Goal: Task Accomplishment & Management: Use online tool/utility

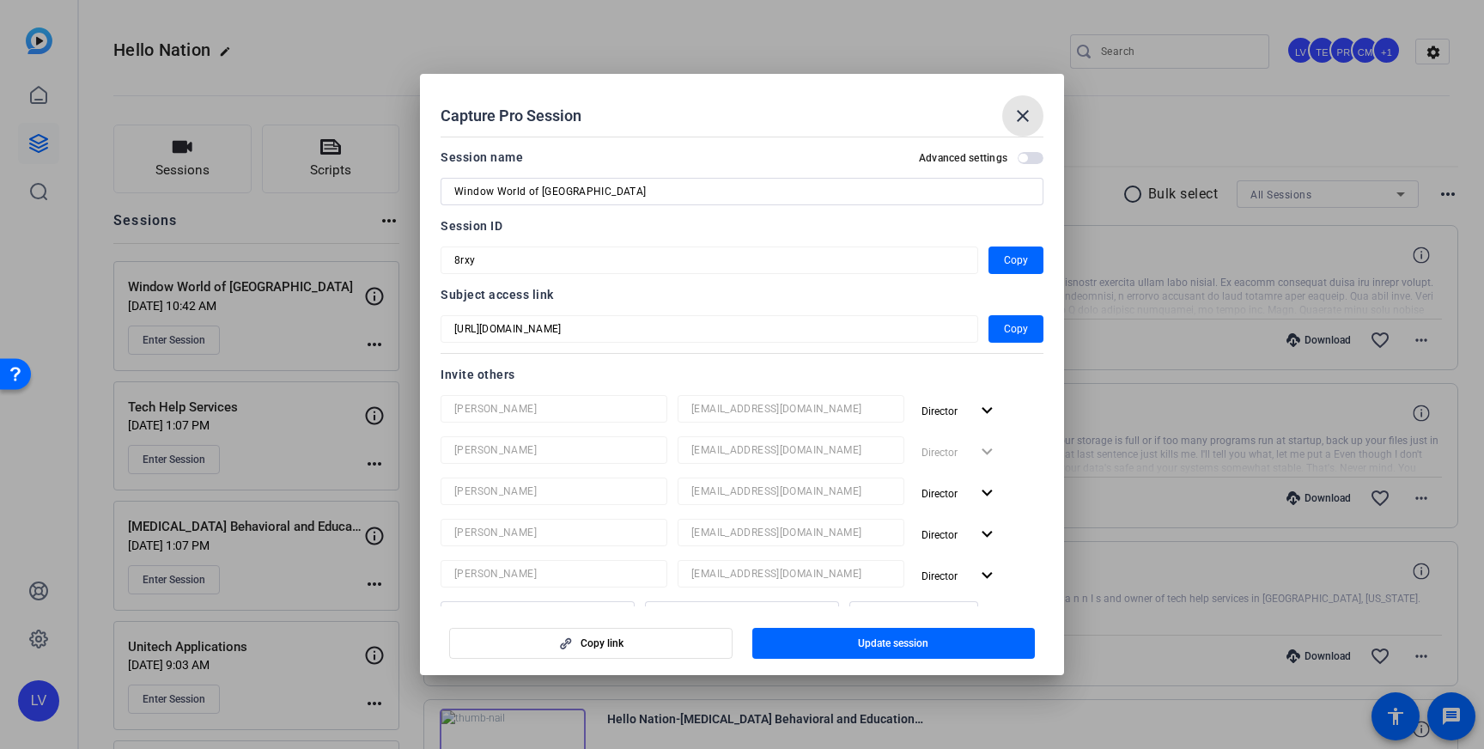
drag, startPoint x: 1027, startPoint y: 121, endPoint x: 1023, endPoint y: 86, distance: 35.5
click at [1027, 121] on mat-icon "close" at bounding box center [1023, 116] width 21 height 21
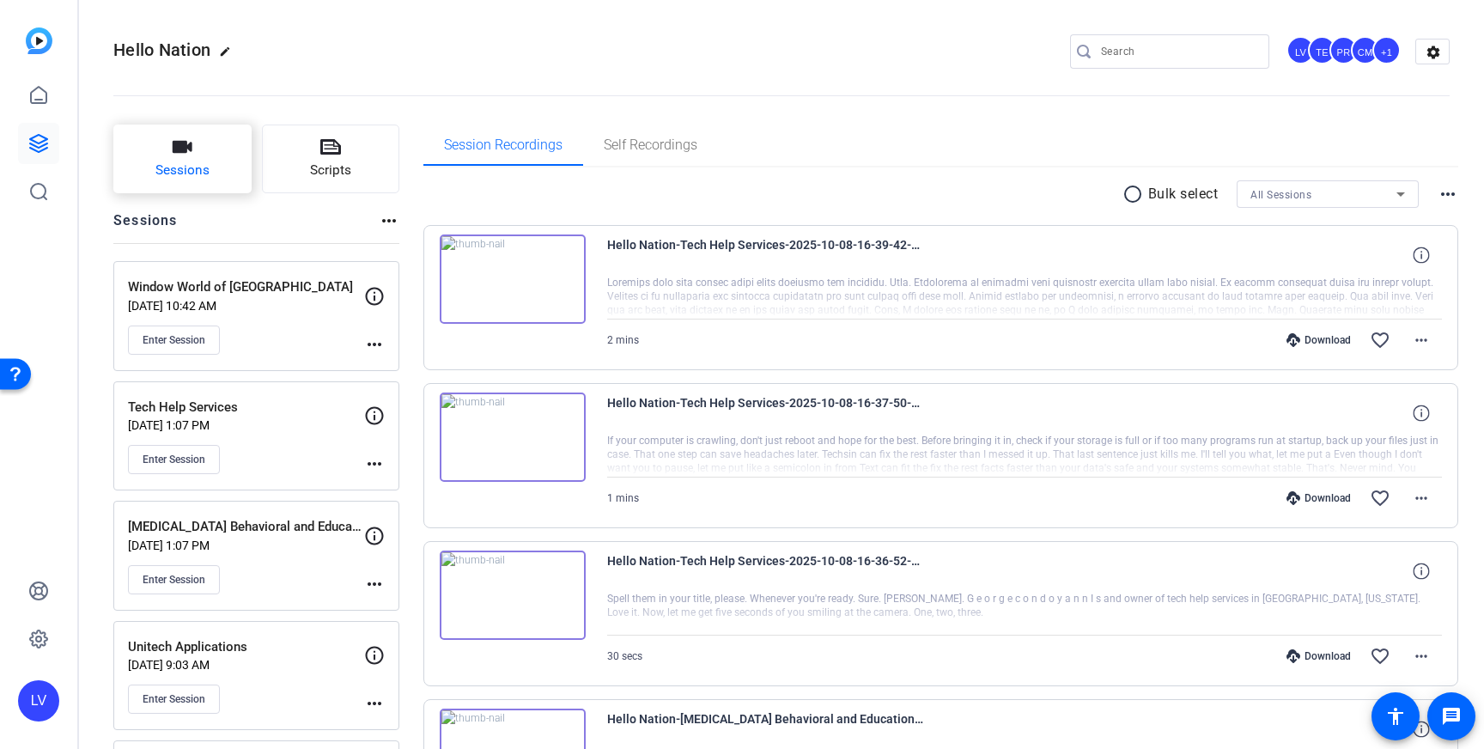
click at [164, 157] on button "Sessions" at bounding box center [182, 159] width 138 height 69
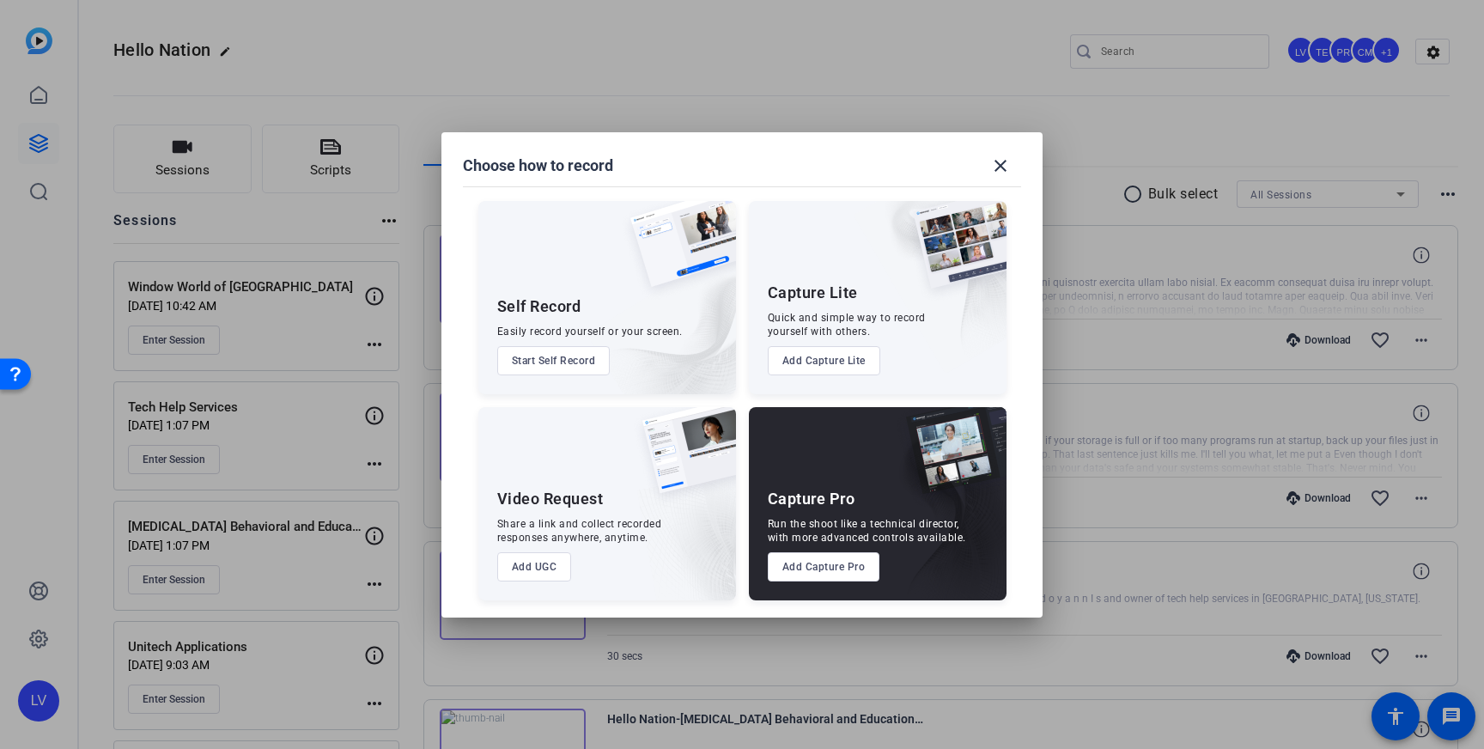
click at [837, 570] on button "Add Capture Pro" at bounding box center [824, 566] width 113 height 29
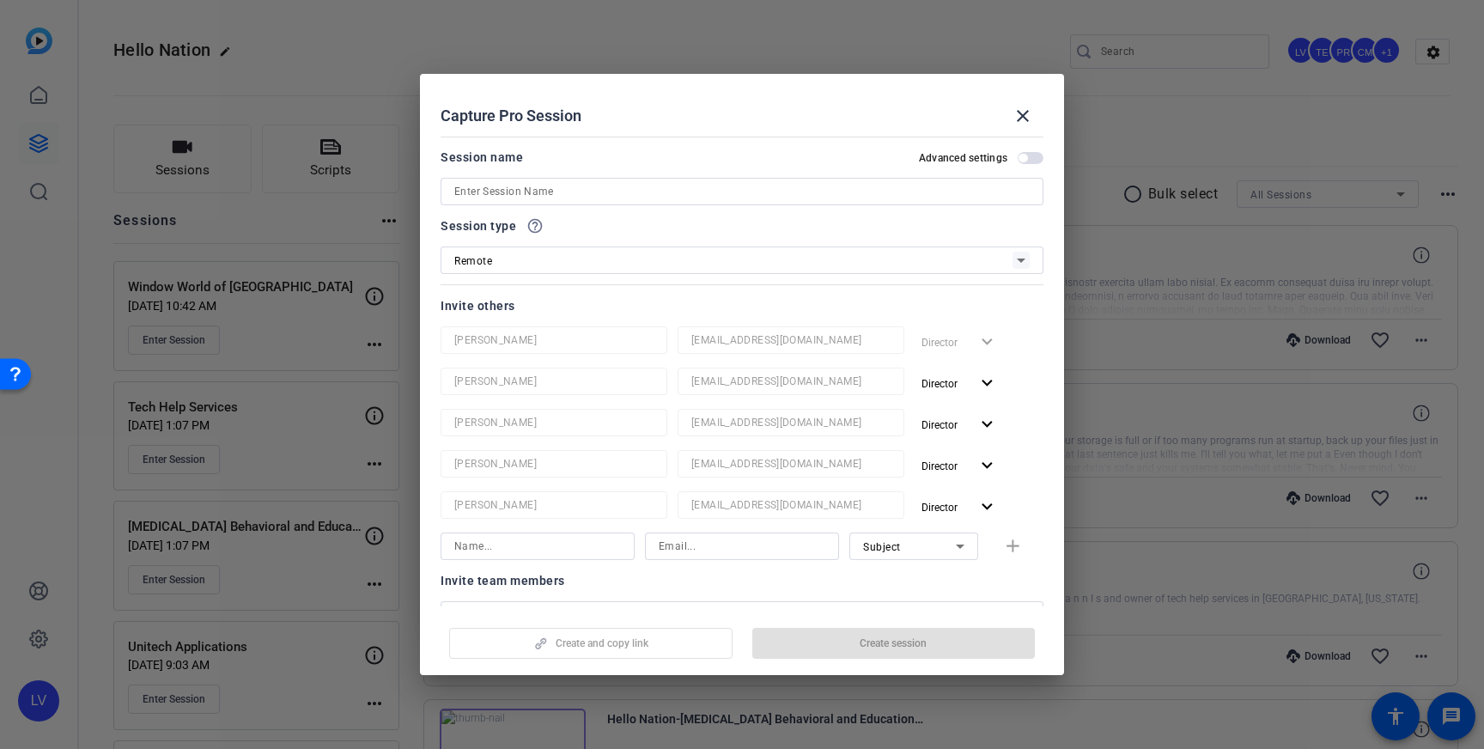
click at [773, 190] on input at bounding box center [742, 191] width 576 height 21
paste input "Skyline Roofing and Contracting"
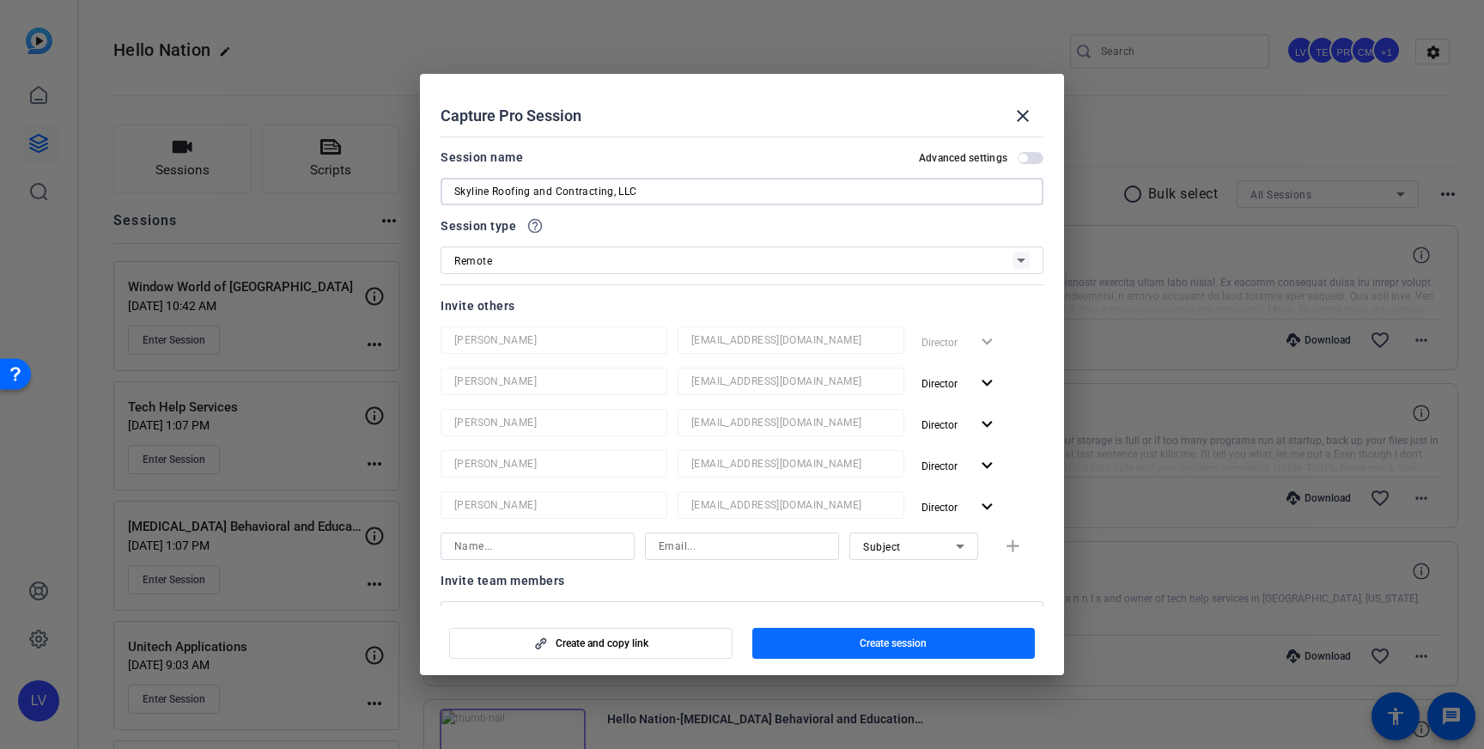
type input "Skyline Roofing and Contracting, LLC"
click at [927, 638] on span "Create session" at bounding box center [893, 644] width 67 height 14
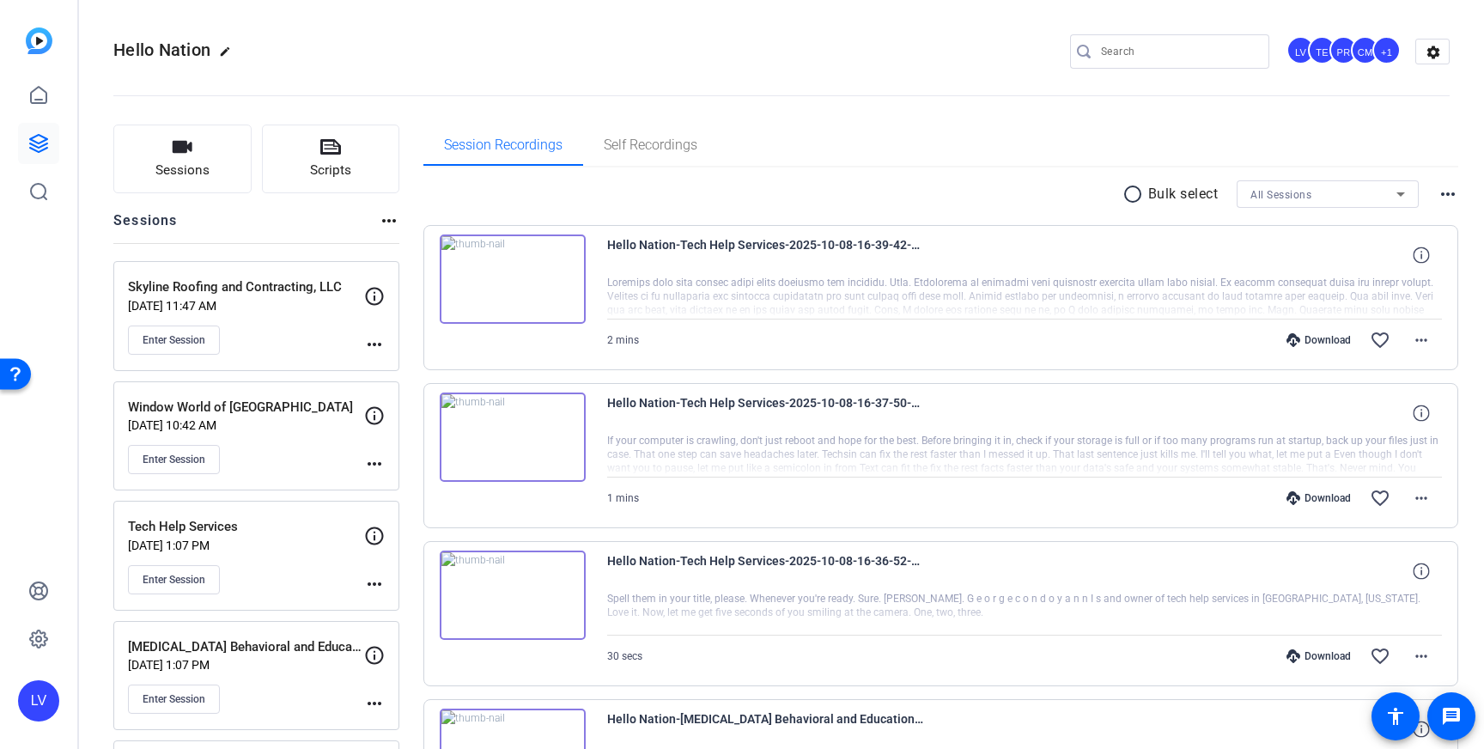
click at [379, 337] on mat-icon "more_horiz" at bounding box center [374, 344] width 21 height 21
click at [417, 364] on span "Edit Session" at bounding box center [417, 369] width 78 height 21
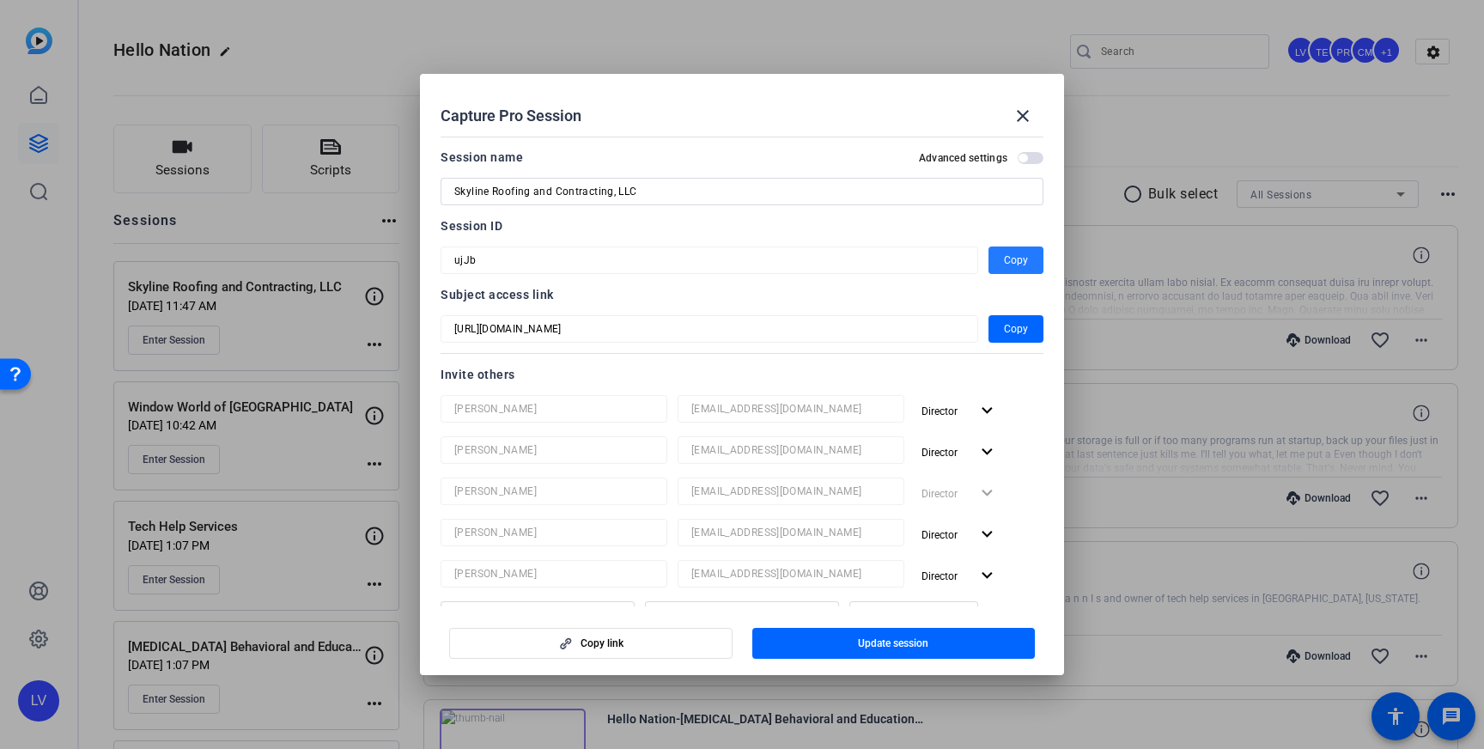
drag, startPoint x: 1012, startPoint y: 264, endPoint x: 1010, endPoint y: 277, distance: 13.9
click at [1012, 264] on span "Copy" at bounding box center [1016, 260] width 24 height 21
click at [1018, 115] on mat-icon "close" at bounding box center [1023, 116] width 21 height 21
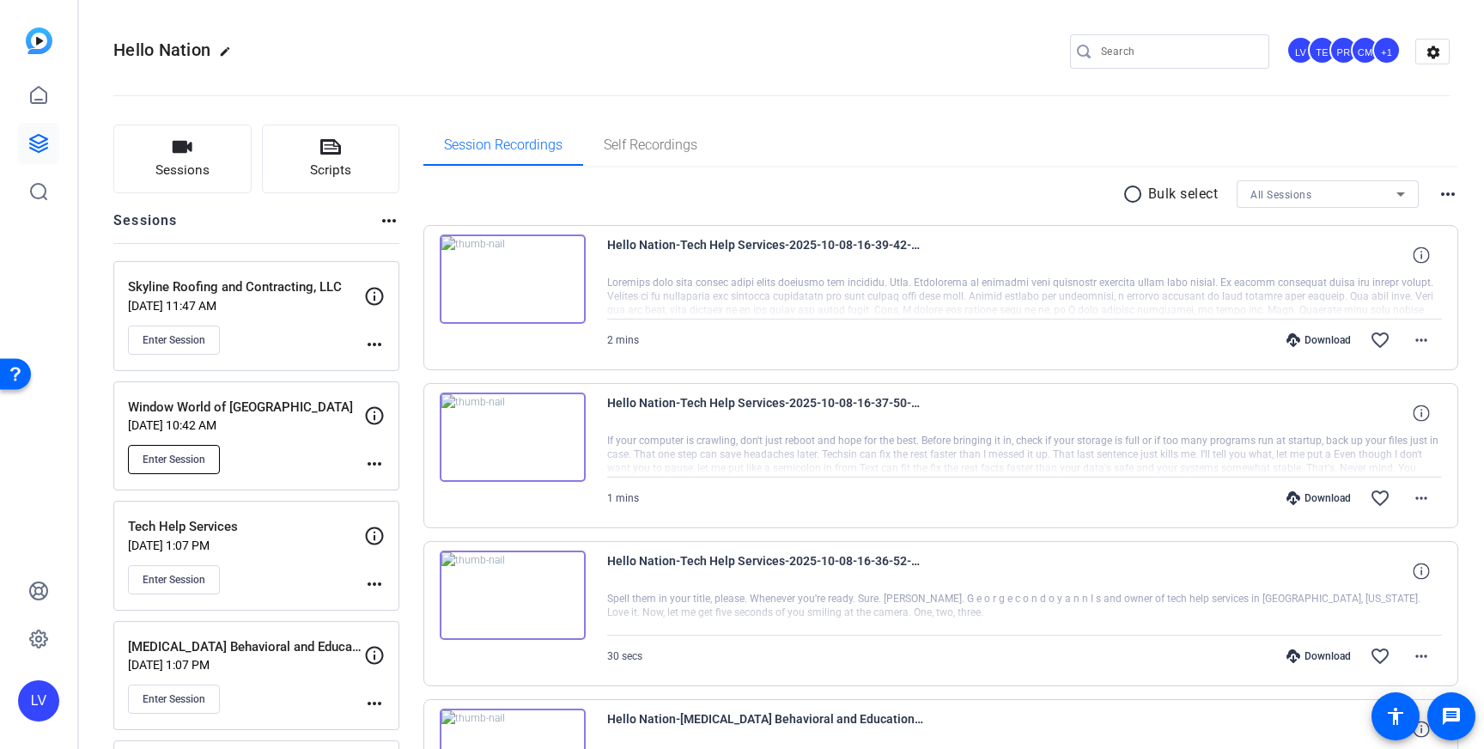
click at [174, 468] on button "Enter Session" at bounding box center [174, 459] width 92 height 29
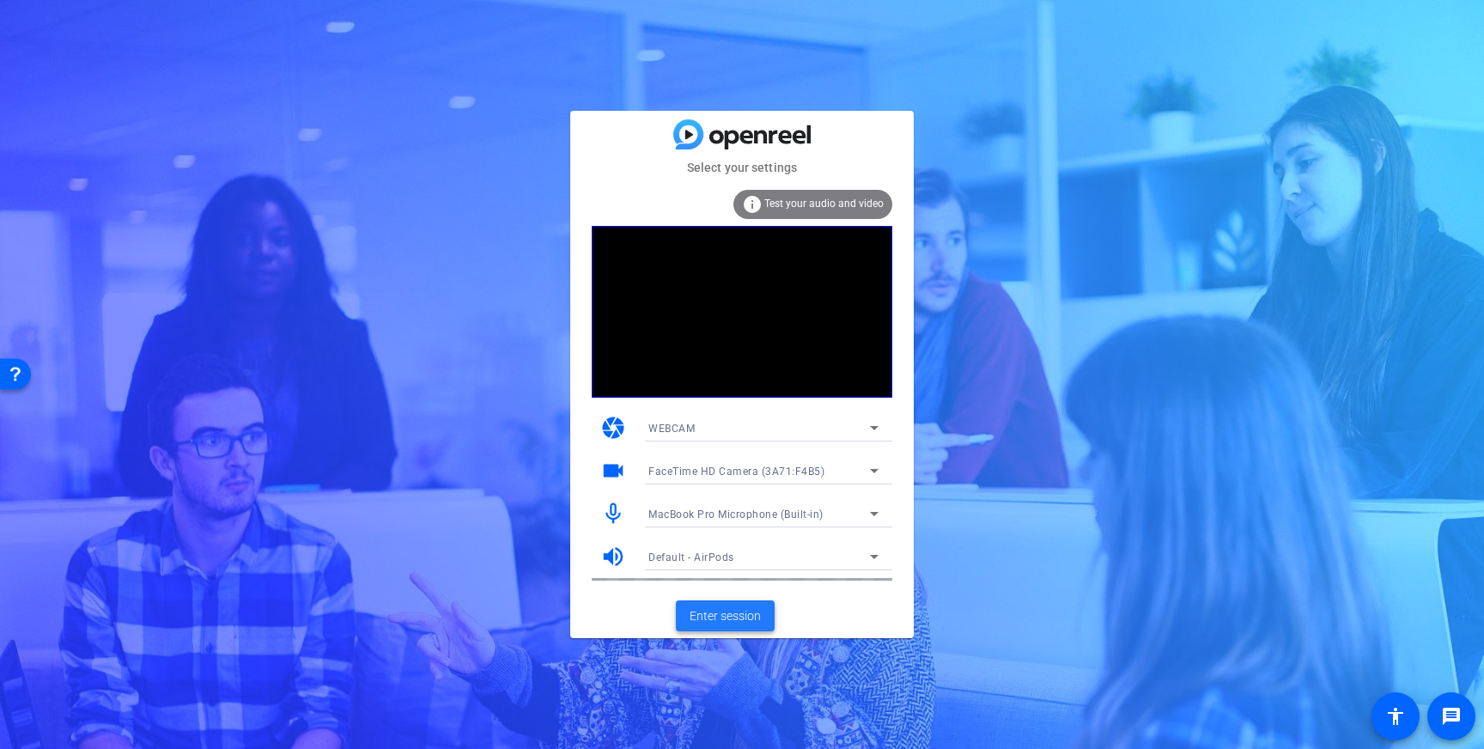
click at [743, 615] on span "Enter session" at bounding box center [725, 616] width 71 height 18
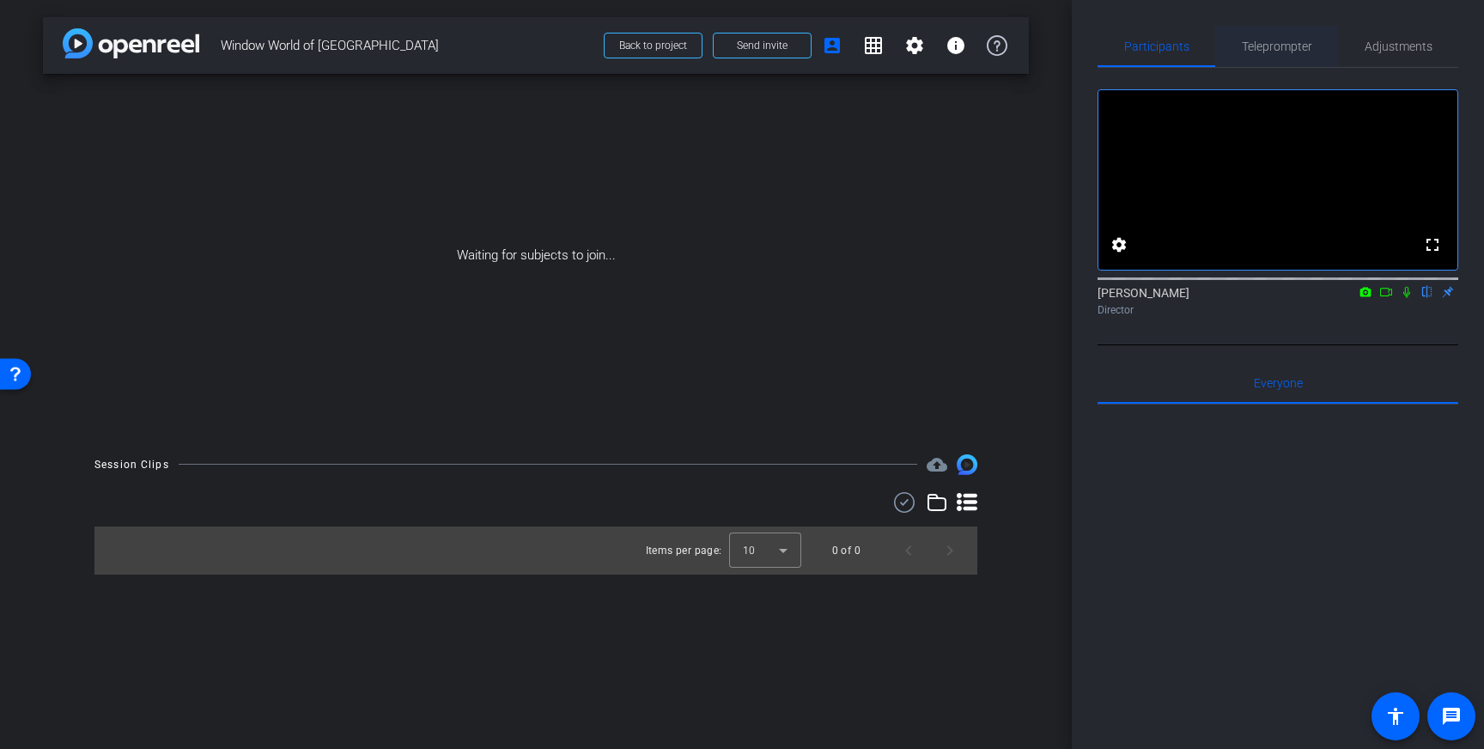
click at [1275, 51] on span "Teleprompter" at bounding box center [1277, 46] width 70 height 12
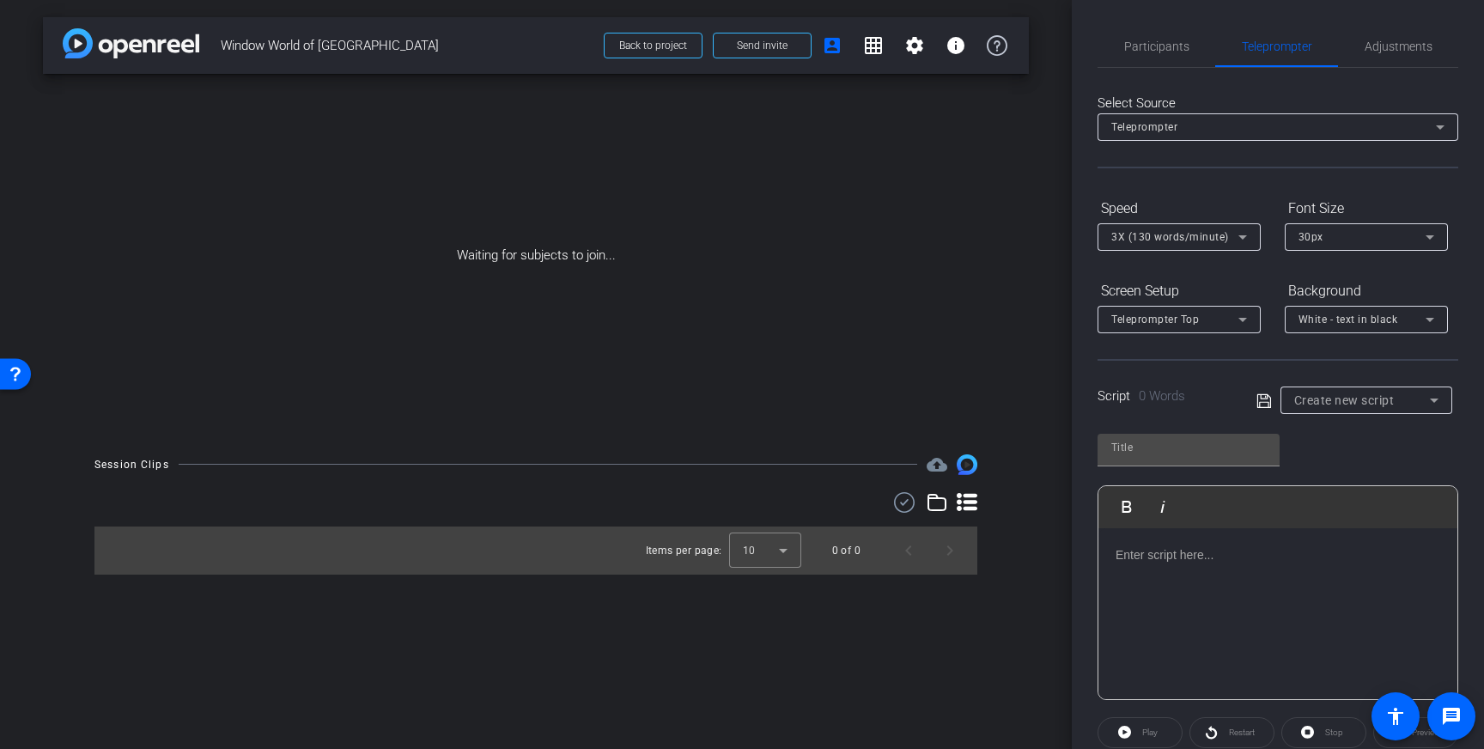
click at [1207, 566] on div at bounding box center [1278, 614] width 359 height 172
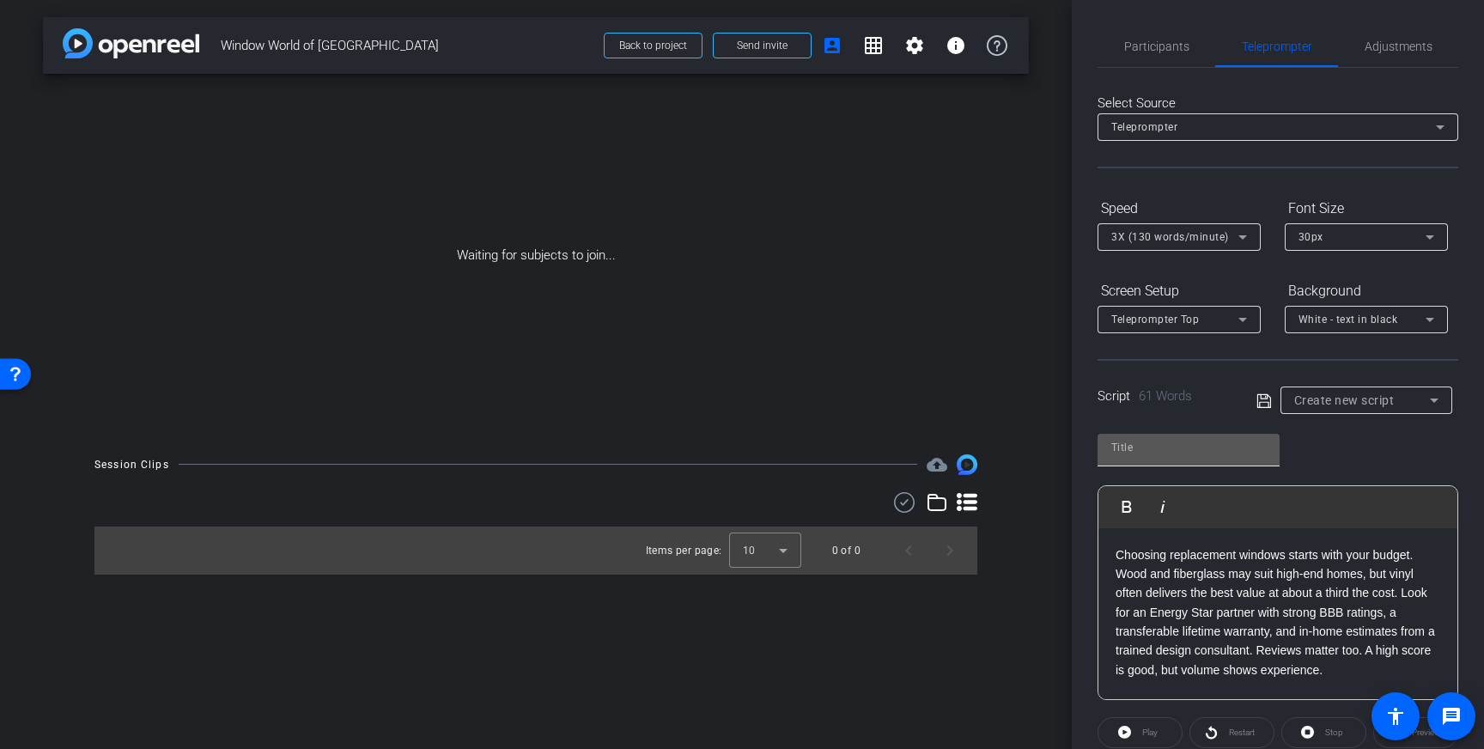
click at [1178, 451] on input "text" at bounding box center [1189, 447] width 155 height 21
type input "Window World"
click at [1259, 405] on icon at bounding box center [1264, 400] width 14 height 14
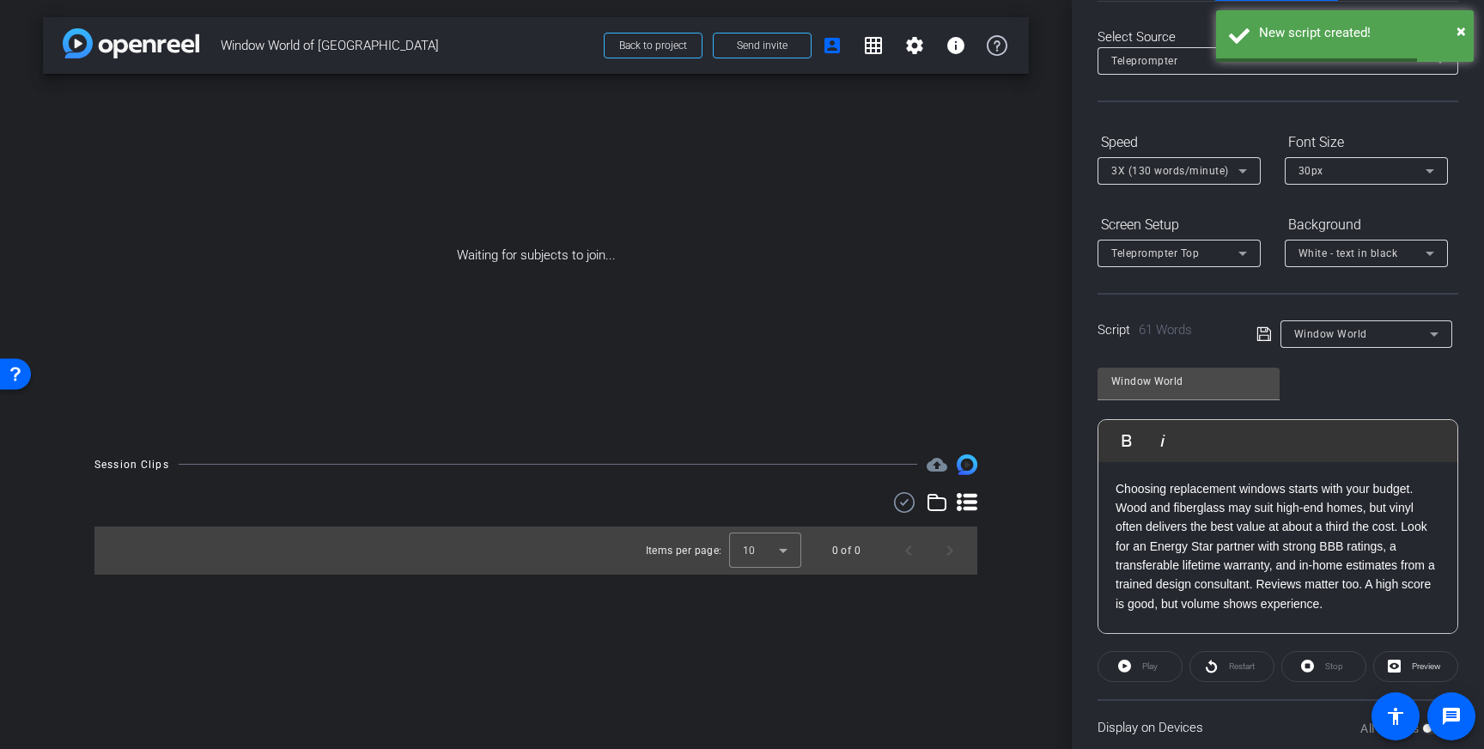
scroll to position [97, 0]
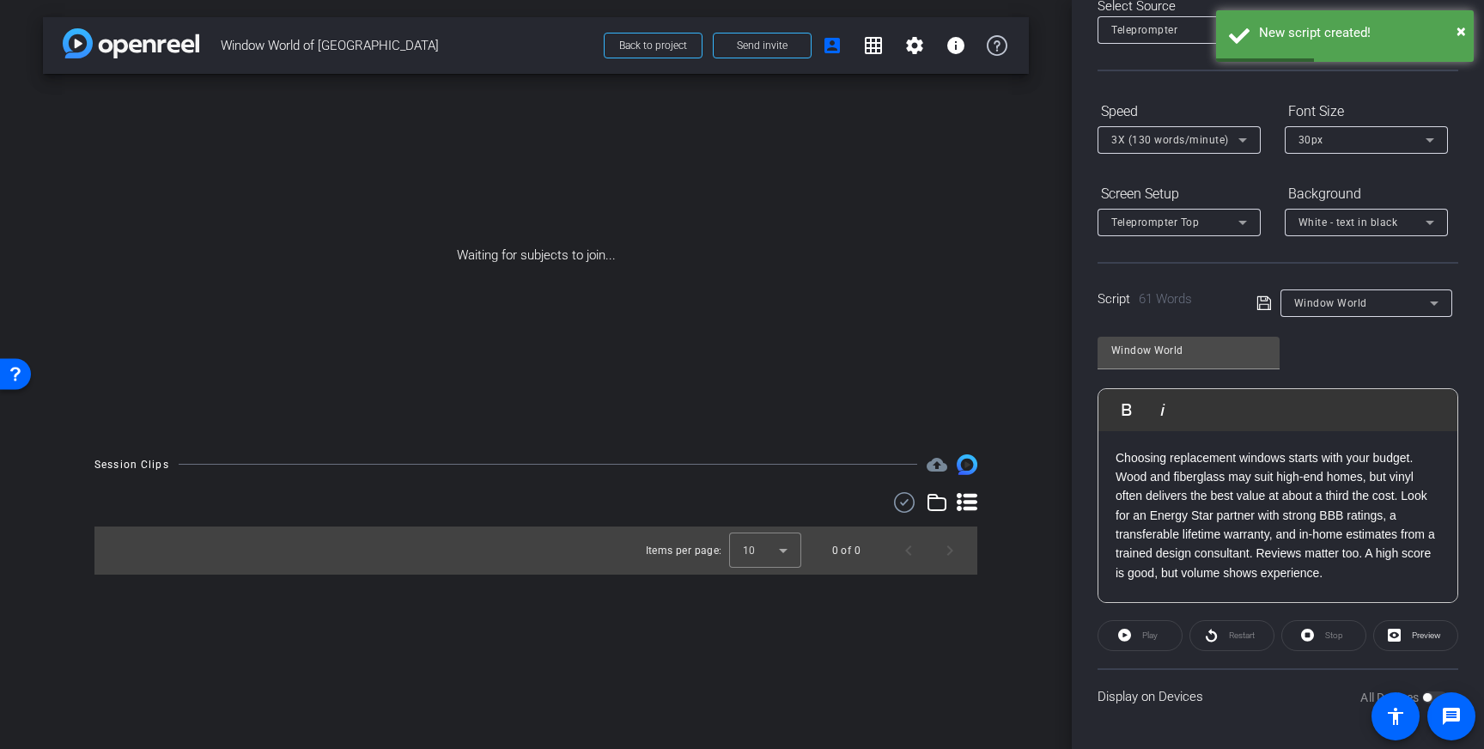
click at [1259, 303] on icon at bounding box center [1264, 303] width 15 height 21
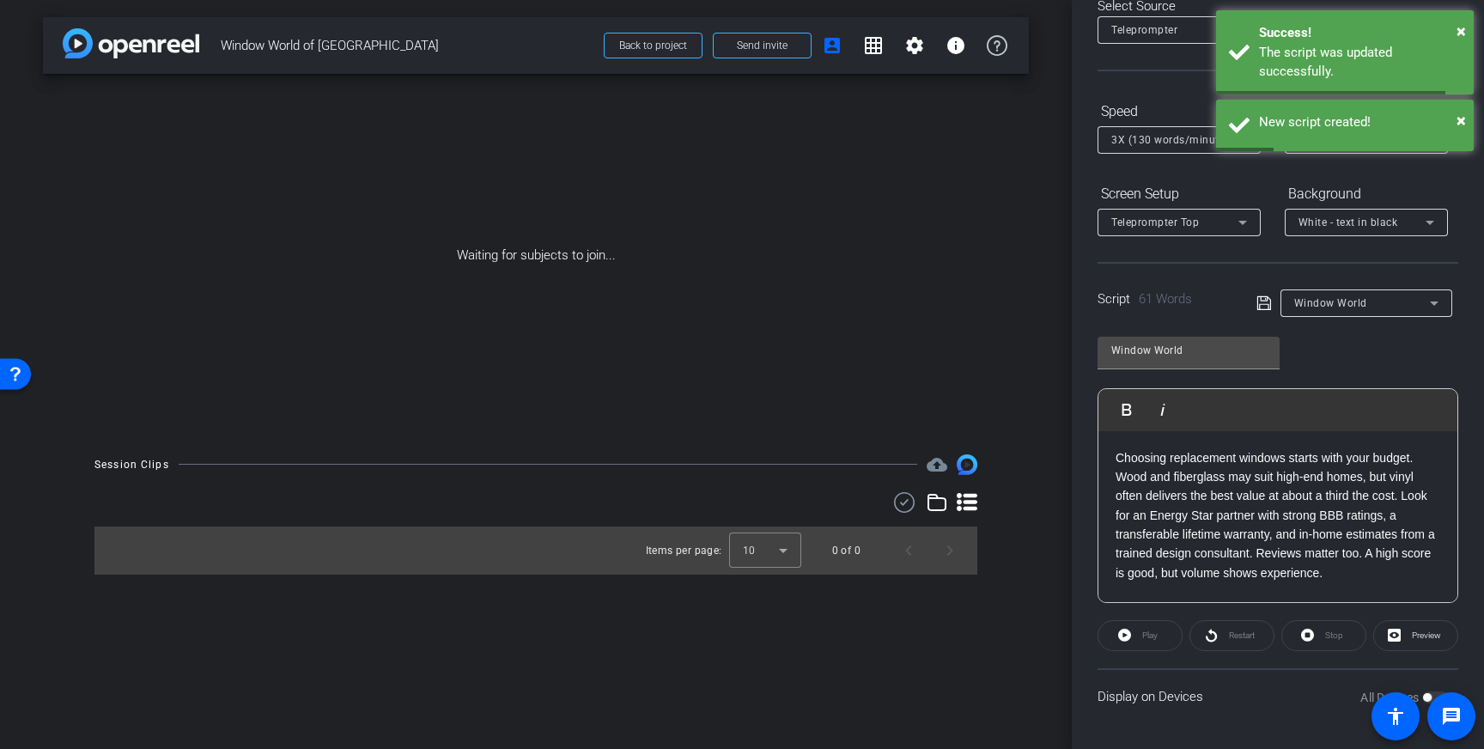
scroll to position [0, 0]
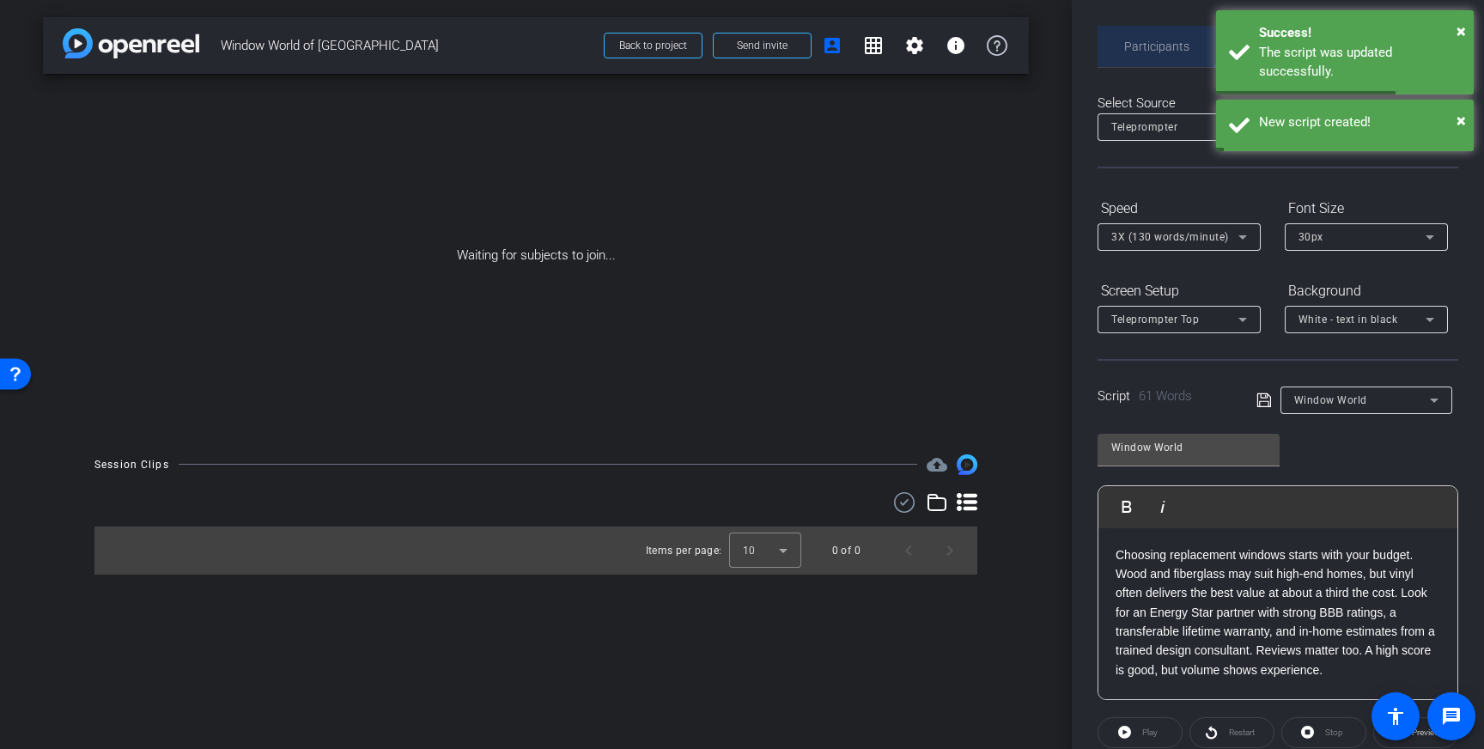
click at [1160, 46] on span "Participants" at bounding box center [1156, 46] width 65 height 12
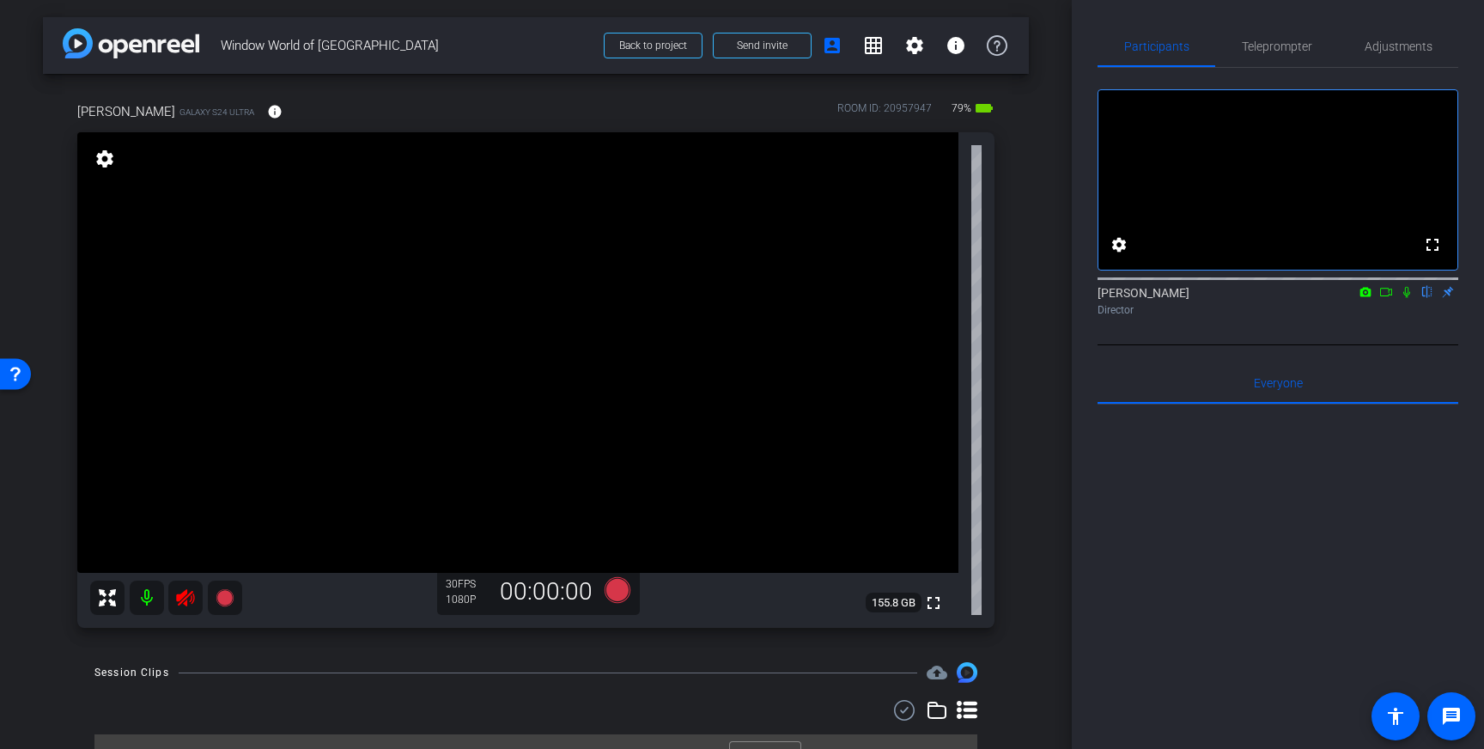
drag, startPoint x: 180, startPoint y: 597, endPoint x: 203, endPoint y: 596, distance: 23.2
click at [180, 597] on icon at bounding box center [185, 597] width 18 height 17
click at [1419, 54] on span "Adjustments" at bounding box center [1399, 46] width 68 height 41
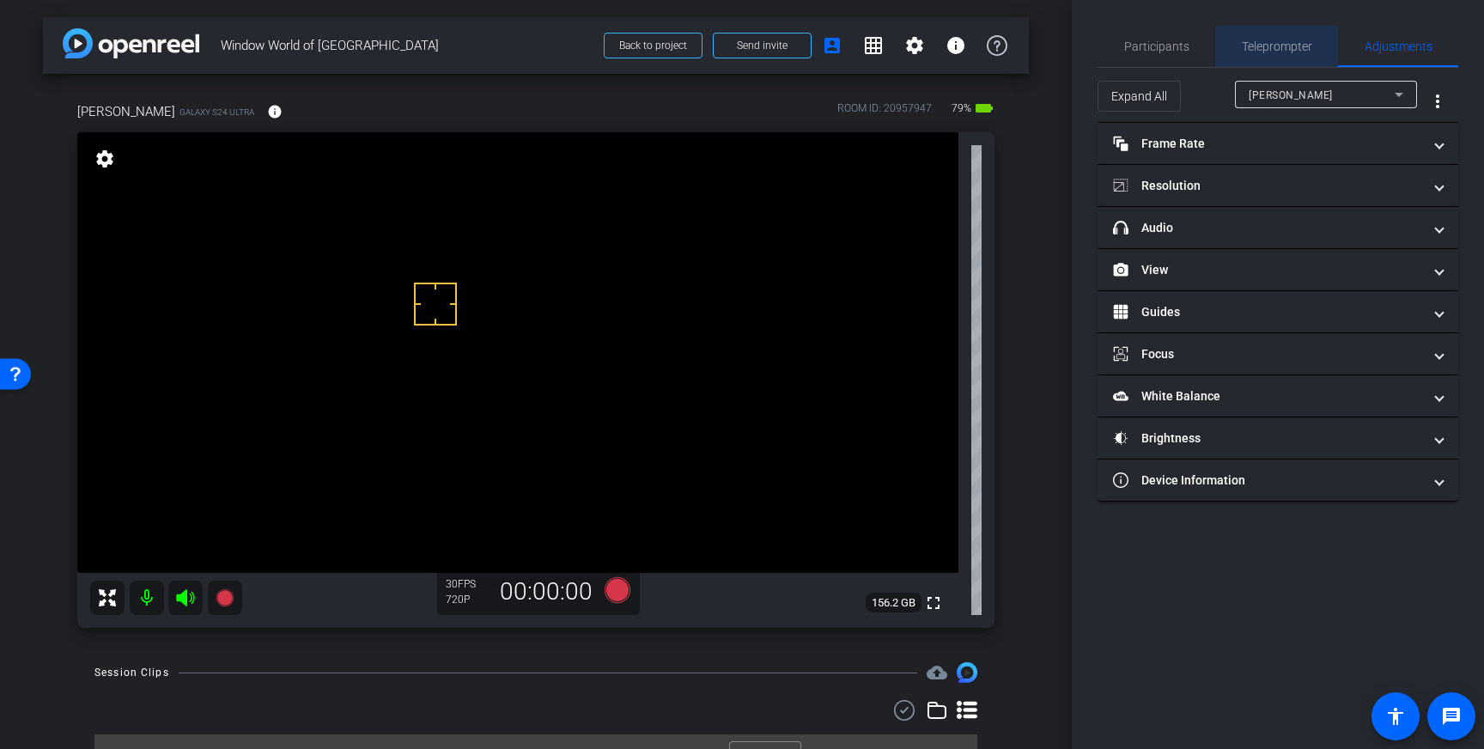
click at [1277, 50] on span "Teleprompter" at bounding box center [1277, 46] width 70 height 12
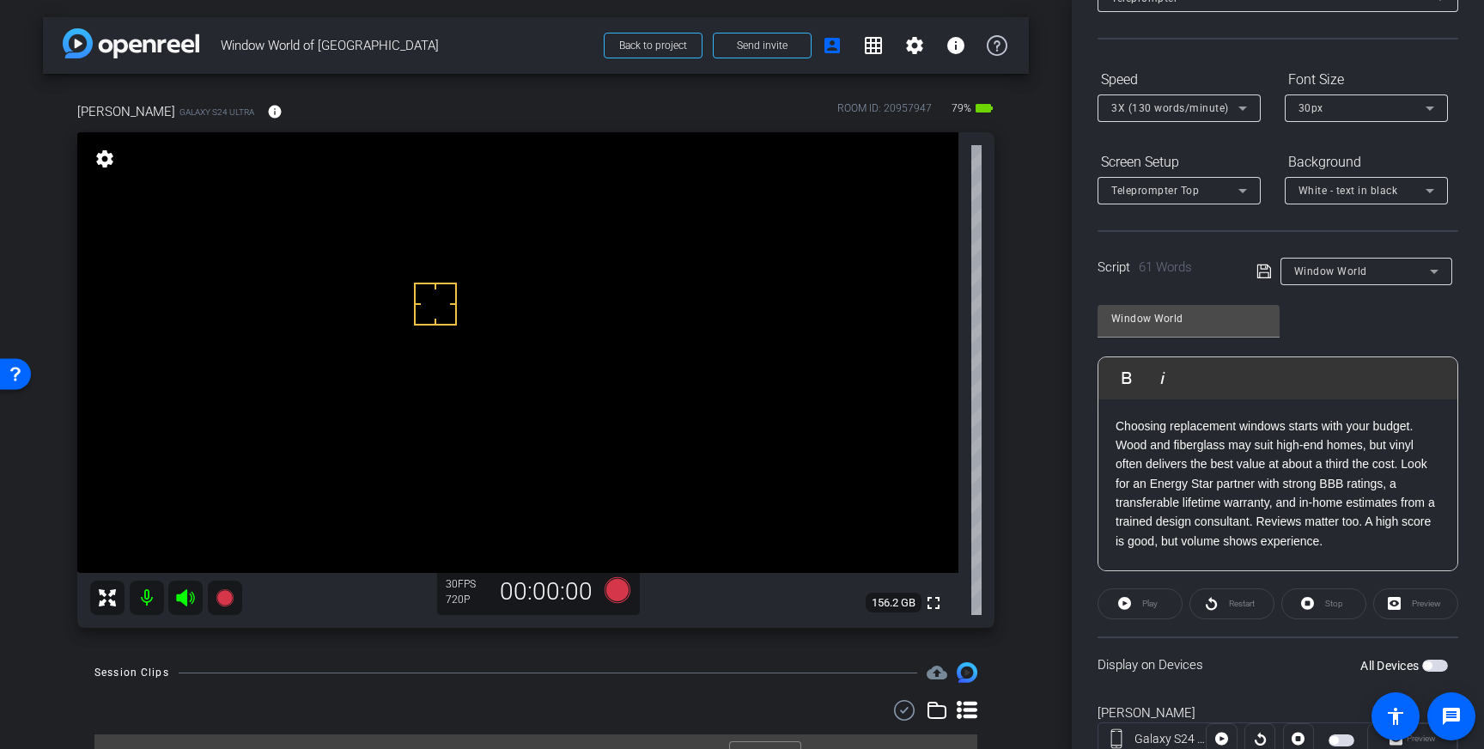
scroll to position [190, 0]
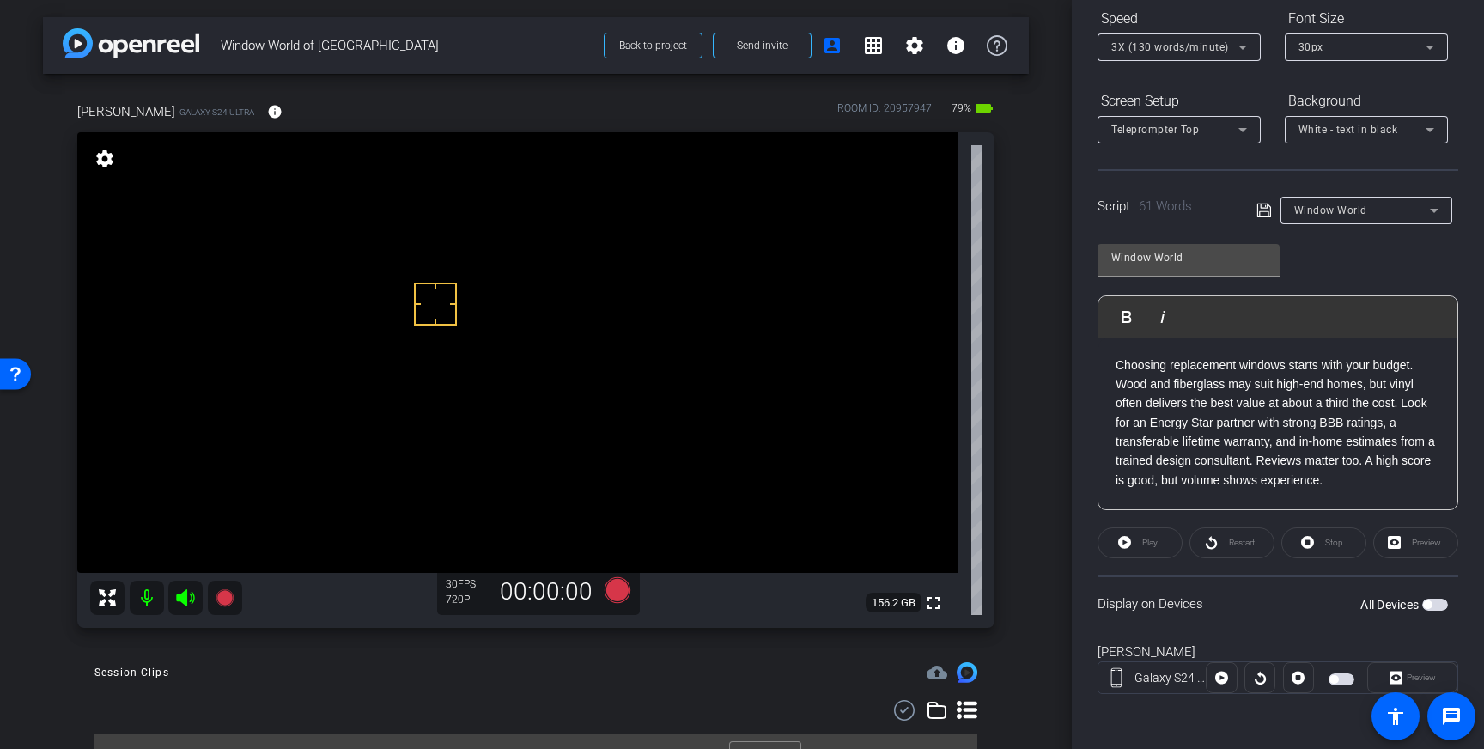
click at [1429, 605] on span "button" at bounding box center [1427, 604] width 9 height 9
drag, startPoint x: 1376, startPoint y: 364, endPoint x: 1390, endPoint y: 387, distance: 26.2
click at [1376, 364] on p "Choosing replacement windows starts with your budget. Wood and fiberglass may s…" at bounding box center [1278, 423] width 325 height 135
click at [1287, 395] on p "Choosing replacement windows starts with your budget. Wood and fiberglass may s…" at bounding box center [1278, 423] width 325 height 135
drag, startPoint x: 1144, startPoint y: 404, endPoint x: 1118, endPoint y: 408, distance: 27.0
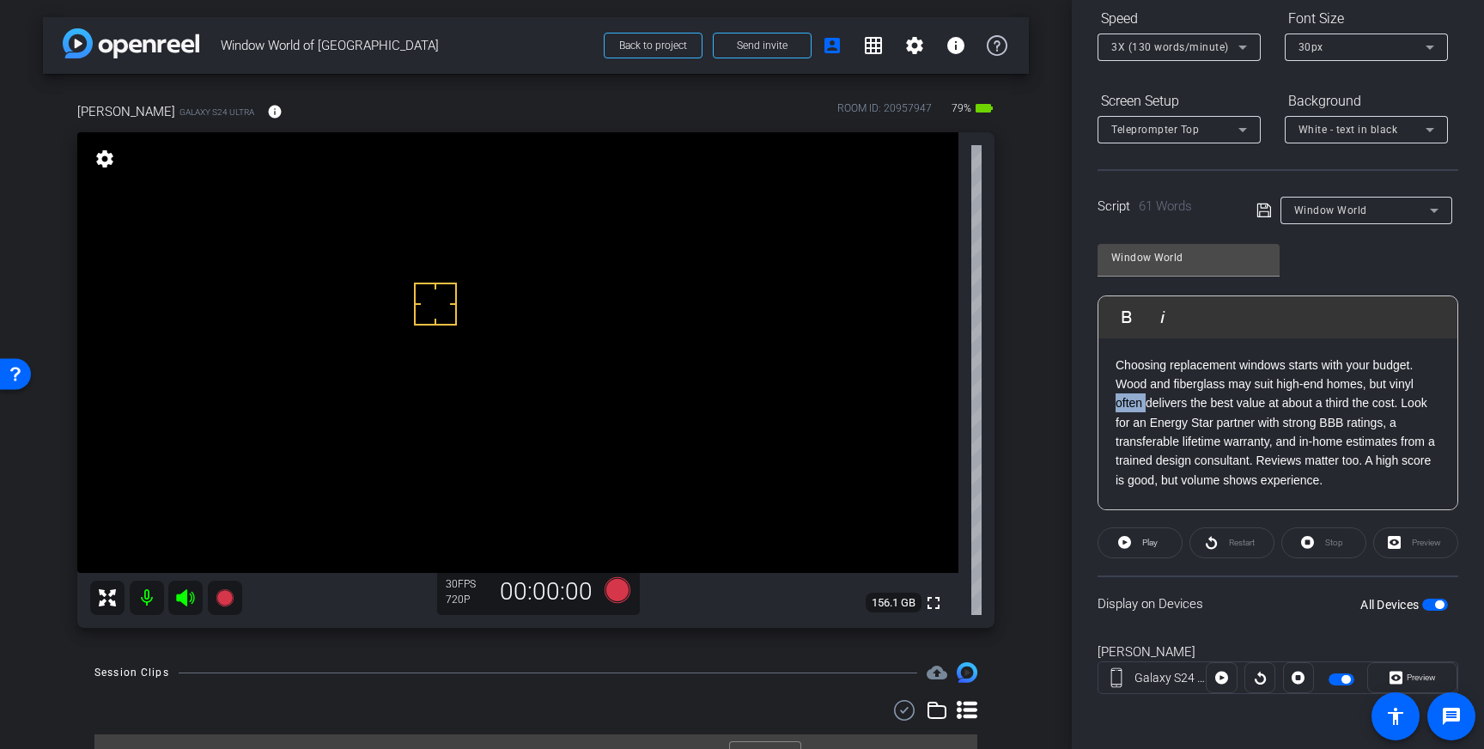
click at [1118, 408] on p "Choosing replacement windows starts with your budget. Wood and fiberglass may s…" at bounding box center [1278, 423] width 325 height 135
click at [1158, 405] on p "Choosing replacement windows starts with your budget. Wood and fiberglass may s…" at bounding box center [1278, 423] width 325 height 135
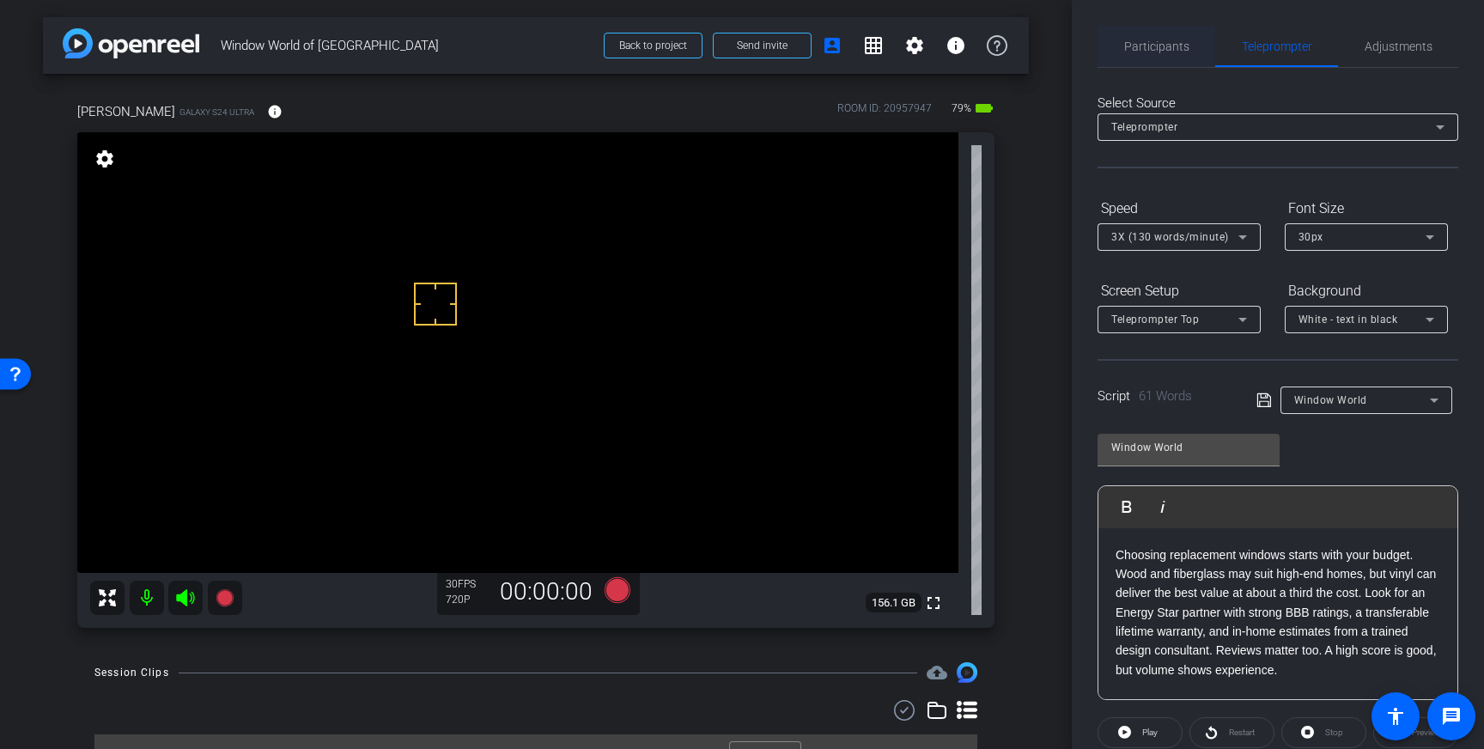
click at [1179, 62] on span "Participants" at bounding box center [1156, 46] width 65 height 41
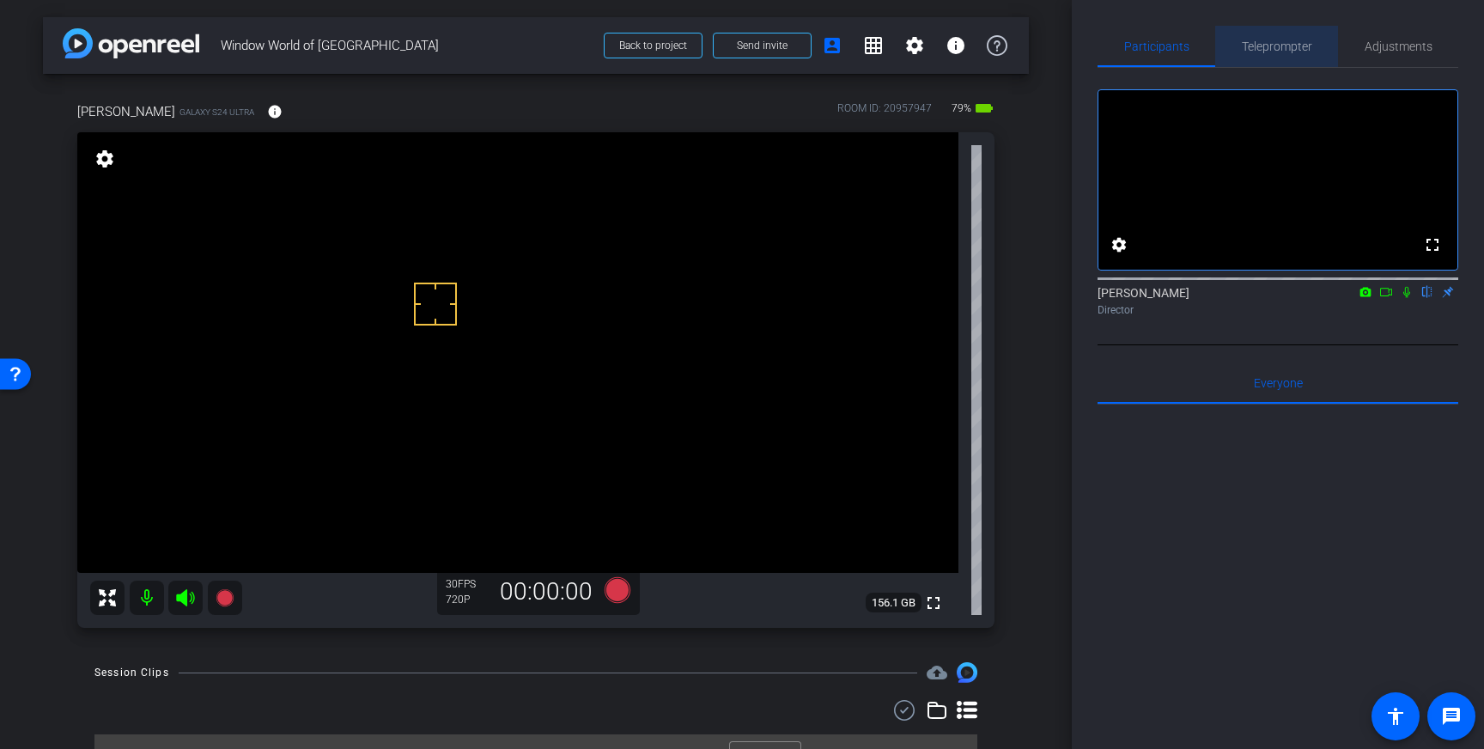
click at [1285, 52] on span "Teleprompter" at bounding box center [1277, 46] width 70 height 12
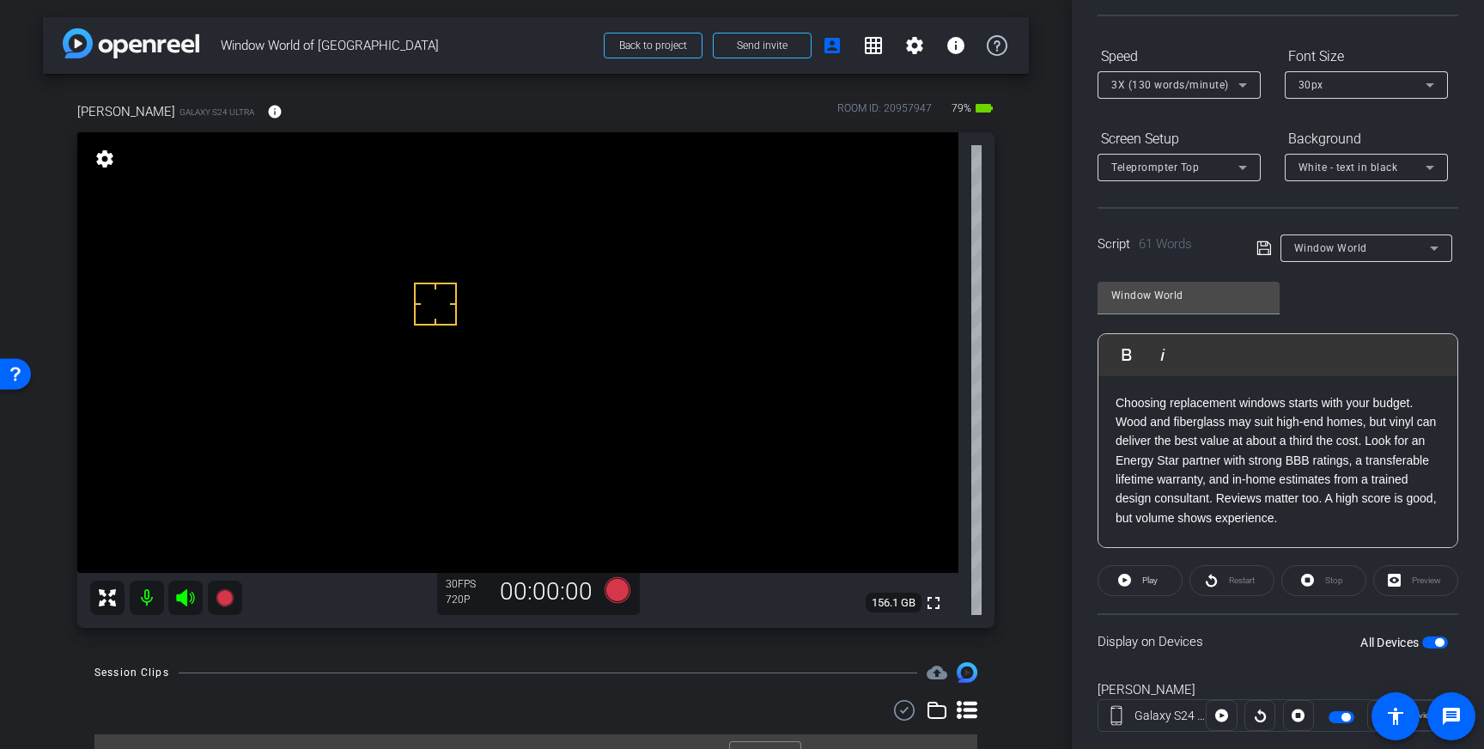
scroll to position [190, 0]
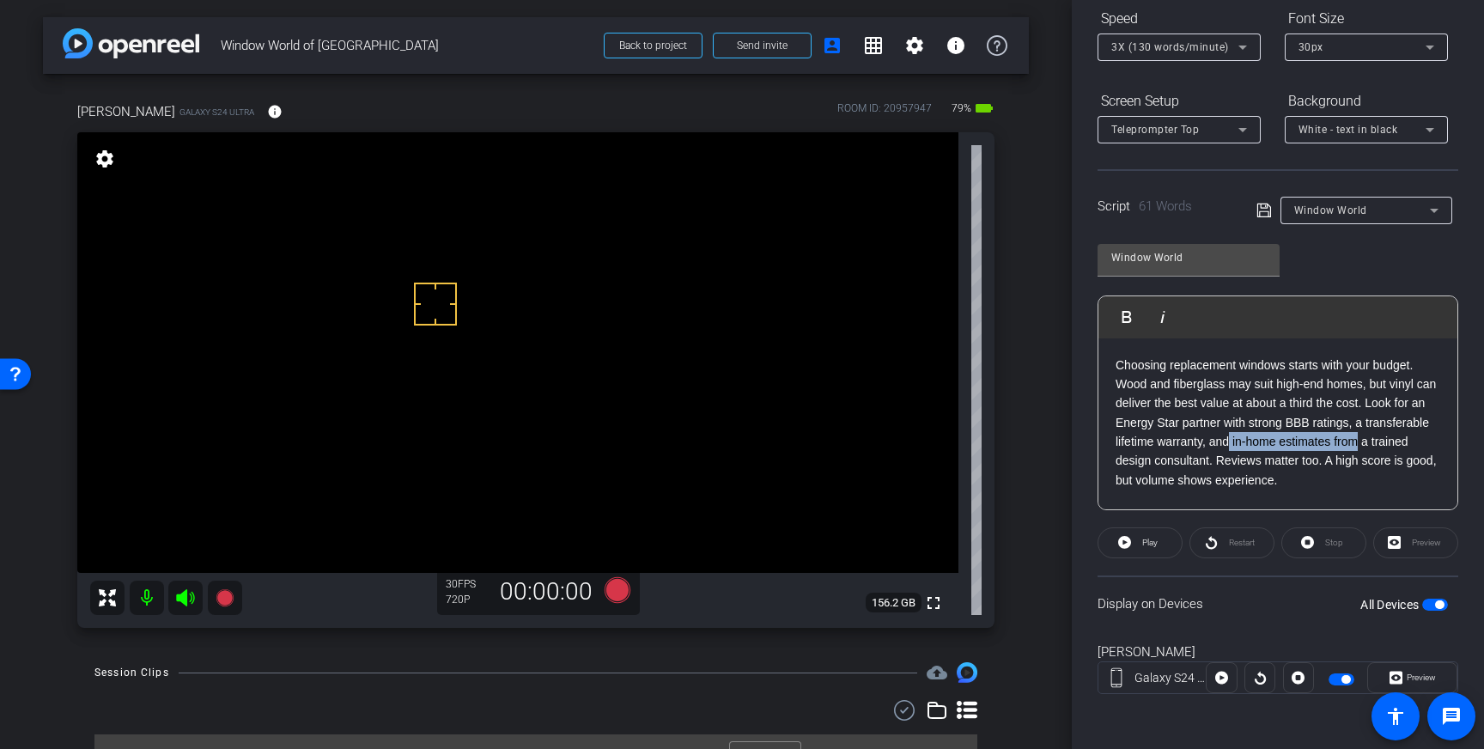
drag, startPoint x: 1357, startPoint y: 443, endPoint x: 1230, endPoint y: 446, distance: 127.2
click at [1230, 446] on p "Choosing replacement windows starts with your budget. Wood and fiberglass may s…" at bounding box center [1278, 423] width 325 height 135
click at [1378, 444] on p "Choosing replacement windows starts with your budget. Wood and fiberglass may s…" at bounding box center [1278, 423] width 325 height 135
click at [1257, 210] on icon at bounding box center [1264, 211] width 14 height 14
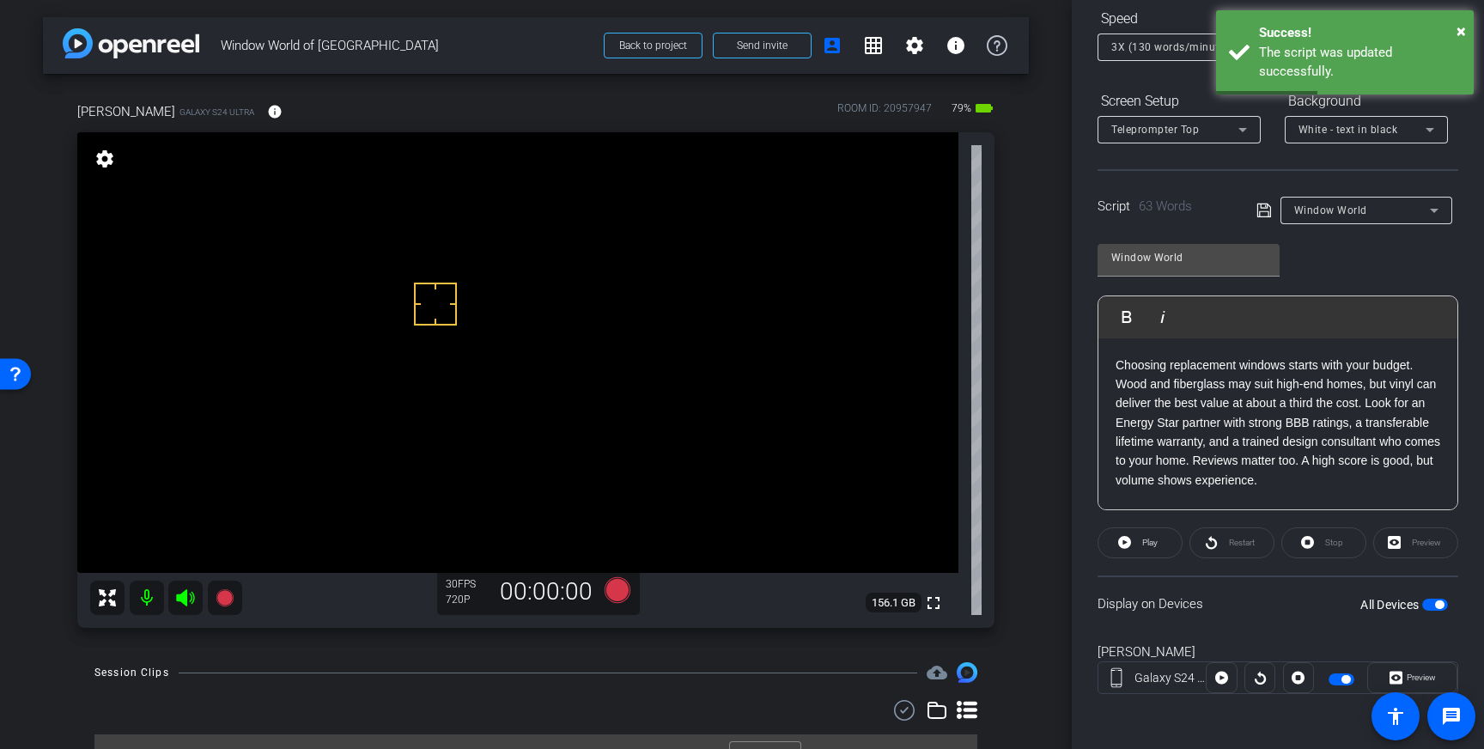
click at [1435, 606] on span "button" at bounding box center [1439, 604] width 9 height 9
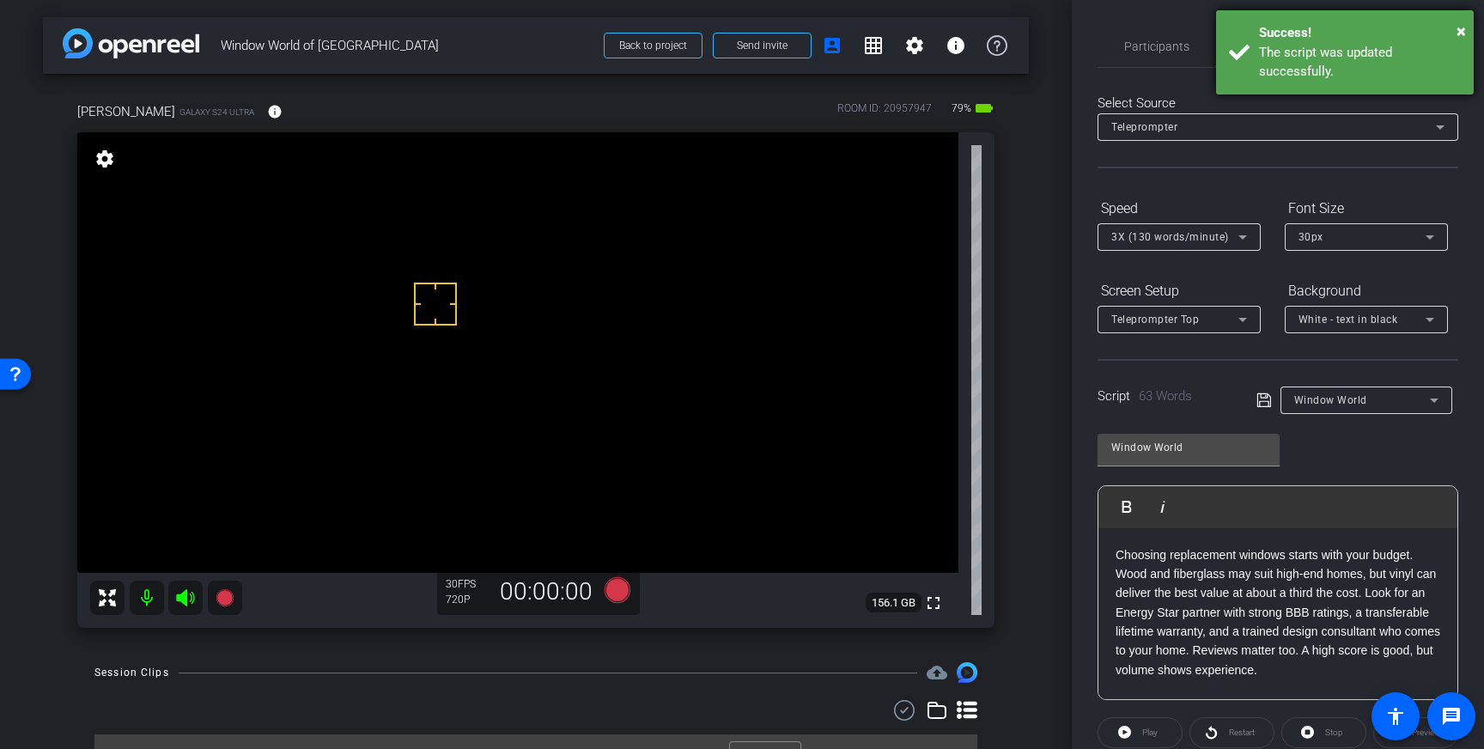
click at [1344, 59] on div "The script was updated successfully." at bounding box center [1360, 62] width 202 height 39
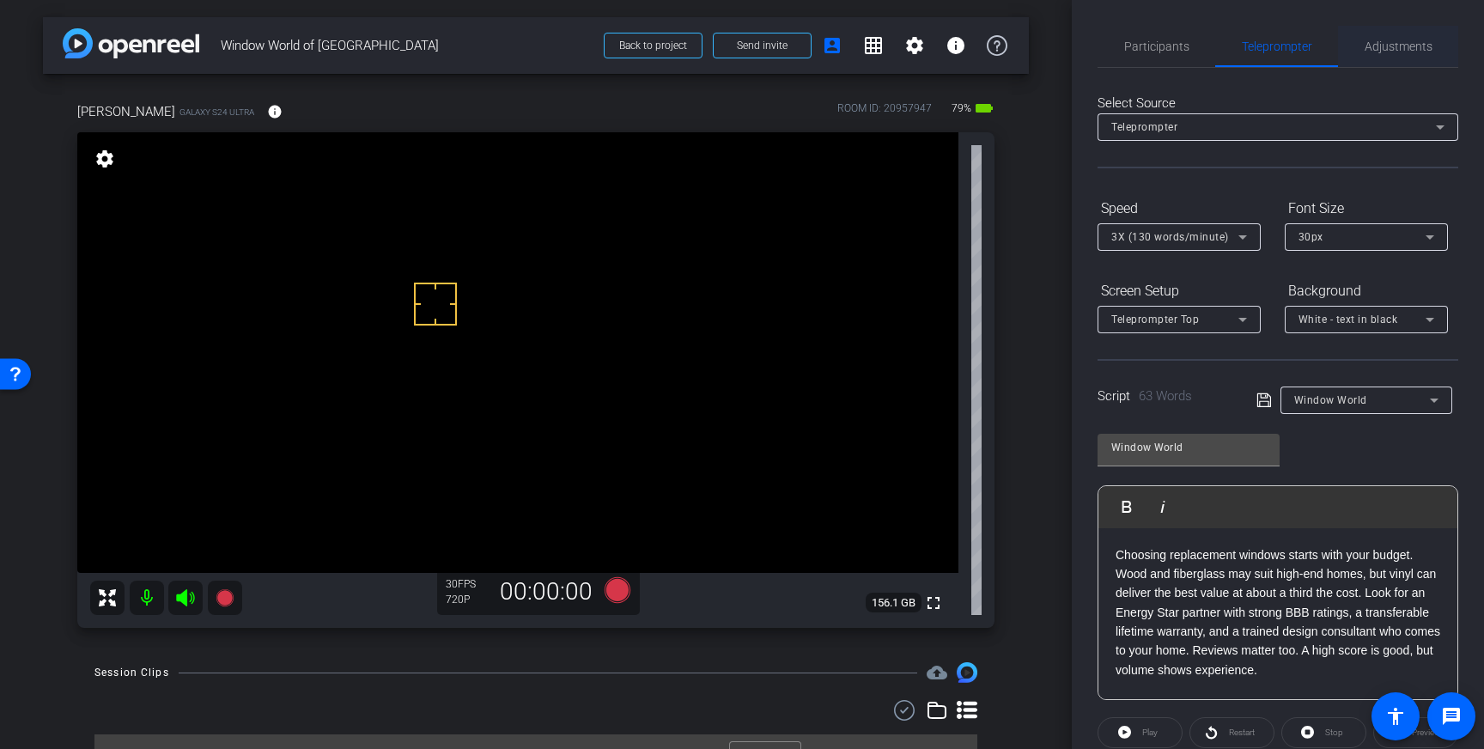
drag, startPoint x: 1407, startPoint y: 48, endPoint x: 1393, endPoint y: 60, distance: 18.3
click at [1407, 48] on span "Adjustments" at bounding box center [1399, 46] width 68 height 12
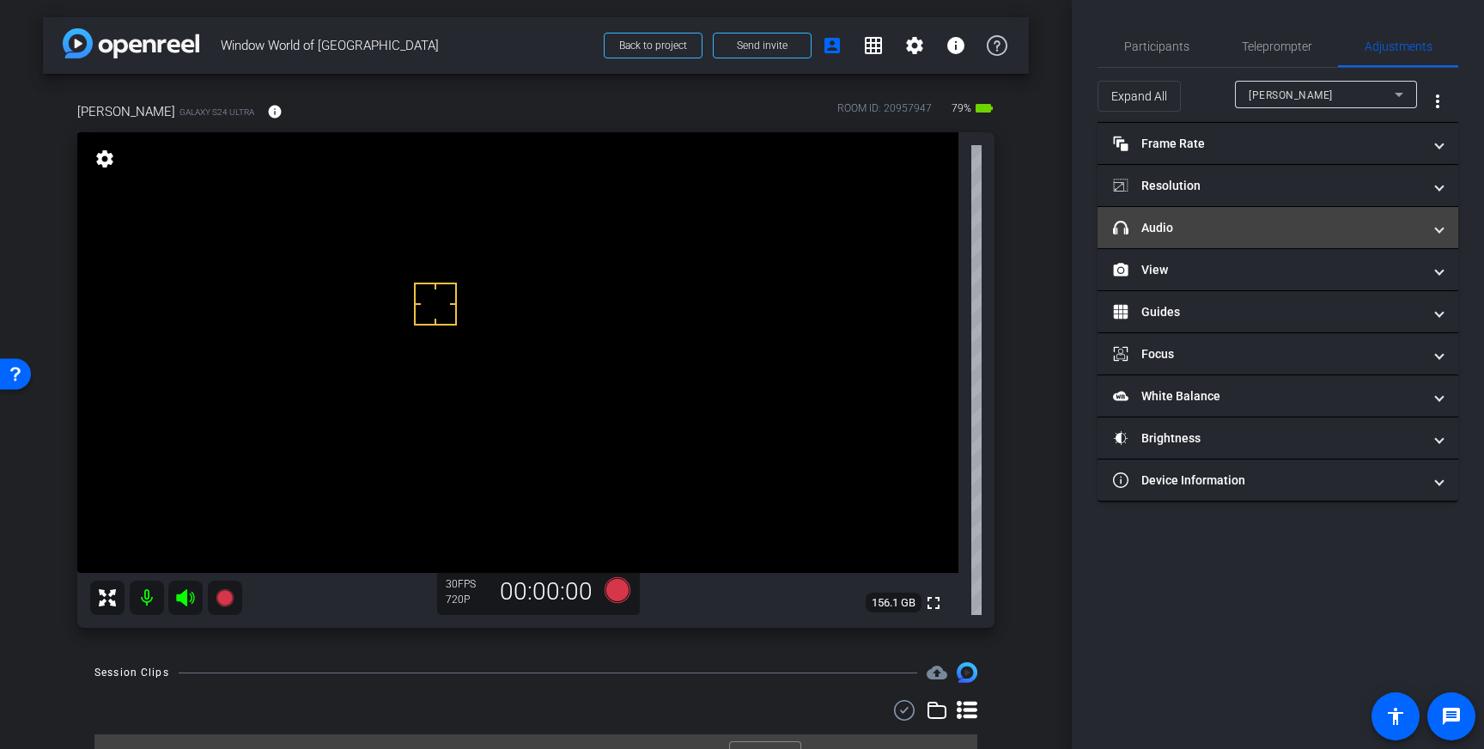
click at [1352, 224] on mat-panel-title "headphone icon Audio" at bounding box center [1267, 228] width 309 height 18
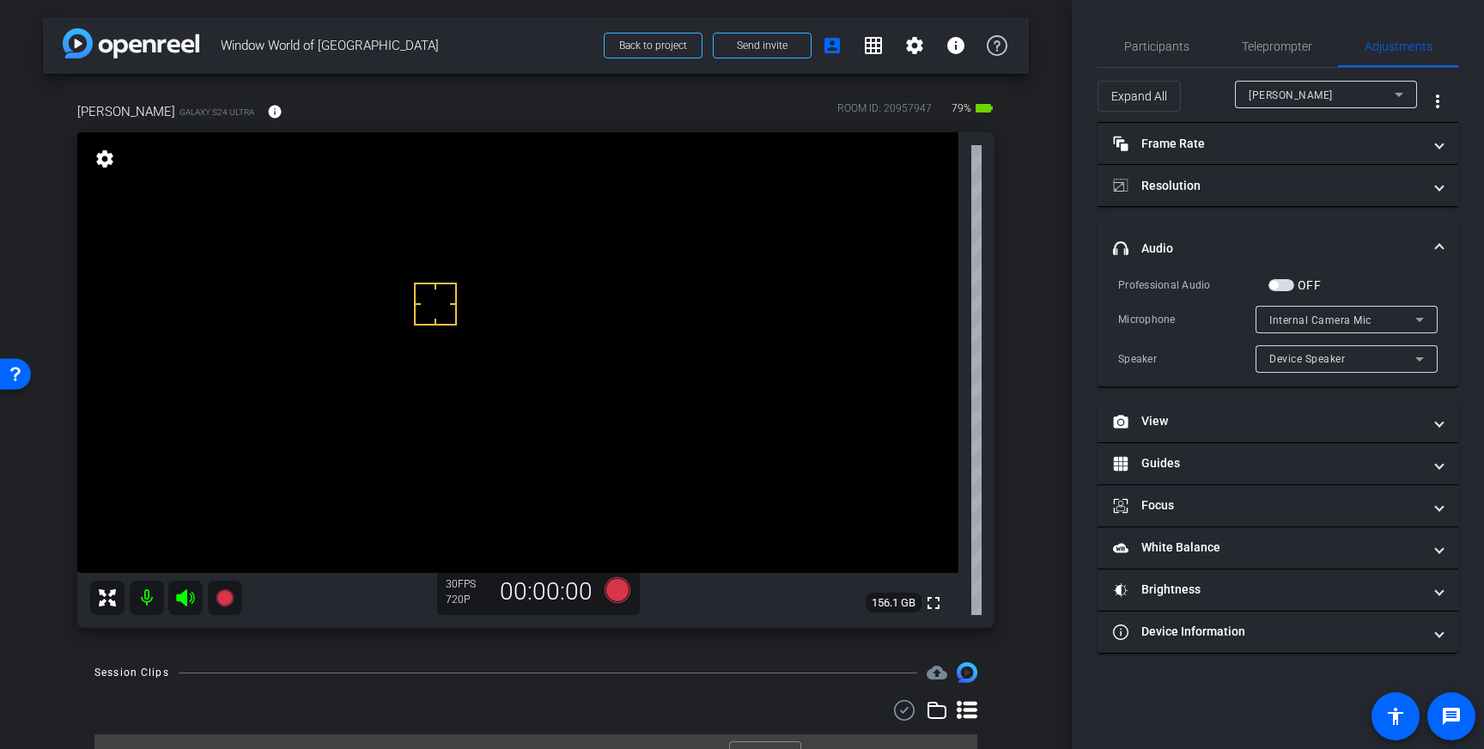
click at [1279, 285] on span "button" at bounding box center [1282, 285] width 26 height 12
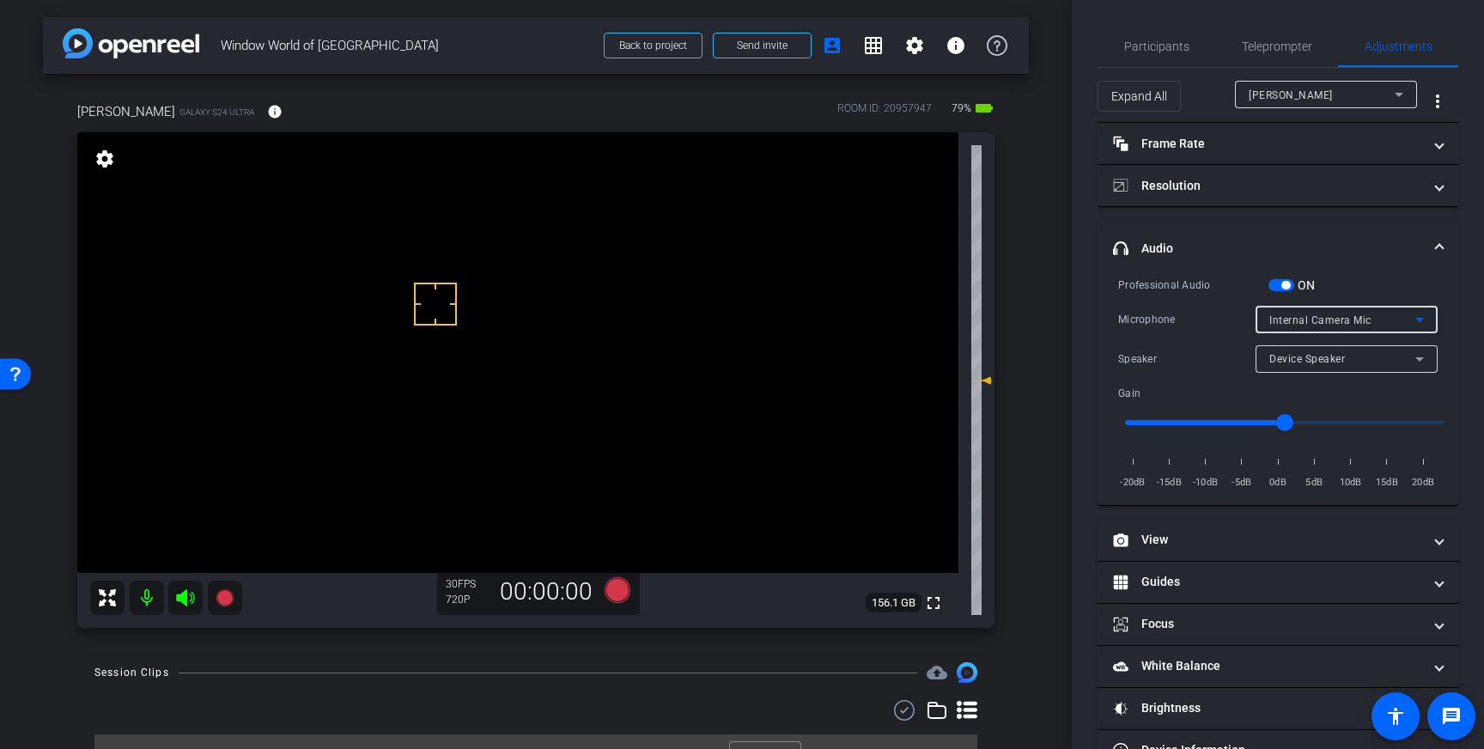
click at [1402, 321] on div "Internal Camera Mic" at bounding box center [1343, 319] width 146 height 21
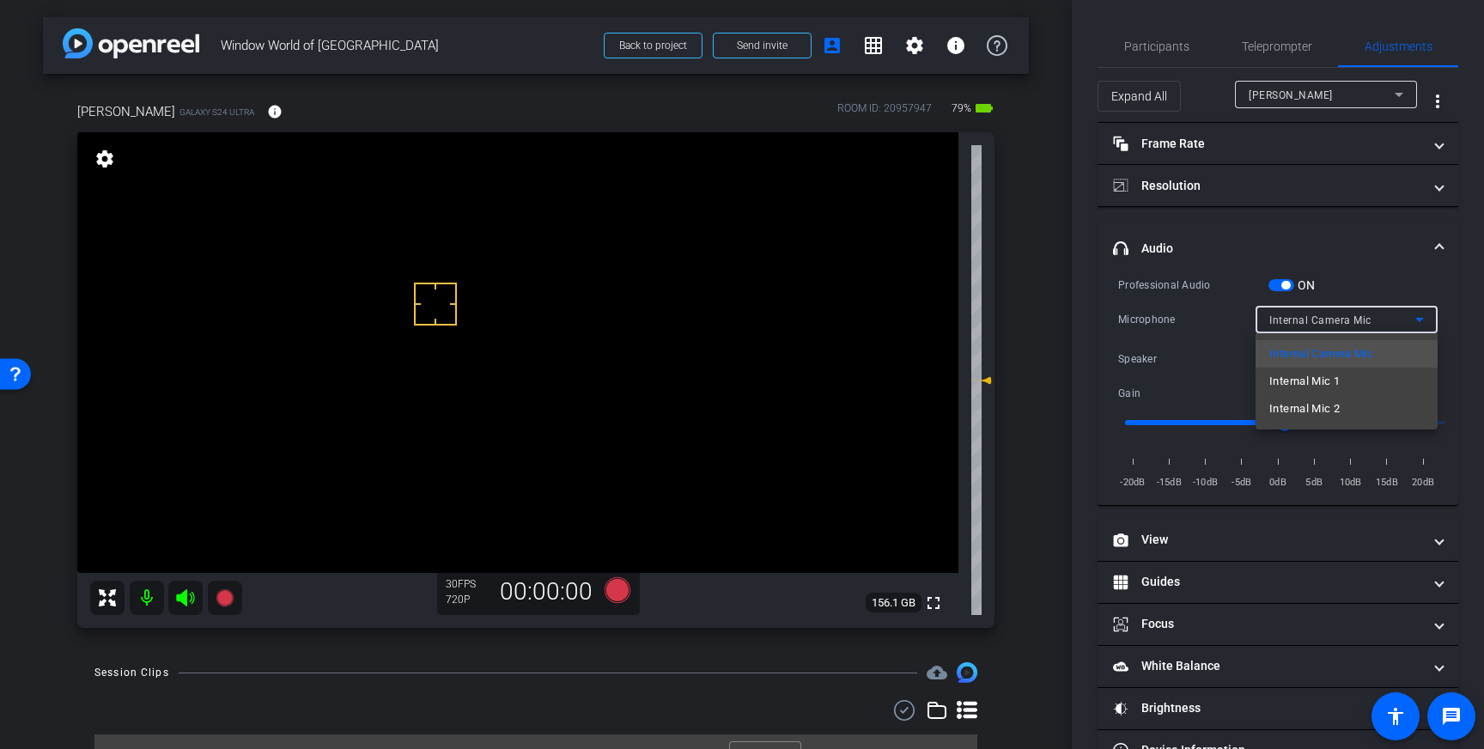
click at [1403, 315] on div at bounding box center [742, 374] width 1484 height 749
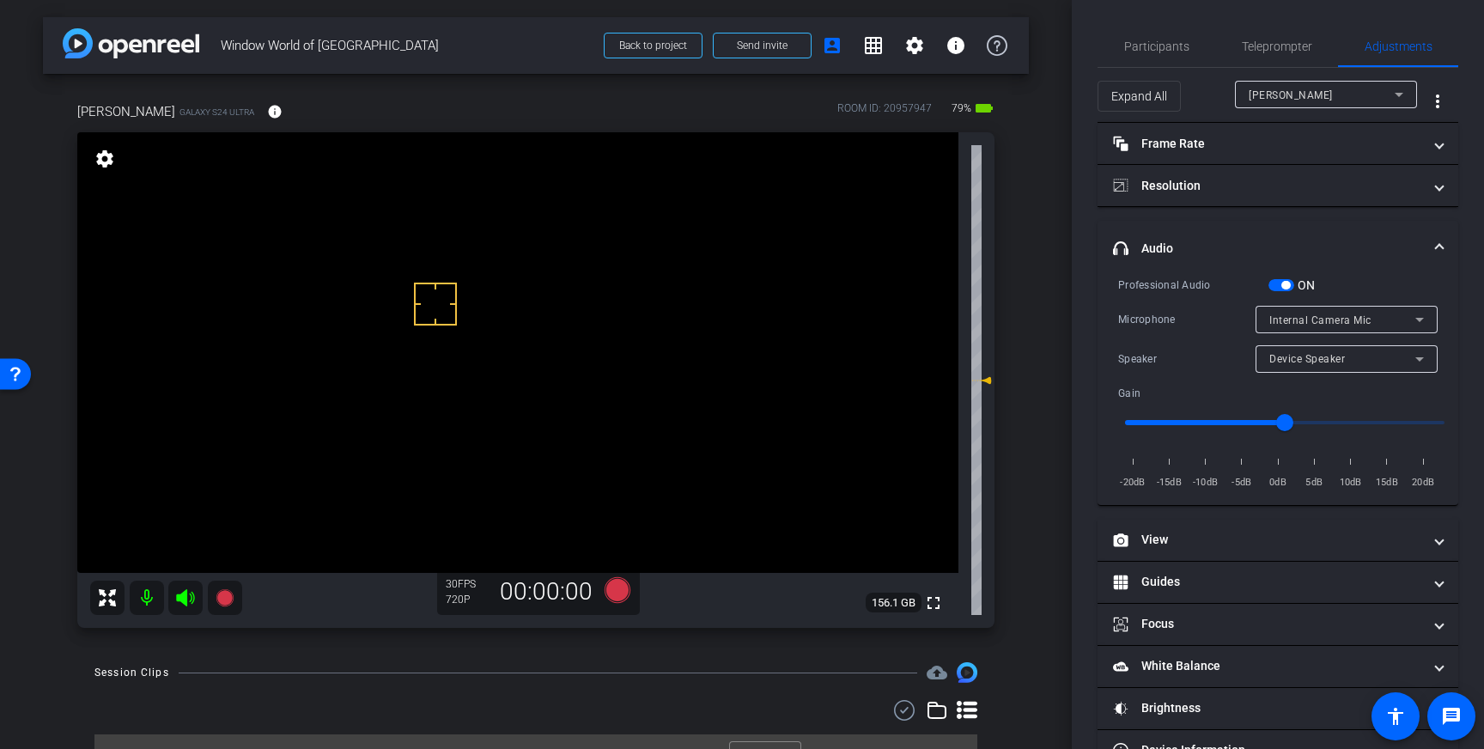
click at [1361, 363] on div "Device Speaker" at bounding box center [1343, 358] width 146 height 21
click at [1410, 361] on div at bounding box center [742, 374] width 1484 height 749
click at [1426, 314] on icon at bounding box center [1420, 319] width 21 height 21
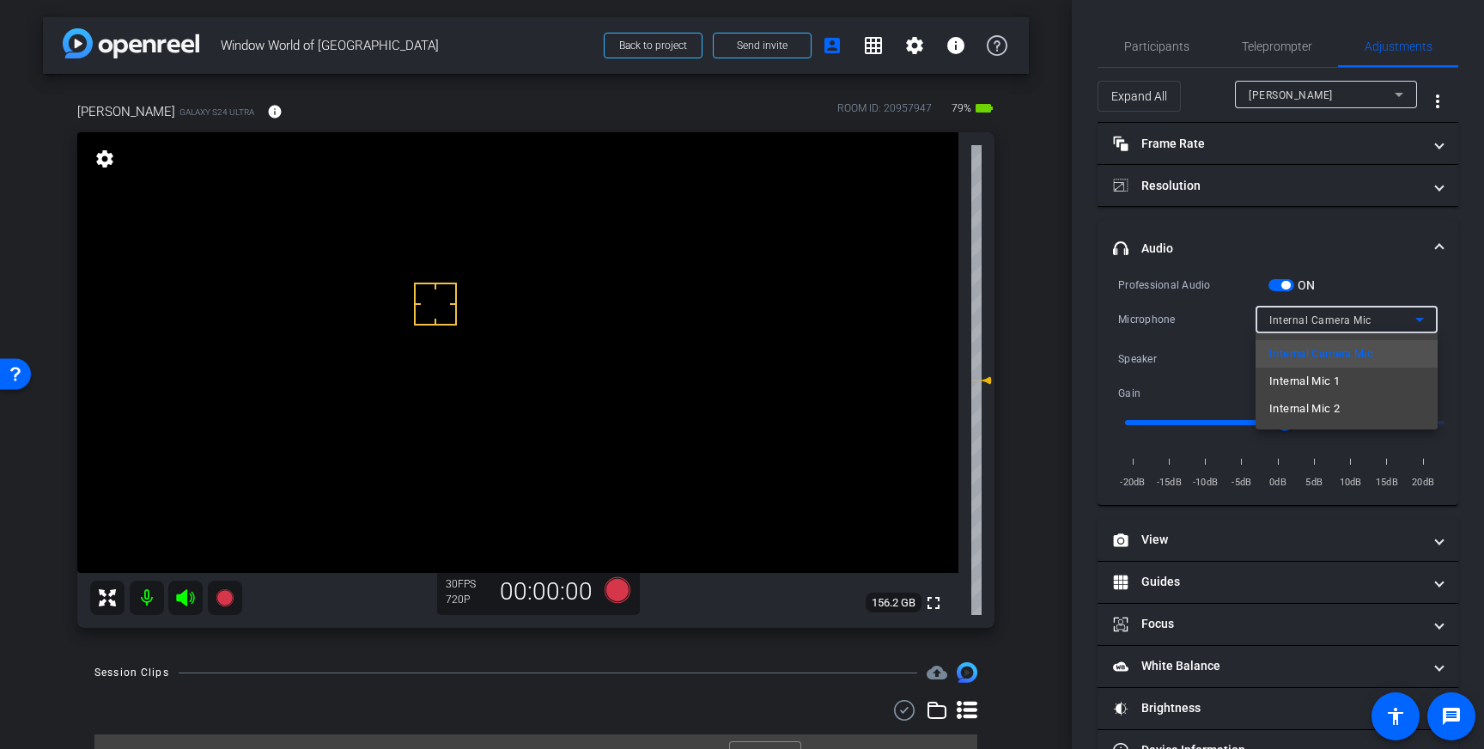
click at [1287, 52] on div at bounding box center [742, 374] width 1484 height 749
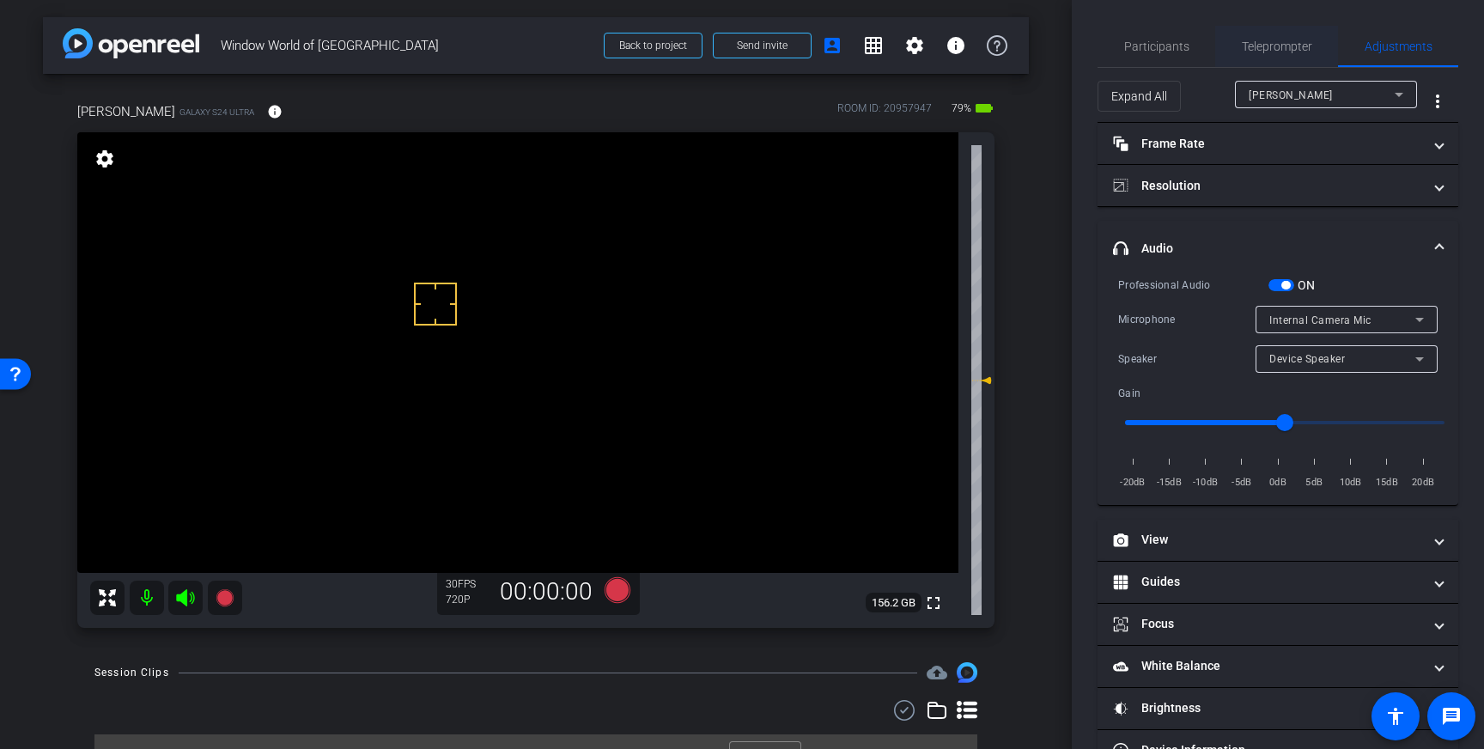
click at [1278, 40] on span "Teleprompter" at bounding box center [1277, 46] width 70 height 12
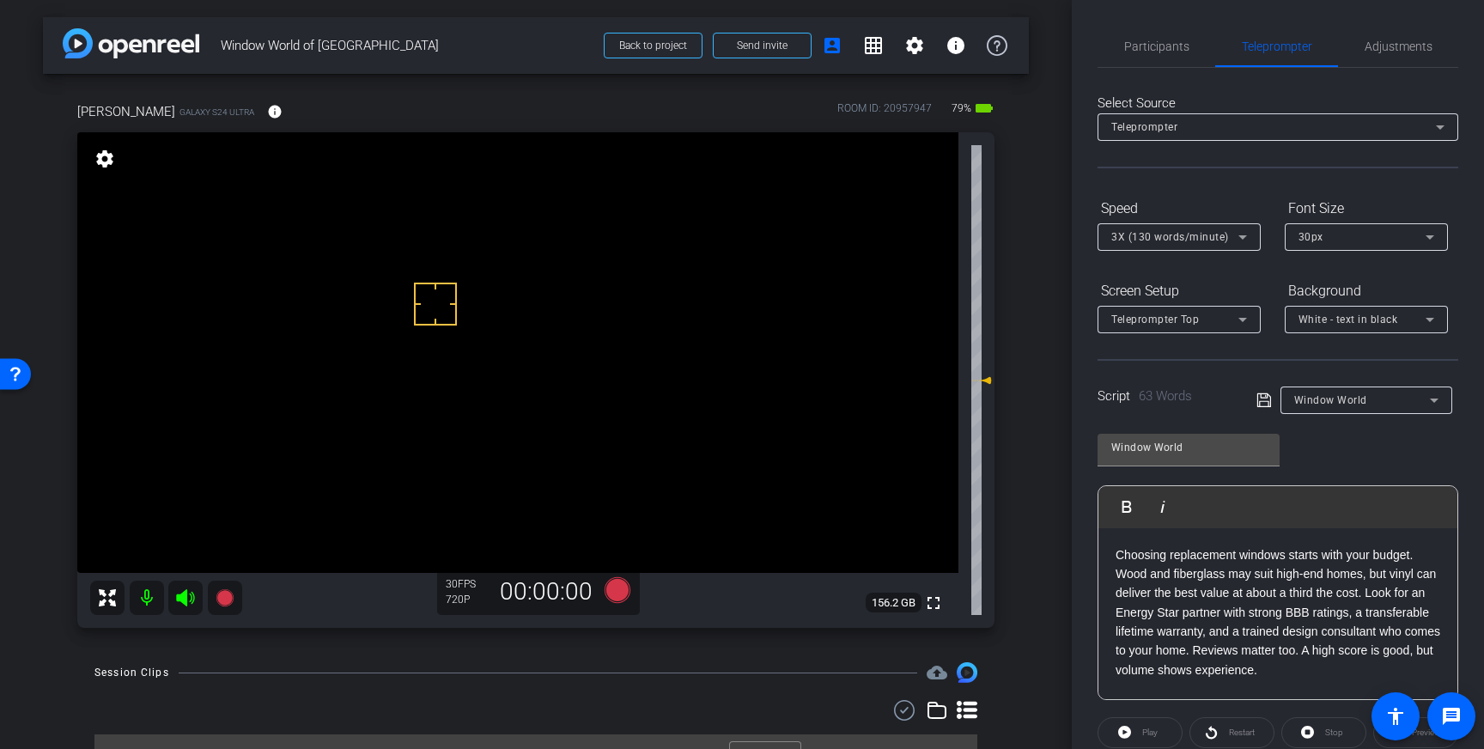
scroll to position [190, 0]
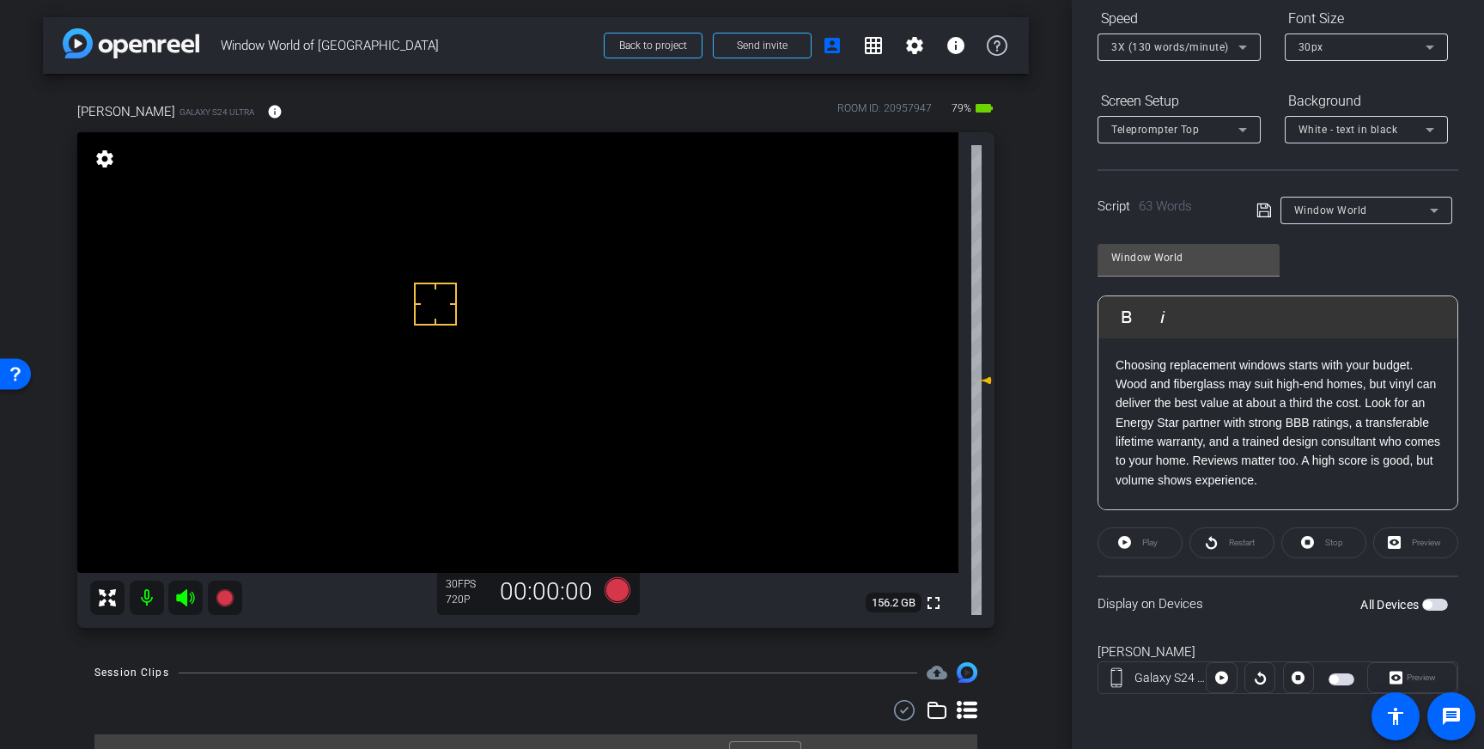
drag, startPoint x: 1431, startPoint y: 605, endPoint x: 1454, endPoint y: 611, distance: 24.0
click at [1433, 606] on button "All Devices" at bounding box center [1436, 605] width 26 height 12
click at [1435, 606] on span "button" at bounding box center [1439, 604] width 9 height 9
click at [616, 592] on icon at bounding box center [618, 590] width 26 height 26
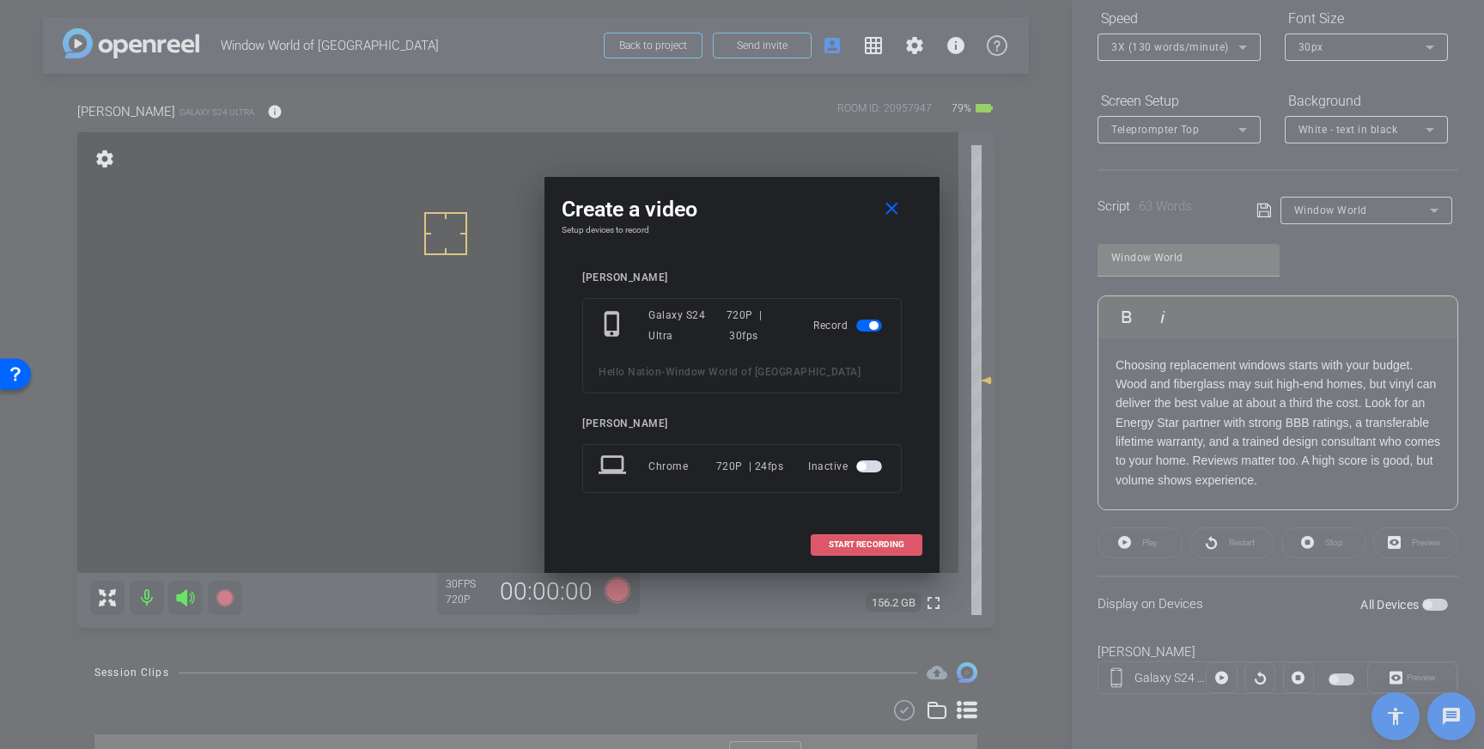
click at [867, 542] on span "START RECORDING" at bounding box center [867, 544] width 76 height 9
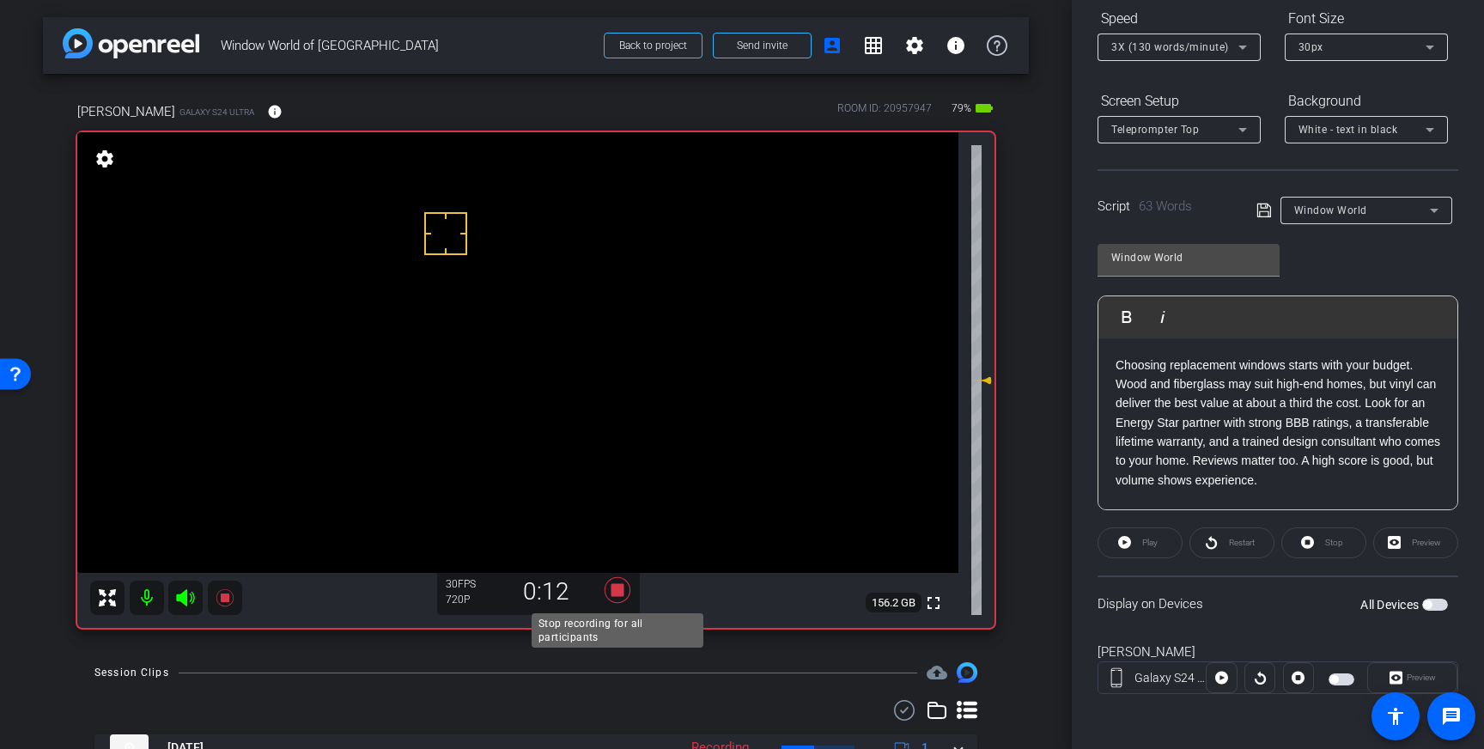
click at [621, 591] on icon at bounding box center [618, 590] width 26 height 26
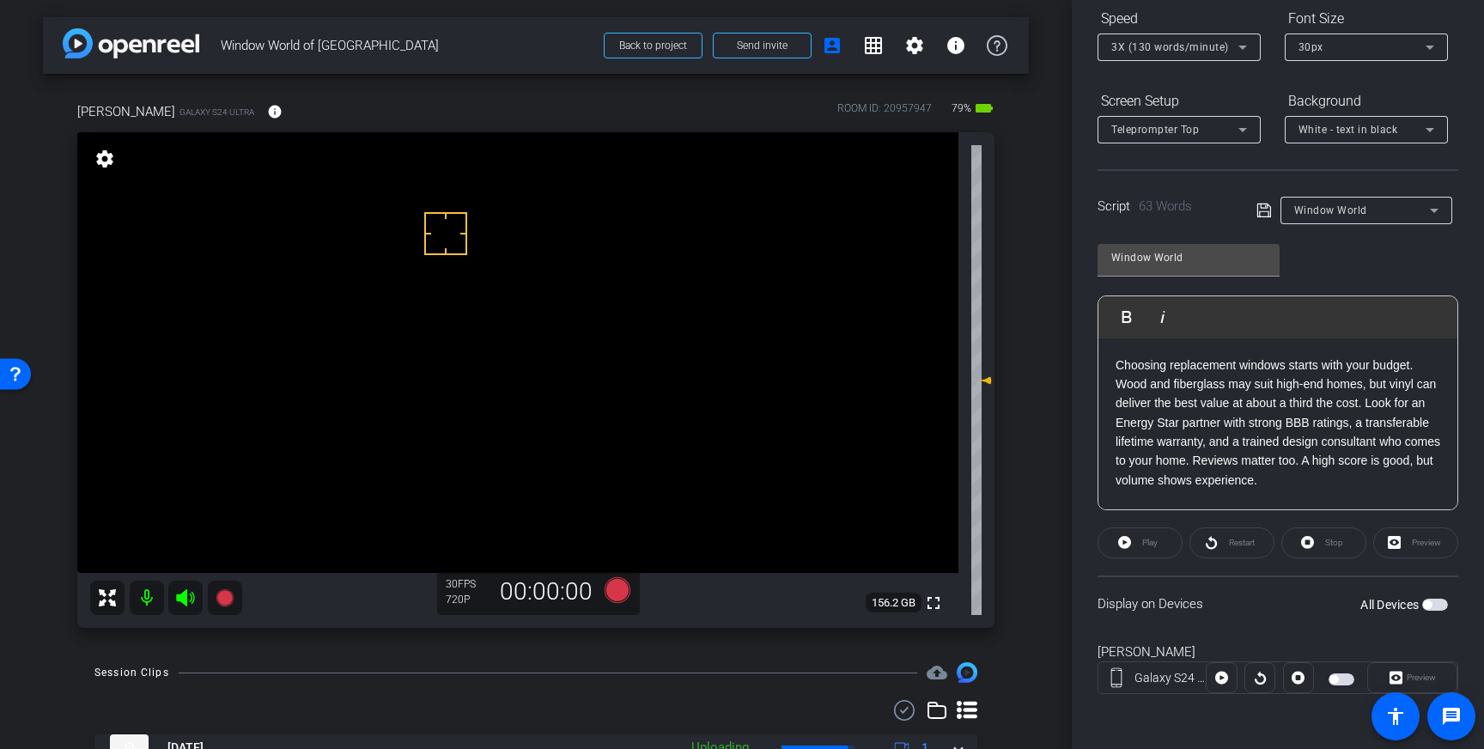
scroll to position [0, 0]
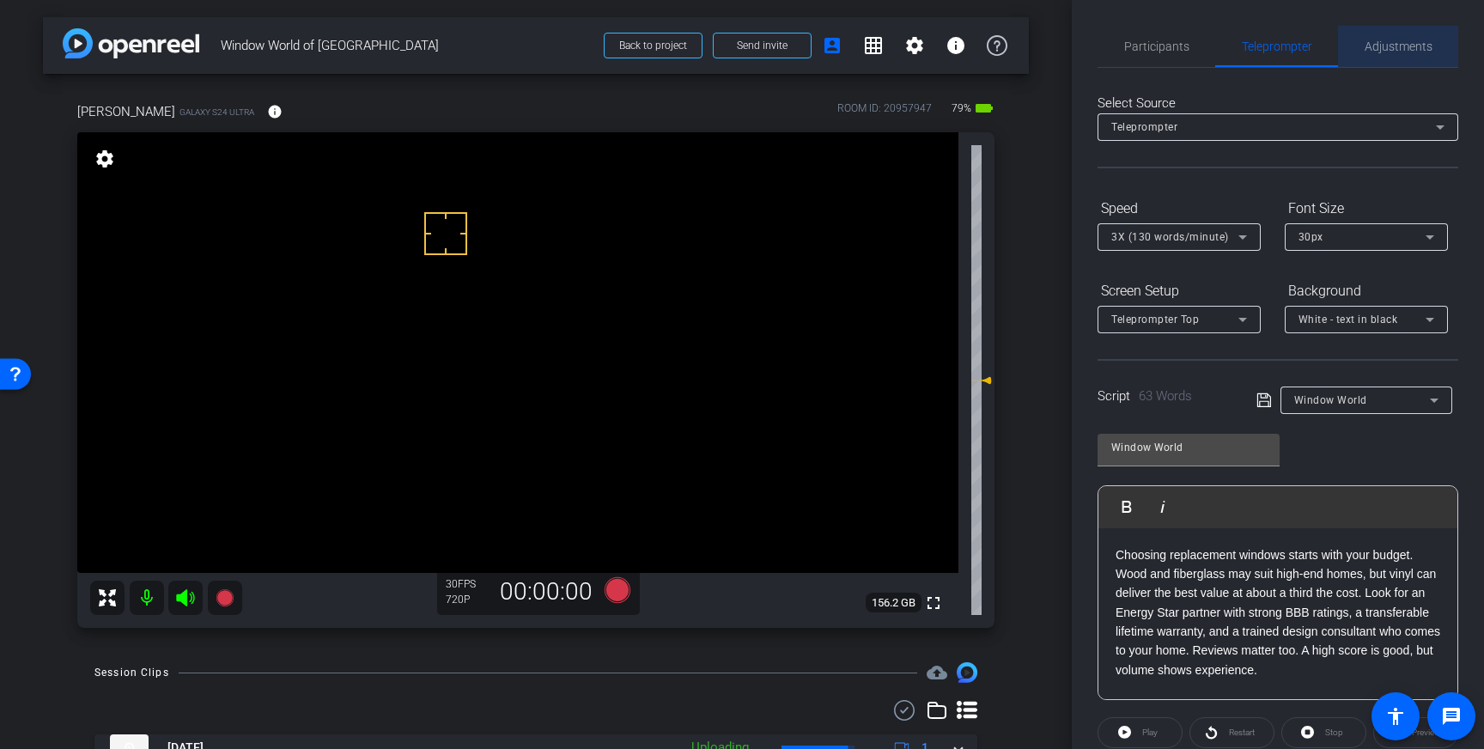
click at [1390, 56] on span "Adjustments" at bounding box center [1399, 46] width 68 height 41
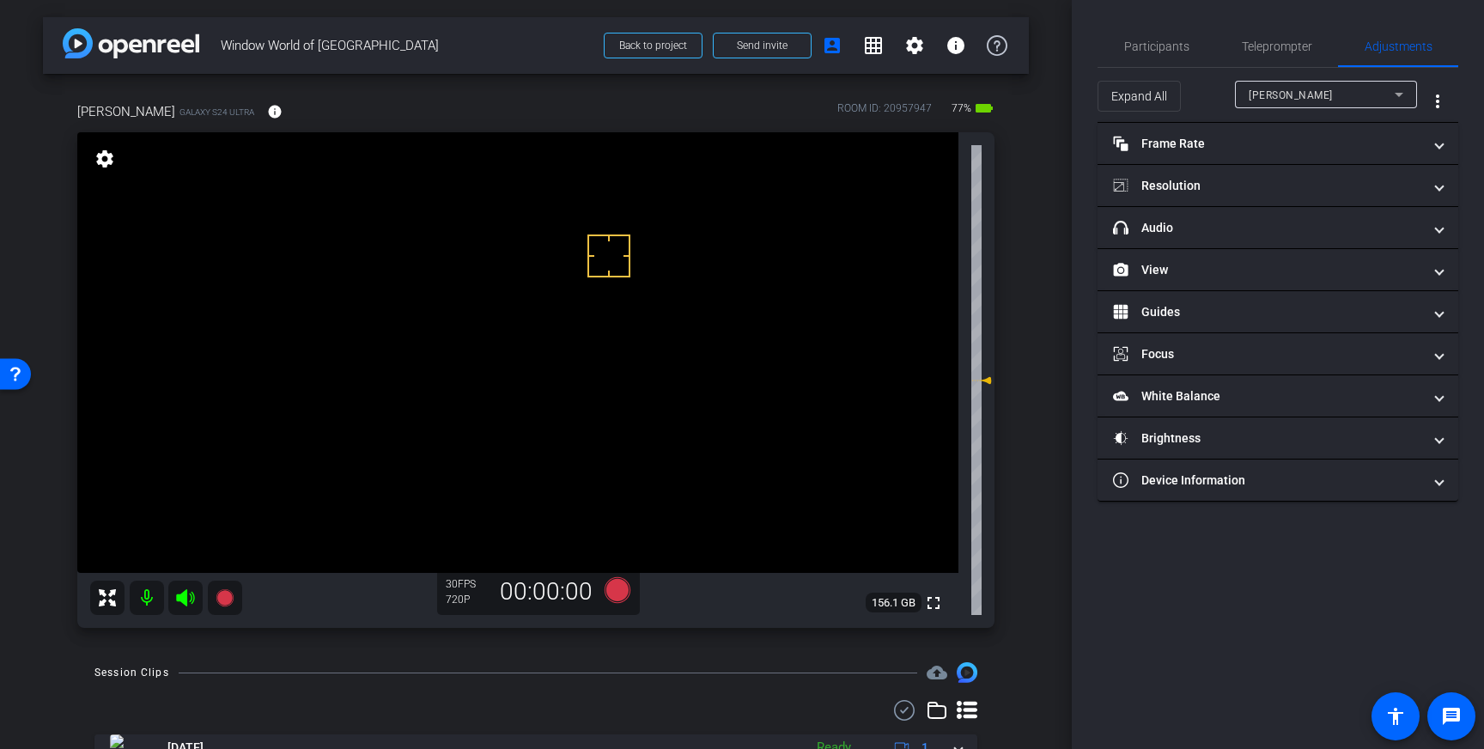
scroll to position [6, 0]
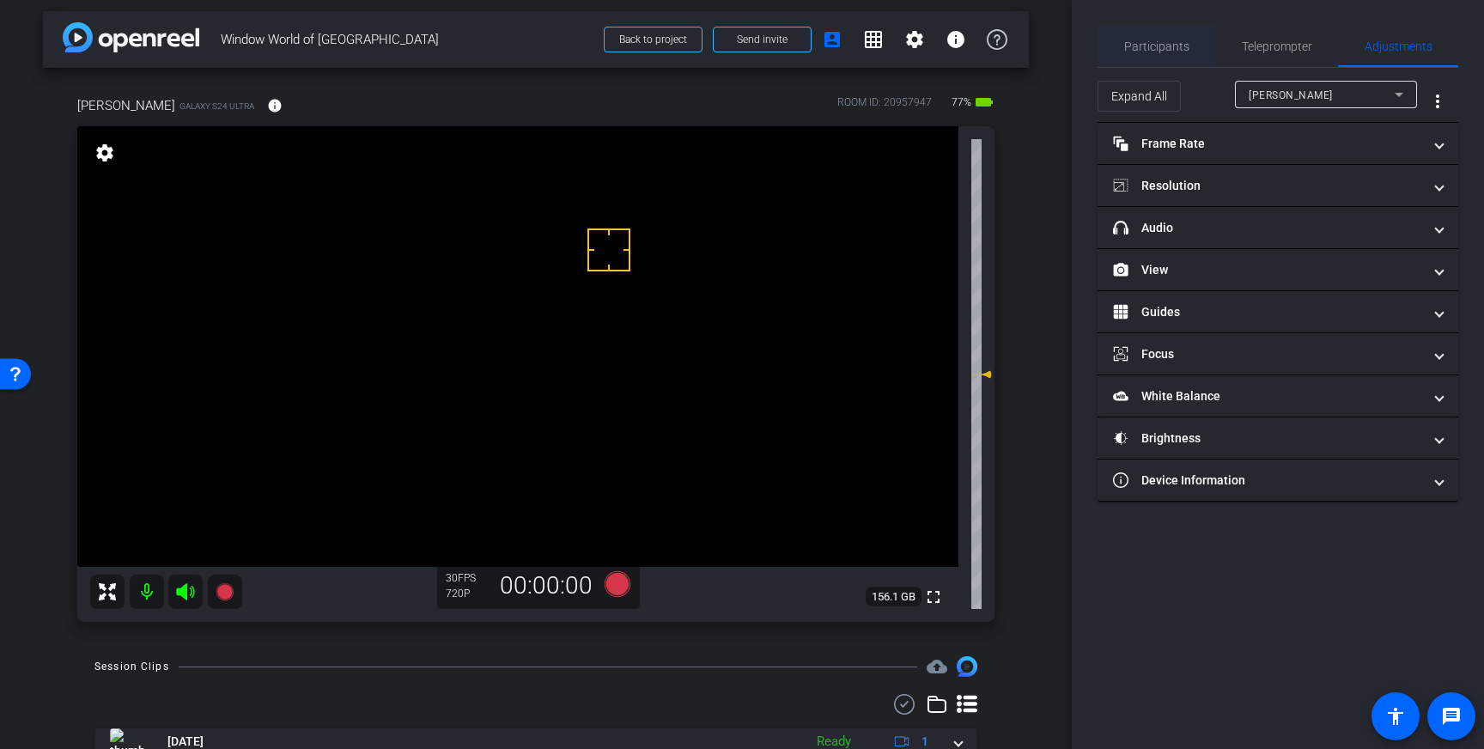
click at [1164, 44] on span "Participants" at bounding box center [1156, 46] width 65 height 12
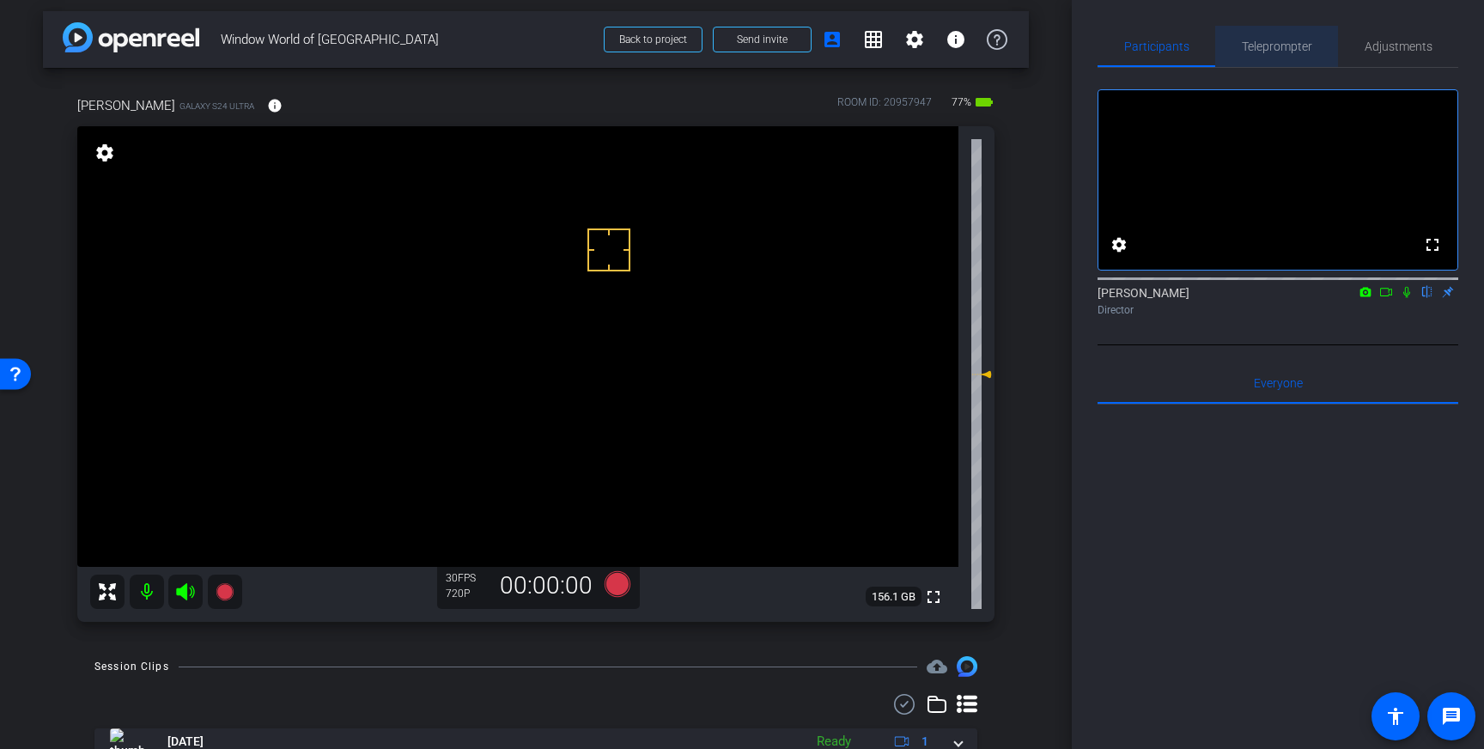
drag, startPoint x: 1297, startPoint y: 46, endPoint x: 1326, endPoint y: 190, distance: 146.4
click at [1297, 47] on span "Teleprompter" at bounding box center [1277, 46] width 70 height 12
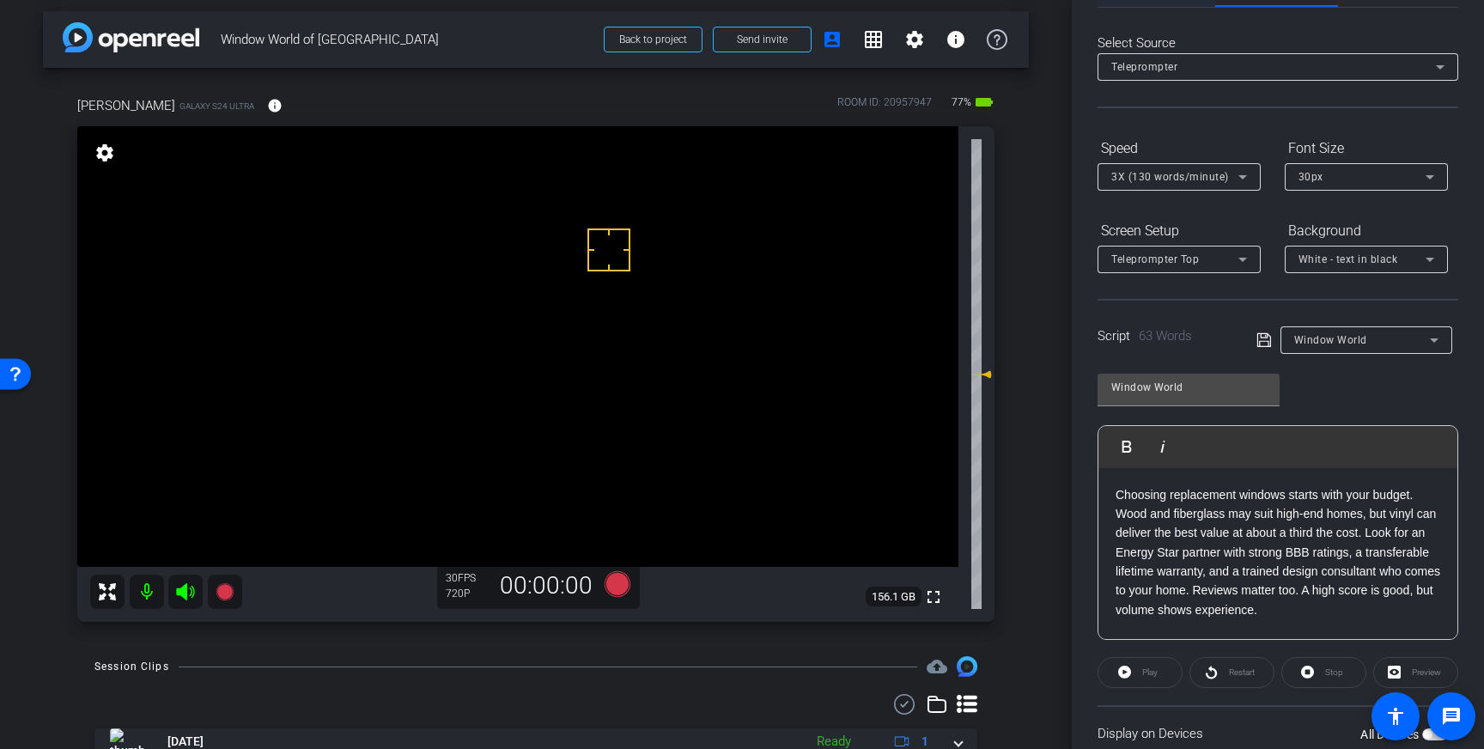
scroll to position [0, 0]
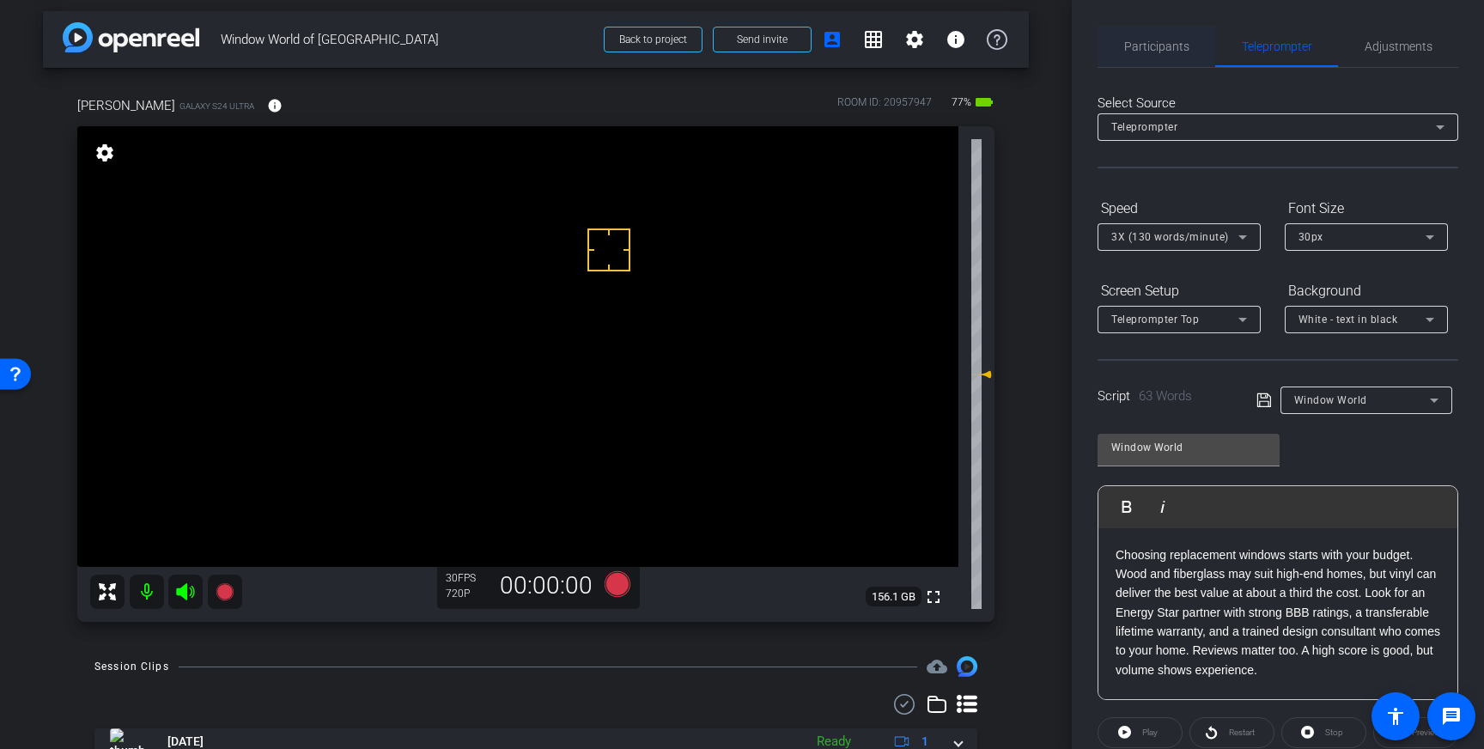
drag, startPoint x: 1149, startPoint y: 45, endPoint x: 1163, endPoint y: 51, distance: 15.0
click at [1149, 45] on span "Participants" at bounding box center [1156, 46] width 65 height 12
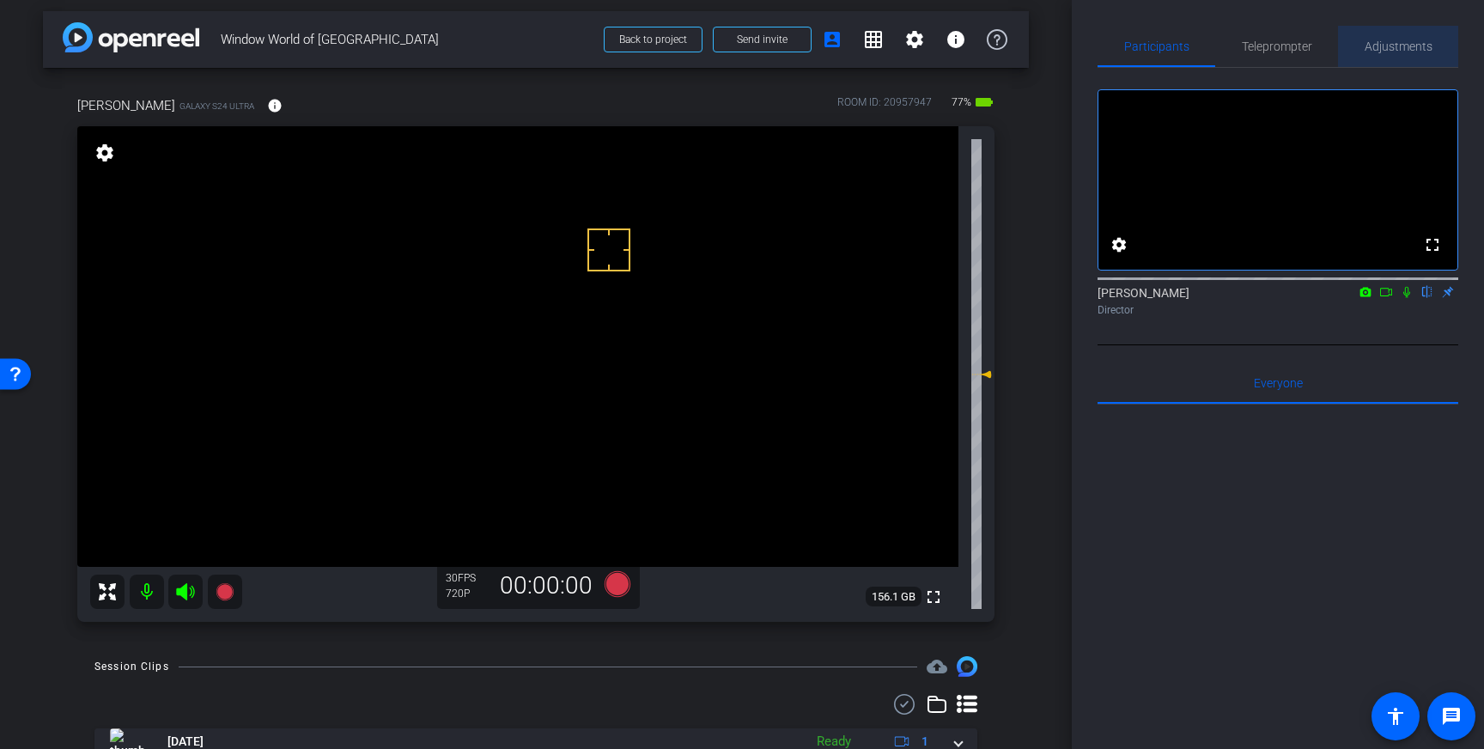
click at [1395, 59] on span "Adjustments" at bounding box center [1399, 46] width 68 height 41
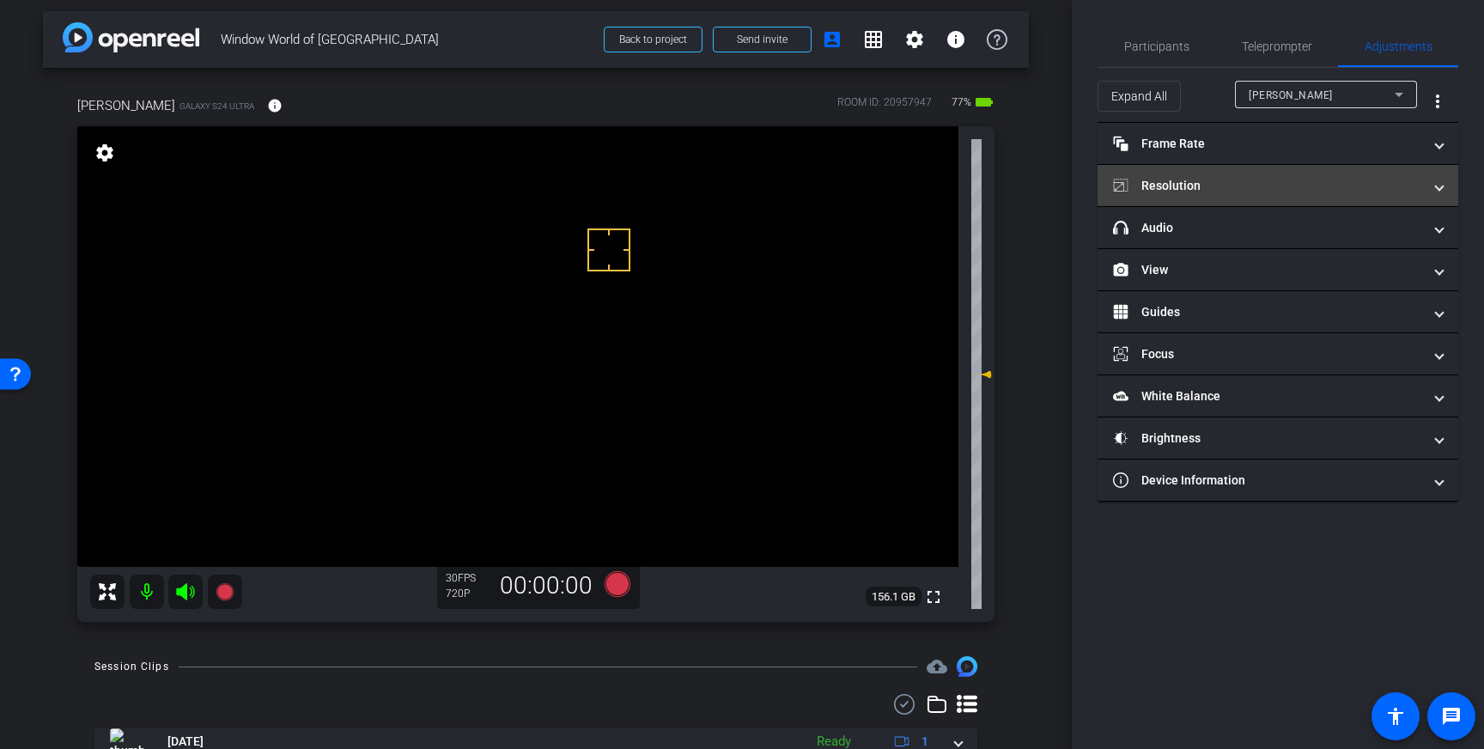
click at [1389, 190] on mat-panel-title "Resolution" at bounding box center [1267, 186] width 309 height 18
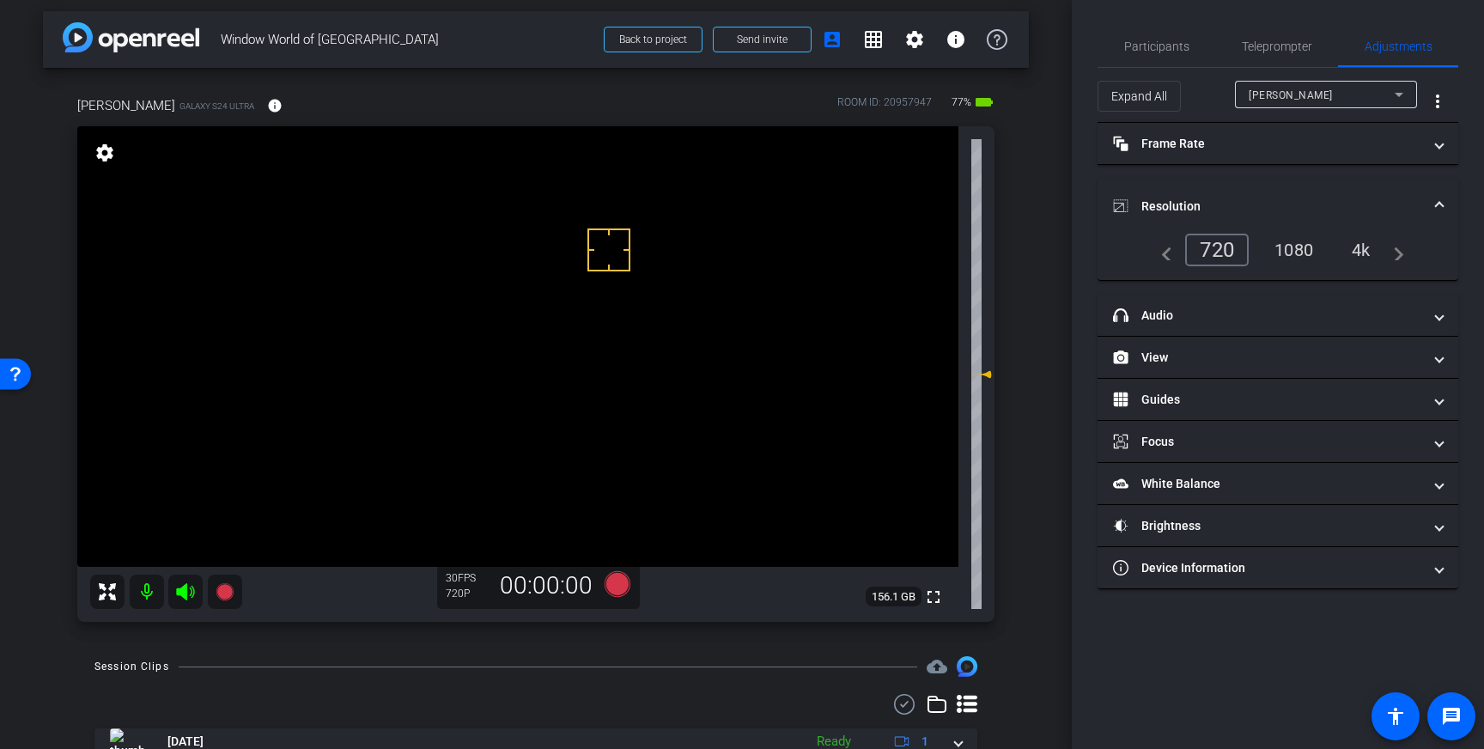
click at [1296, 249] on div "1080" at bounding box center [1294, 249] width 64 height 29
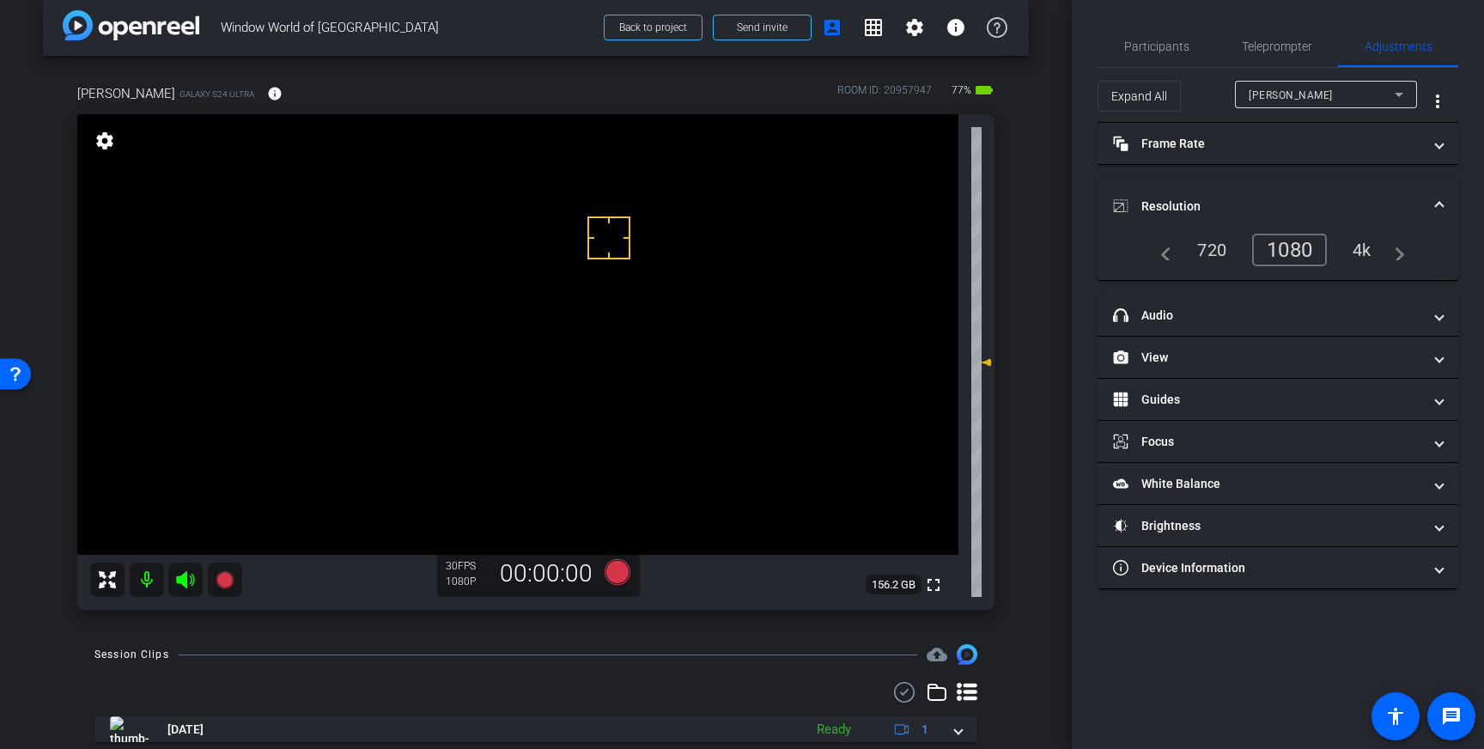
scroll to position [15, 0]
drag, startPoint x: 459, startPoint y: 249, endPoint x: 459, endPoint y: 301, distance: 51.5
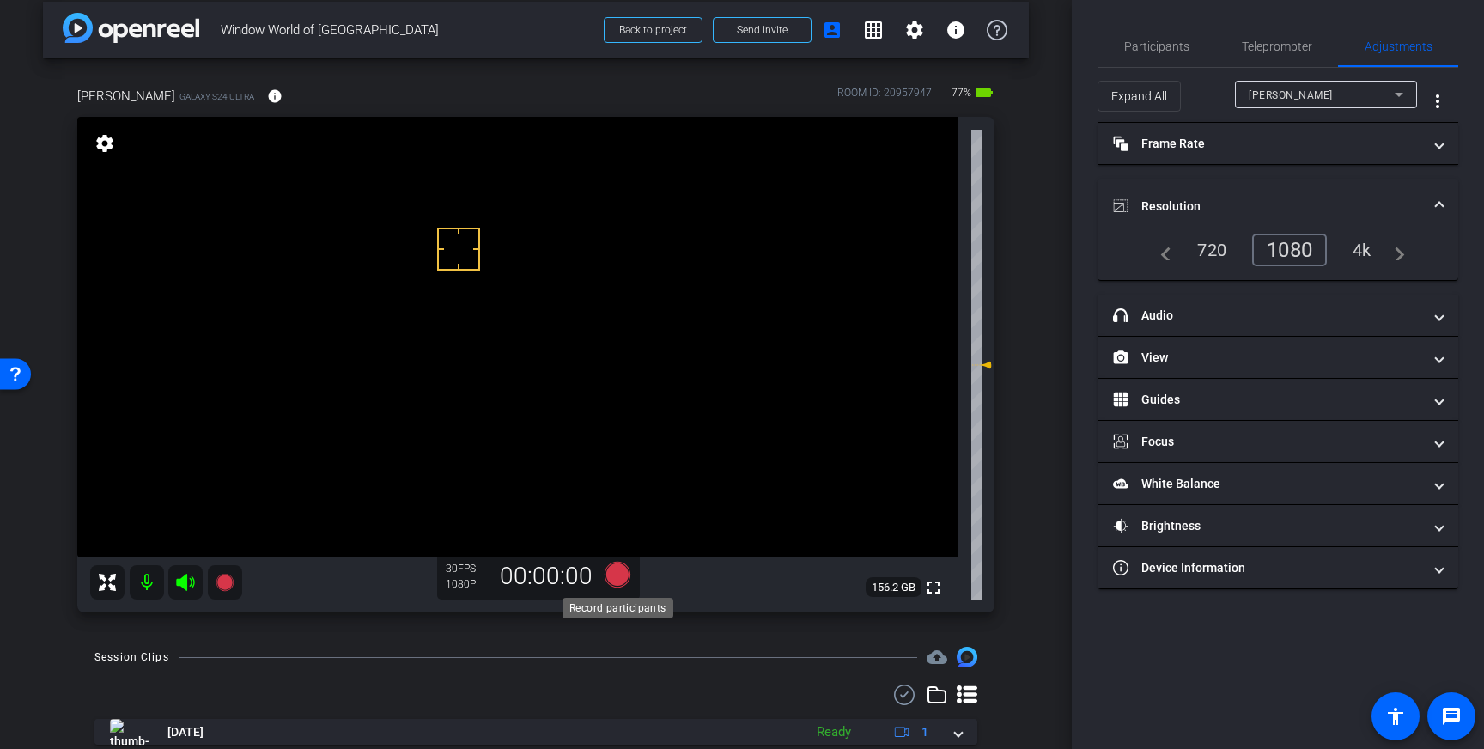
click at [619, 575] on icon at bounding box center [618, 575] width 26 height 26
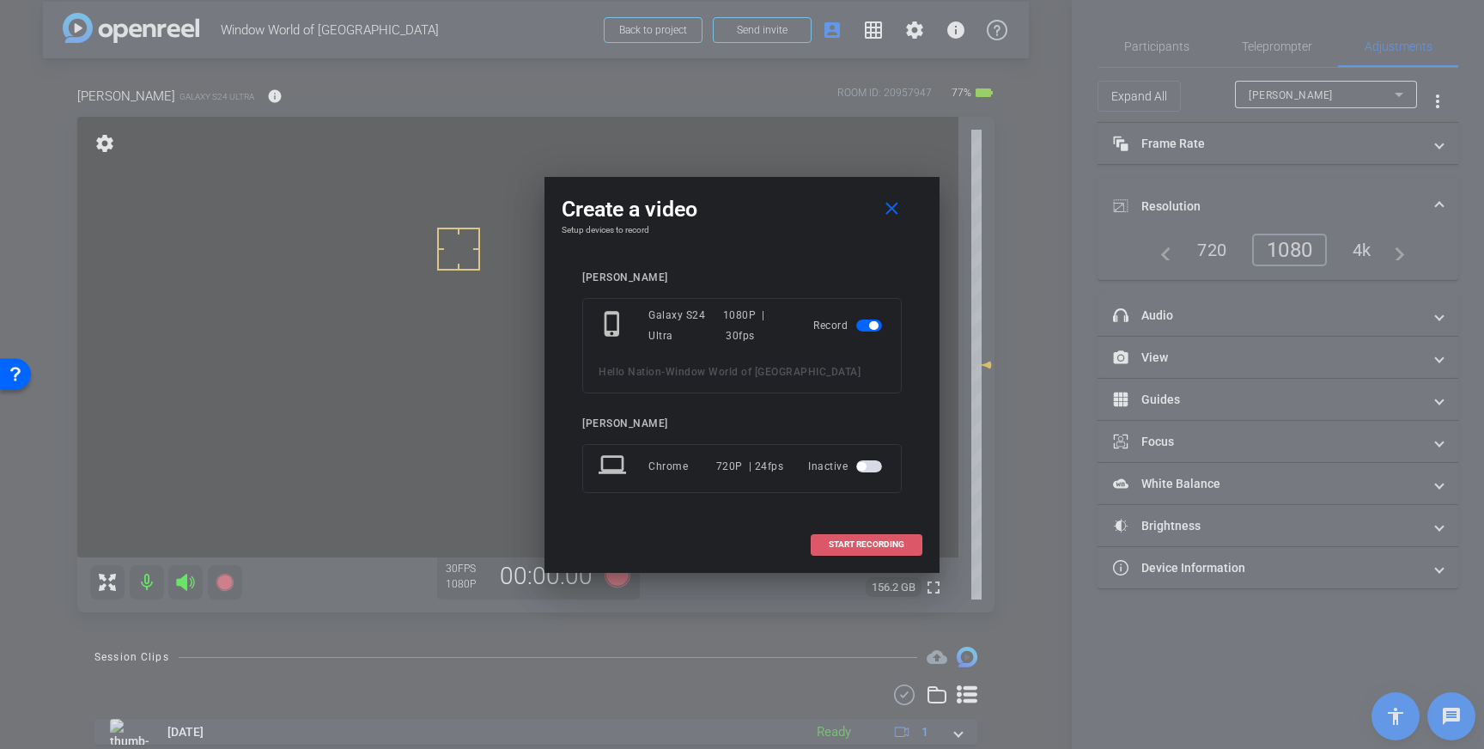
click at [868, 541] on span "START RECORDING" at bounding box center [867, 544] width 76 height 9
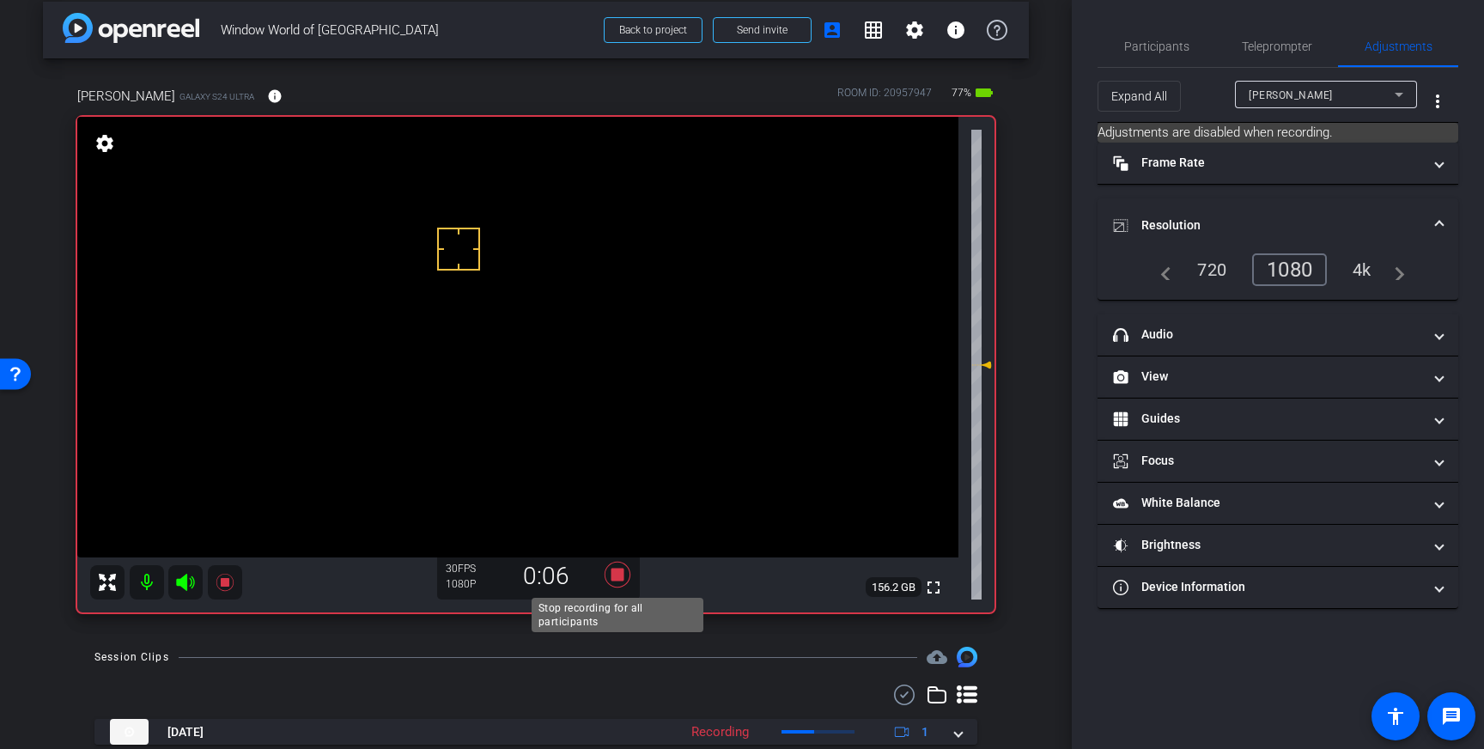
click at [619, 576] on icon at bounding box center [618, 575] width 26 height 26
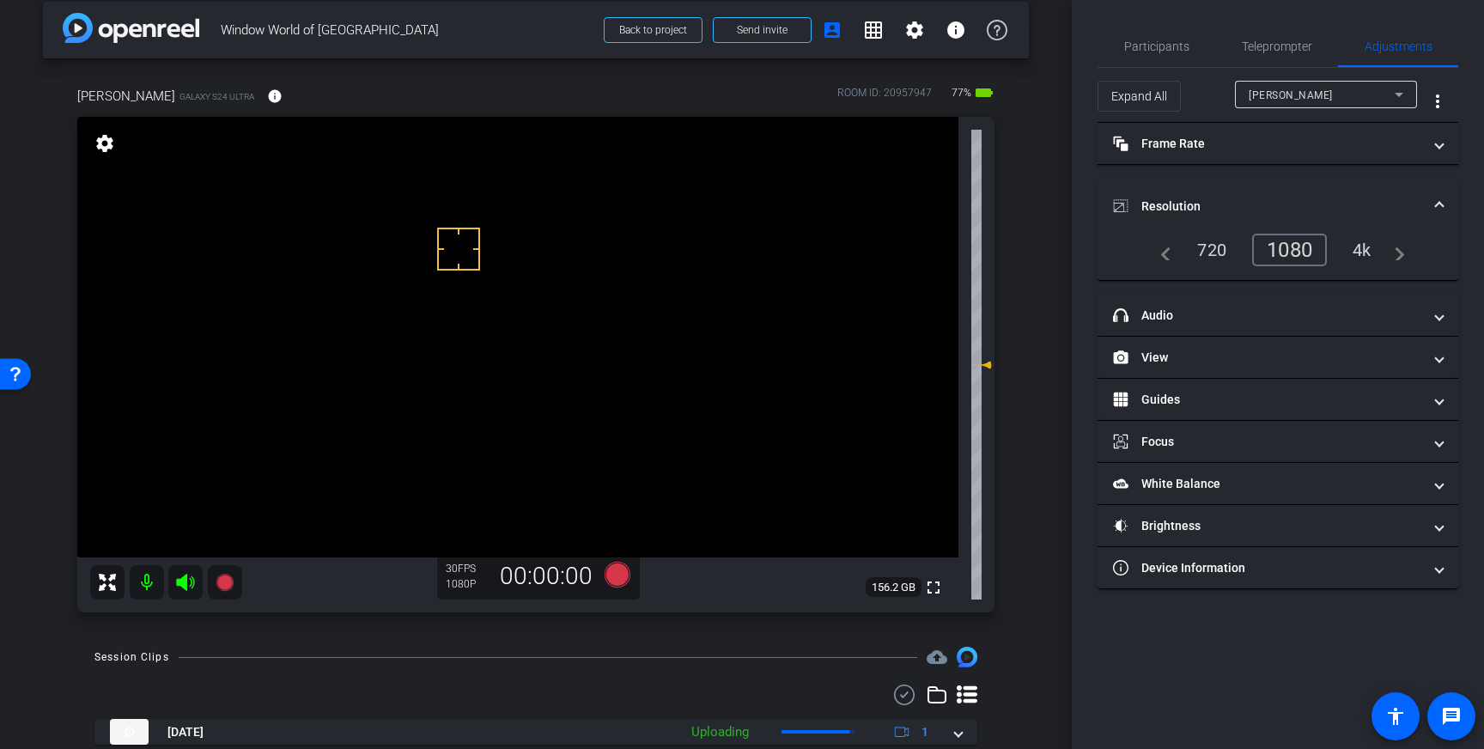
drag, startPoint x: 1295, startPoint y: 55, endPoint x: 1335, endPoint y: 229, distance: 178.0
click at [1295, 56] on span "Teleprompter" at bounding box center [1277, 46] width 70 height 41
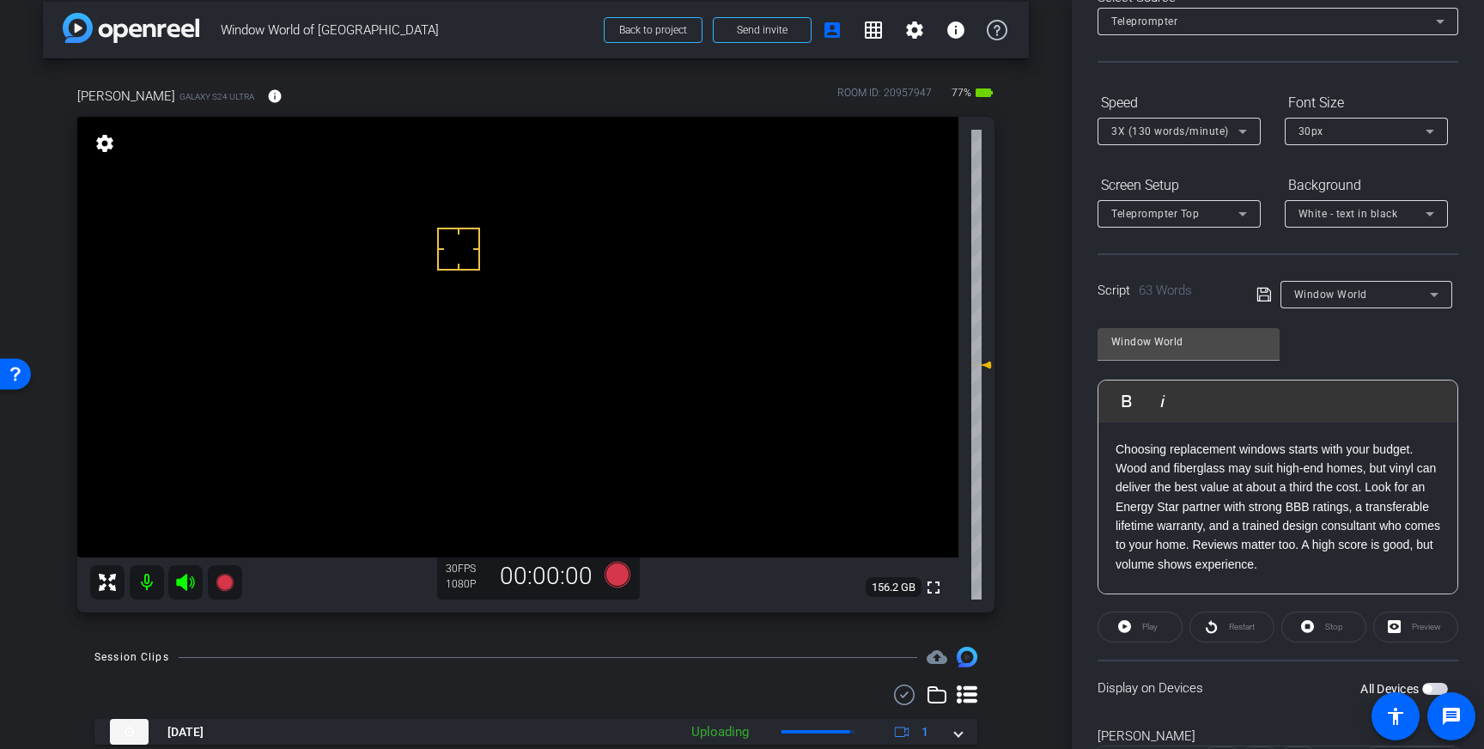
scroll to position [190, 0]
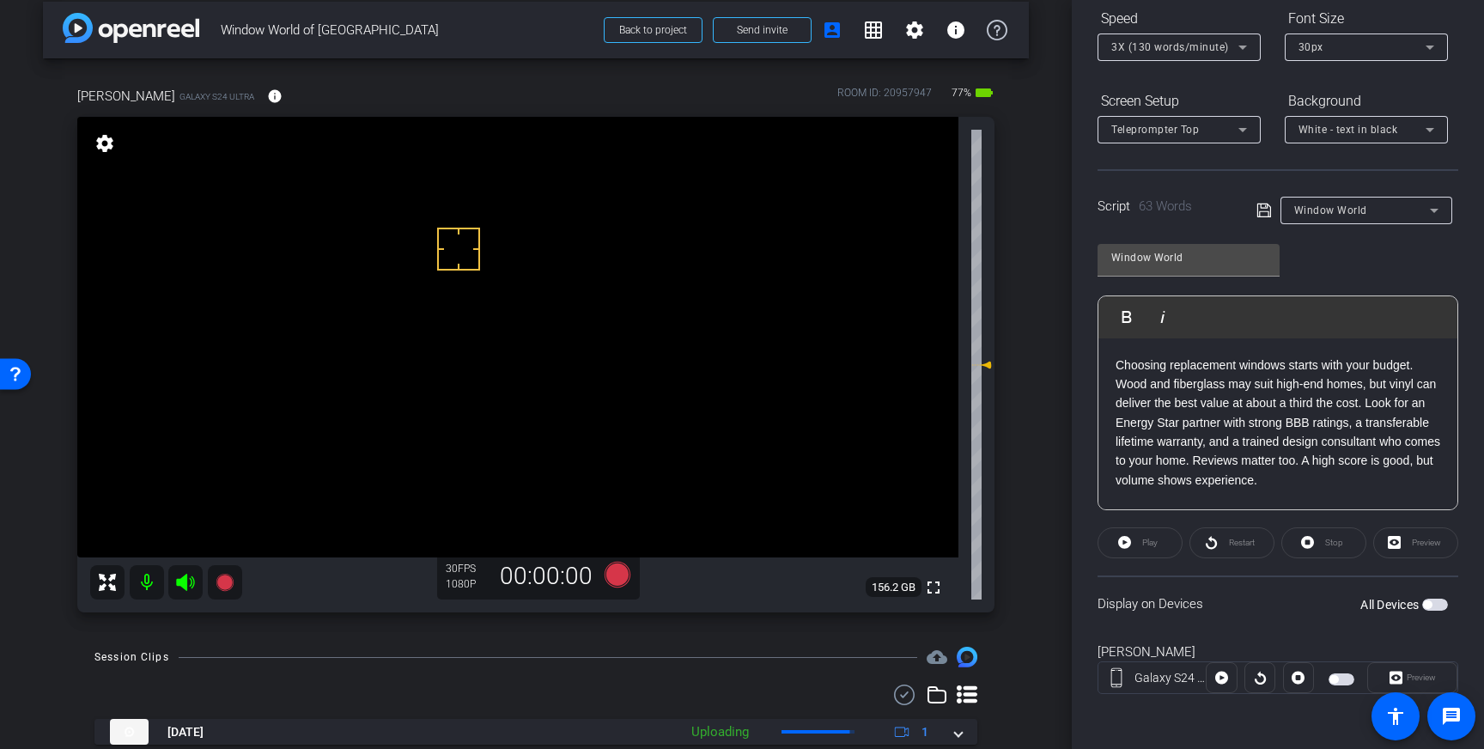
click at [1429, 603] on span "button" at bounding box center [1427, 604] width 9 height 9
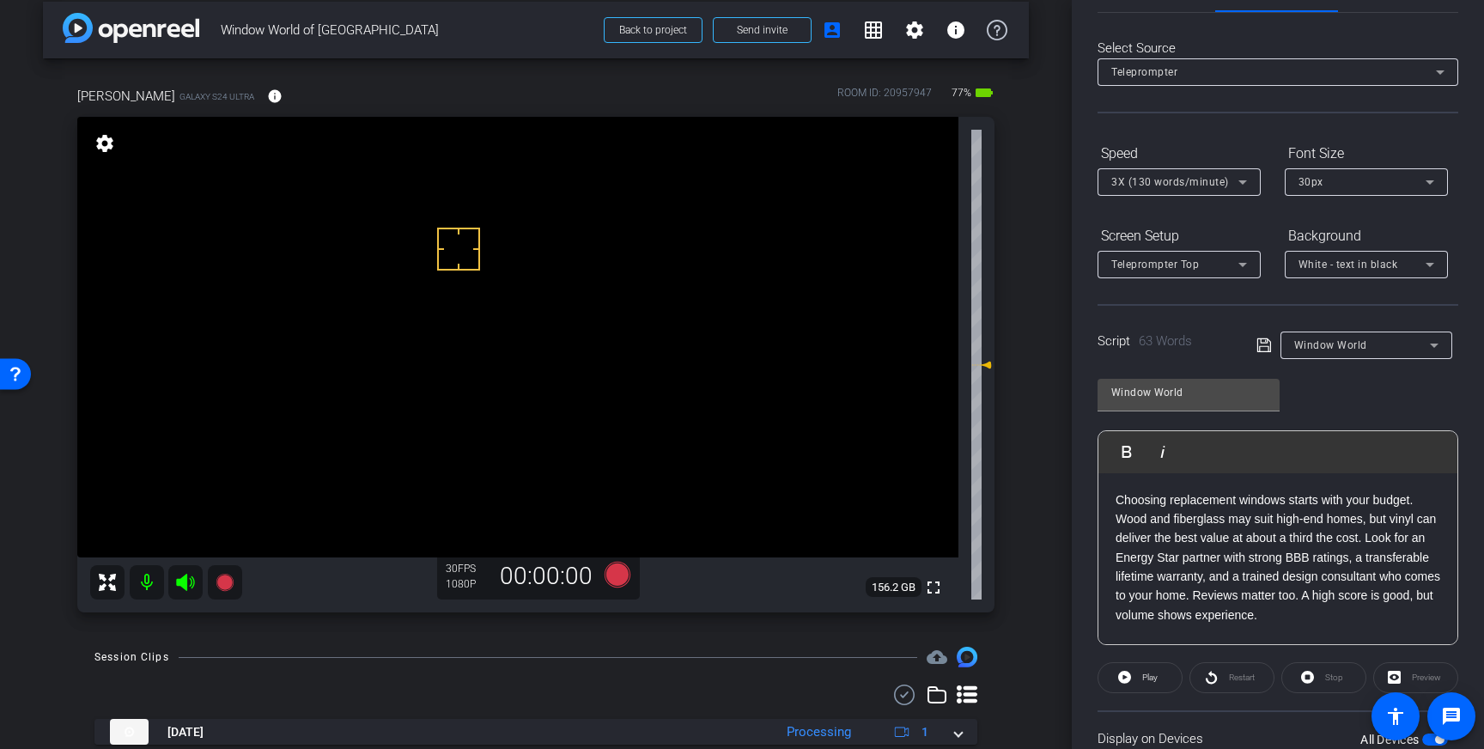
scroll to position [0, 0]
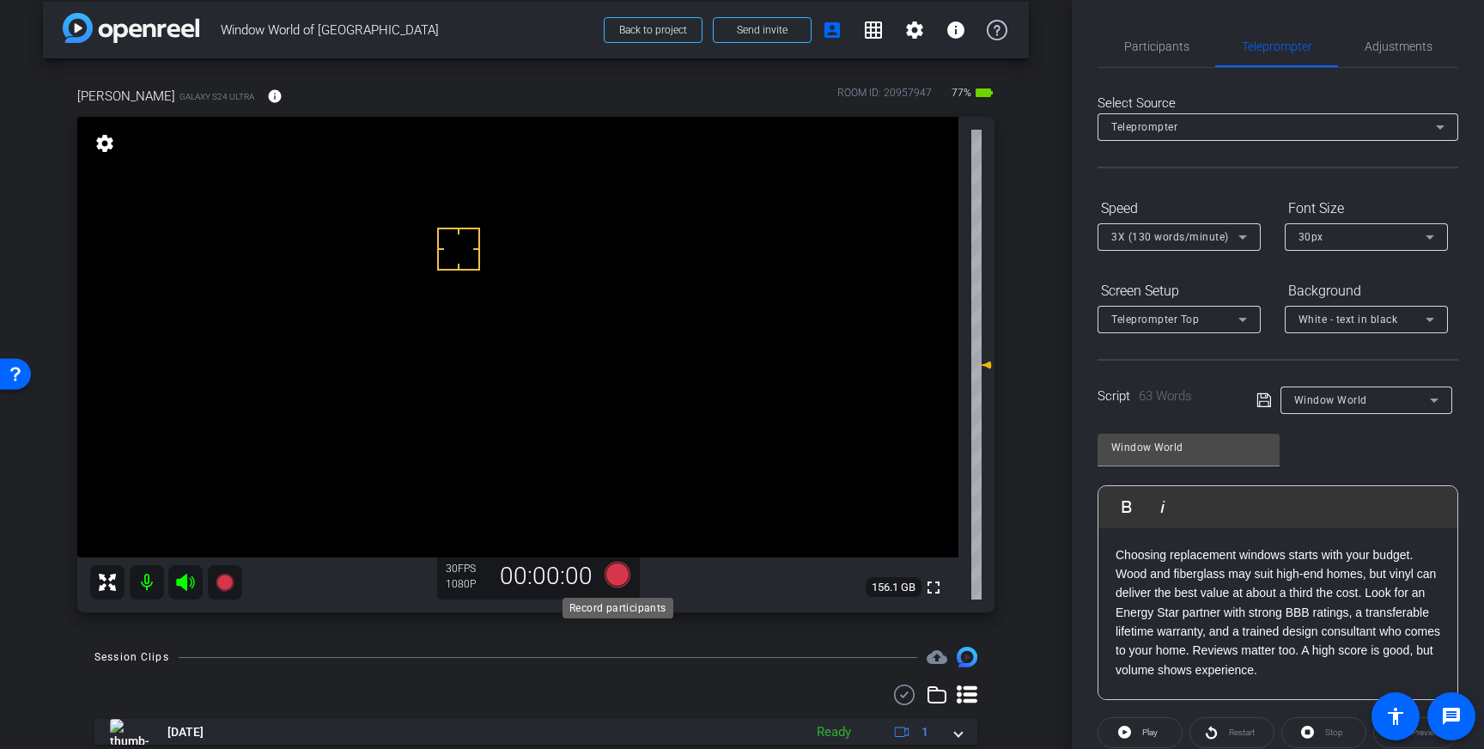
click at [612, 571] on icon at bounding box center [618, 575] width 26 height 26
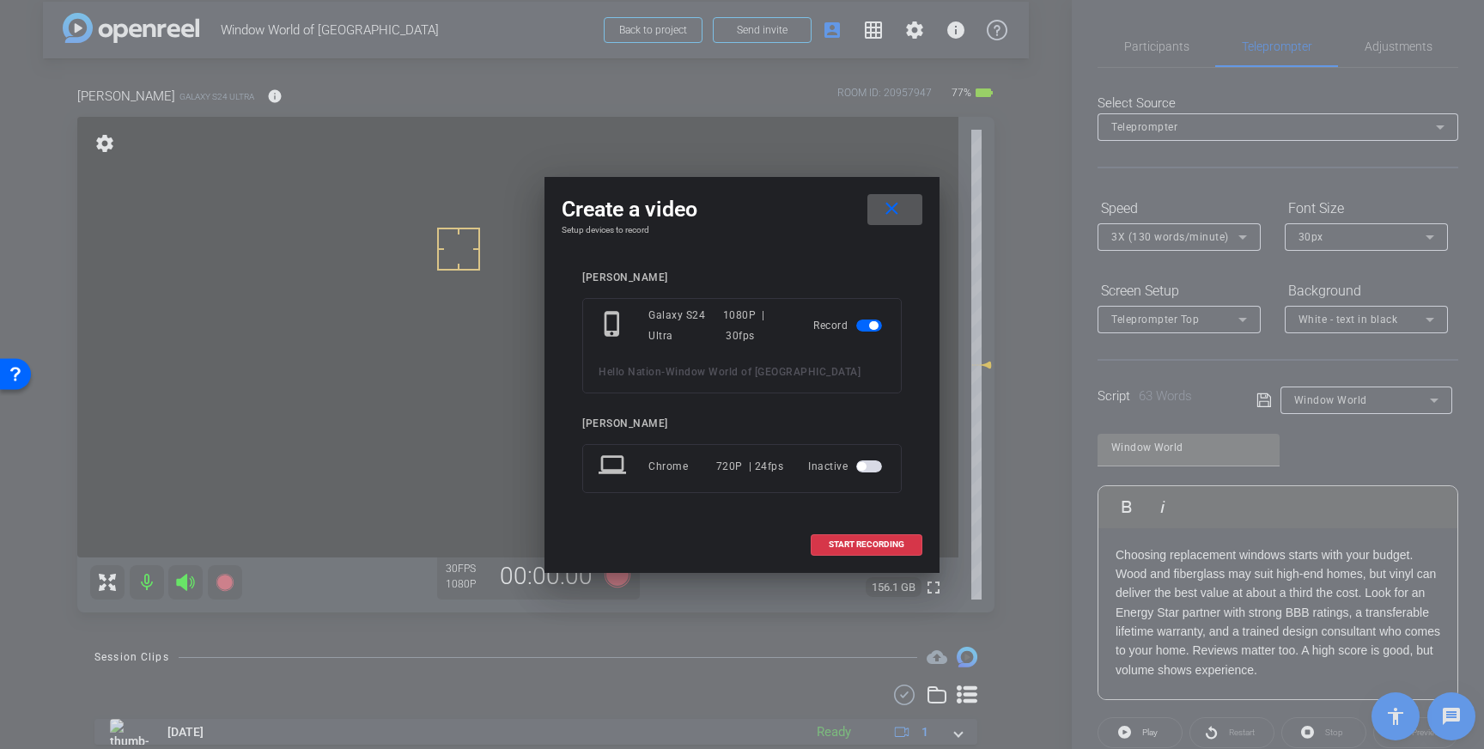
drag, startPoint x: 853, startPoint y: 545, endPoint x: 905, endPoint y: 526, distance: 54.9
click at [852, 545] on span "START RECORDING" at bounding box center [867, 544] width 76 height 9
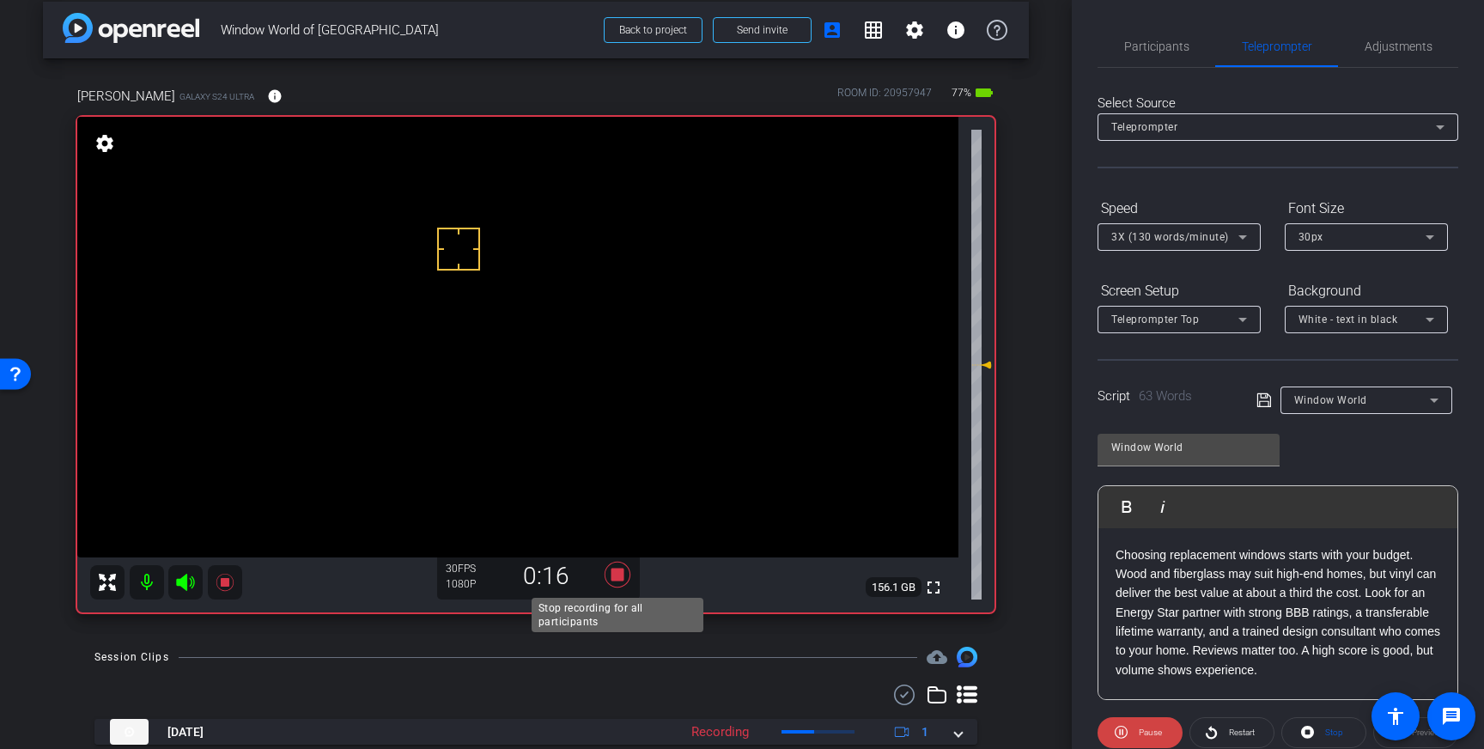
click at [618, 575] on icon at bounding box center [618, 575] width 26 height 26
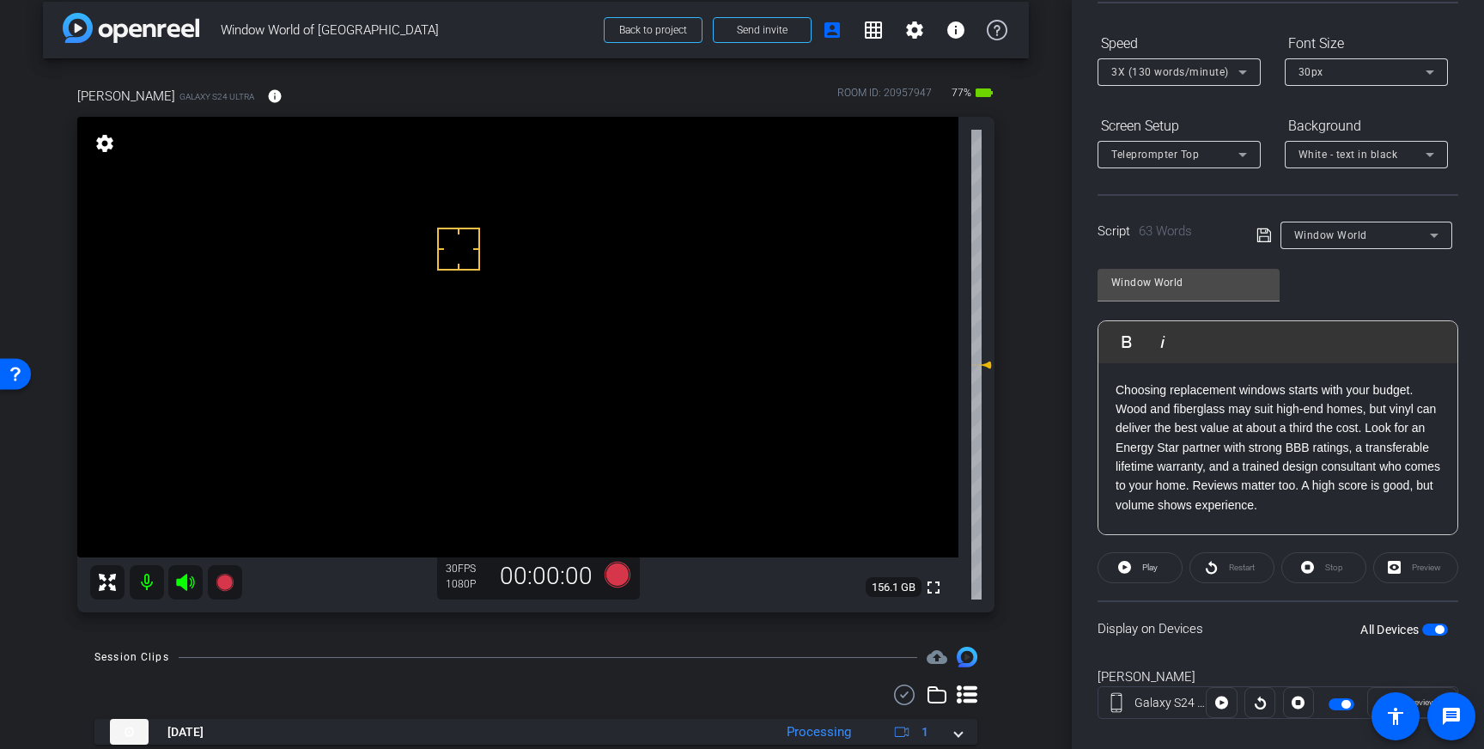
scroll to position [190, 0]
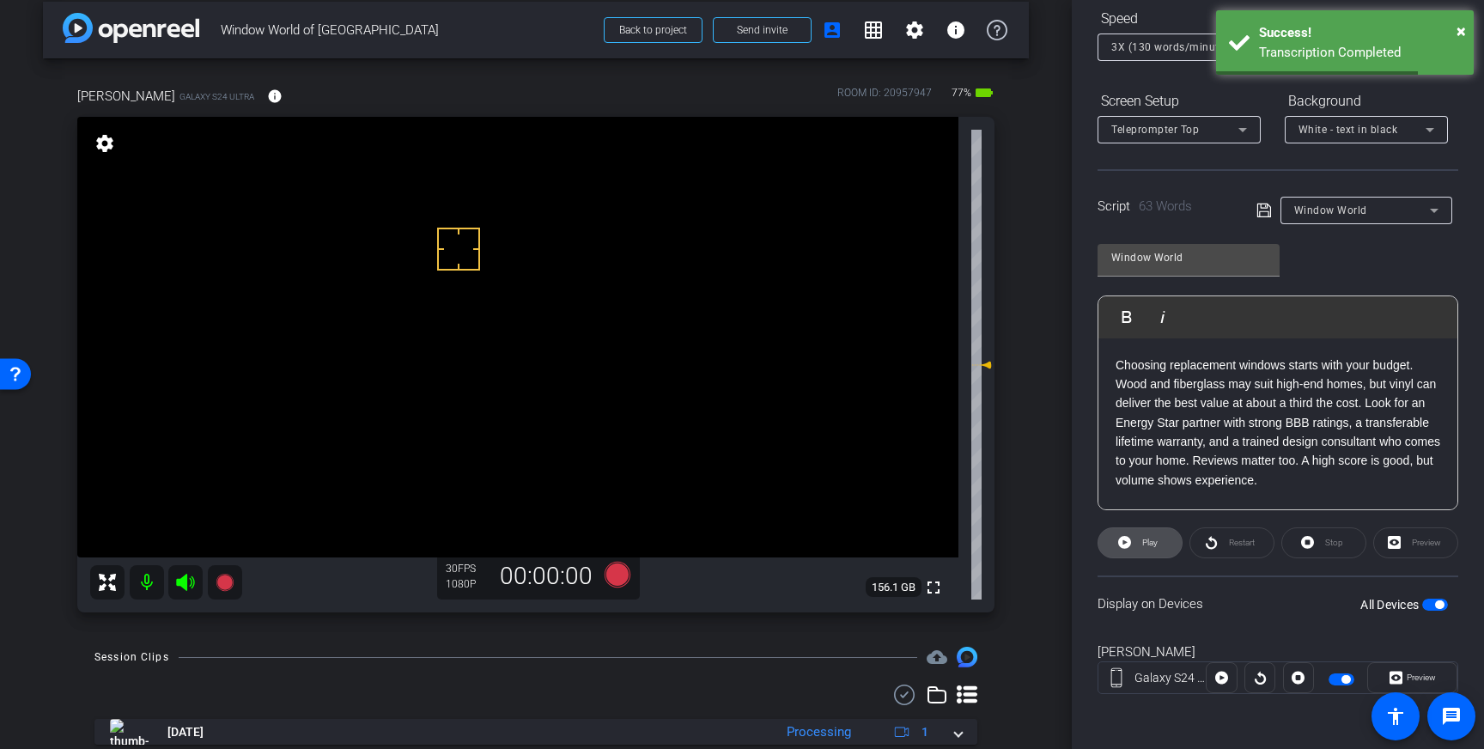
click at [1145, 541] on span "Play" at bounding box center [1150, 542] width 15 height 9
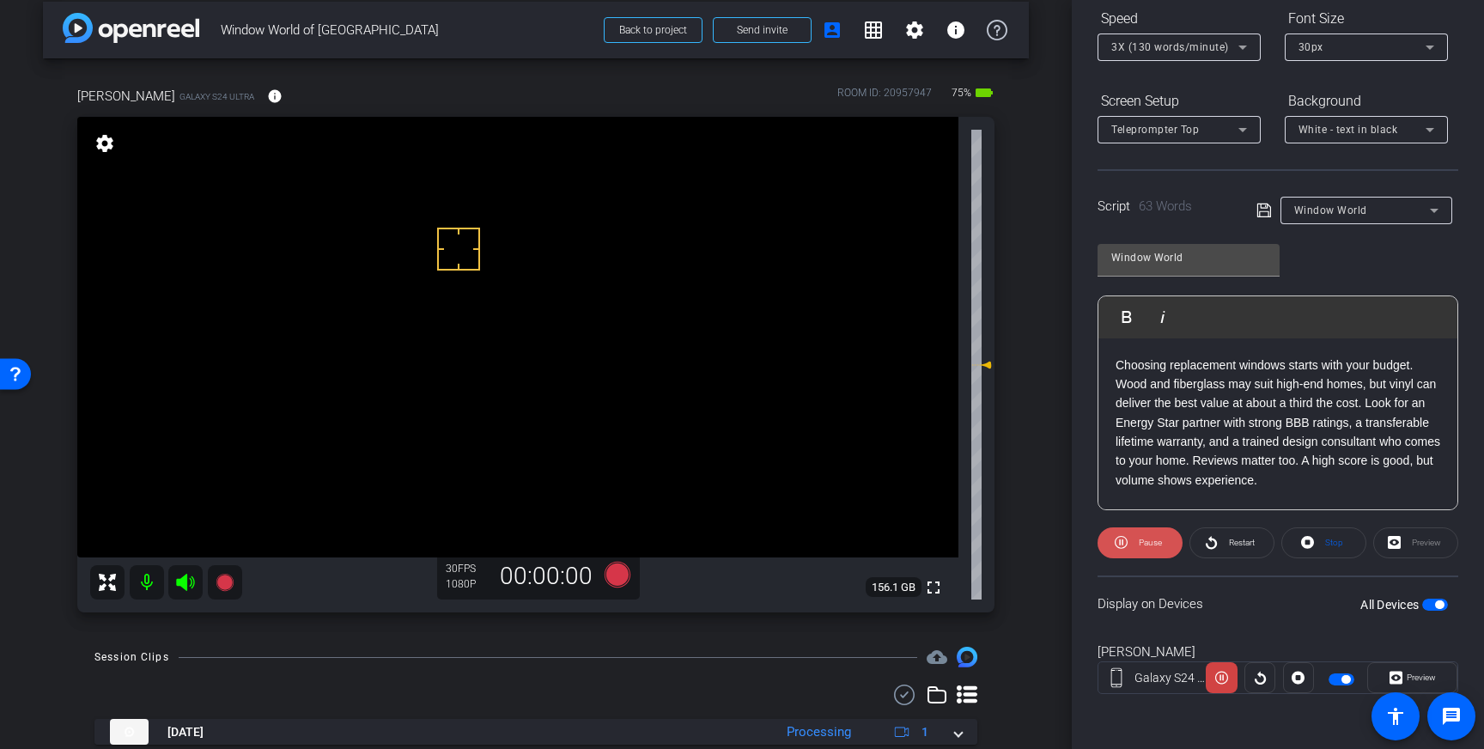
click at [1147, 544] on span "Pause" at bounding box center [1150, 542] width 23 height 9
click at [1417, 405] on p "Choosing replacement windows starts with your budget. Wood and fiberglass may s…" at bounding box center [1278, 423] width 325 height 135
drag, startPoint x: 1299, startPoint y: 425, endPoint x: 1335, endPoint y: 425, distance: 36.1
click at [1335, 425] on p "Choosing replacement windows starts with your budget. Wood and fiberglass may s…" at bounding box center [1278, 423] width 325 height 135
click at [1192, 422] on p "Choosing replacement windows starts with your budget. Wood and fiberglass may s…" at bounding box center [1278, 423] width 325 height 135
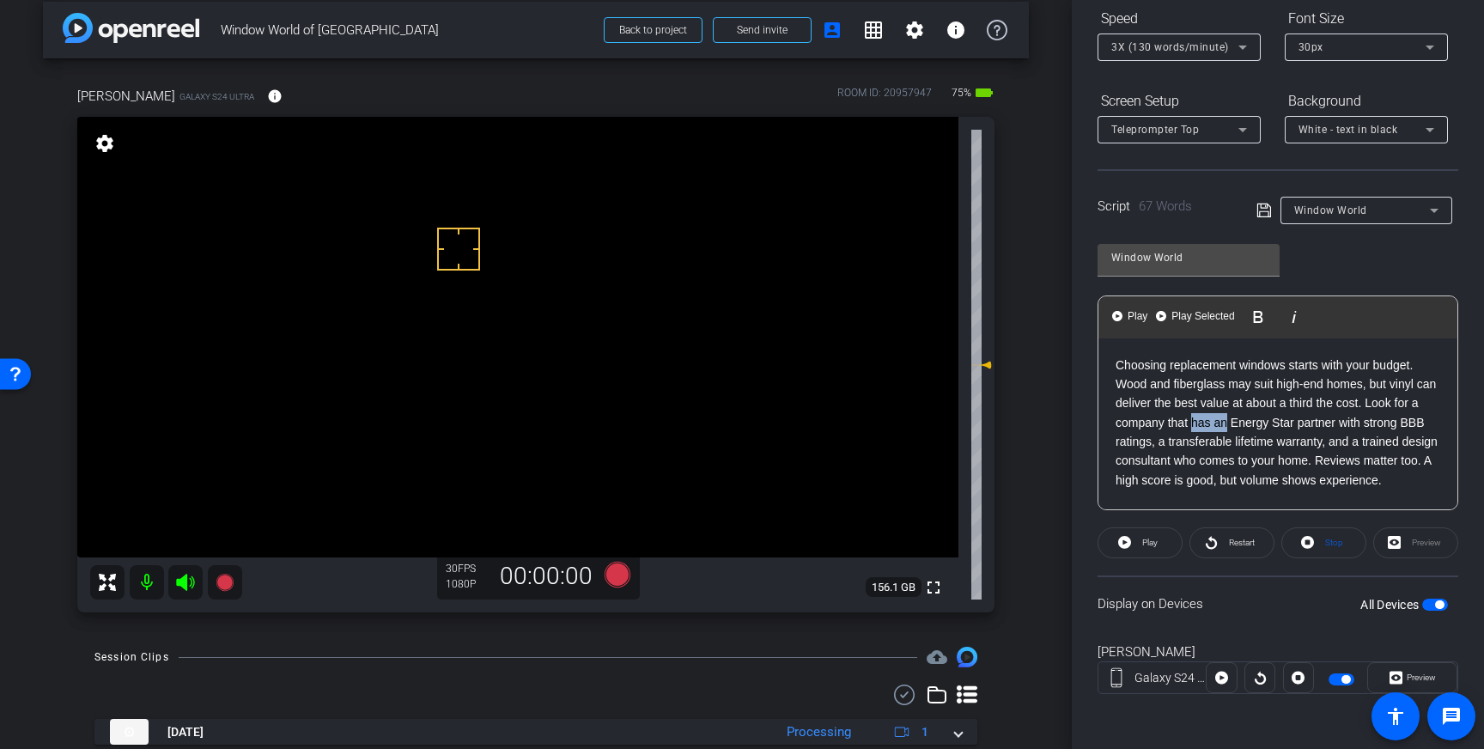
drag, startPoint x: 1192, startPoint y: 422, endPoint x: 1221, endPoint y: 423, distance: 28.4
click at [1221, 422] on p "Choosing replacement windows starts with your budget. Wood and fiberglass may s…" at bounding box center [1278, 423] width 325 height 135
click at [1317, 415] on p "Choosing replacement windows starts with your budget. Wood and fiberglass may s…" at bounding box center [1278, 423] width 325 height 135
drag, startPoint x: 1260, startPoint y: 210, endPoint x: 1320, endPoint y: 435, distance: 233.0
click at [1260, 212] on icon at bounding box center [1264, 210] width 15 height 21
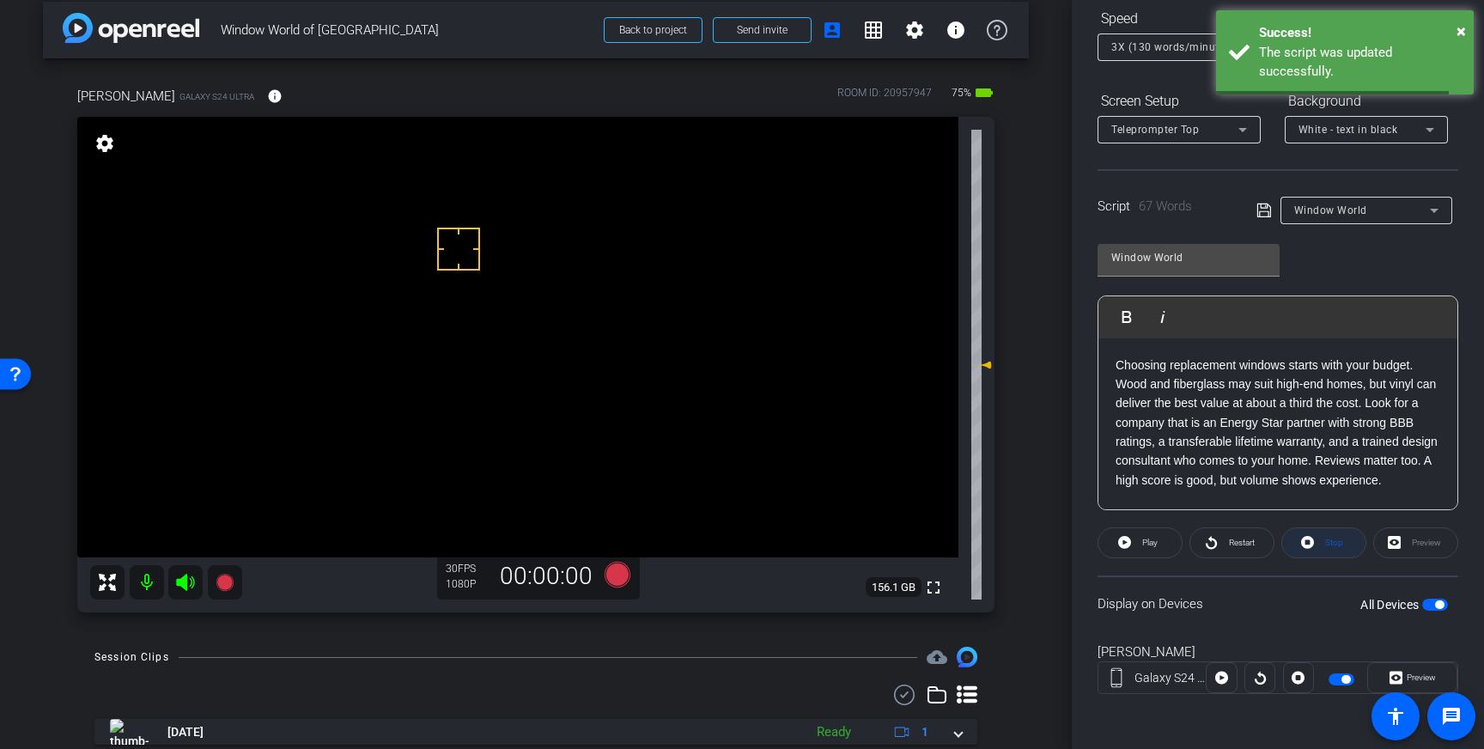
click at [1319, 545] on span at bounding box center [1324, 542] width 83 height 41
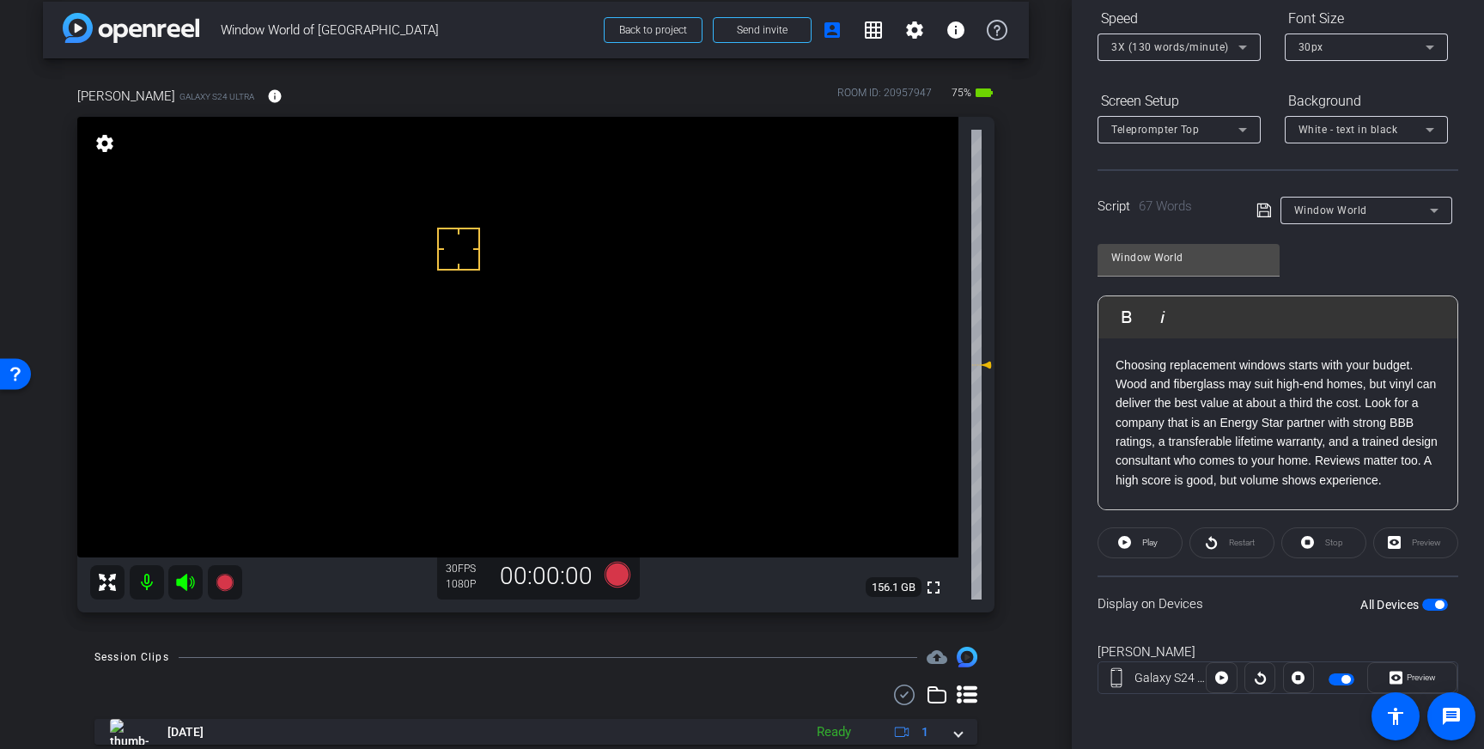
click at [1437, 606] on span "button" at bounding box center [1439, 604] width 9 height 9
click at [1437, 606] on span "button" at bounding box center [1436, 605] width 26 height 12
drag, startPoint x: 1262, startPoint y: 213, endPoint x: 1249, endPoint y: 218, distance: 13.9
click at [1262, 213] on icon at bounding box center [1264, 210] width 15 height 21
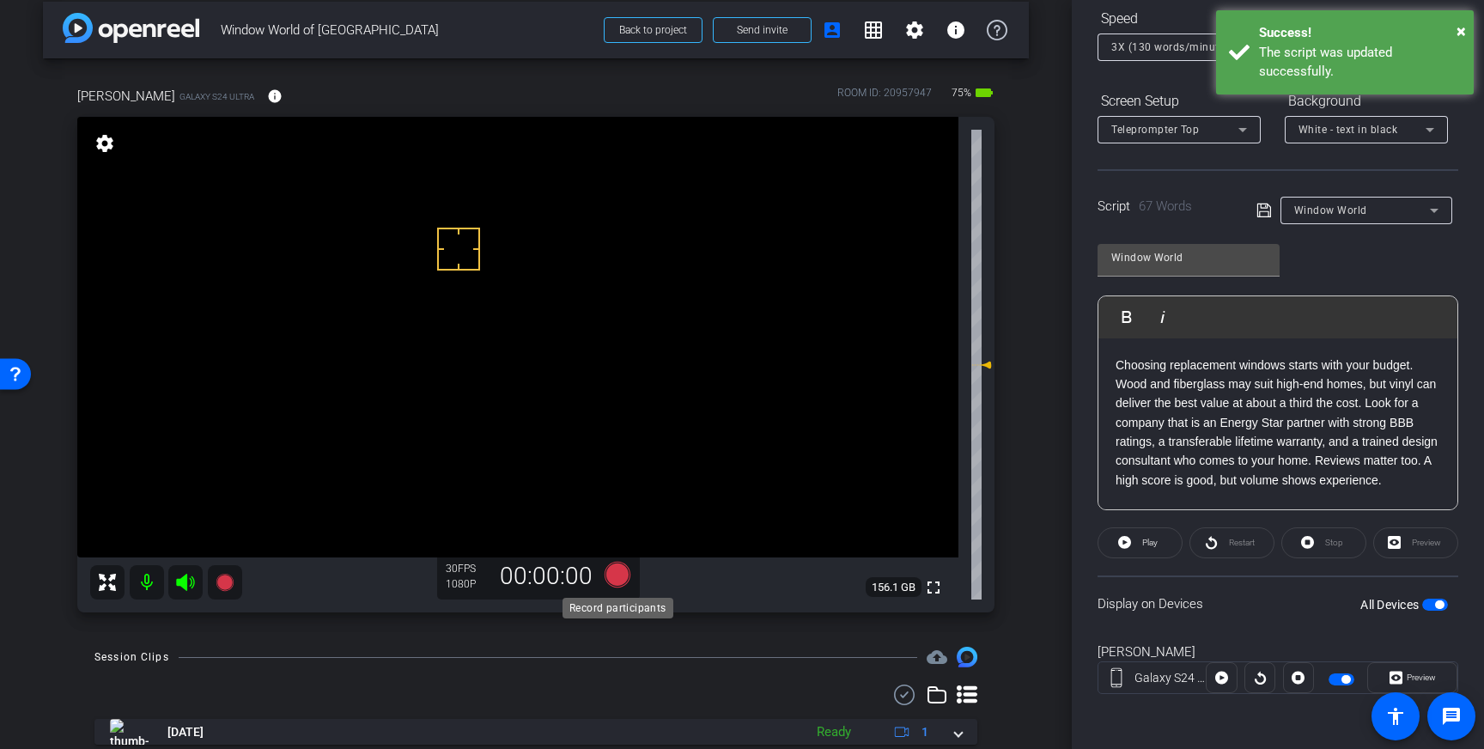
click at [621, 570] on icon at bounding box center [618, 575] width 26 height 26
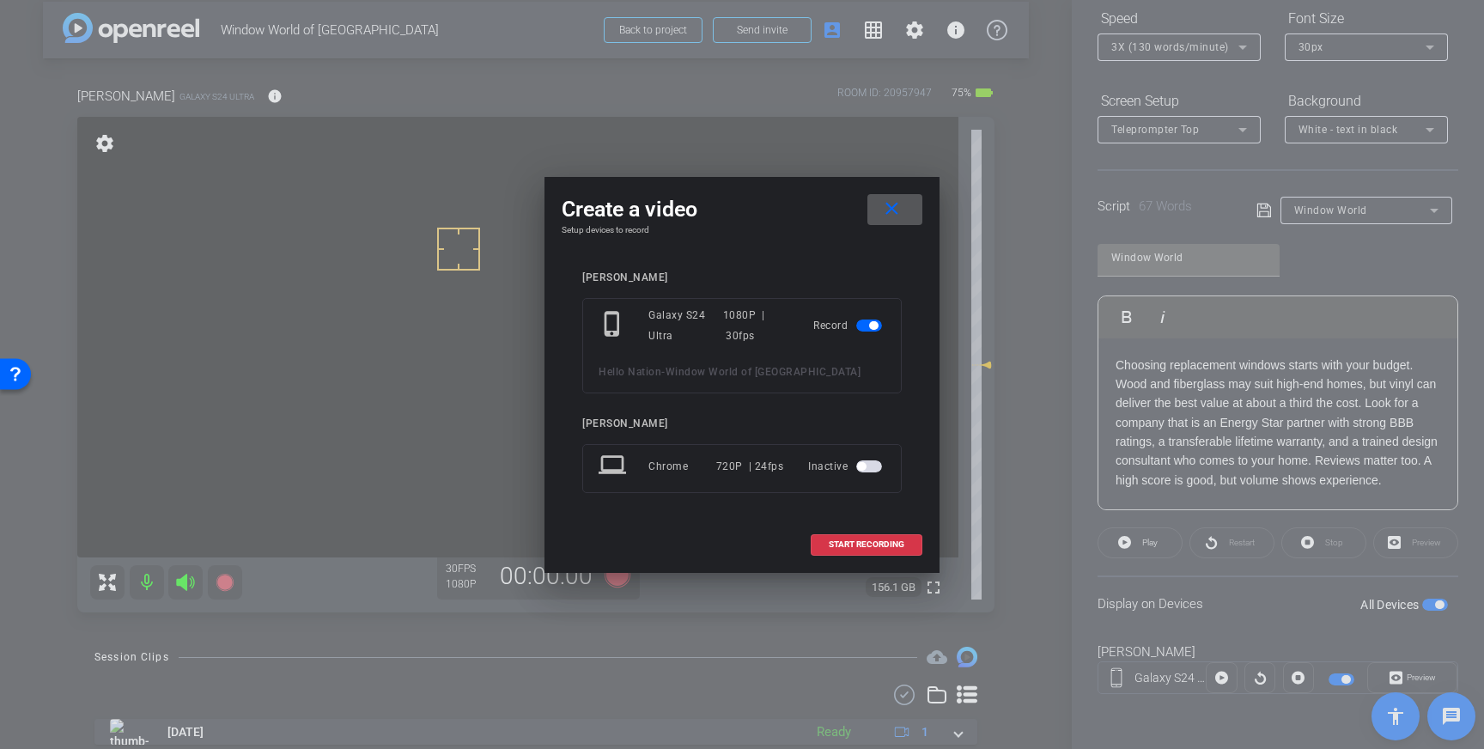
click at [844, 537] on span at bounding box center [867, 544] width 110 height 41
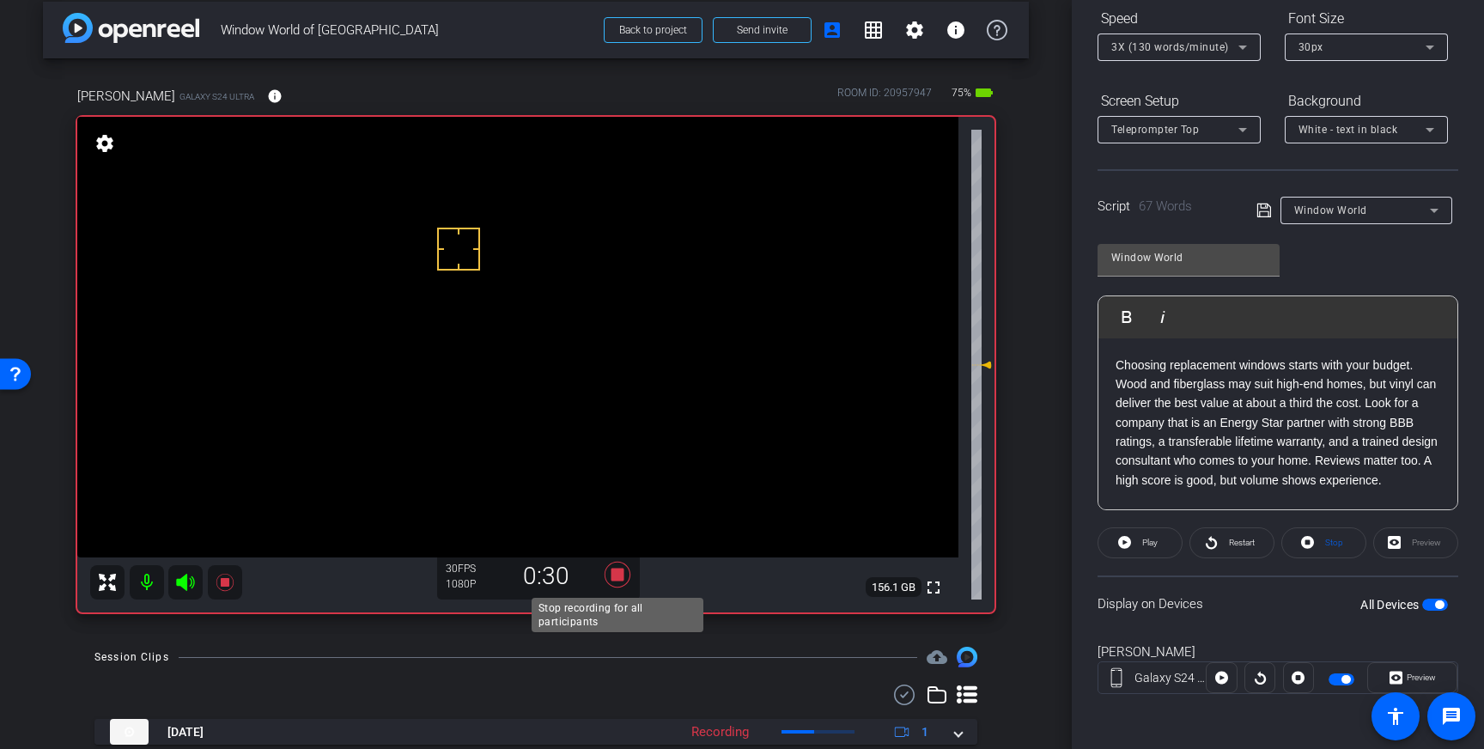
click at [622, 583] on icon at bounding box center [617, 574] width 41 height 31
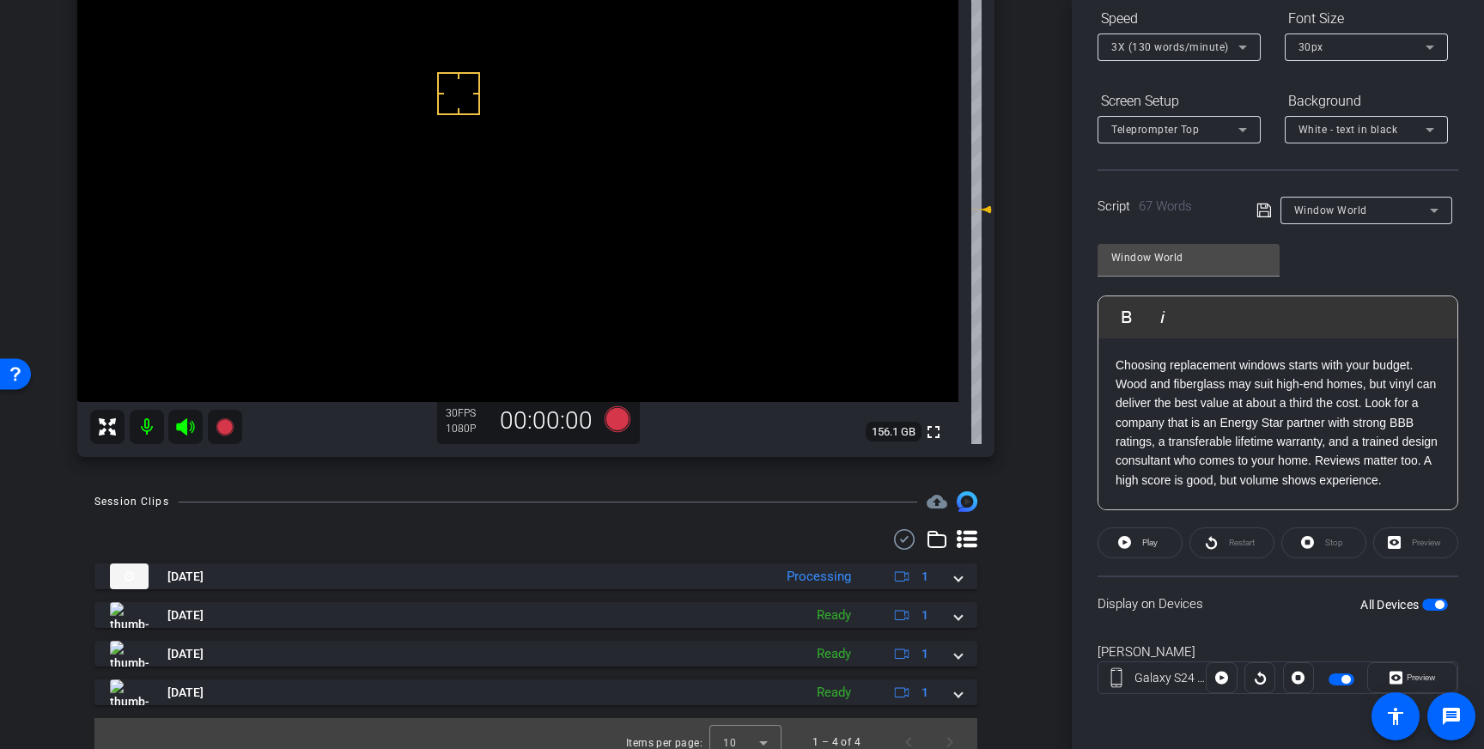
scroll to position [181, 0]
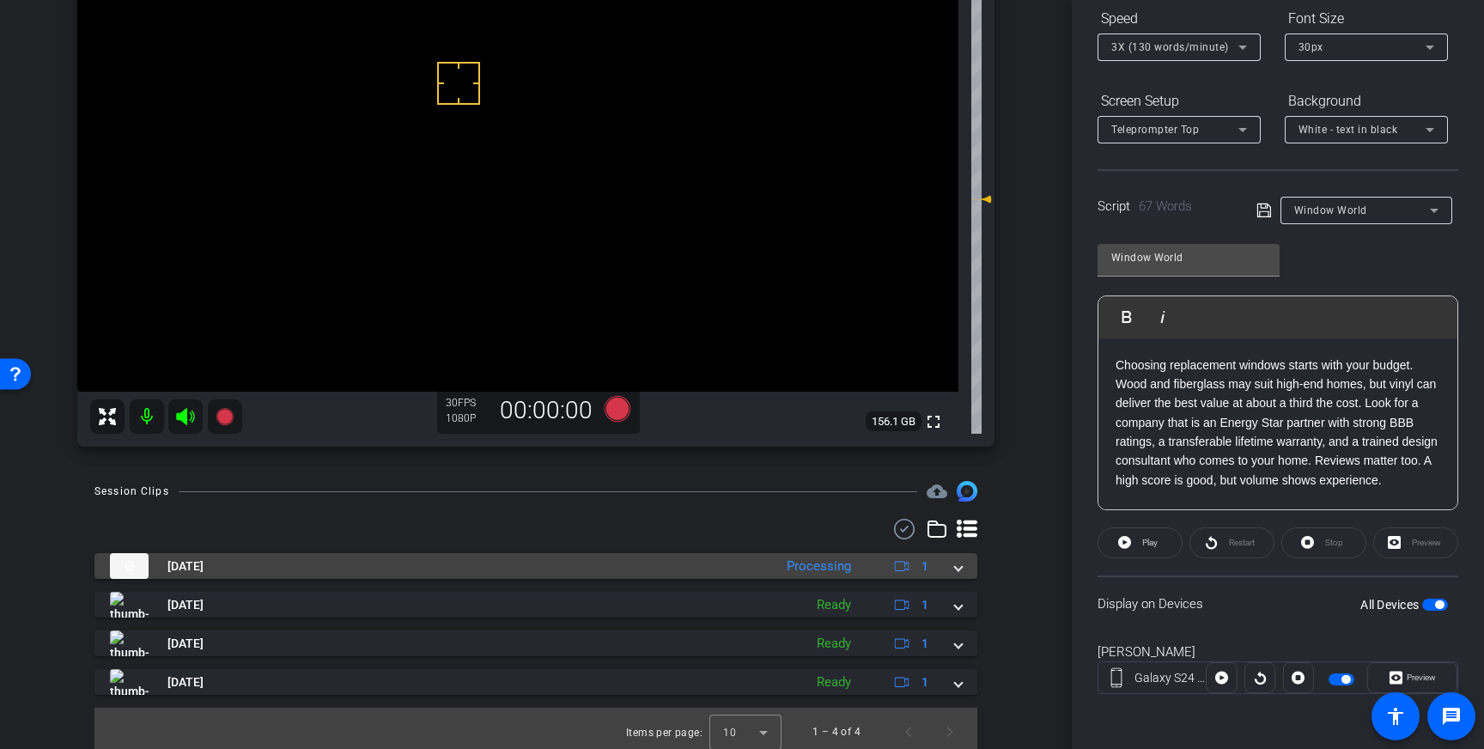
click at [956, 560] on span at bounding box center [958, 567] width 7 height 18
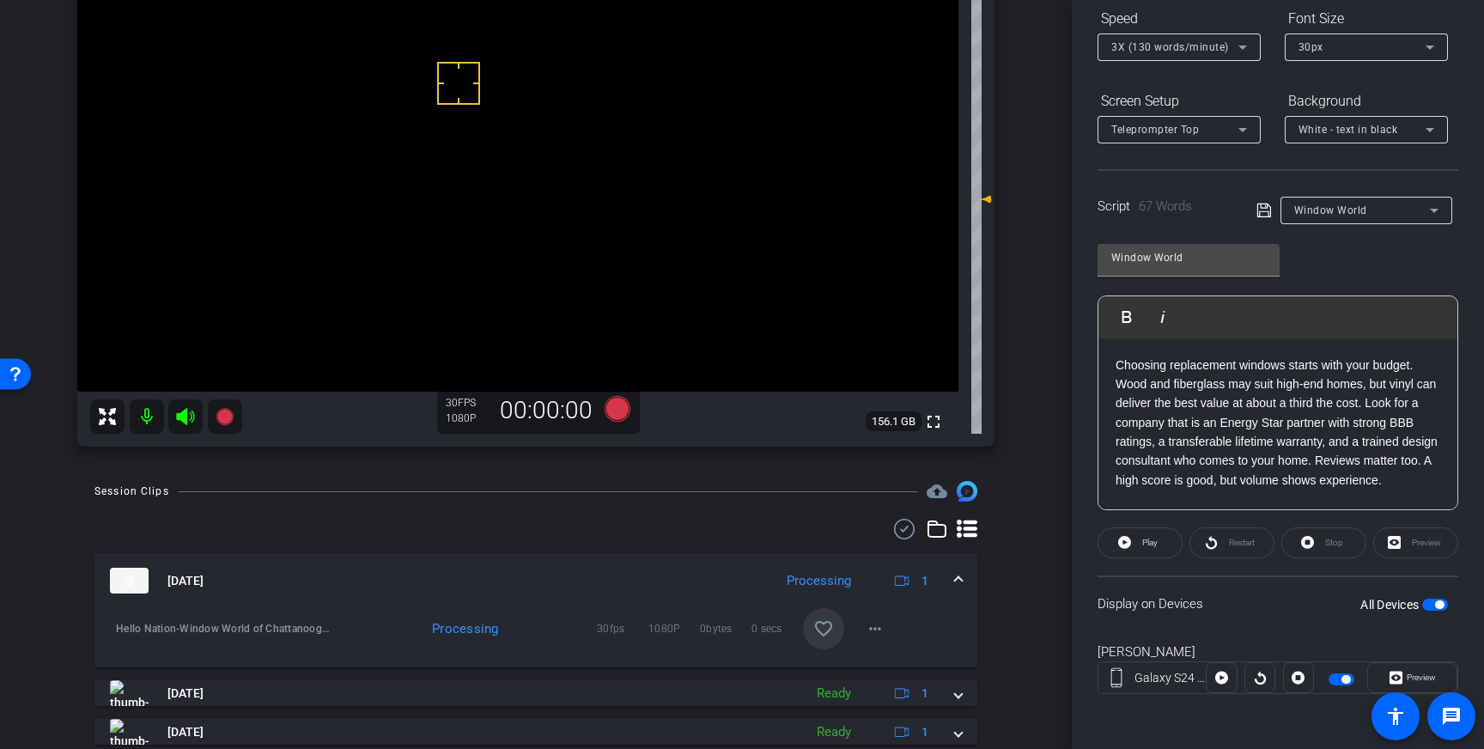
click at [839, 628] on span at bounding box center [823, 628] width 41 height 41
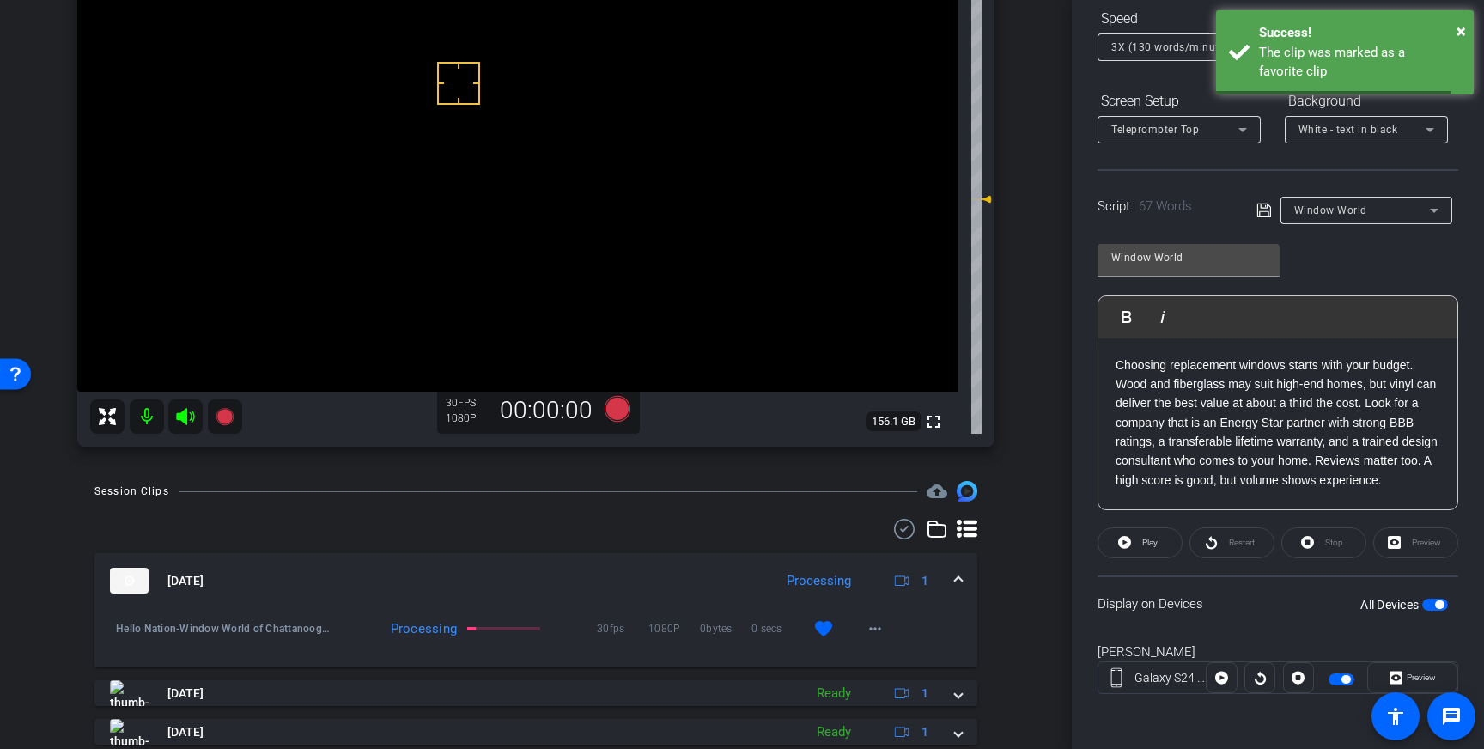
click at [955, 580] on span at bounding box center [958, 581] width 7 height 18
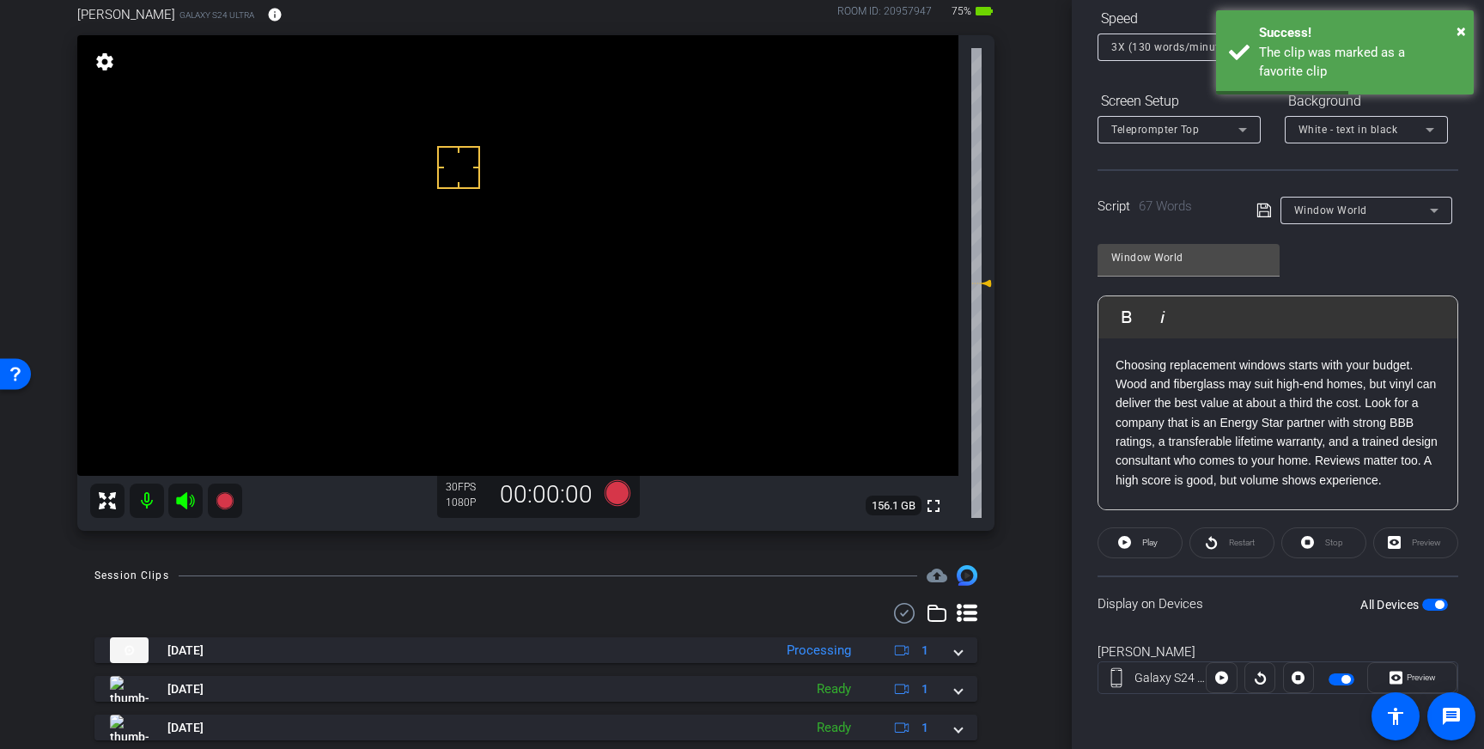
scroll to position [95, 0]
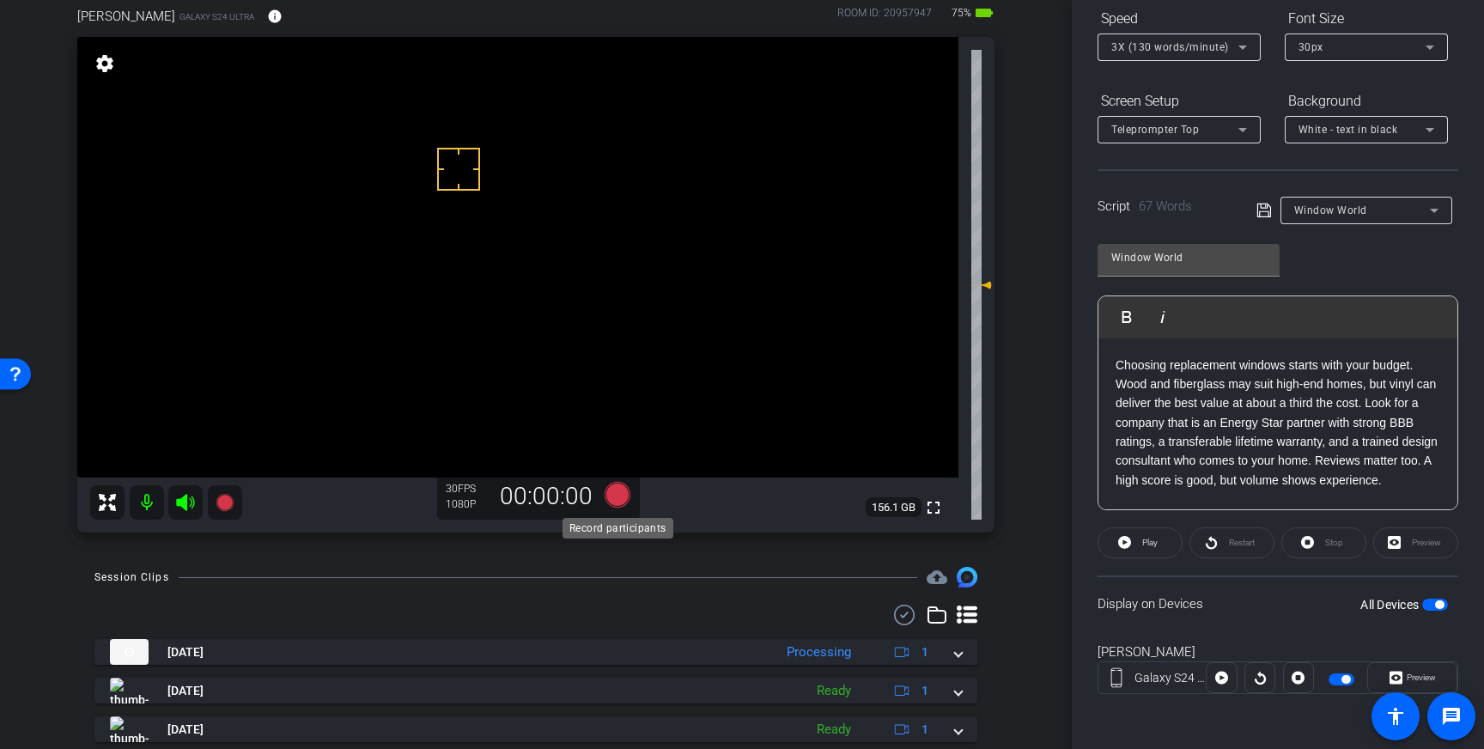
click at [619, 498] on icon at bounding box center [618, 495] width 26 height 26
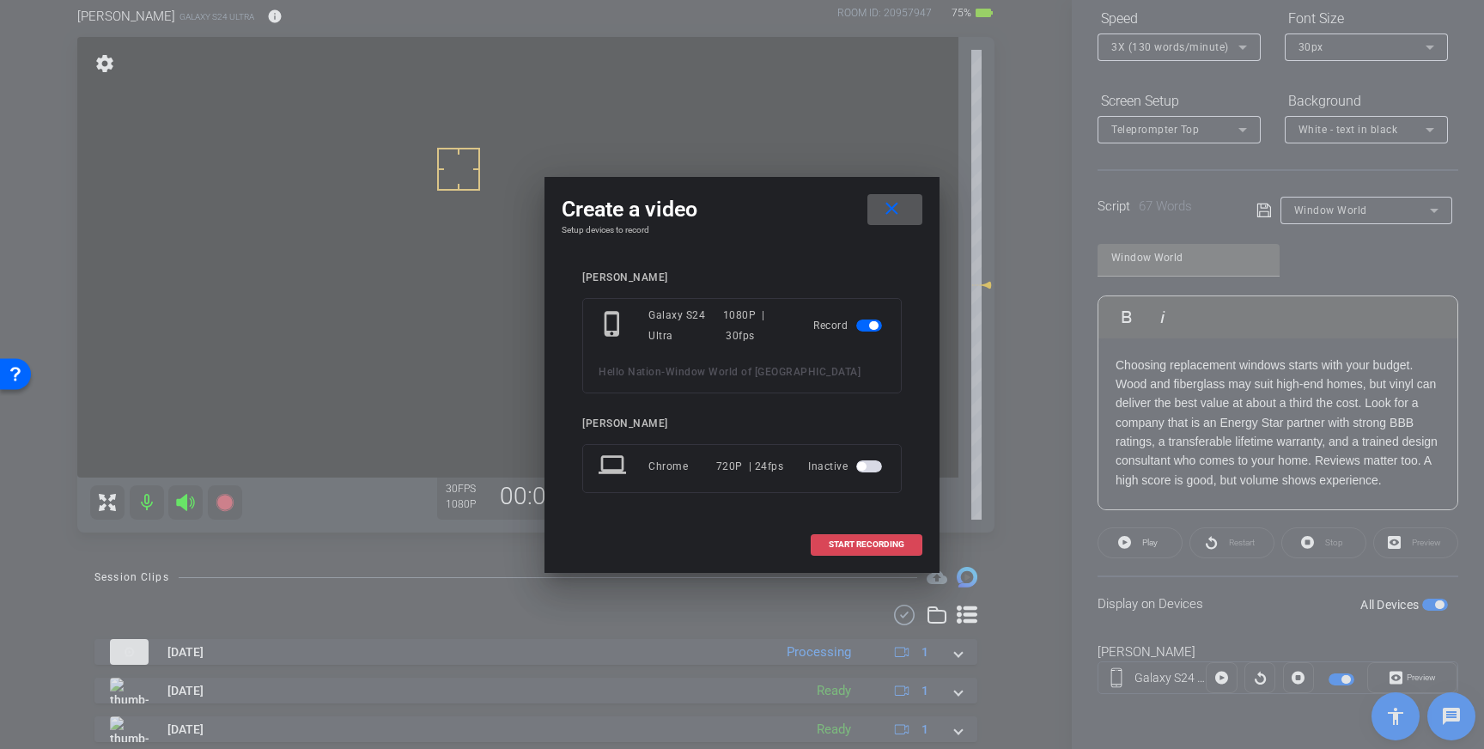
click at [859, 542] on span "START RECORDING" at bounding box center [867, 544] width 76 height 9
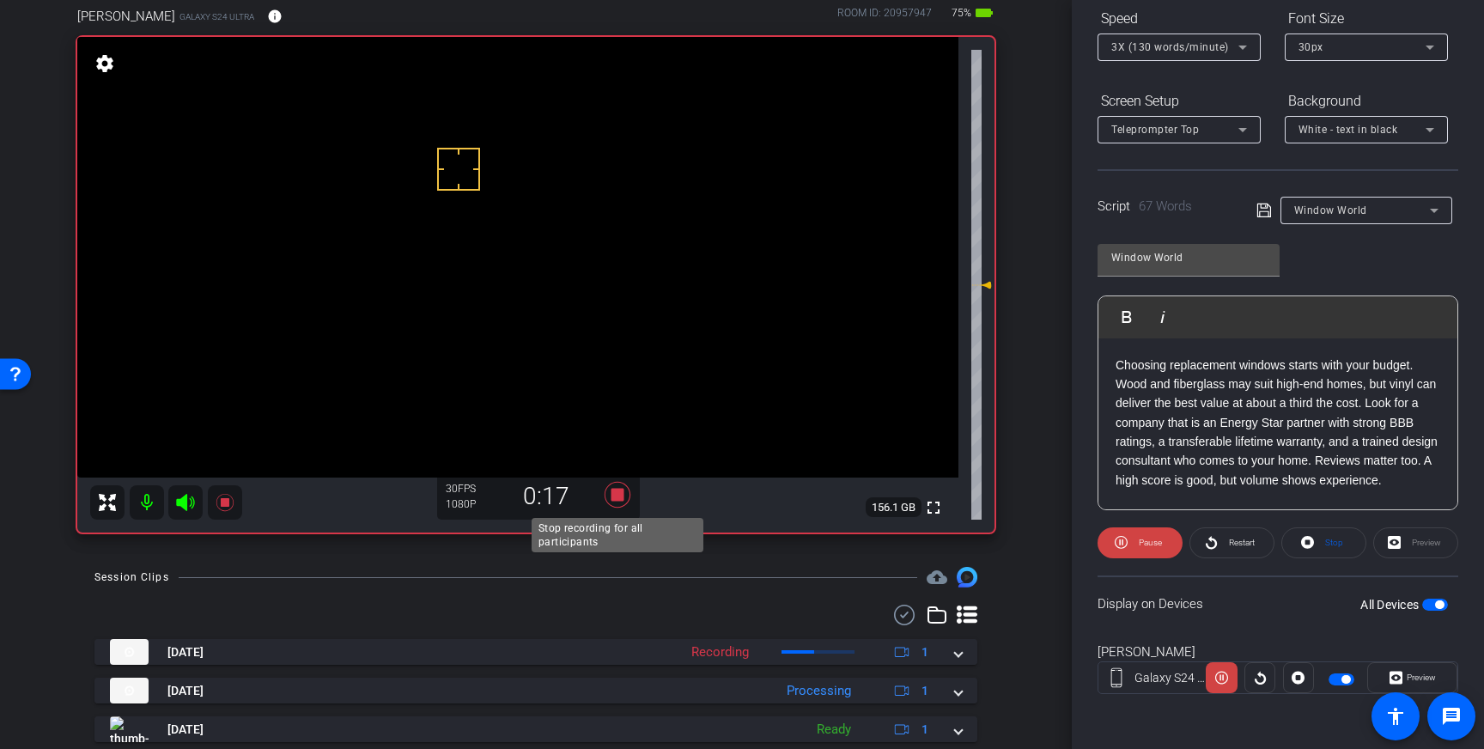
click at [606, 489] on icon at bounding box center [618, 495] width 26 height 26
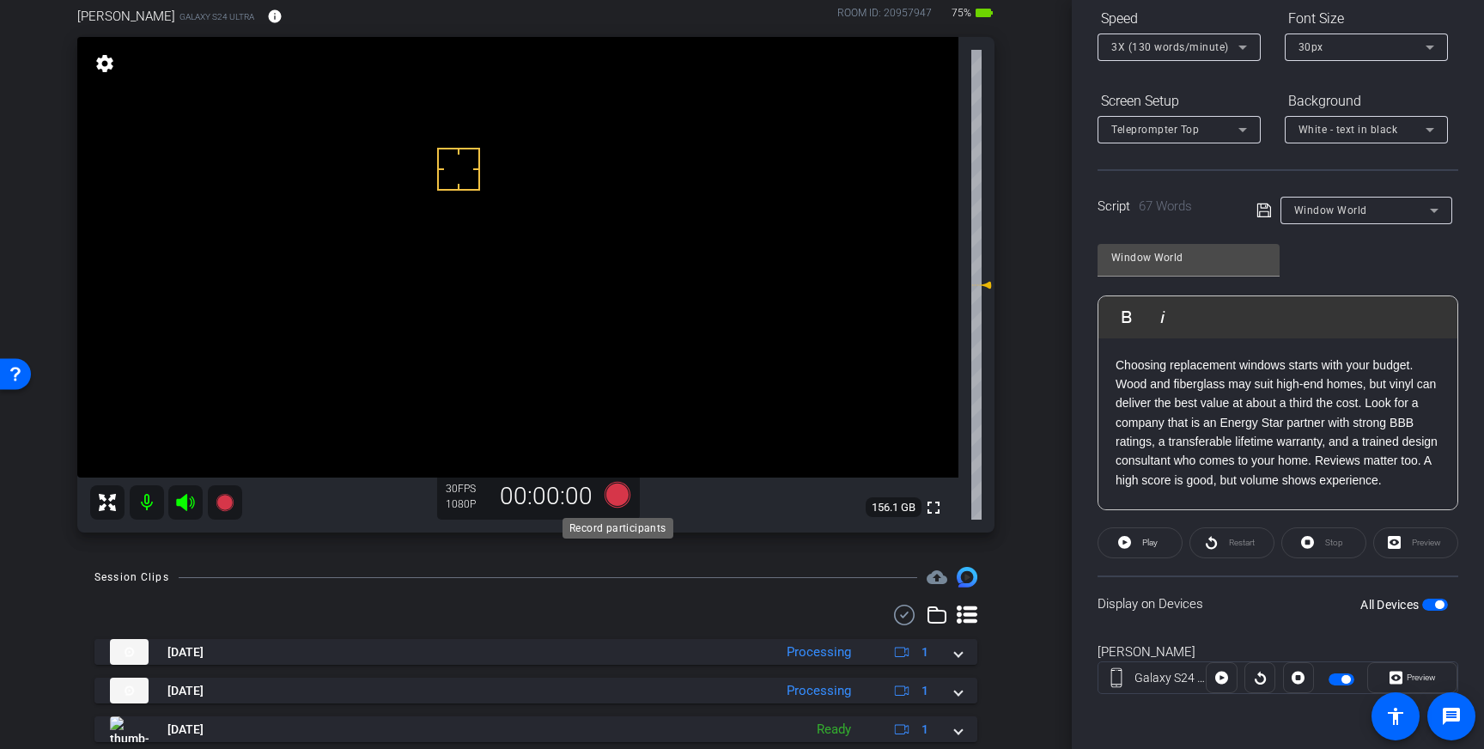
click at [621, 499] on icon at bounding box center [618, 495] width 26 height 26
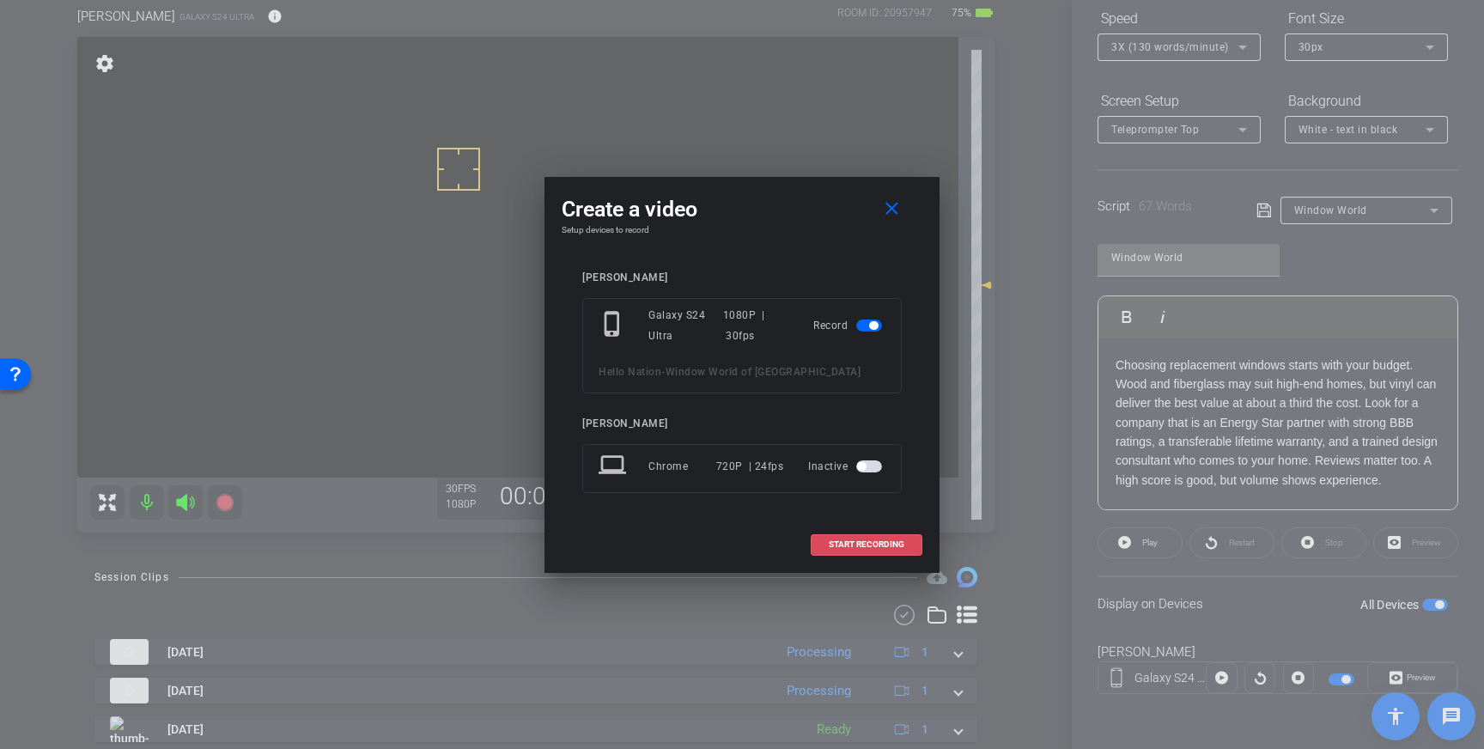
drag, startPoint x: 830, startPoint y: 542, endPoint x: 1080, endPoint y: 318, distance: 335.8
click at [830, 542] on span "START RECORDING" at bounding box center [867, 544] width 76 height 9
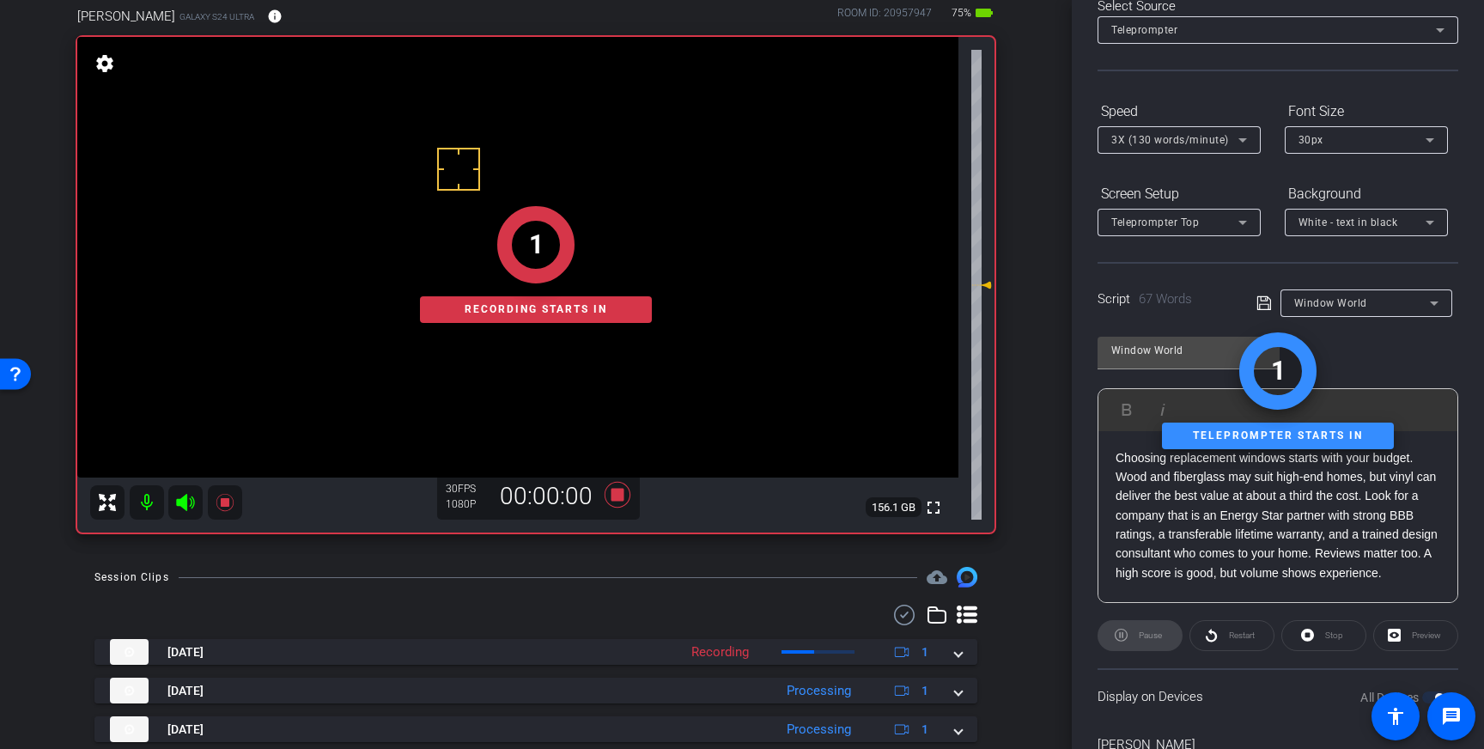
scroll to position [0, 0]
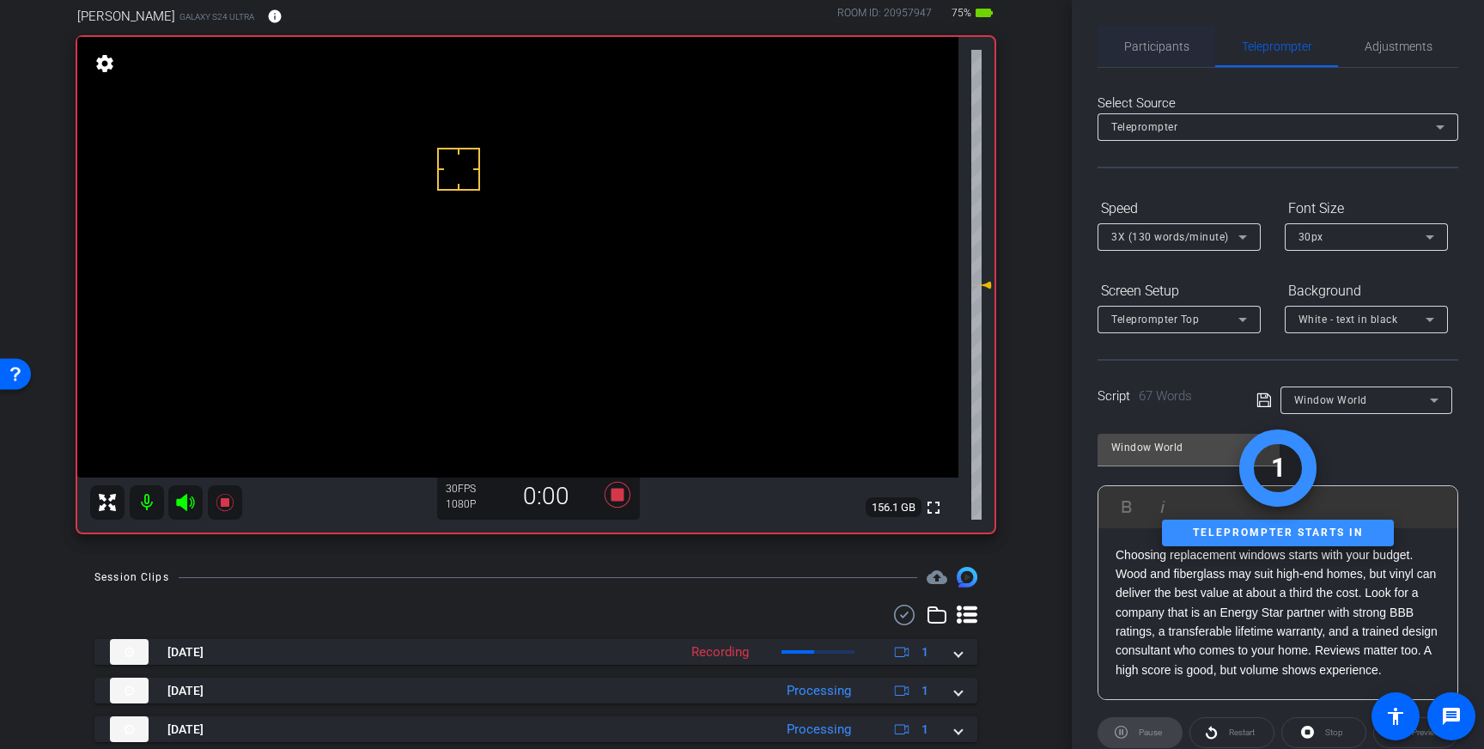
click at [1144, 48] on span "Participants" at bounding box center [1156, 46] width 65 height 12
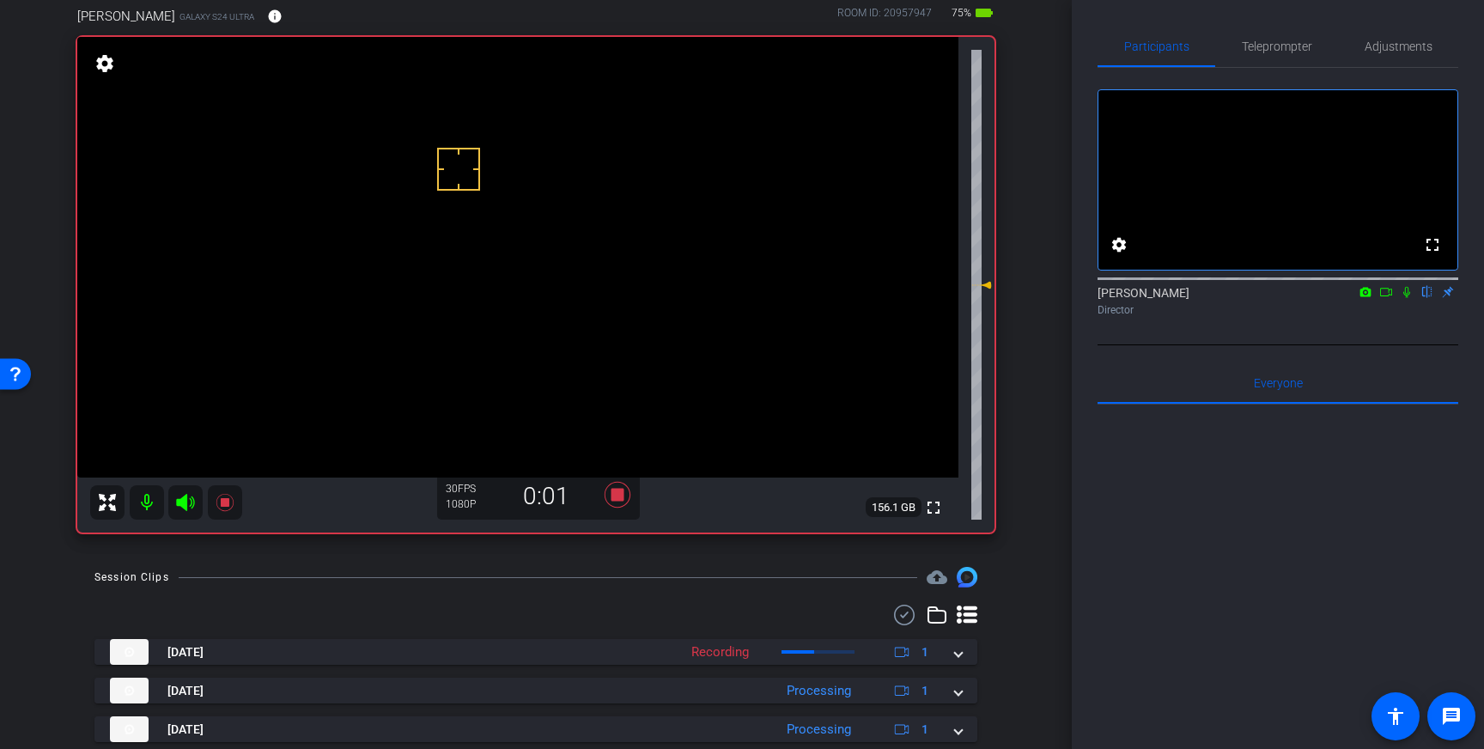
click at [1407, 298] on icon at bounding box center [1407, 292] width 14 height 12
click at [1400, 298] on icon at bounding box center [1407, 292] width 14 height 12
click at [603, 497] on icon at bounding box center [617, 494] width 41 height 31
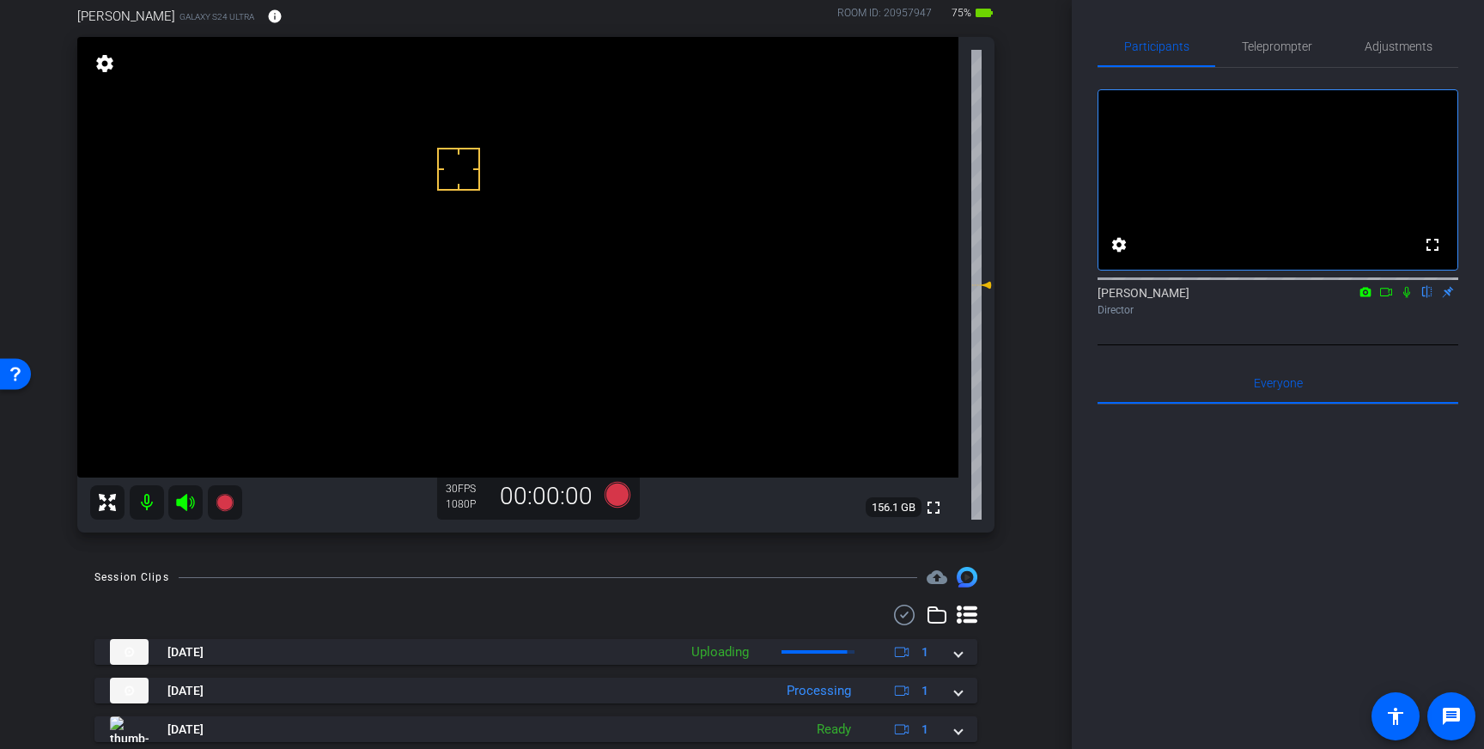
drag, startPoint x: 961, startPoint y: 654, endPoint x: 933, endPoint y: 696, distance: 50.7
click at [960, 655] on span at bounding box center [958, 652] width 7 height 18
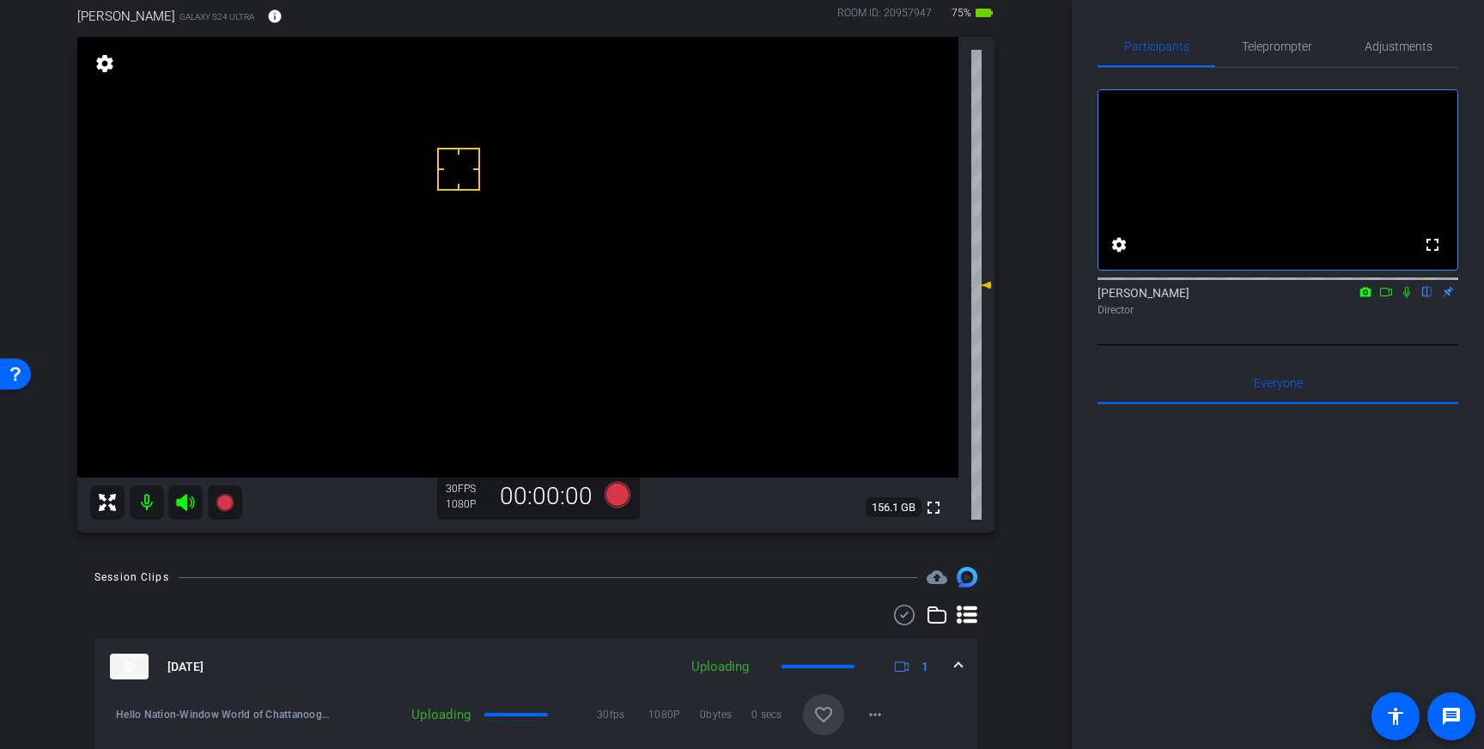
drag, startPoint x: 836, startPoint y: 715, endPoint x: 918, endPoint y: 681, distance: 89.0
click at [836, 715] on span at bounding box center [823, 714] width 41 height 41
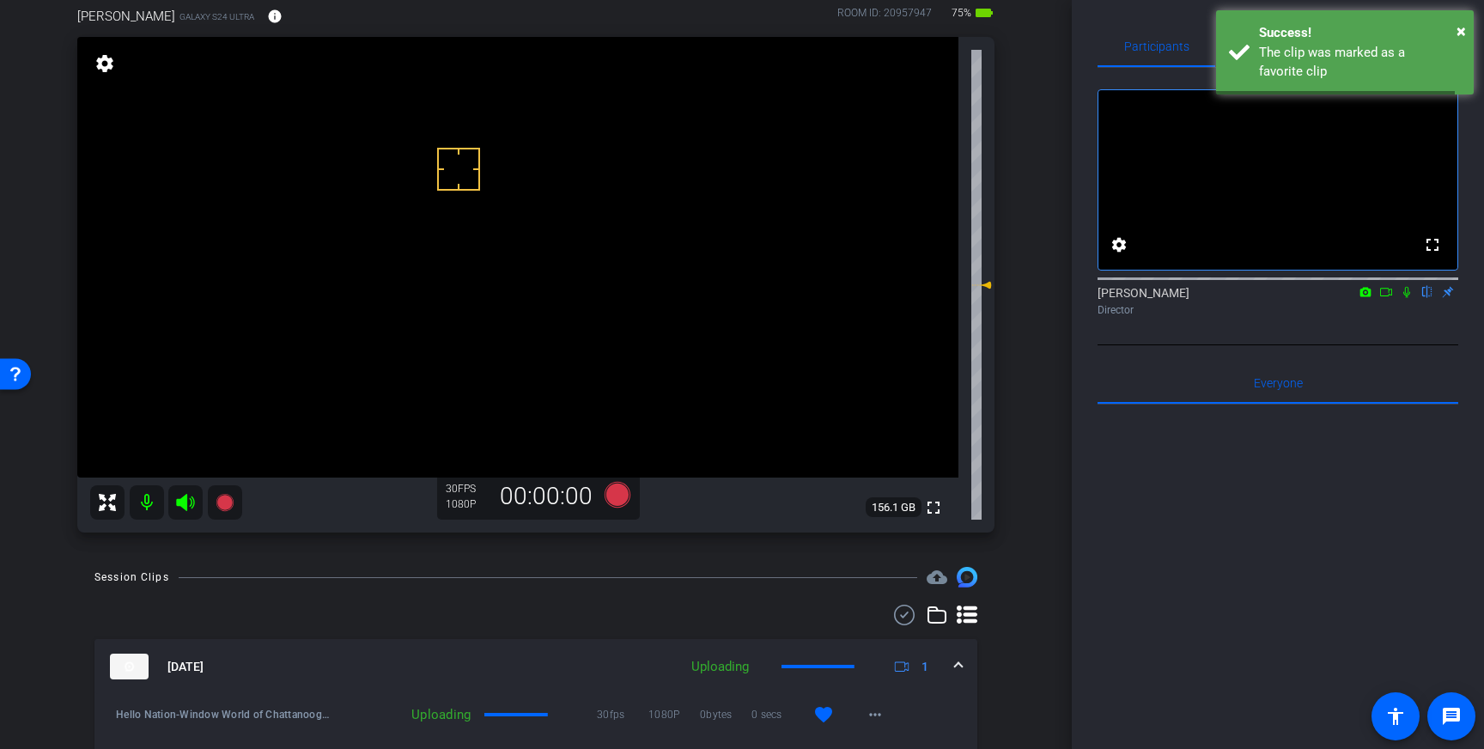
click at [966, 672] on mat-expansion-panel-header "[DATE] Uploading 1" at bounding box center [535, 666] width 883 height 55
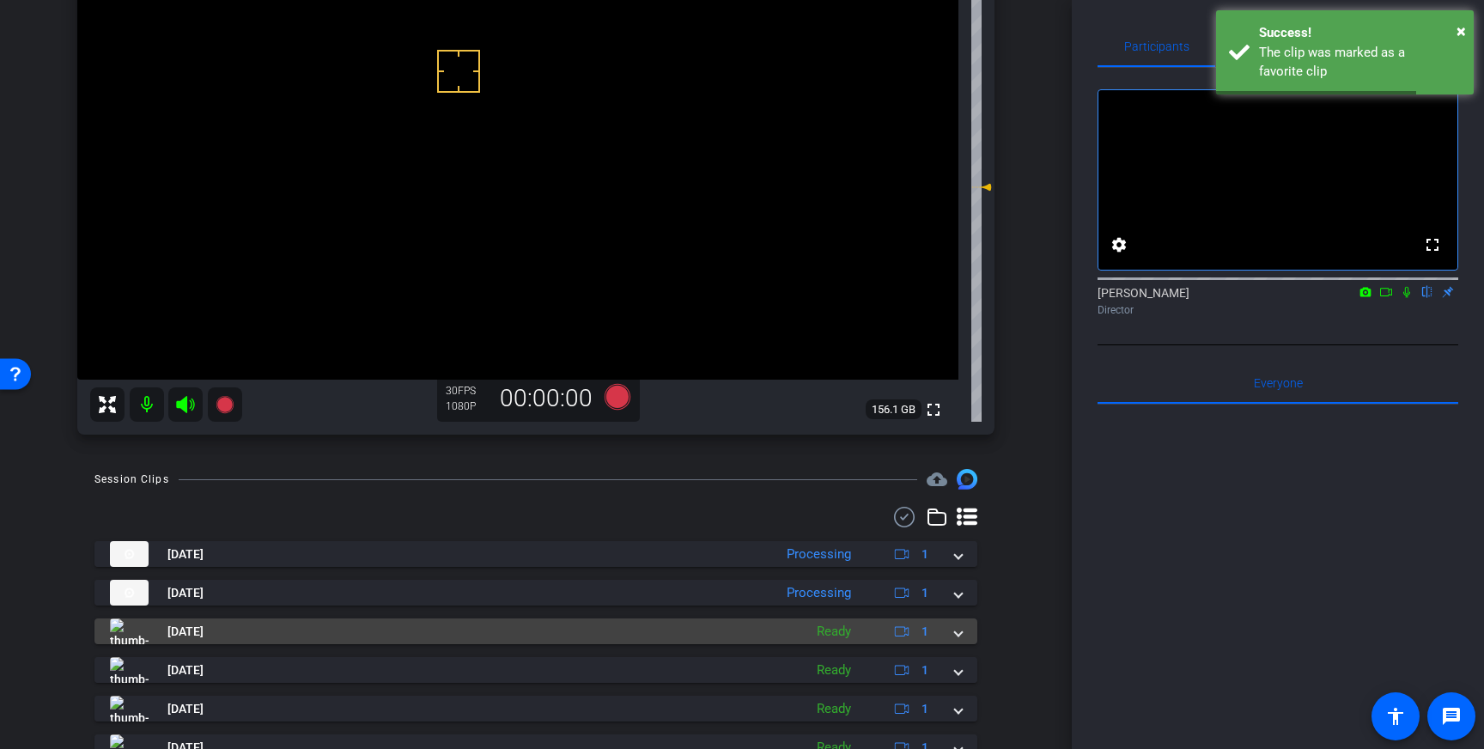
scroll to position [200, 0]
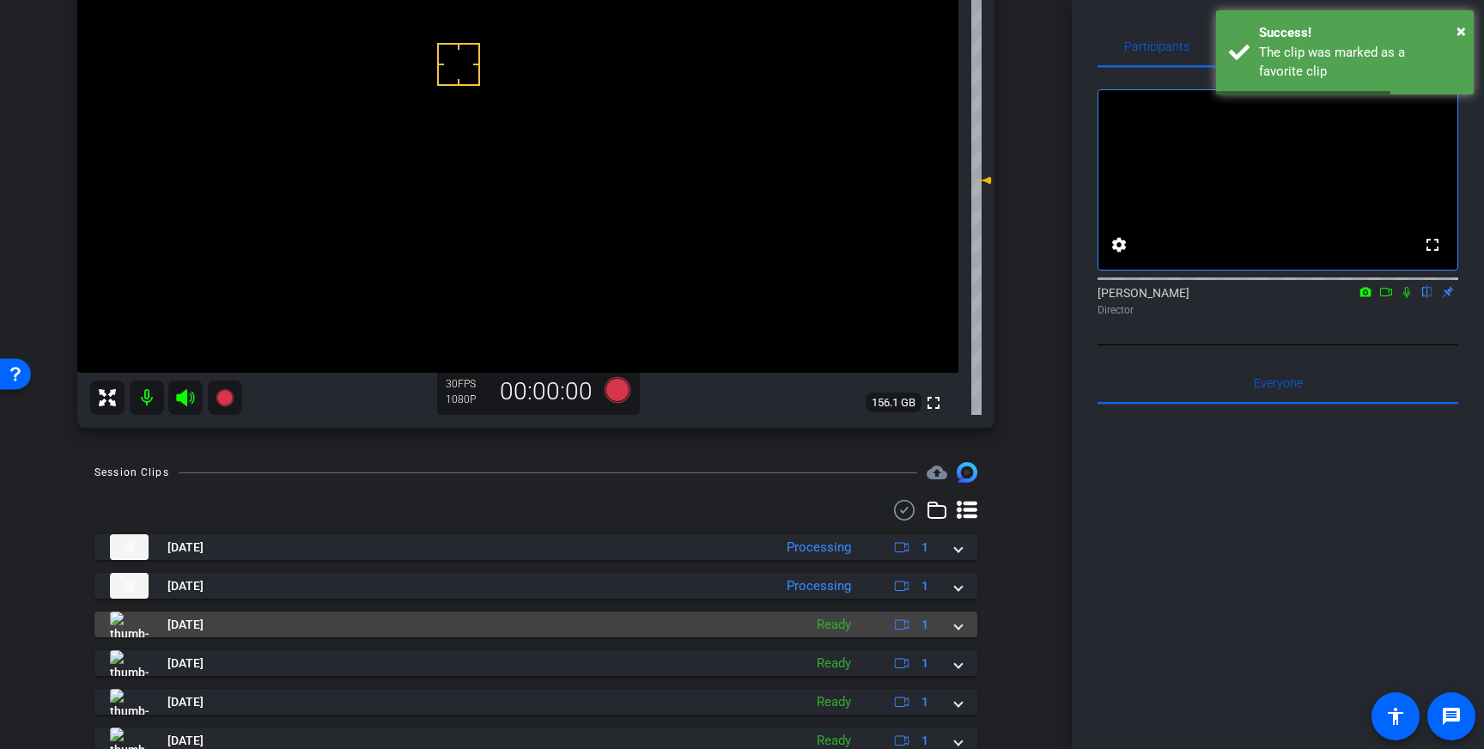
click at [967, 634] on mat-expansion-panel-header "[DATE] Ready 1" at bounding box center [535, 625] width 883 height 26
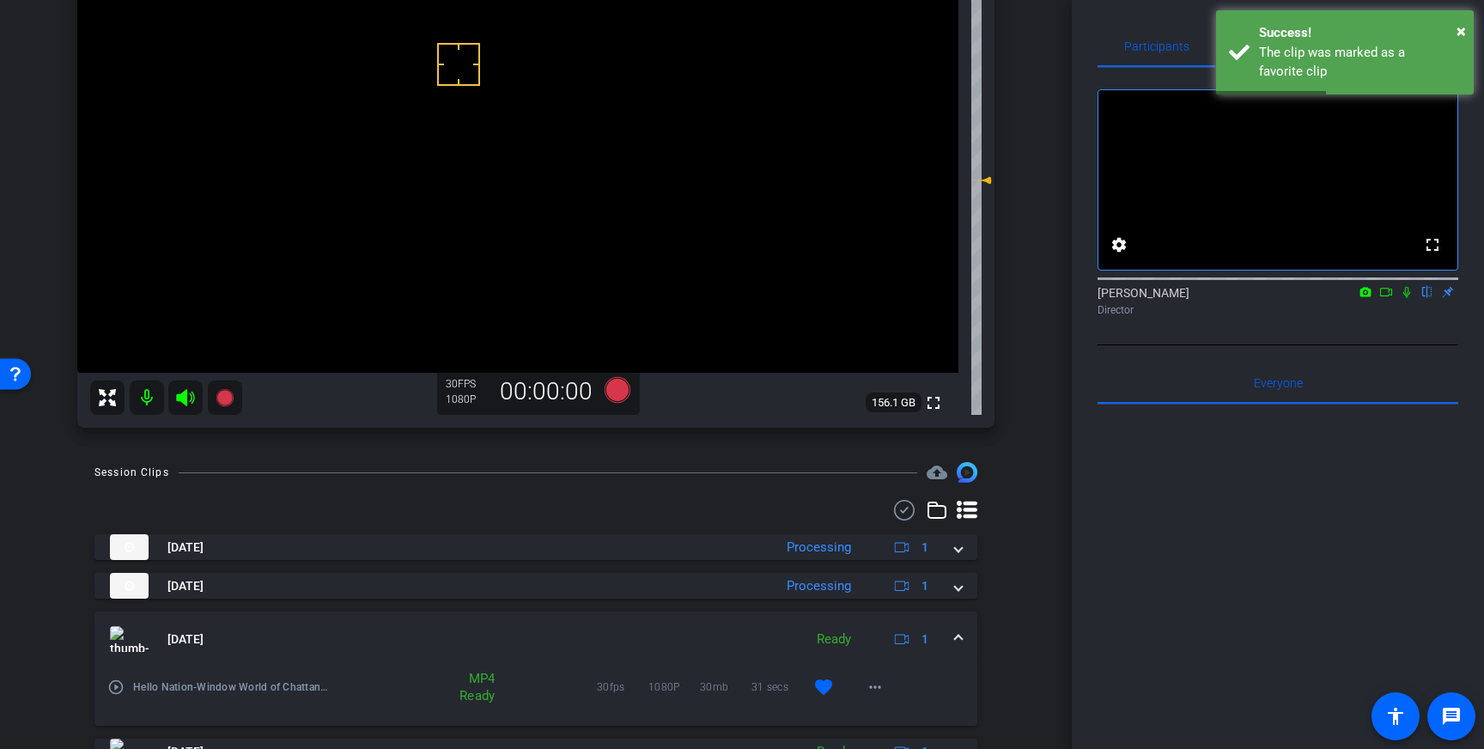
click at [960, 641] on span at bounding box center [958, 640] width 7 height 18
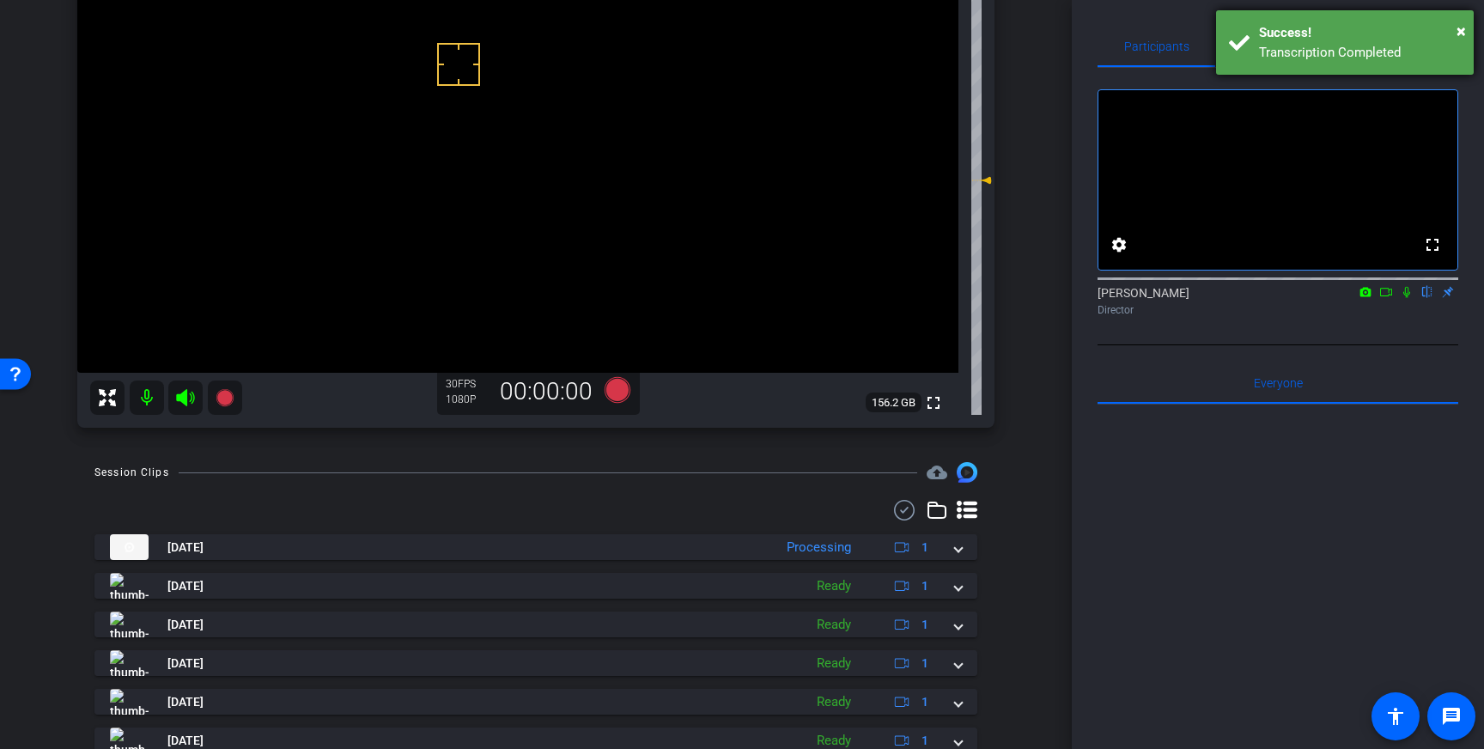
click at [1274, 51] on div "Transcription Completed" at bounding box center [1360, 53] width 202 height 20
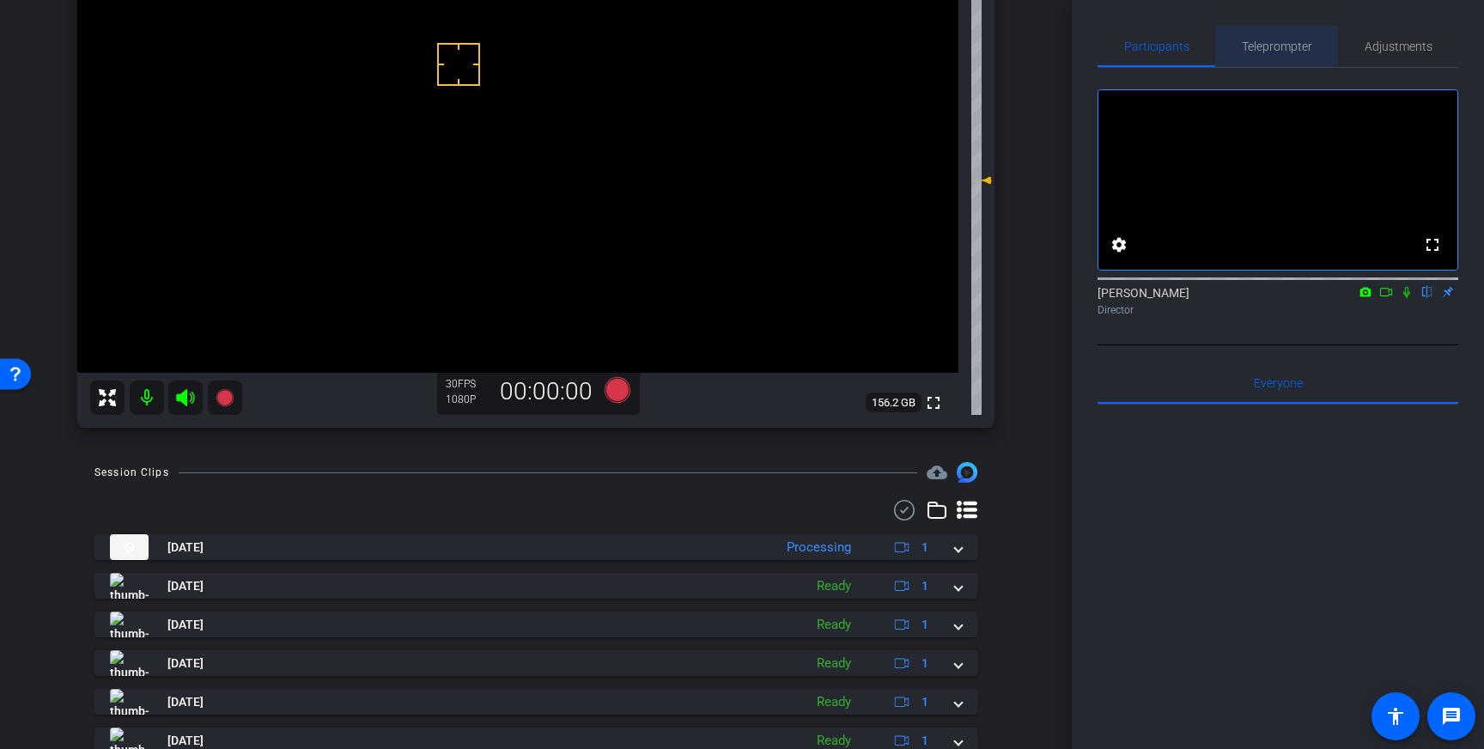
drag, startPoint x: 1265, startPoint y: 46, endPoint x: 1270, endPoint y: 238, distance: 192.5
click at [1265, 46] on span "Teleprompter" at bounding box center [1277, 46] width 70 height 12
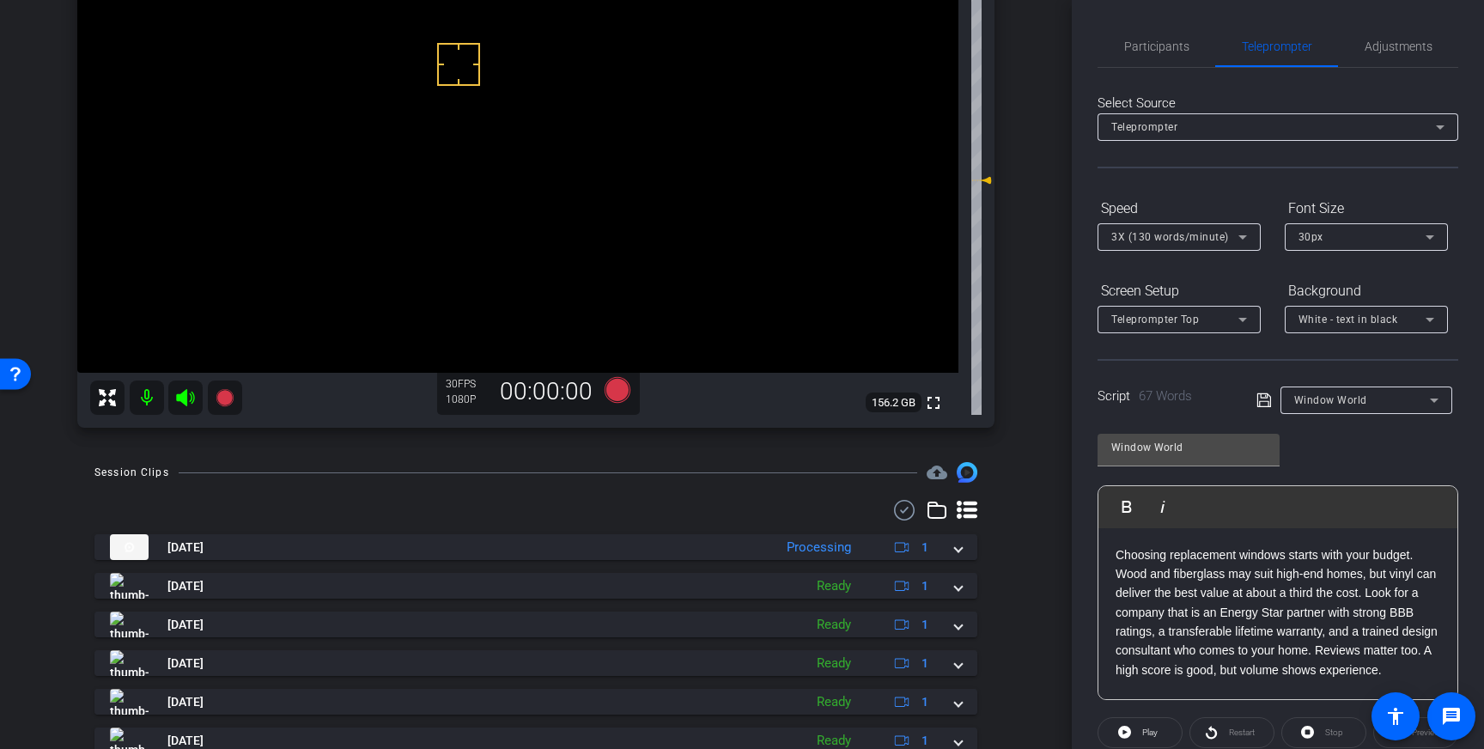
scroll to position [190, 0]
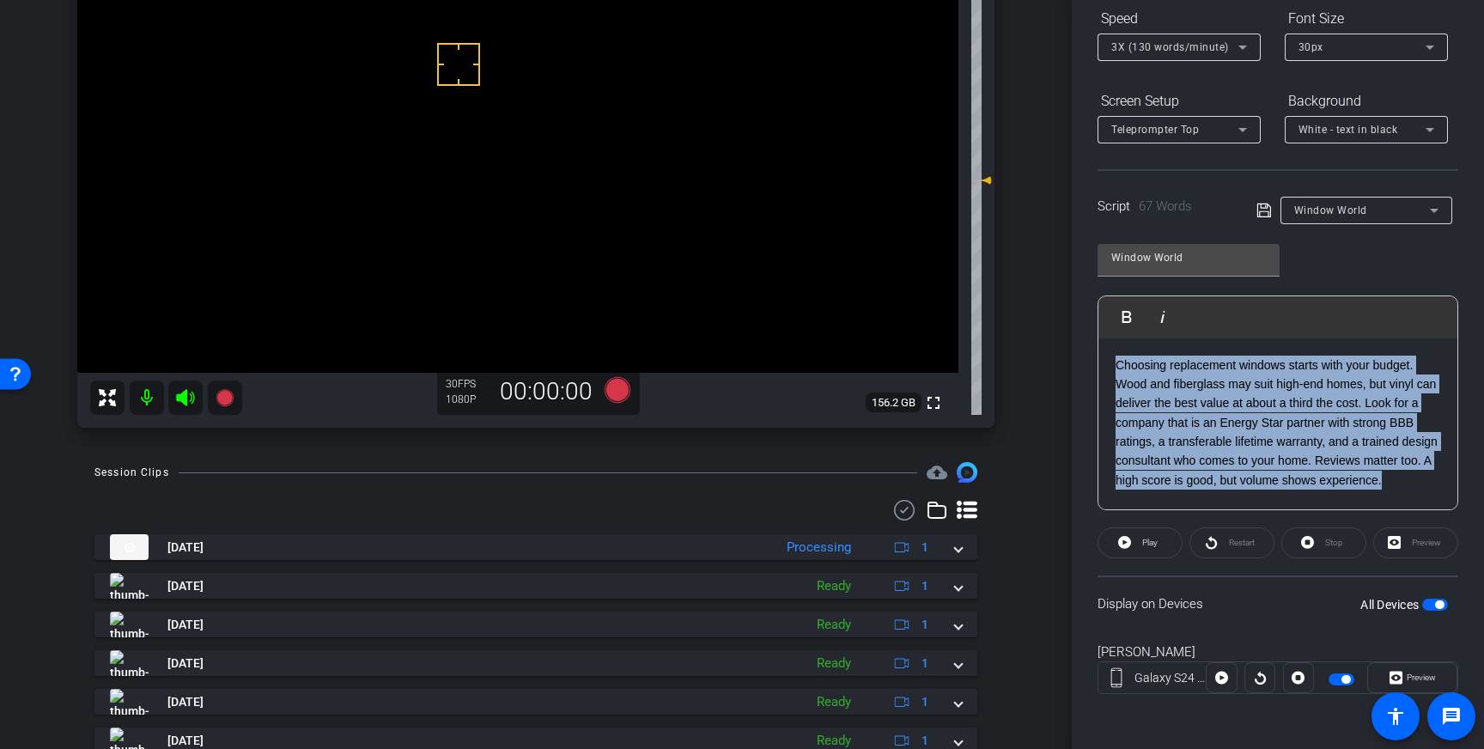
drag, startPoint x: 1402, startPoint y: 483, endPoint x: 1116, endPoint y: 357, distance: 312.3
click at [1116, 357] on p "Choosing replacement windows starts with your budget. Wood and fiberglass may s…" at bounding box center [1278, 423] width 325 height 135
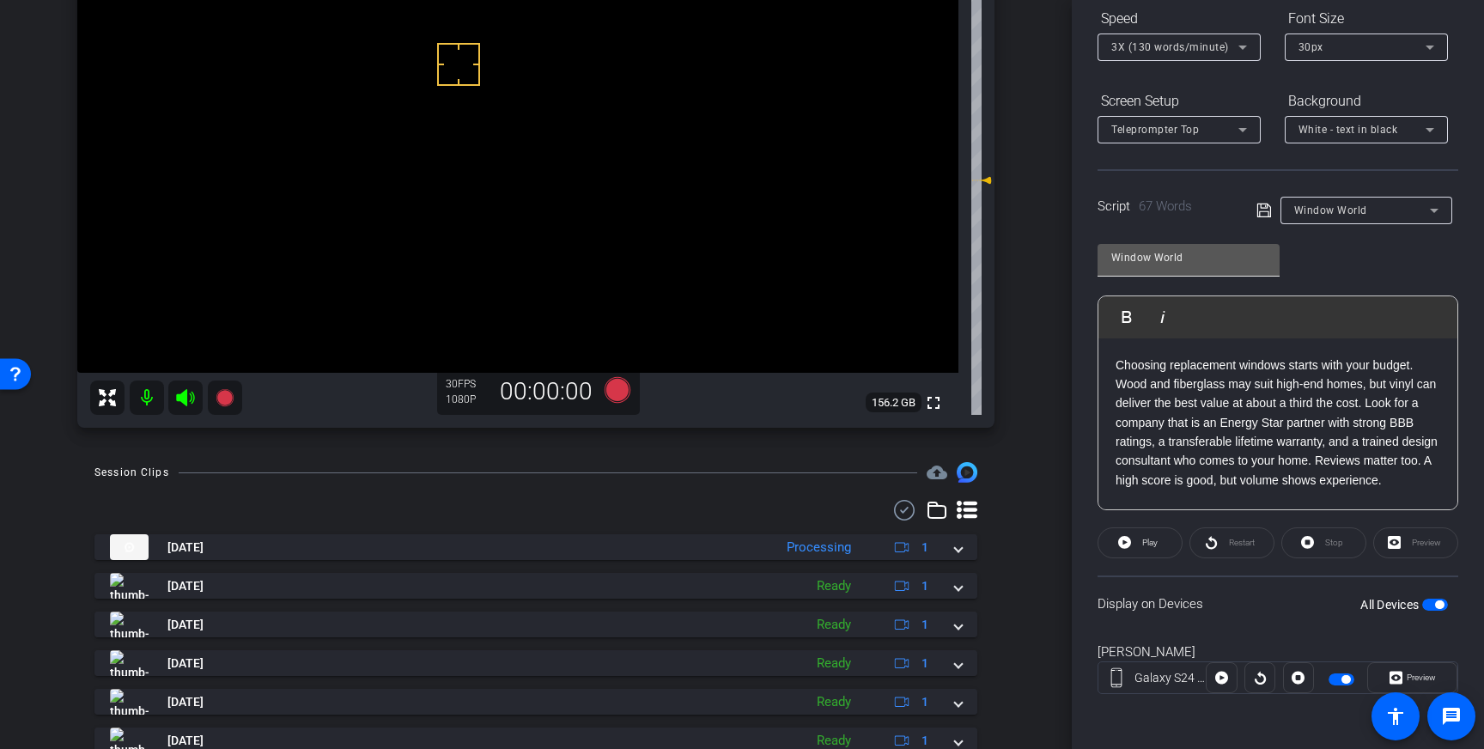
scroll to position [19, 0]
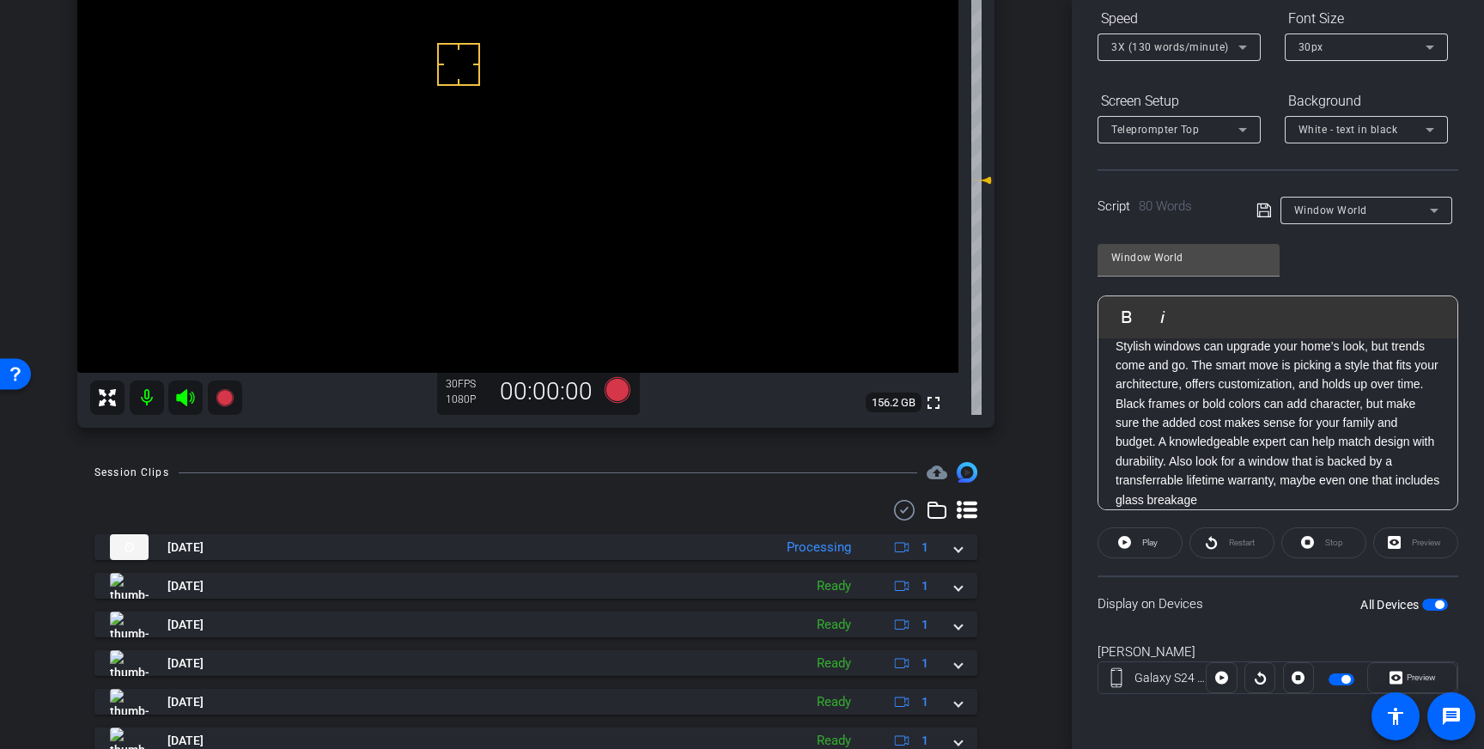
drag, startPoint x: 1259, startPoint y: 207, endPoint x: 1268, endPoint y: 230, distance: 24.7
click at [1259, 207] on icon at bounding box center [1264, 210] width 15 height 21
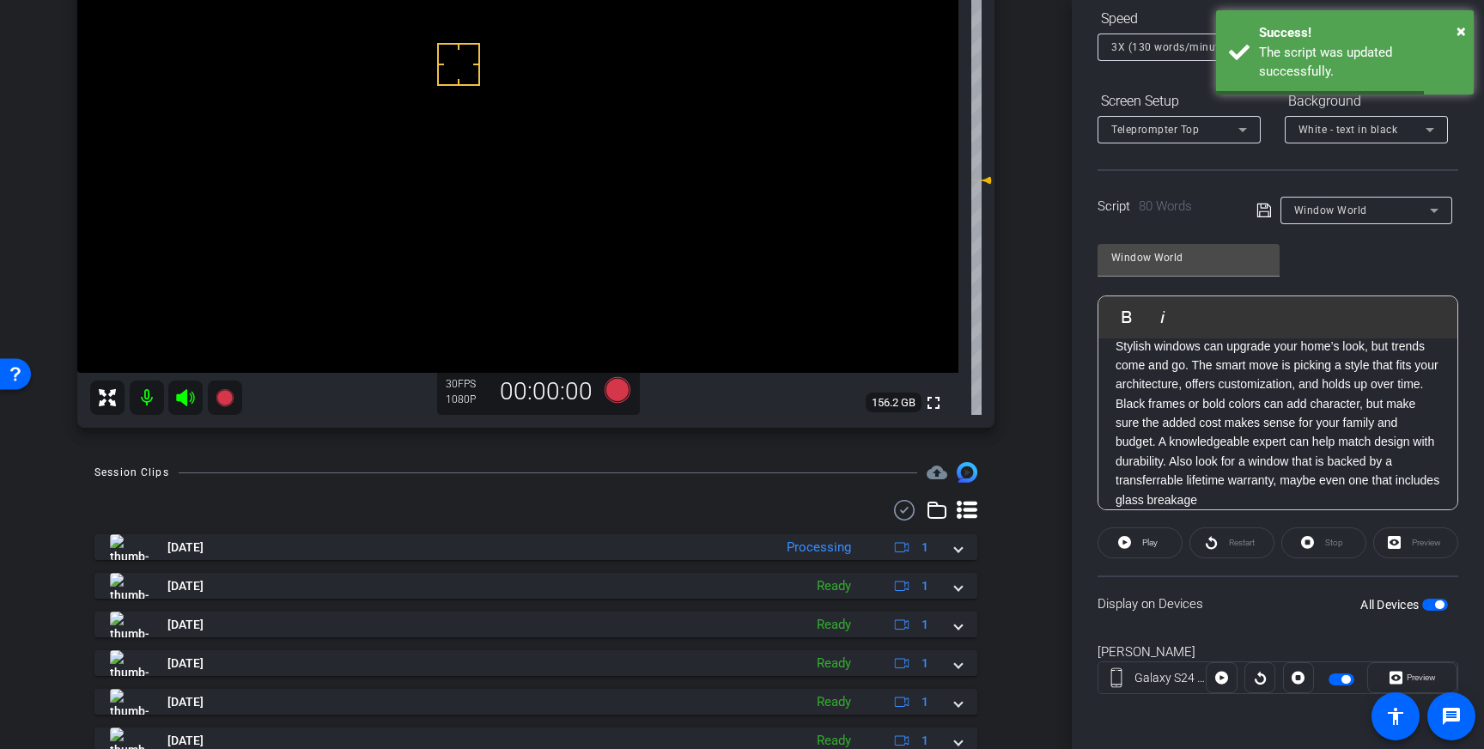
click at [1433, 606] on span "button" at bounding box center [1436, 605] width 26 height 12
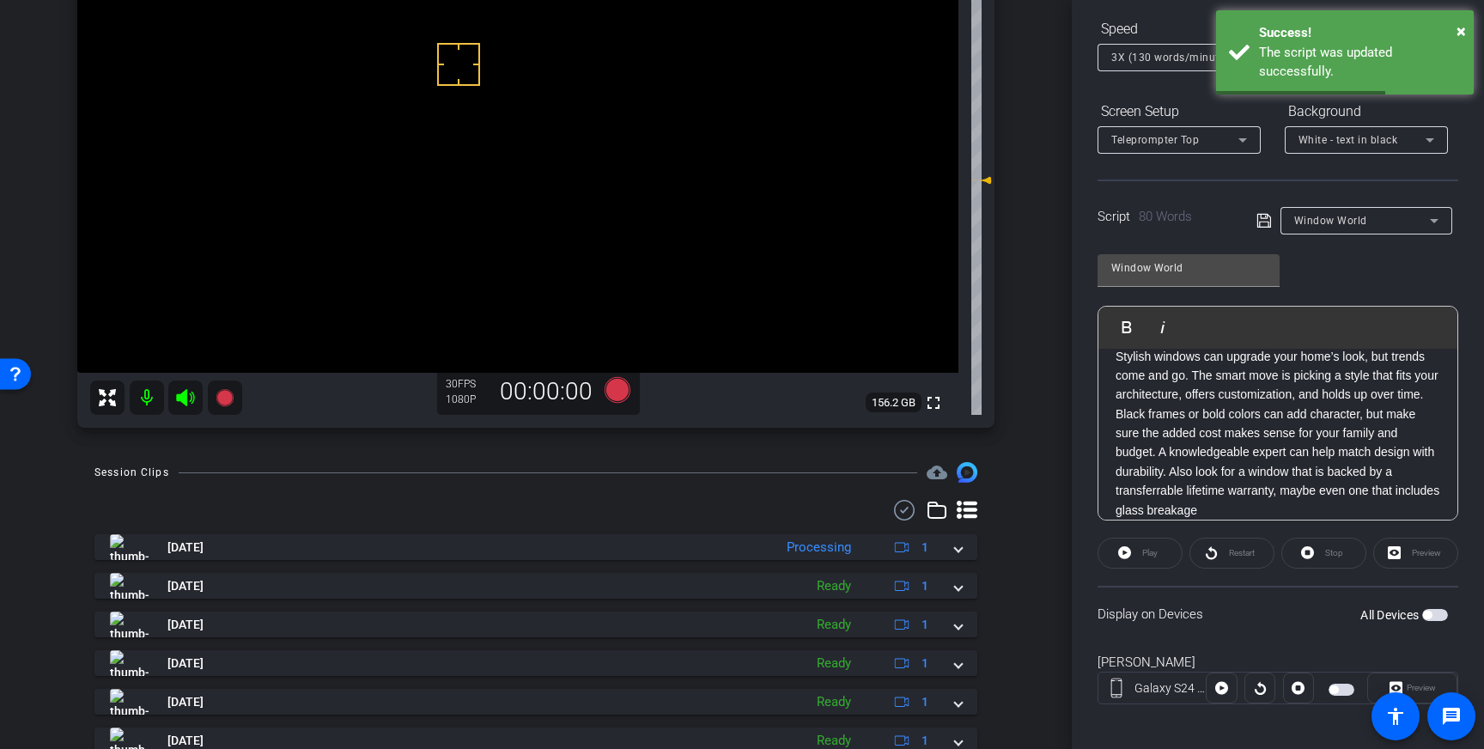
drag, startPoint x: 1438, startPoint y: 615, endPoint x: 1435, endPoint y: 582, distance: 32.8
click at [1438, 615] on span "button" at bounding box center [1436, 615] width 26 height 12
click at [1264, 217] on icon at bounding box center [1264, 222] width 15 height 21
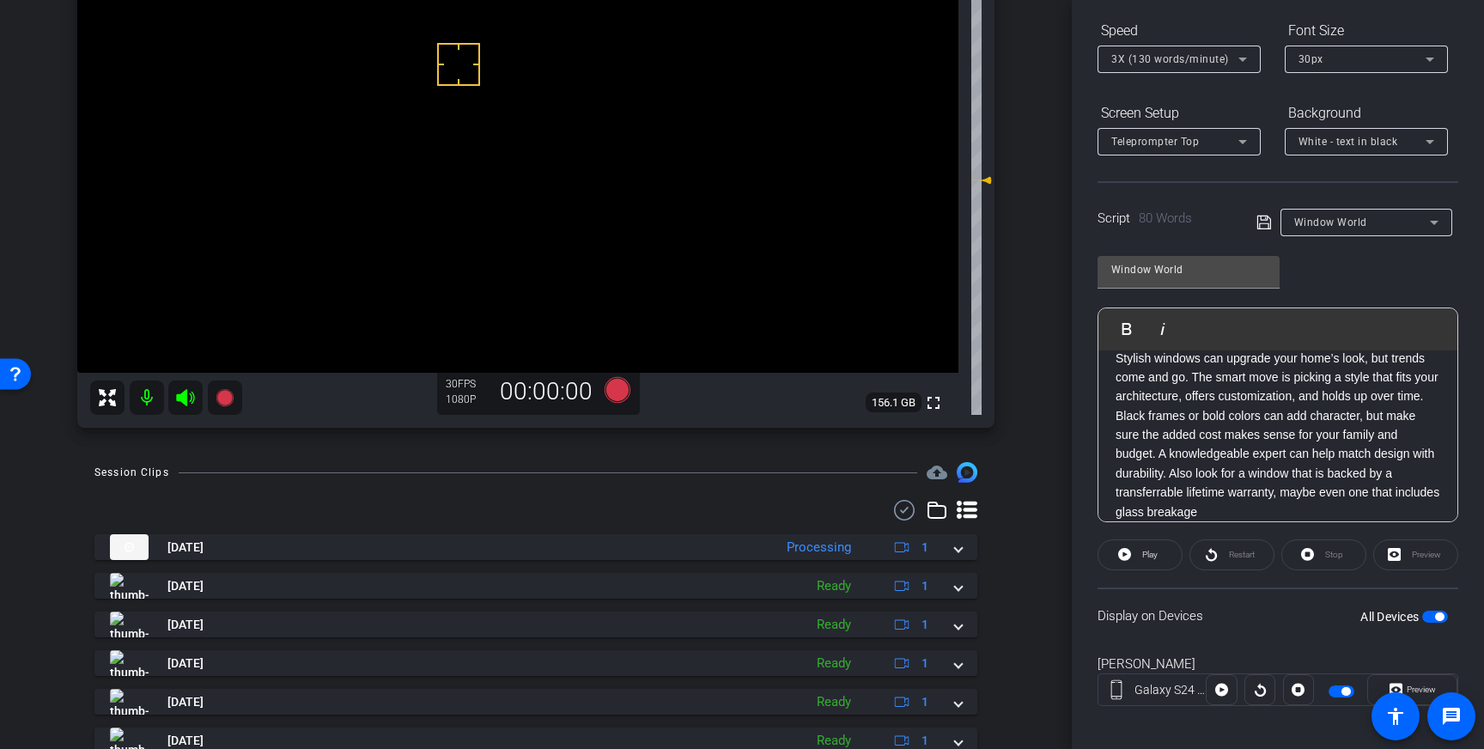
click at [1432, 618] on span "button" at bounding box center [1436, 617] width 26 height 12
drag, startPoint x: 1437, startPoint y: 615, endPoint x: 1429, endPoint y: 604, distance: 13.6
click at [1437, 616] on span "button" at bounding box center [1436, 617] width 26 height 12
click at [1149, 558] on span "Play" at bounding box center [1150, 554] width 15 height 9
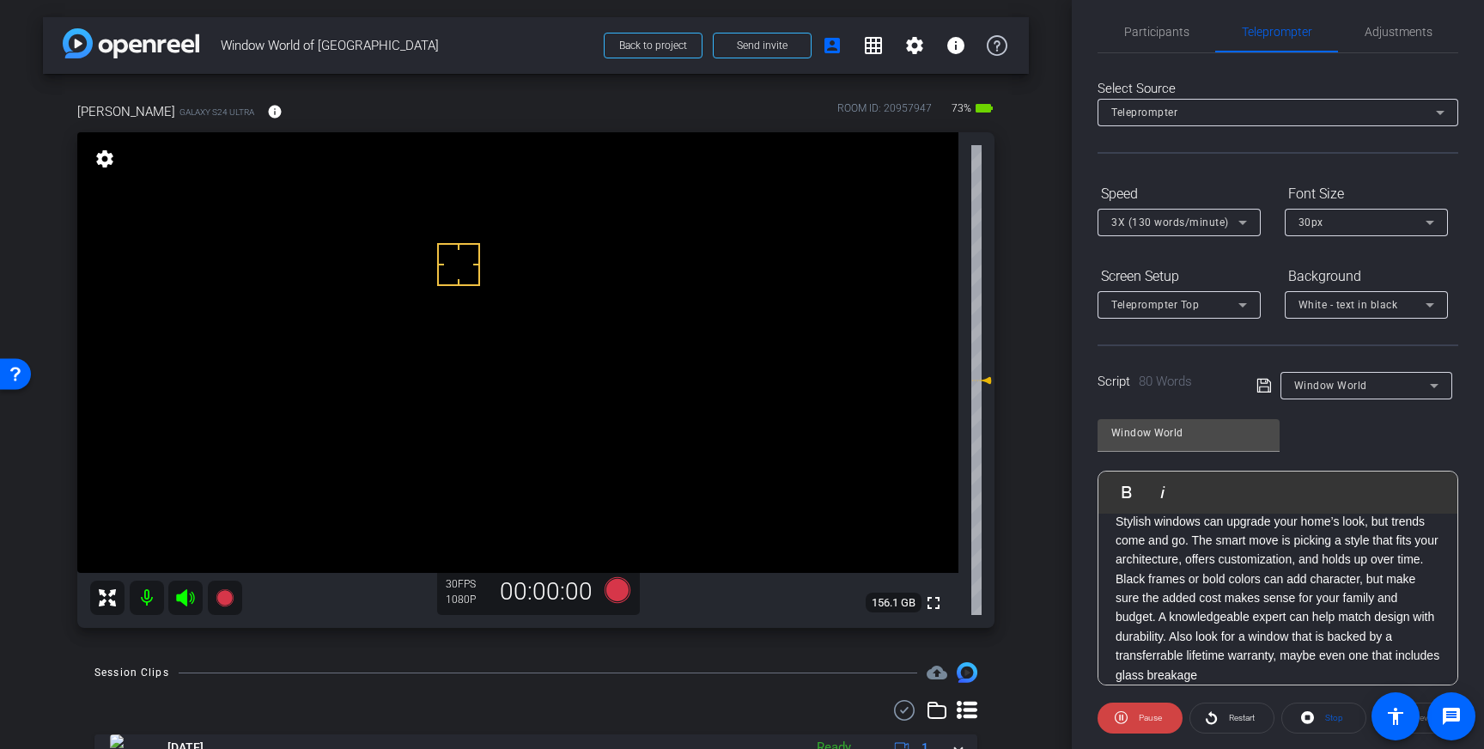
scroll to position [0, 0]
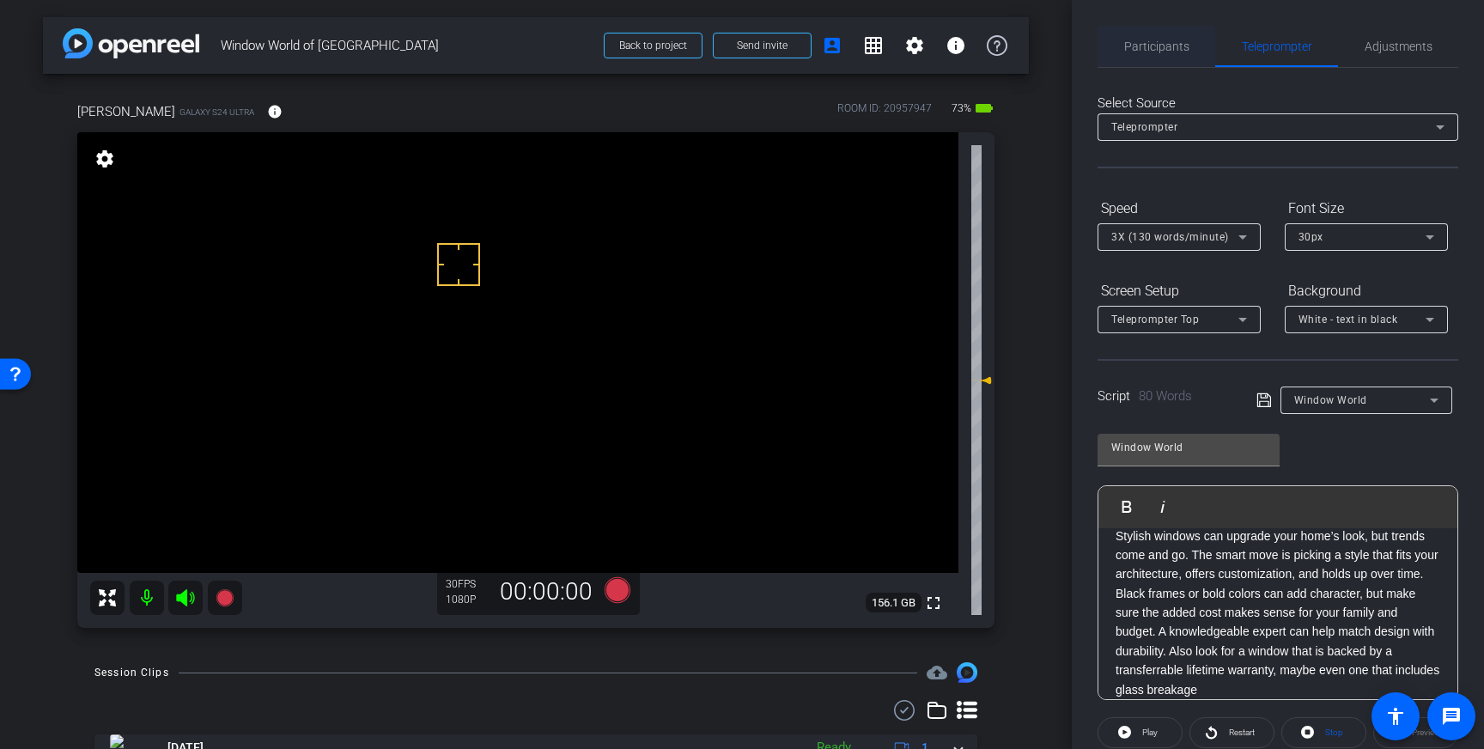
click at [1168, 59] on span "Participants" at bounding box center [1156, 46] width 65 height 41
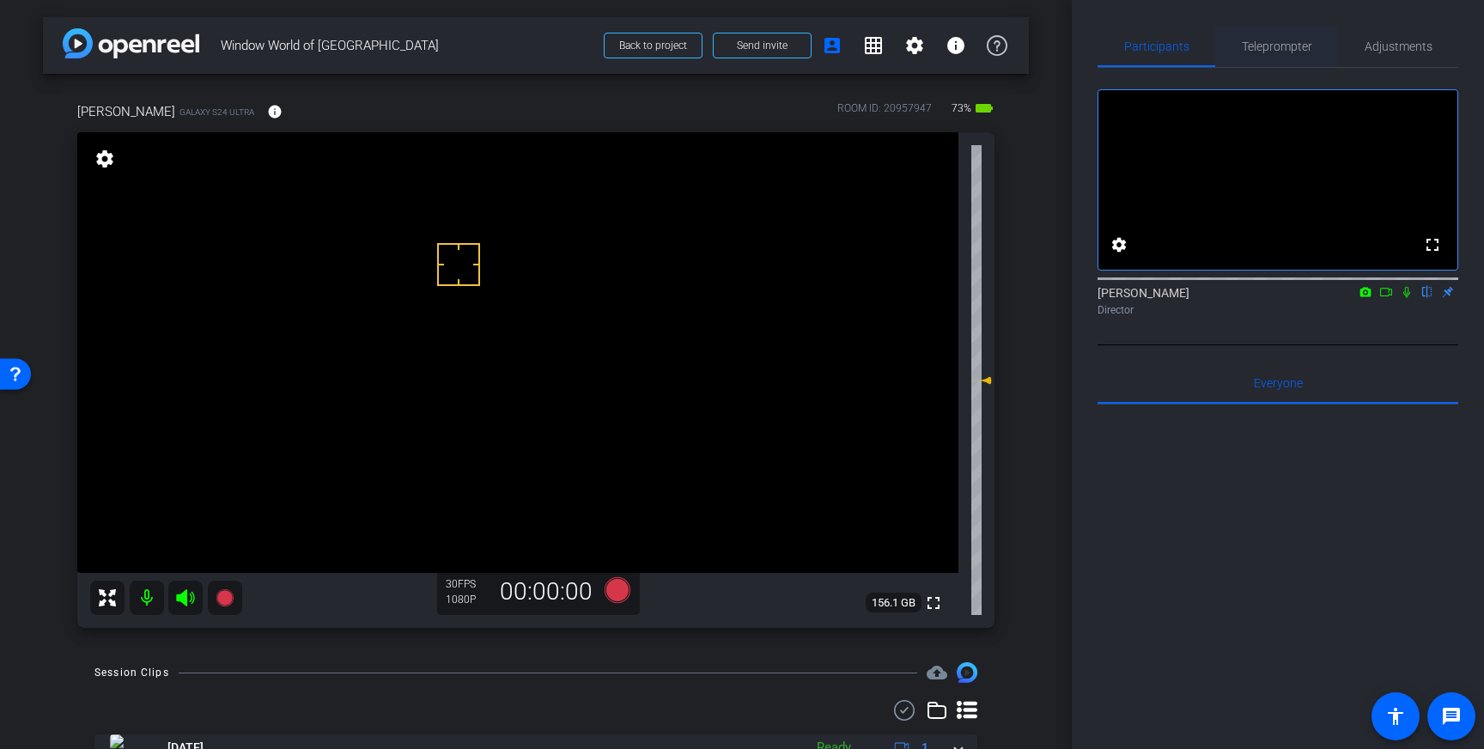
click at [1277, 45] on span "Teleprompter" at bounding box center [1277, 46] width 70 height 12
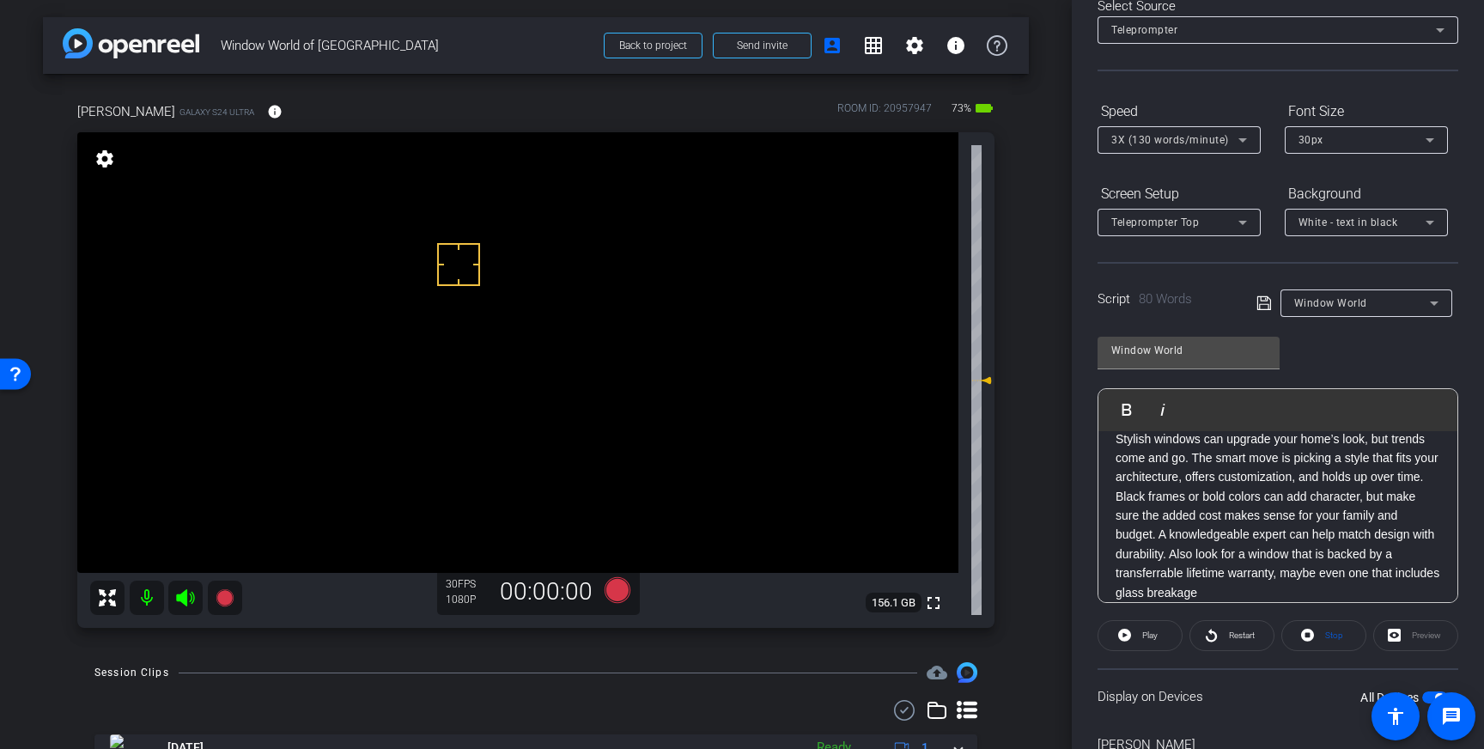
scroll to position [190, 0]
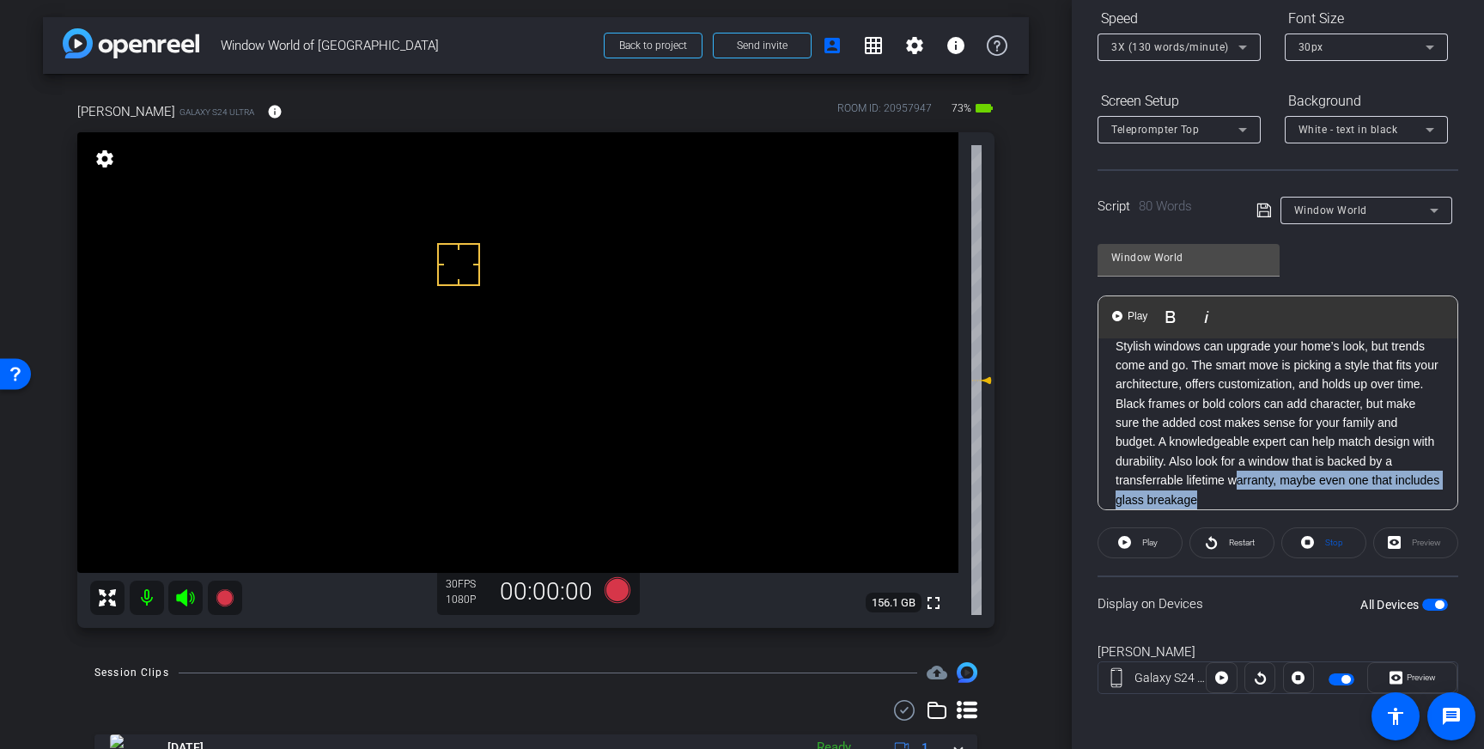
drag, startPoint x: 1256, startPoint y: 500, endPoint x: 1238, endPoint y: 483, distance: 24.9
click at [1238, 483] on p "Stylish windows can upgrade your home’s look, but trends come and go. The smart…" at bounding box center [1278, 424] width 325 height 174
click at [1258, 497] on p "Stylish windows can upgrade your home’s look, but trends come and go. The smart…" at bounding box center [1278, 424] width 325 height 174
click at [1322, 549] on span "Stop" at bounding box center [1332, 543] width 22 height 24
click at [617, 589] on icon at bounding box center [618, 590] width 26 height 26
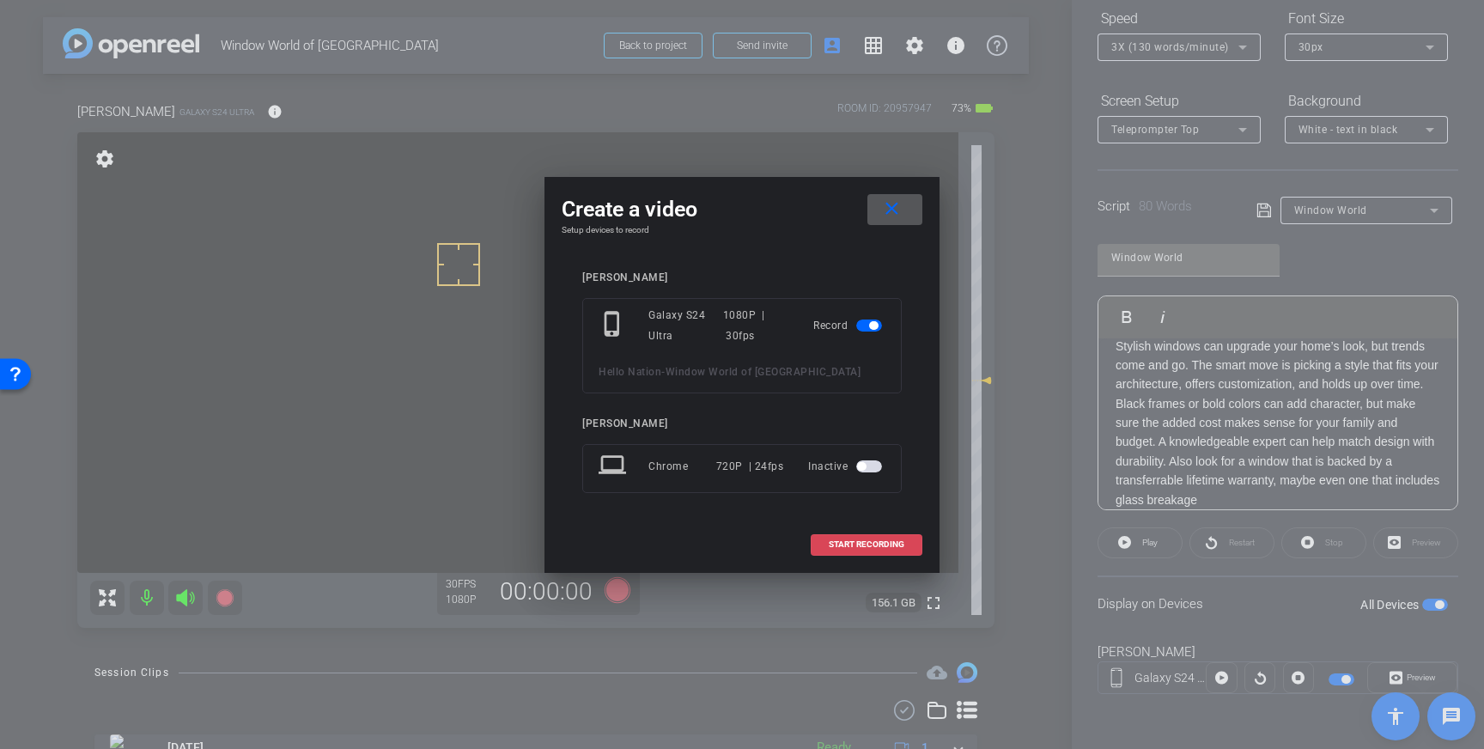
click at [841, 540] on span "START RECORDING" at bounding box center [867, 544] width 76 height 9
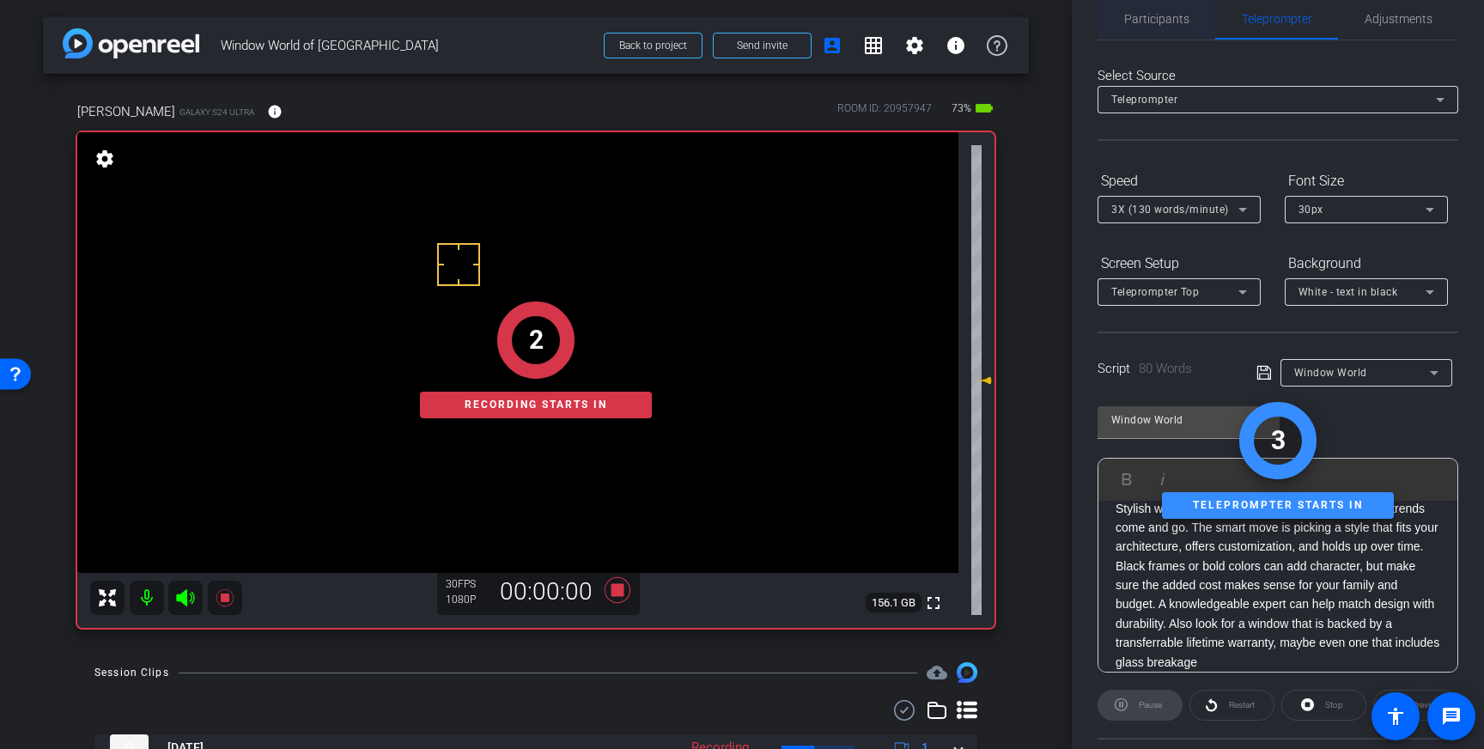
scroll to position [0, 0]
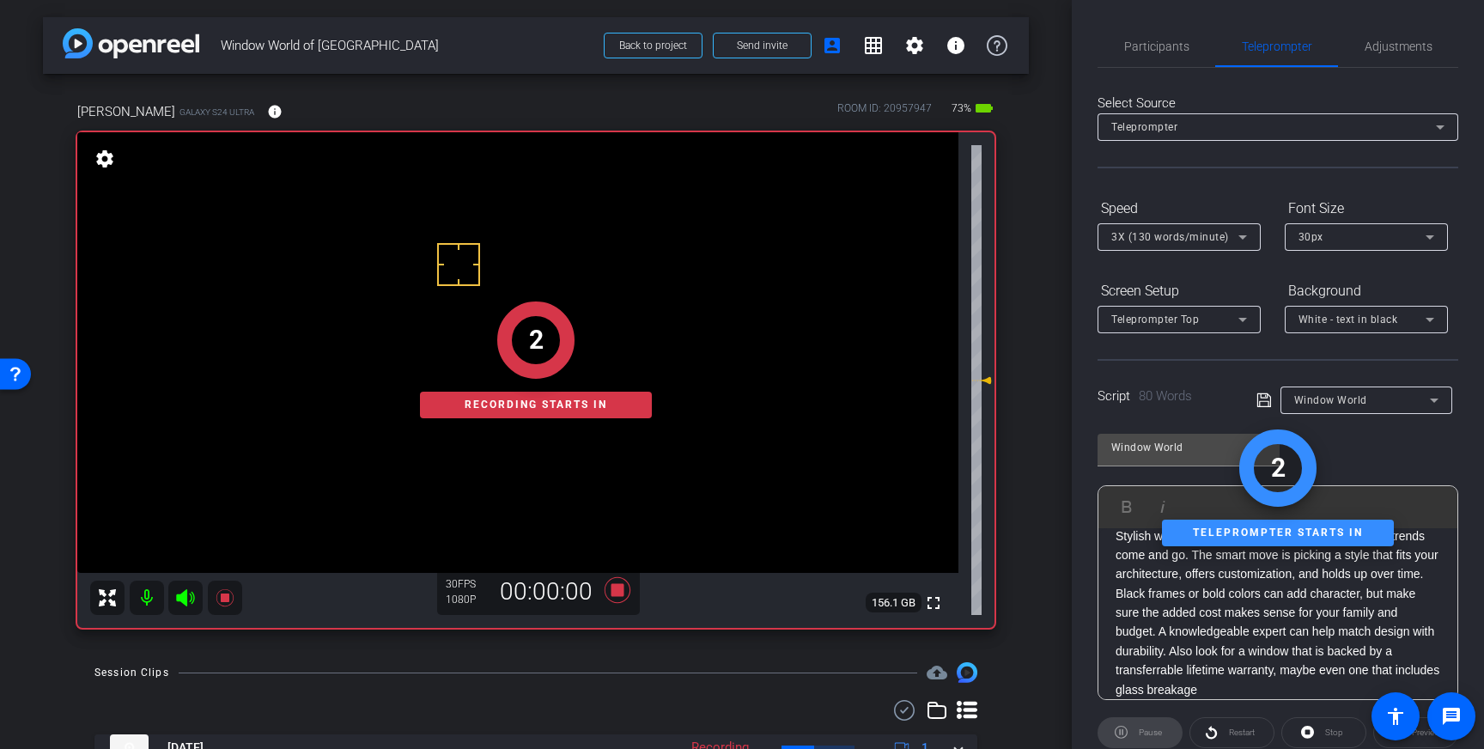
drag, startPoint x: 1155, startPoint y: 34, endPoint x: 1189, endPoint y: 73, distance: 52.4
click at [1155, 34] on span "Participants" at bounding box center [1156, 46] width 65 height 41
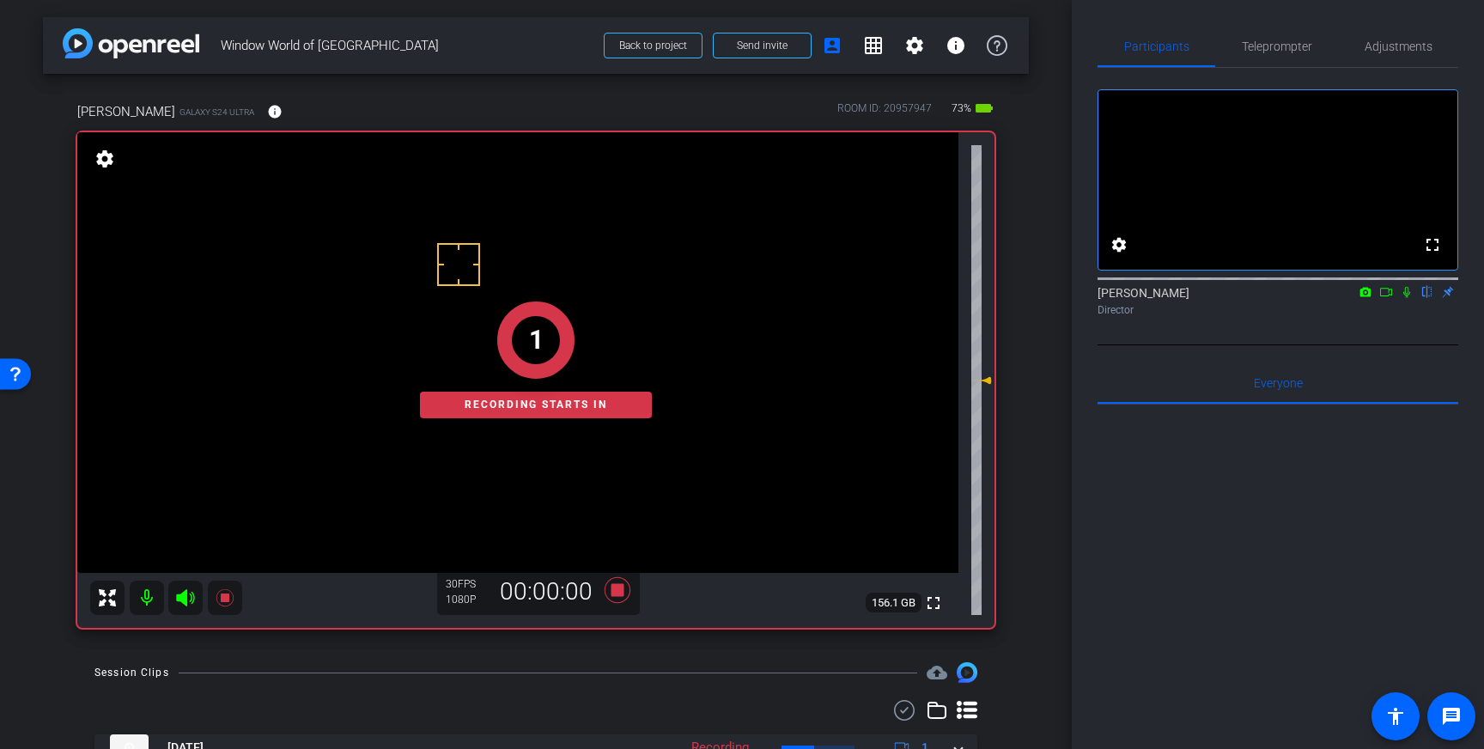
click at [1407, 298] on icon at bounding box center [1407, 292] width 14 height 12
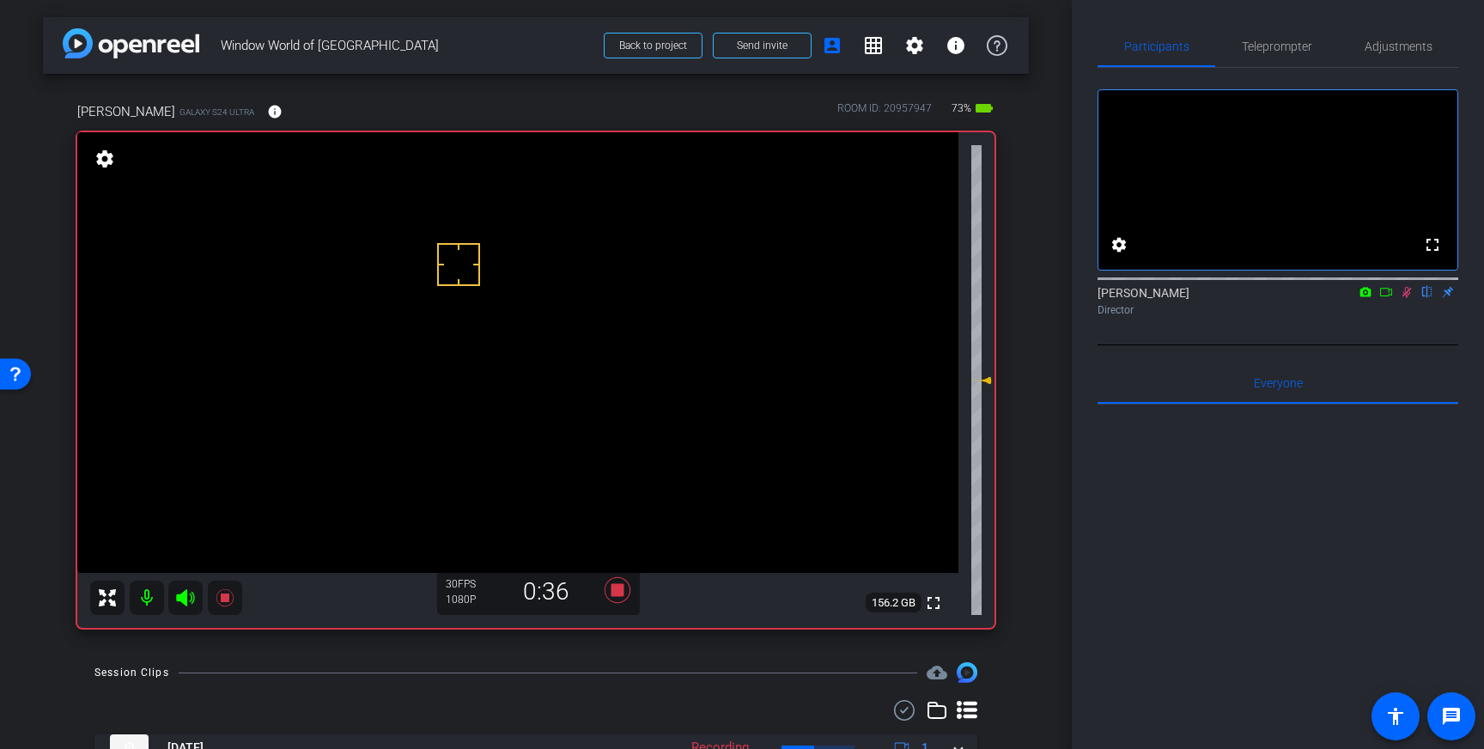
click at [1408, 298] on icon at bounding box center [1407, 292] width 14 height 12
click at [615, 590] on icon at bounding box center [618, 590] width 26 height 26
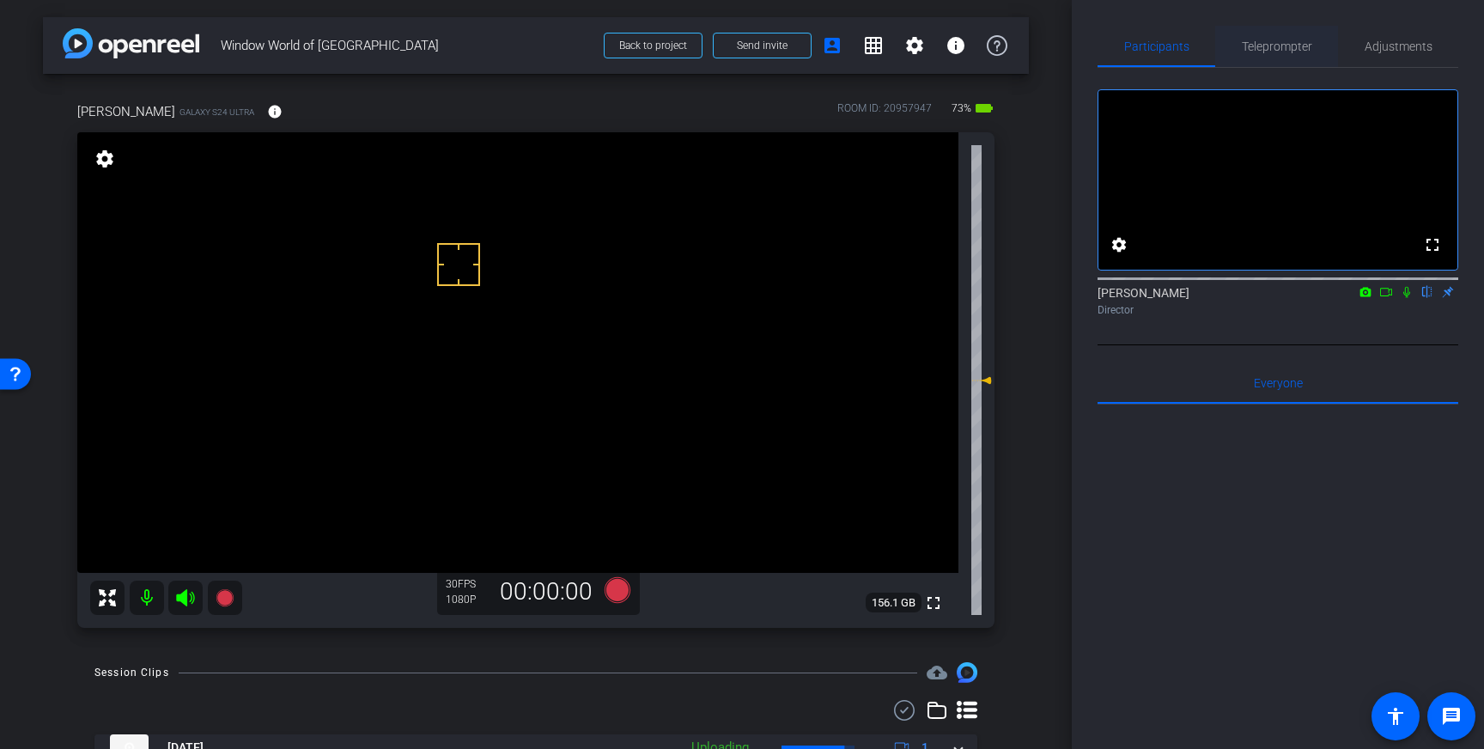
drag, startPoint x: 1274, startPoint y: 43, endPoint x: 1268, endPoint y: 59, distance: 17.4
click at [1274, 43] on span "Teleprompter" at bounding box center [1277, 46] width 70 height 12
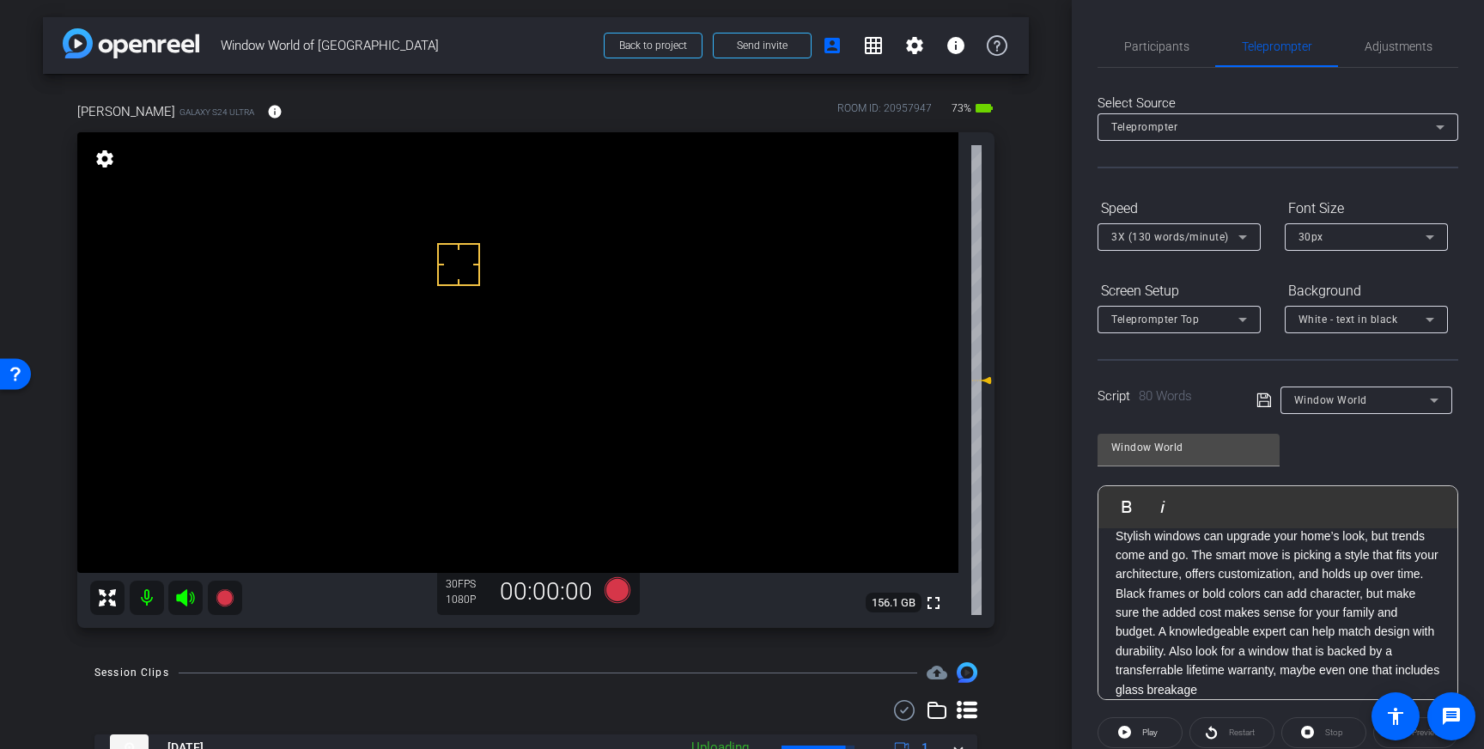
scroll to position [35, 0]
drag, startPoint x: 1279, startPoint y: 655, endPoint x: 1314, endPoint y: 652, distance: 35.3
click at [1314, 652] on p "Stylish windows can upgrade your home’s look, but trends come and go. The smart…" at bounding box center [1278, 597] width 325 height 174
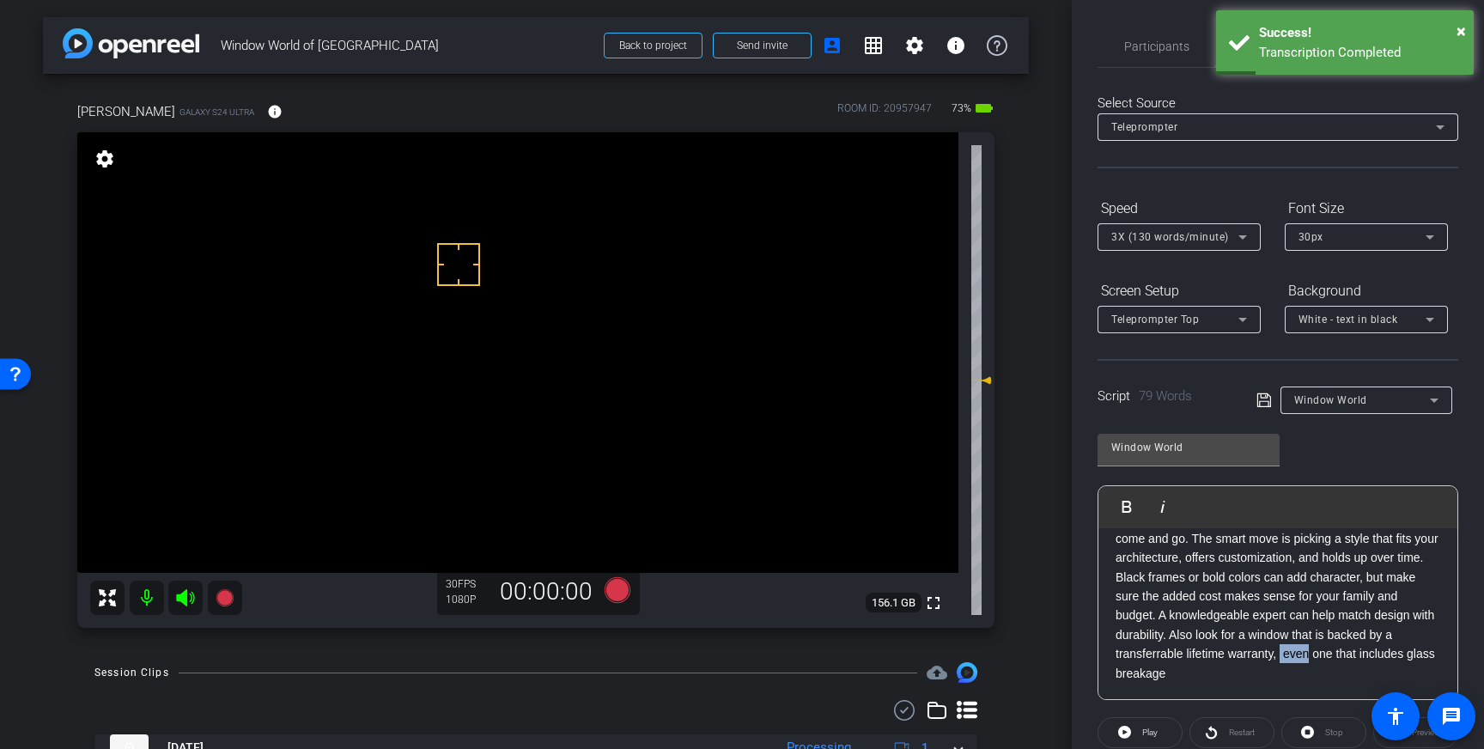
drag, startPoint x: 1309, startPoint y: 655, endPoint x: 1281, endPoint y: 657, distance: 28.4
click at [1281, 657] on p "Stylish windows can upgrade your home’s look, but trends come and go. The smart…" at bounding box center [1278, 597] width 325 height 174
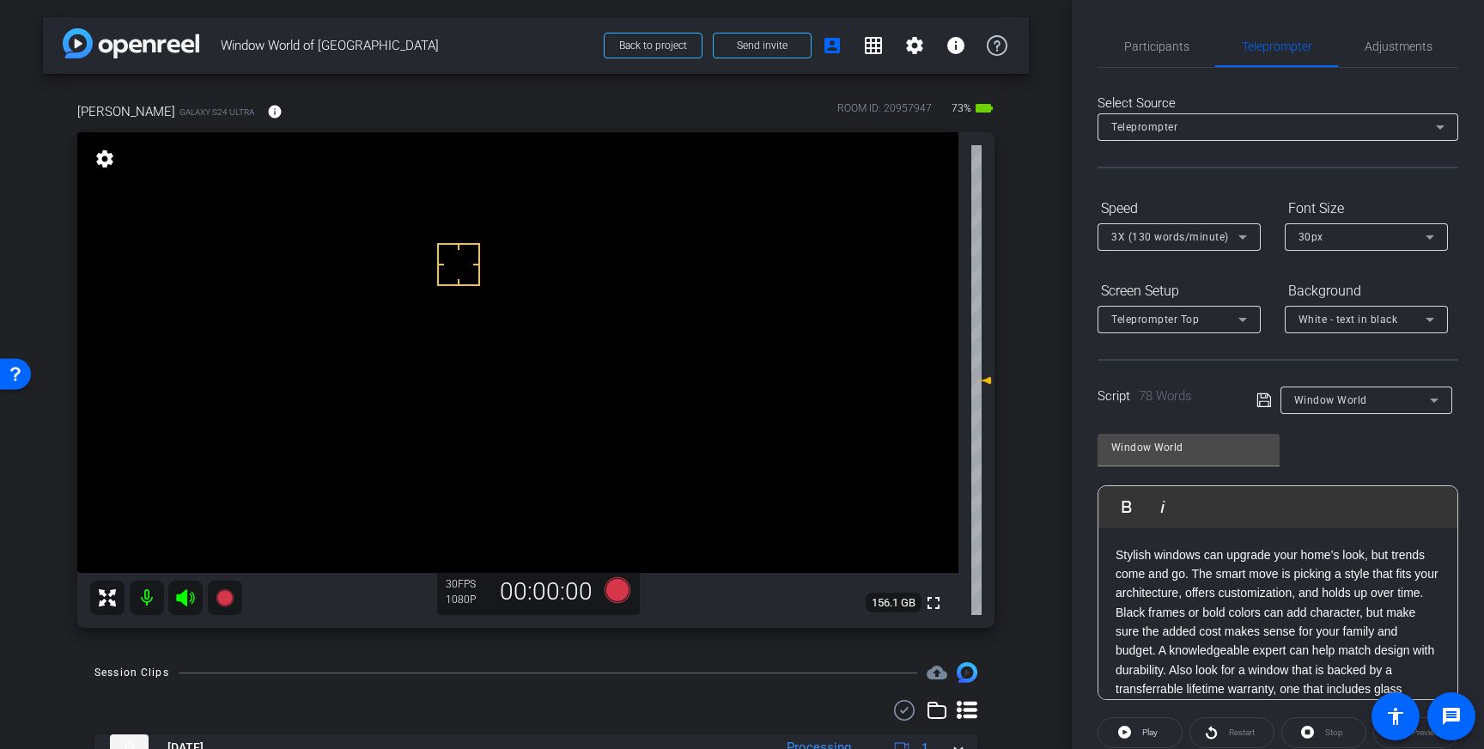
click at [1263, 405] on icon at bounding box center [1264, 400] width 15 height 21
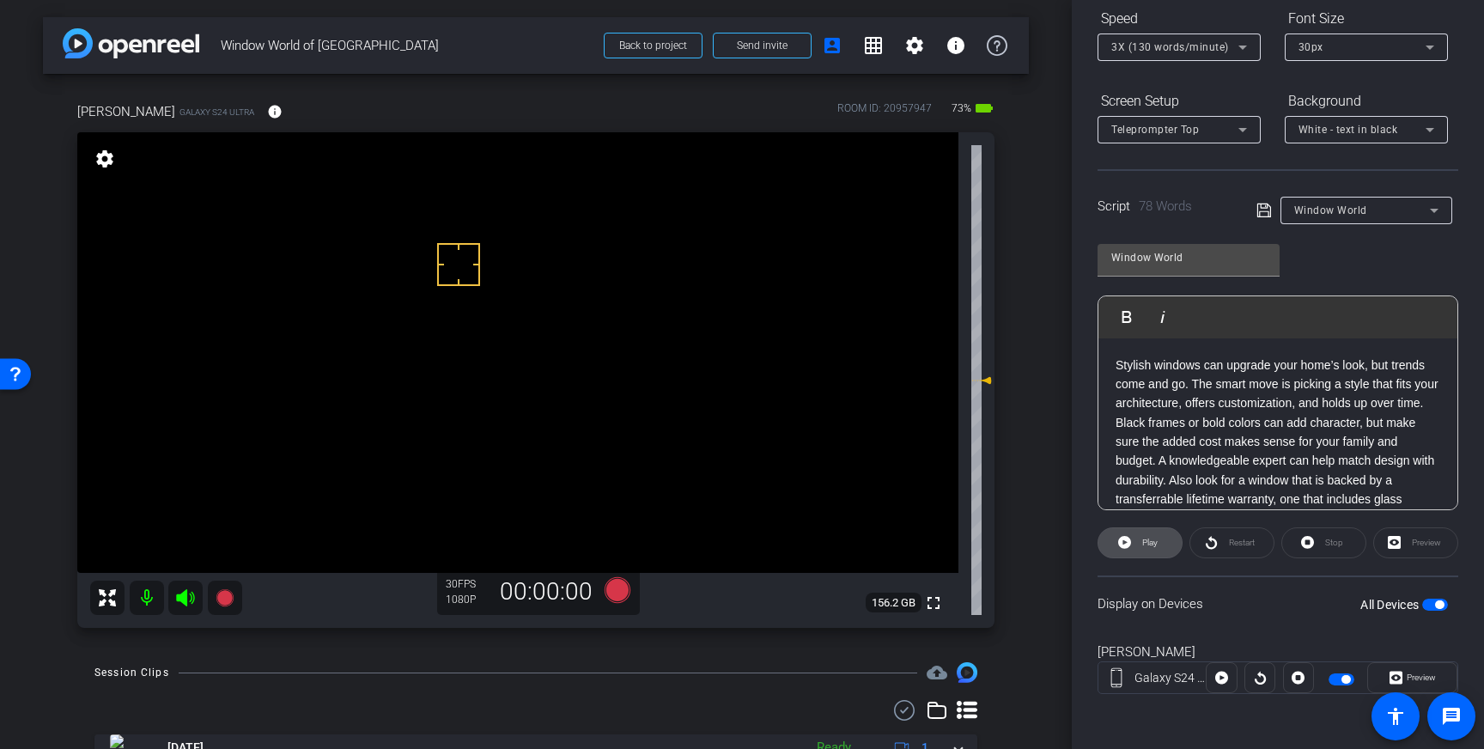
click at [1158, 542] on button "Play" at bounding box center [1140, 542] width 85 height 31
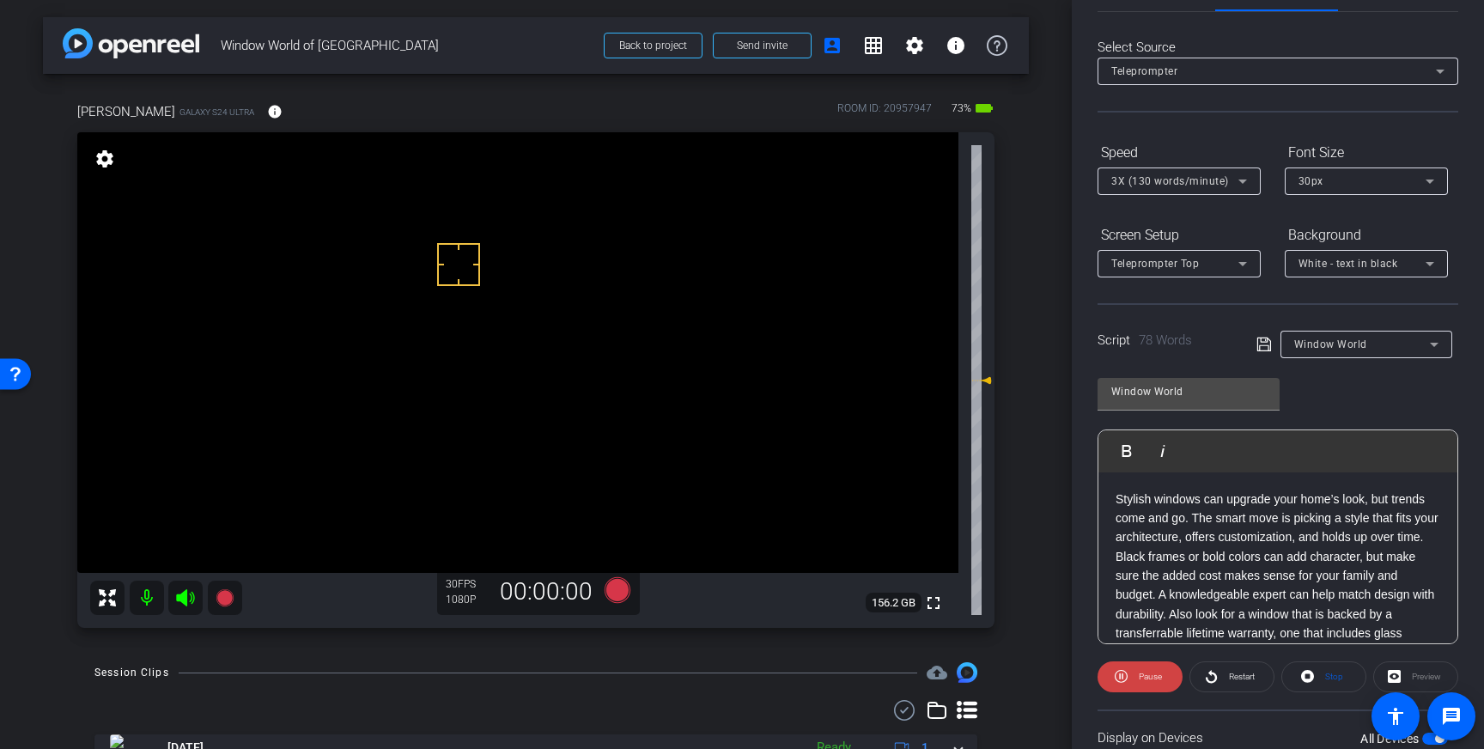
scroll to position [0, 0]
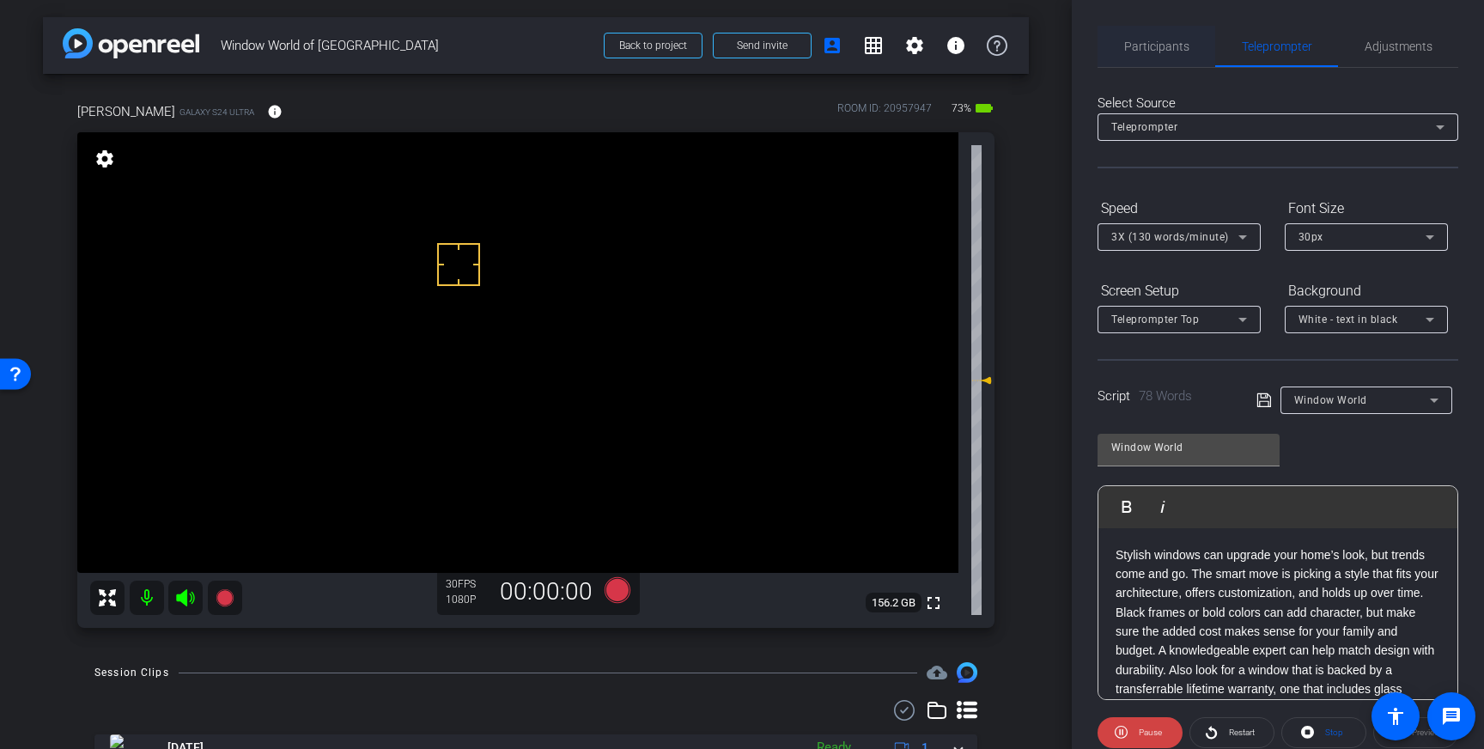
click at [1151, 50] on span "Participants" at bounding box center [1156, 46] width 65 height 12
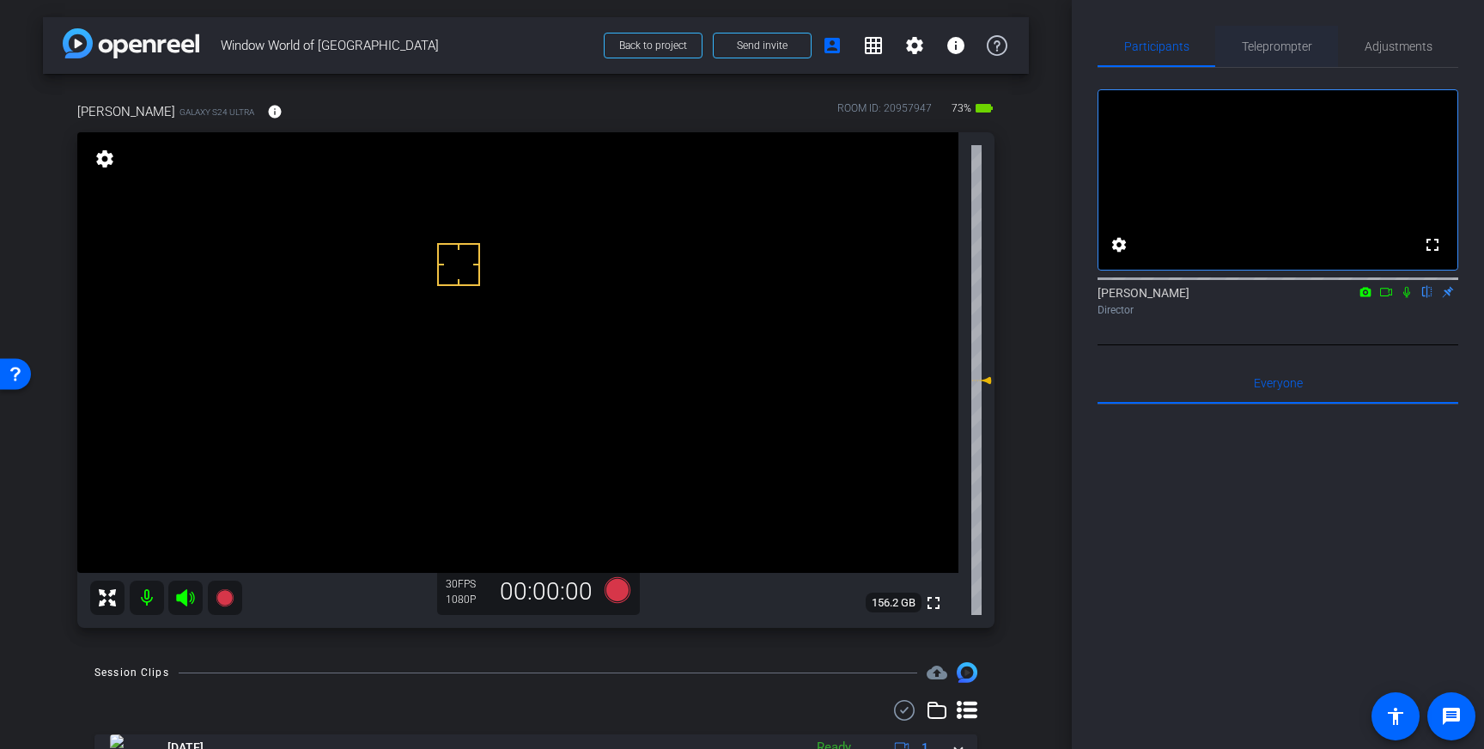
click at [1289, 46] on span "Teleprompter" at bounding box center [1277, 46] width 70 height 12
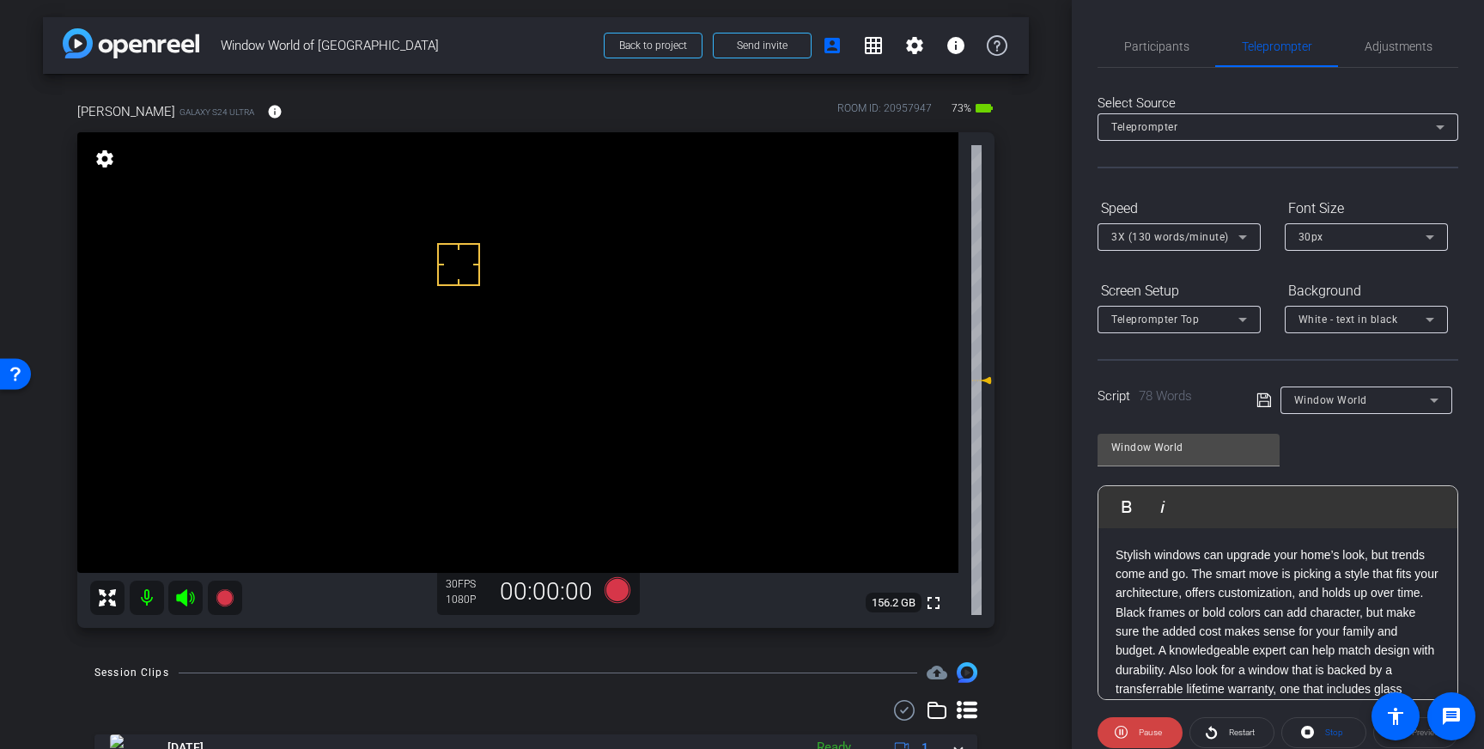
scroll to position [35, 0]
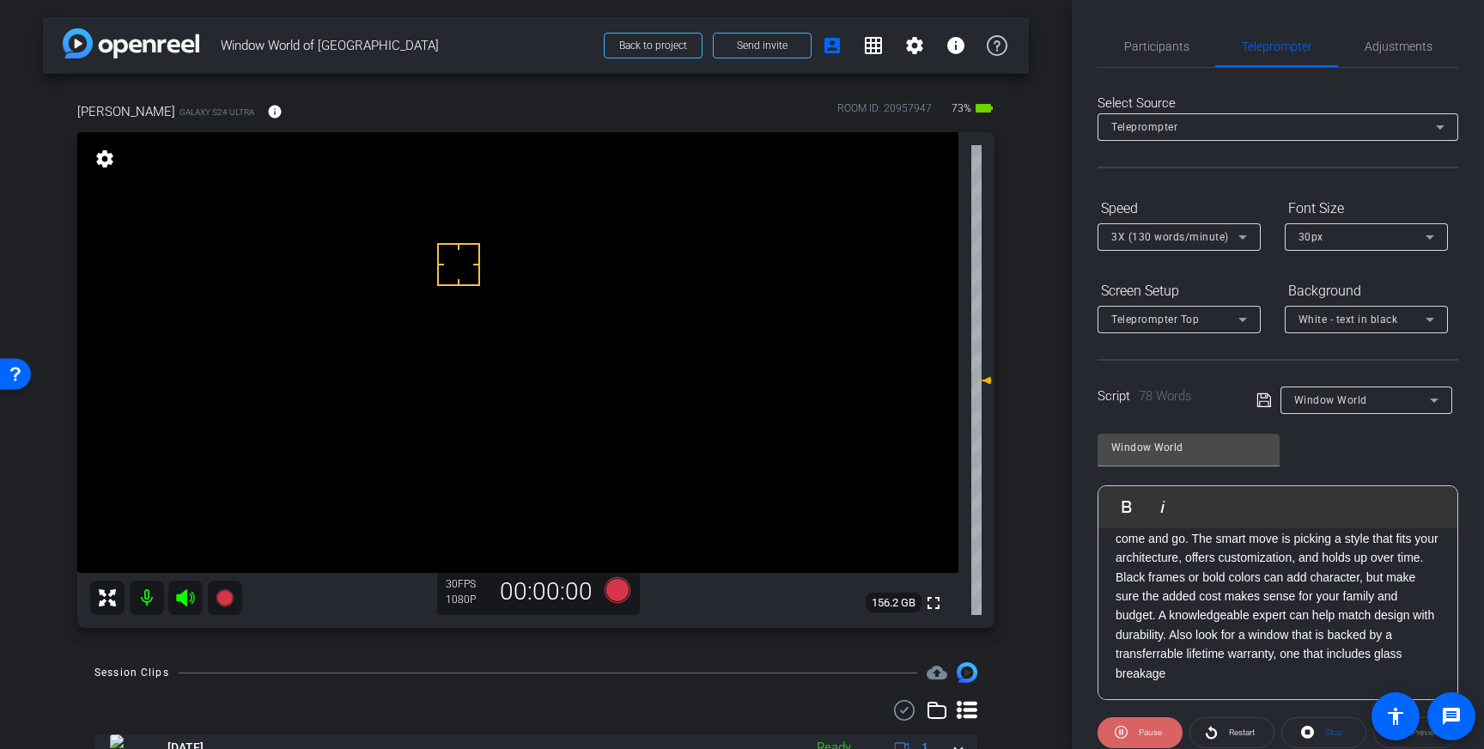
click at [1128, 729] on span at bounding box center [1140, 732] width 85 height 41
click at [1331, 728] on span "Stop" at bounding box center [1334, 732] width 18 height 9
click at [622, 595] on icon at bounding box center [618, 590] width 26 height 26
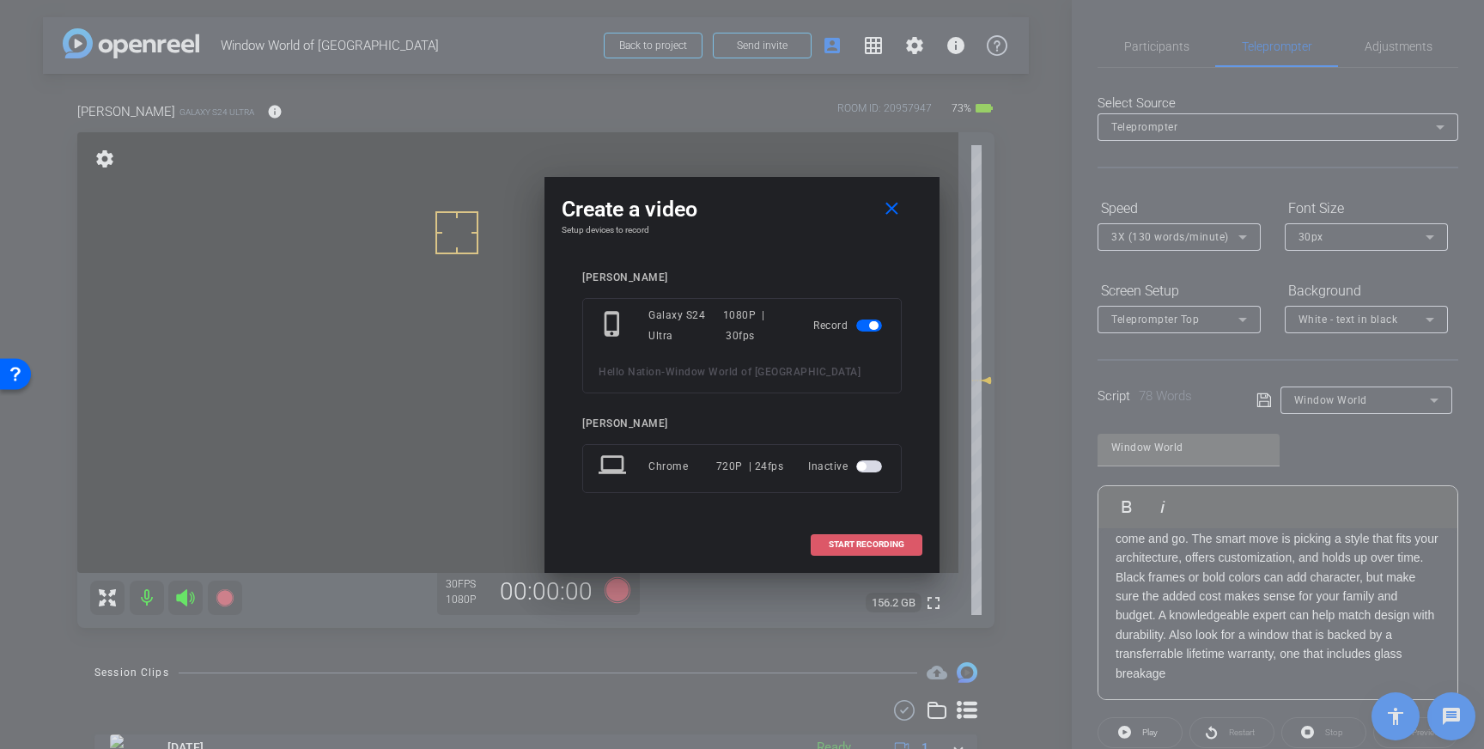
click at [852, 551] on span at bounding box center [867, 544] width 110 height 41
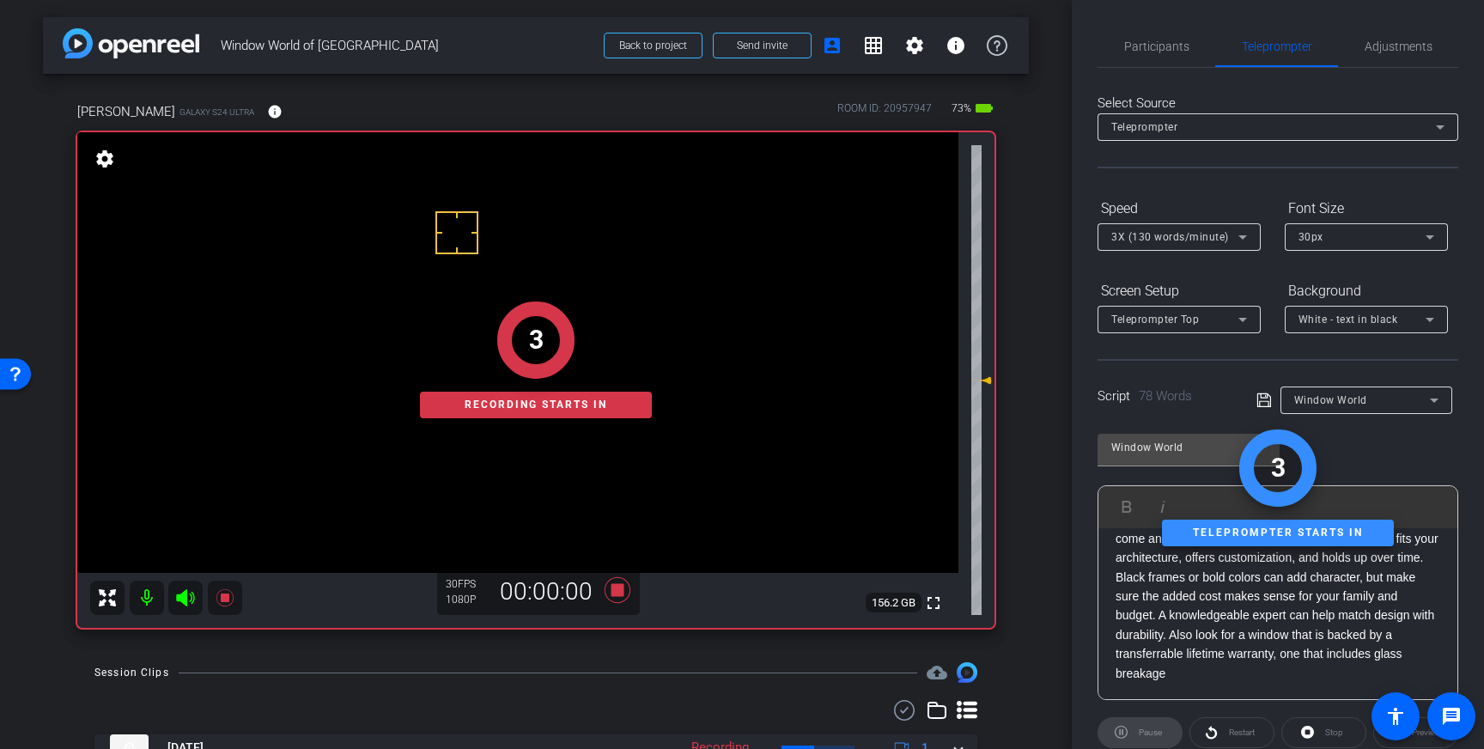
drag, startPoint x: 1168, startPoint y: 49, endPoint x: 1188, endPoint y: 70, distance: 28.6
click at [1168, 49] on span "Participants" at bounding box center [1156, 46] width 65 height 12
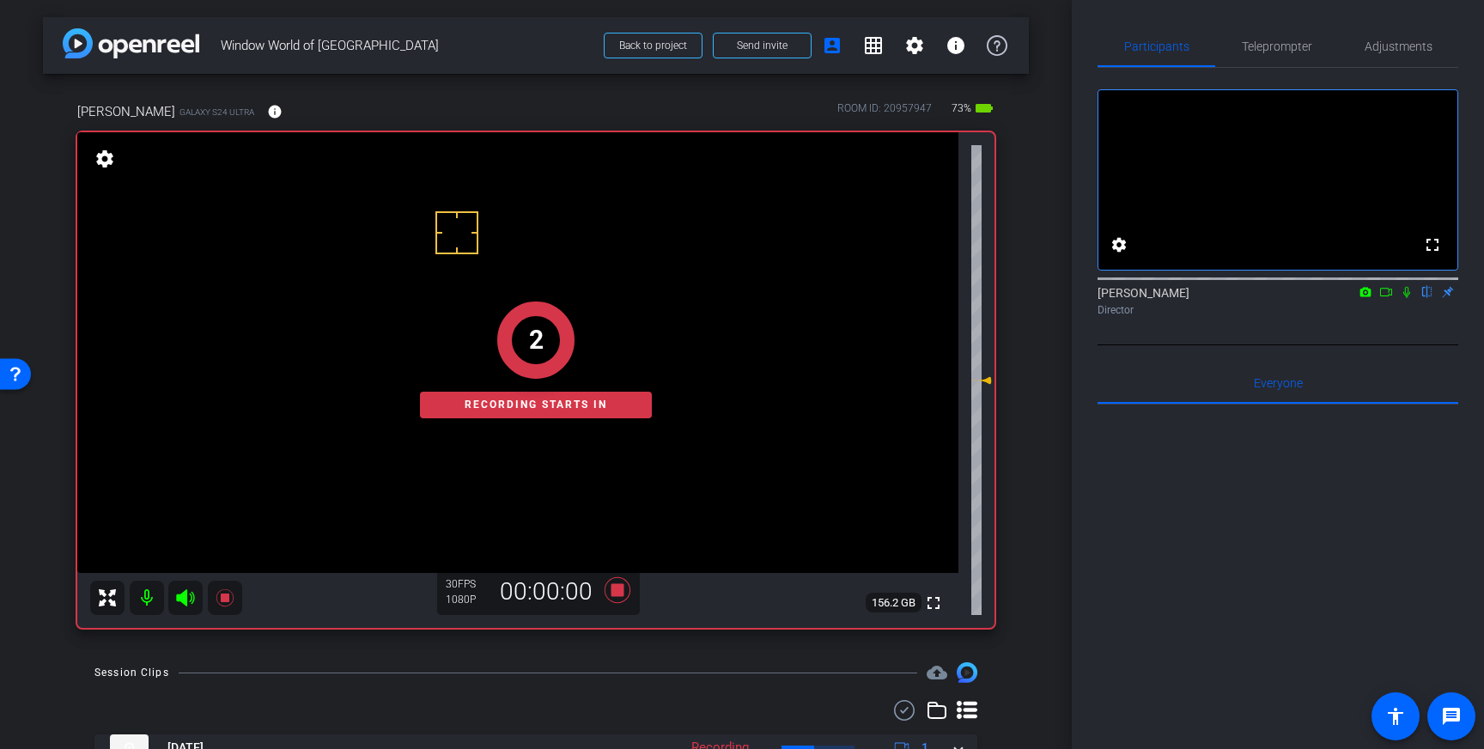
drag, startPoint x: 1408, startPoint y: 314, endPoint x: 1405, endPoint y: 362, distance: 47.3
click at [1408, 298] on icon at bounding box center [1407, 292] width 7 height 11
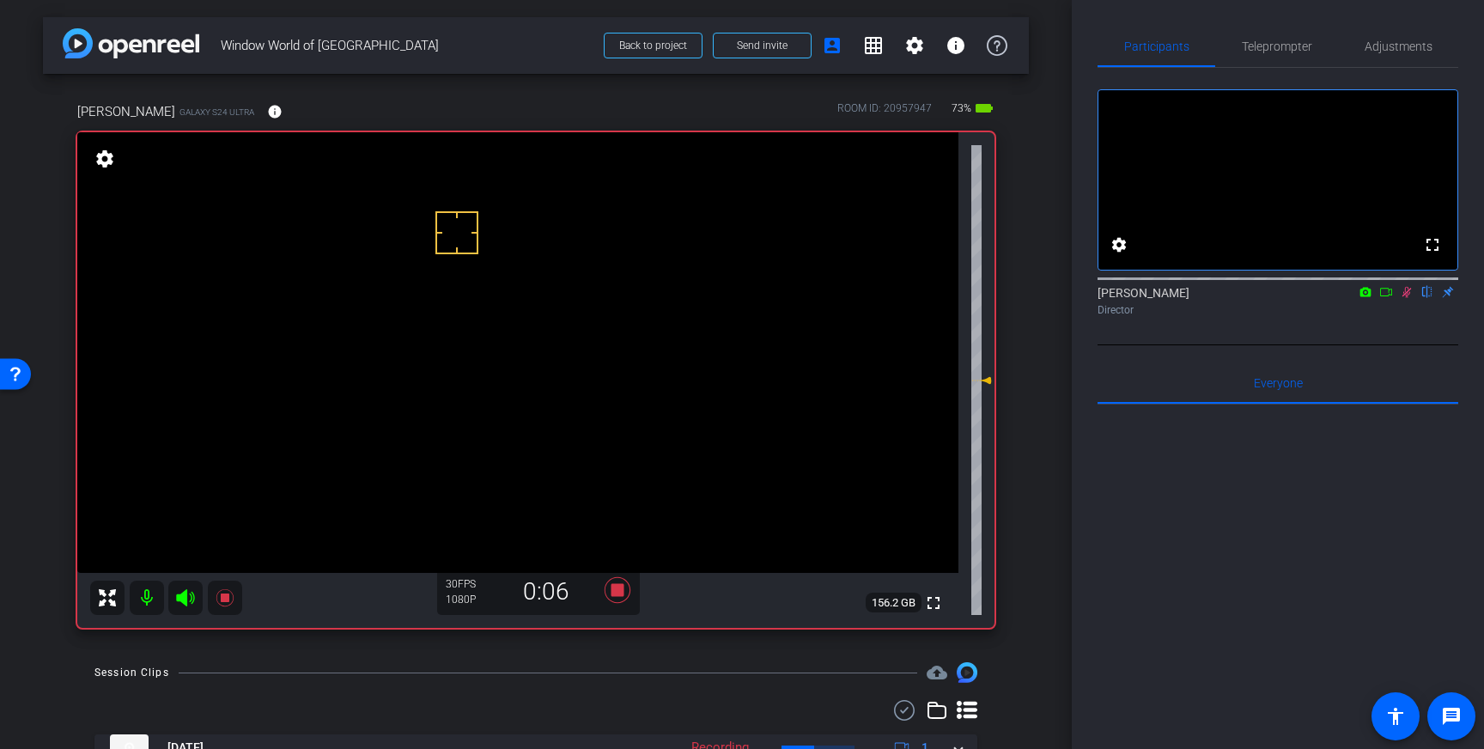
click at [1412, 298] on icon at bounding box center [1407, 292] width 14 height 12
click at [620, 590] on icon at bounding box center [618, 590] width 26 height 26
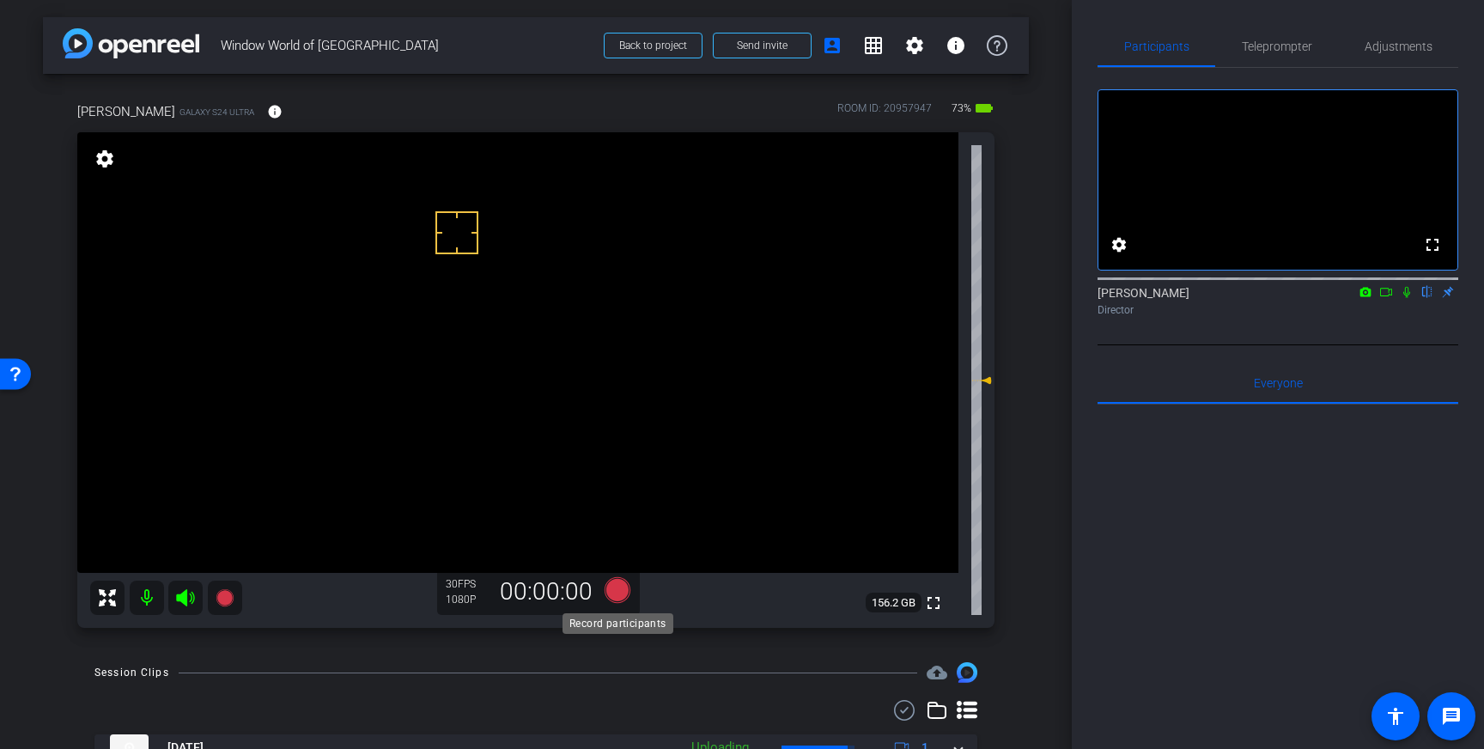
click at [615, 594] on icon at bounding box center [618, 590] width 26 height 26
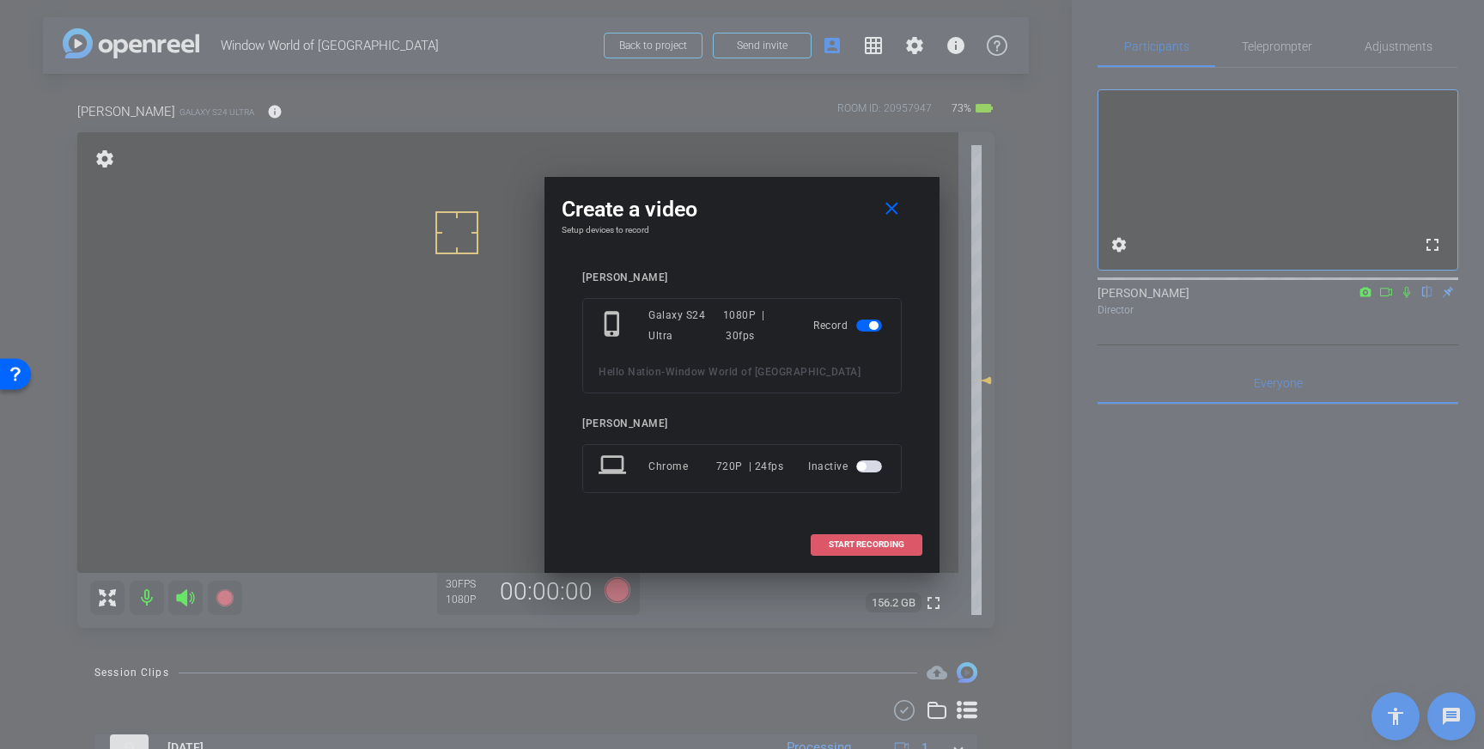
click at [842, 545] on span "START RECORDING" at bounding box center [867, 544] width 76 height 9
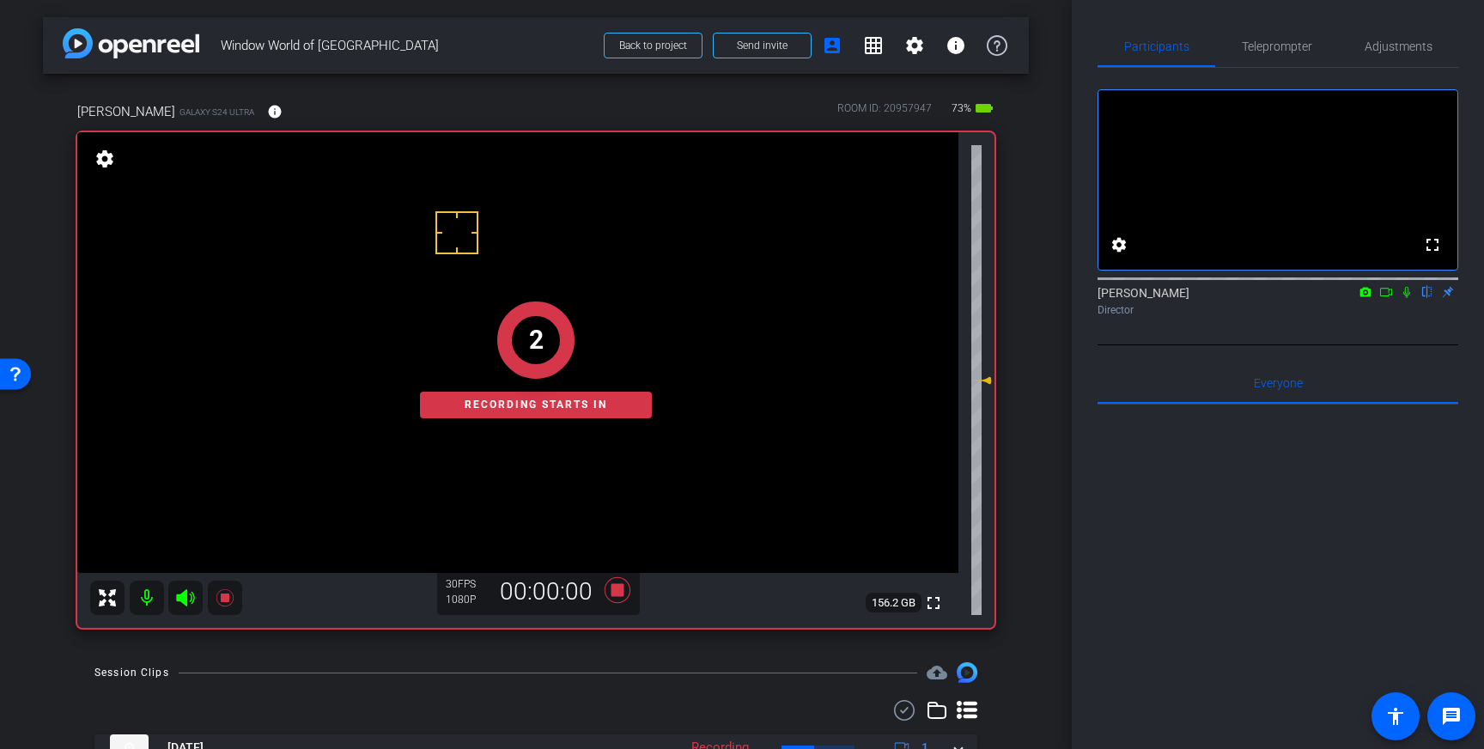
click at [1405, 298] on icon at bounding box center [1407, 292] width 7 height 11
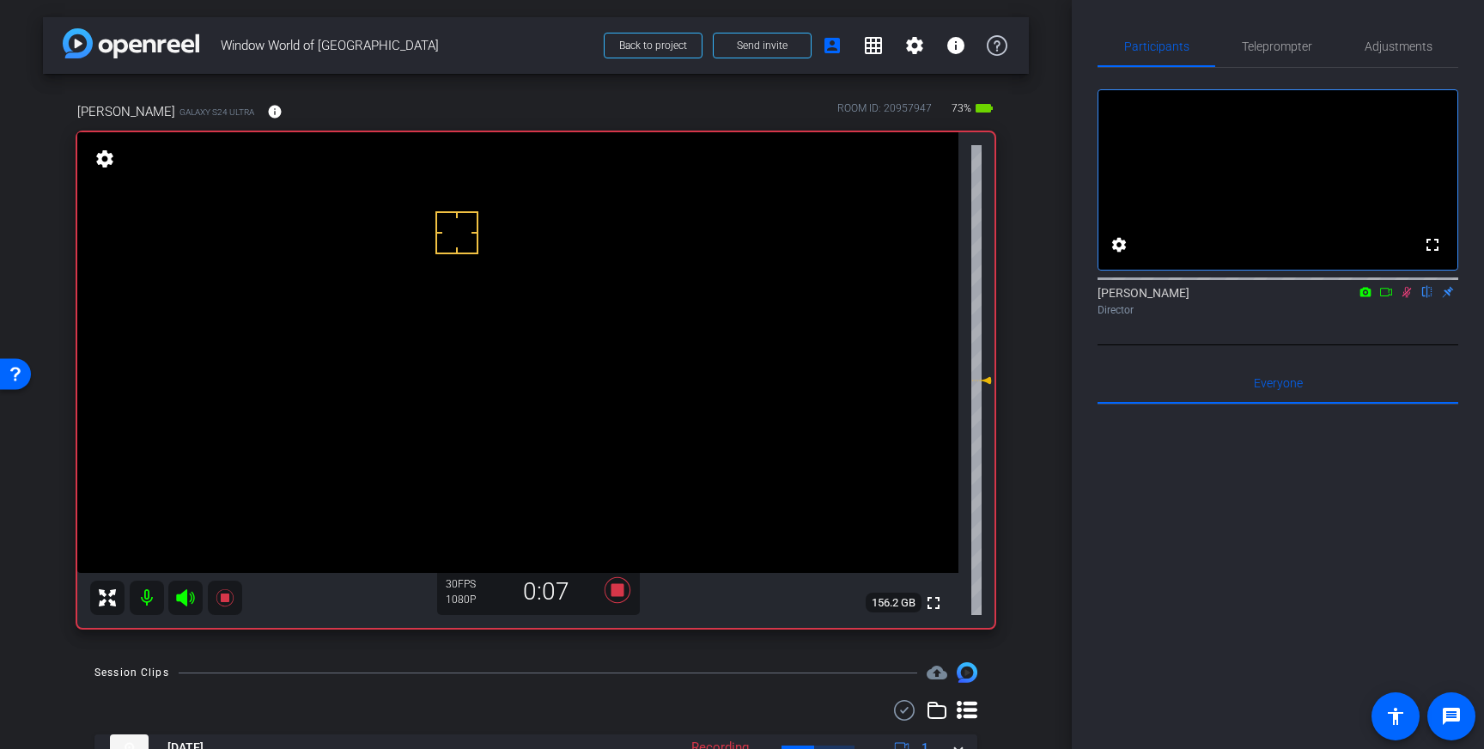
click at [1409, 298] on icon at bounding box center [1407, 292] width 14 height 12
click at [617, 587] on icon at bounding box center [618, 590] width 26 height 26
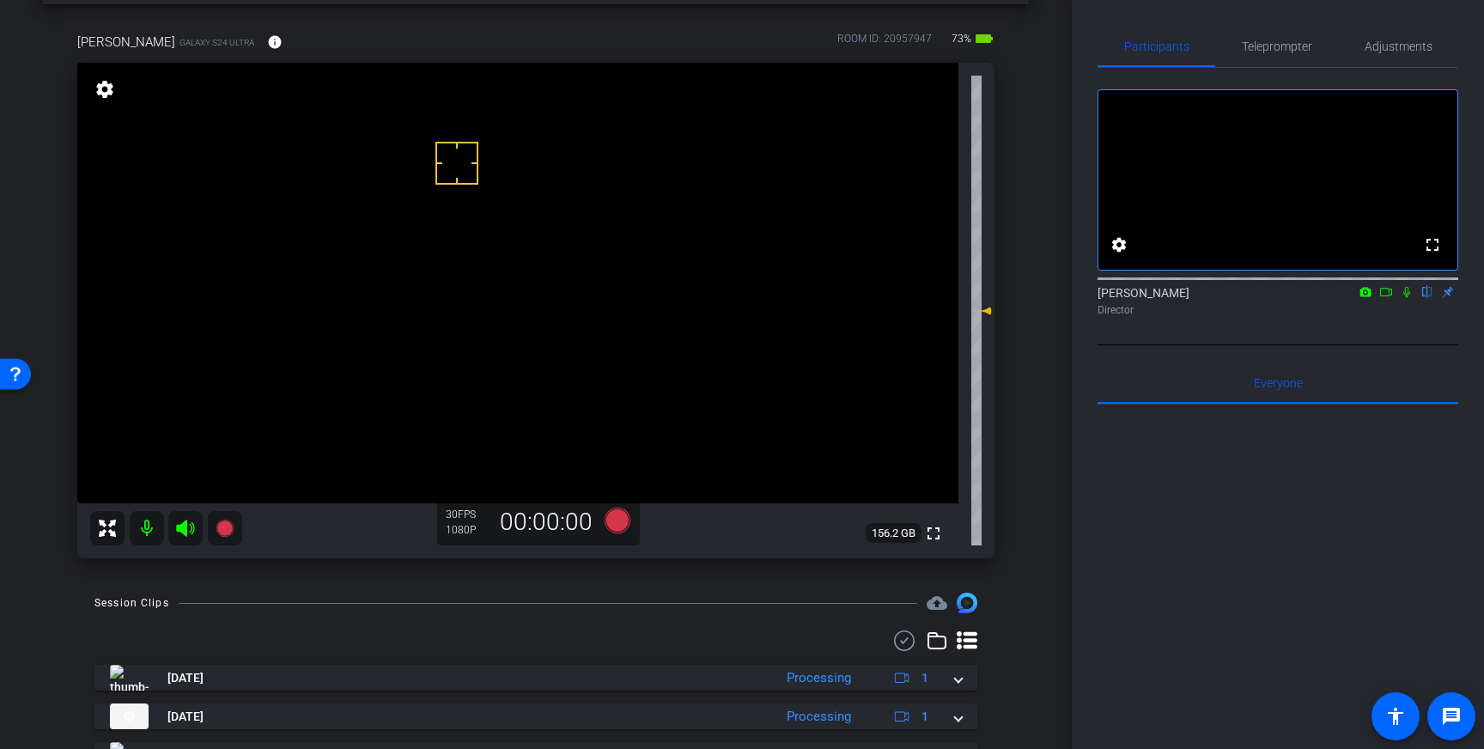
scroll to position [96, 0]
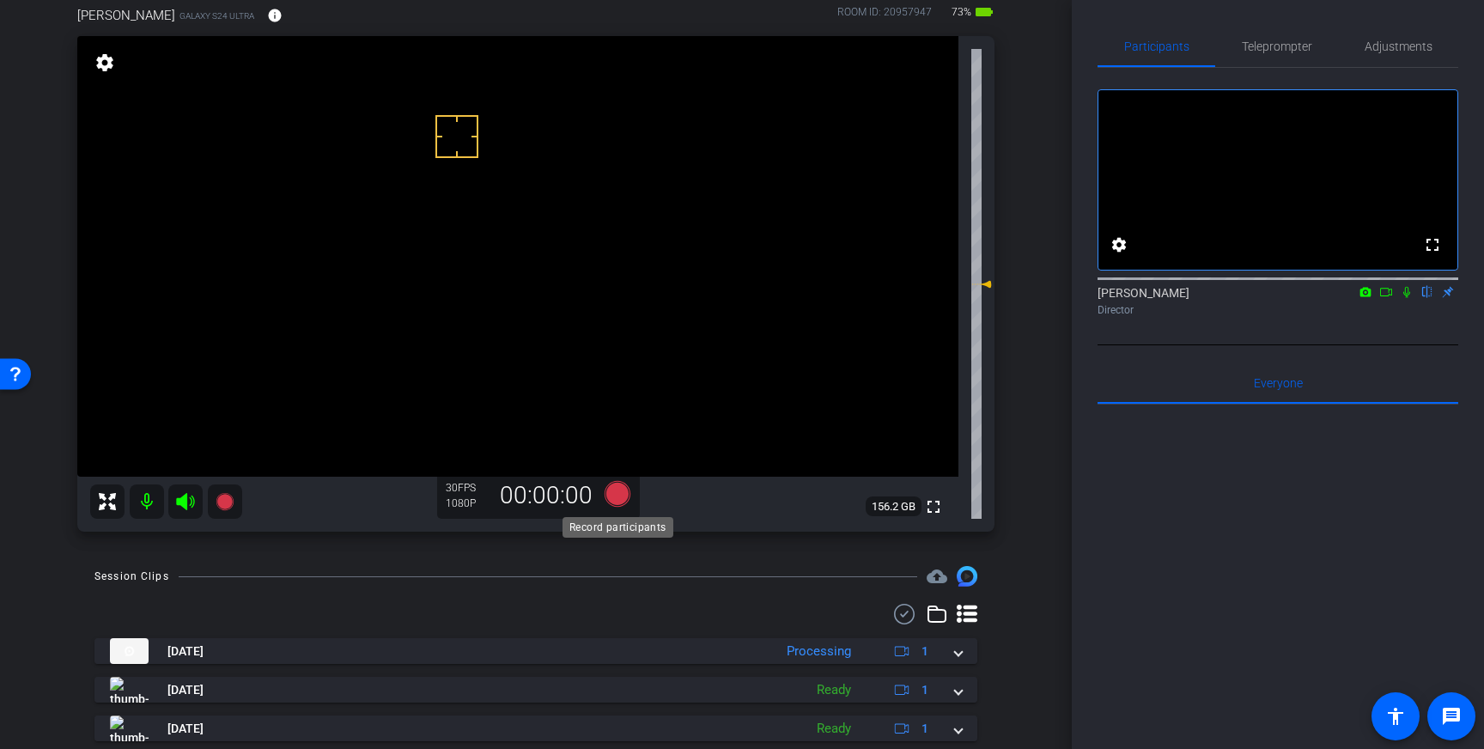
click at [619, 496] on icon at bounding box center [618, 494] width 26 height 26
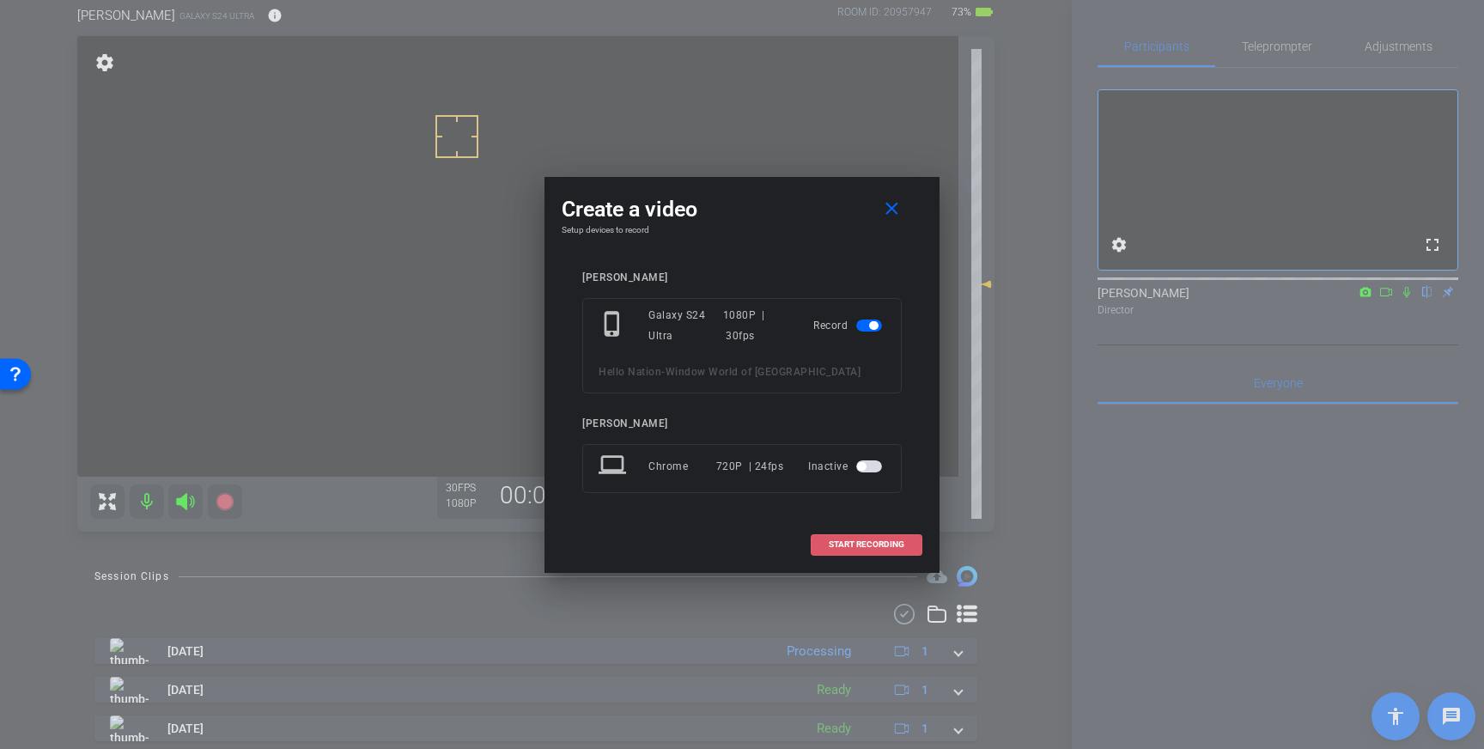
click at [890, 542] on span "START RECORDING" at bounding box center [867, 544] width 76 height 9
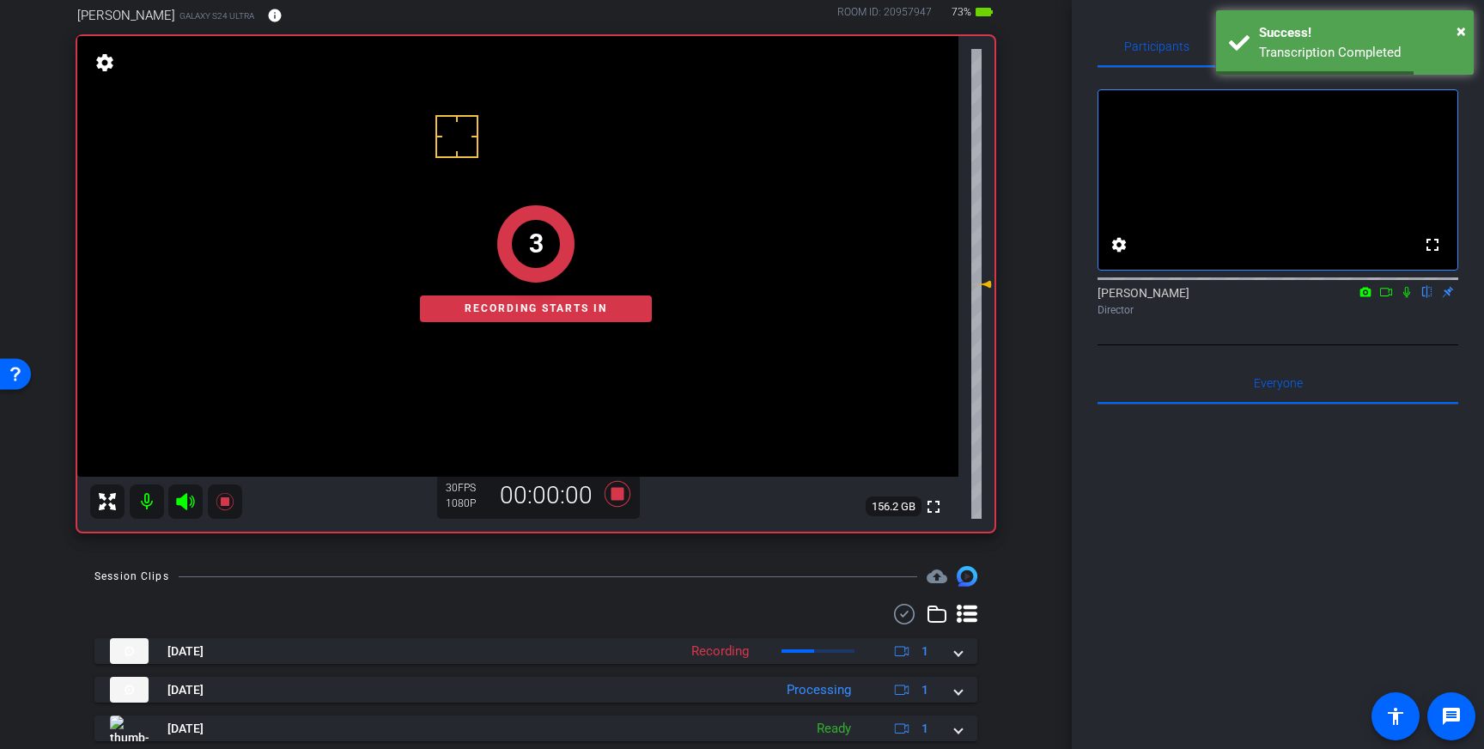
click at [1405, 298] on icon at bounding box center [1407, 292] width 14 height 12
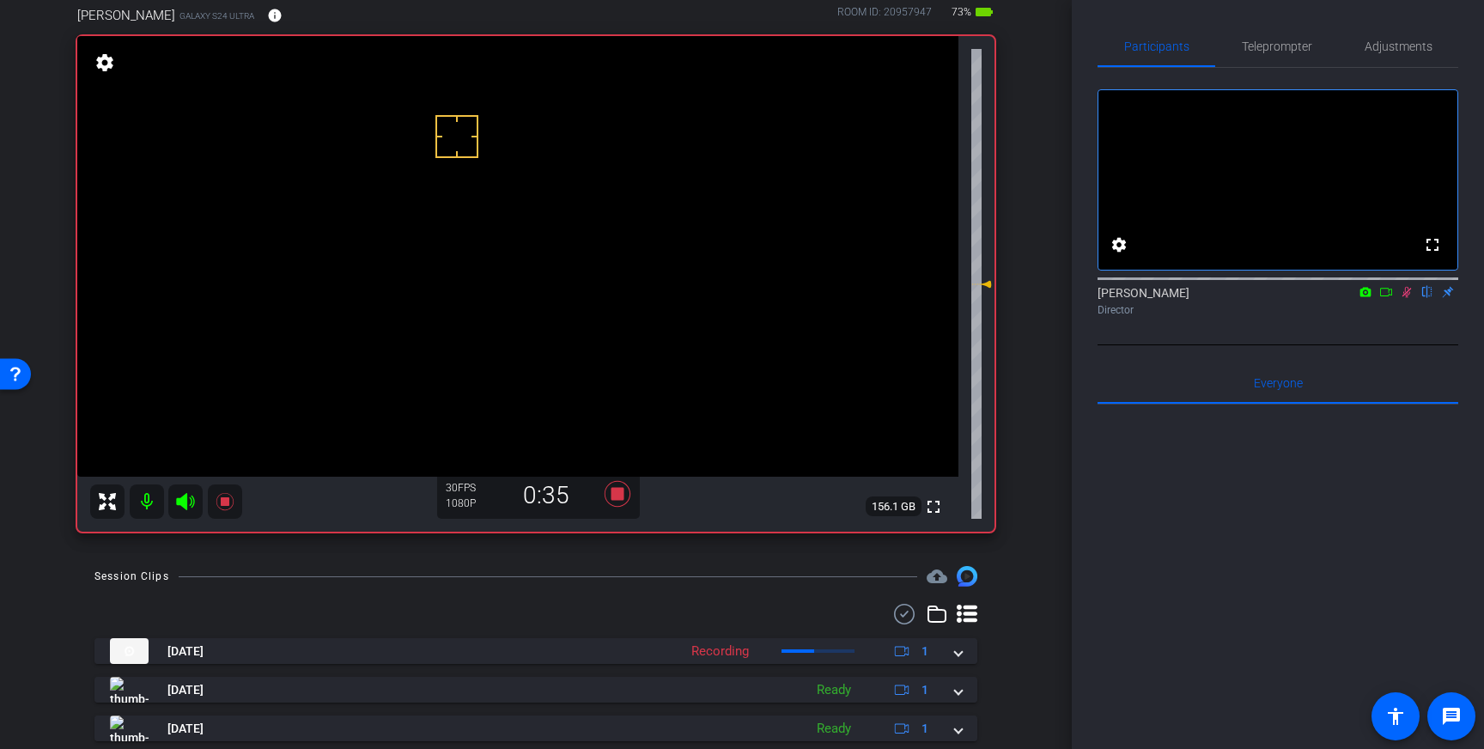
click at [1404, 298] on icon at bounding box center [1407, 292] width 9 height 11
click at [623, 494] on icon at bounding box center [618, 494] width 26 height 26
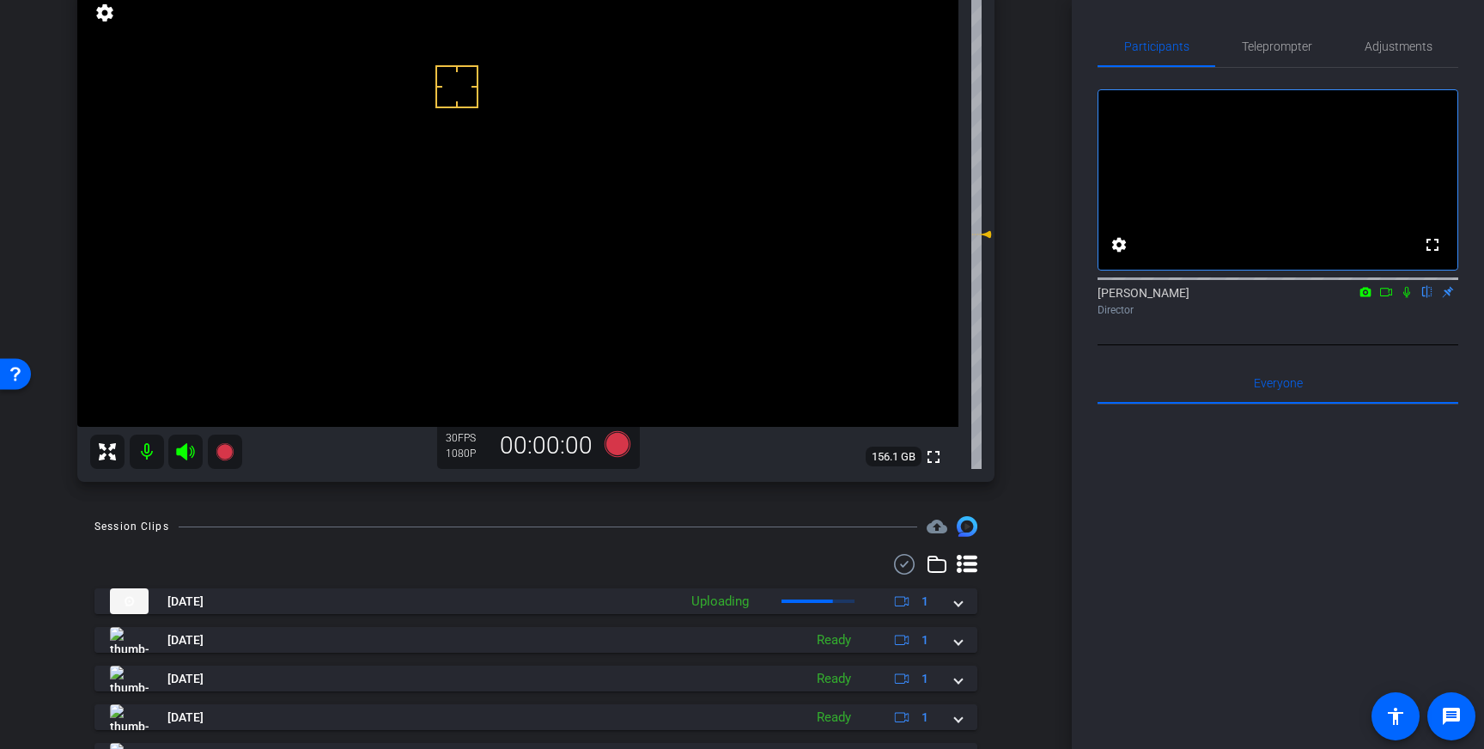
scroll to position [143, 0]
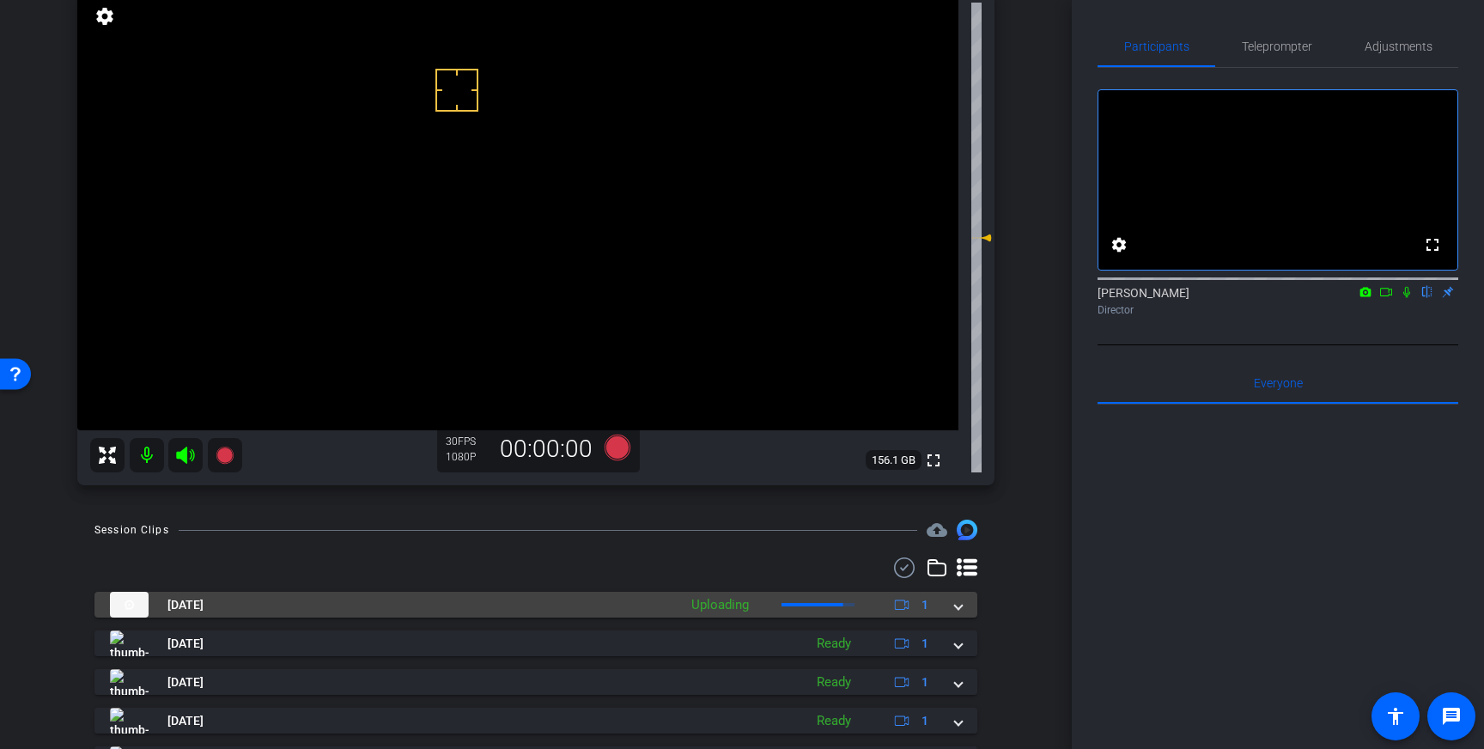
click at [964, 614] on mat-expansion-panel-header "[DATE] Uploading 1" at bounding box center [535, 605] width 883 height 26
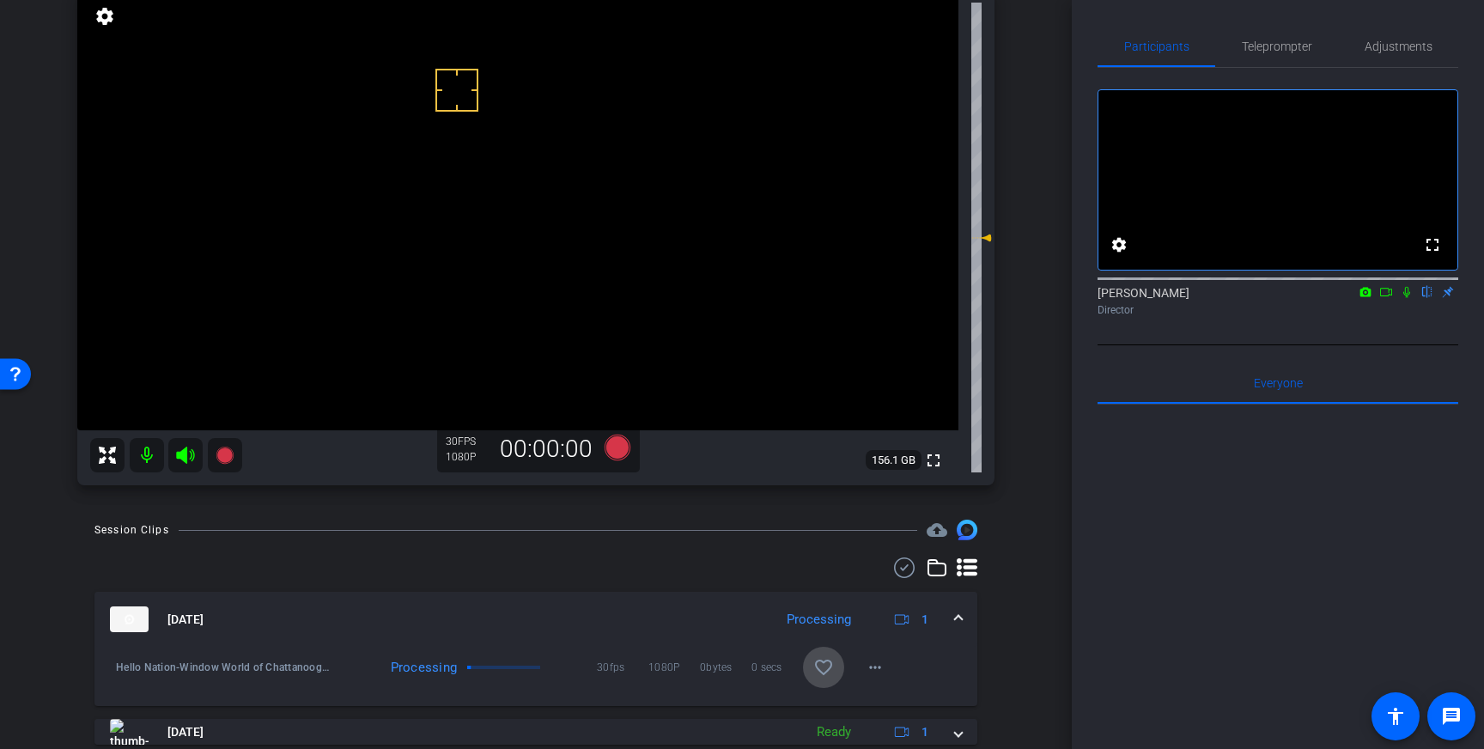
click at [818, 667] on mat-icon "favorite_border" at bounding box center [824, 667] width 21 height 21
click at [618, 449] on icon at bounding box center [618, 448] width 26 height 26
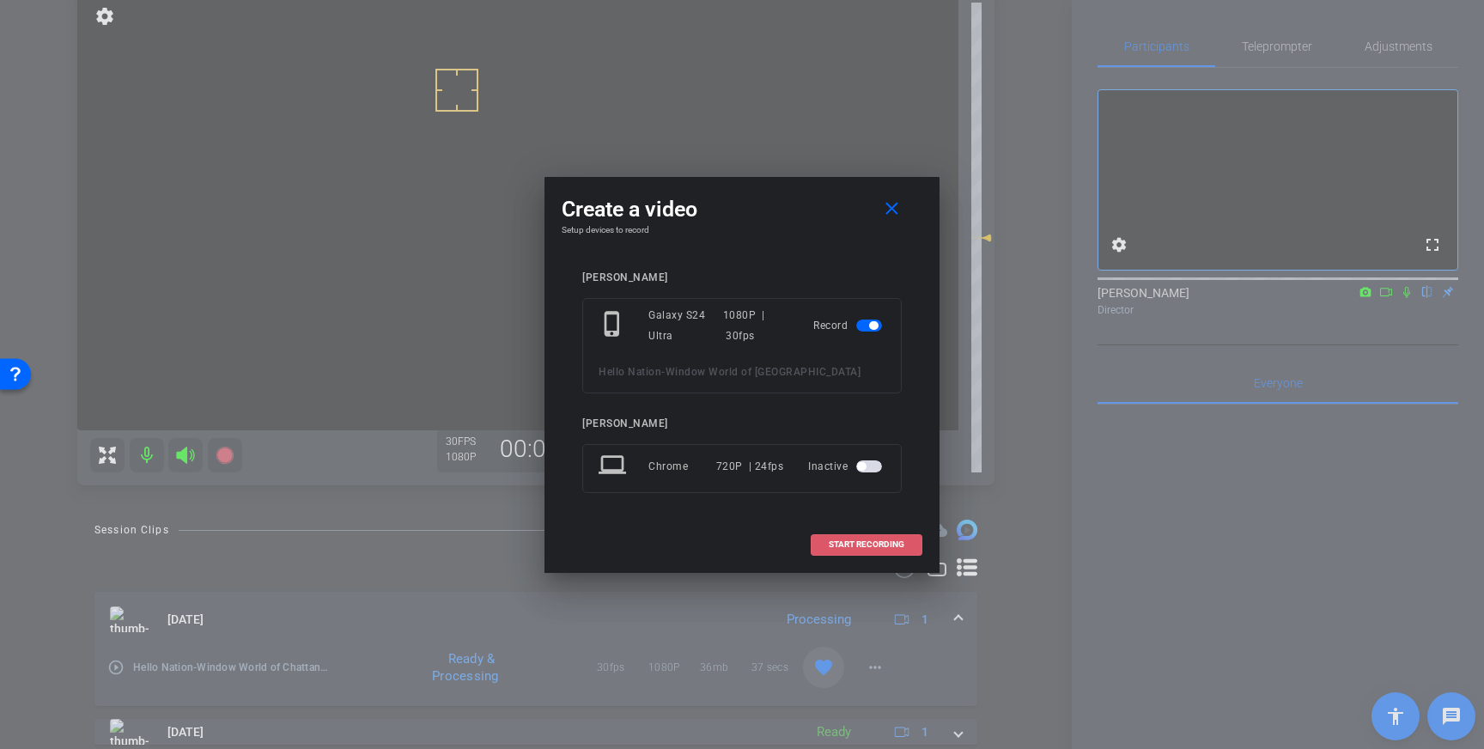
click at [841, 542] on span "START RECORDING" at bounding box center [867, 544] width 76 height 9
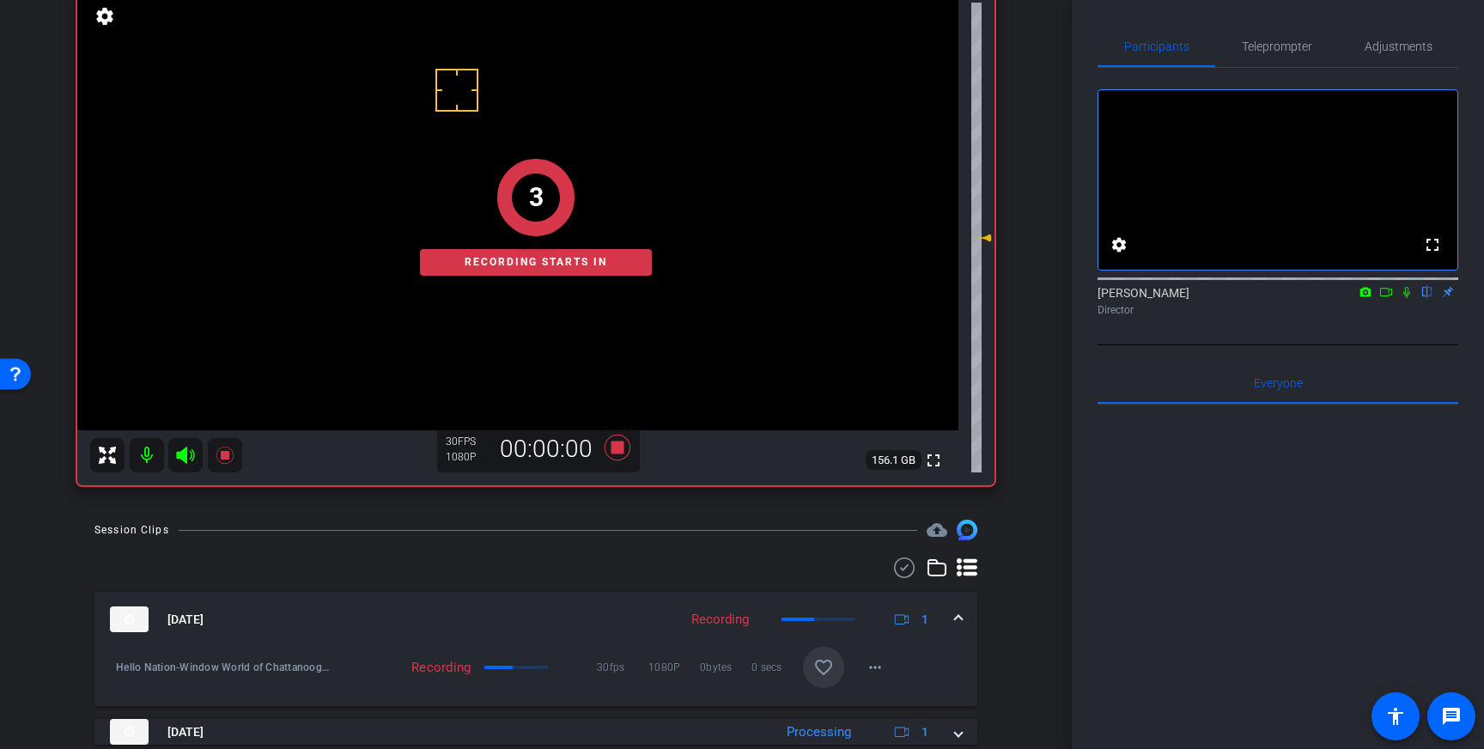
click at [1408, 298] on icon at bounding box center [1407, 292] width 14 height 12
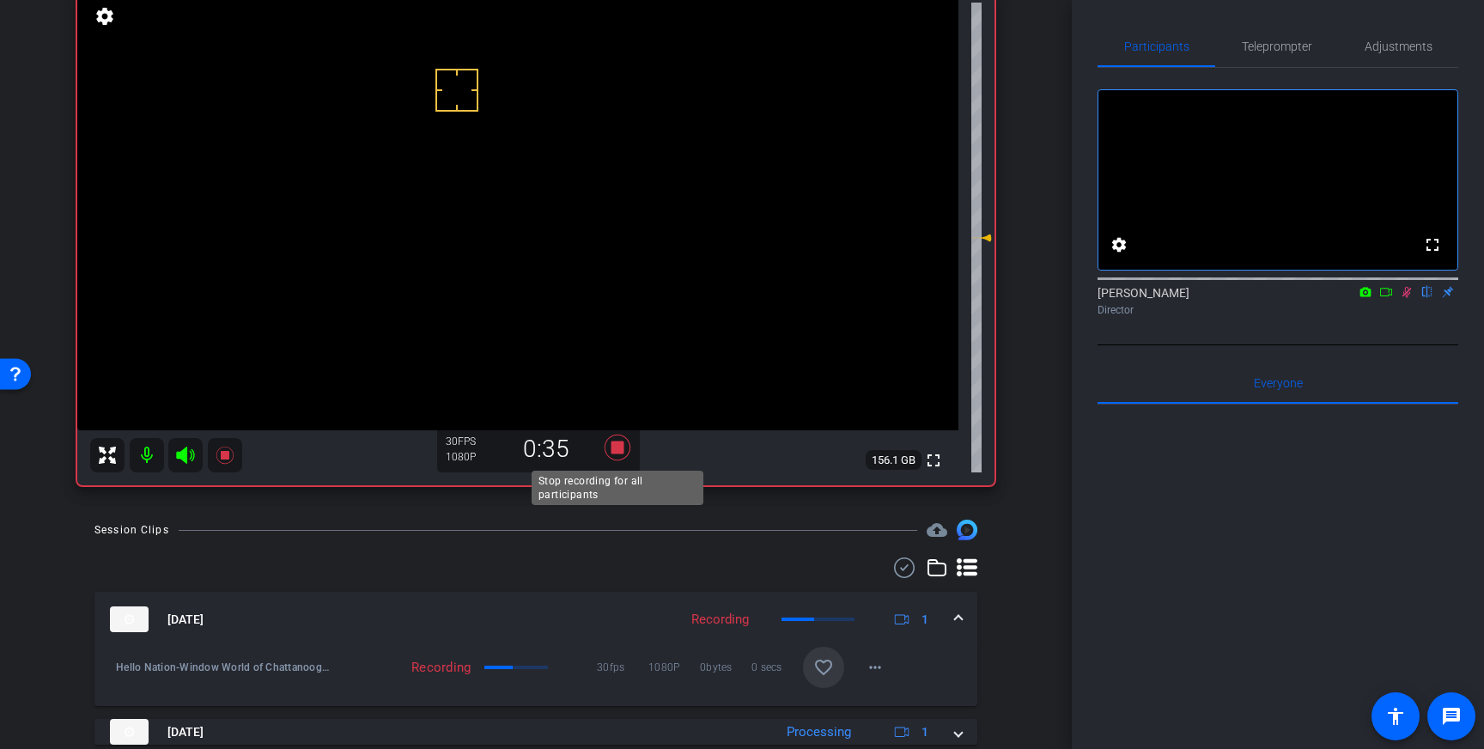
click at [621, 449] on icon at bounding box center [618, 448] width 26 height 26
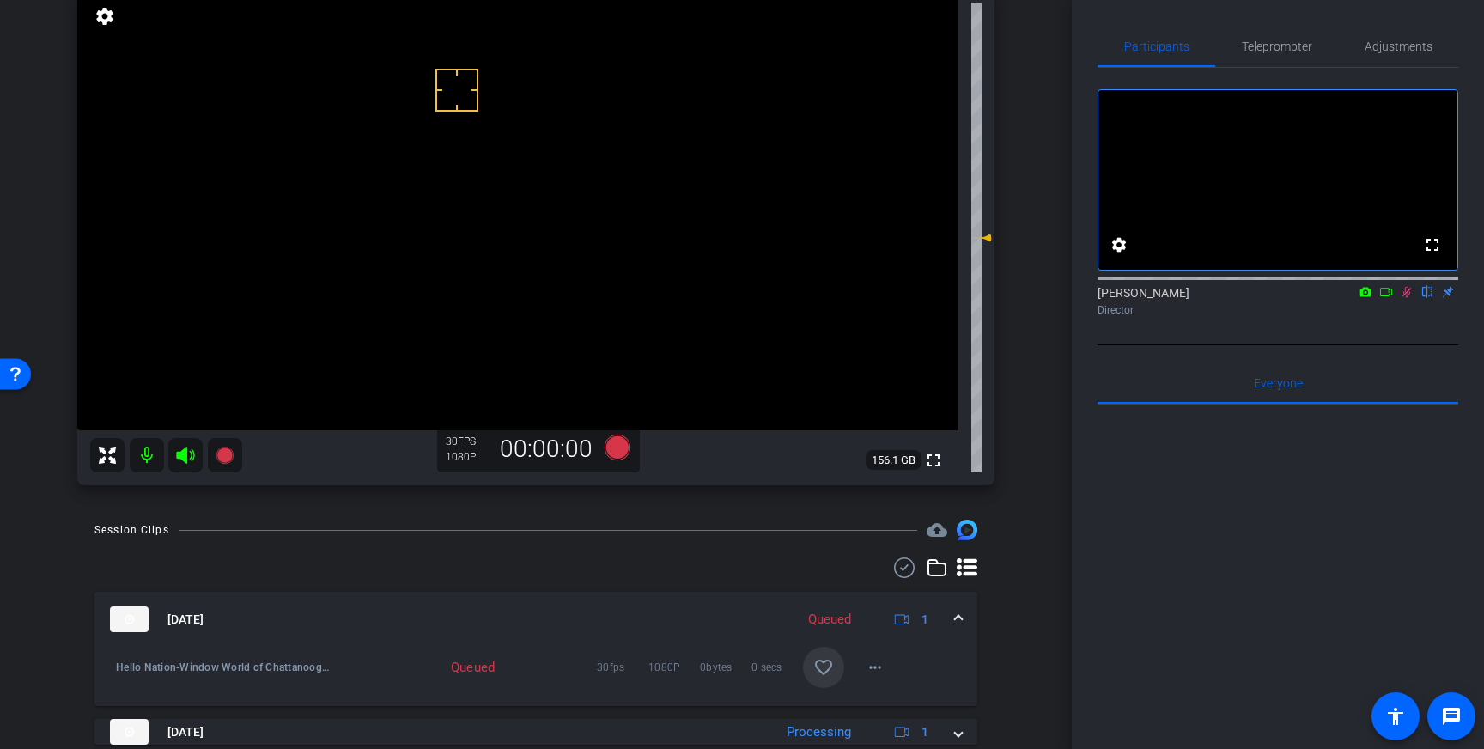
click at [1405, 298] on icon at bounding box center [1407, 292] width 9 height 11
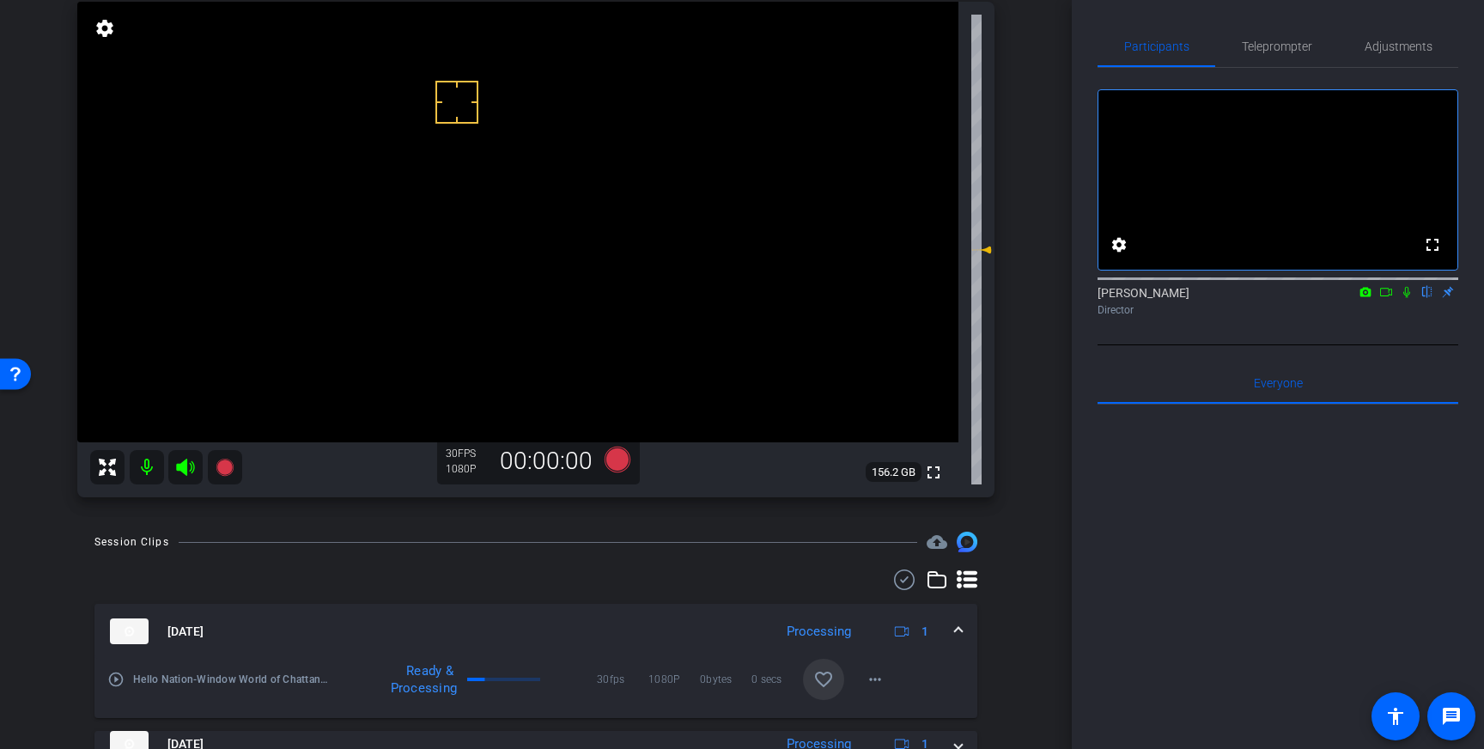
scroll to position [129, 0]
click at [621, 458] on icon at bounding box center [618, 461] width 26 height 26
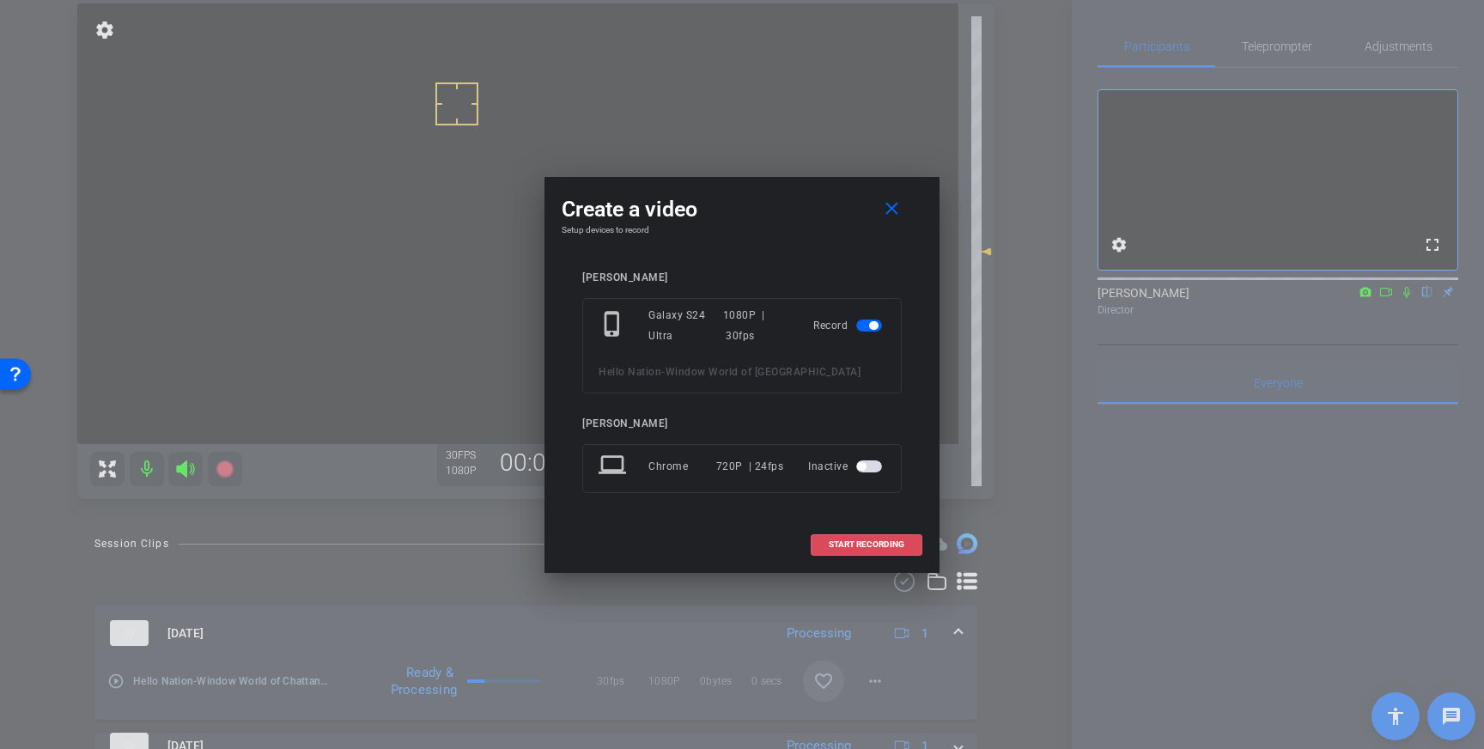
drag, startPoint x: 836, startPoint y: 547, endPoint x: 1258, endPoint y: 424, distance: 440.1
click at [839, 549] on span "START RECORDING" at bounding box center [867, 544] width 76 height 9
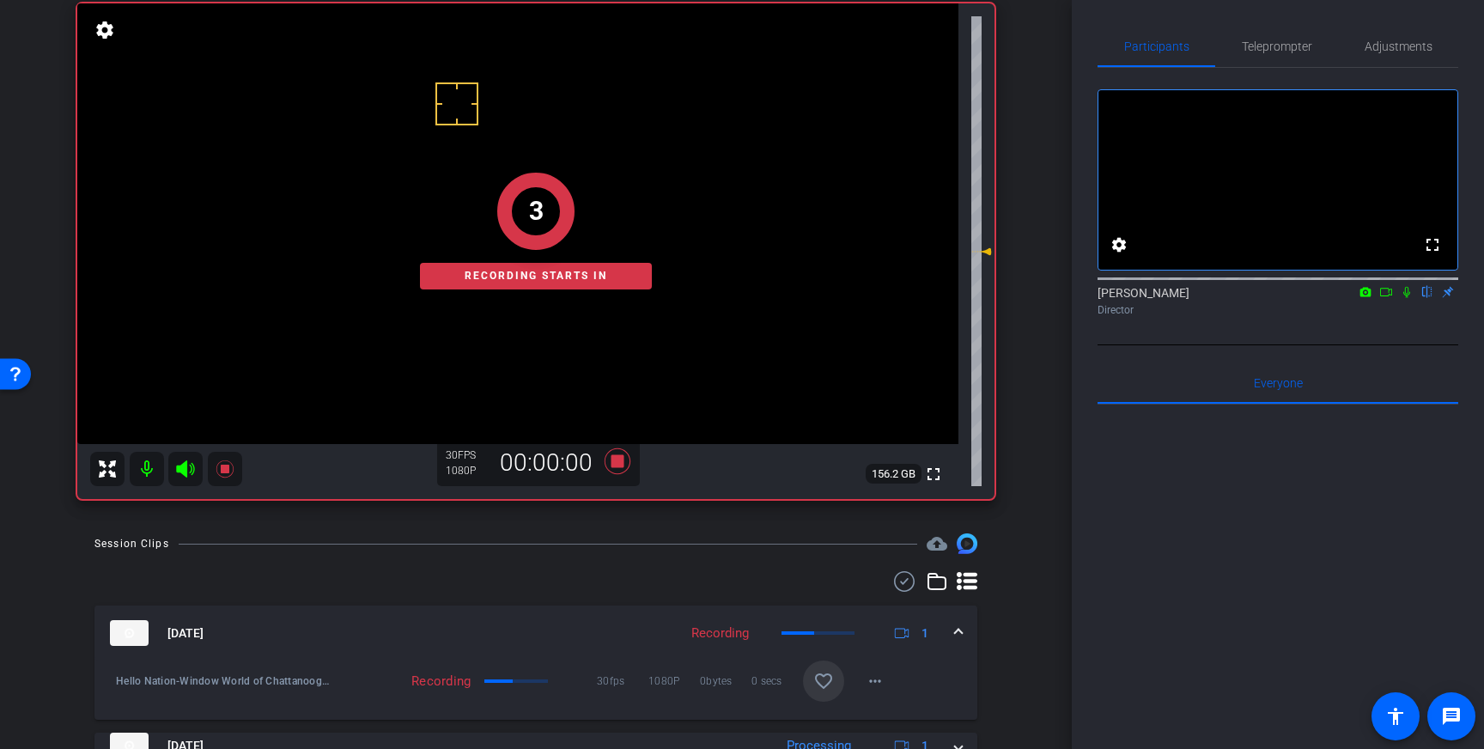
click at [1414, 300] on mat-icon at bounding box center [1407, 291] width 21 height 15
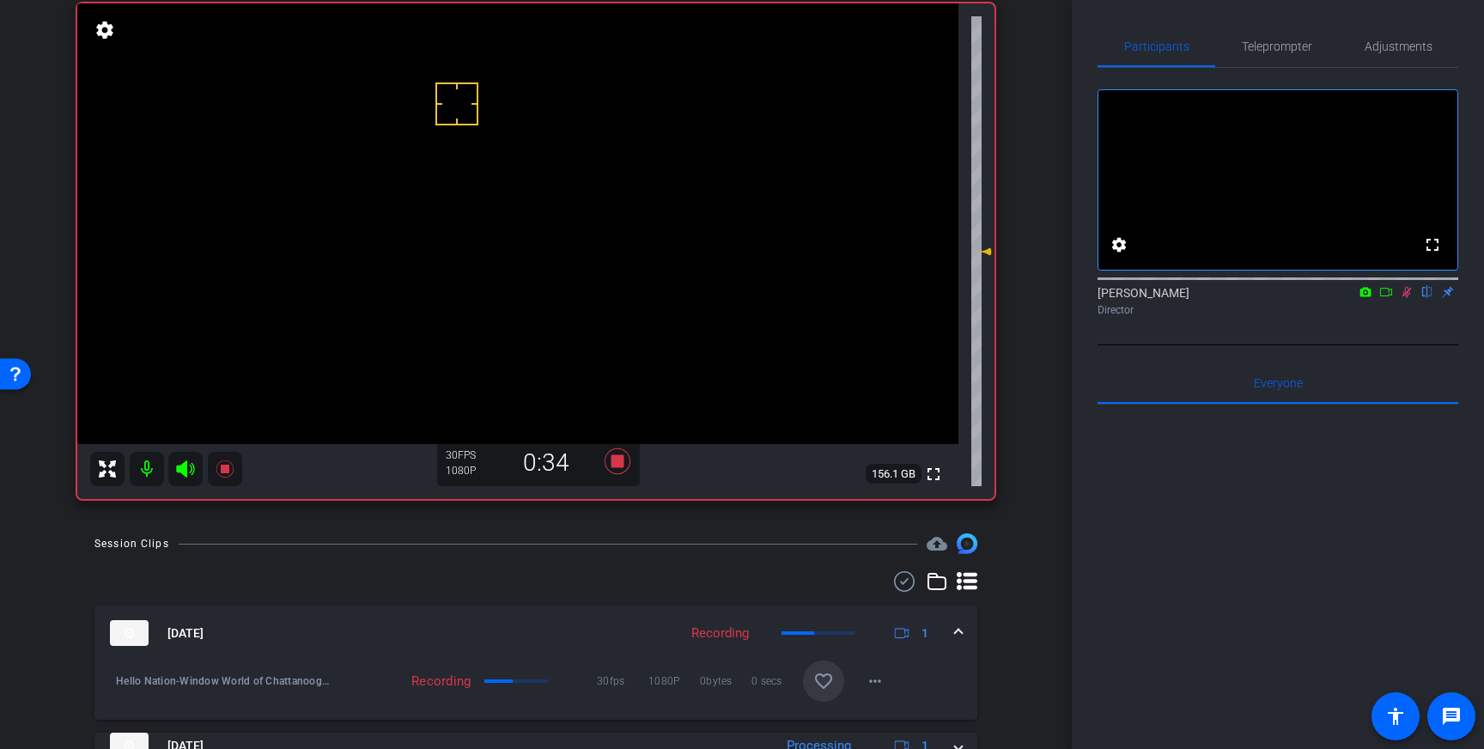
click at [1405, 298] on icon at bounding box center [1407, 292] width 9 height 11
click at [617, 464] on icon at bounding box center [618, 461] width 26 height 26
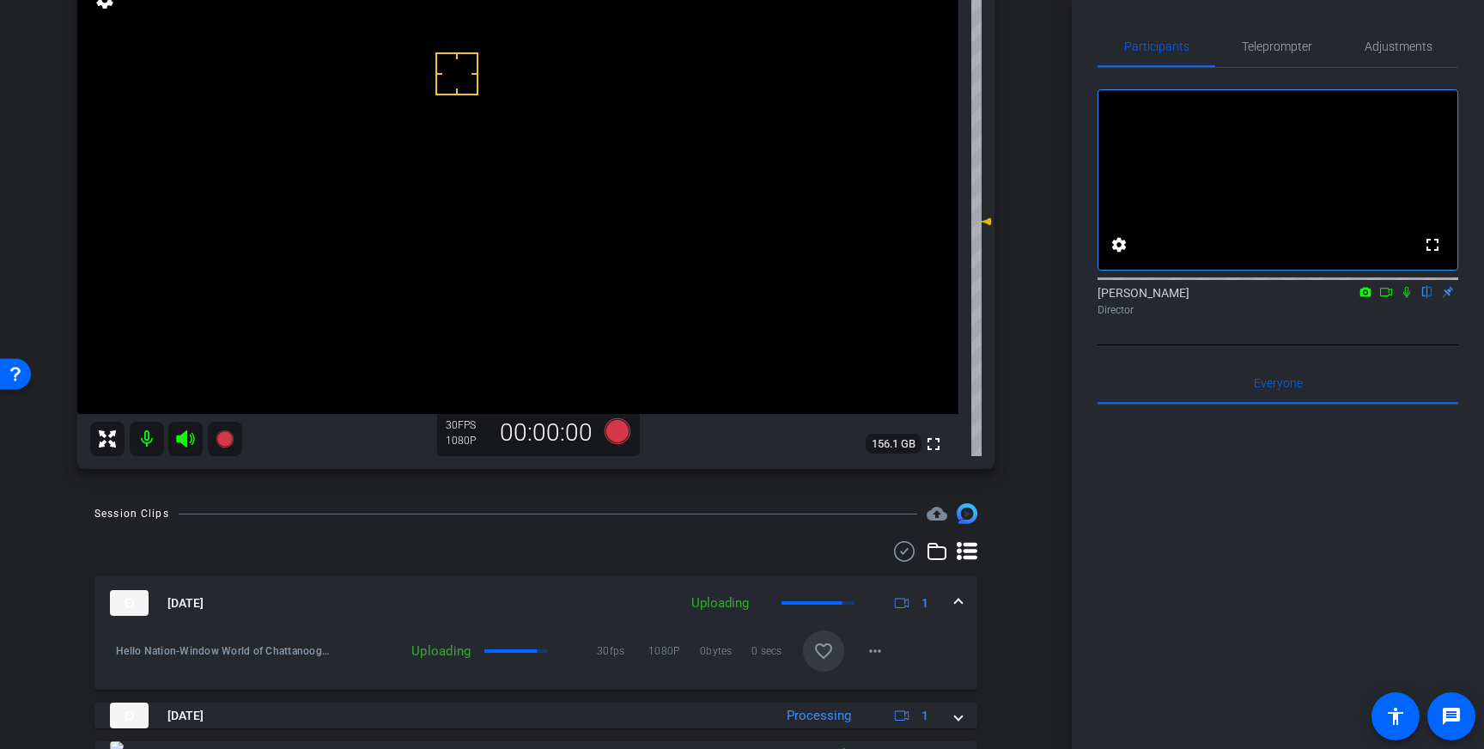
scroll to position [171, 0]
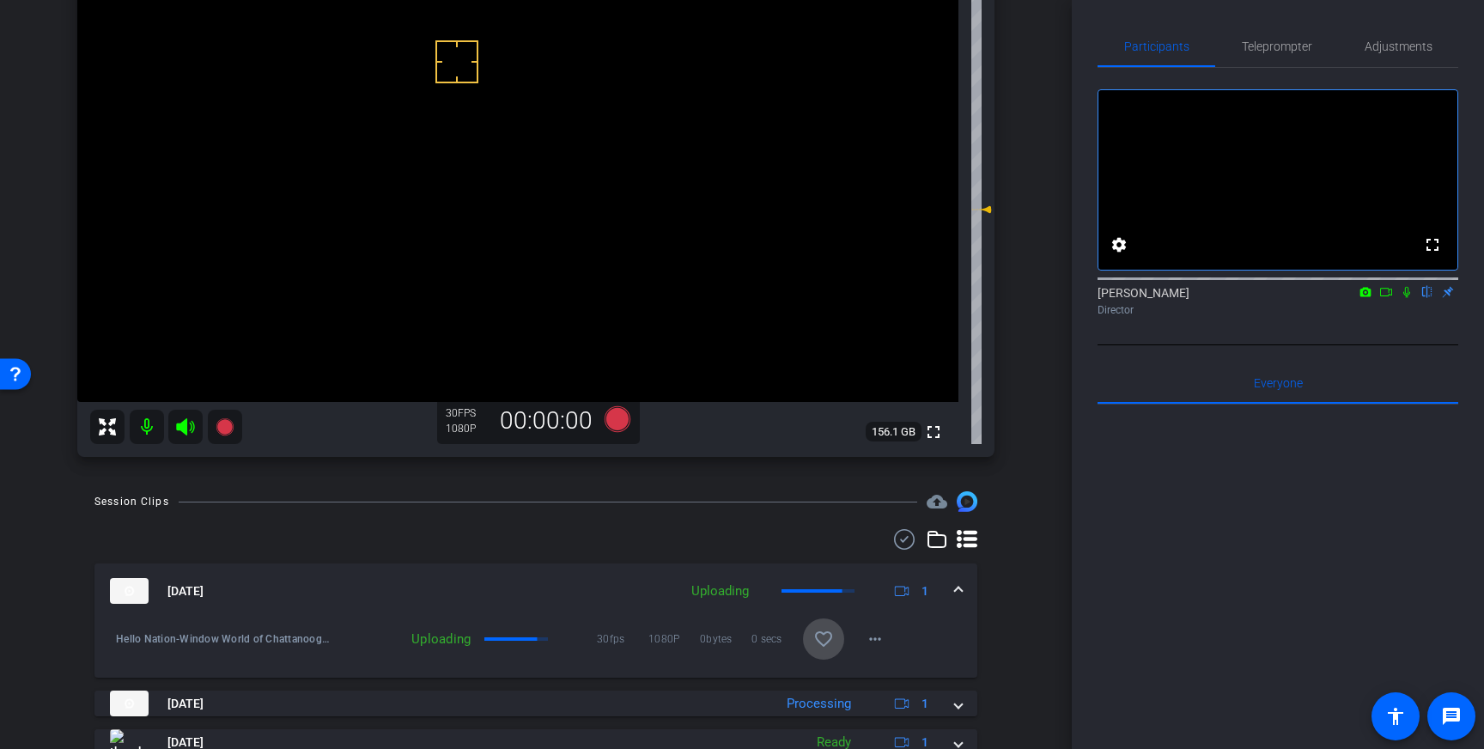
click at [826, 631] on mat-icon "favorite_border" at bounding box center [824, 639] width 21 height 21
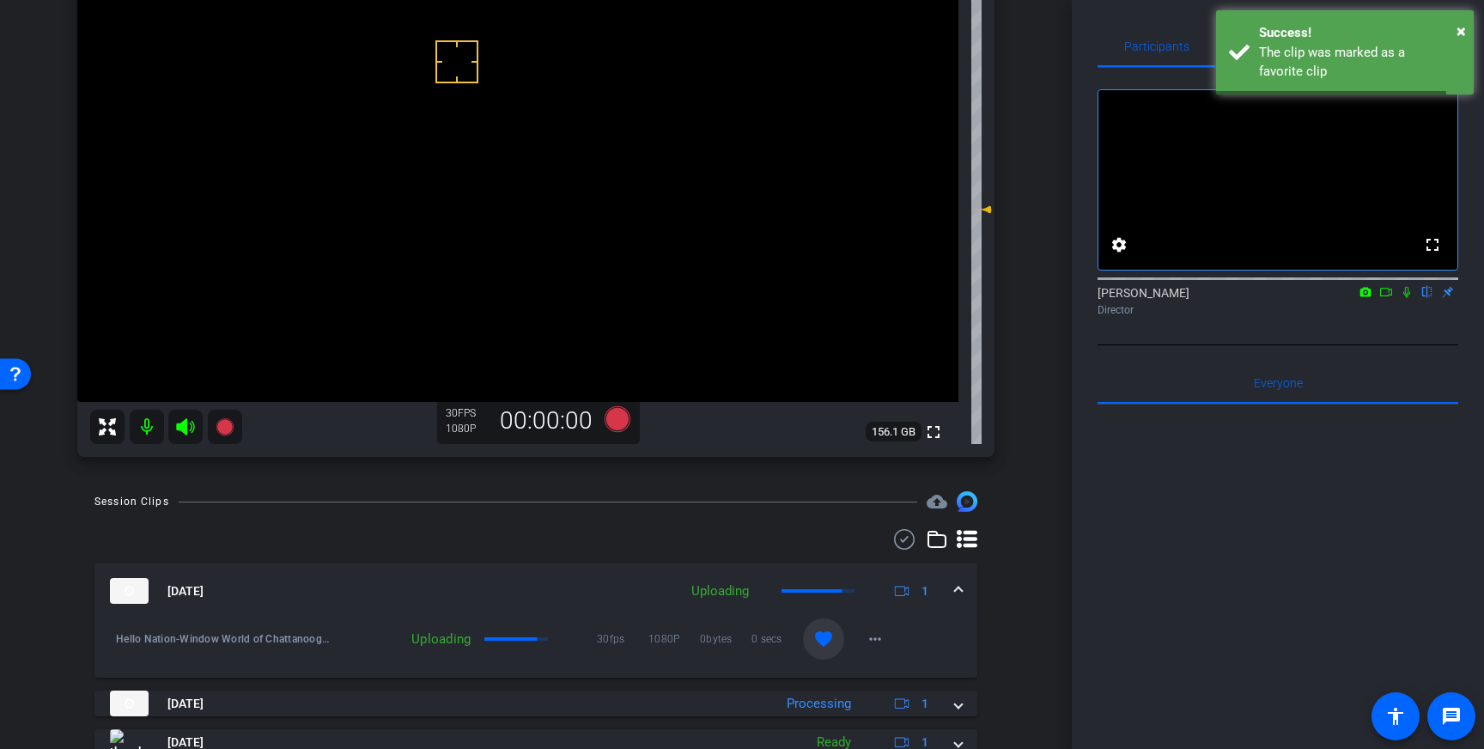
click at [959, 590] on span at bounding box center [958, 591] width 7 height 18
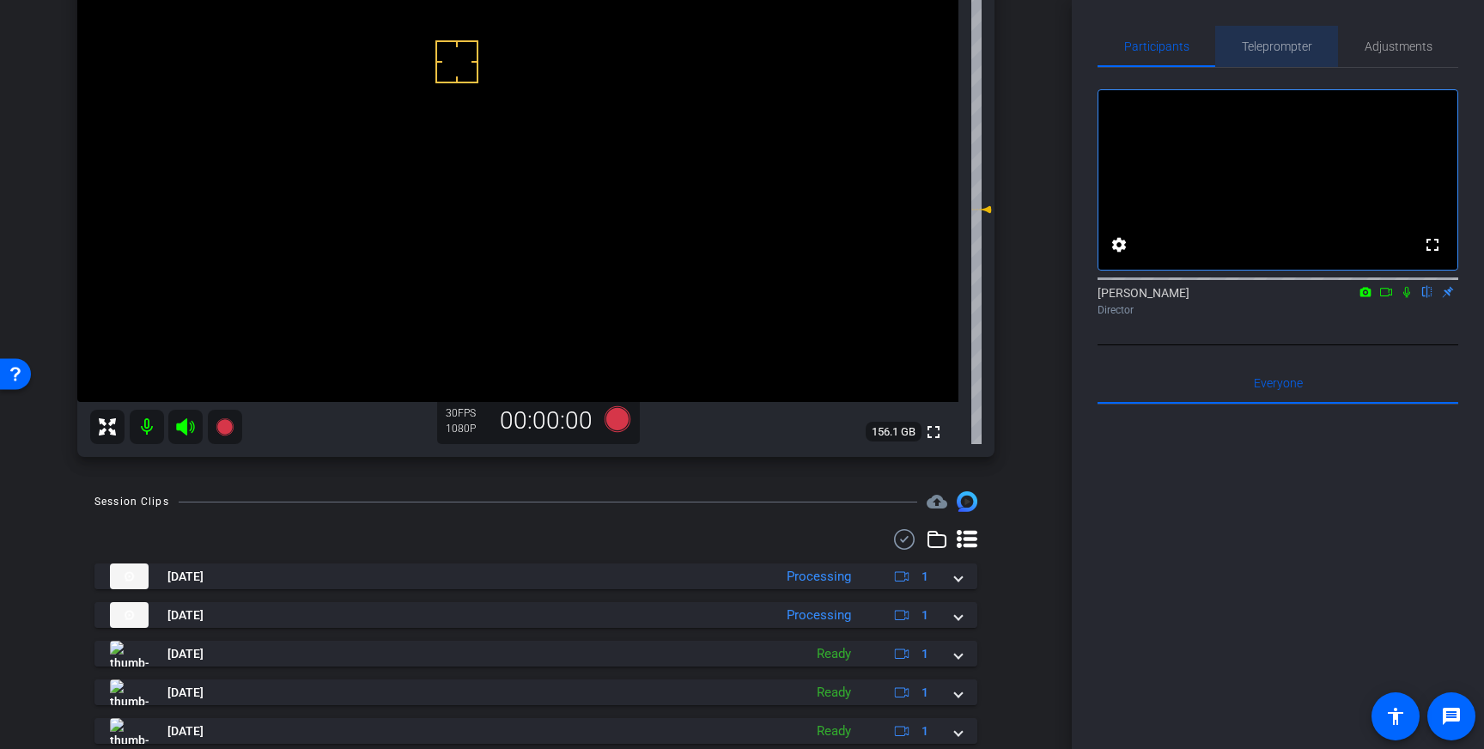
click at [1280, 41] on span "Teleprompter" at bounding box center [1277, 46] width 70 height 12
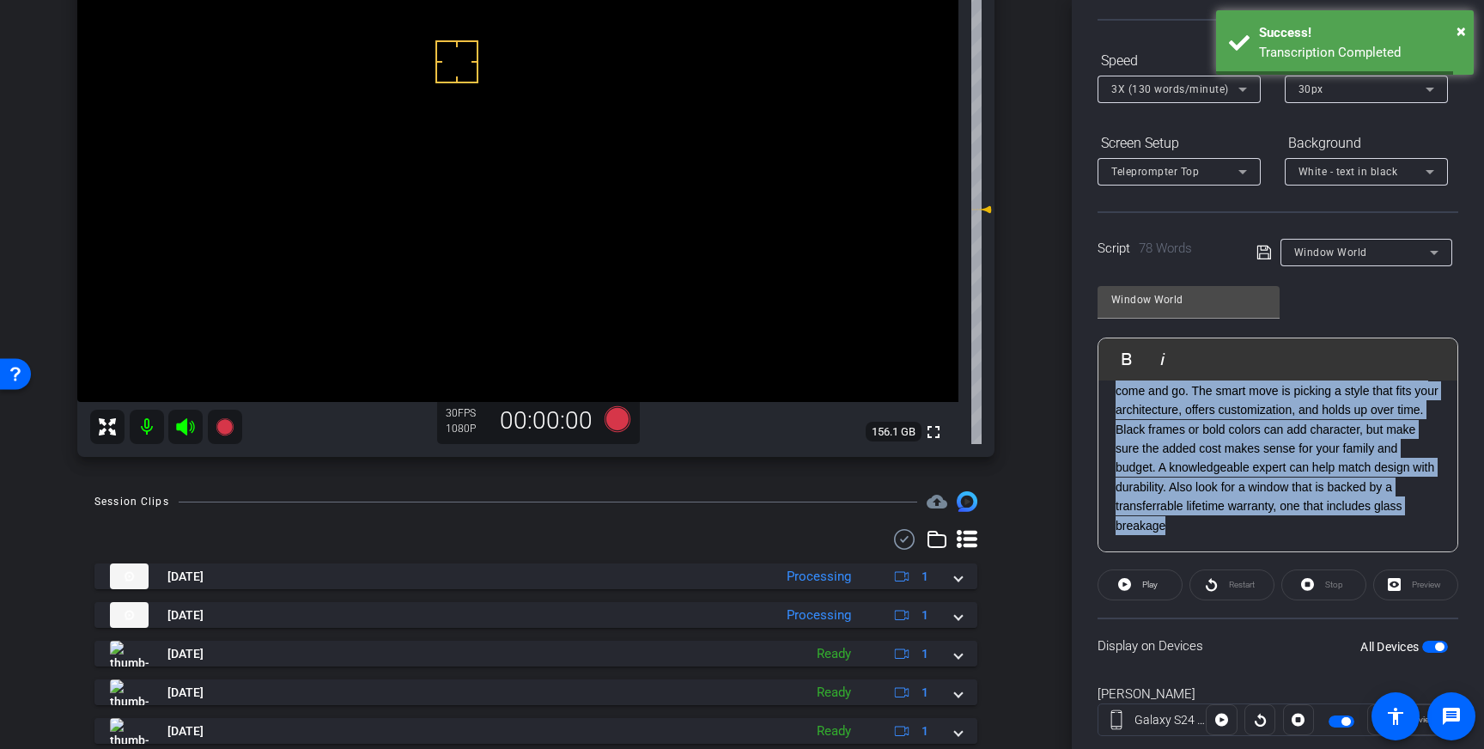
scroll to position [0, 0]
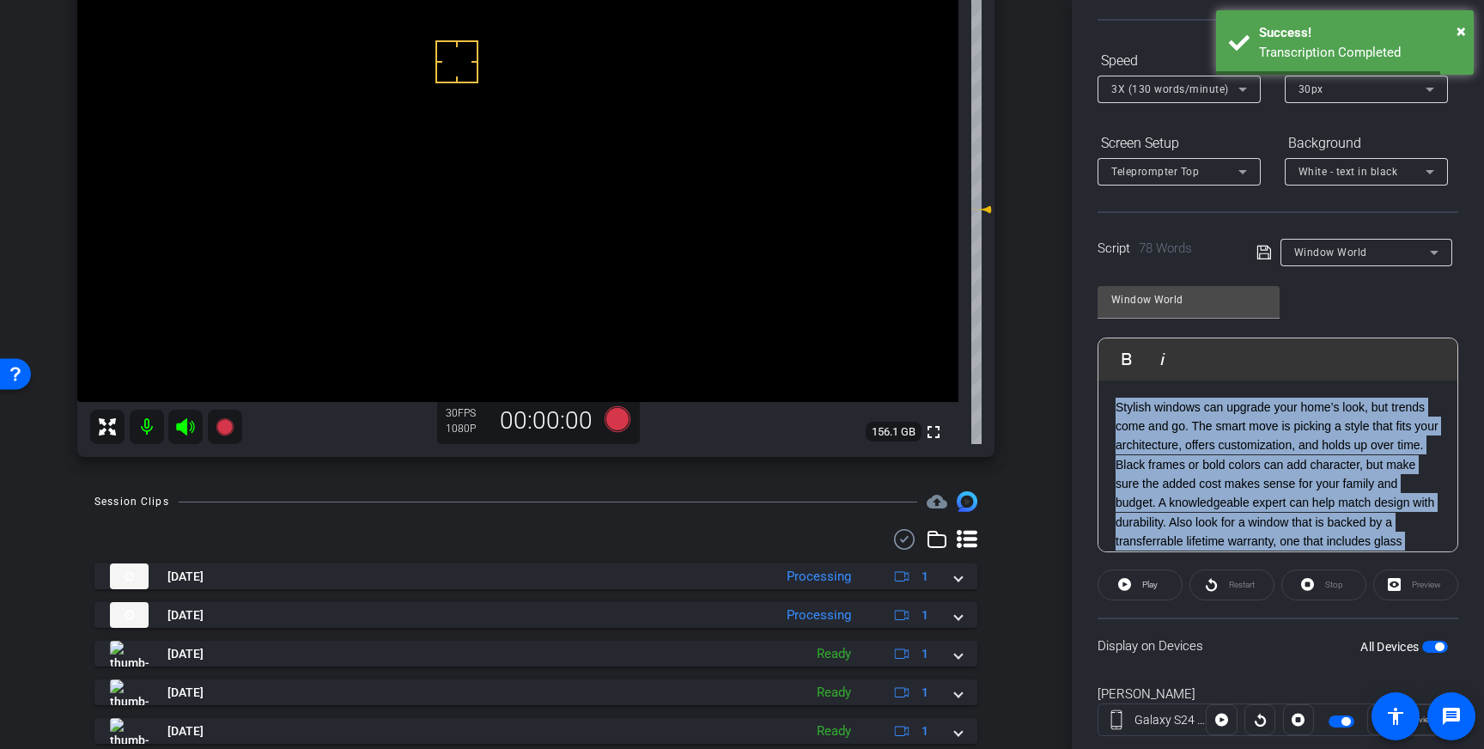
drag, startPoint x: 1168, startPoint y: 523, endPoint x: 1078, endPoint y: 359, distance: 187.2
click at [1078, 359] on div "Participants Teleprompter Adjustments settings [PERSON_NAME] flip Director Ever…" at bounding box center [1278, 374] width 412 height 749
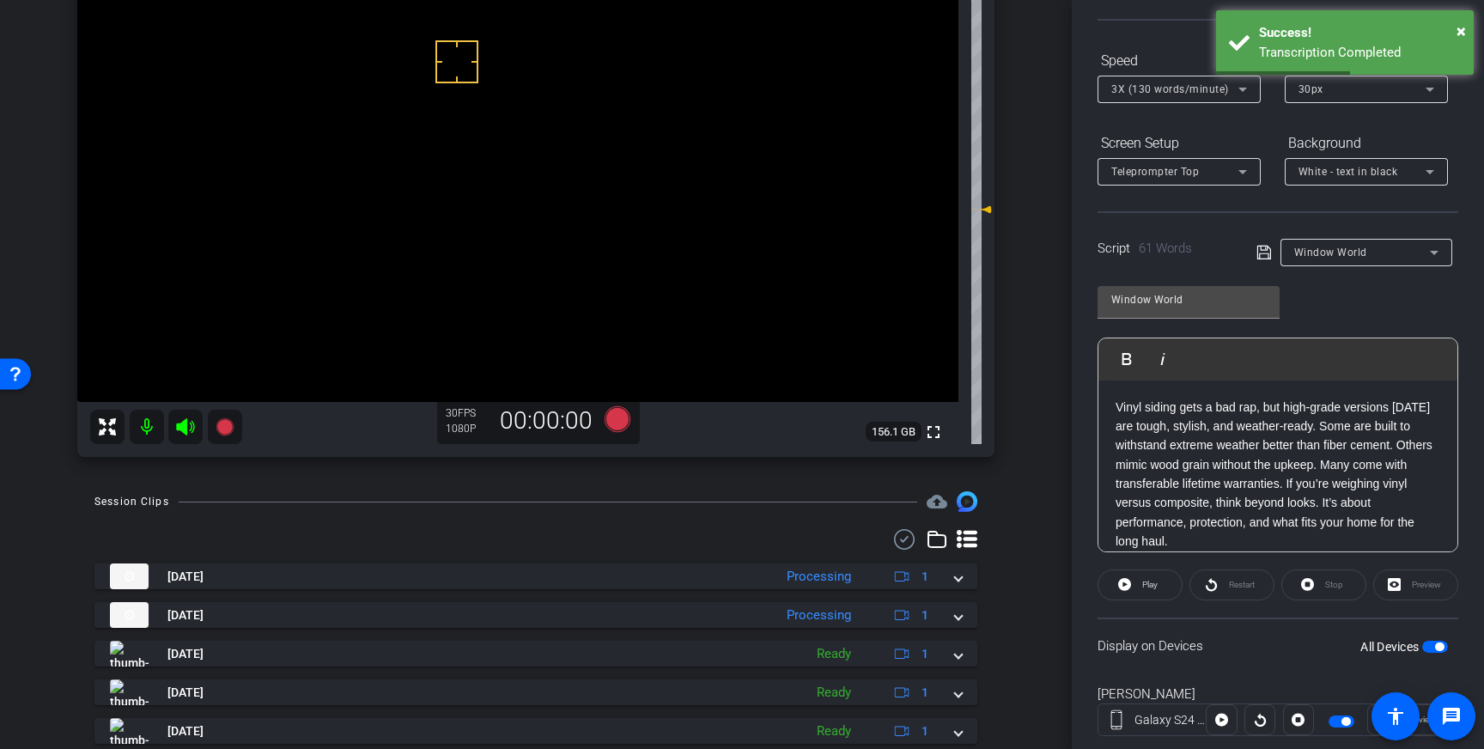
click at [1260, 255] on icon at bounding box center [1264, 252] width 15 height 21
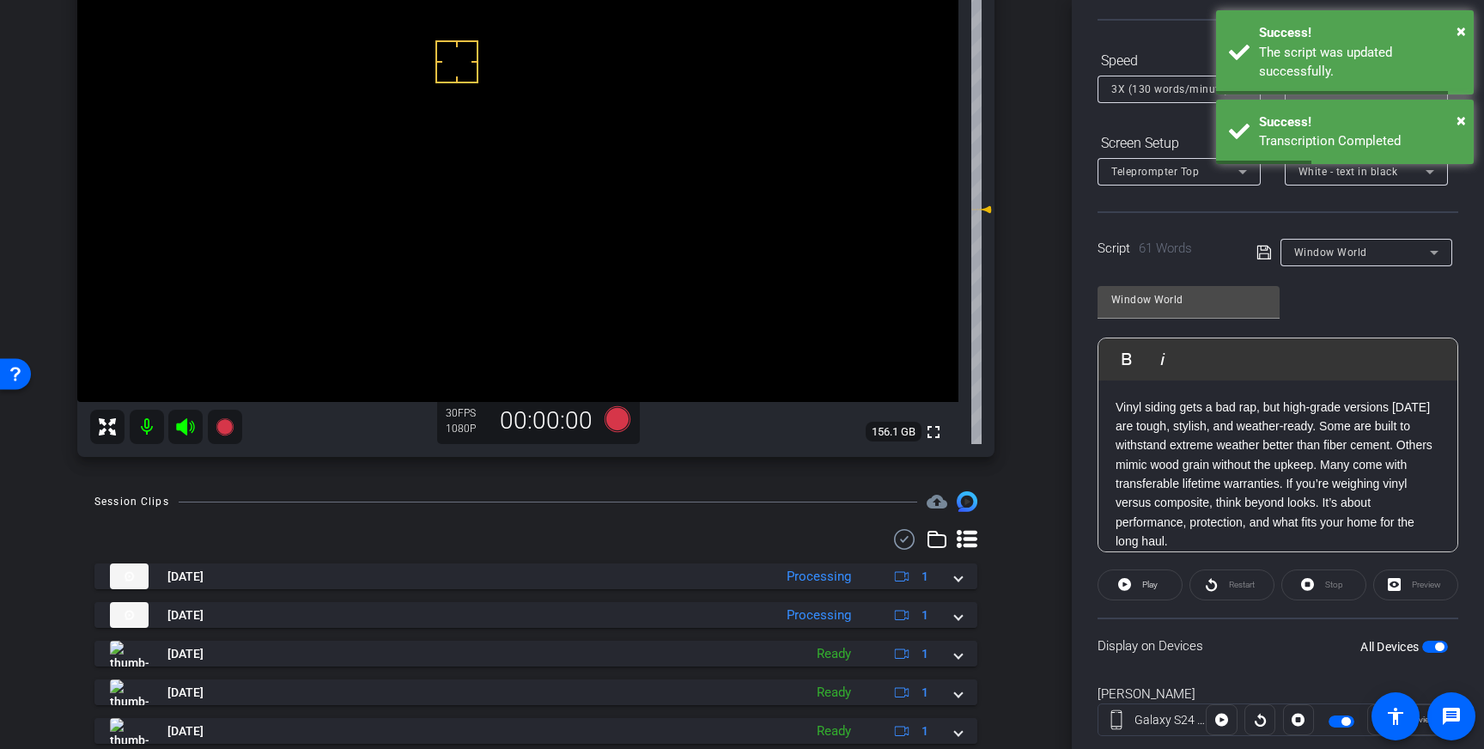
scroll to position [16, 0]
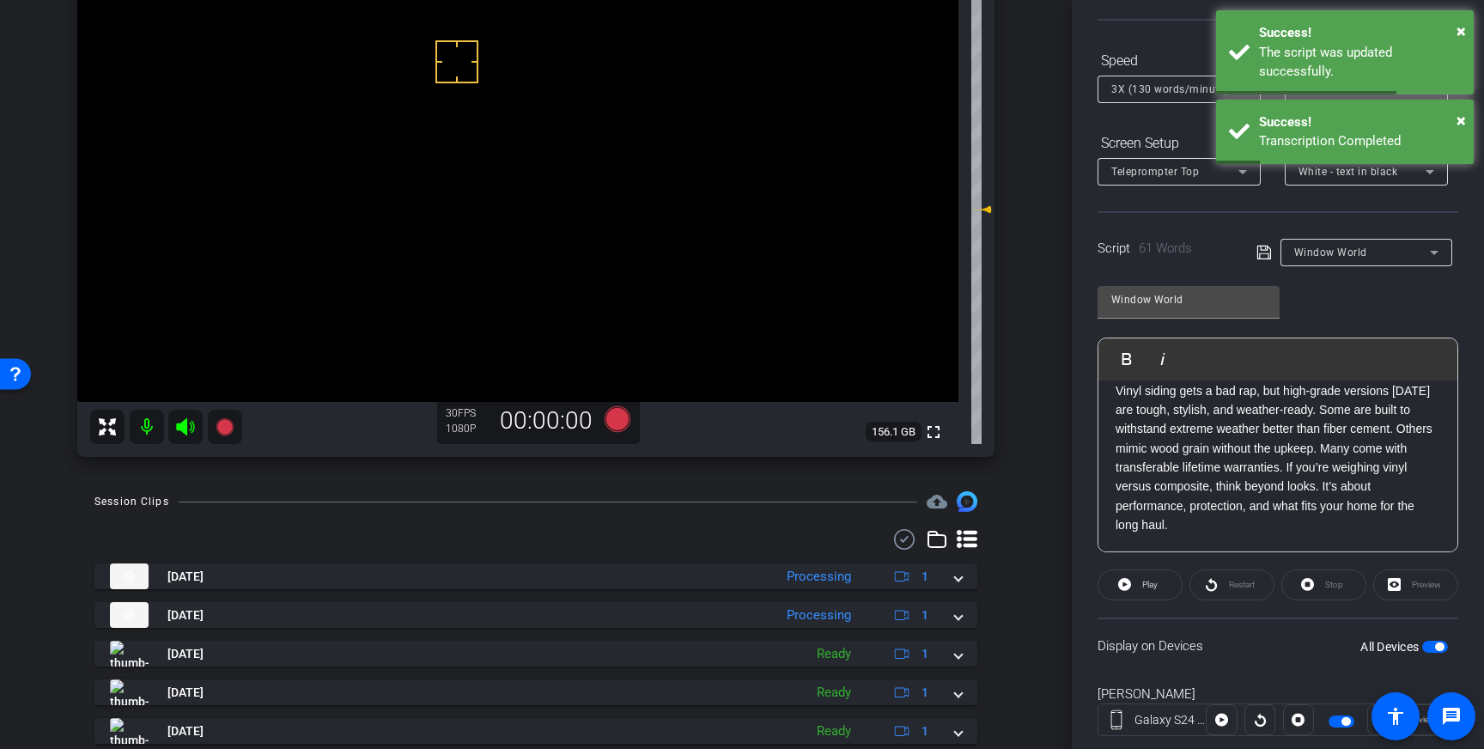
click at [1426, 642] on span "button" at bounding box center [1436, 647] width 26 height 12
click at [1435, 648] on span "button" at bounding box center [1436, 647] width 26 height 12
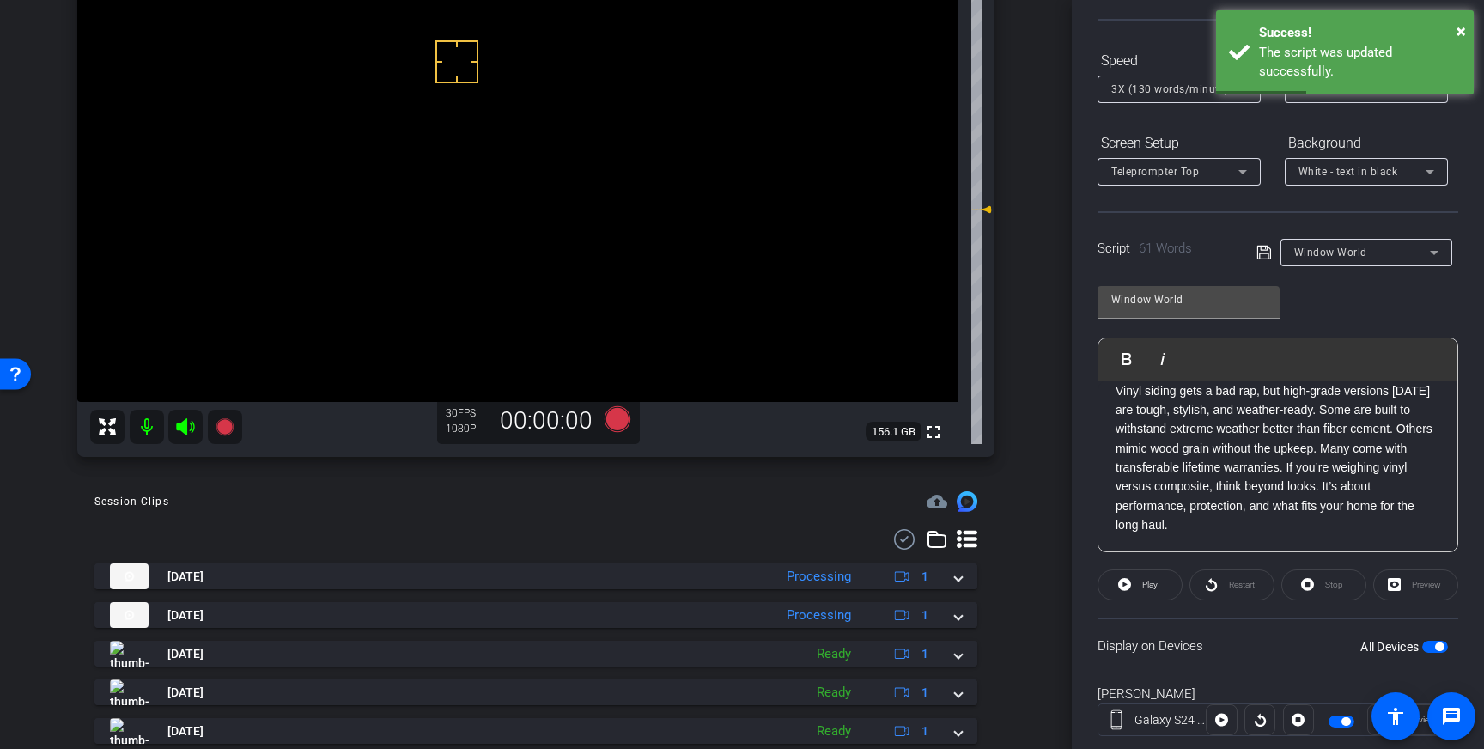
click at [1265, 254] on icon at bounding box center [1264, 252] width 15 height 21
click at [1131, 585] on span at bounding box center [1140, 584] width 83 height 41
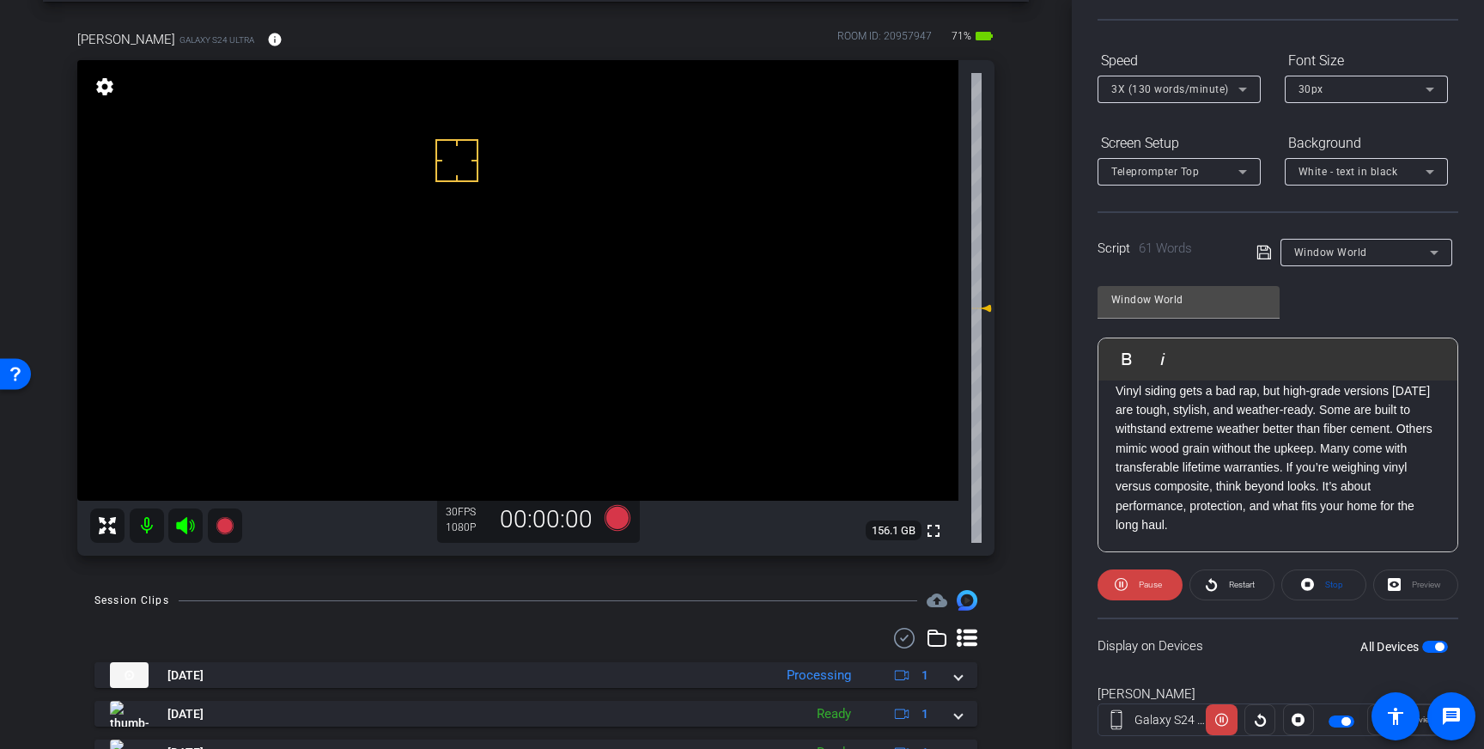
scroll to position [69, 0]
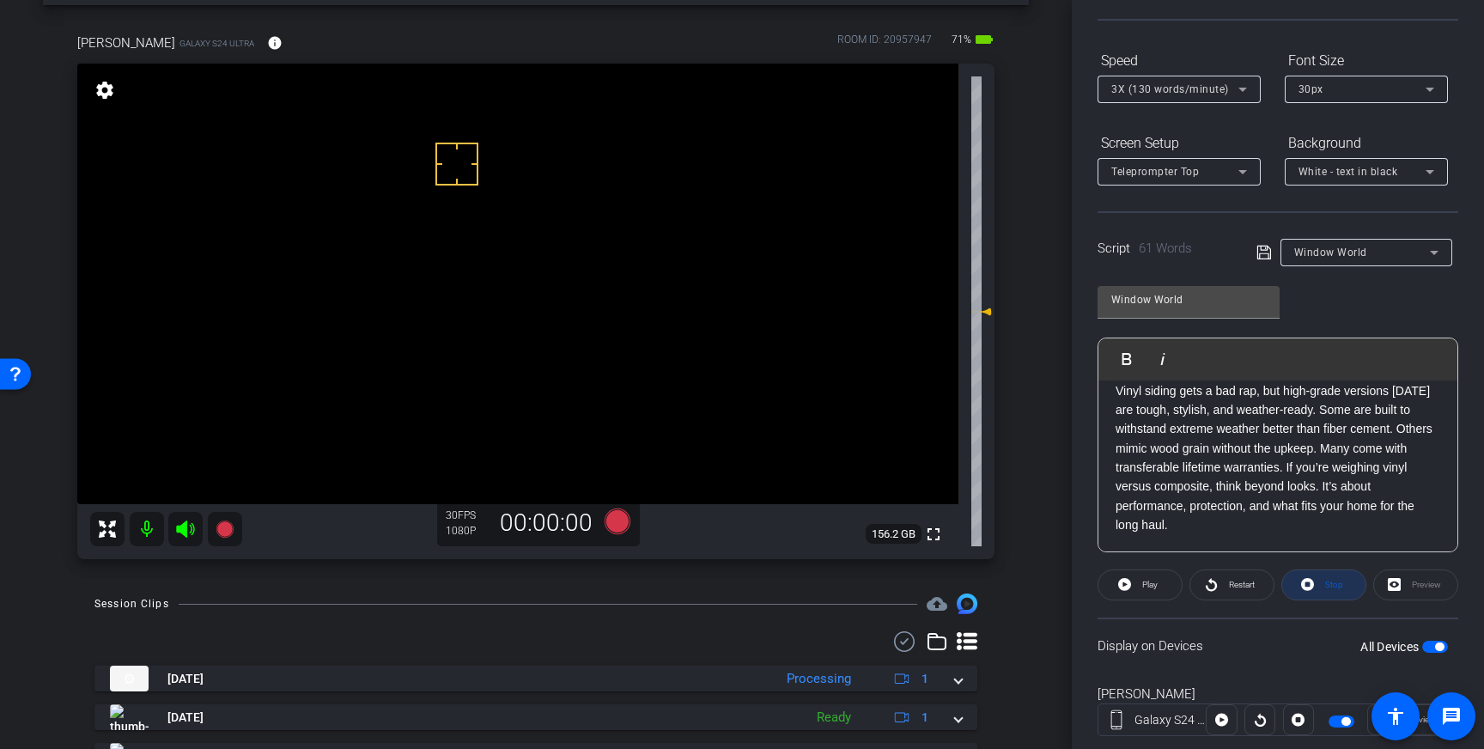
click at [1325, 583] on span "Stop" at bounding box center [1332, 585] width 22 height 24
click at [622, 521] on icon at bounding box center [618, 522] width 26 height 26
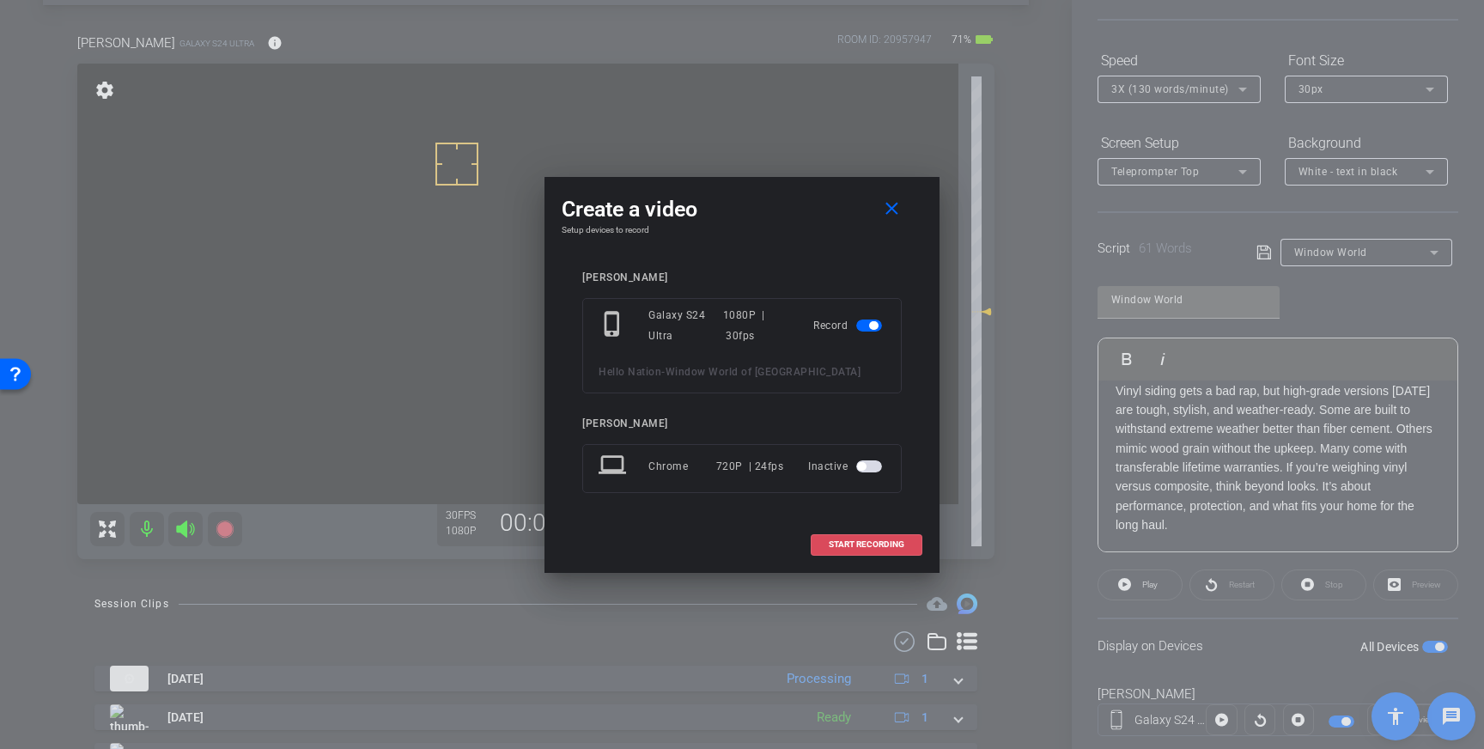
drag, startPoint x: 863, startPoint y: 539, endPoint x: 1008, endPoint y: 529, distance: 144.6
click at [871, 542] on span "START RECORDING" at bounding box center [867, 544] width 76 height 9
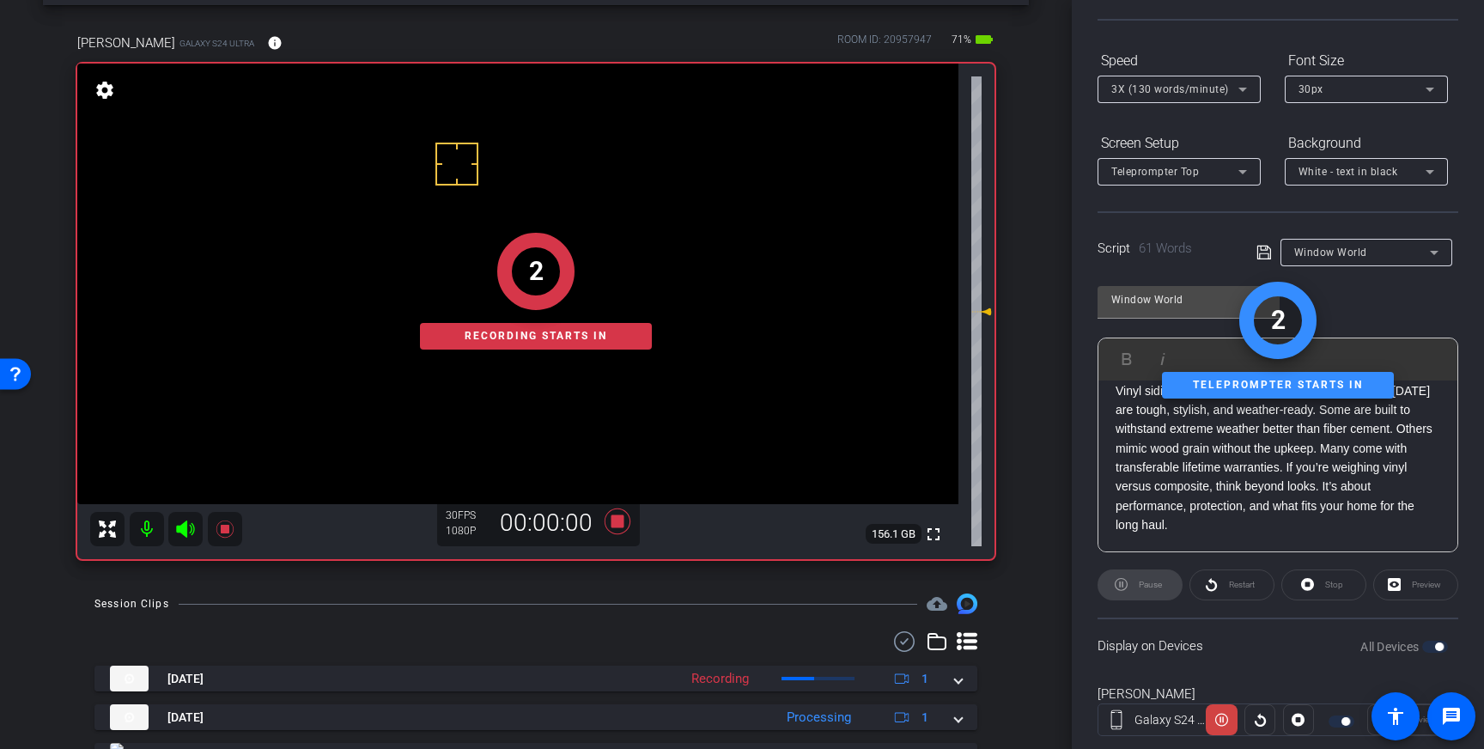
scroll to position [0, 0]
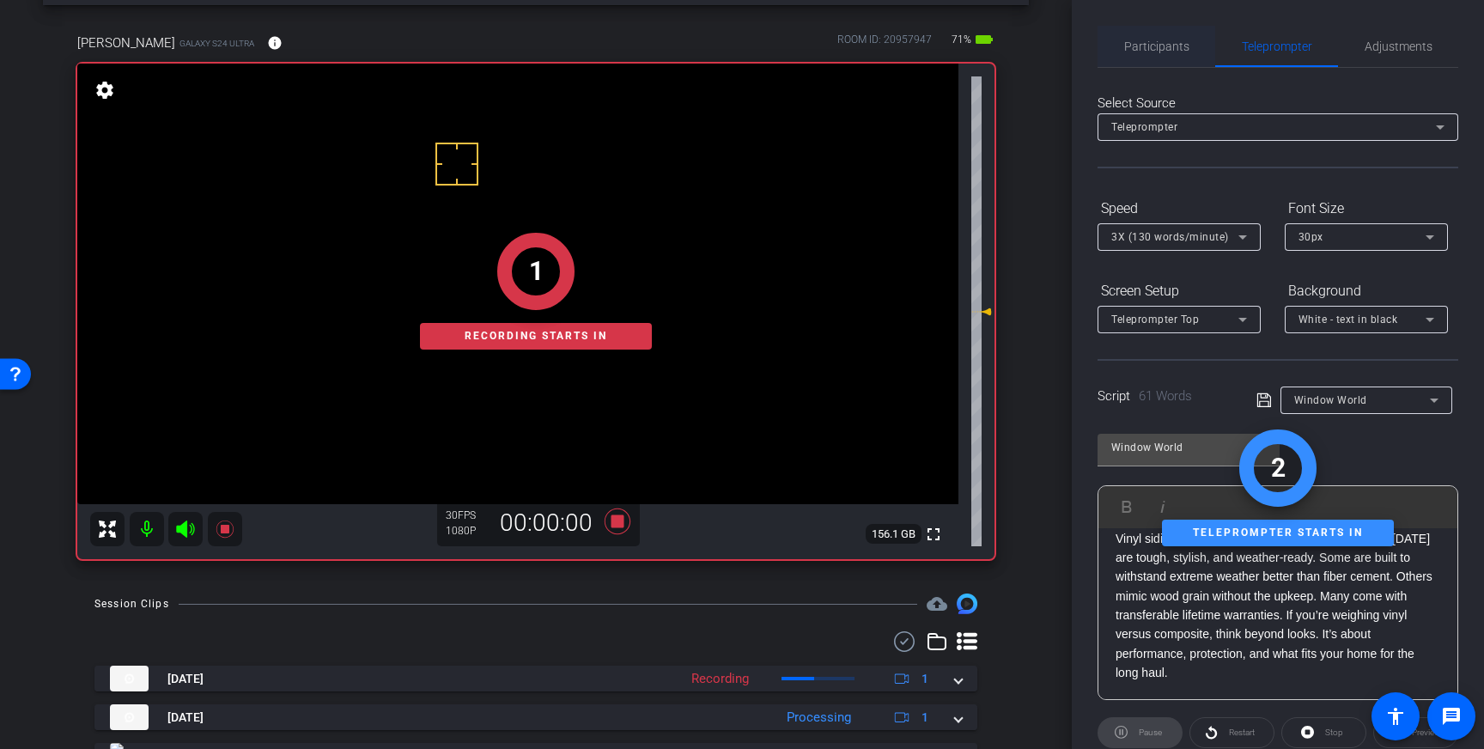
click at [1143, 51] on span "Participants" at bounding box center [1156, 46] width 65 height 12
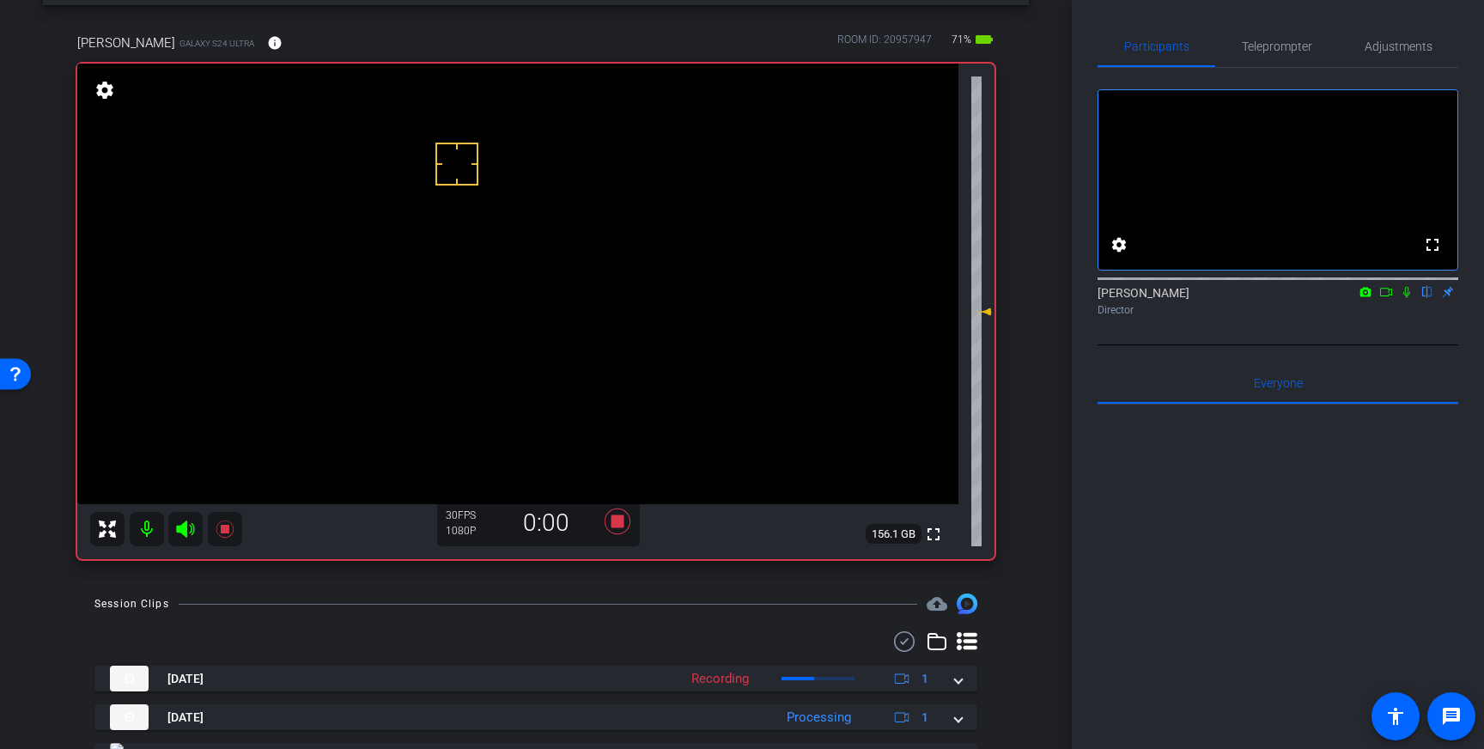
click at [1404, 298] on icon at bounding box center [1407, 292] width 14 height 12
click at [1409, 298] on icon at bounding box center [1407, 292] width 14 height 12
click at [618, 520] on icon at bounding box center [618, 522] width 26 height 26
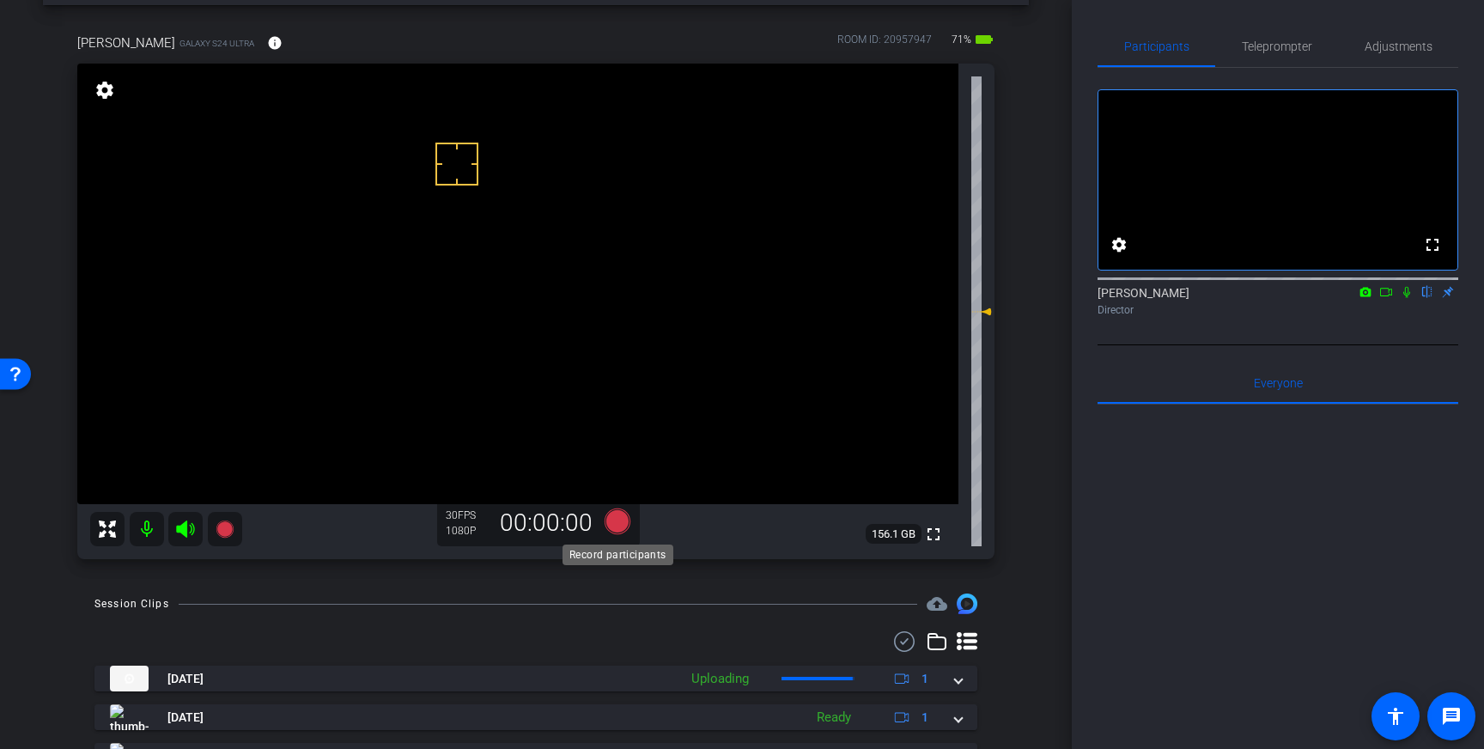
click at [618, 522] on icon at bounding box center [618, 522] width 26 height 26
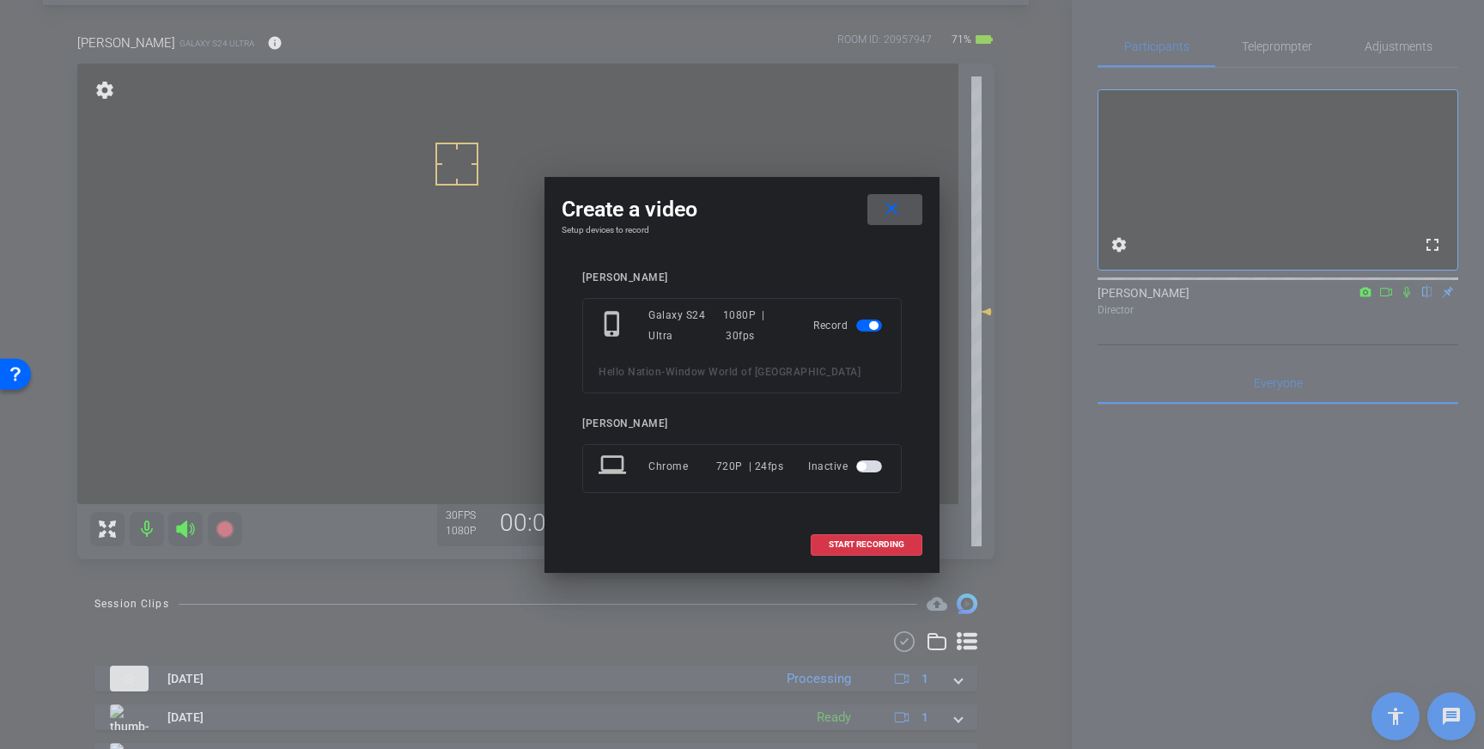
drag, startPoint x: 846, startPoint y: 545, endPoint x: 924, endPoint y: 538, distance: 78.6
click at [857, 547] on span "START RECORDING" at bounding box center [867, 544] width 76 height 9
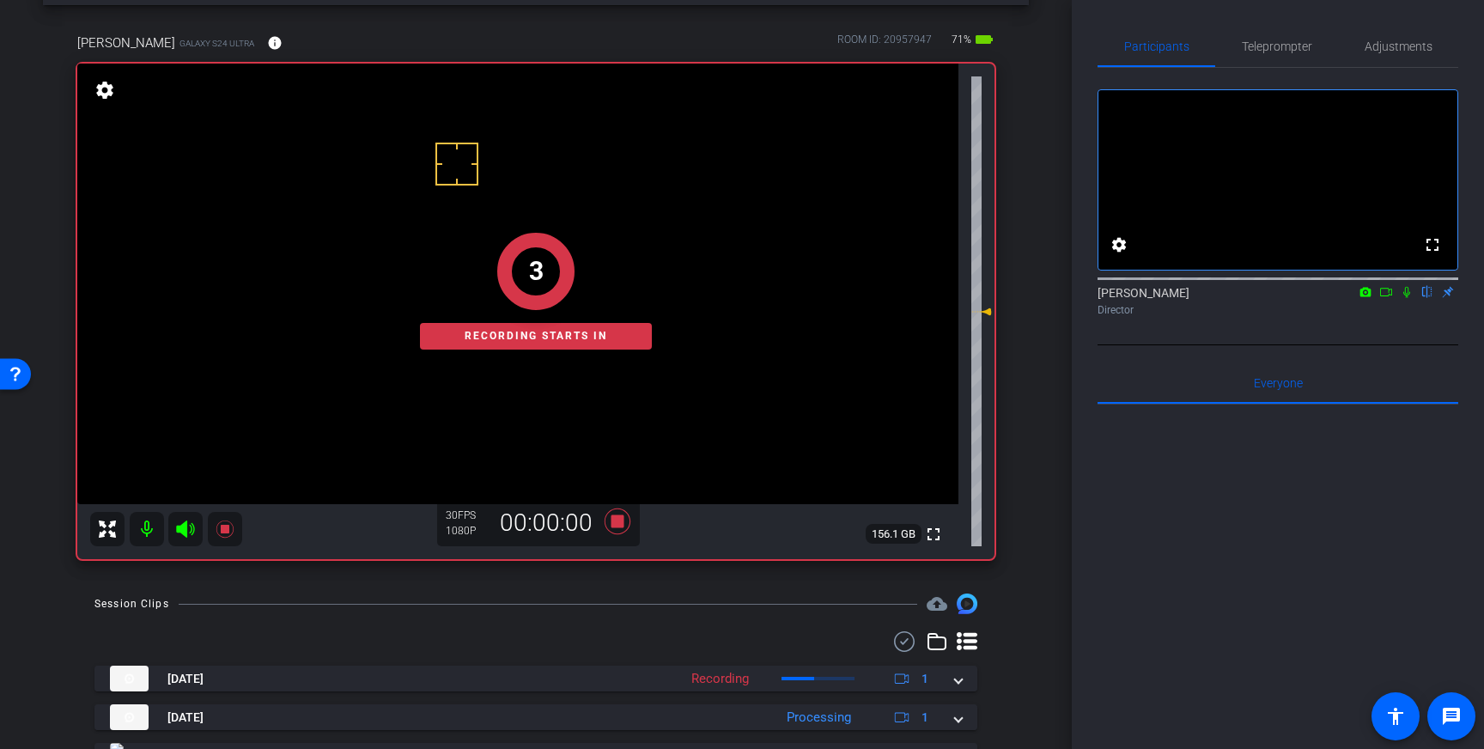
drag, startPoint x: 1409, startPoint y: 314, endPoint x: 1429, endPoint y: 352, distance: 43.4
click at [1408, 298] on icon at bounding box center [1407, 292] width 14 height 12
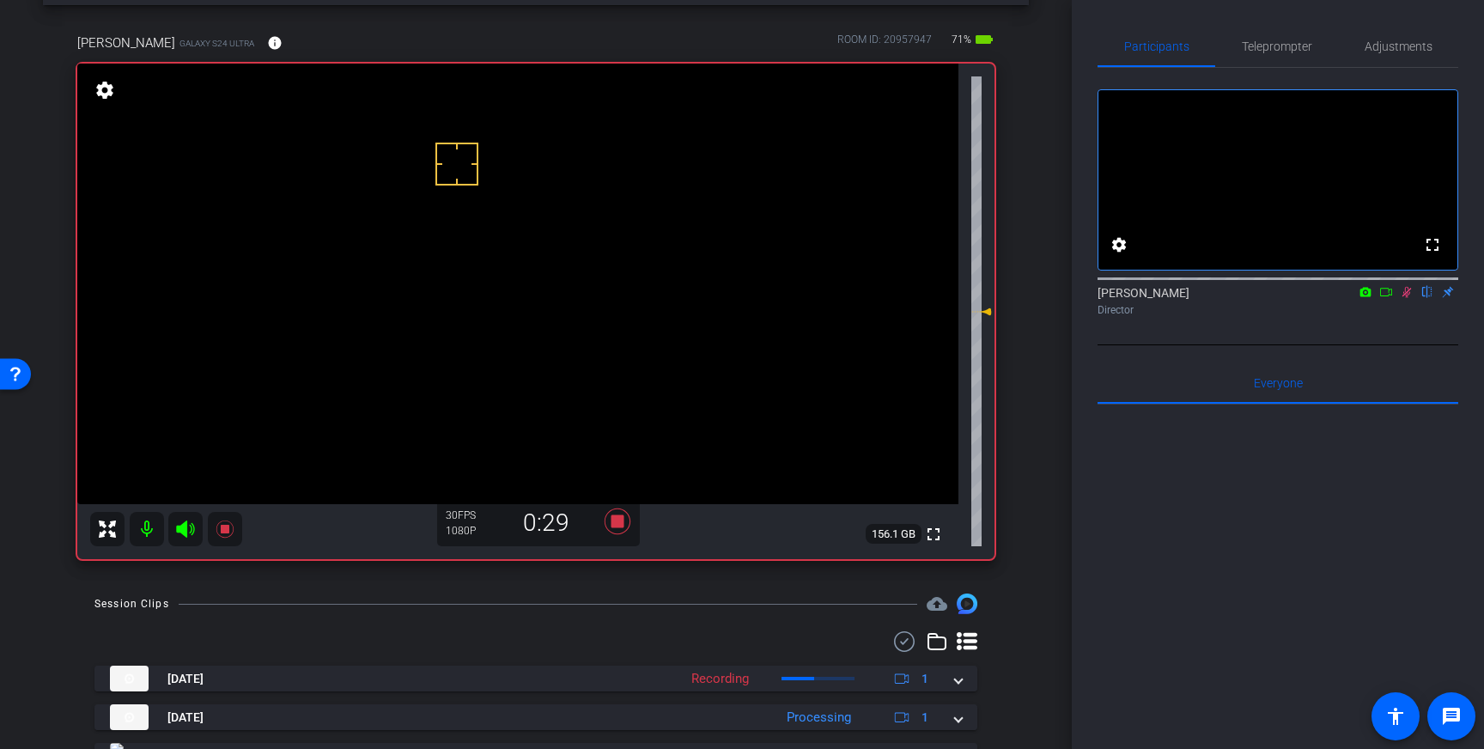
click at [1405, 298] on icon at bounding box center [1407, 292] width 9 height 11
click at [611, 518] on icon at bounding box center [617, 521] width 41 height 31
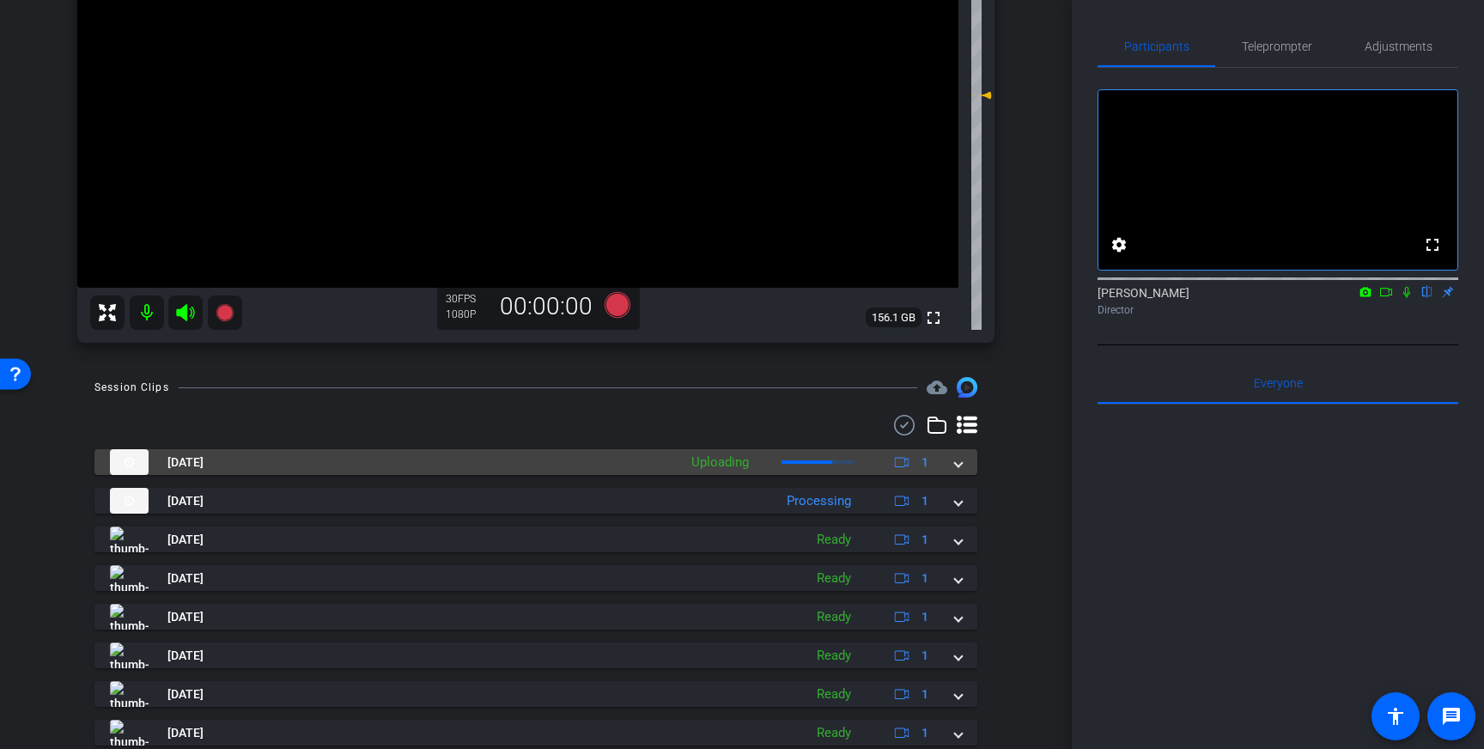
scroll to position [286, 0]
drag, startPoint x: 957, startPoint y: 467, endPoint x: 946, endPoint y: 484, distance: 20.5
click at [957, 467] on span at bounding box center [958, 462] width 7 height 18
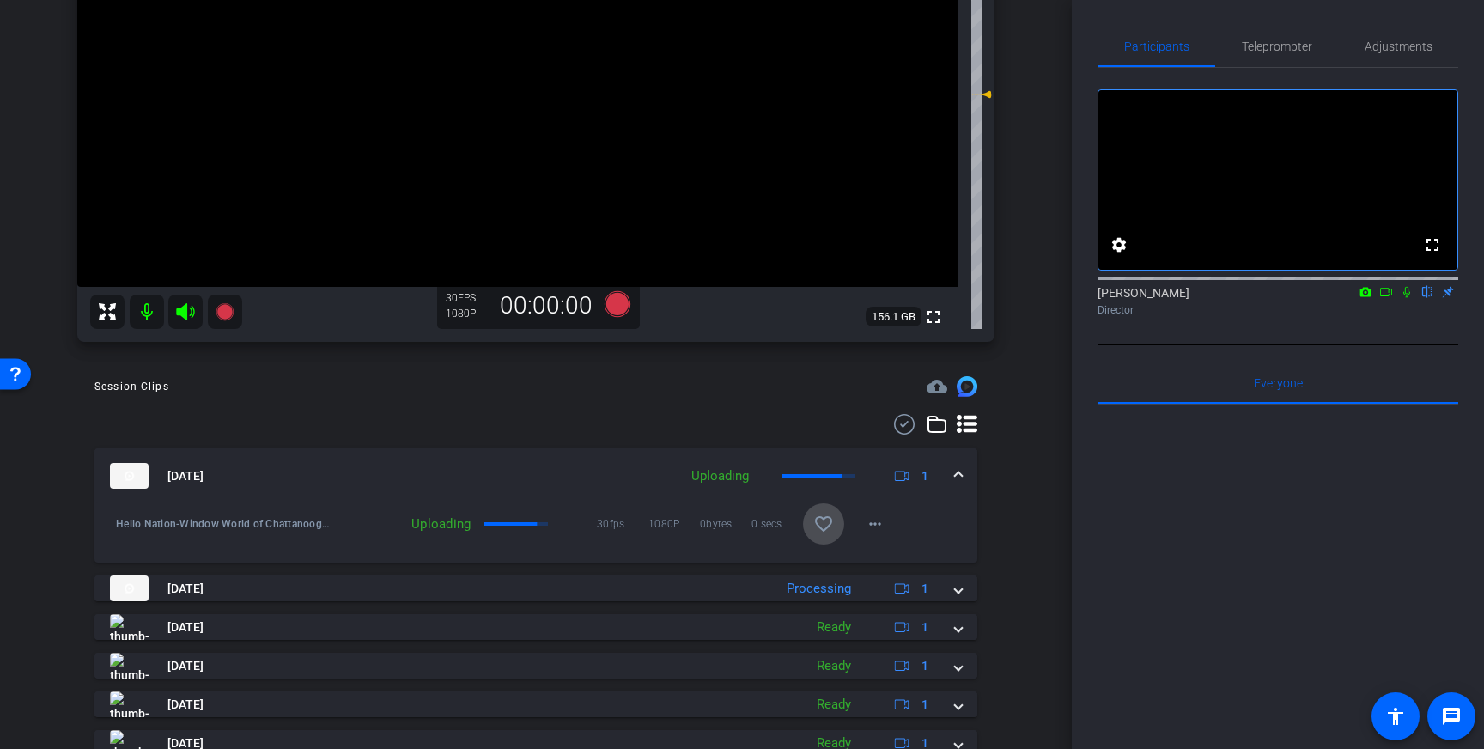
click at [823, 509] on span at bounding box center [823, 523] width 41 height 41
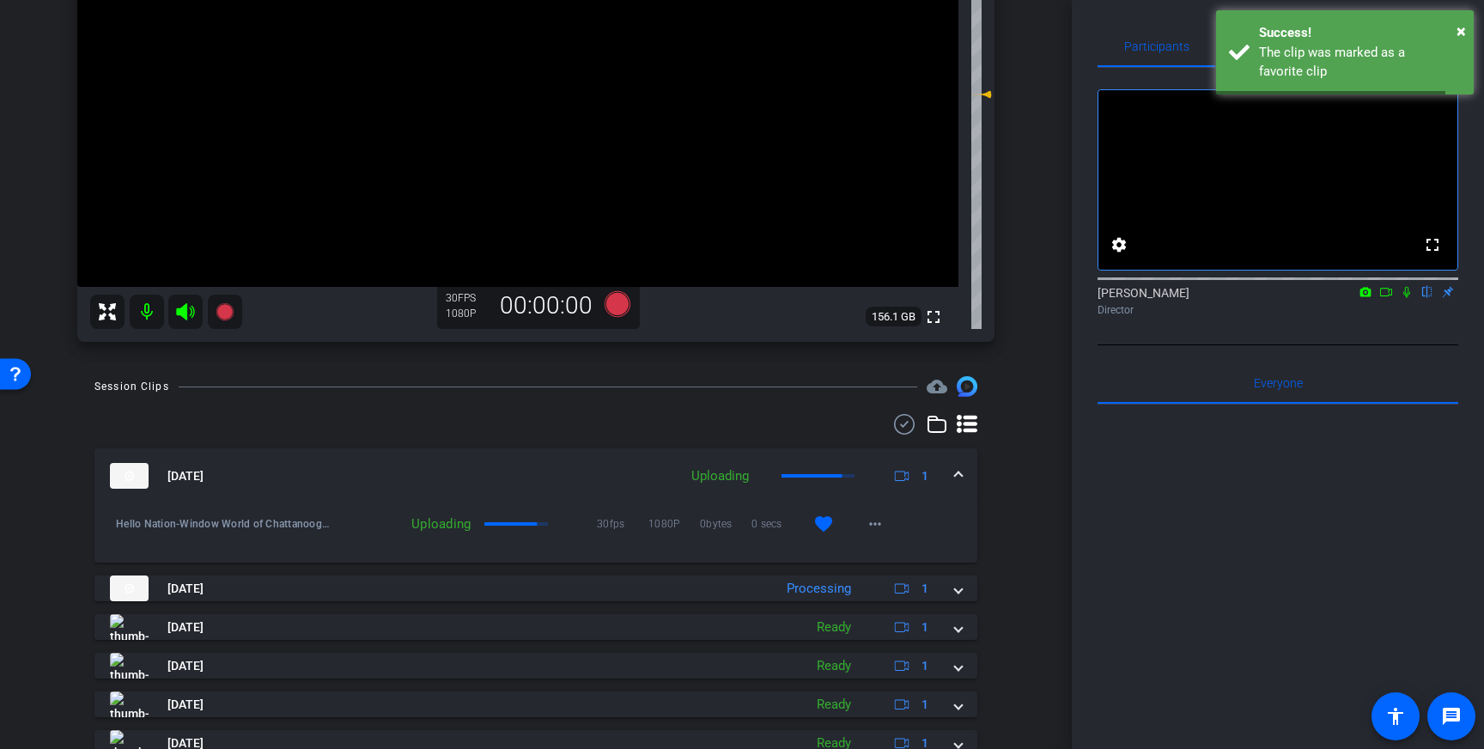
click at [958, 468] on span at bounding box center [958, 476] width 7 height 18
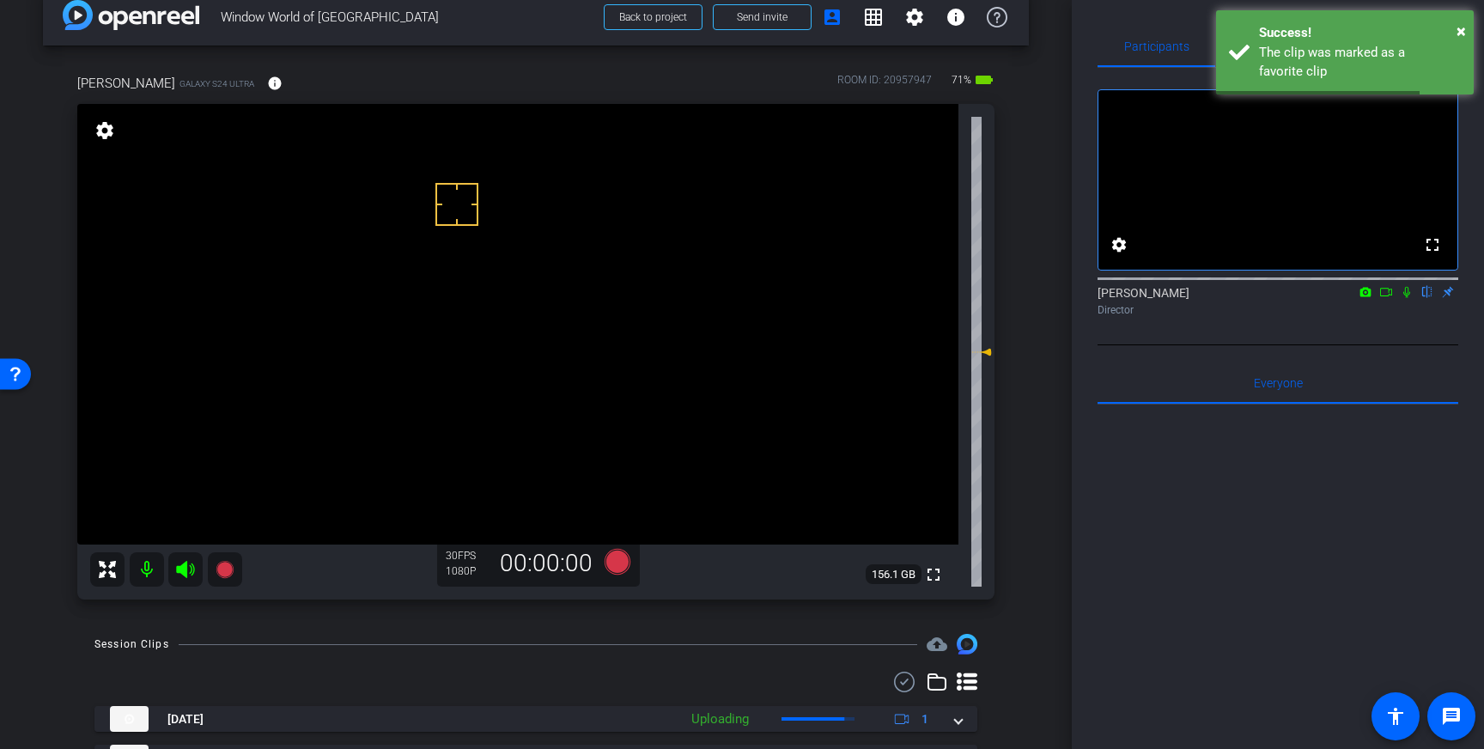
scroll to position [0, 0]
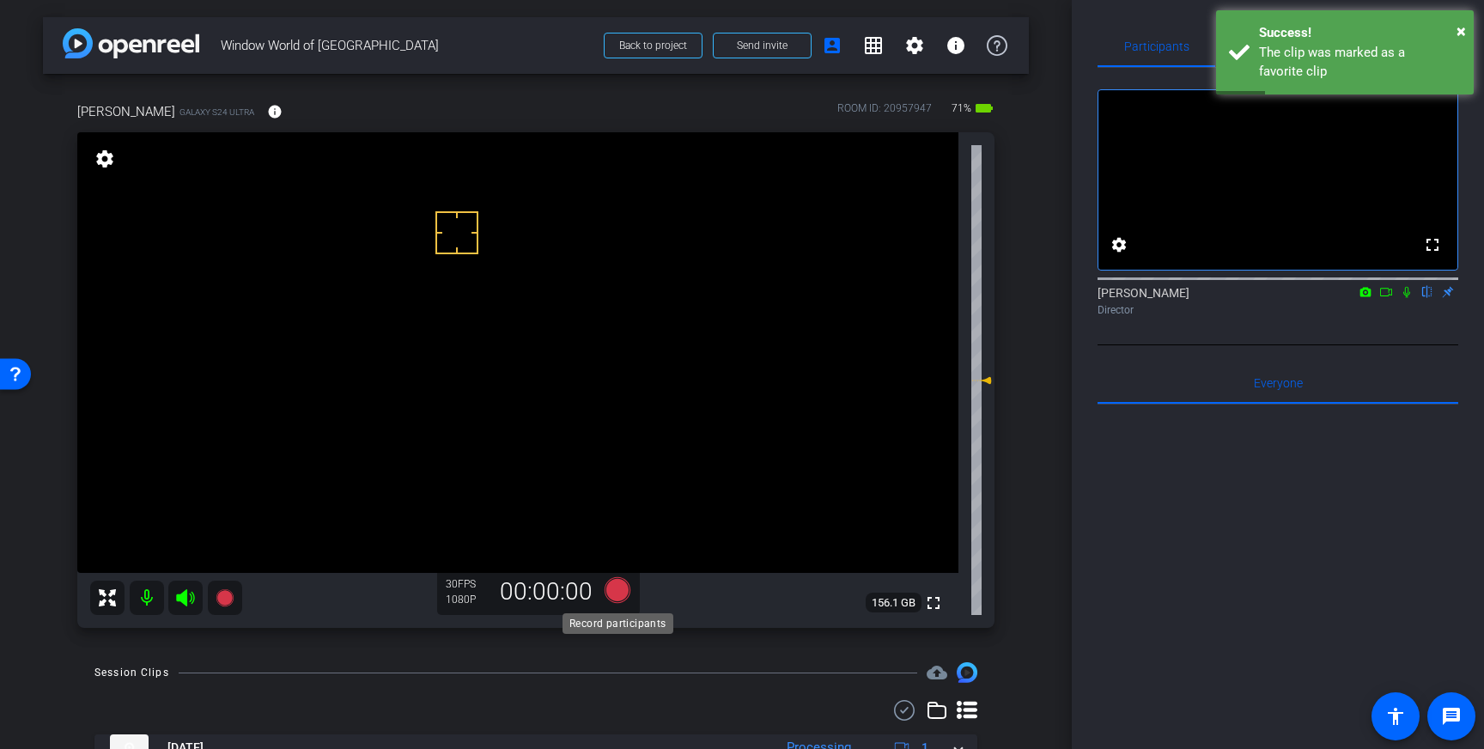
click at [619, 594] on icon at bounding box center [618, 590] width 26 height 26
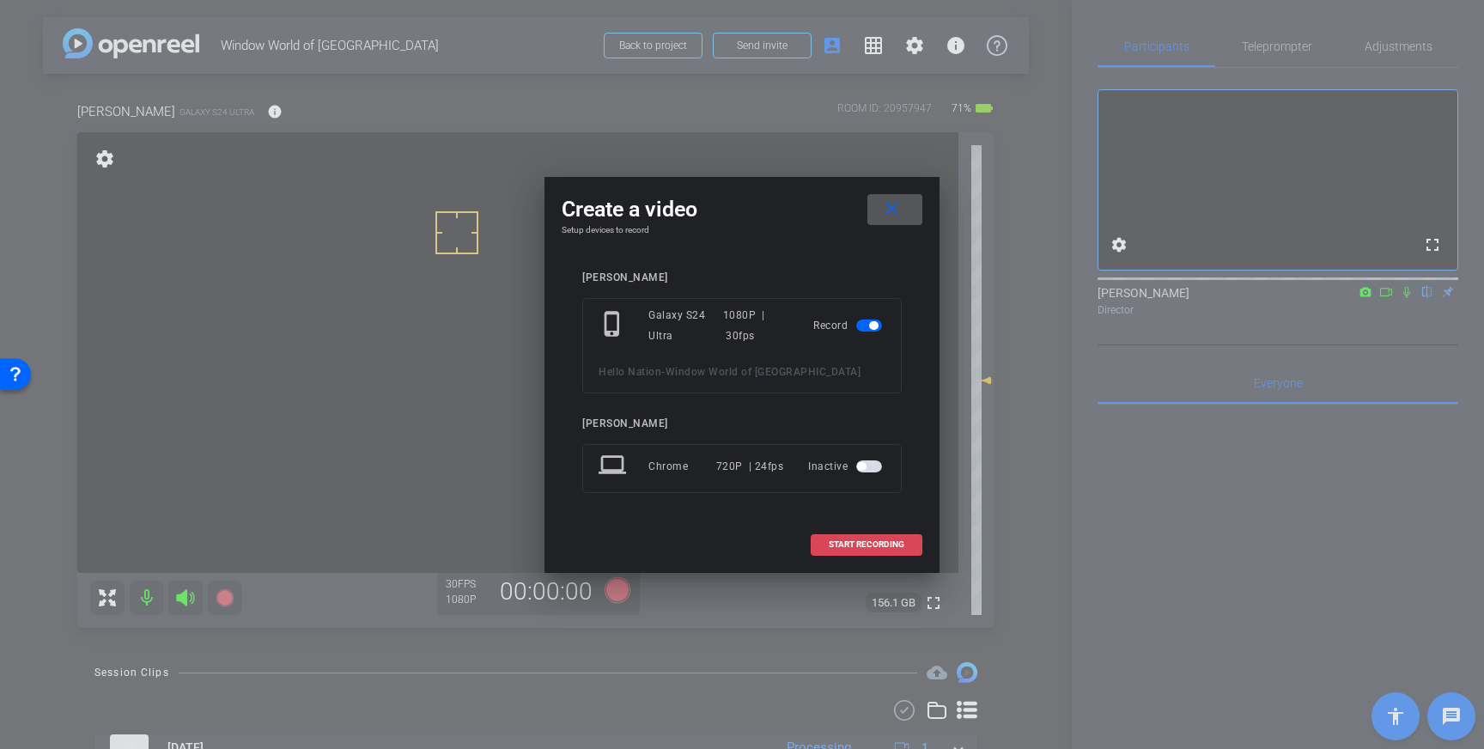
click at [874, 540] on span "START RECORDING" at bounding box center [867, 544] width 76 height 9
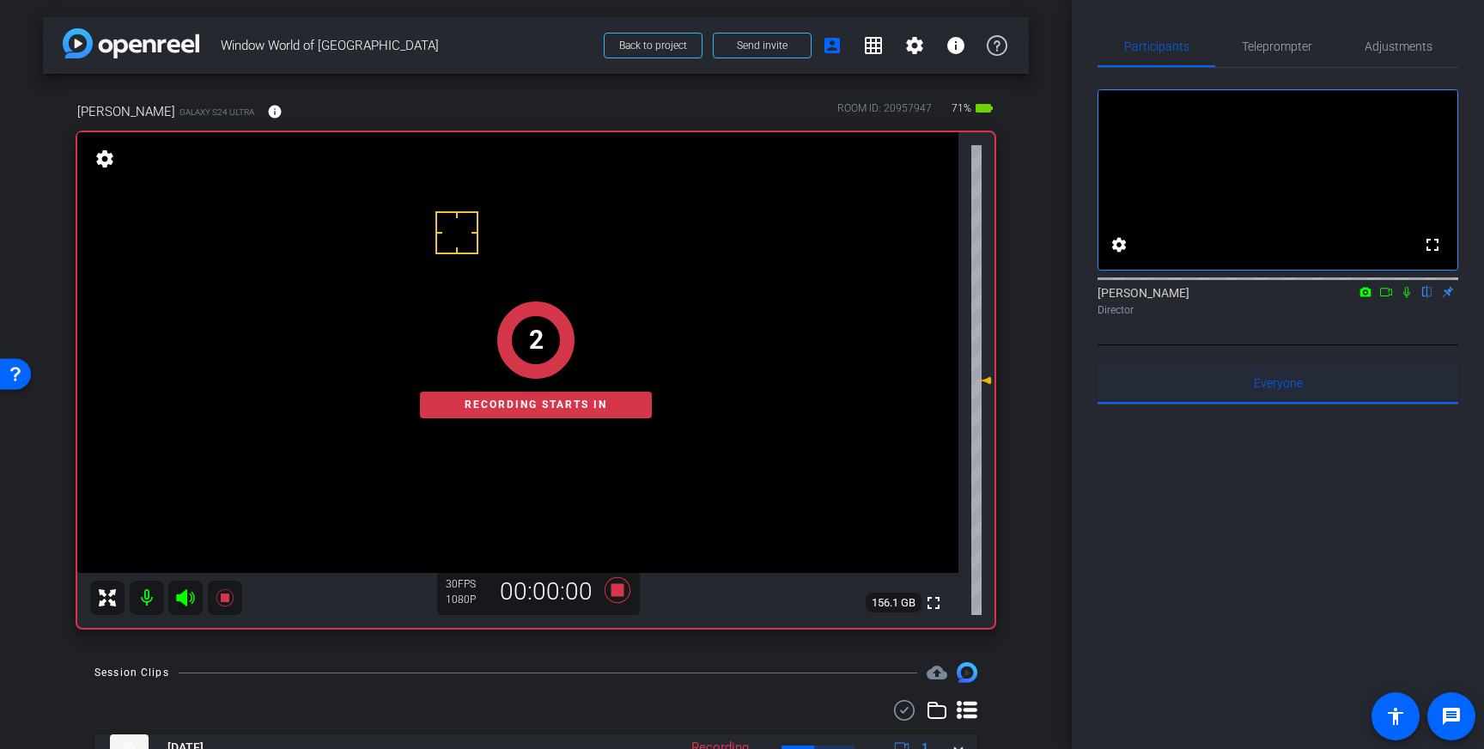
drag, startPoint x: 1406, startPoint y: 314, endPoint x: 1418, endPoint y: 400, distance: 87.6
click at [1406, 298] on icon at bounding box center [1407, 292] width 14 height 12
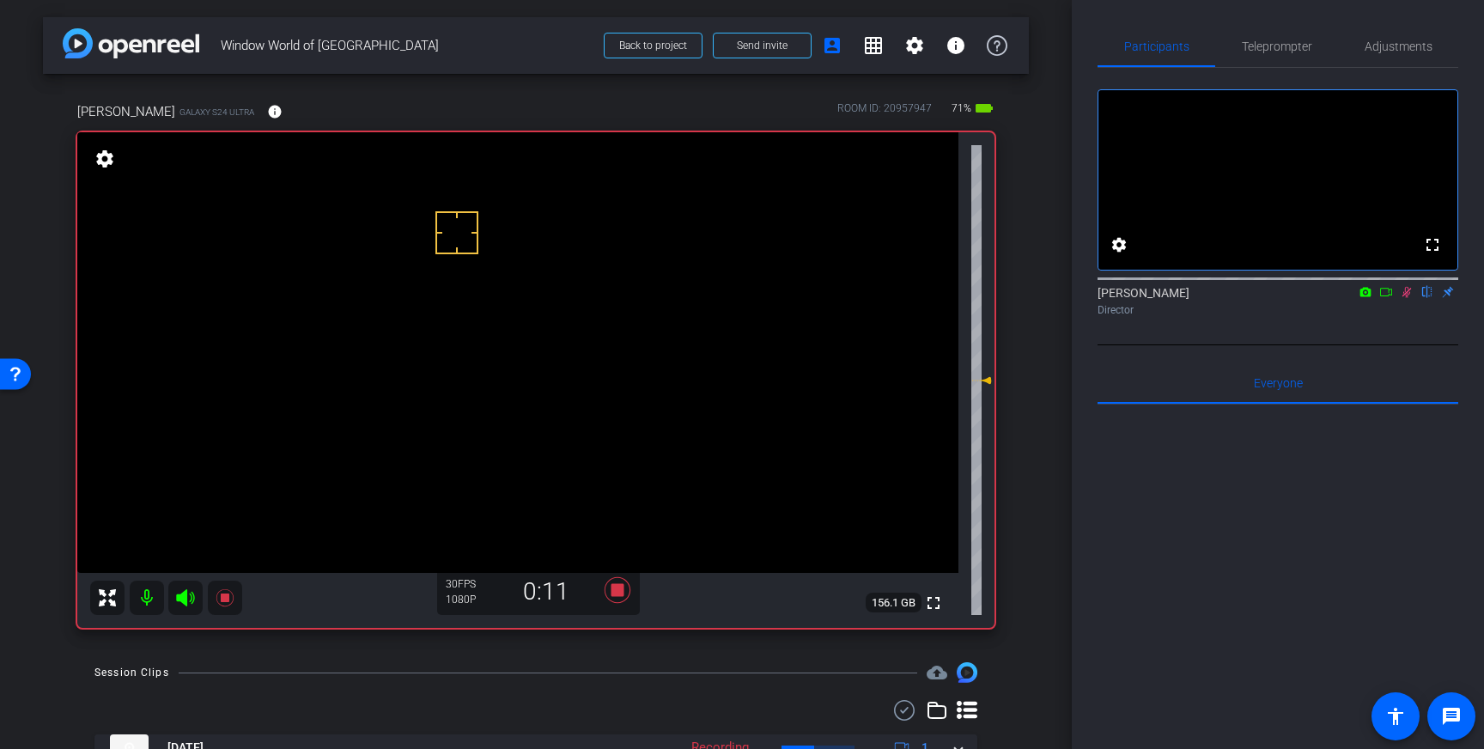
drag, startPoint x: 1408, startPoint y: 314, endPoint x: 1257, endPoint y: 455, distance: 206.7
click at [1408, 298] on icon at bounding box center [1407, 292] width 14 height 12
click at [622, 585] on icon at bounding box center [618, 590] width 26 height 26
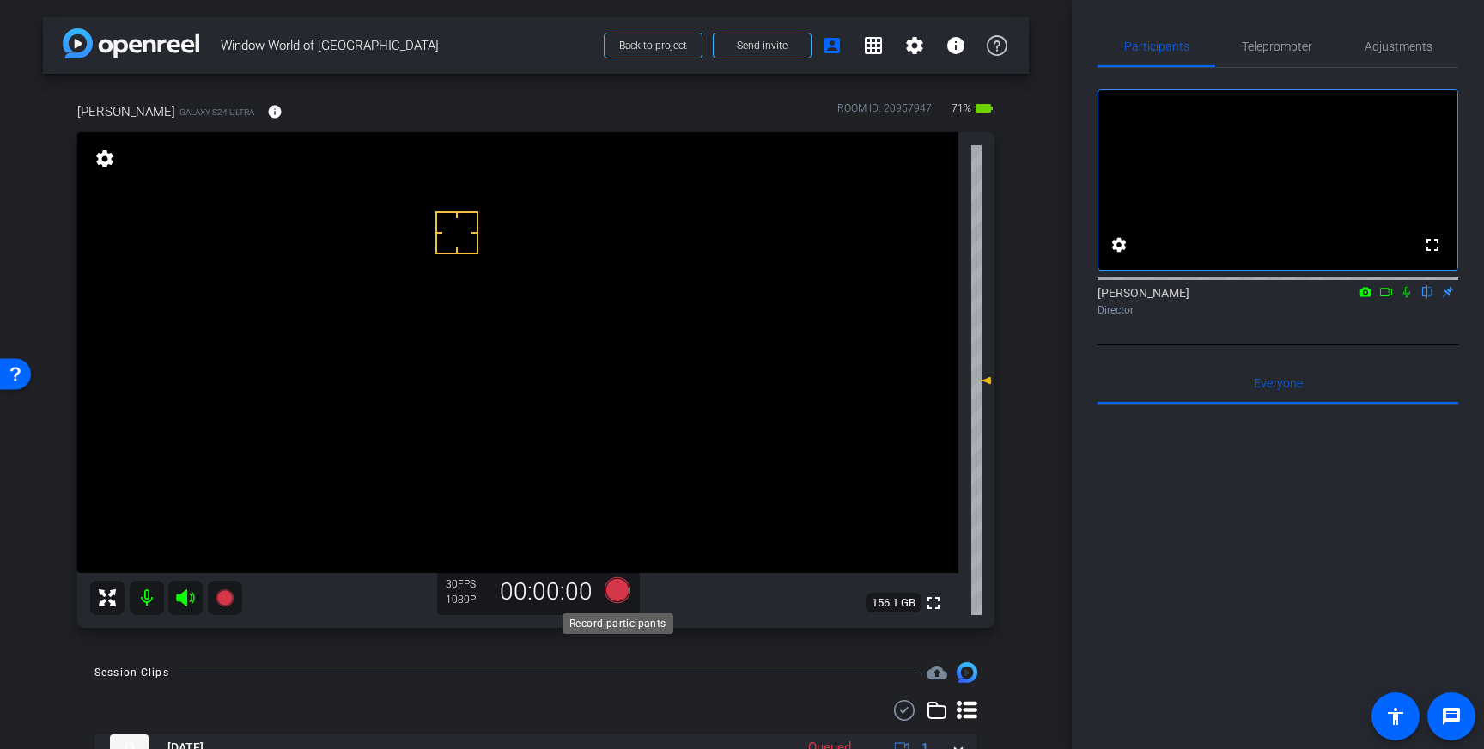
click at [619, 592] on icon at bounding box center [618, 590] width 26 height 26
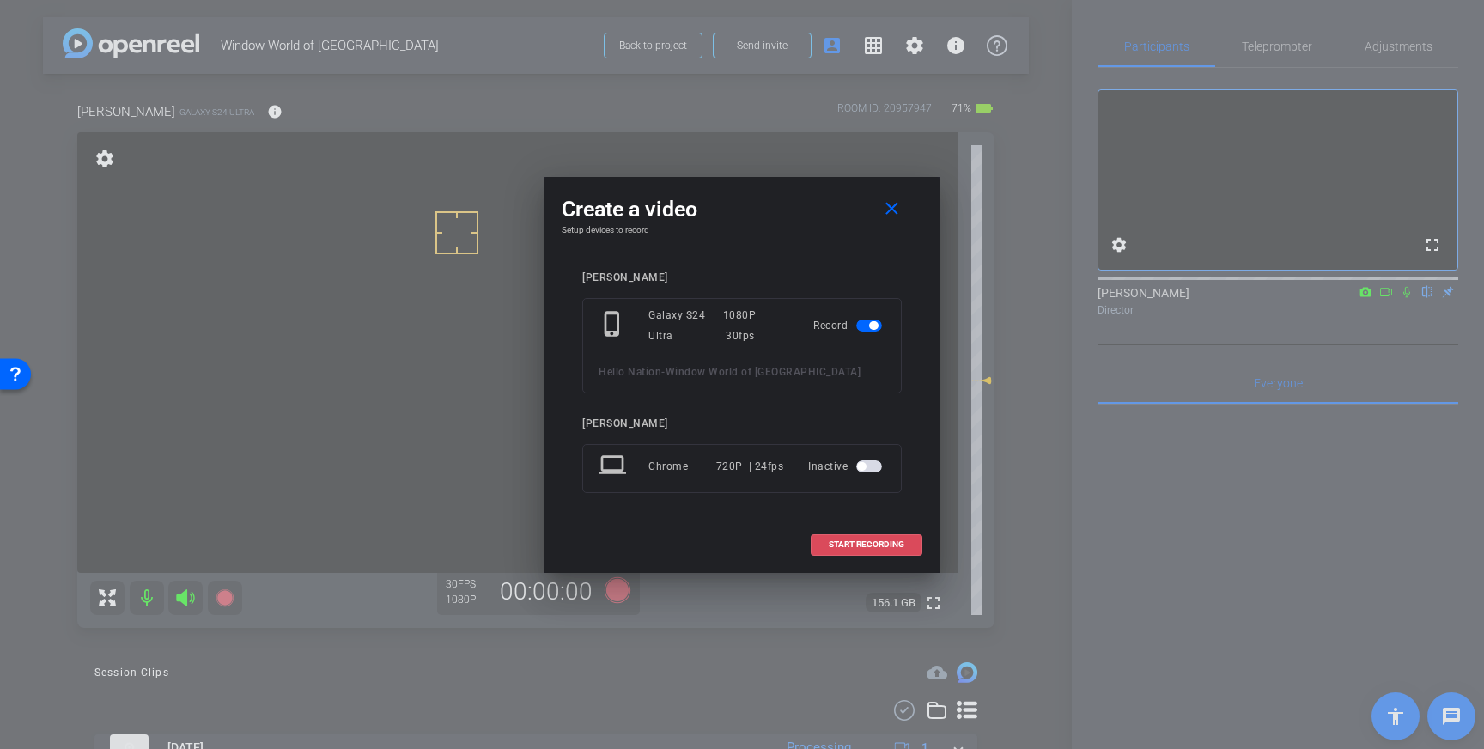
drag, startPoint x: 866, startPoint y: 543, endPoint x: 982, endPoint y: 457, distance: 144.3
click at [869, 542] on span "START RECORDING" at bounding box center [867, 544] width 76 height 9
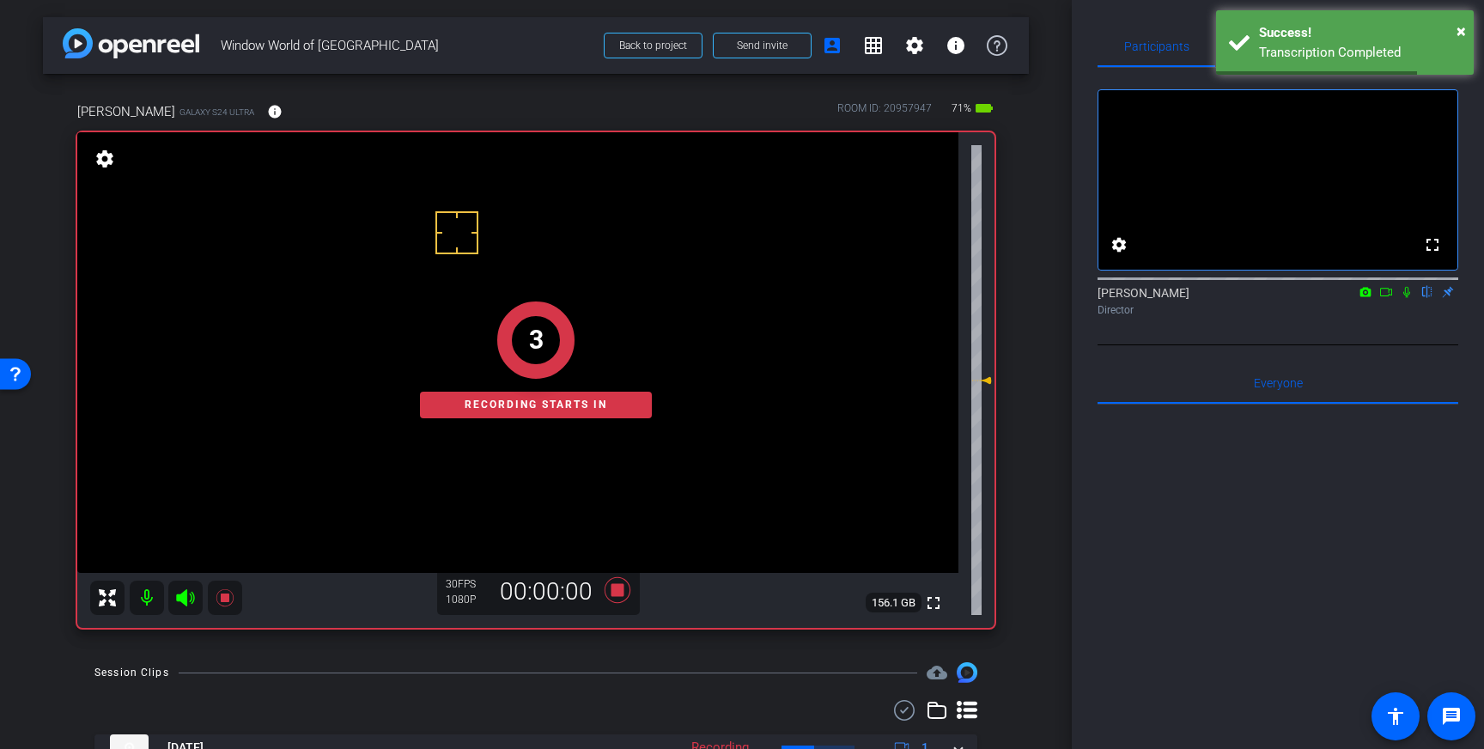
drag, startPoint x: 1407, startPoint y: 316, endPoint x: 1412, endPoint y: 334, distance: 18.8
click at [1408, 298] on icon at bounding box center [1407, 292] width 7 height 11
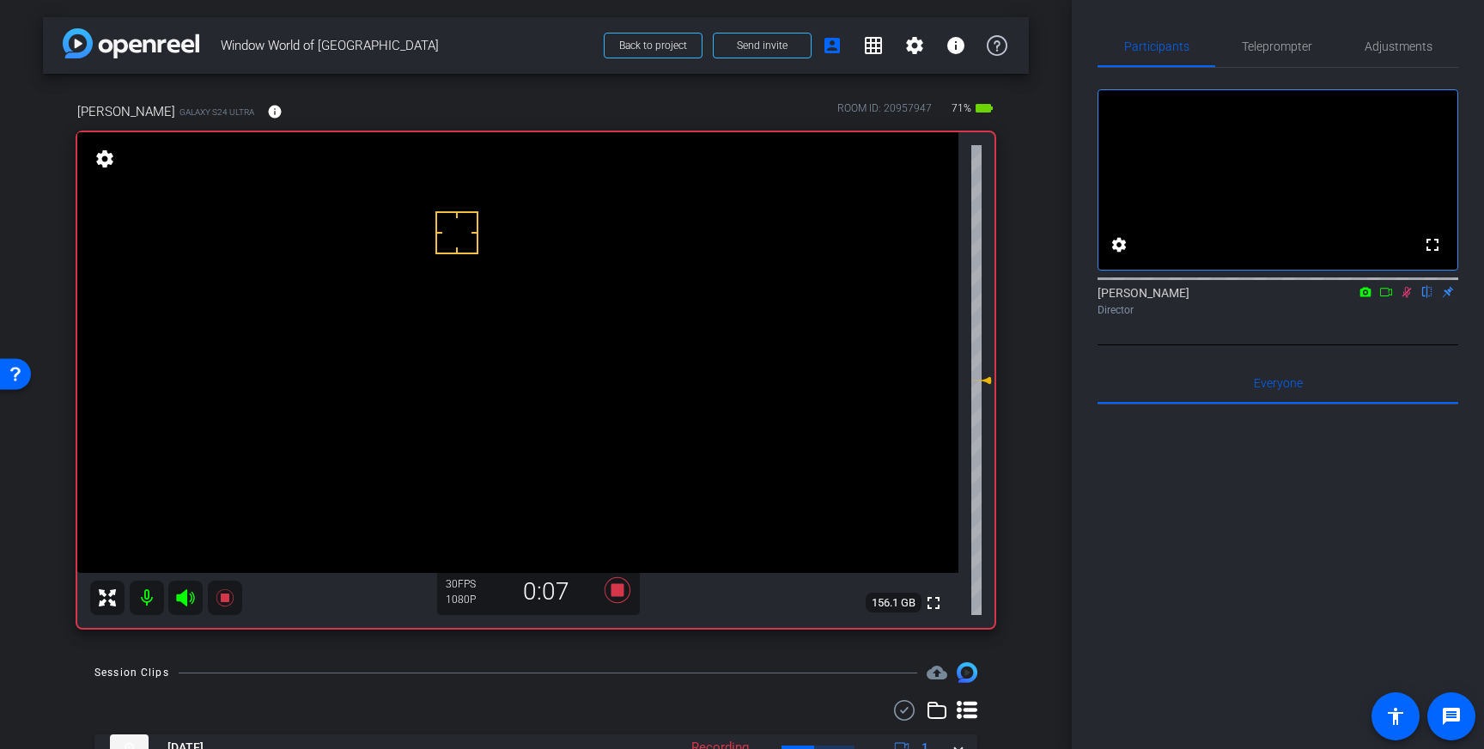
click at [1405, 298] on icon at bounding box center [1407, 292] width 14 height 12
click at [616, 585] on icon at bounding box center [618, 590] width 26 height 26
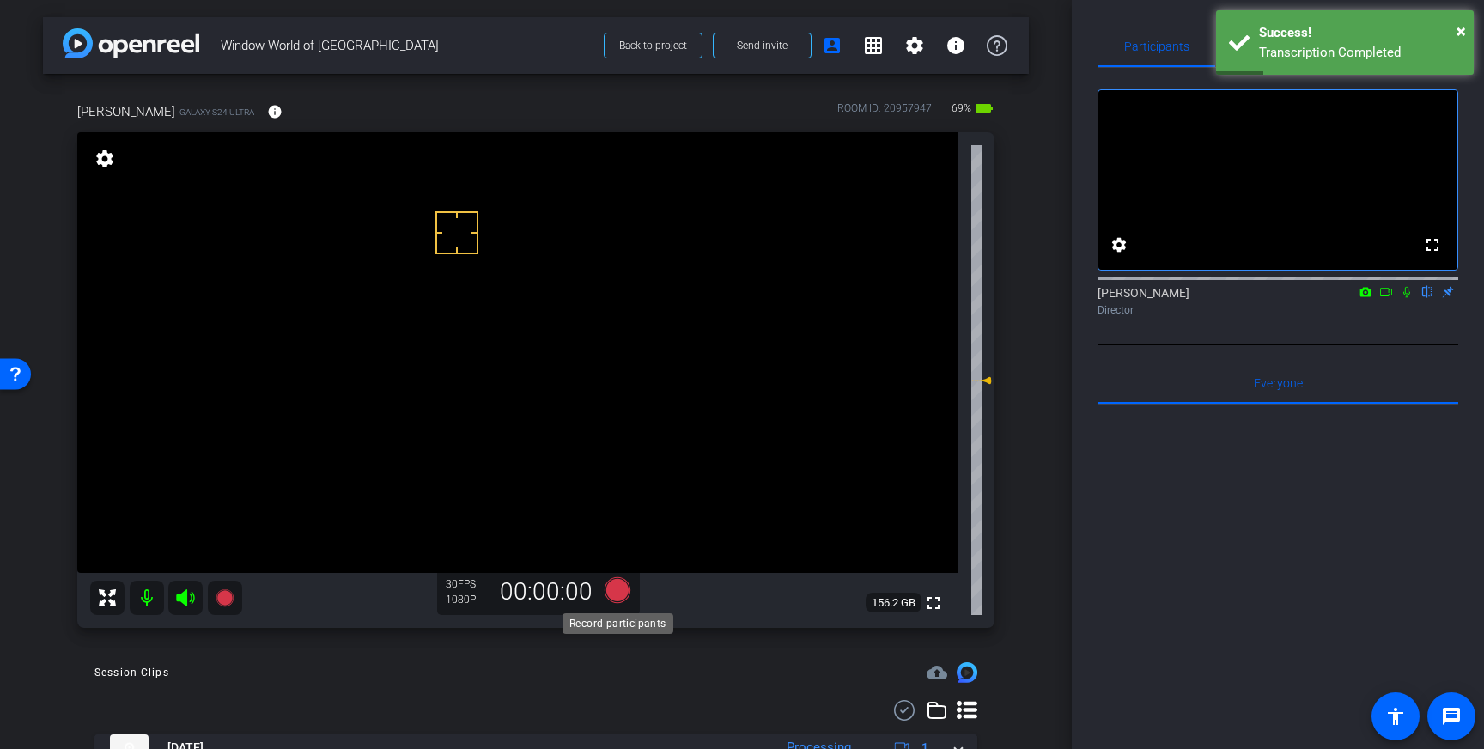
click at [617, 591] on icon at bounding box center [618, 590] width 26 height 26
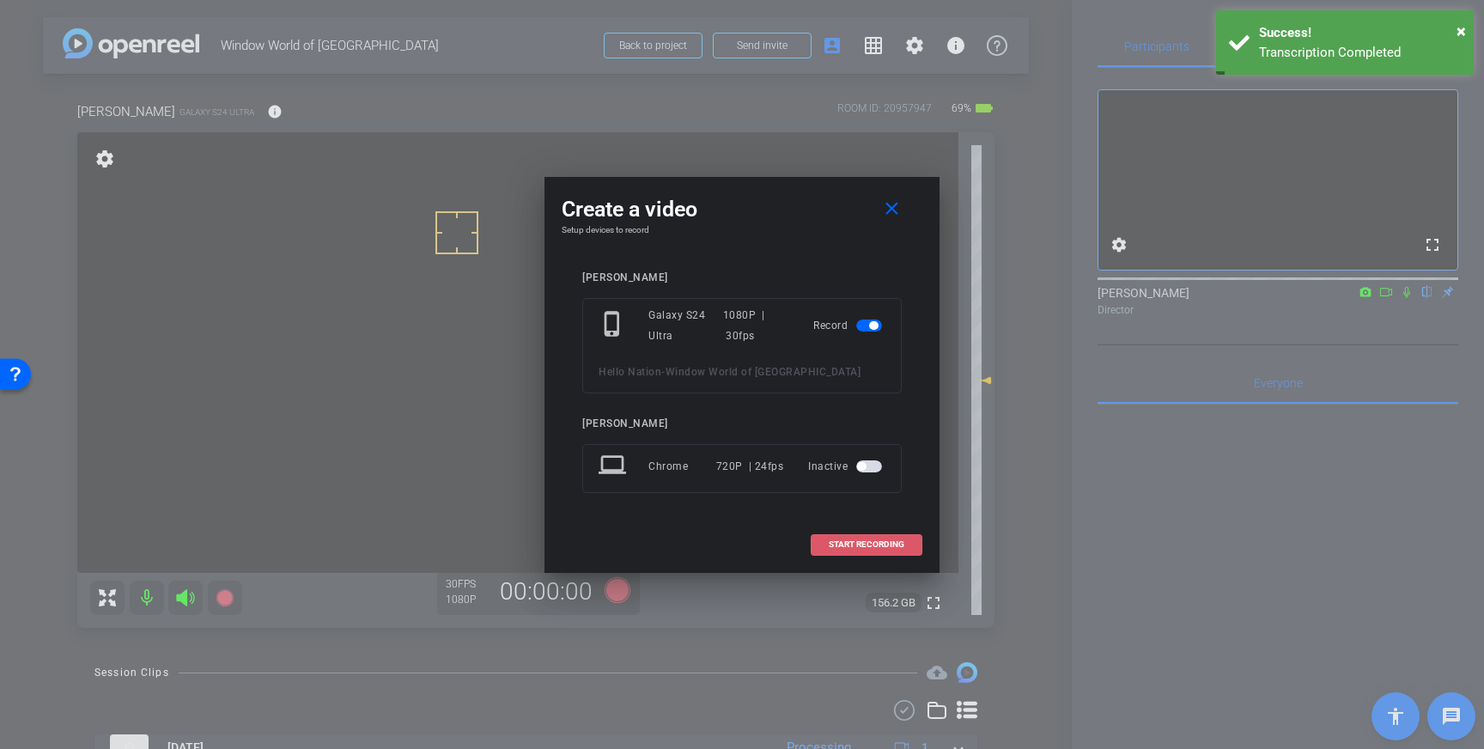
click at [852, 555] on span at bounding box center [867, 544] width 110 height 41
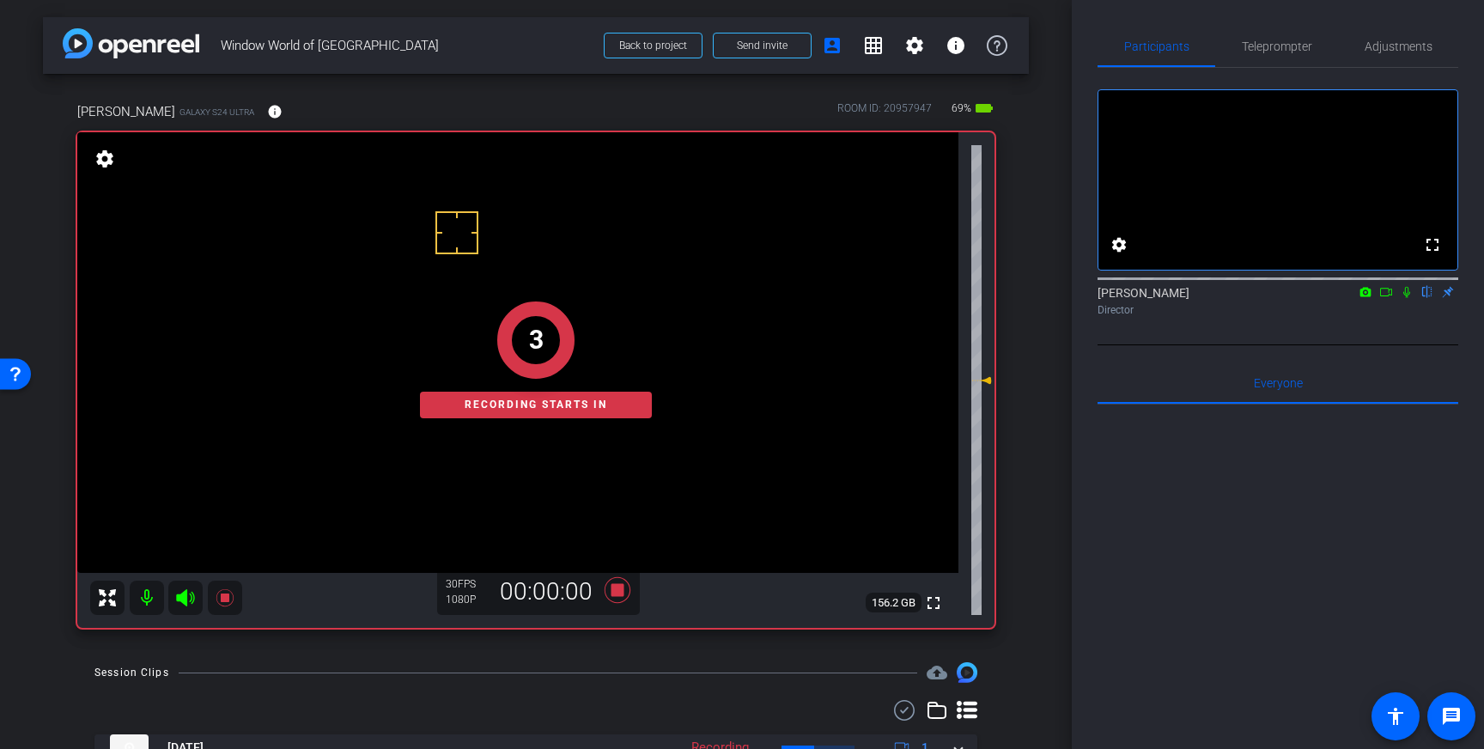
drag, startPoint x: 1410, startPoint y: 318, endPoint x: 1405, endPoint y: 356, distance: 38.0
click at [1410, 298] on icon at bounding box center [1407, 292] width 14 height 12
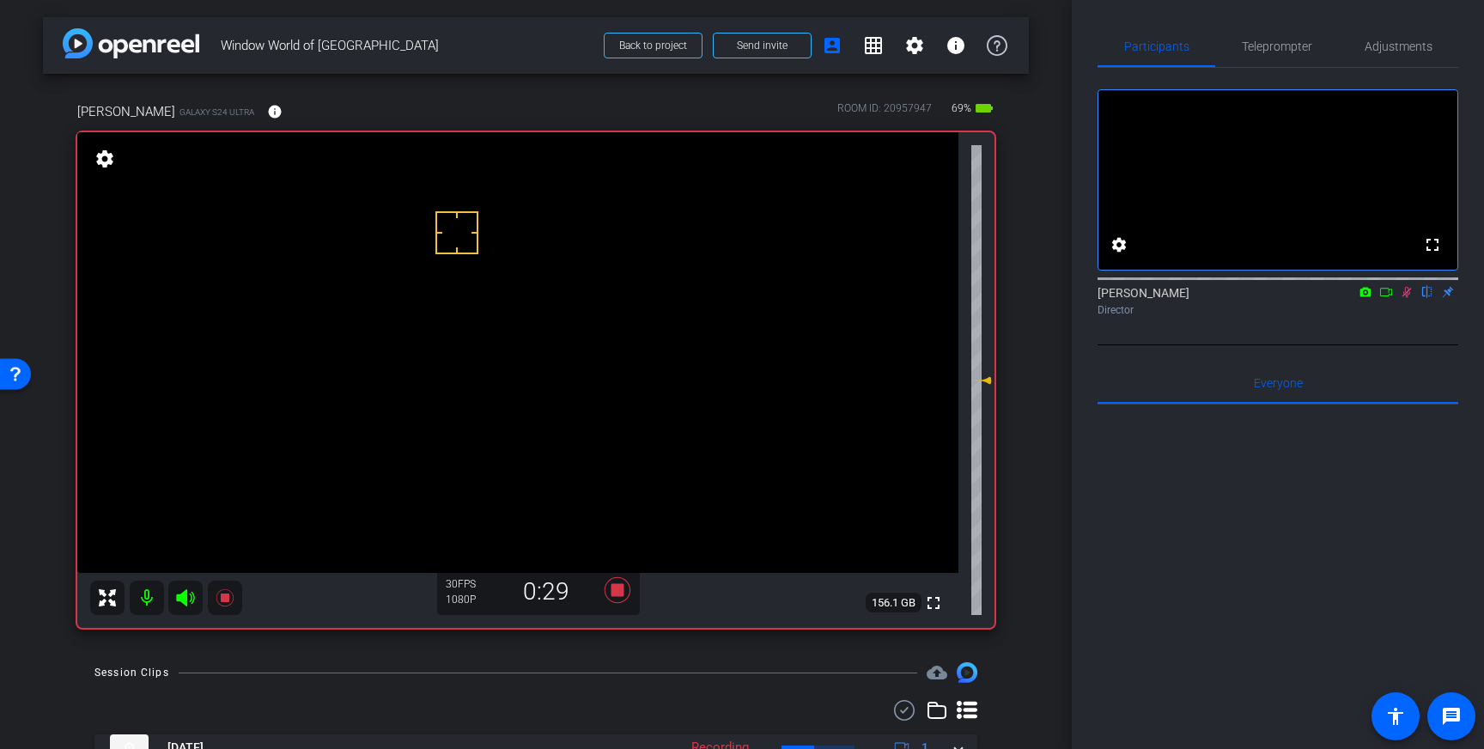
click at [1408, 298] on icon at bounding box center [1407, 292] width 9 height 11
click at [619, 588] on icon at bounding box center [618, 590] width 26 height 26
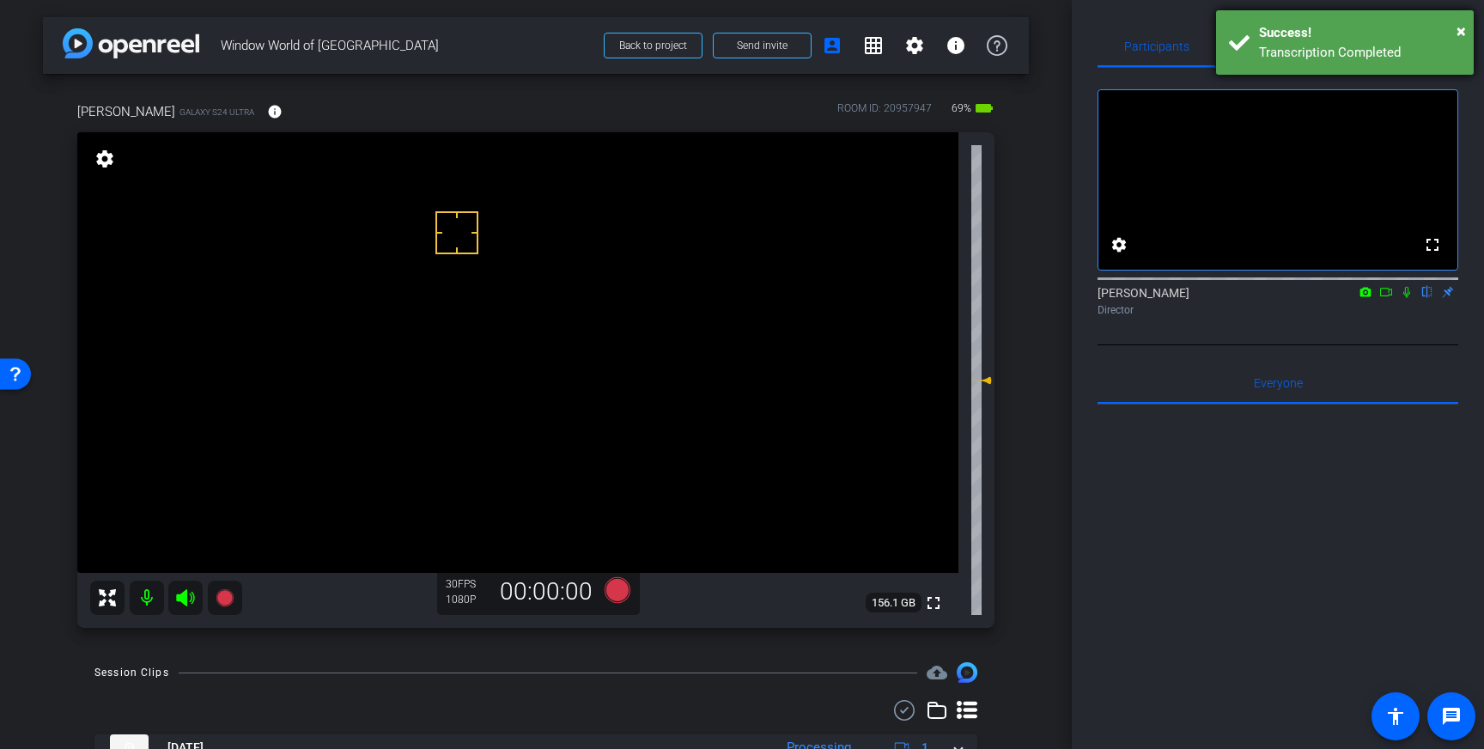
click at [1315, 52] on div "Transcription Completed" at bounding box center [1360, 53] width 202 height 20
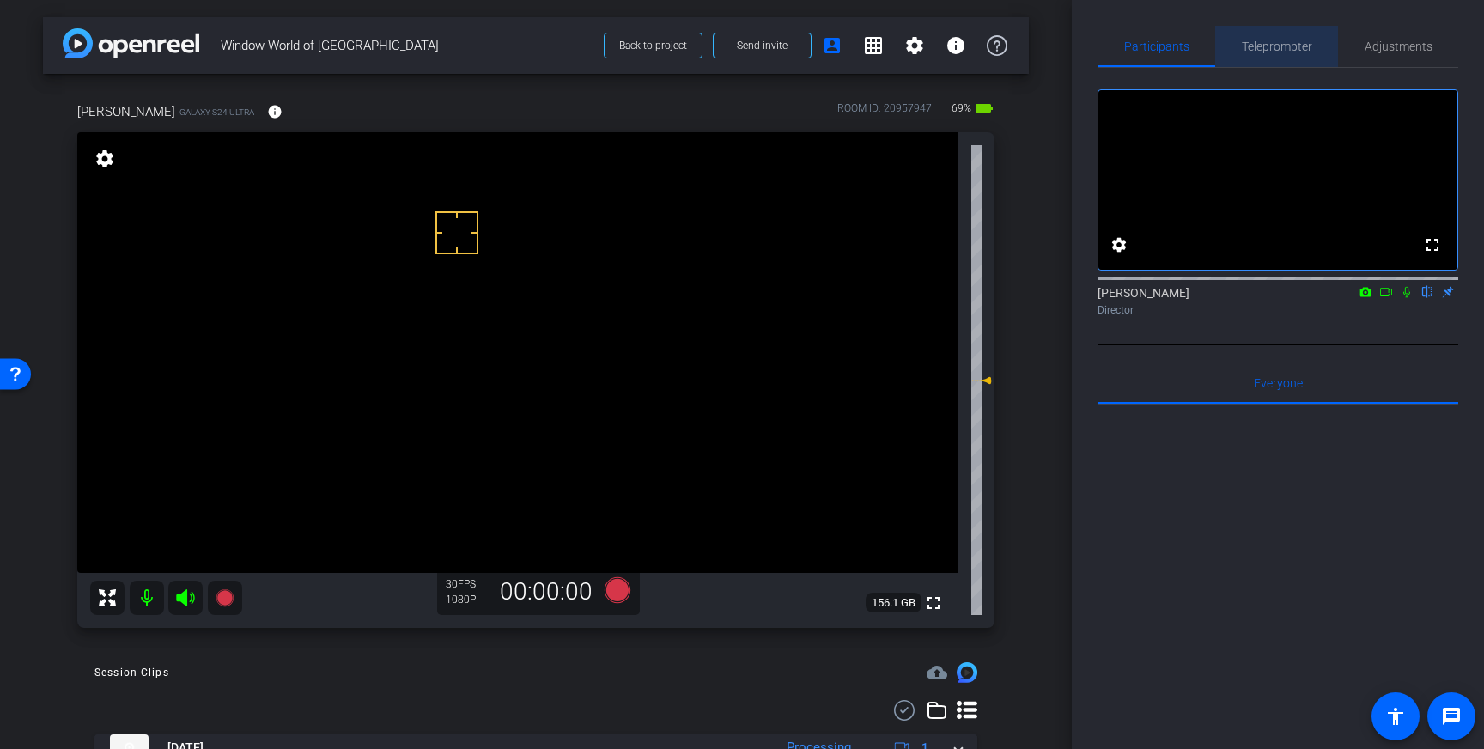
click at [1299, 53] on span "Teleprompter" at bounding box center [1277, 46] width 70 height 41
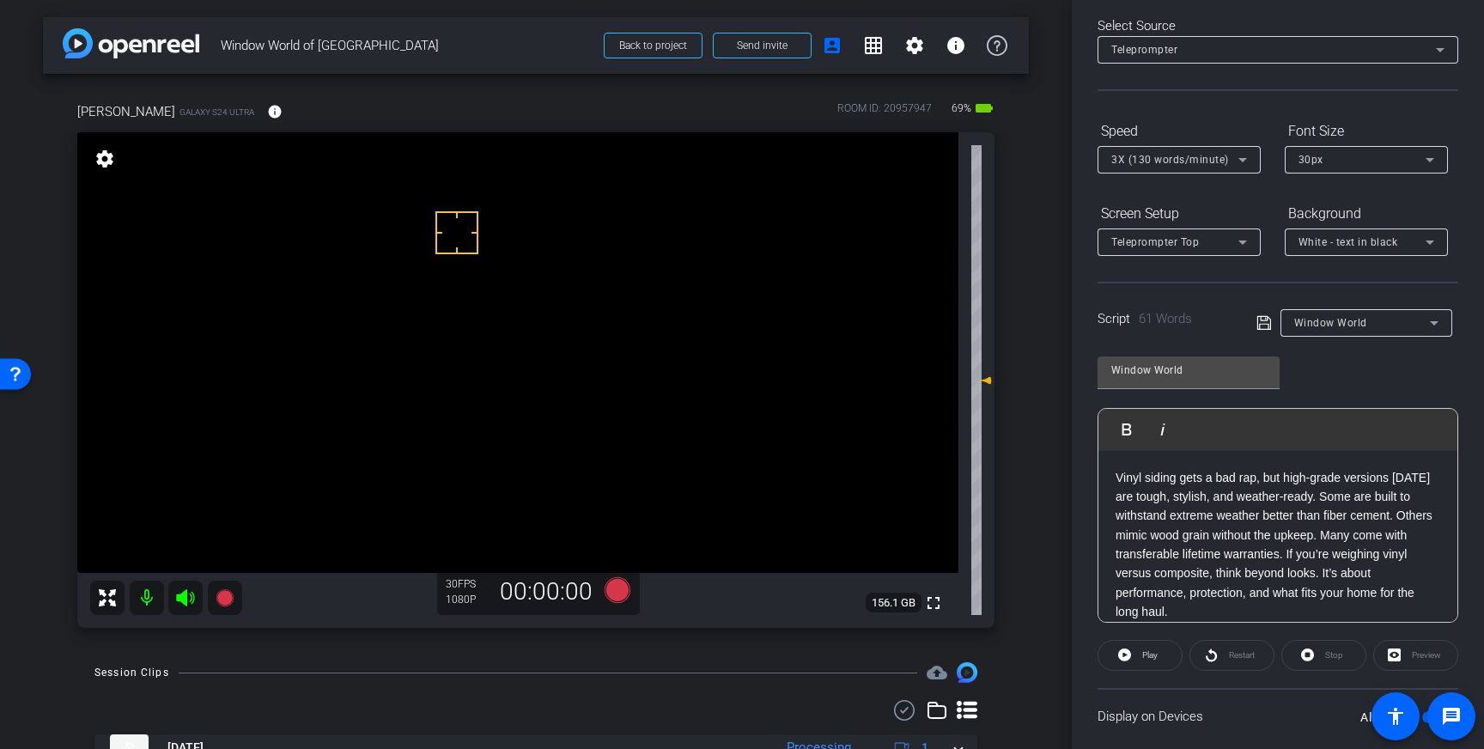
click at [1340, 516] on p "Vinyl siding gets a bad rap, but high-grade versions [DATE] are tough, stylish,…" at bounding box center [1278, 545] width 325 height 154
click at [1372, 517] on p "Vinyl siding gets a bad rap, but high-grade versions [DATE] are tough, stylish,…" at bounding box center [1278, 545] width 325 height 154
click at [1141, 653] on span "Play" at bounding box center [1148, 655] width 20 height 24
click at [1312, 655] on icon at bounding box center [1307, 655] width 13 height 13
drag, startPoint x: 1155, startPoint y: 576, endPoint x: 1207, endPoint y: 582, distance: 51.8
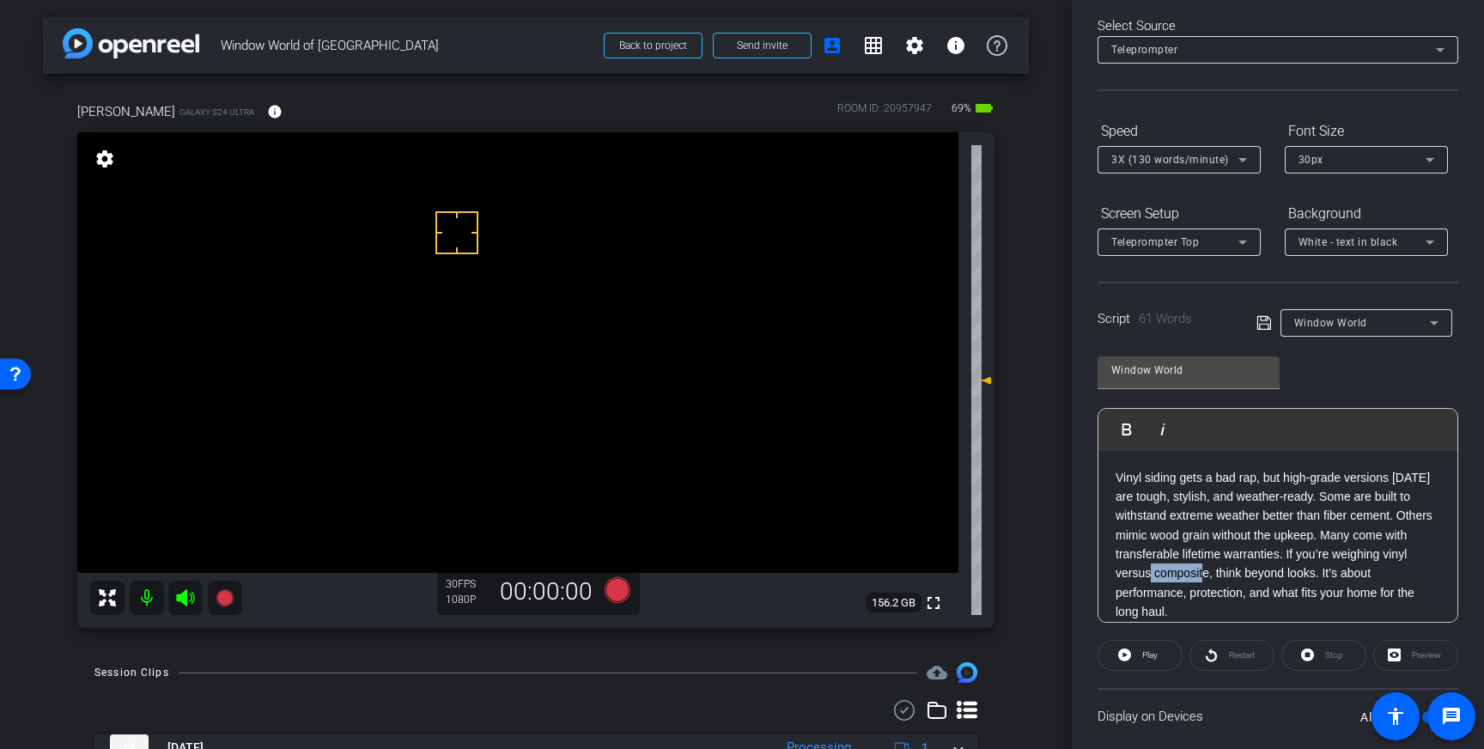
click at [1207, 582] on p "Vinyl siding gets a bad rap, but high-grade versions [DATE] are tough, stylish,…" at bounding box center [1278, 545] width 325 height 154
click at [1261, 322] on icon at bounding box center [1264, 323] width 15 height 21
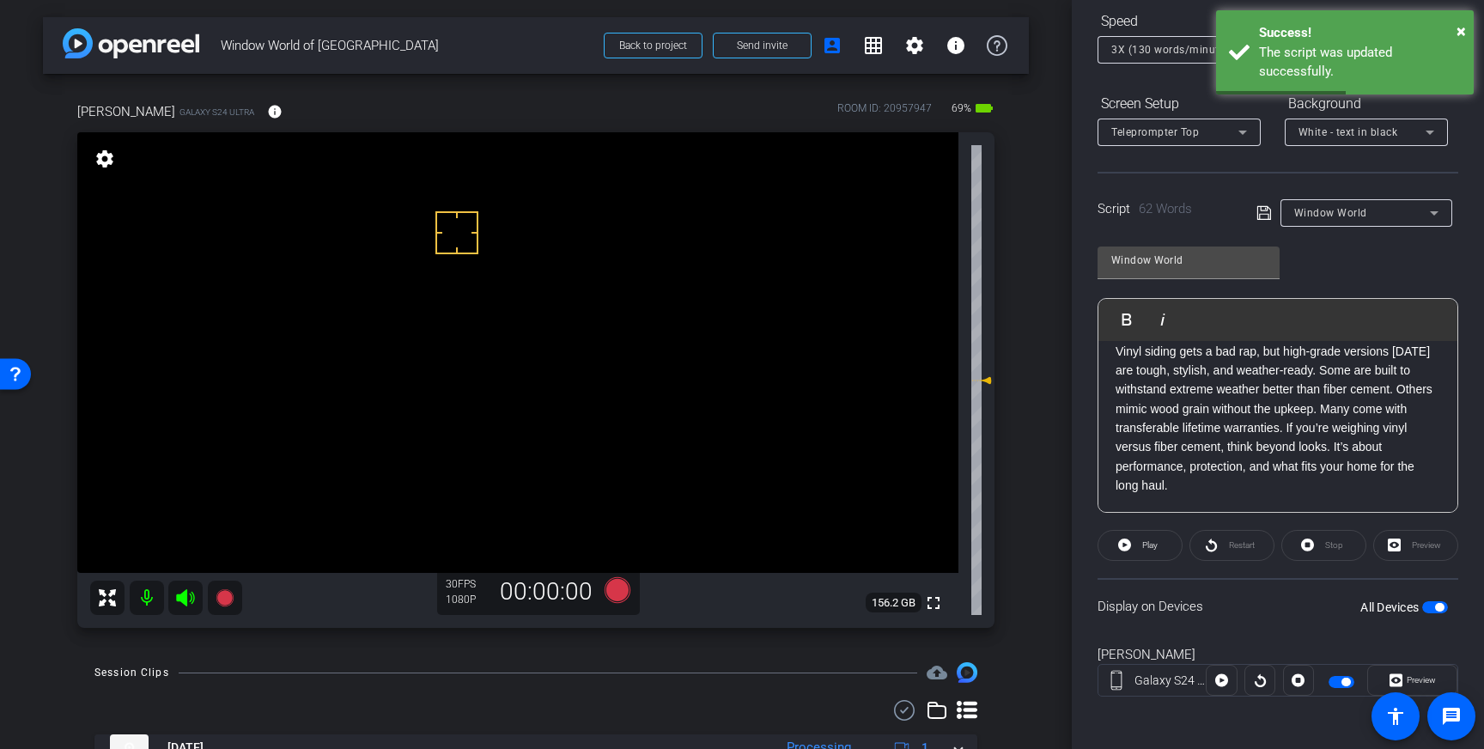
scroll to position [190, 0]
click at [1435, 606] on span "button" at bounding box center [1439, 604] width 9 height 9
click at [1435, 606] on span "button" at bounding box center [1436, 605] width 26 height 12
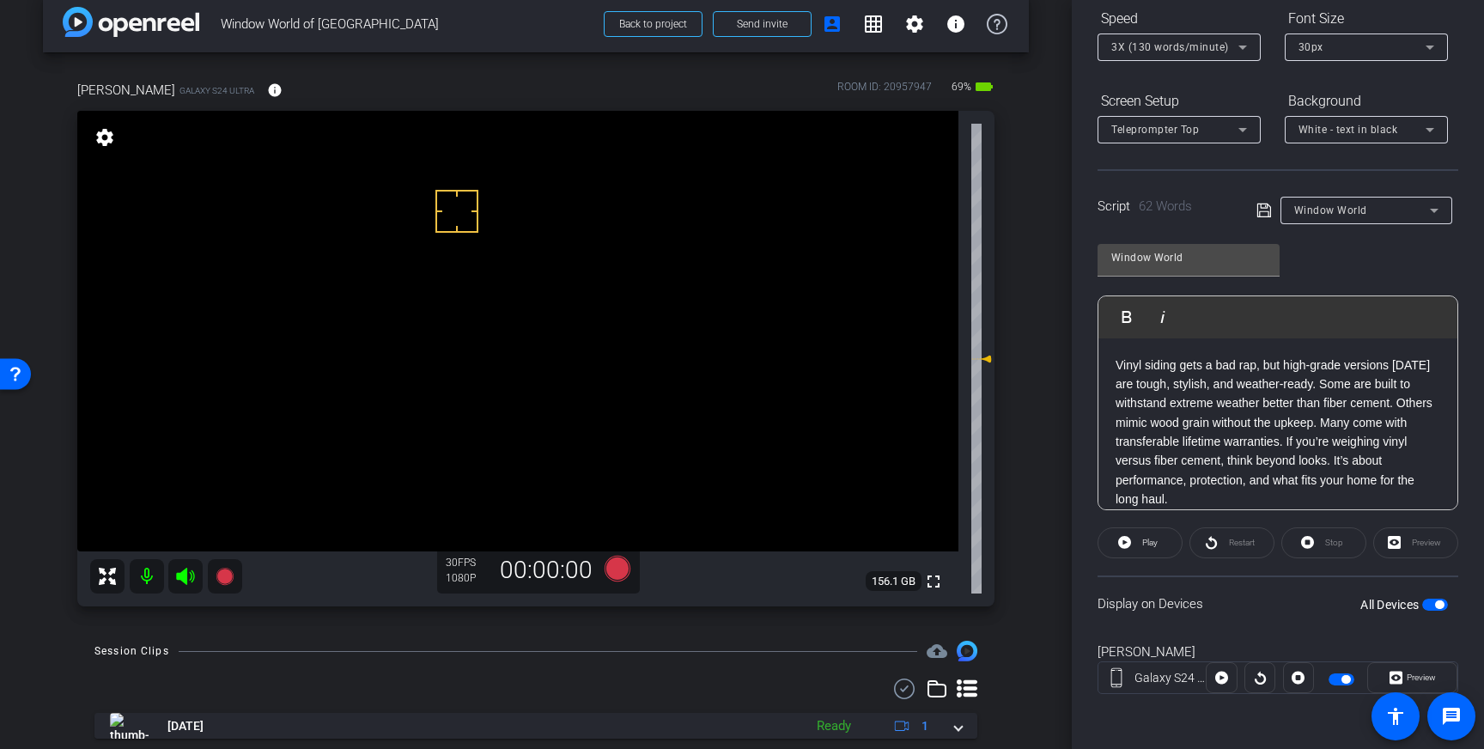
scroll to position [18, 0]
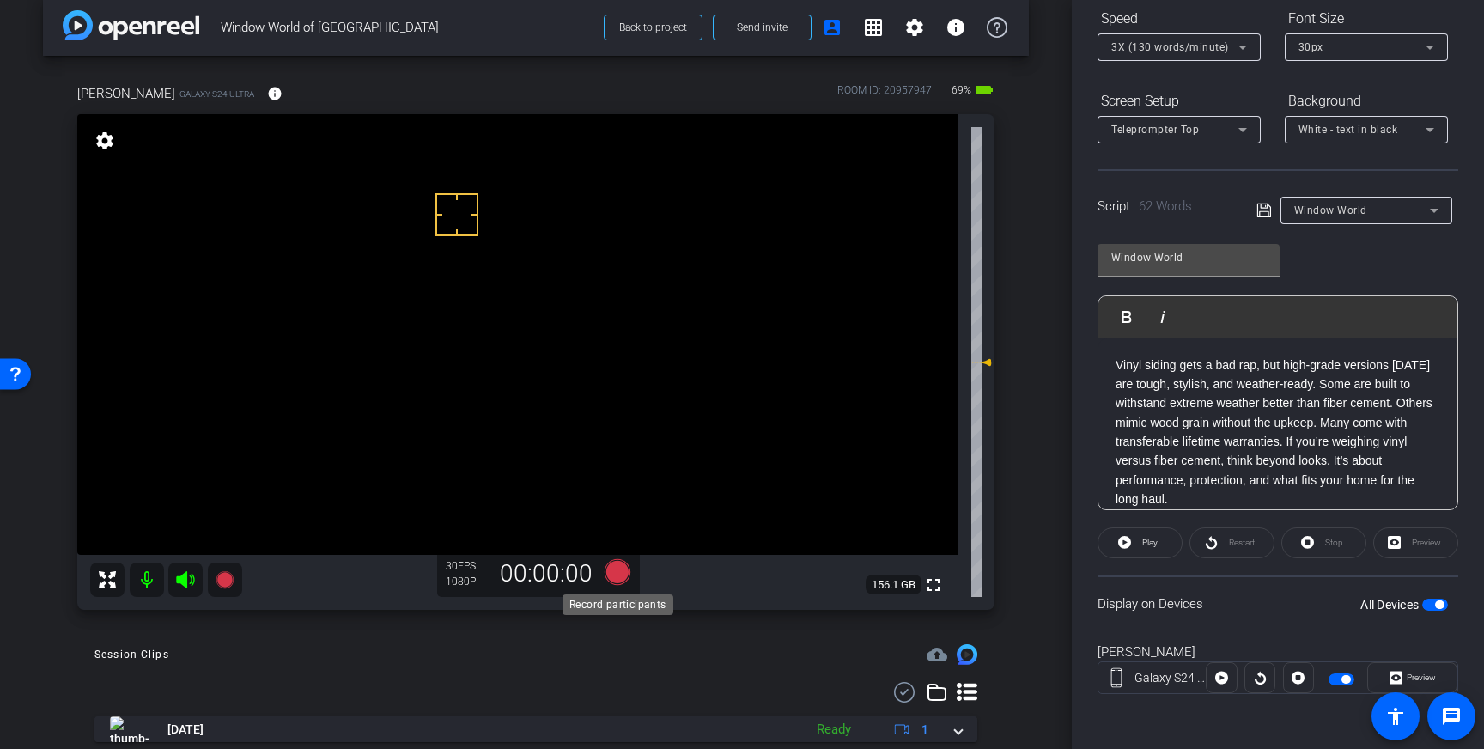
click at [619, 576] on icon at bounding box center [618, 572] width 26 height 26
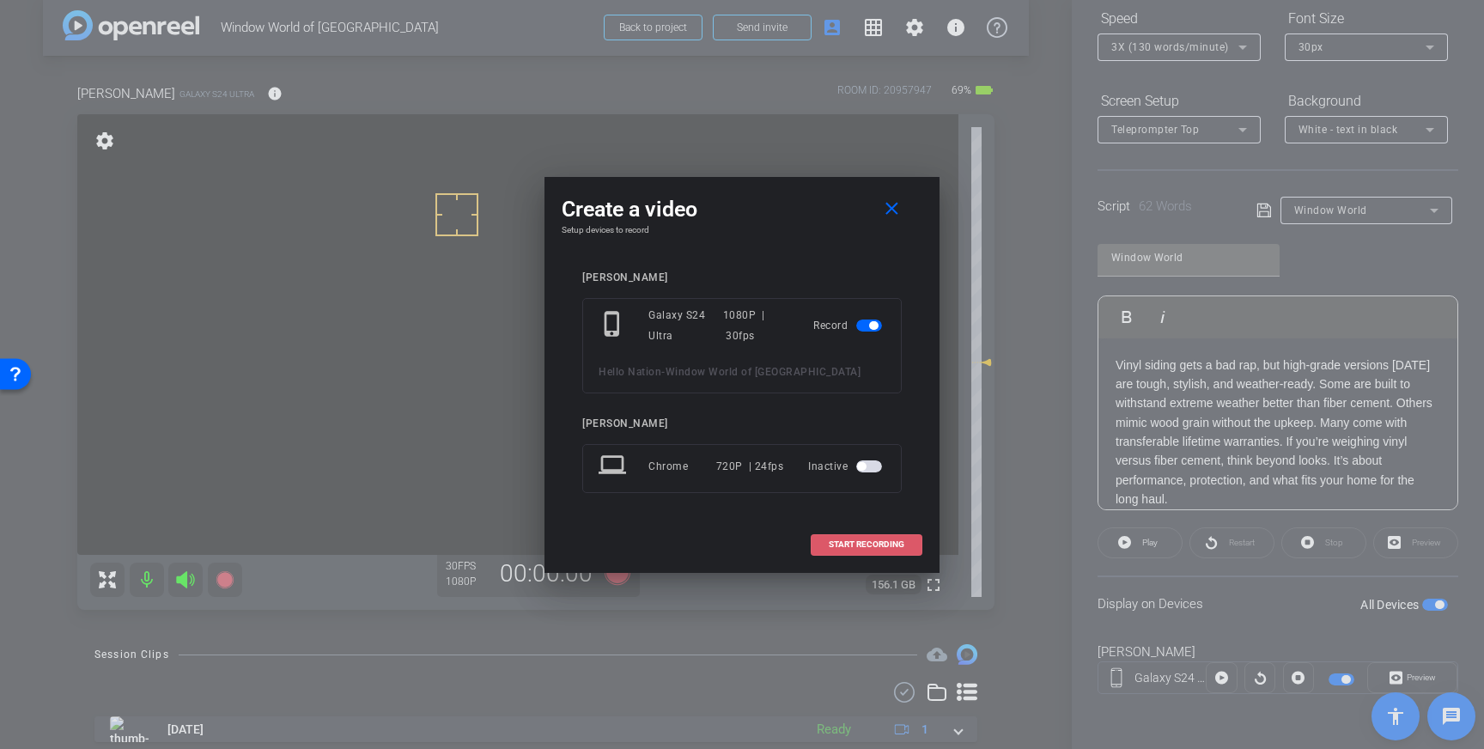
click at [873, 533] on span at bounding box center [867, 544] width 110 height 41
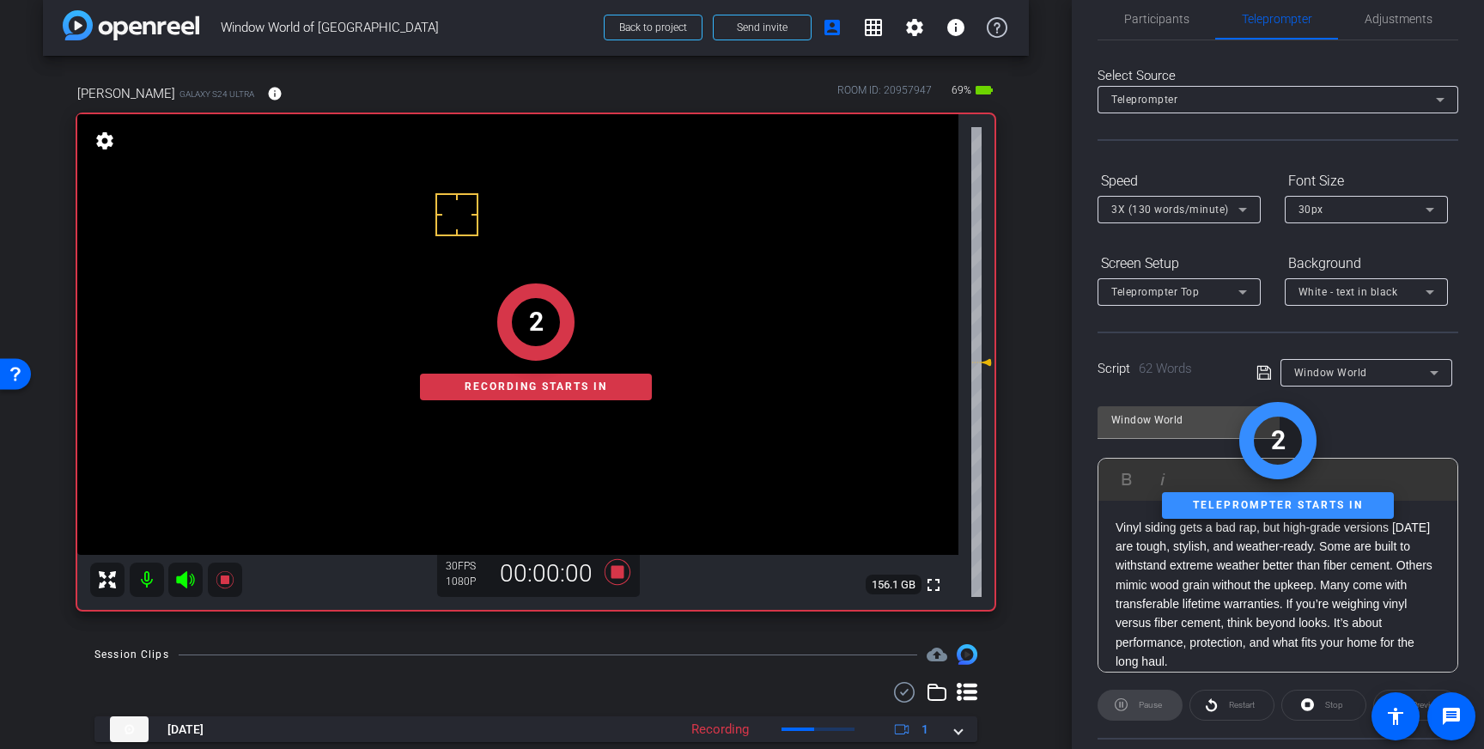
scroll to position [0, 0]
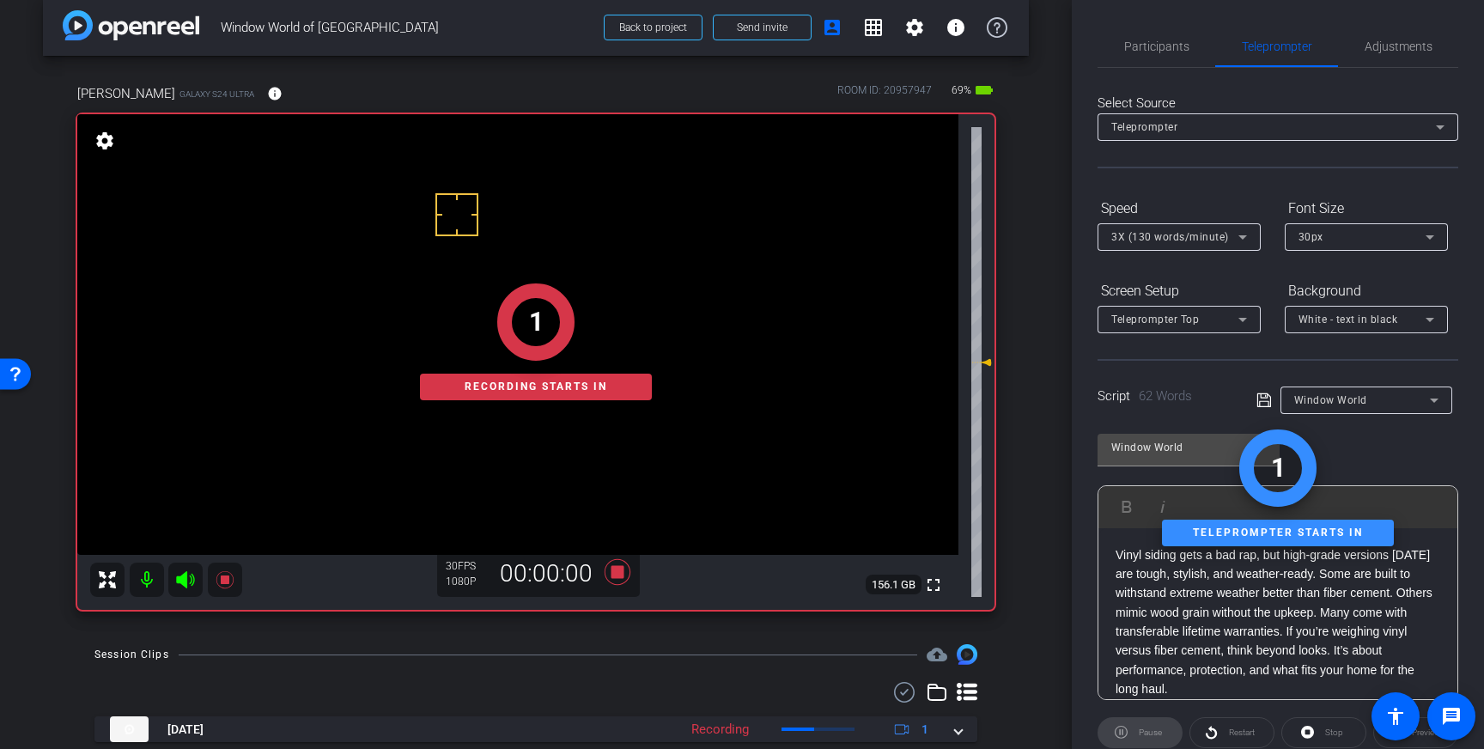
click at [1148, 24] on div "Participants Teleprompter Adjustments settings [PERSON_NAME] flip Director Ever…" at bounding box center [1278, 374] width 412 height 749
click at [1157, 42] on span "Participants" at bounding box center [1156, 46] width 65 height 12
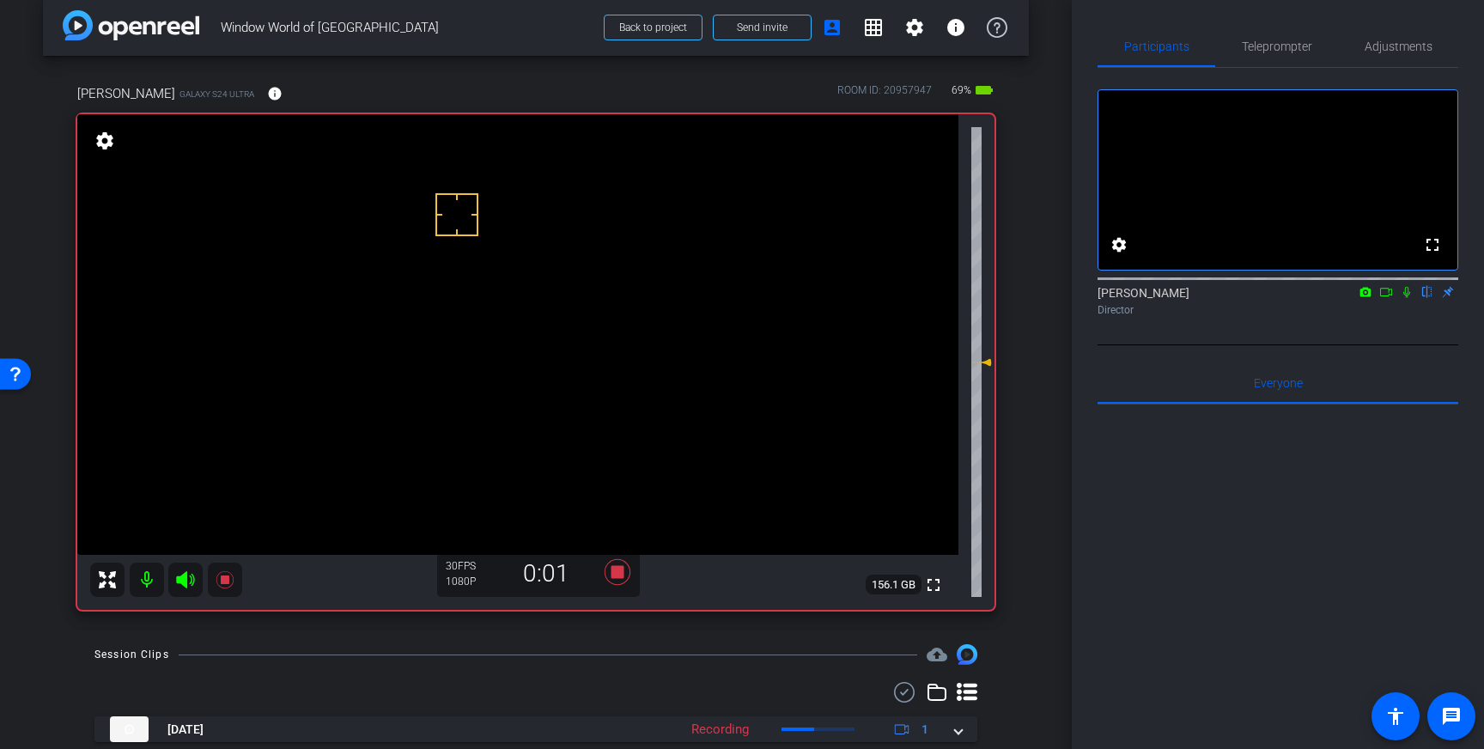
click at [1405, 298] on icon at bounding box center [1407, 292] width 14 height 12
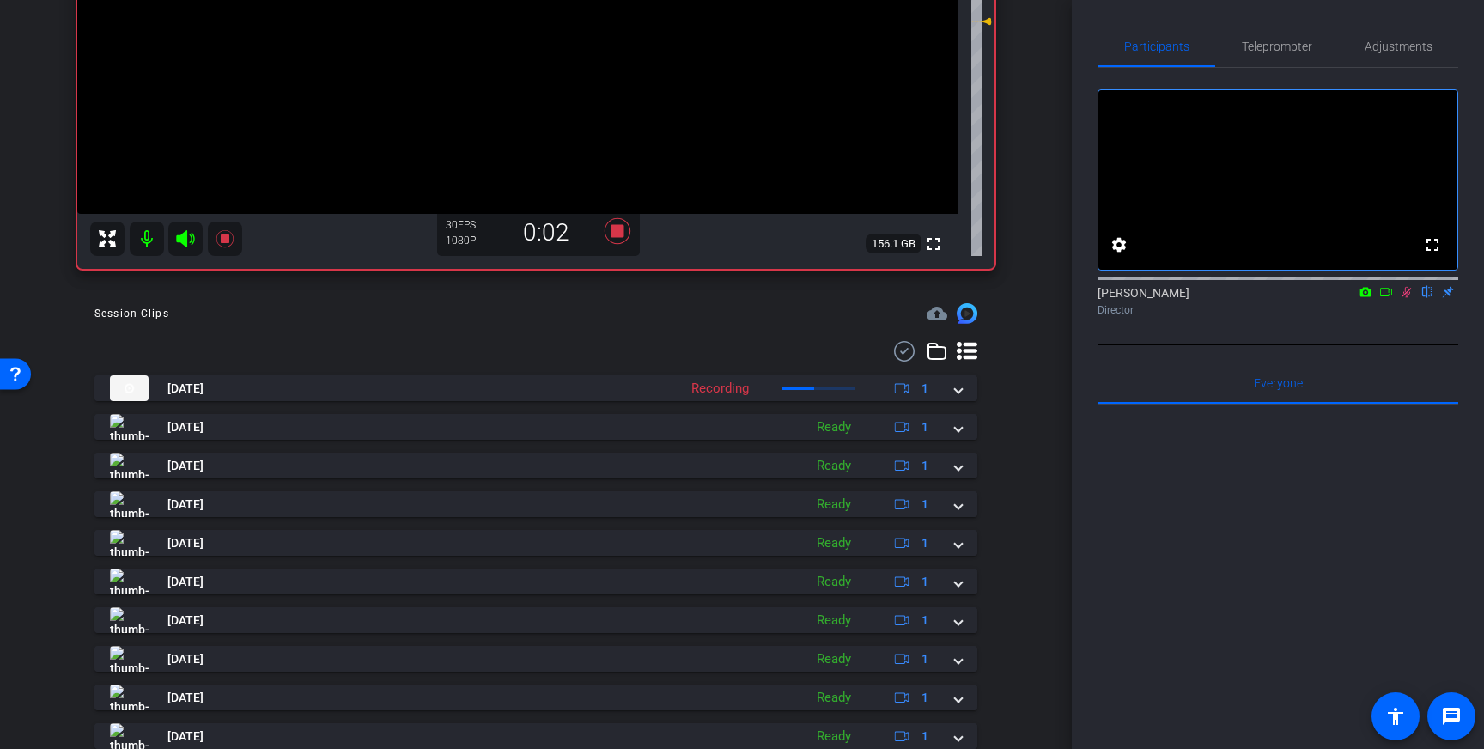
scroll to position [384, 0]
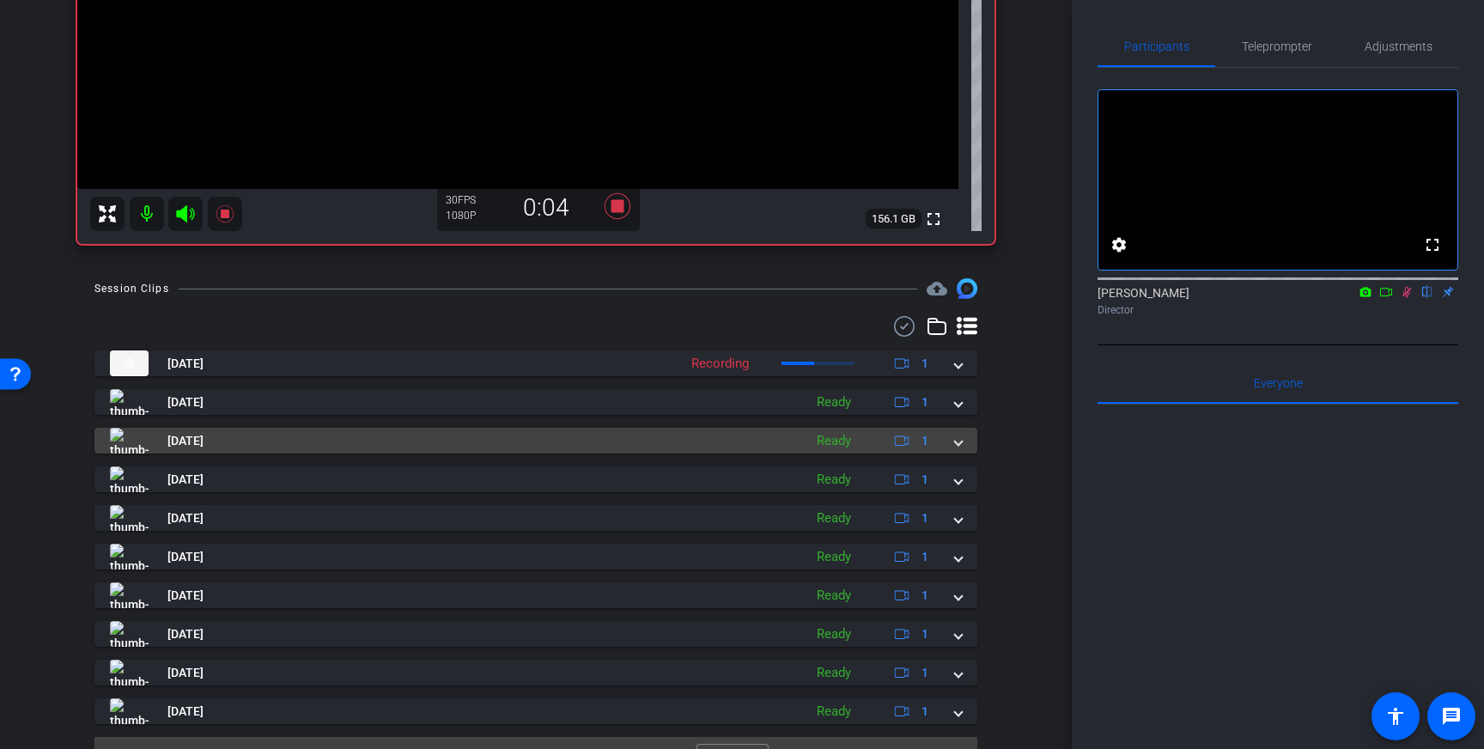
click at [960, 440] on span at bounding box center [958, 441] width 7 height 18
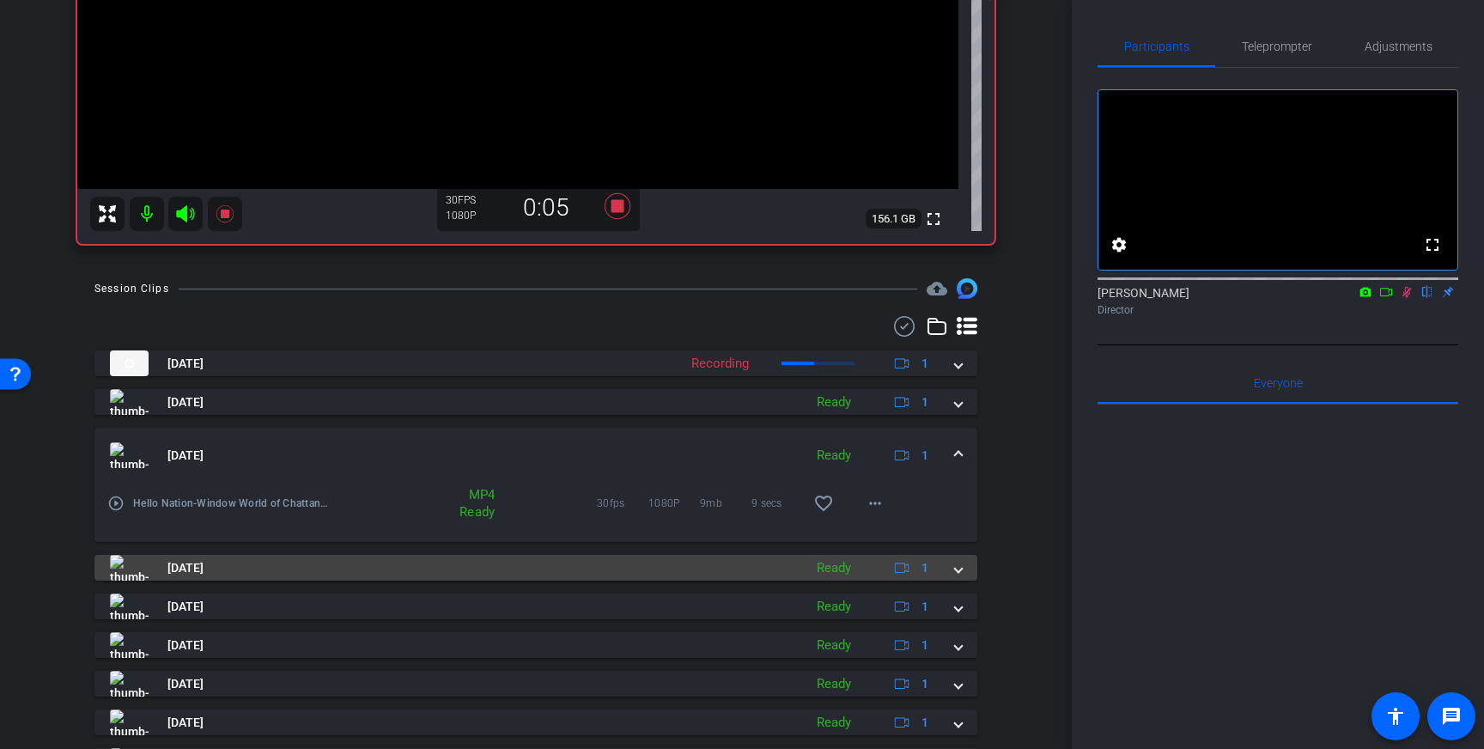
click at [951, 569] on div "[DATE] Ready 1" at bounding box center [532, 568] width 845 height 26
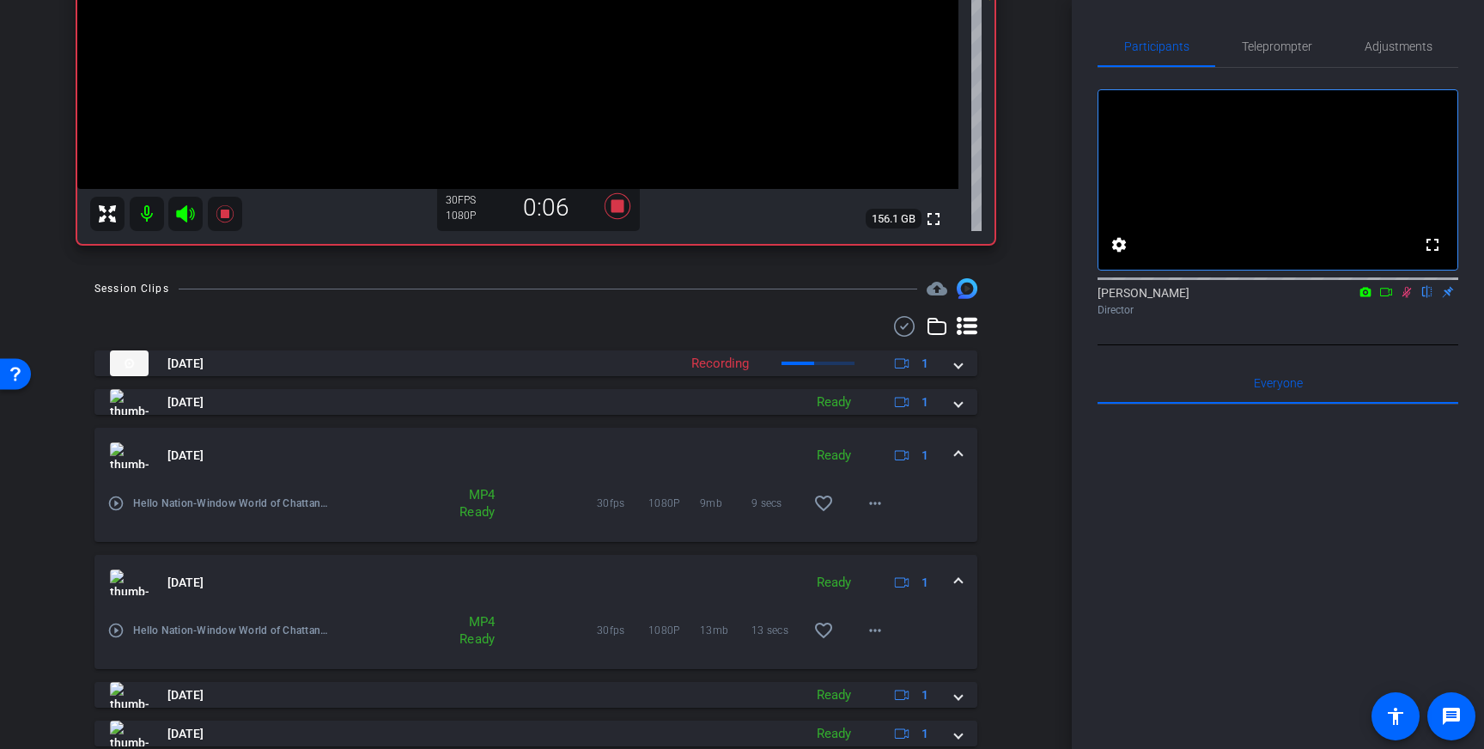
scroll to position [442, 0]
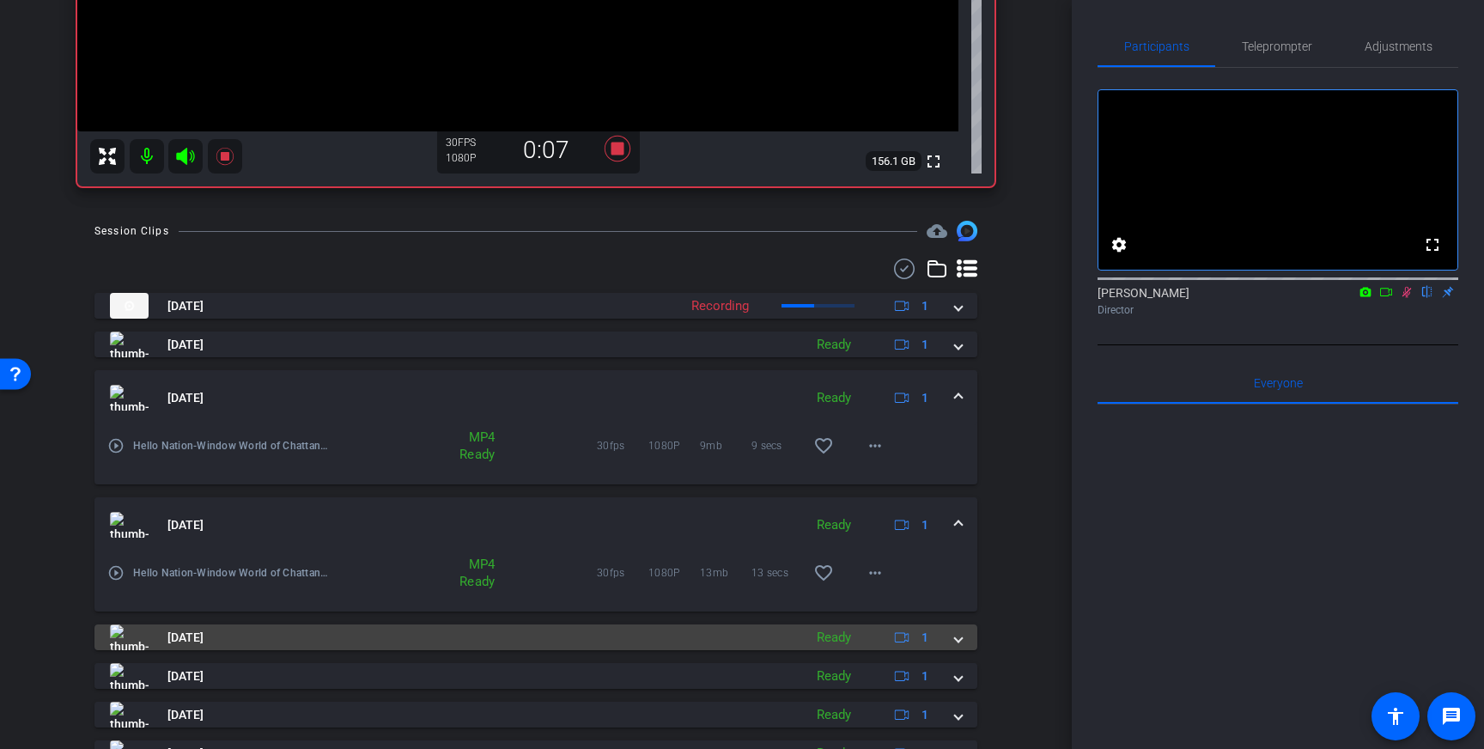
click at [960, 642] on span at bounding box center [958, 638] width 7 height 18
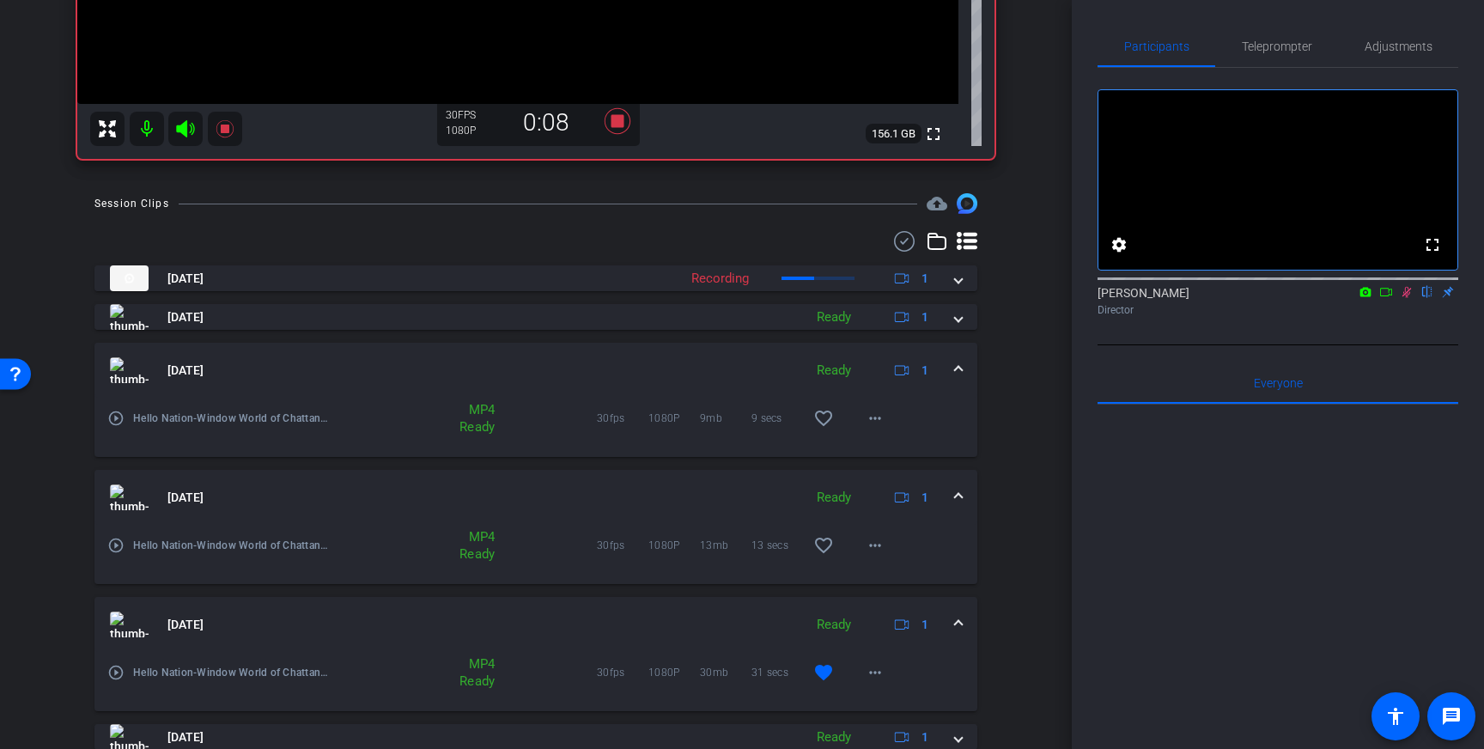
scroll to position [491, 0]
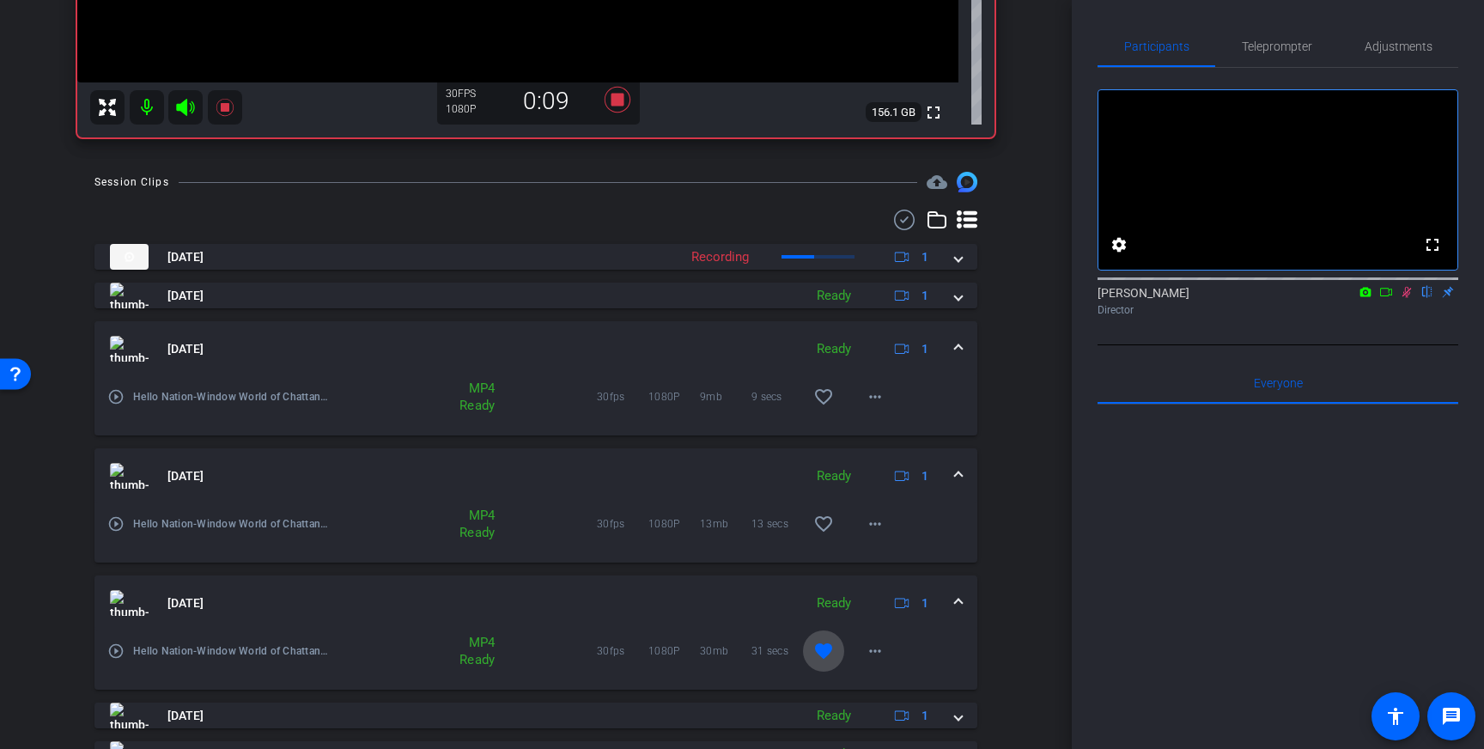
click at [836, 649] on span at bounding box center [823, 651] width 41 height 41
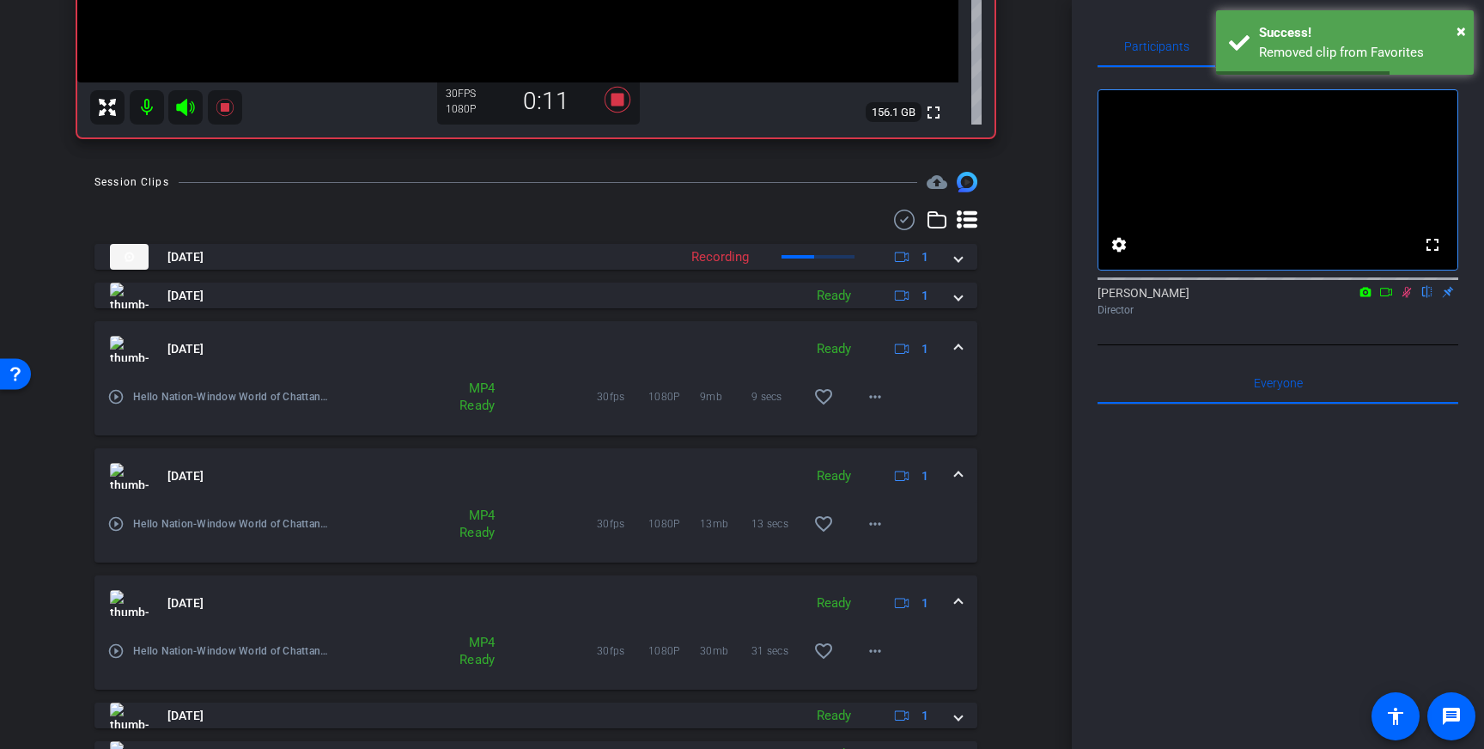
click at [955, 596] on span at bounding box center [958, 603] width 7 height 18
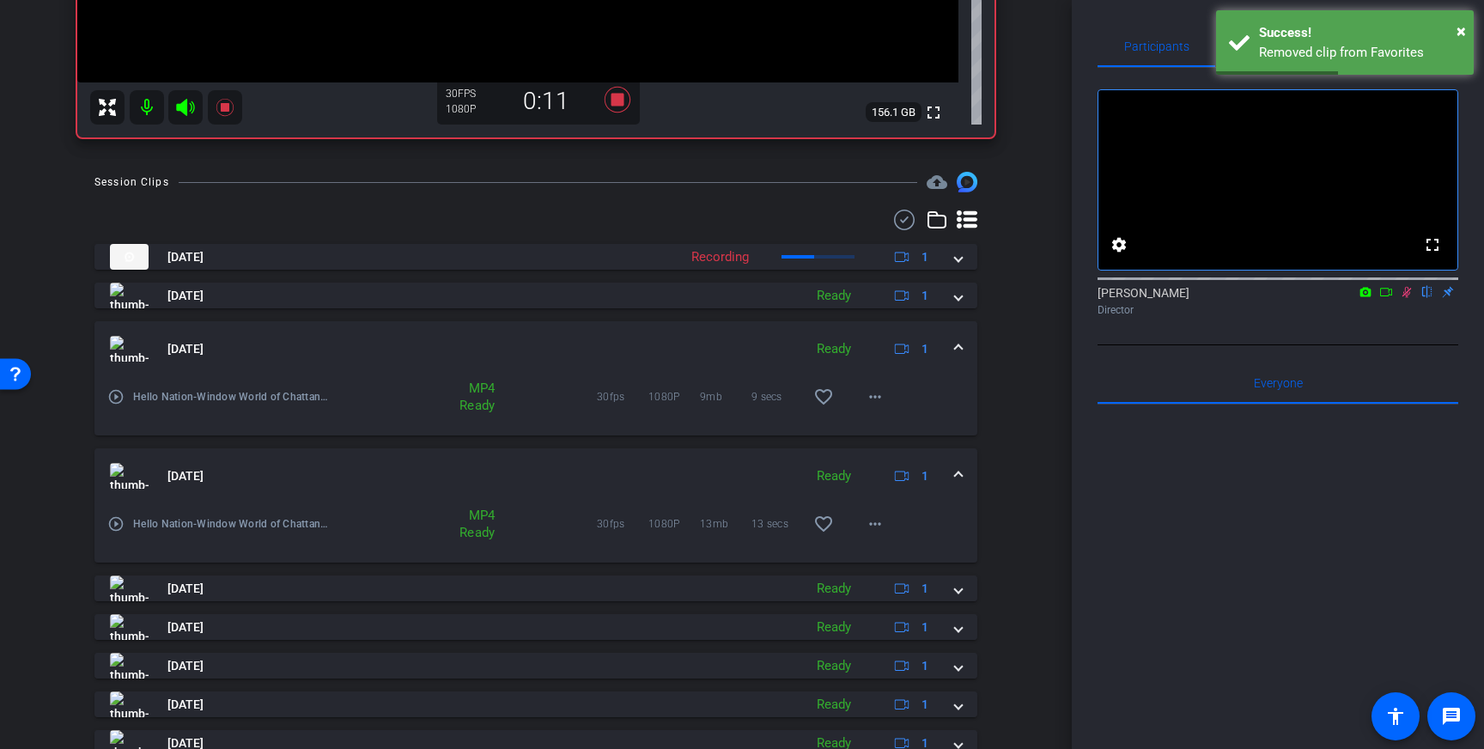
click at [953, 336] on div "[DATE] Ready 1" at bounding box center [532, 349] width 845 height 26
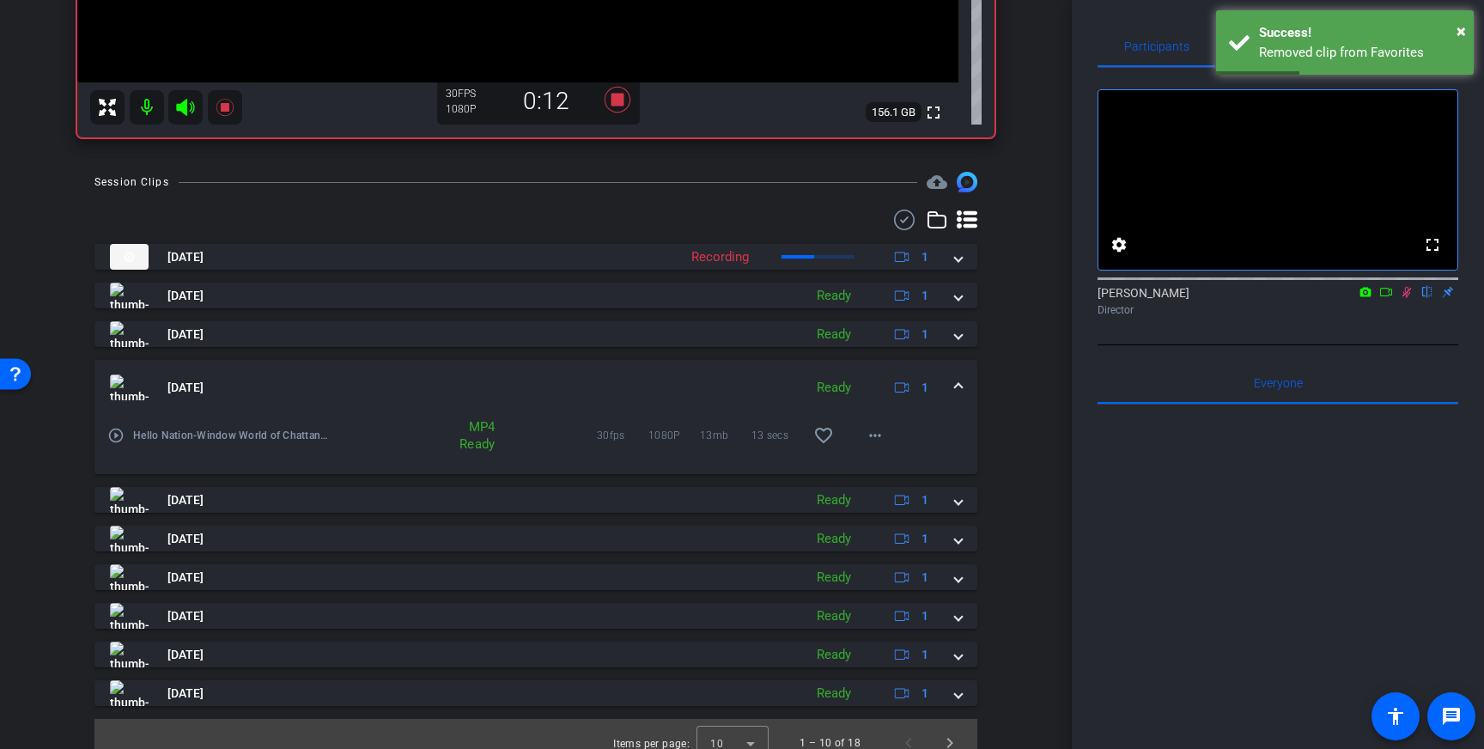
click at [955, 387] on span at bounding box center [958, 388] width 7 height 18
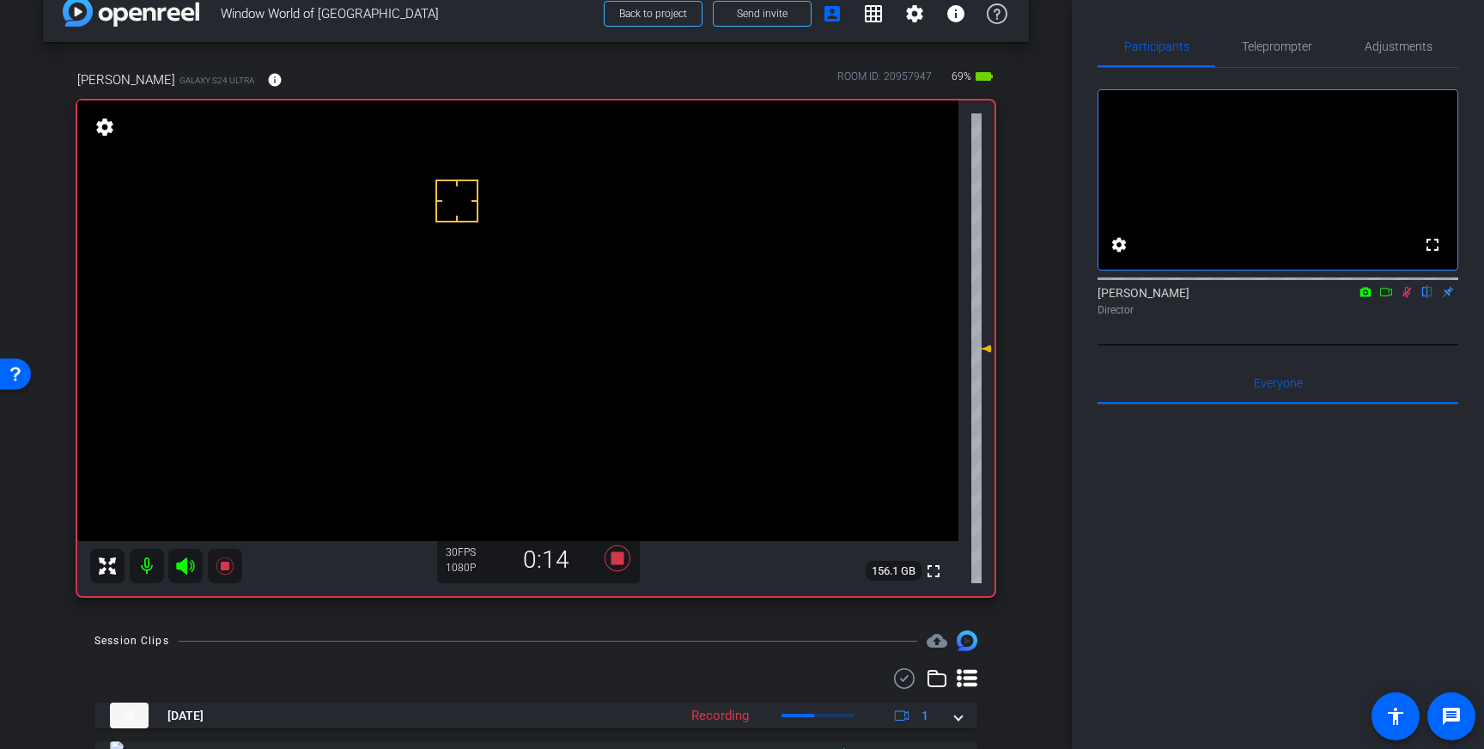
scroll to position [31, 0]
click at [1408, 298] on icon at bounding box center [1407, 292] width 9 height 11
click at [625, 557] on icon at bounding box center [617, 559] width 41 height 31
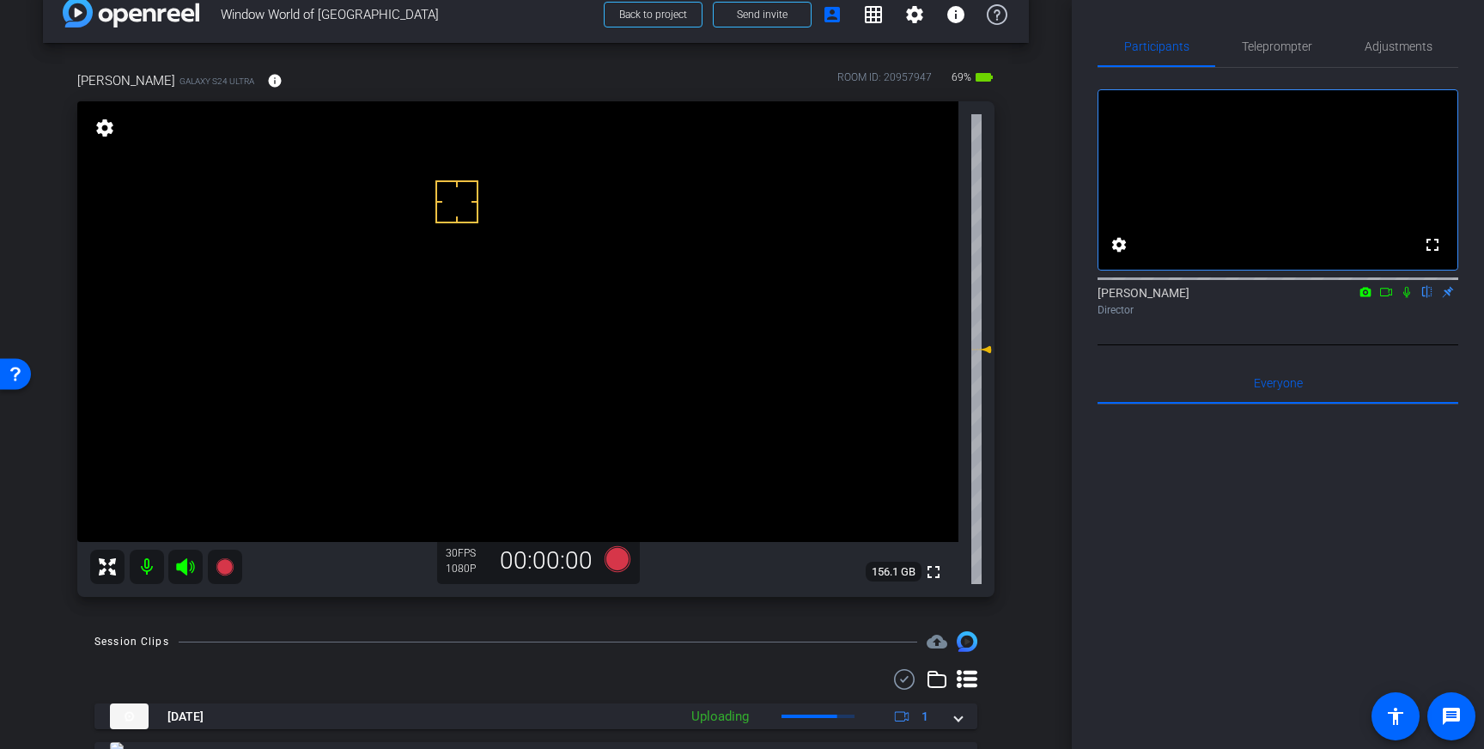
scroll to position [113, 0]
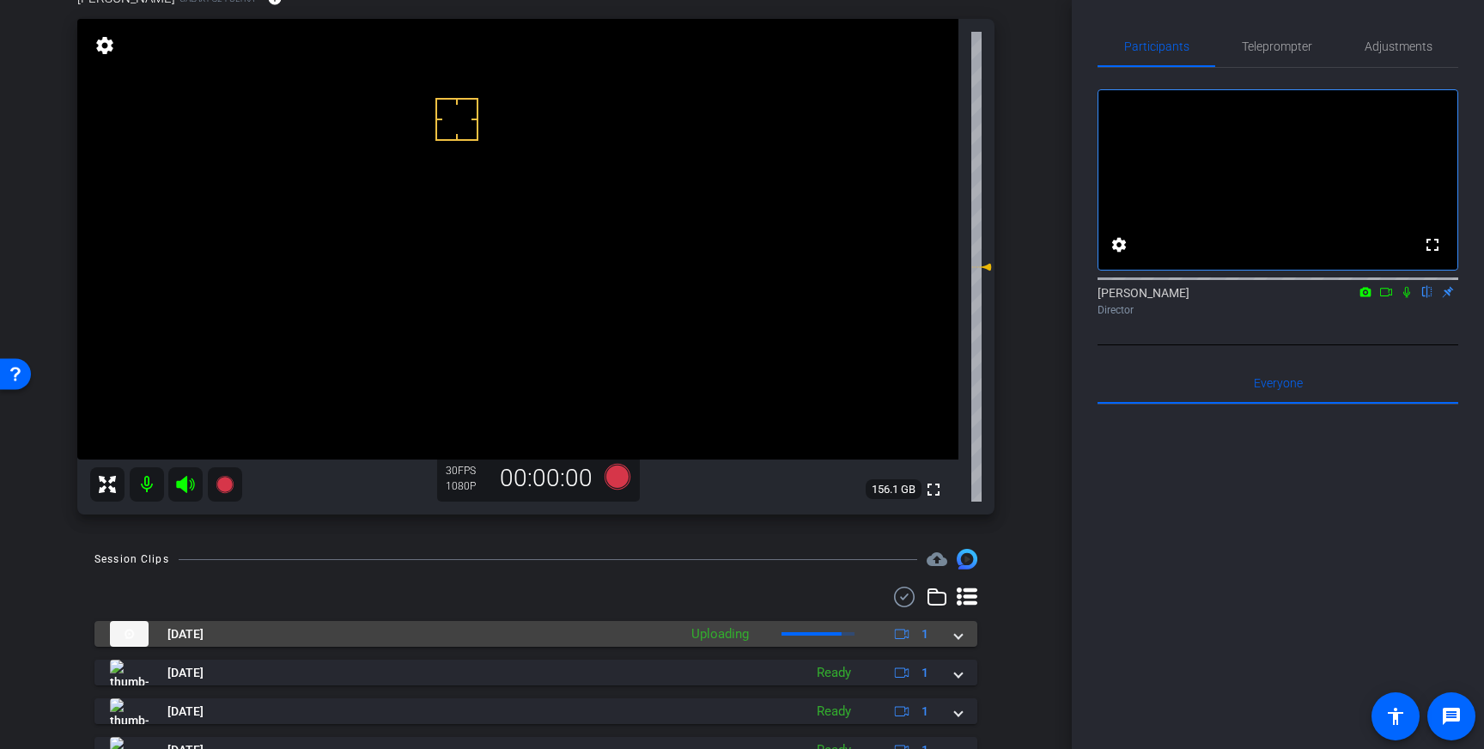
click at [960, 635] on span at bounding box center [958, 634] width 7 height 18
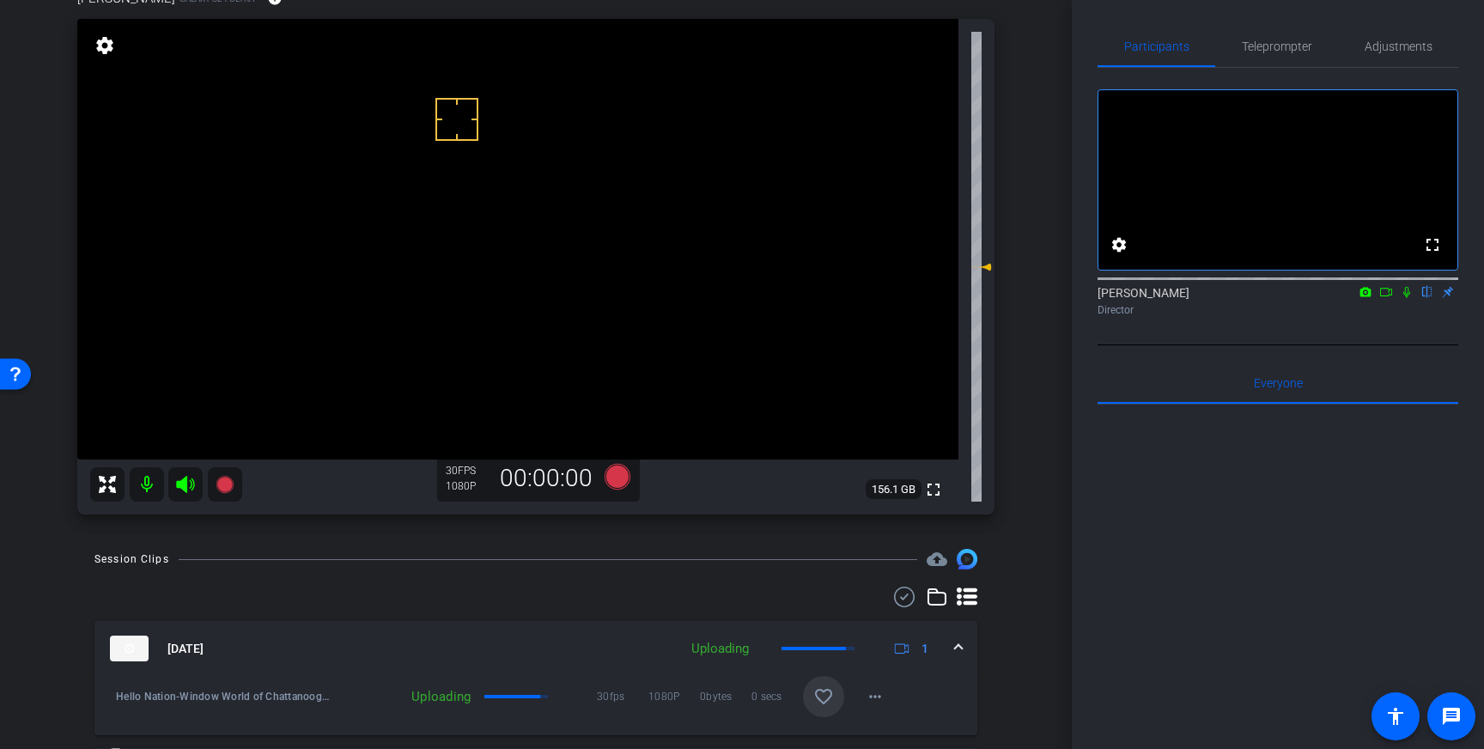
click at [832, 686] on mat-icon "favorite_border" at bounding box center [824, 696] width 21 height 21
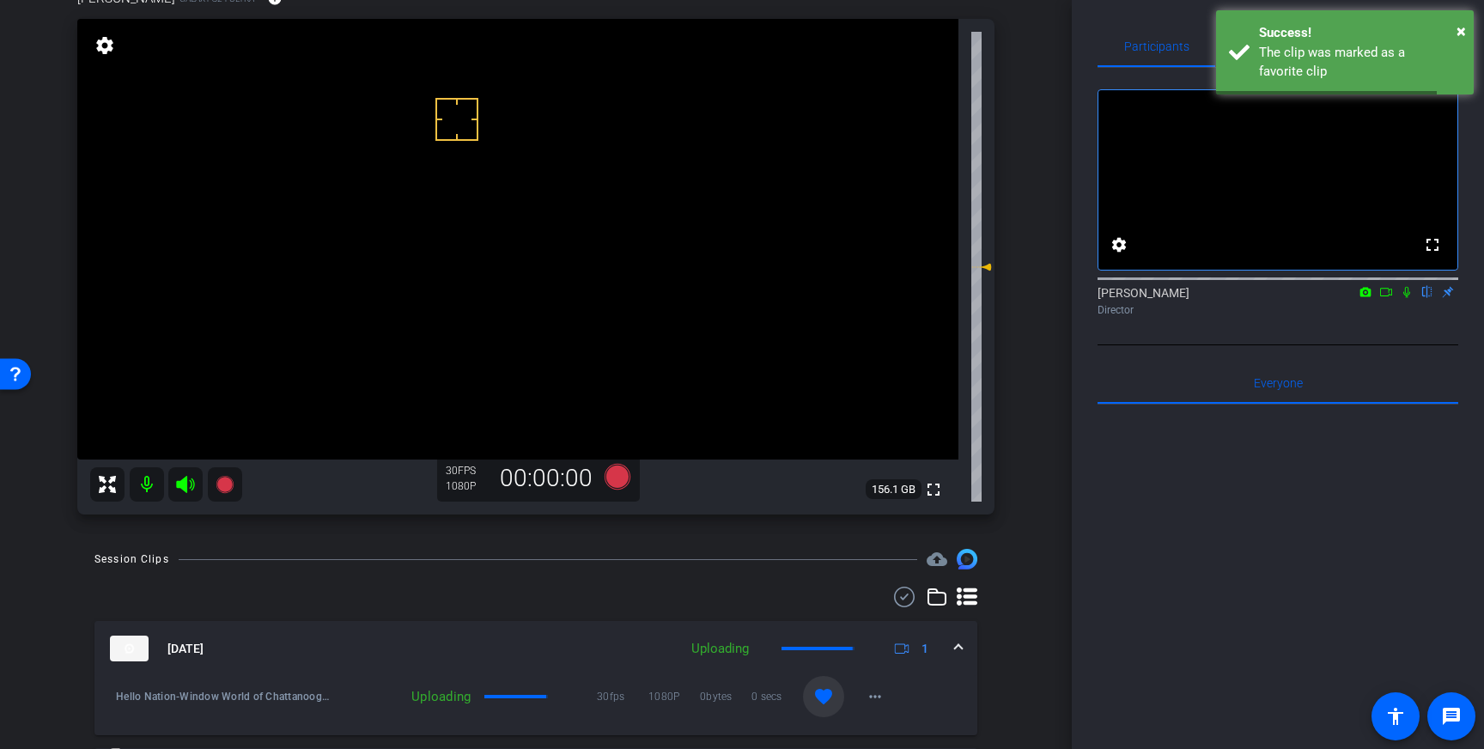
click at [964, 649] on mat-expansion-panel-header "[DATE] Uploading 1" at bounding box center [535, 648] width 883 height 55
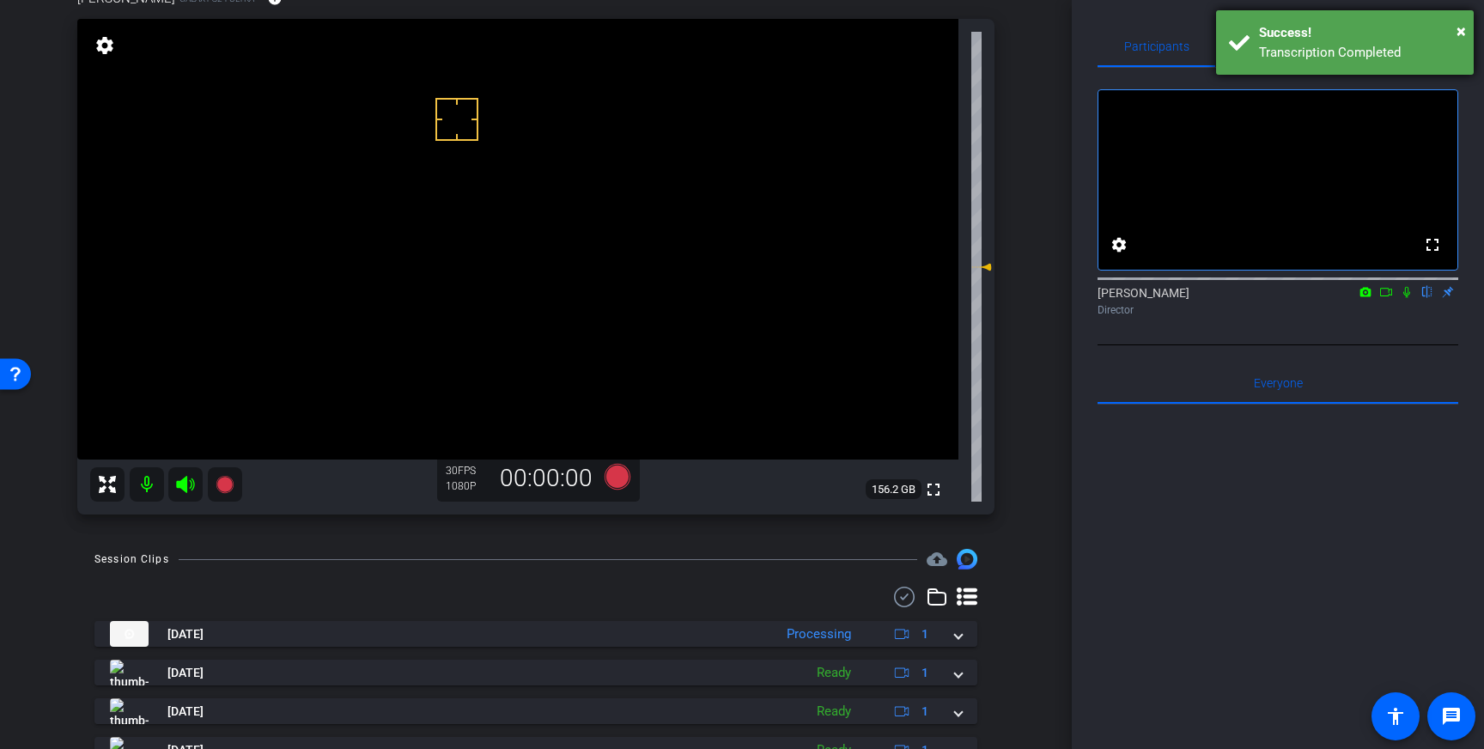
click at [1344, 35] on div "Success!" at bounding box center [1360, 33] width 202 height 20
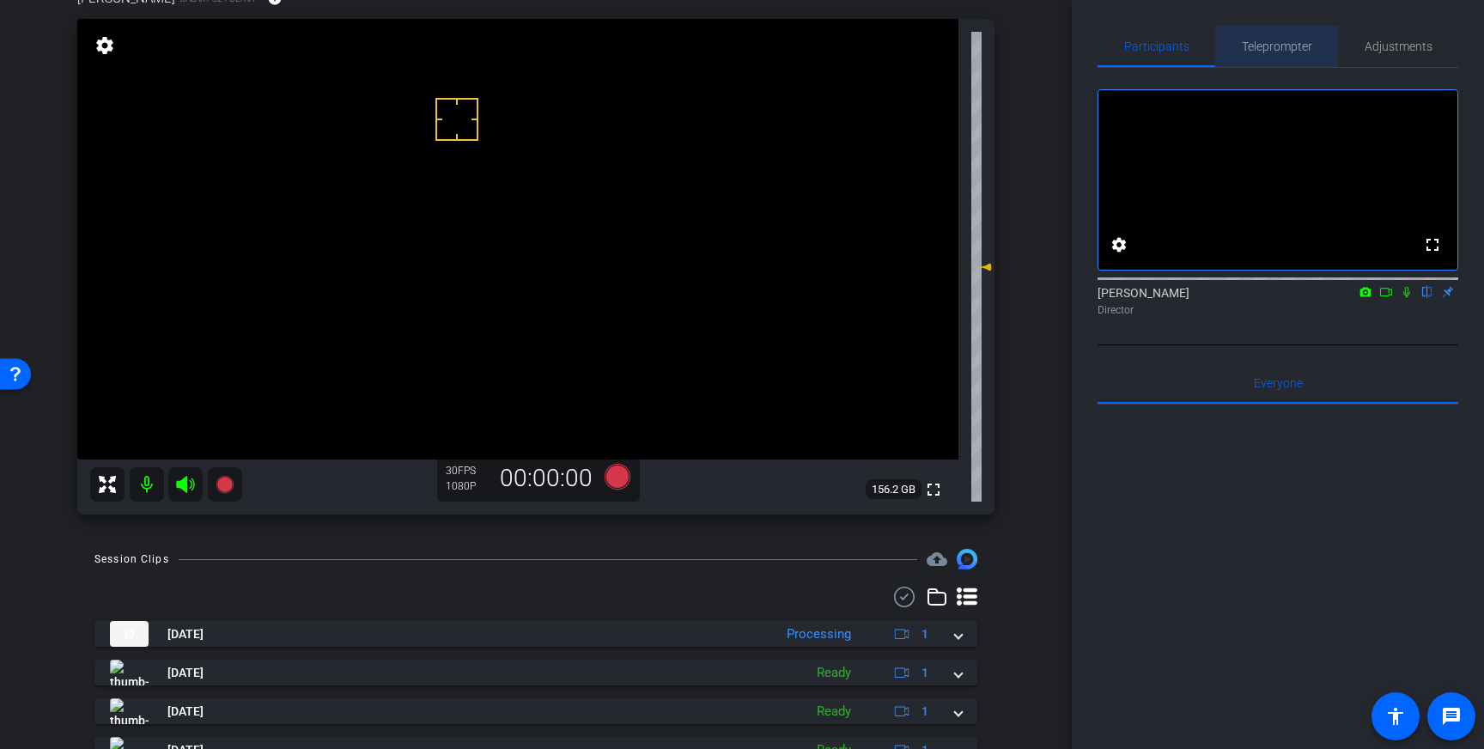
click at [1278, 54] on span "Teleprompter" at bounding box center [1277, 46] width 70 height 41
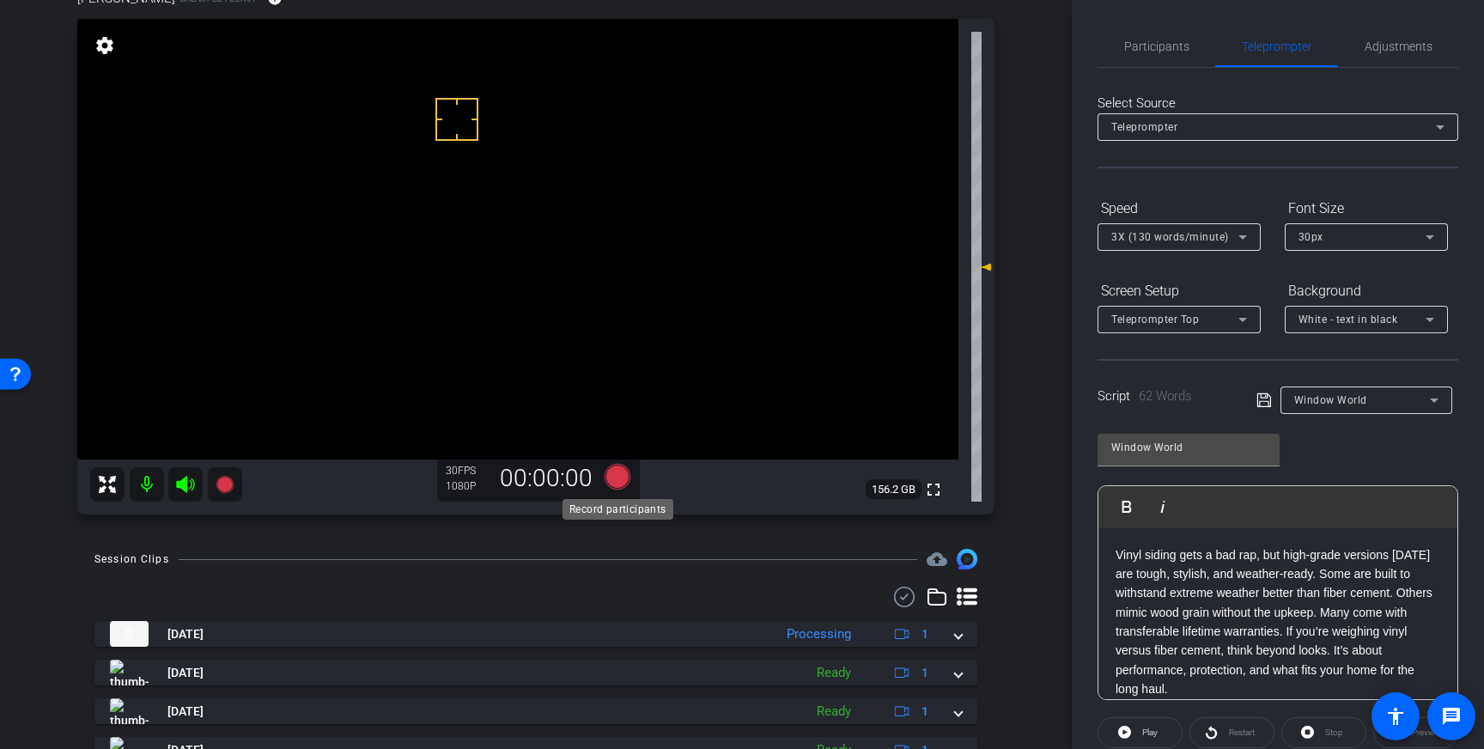
click at [618, 478] on icon at bounding box center [618, 477] width 26 height 26
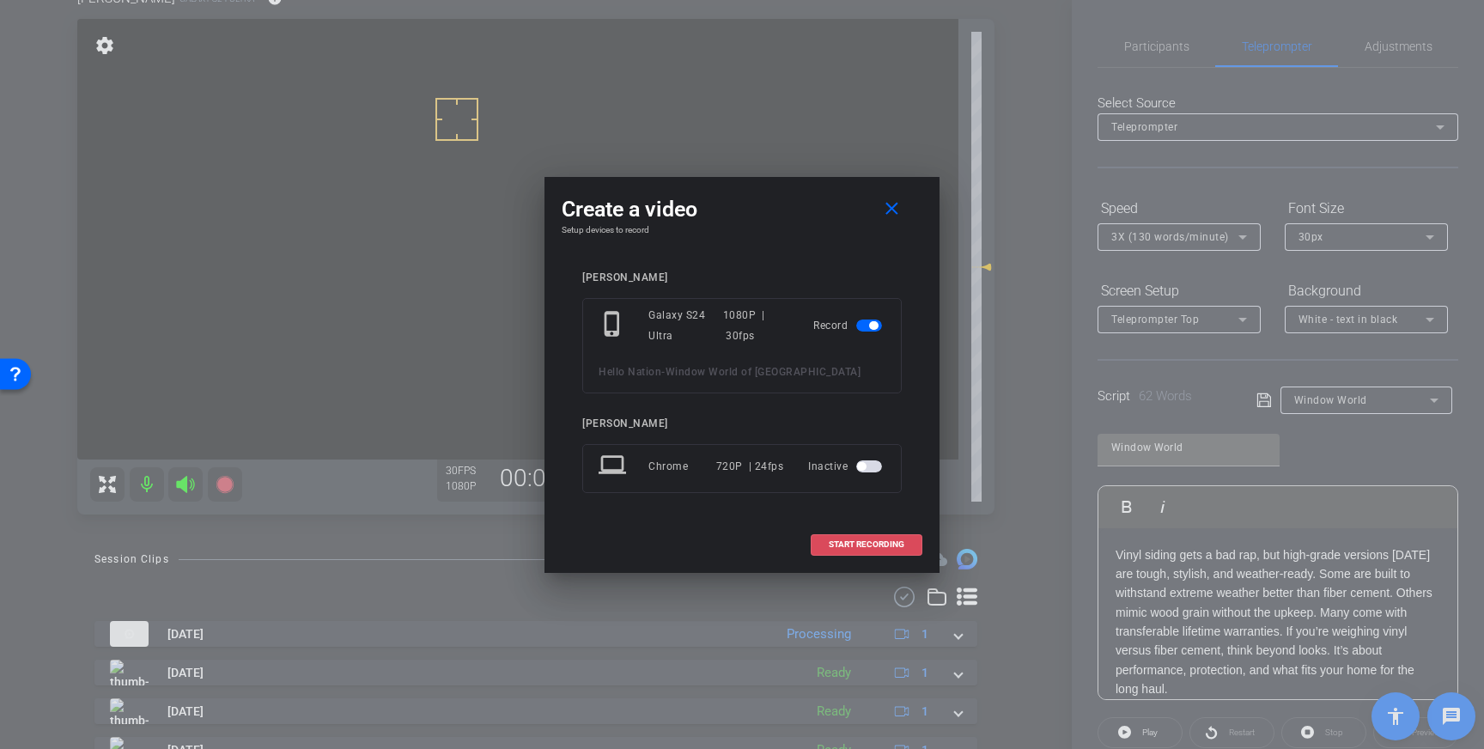
drag, startPoint x: 854, startPoint y: 539, endPoint x: 994, endPoint y: 429, distance: 178.0
click at [857, 540] on span "START RECORDING" at bounding box center [867, 544] width 76 height 9
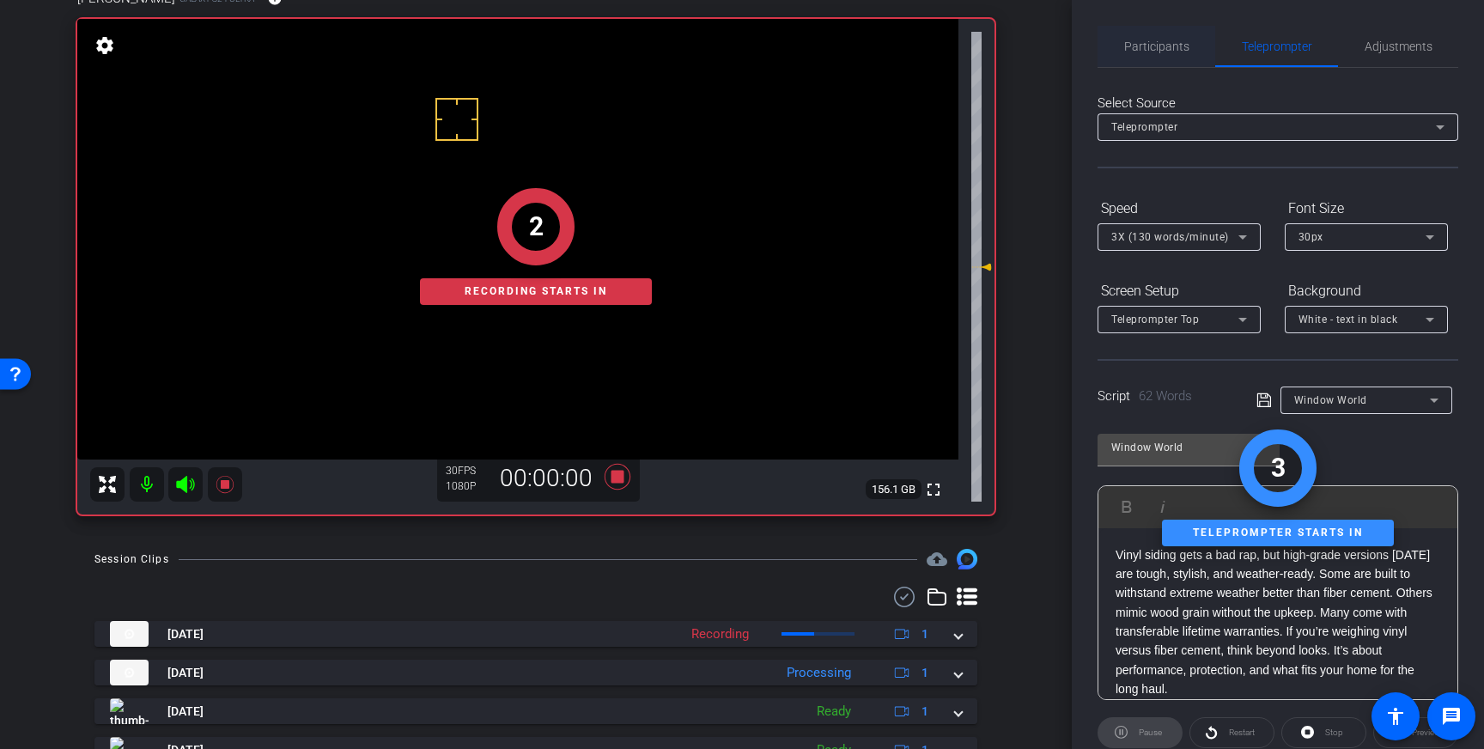
drag, startPoint x: 1151, startPoint y: 43, endPoint x: 1163, endPoint y: 61, distance: 21.7
click at [1151, 44] on span "Participants" at bounding box center [1156, 46] width 65 height 12
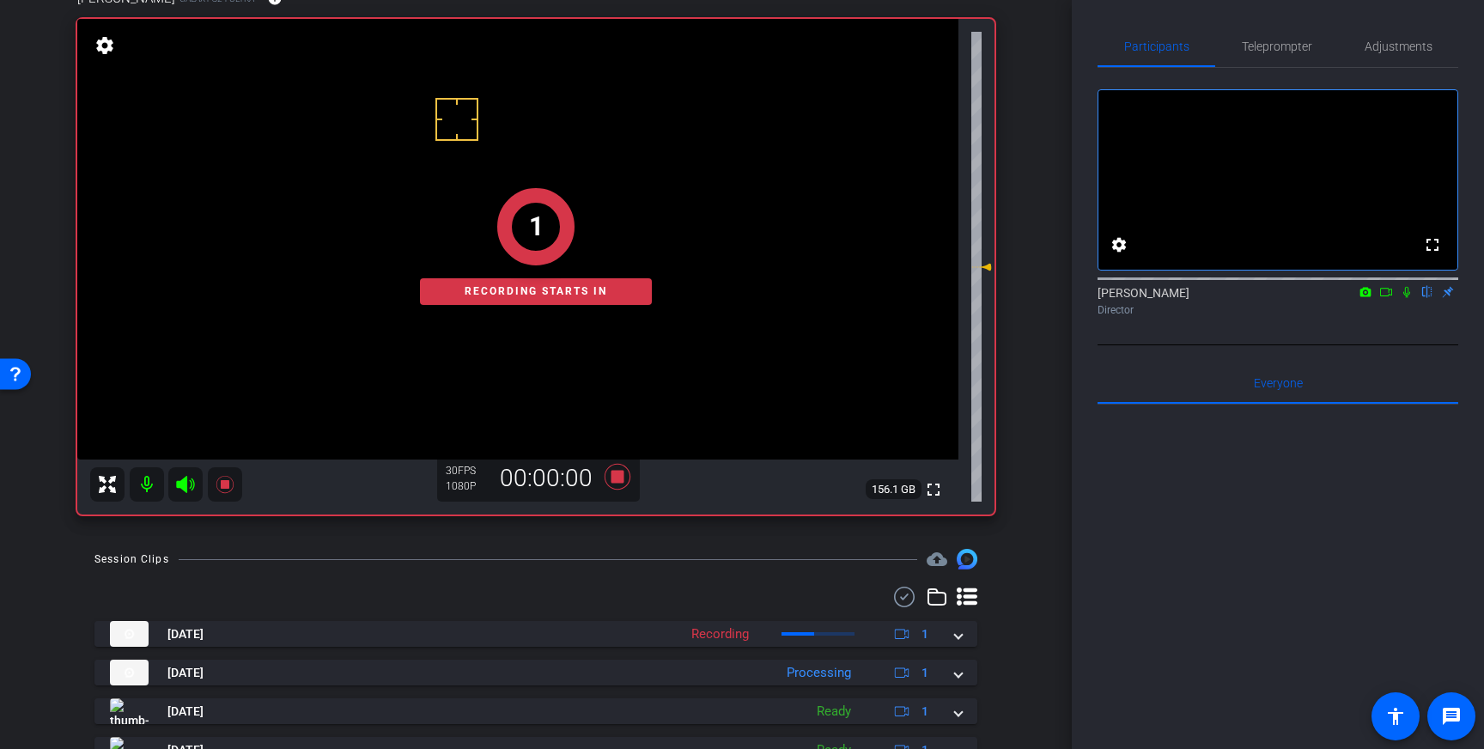
click at [1409, 298] on icon at bounding box center [1407, 292] width 14 height 12
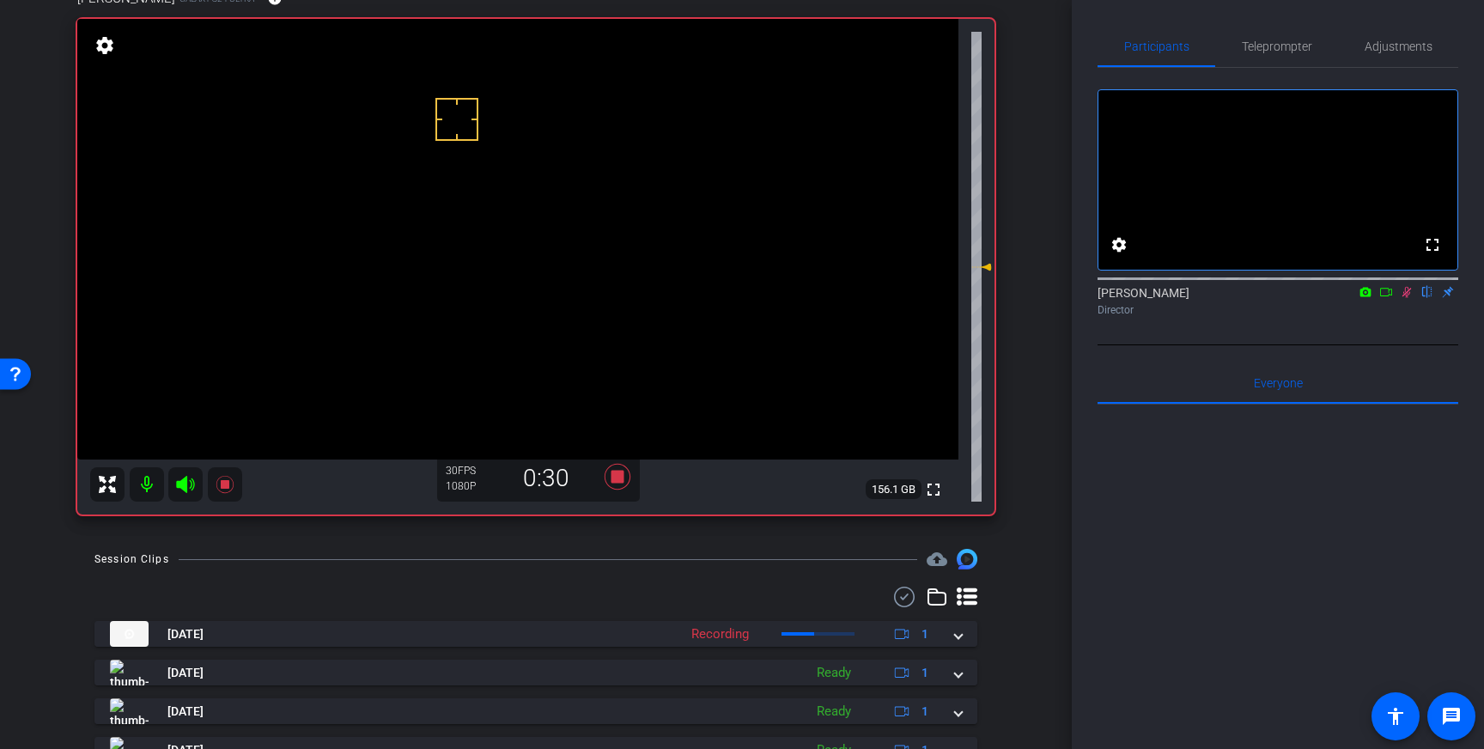
click at [1407, 298] on icon at bounding box center [1407, 292] width 14 height 12
click at [619, 475] on icon at bounding box center [618, 477] width 26 height 26
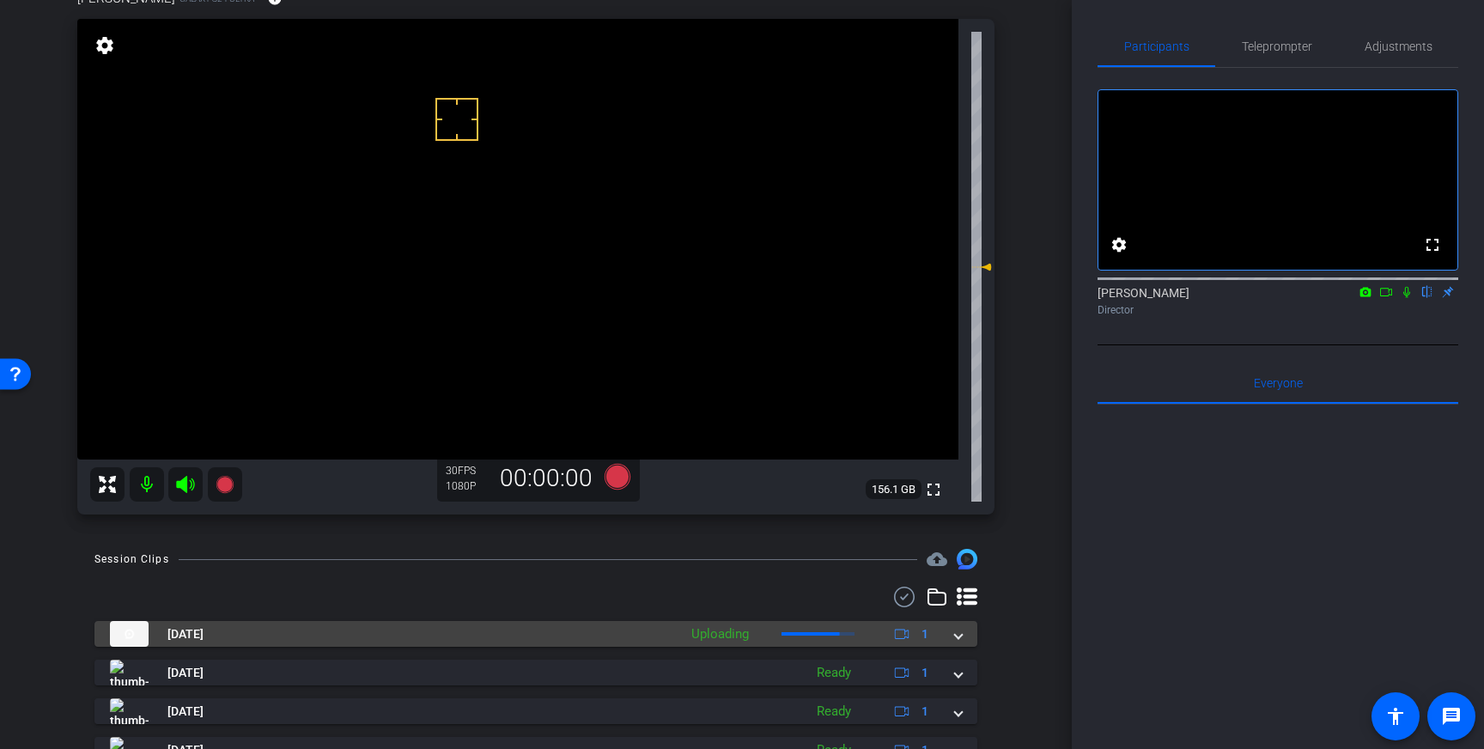
click at [962, 637] on mat-expansion-panel-header "[DATE] Uploading 1" at bounding box center [535, 634] width 883 height 26
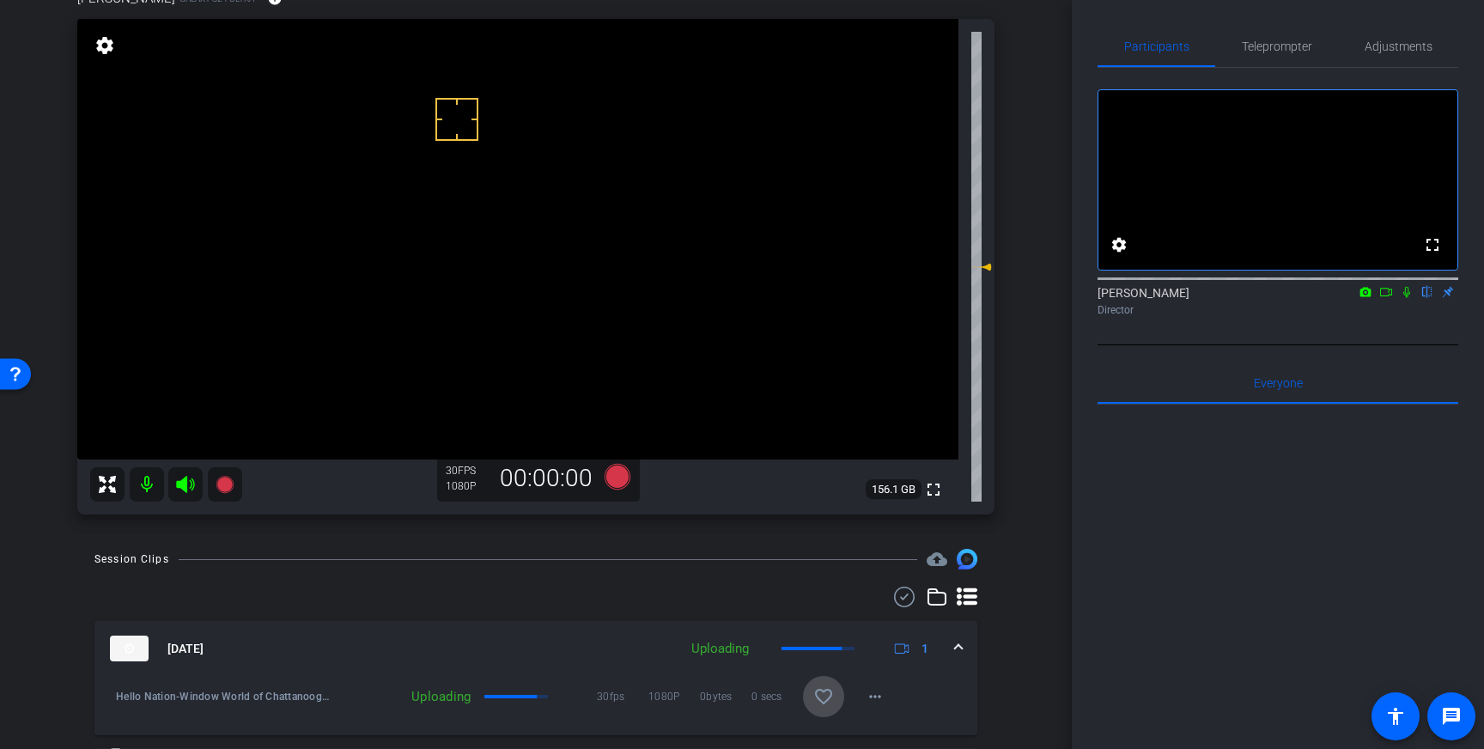
click at [832, 698] on mat-icon "favorite_border" at bounding box center [824, 696] width 21 height 21
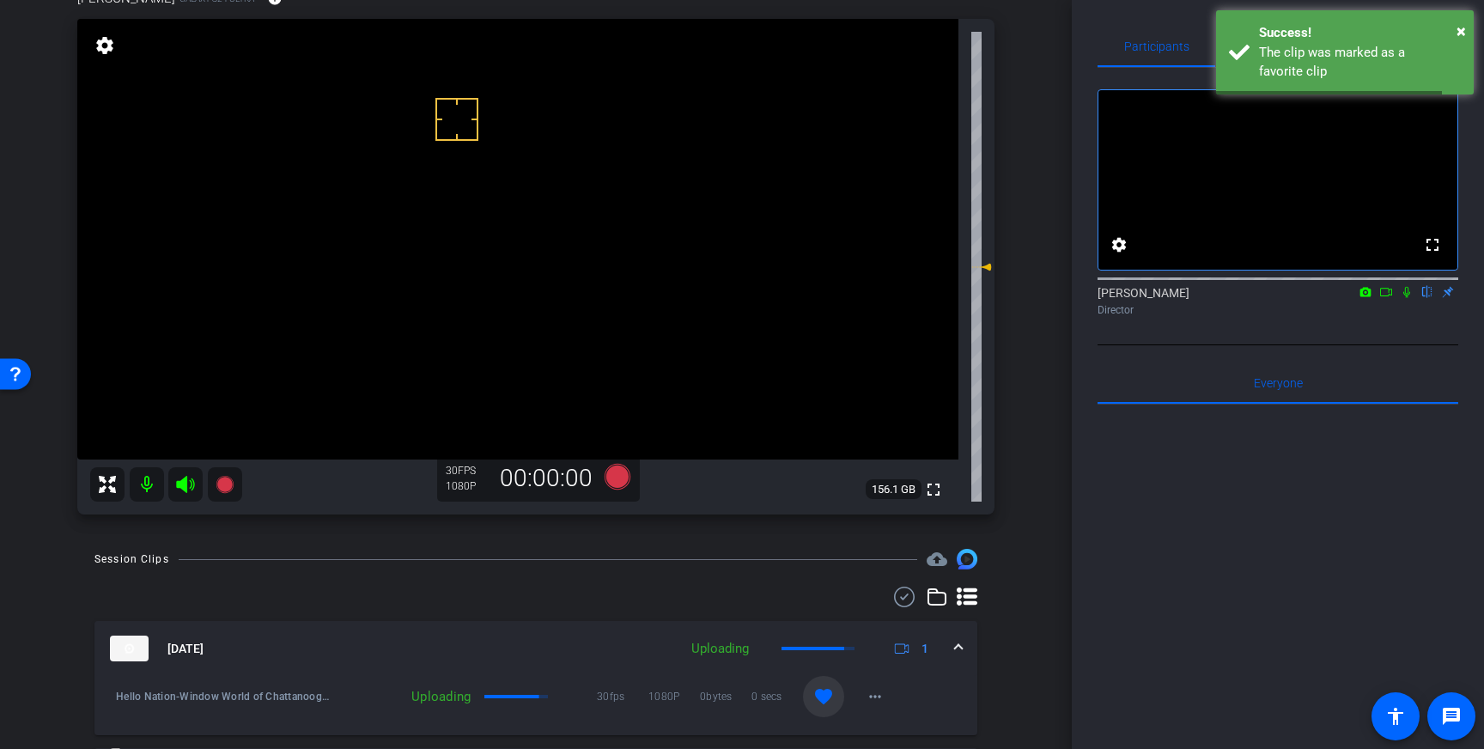
click at [967, 646] on mat-expansion-panel-header "[DATE] Uploading 1" at bounding box center [535, 648] width 883 height 55
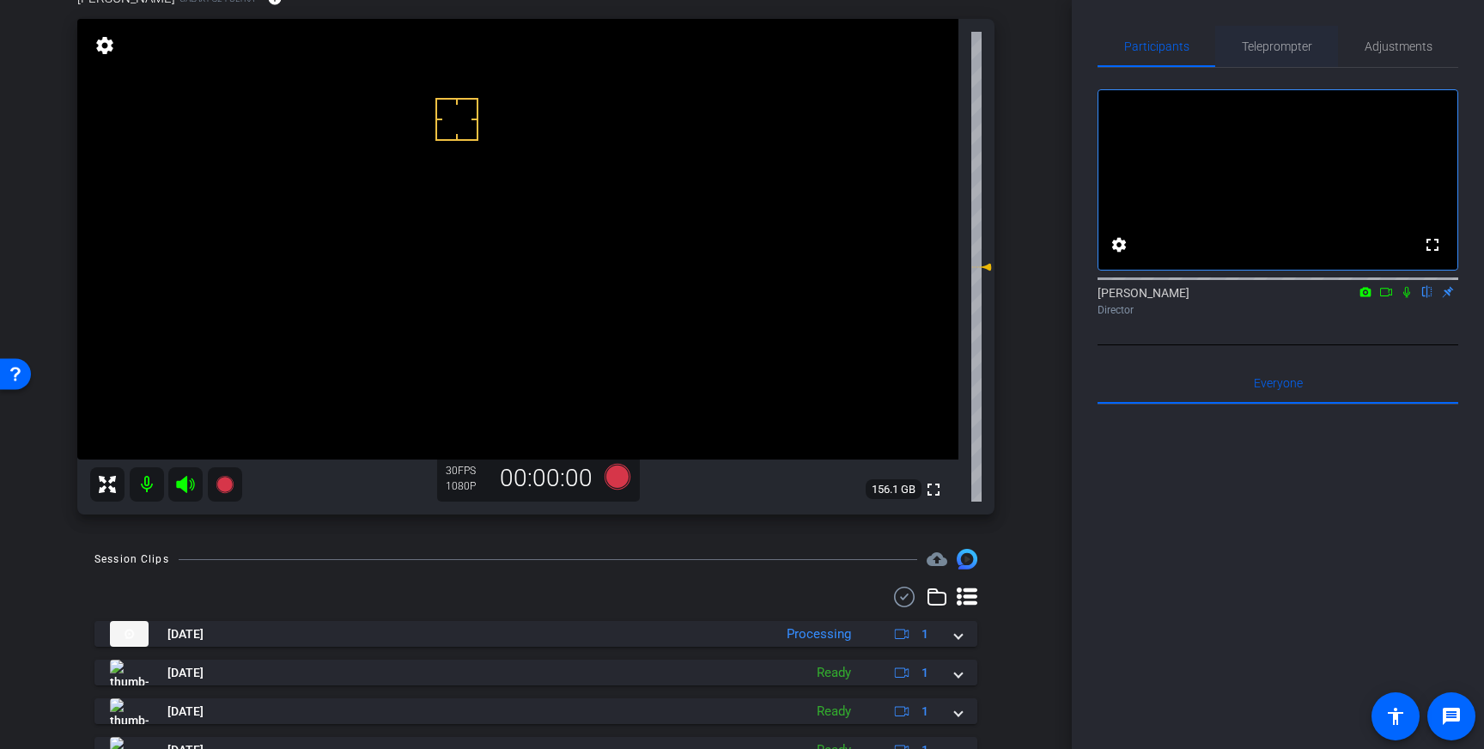
click at [1271, 49] on span "Teleprompter" at bounding box center [1277, 46] width 70 height 12
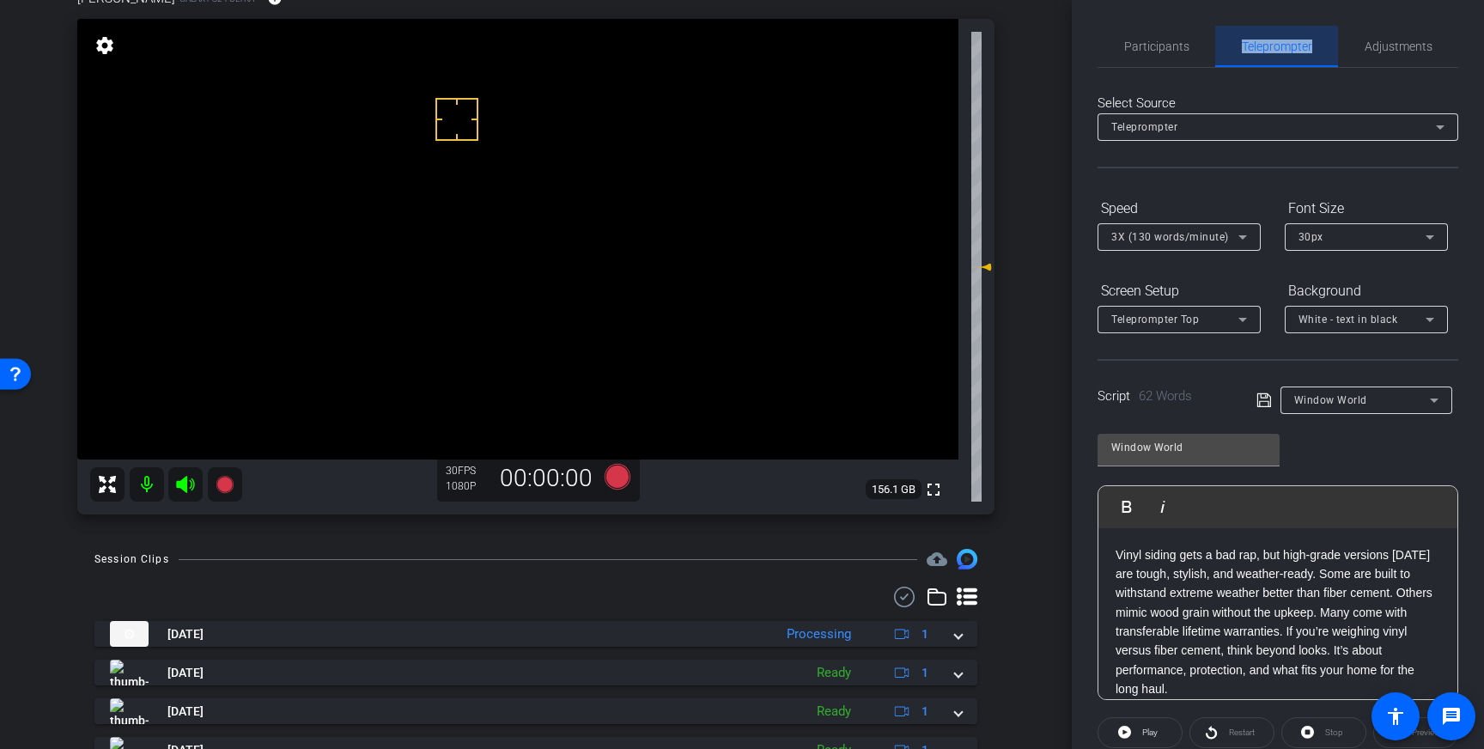
drag, startPoint x: 1271, startPoint y: 49, endPoint x: 1339, endPoint y: 191, distance: 157.1
click at [1271, 49] on span "Teleprompter" at bounding box center [1277, 46] width 70 height 12
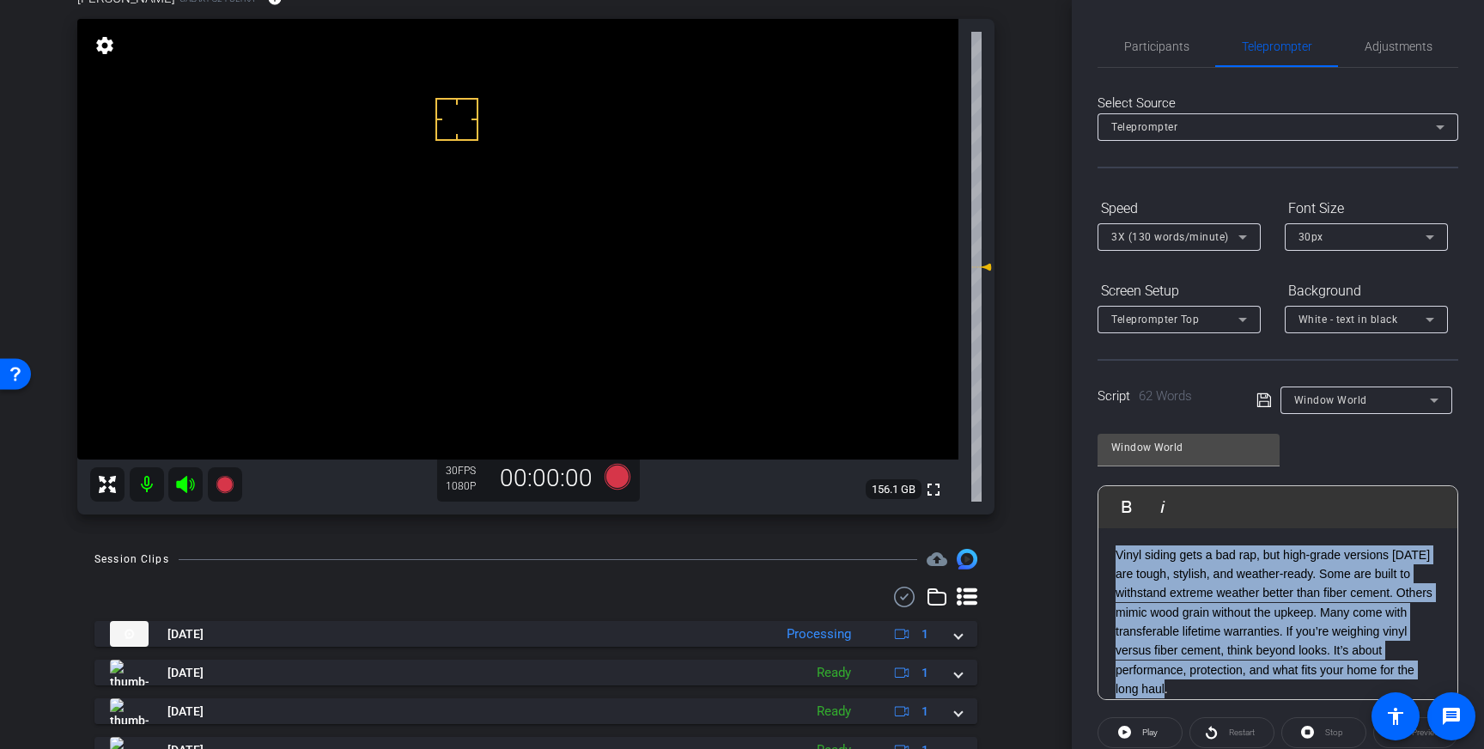
drag, startPoint x: 1178, startPoint y: 691, endPoint x: 1112, endPoint y: 552, distance: 153.3
click at [1112, 552] on div "Vinyl siding gets a bad rap, but high-grade versions [DATE] are tough, stylish,…" at bounding box center [1278, 622] width 359 height 188
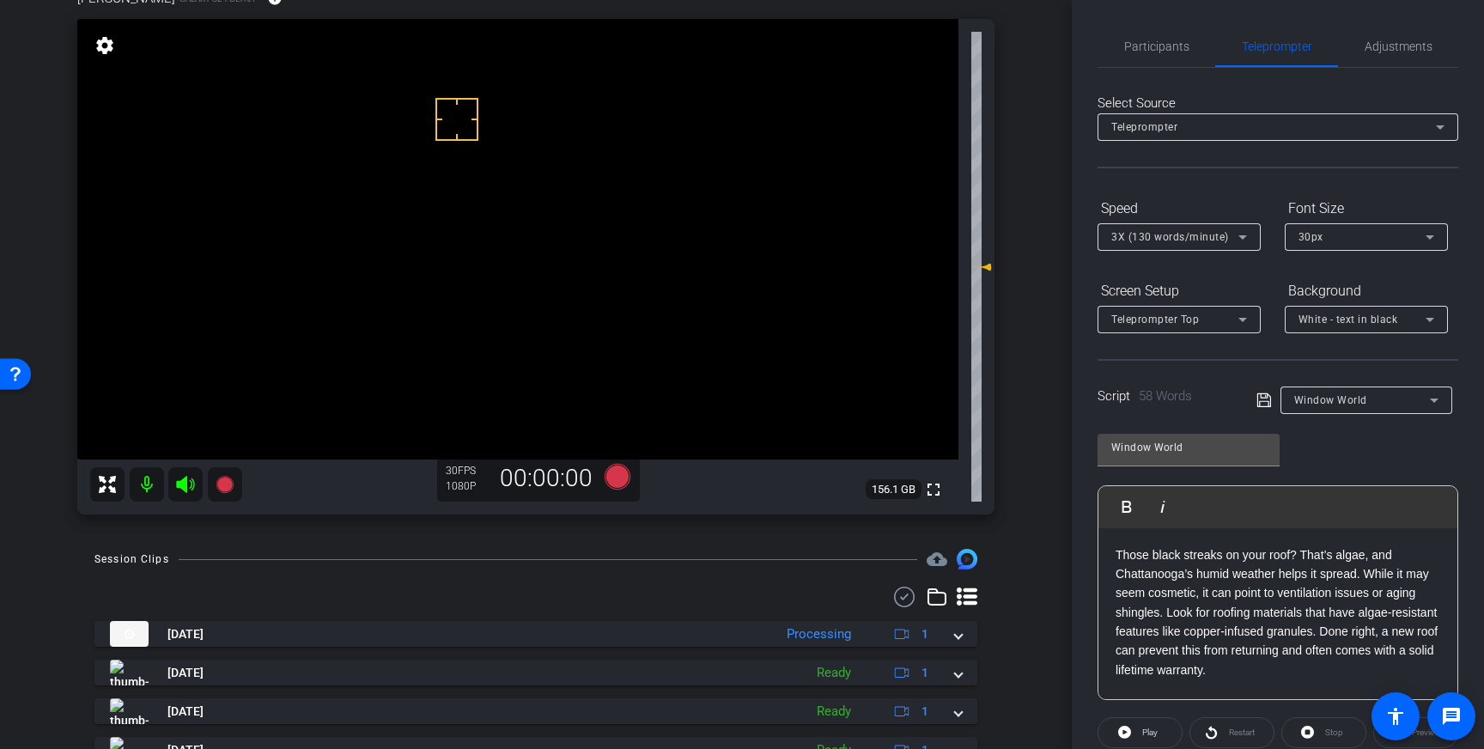
click at [1260, 401] on icon at bounding box center [1264, 400] width 14 height 14
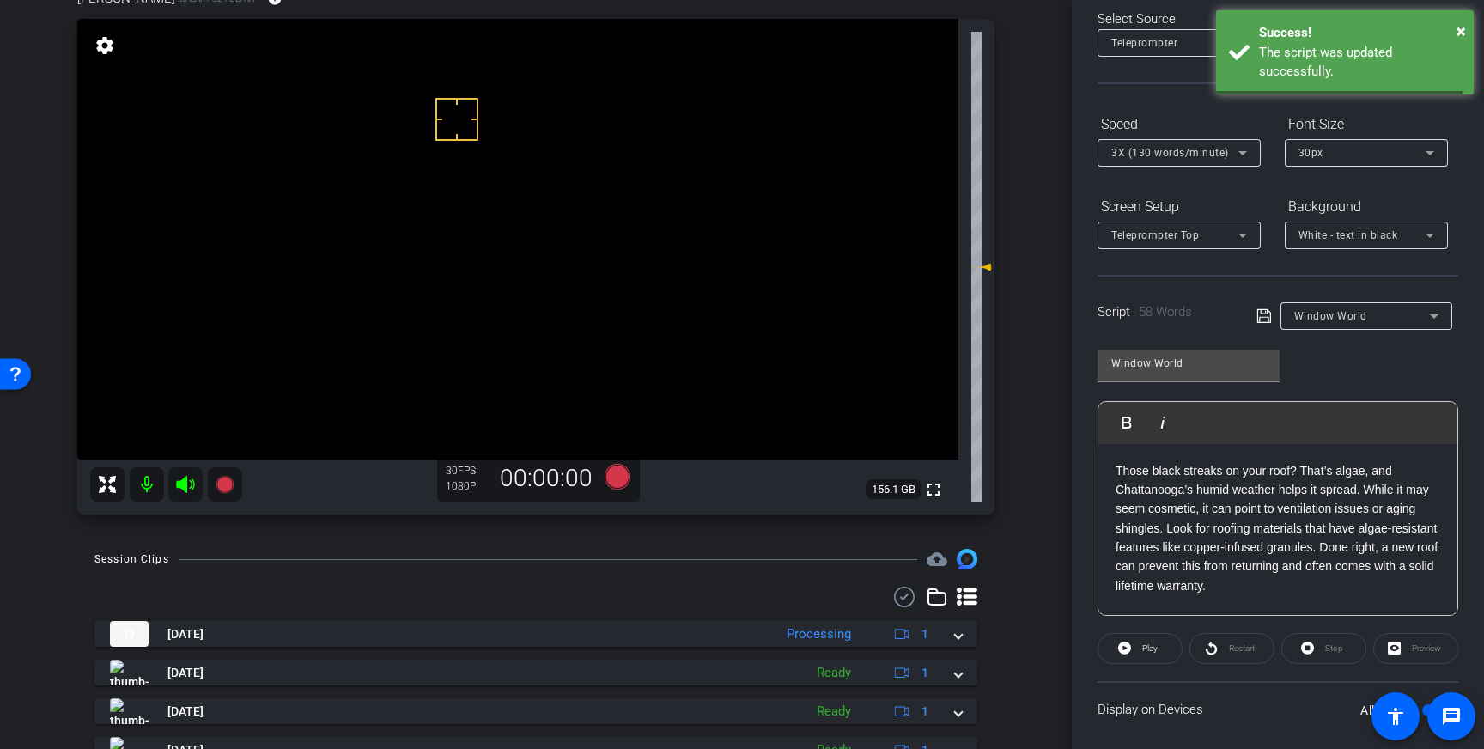
scroll to position [190, 0]
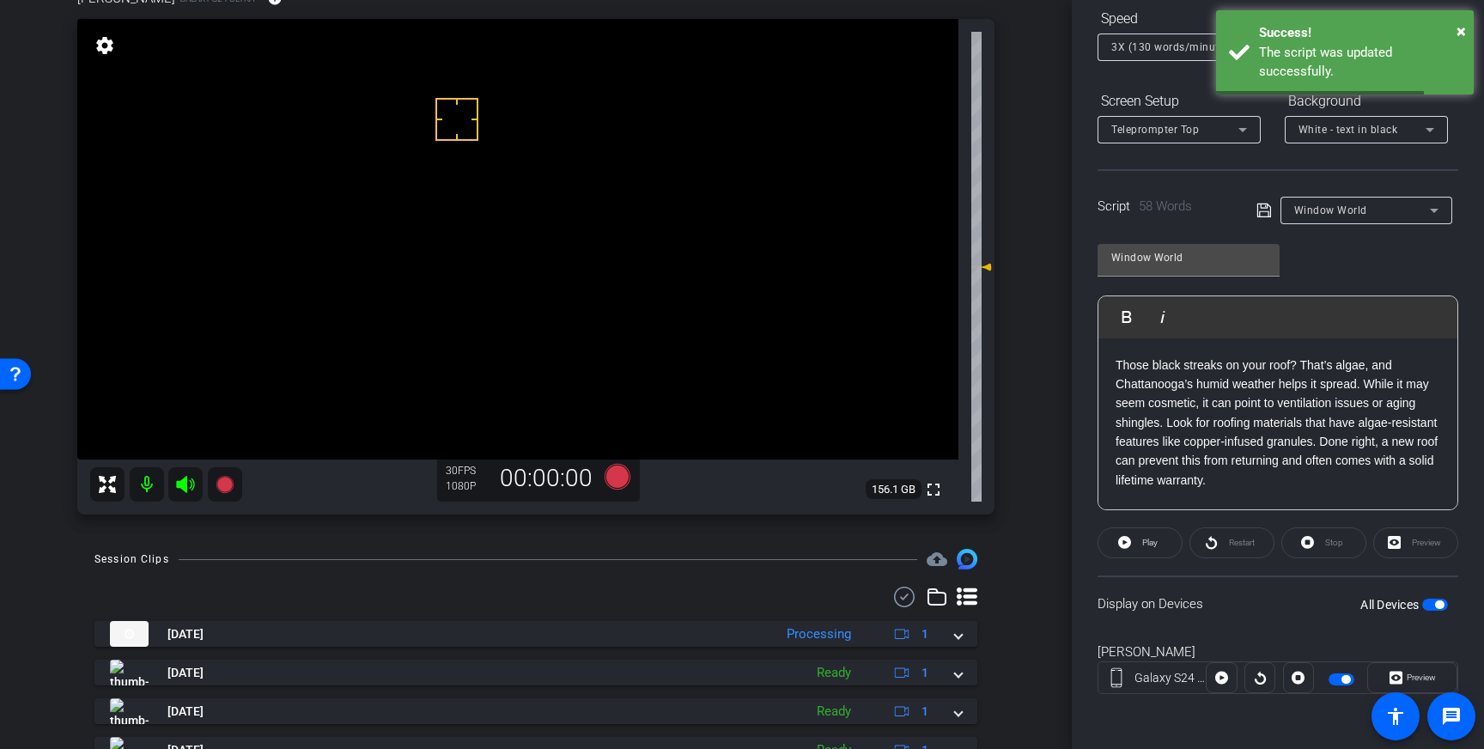
click at [1436, 608] on span "button" at bounding box center [1436, 605] width 26 height 12
drag, startPoint x: 1258, startPoint y: 206, endPoint x: 1304, endPoint y: 257, distance: 68.7
click at [1258, 207] on icon at bounding box center [1264, 210] width 15 height 21
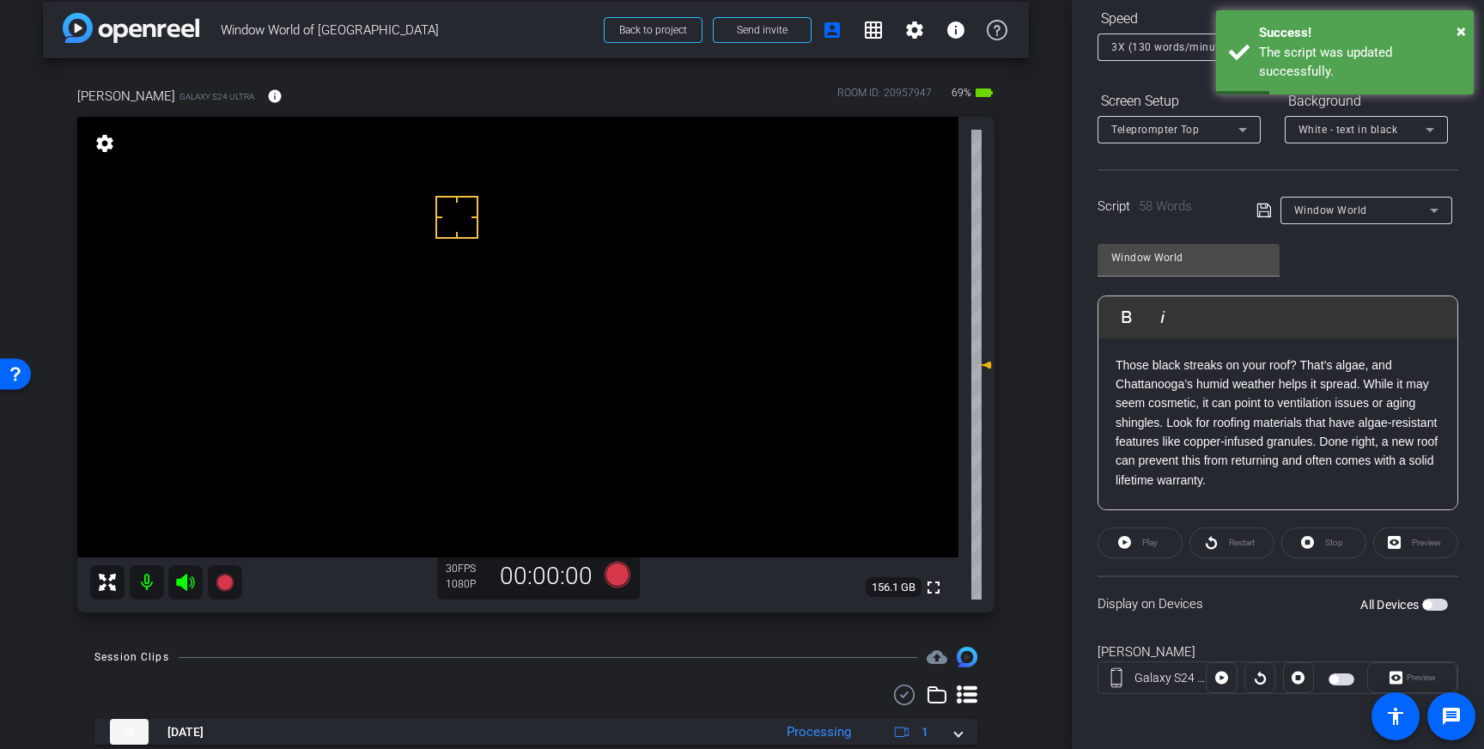
scroll to position [18, 0]
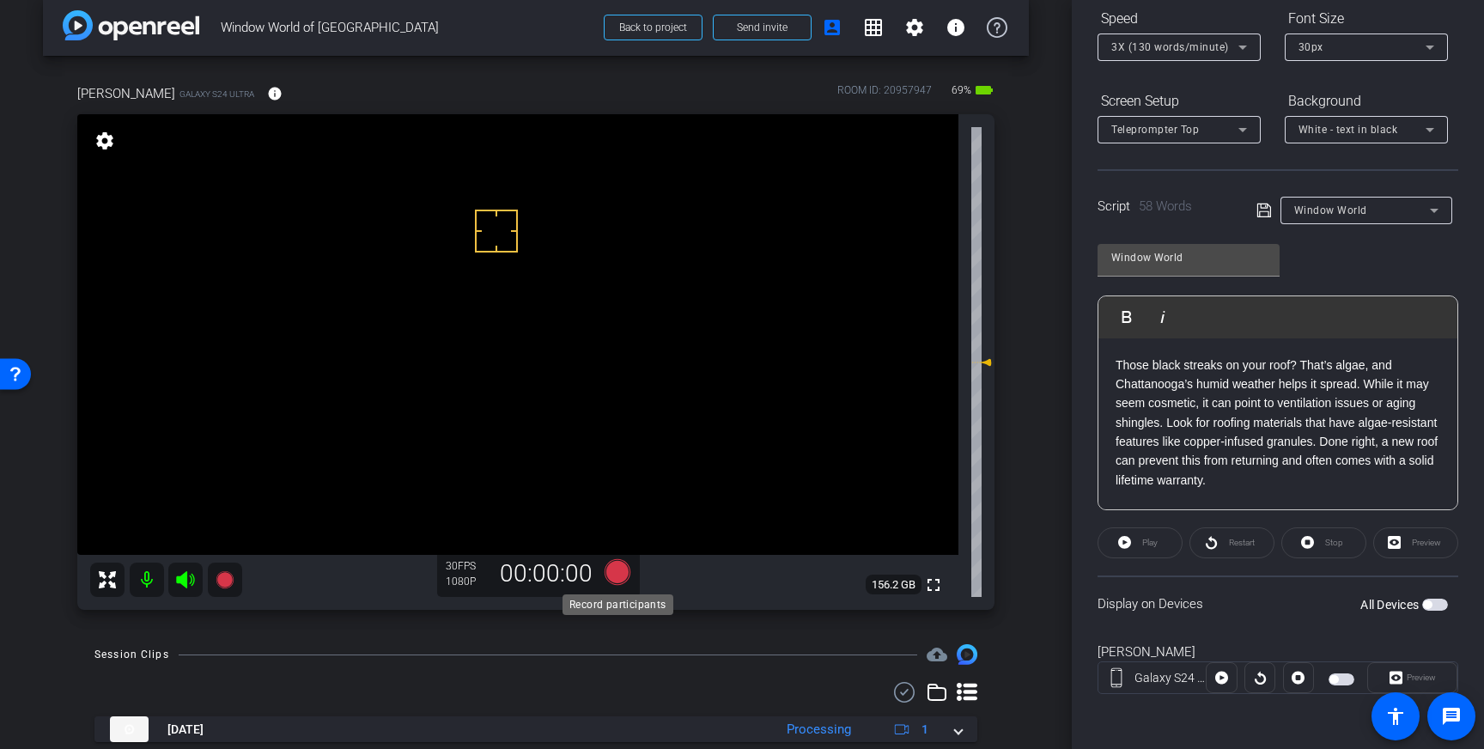
click at [619, 573] on icon at bounding box center [618, 572] width 26 height 26
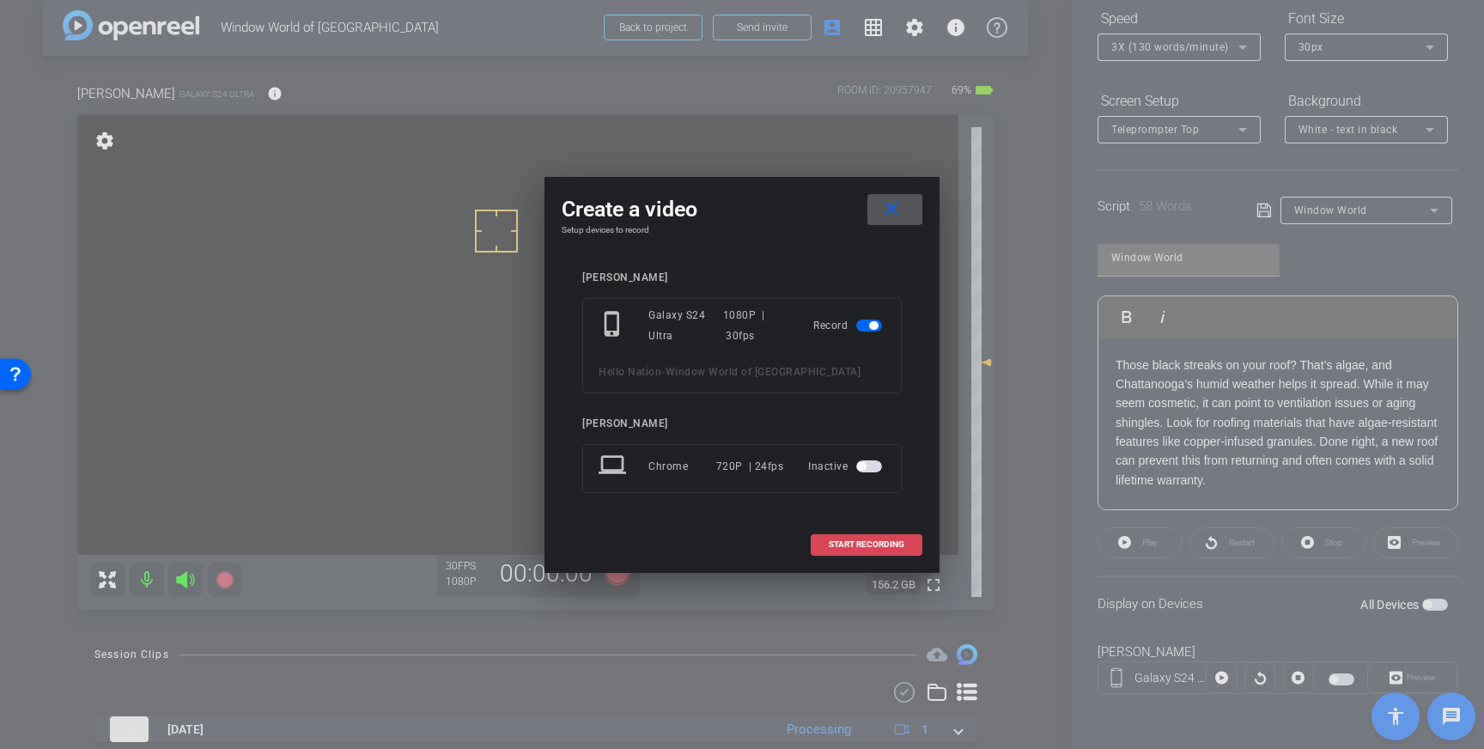
click at [855, 547] on span "START RECORDING" at bounding box center [867, 544] width 76 height 9
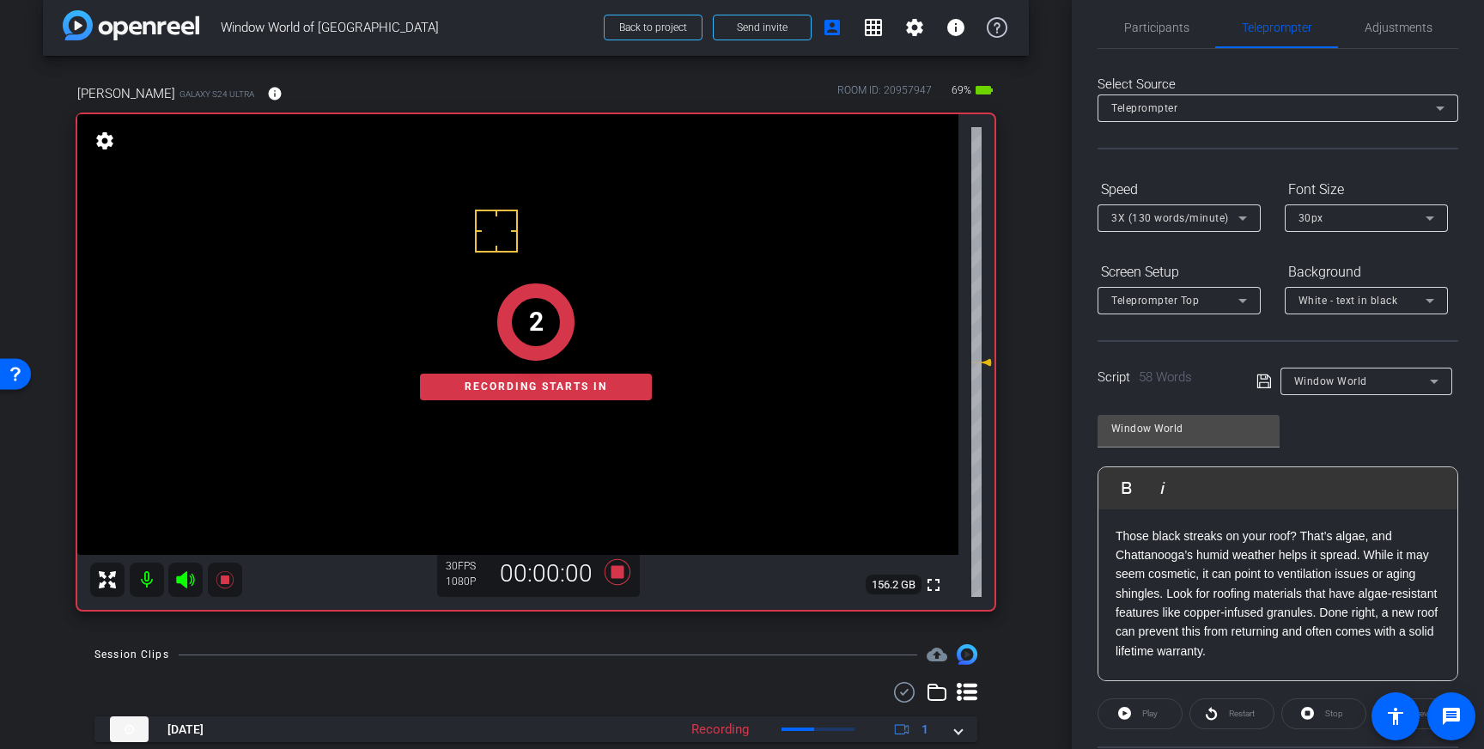
scroll to position [0, 0]
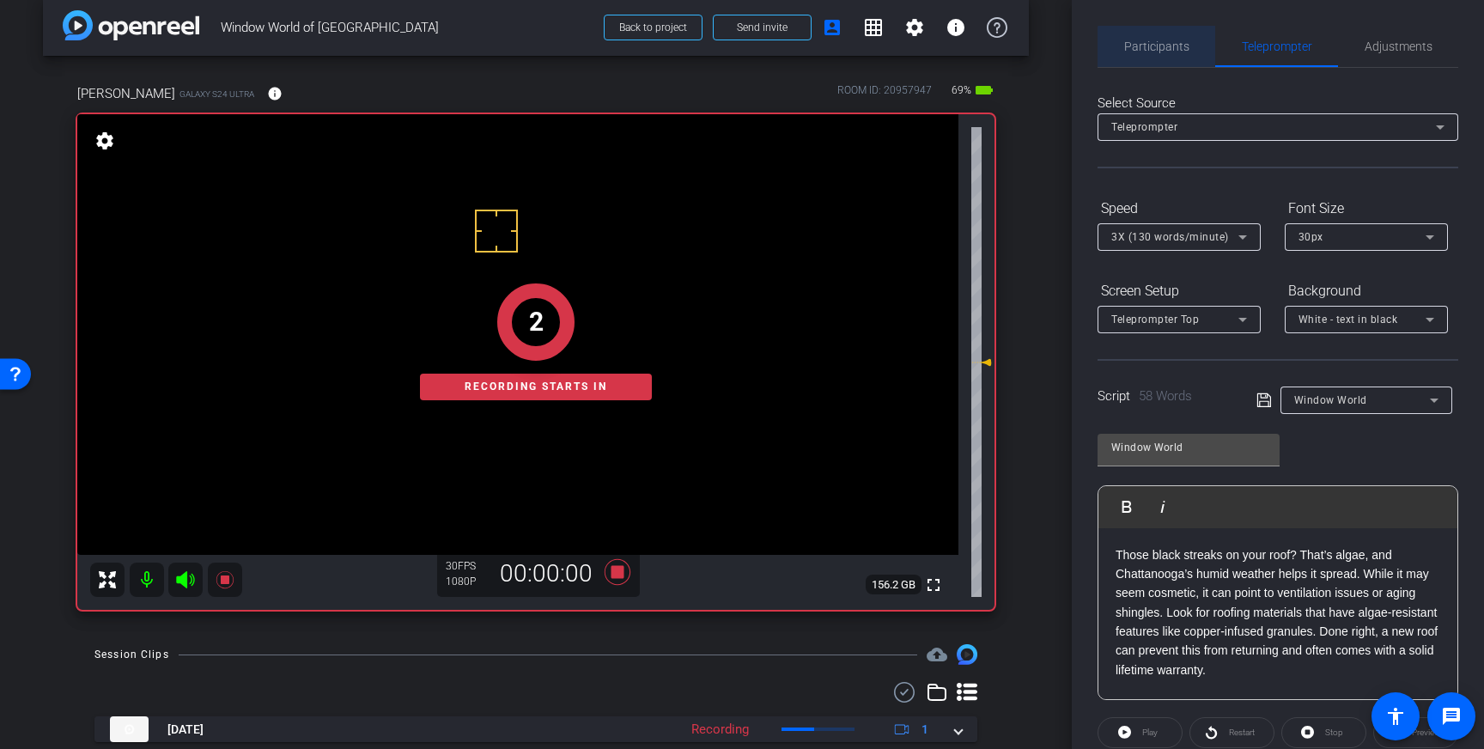
drag, startPoint x: 1167, startPoint y: 54, endPoint x: 1191, endPoint y: 73, distance: 29.9
click at [1171, 56] on span "Participants" at bounding box center [1156, 46] width 65 height 41
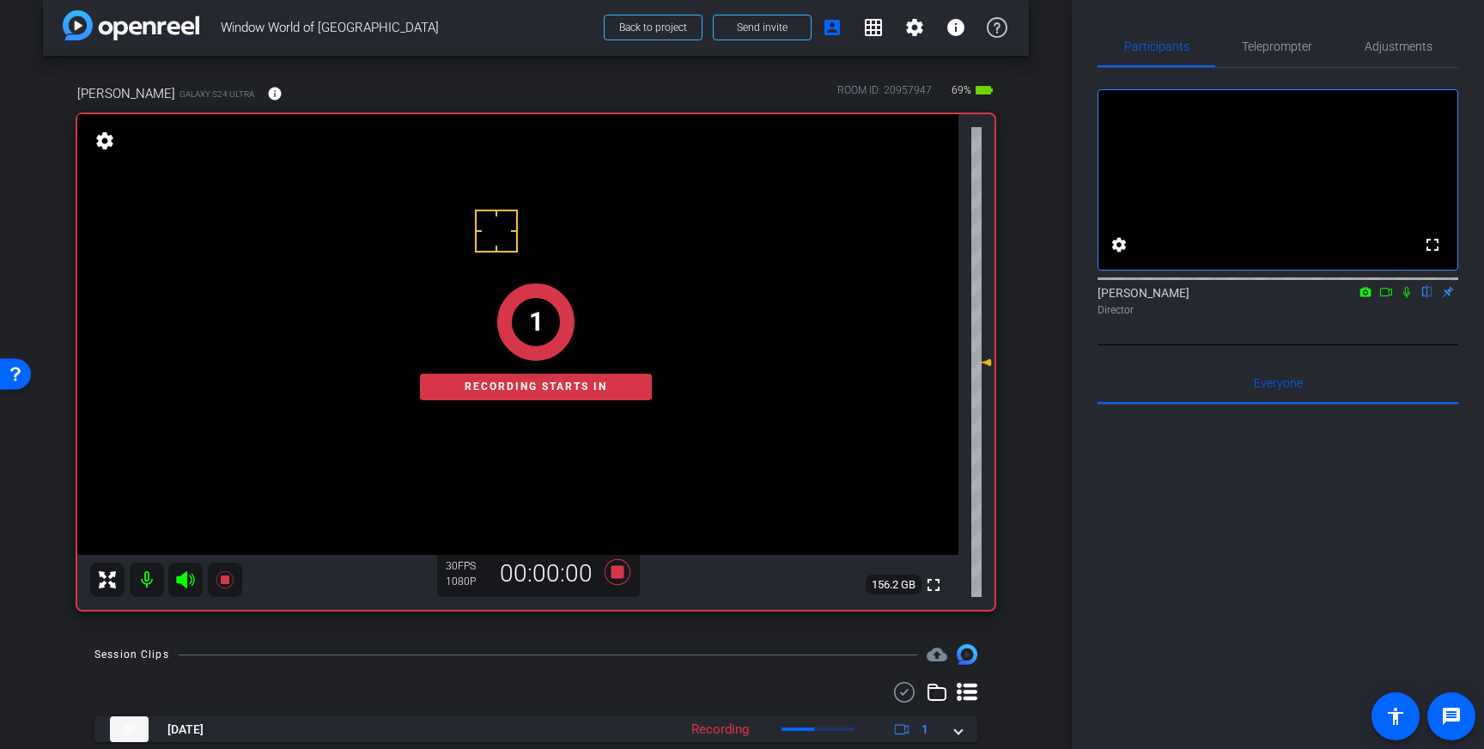
click at [1405, 298] on icon at bounding box center [1407, 292] width 7 height 11
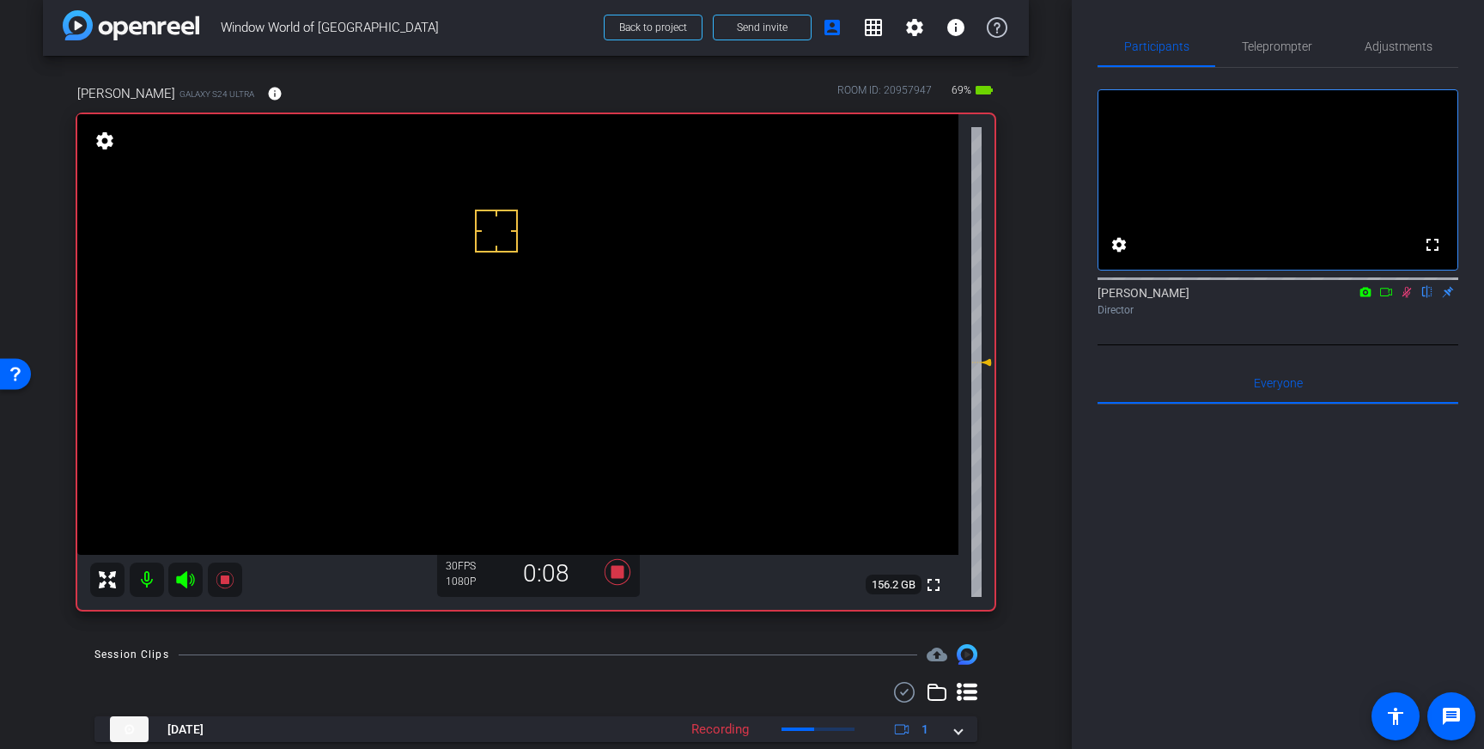
click at [1406, 298] on icon at bounding box center [1407, 292] width 14 height 12
click at [620, 574] on icon at bounding box center [618, 572] width 26 height 26
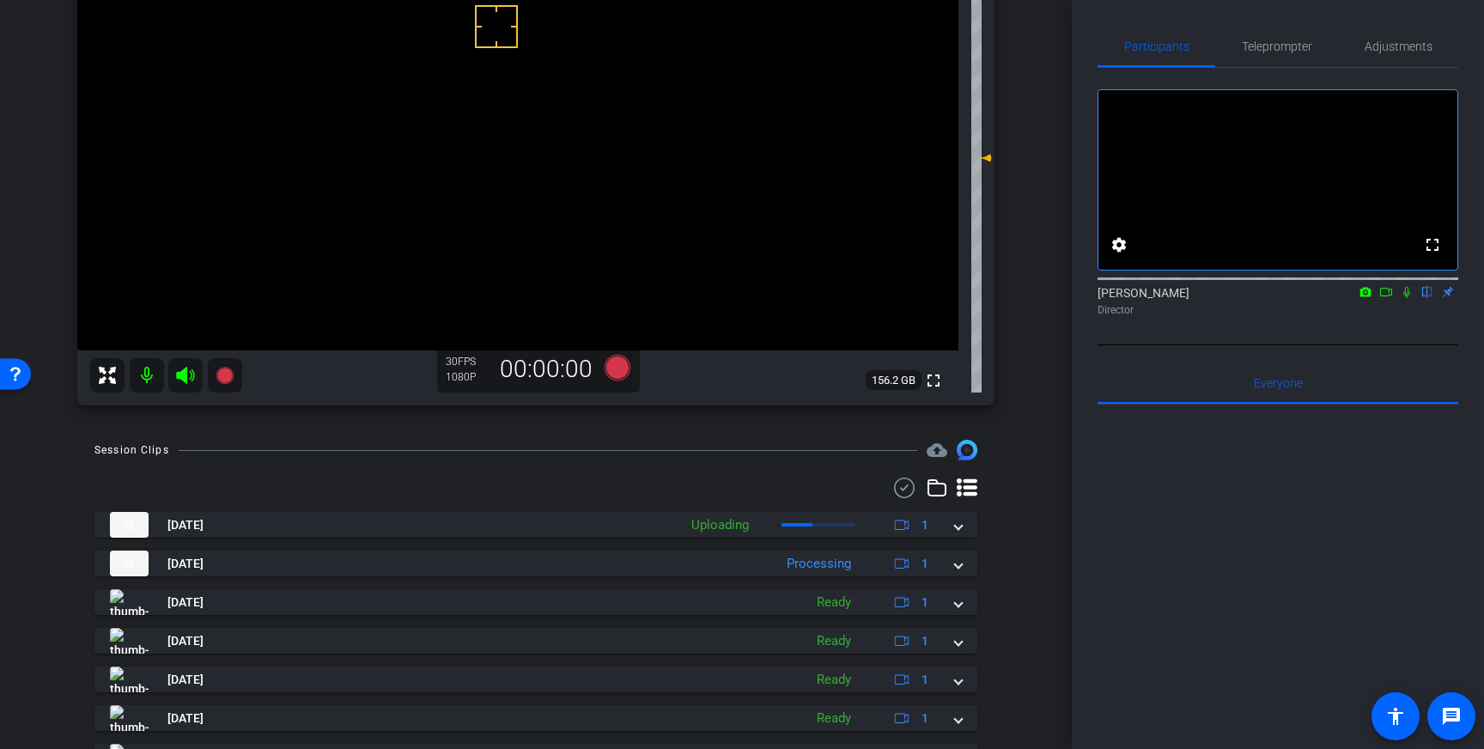
scroll to position [226, 0]
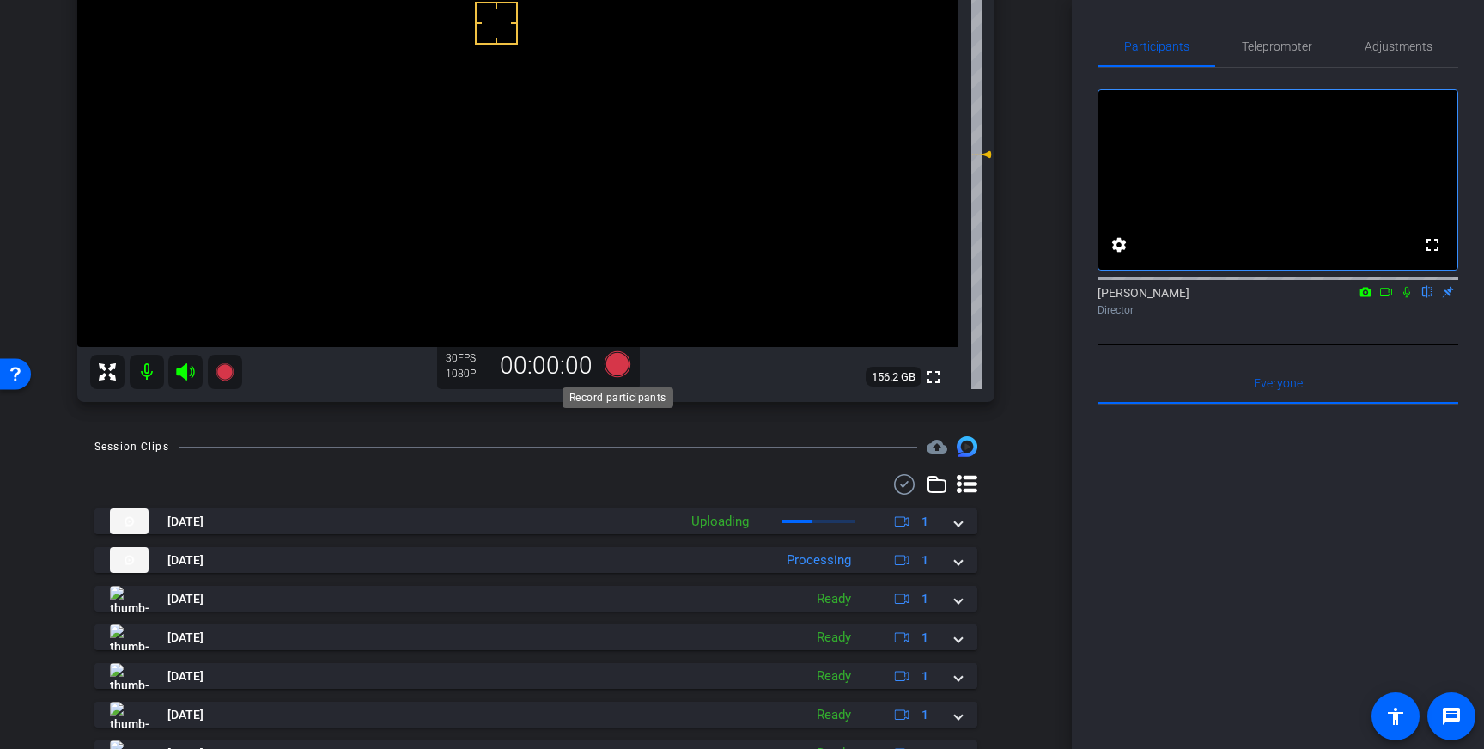
click at [626, 369] on icon at bounding box center [618, 364] width 26 height 26
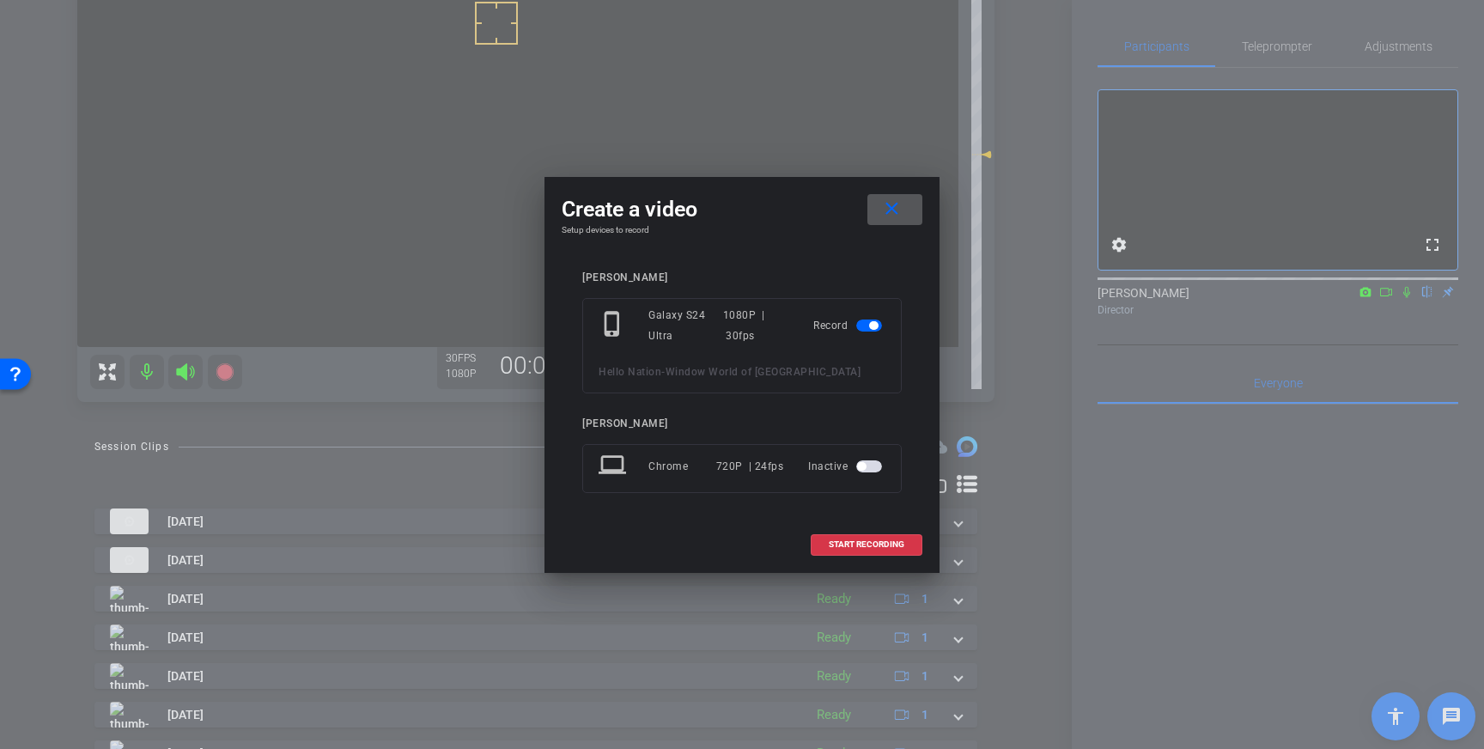
drag, startPoint x: 848, startPoint y: 544, endPoint x: 938, endPoint y: 539, distance: 90.3
click at [848, 544] on span "START RECORDING" at bounding box center [867, 544] width 76 height 9
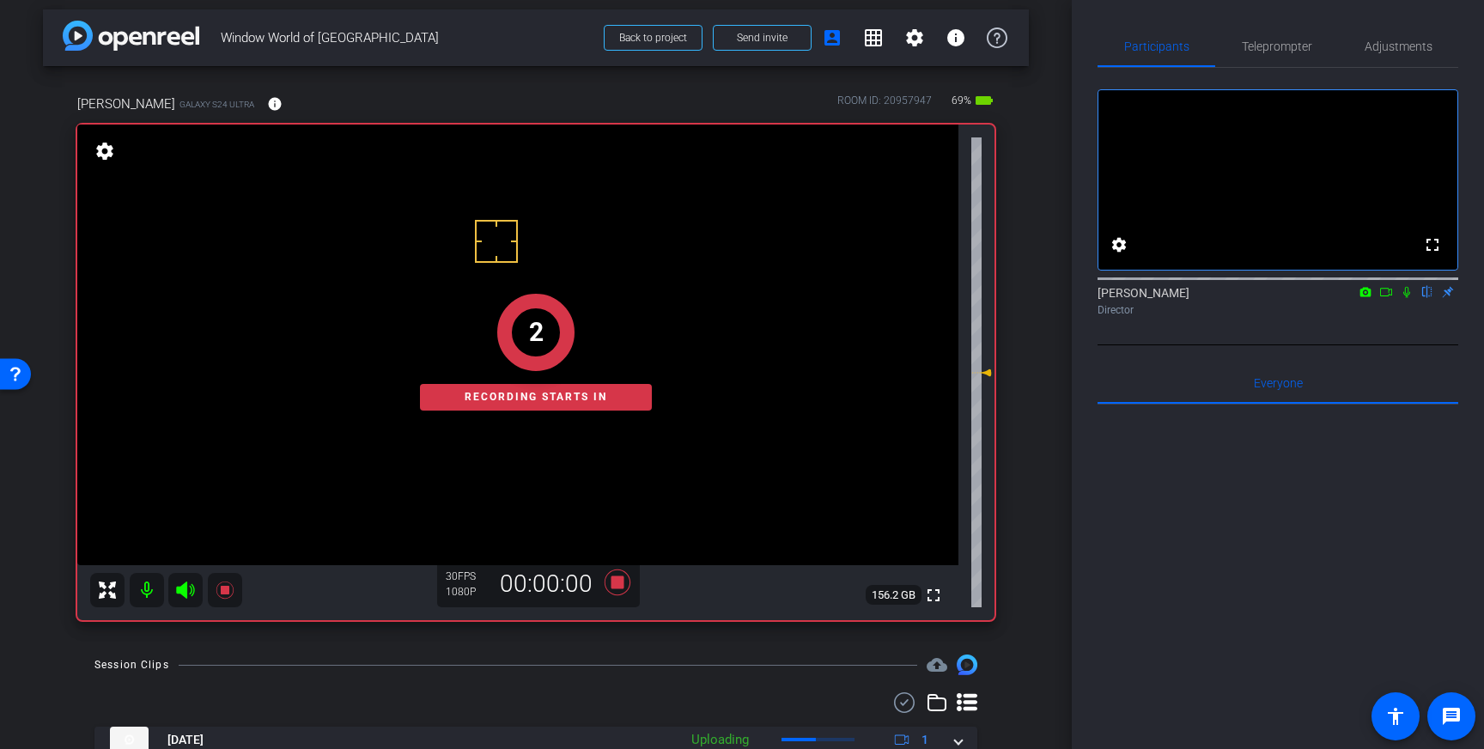
scroll to position [0, 0]
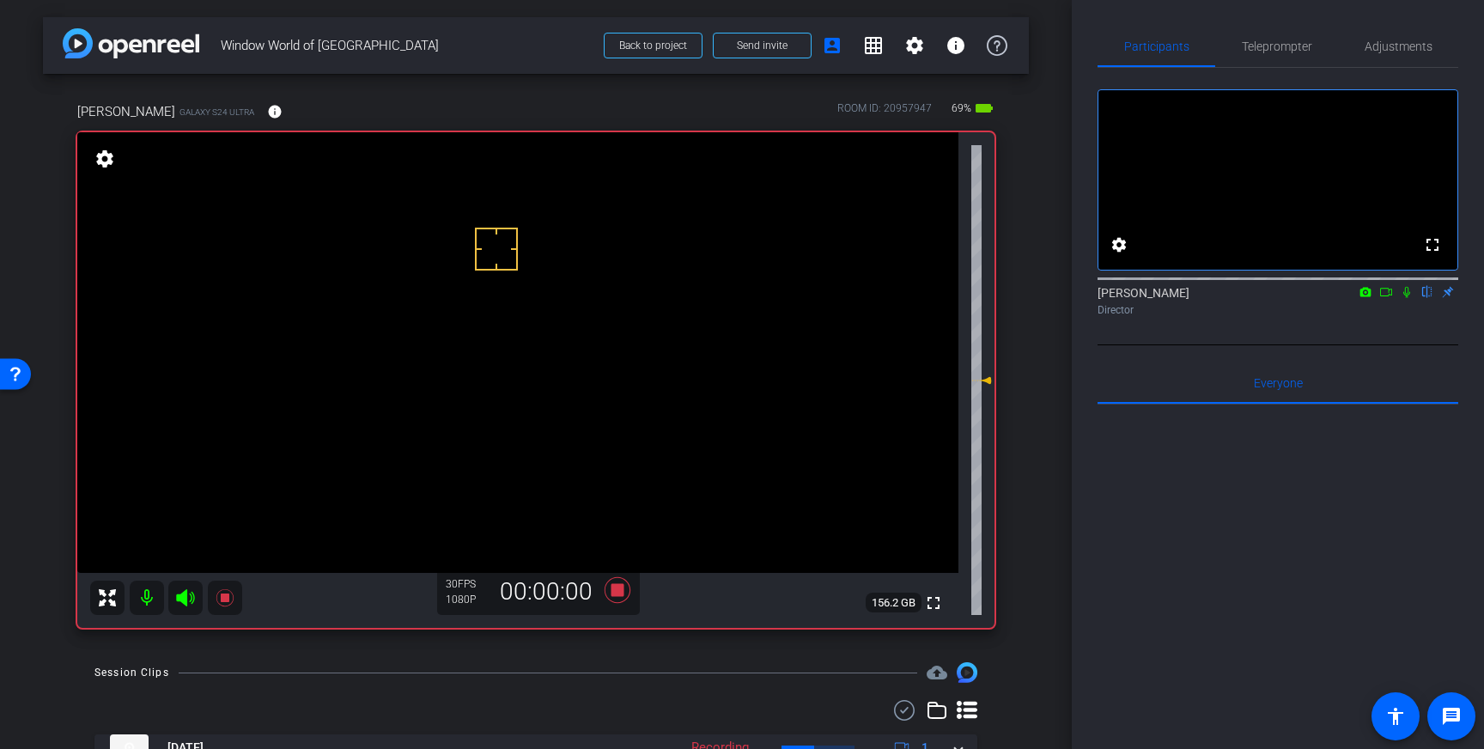
click at [1409, 298] on icon at bounding box center [1407, 292] width 14 height 12
click at [1409, 298] on icon at bounding box center [1407, 292] width 9 height 11
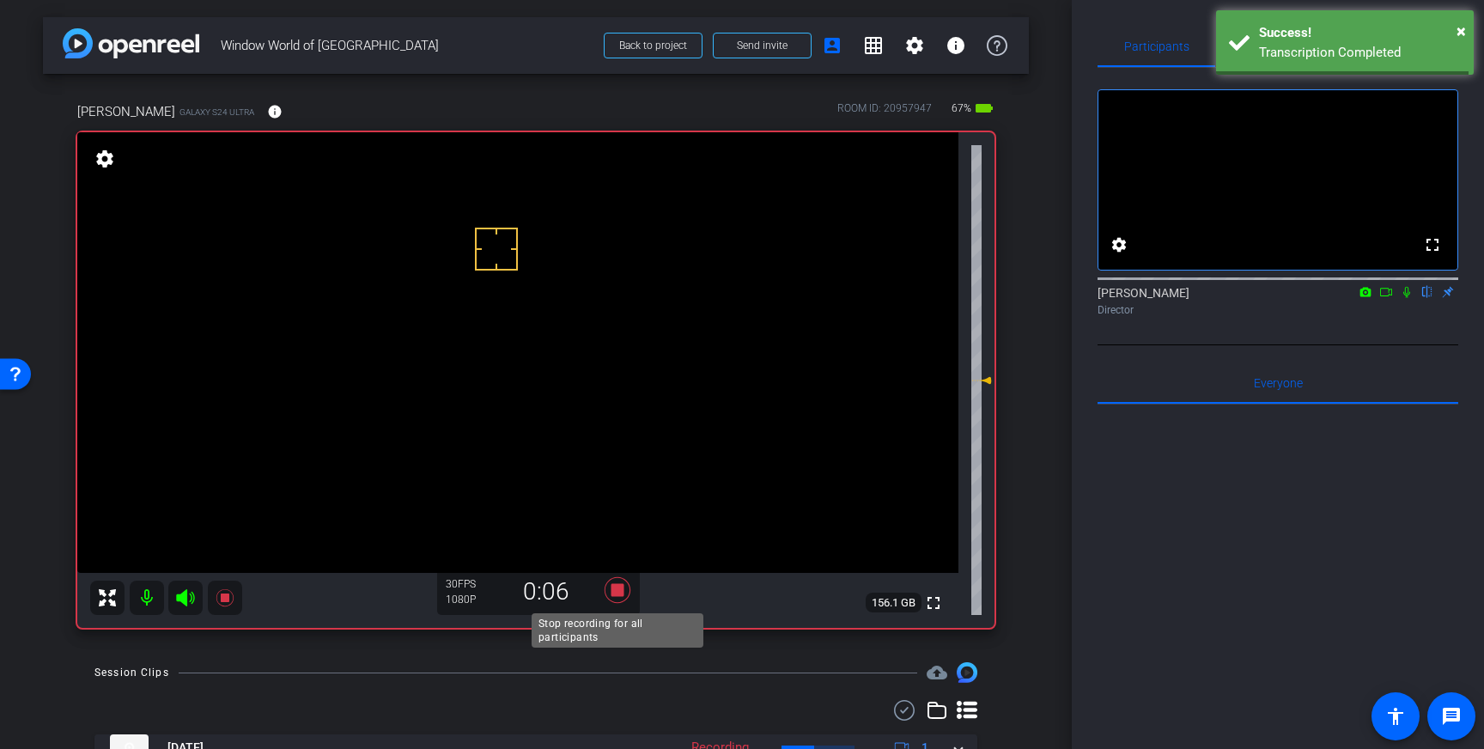
click at [625, 590] on icon at bounding box center [617, 590] width 41 height 31
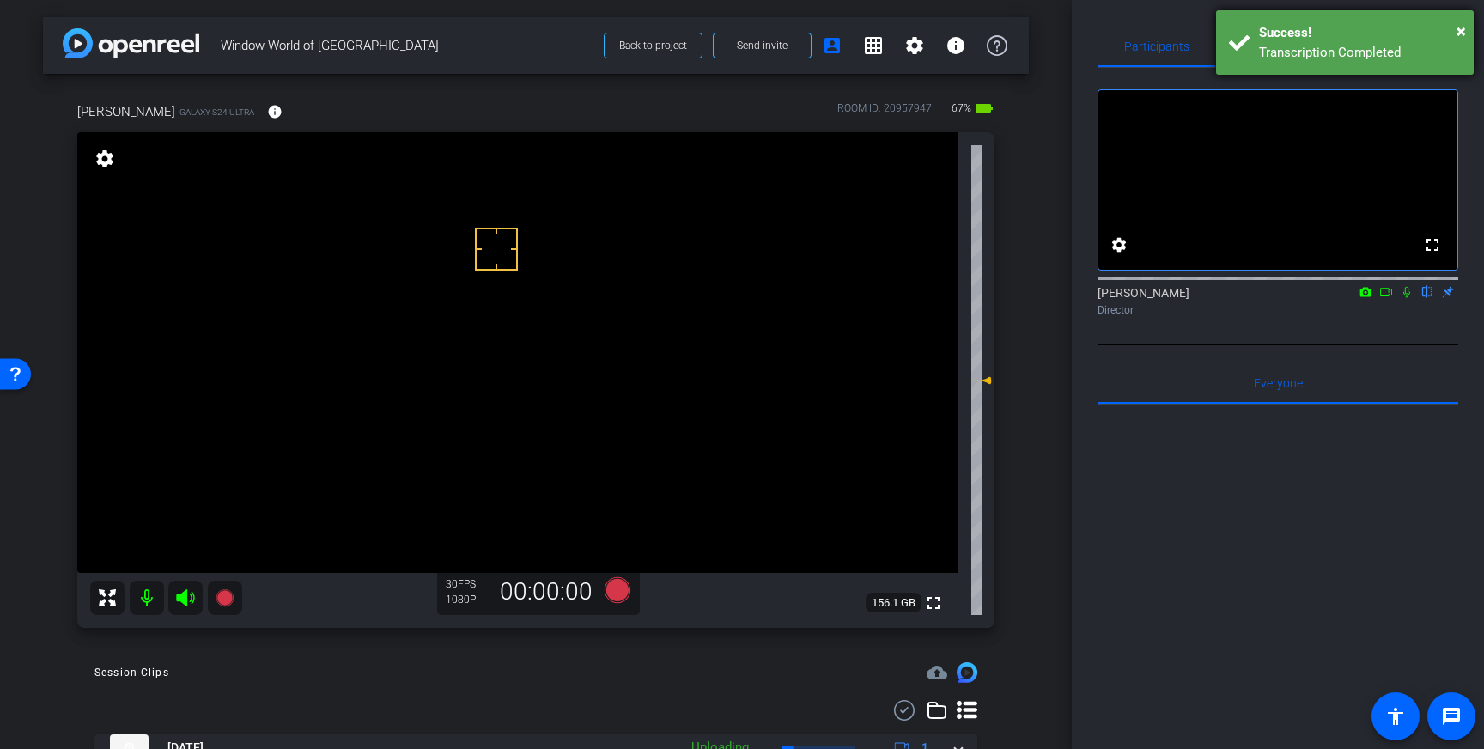
click at [1346, 20] on div "× Success! Transcription Completed" at bounding box center [1345, 42] width 258 height 64
drag, startPoint x: 1301, startPoint y: 41, endPoint x: 1301, endPoint y: 52, distance: 10.3
click at [1301, 41] on span "Teleprompter" at bounding box center [1277, 46] width 70 height 12
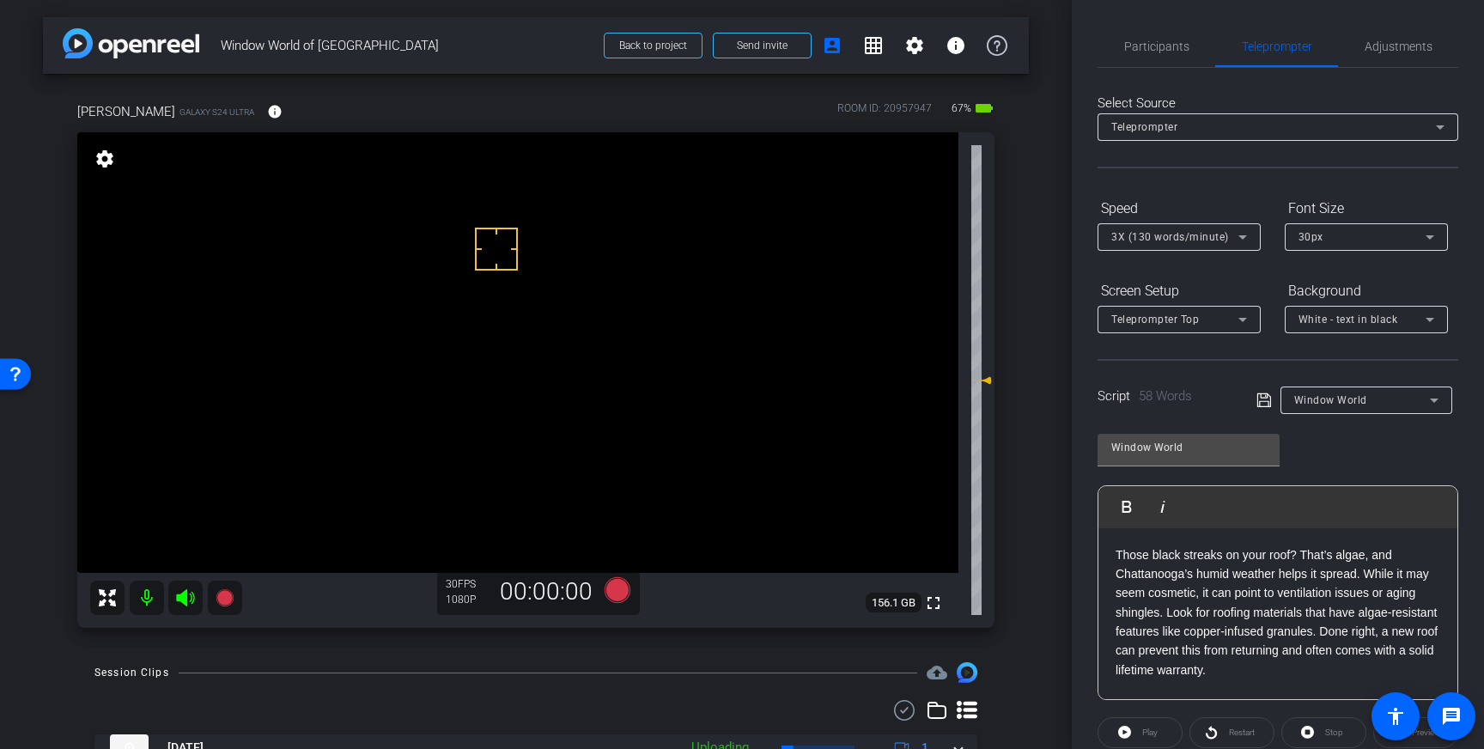
scroll to position [190, 0]
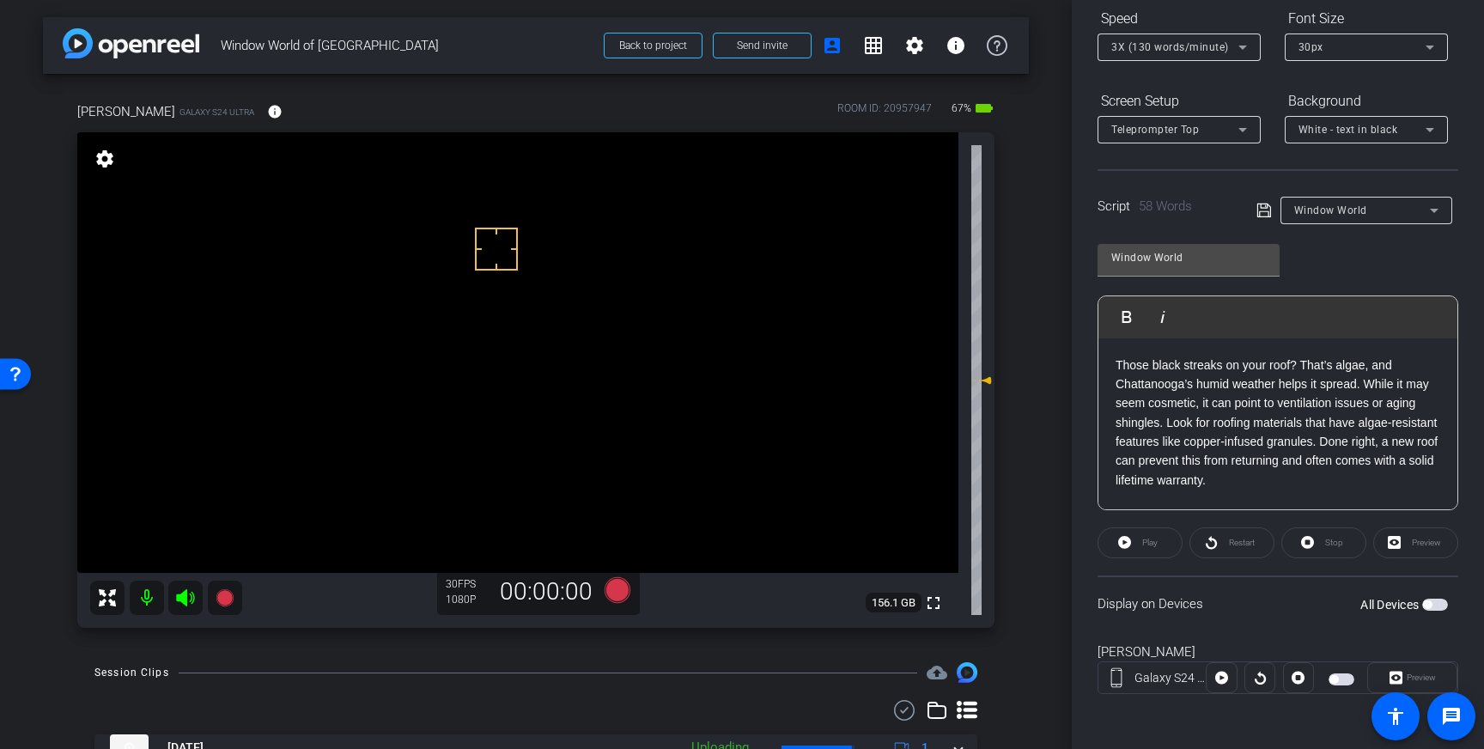
drag, startPoint x: 1434, startPoint y: 601, endPoint x: 1436, endPoint y: 623, distance: 21.6
click at [1434, 601] on span "button" at bounding box center [1436, 605] width 26 height 12
click at [621, 591] on icon at bounding box center [618, 590] width 26 height 26
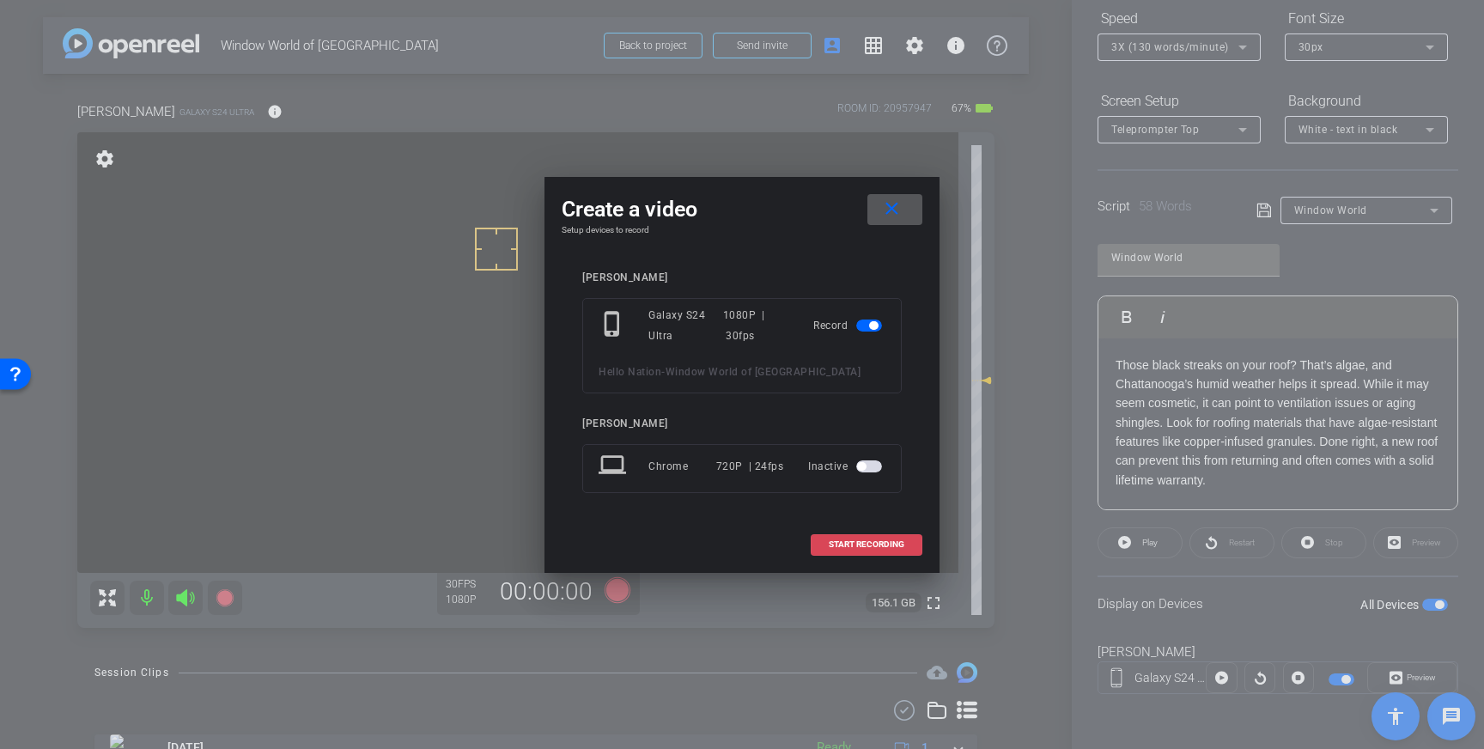
click at [861, 546] on span "START RECORDING" at bounding box center [867, 544] width 76 height 9
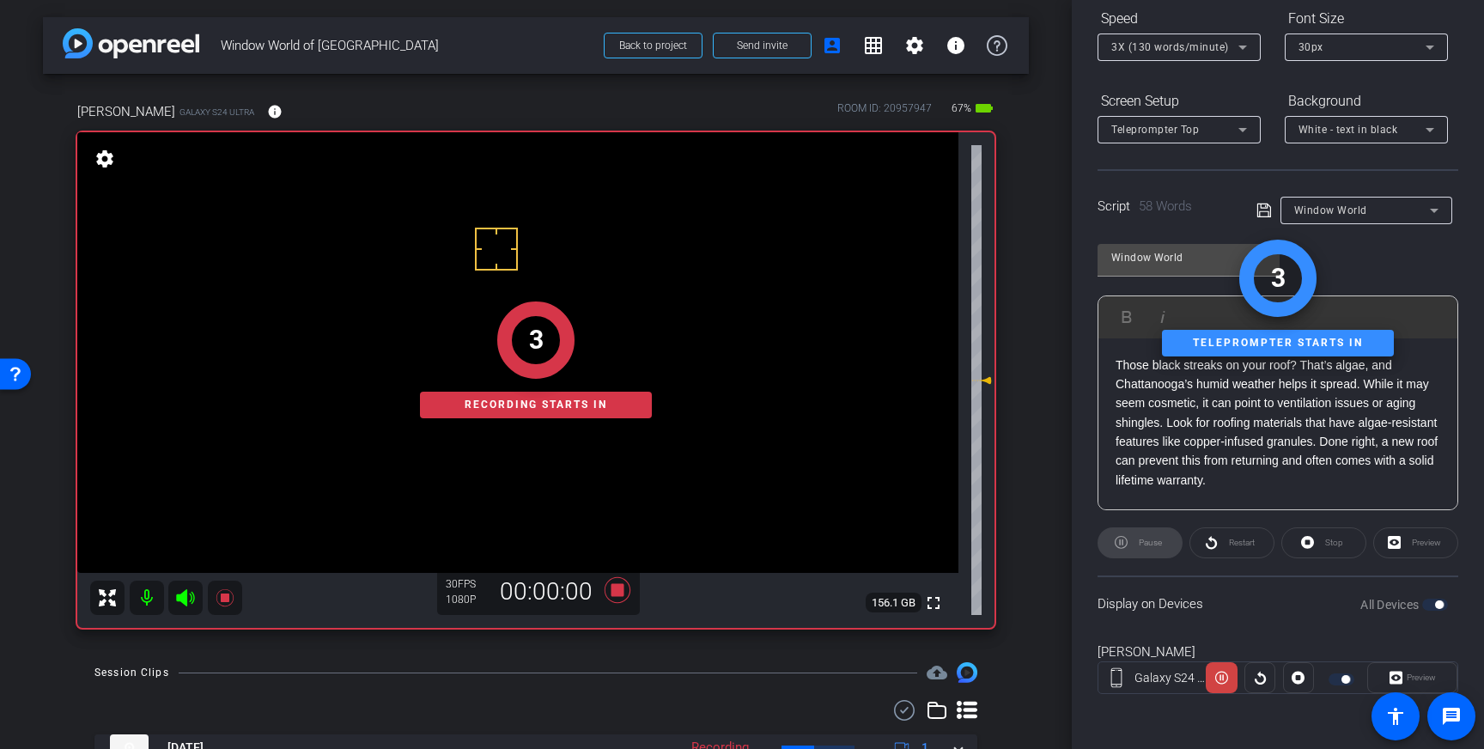
scroll to position [0, 0]
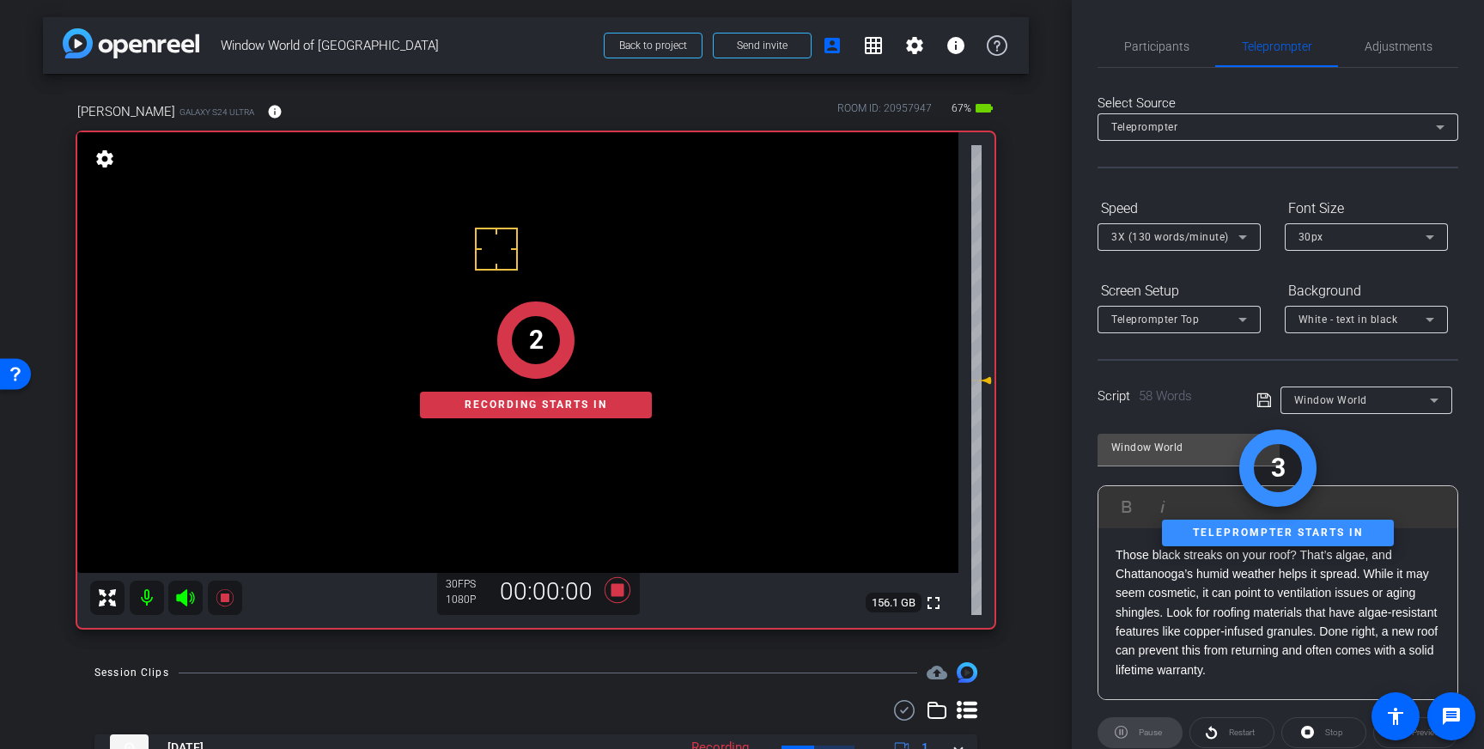
drag, startPoint x: 1173, startPoint y: 61, endPoint x: 1205, endPoint y: 85, distance: 39.9
click at [1173, 60] on span "Participants" at bounding box center [1156, 46] width 65 height 41
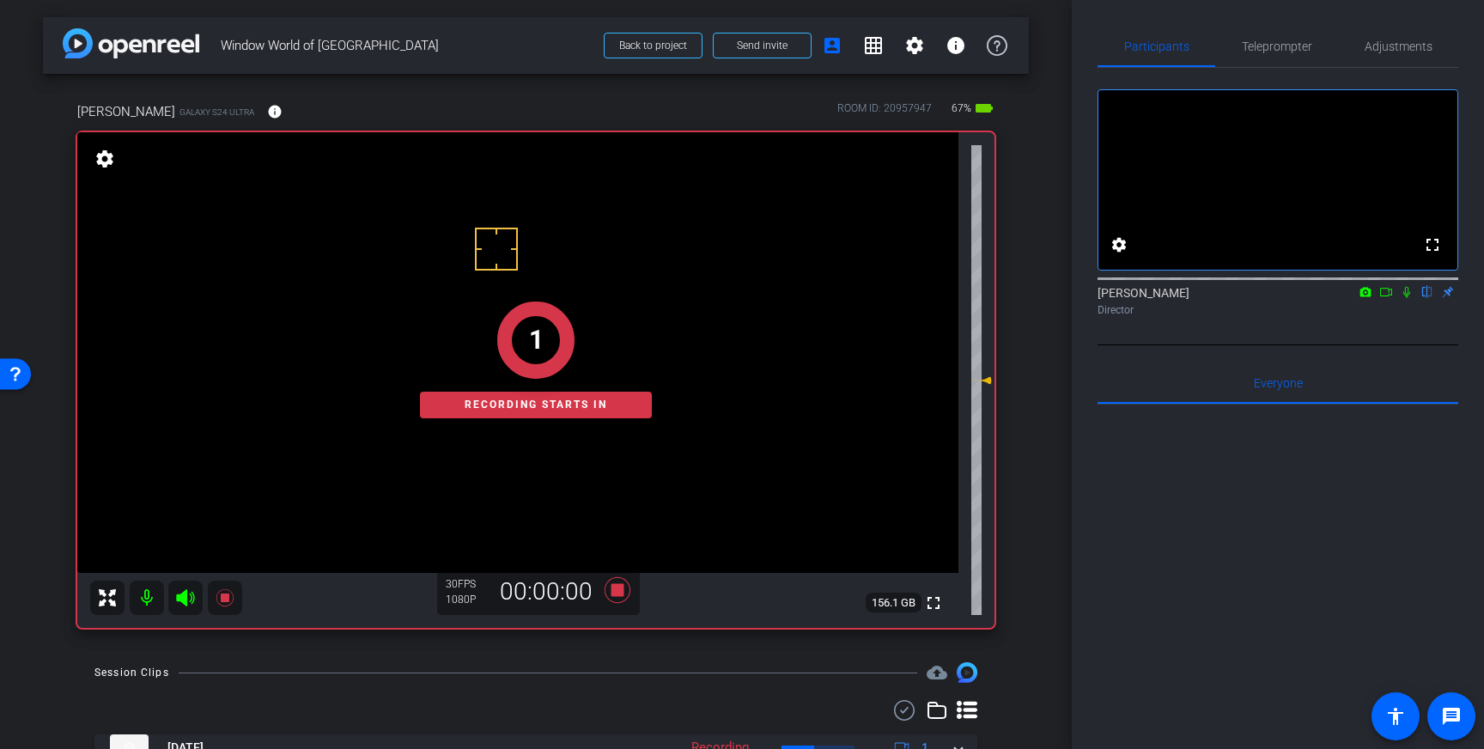
drag, startPoint x: 1411, startPoint y: 312, endPoint x: 1431, endPoint y: 448, distance: 137.2
click at [1415, 318] on div "[PERSON_NAME] flip Director" at bounding box center [1278, 301] width 361 height 34
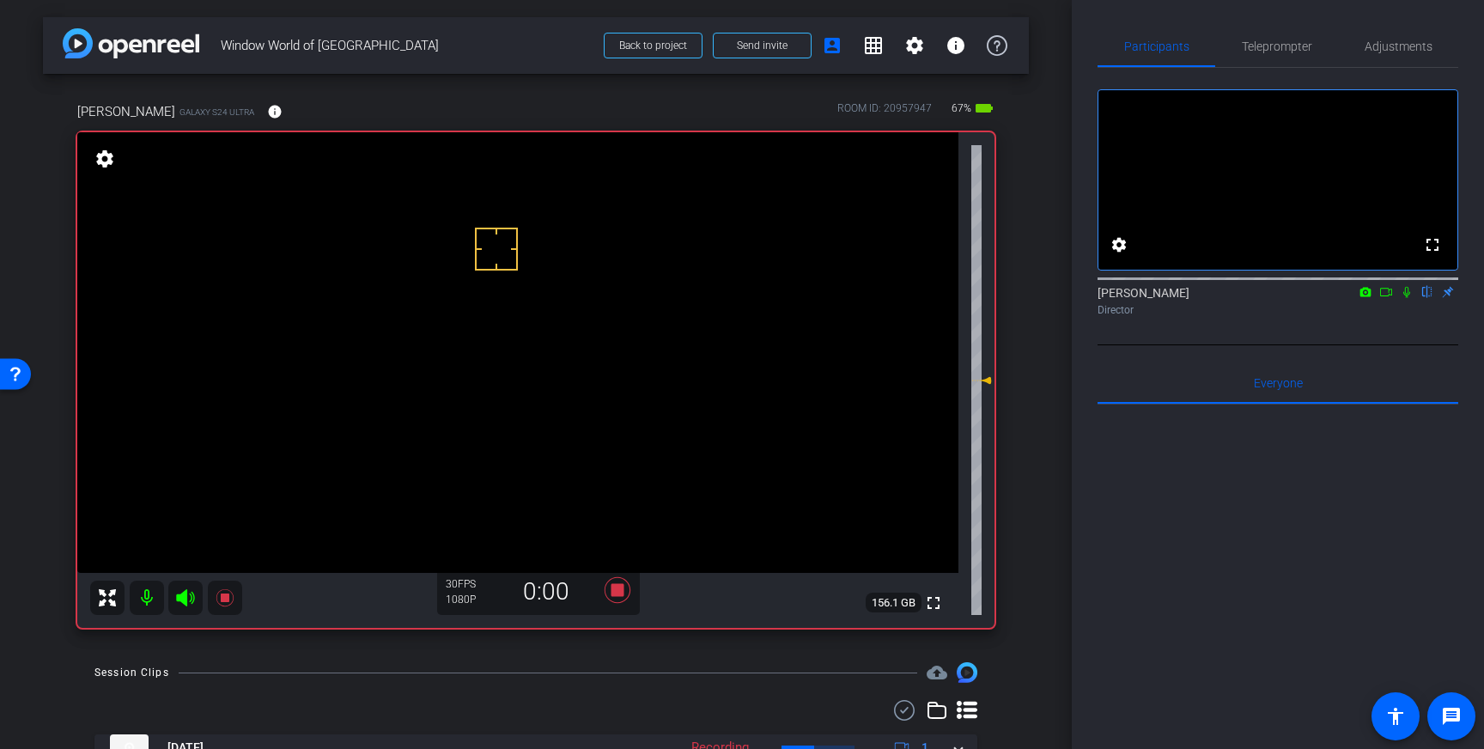
drag, startPoint x: 1410, startPoint y: 315, endPoint x: 1459, endPoint y: 477, distance: 168.8
click at [1411, 300] on mat-icon at bounding box center [1407, 291] width 21 height 15
click at [1413, 298] on icon at bounding box center [1407, 292] width 14 height 12
click at [611, 586] on icon at bounding box center [617, 590] width 41 height 31
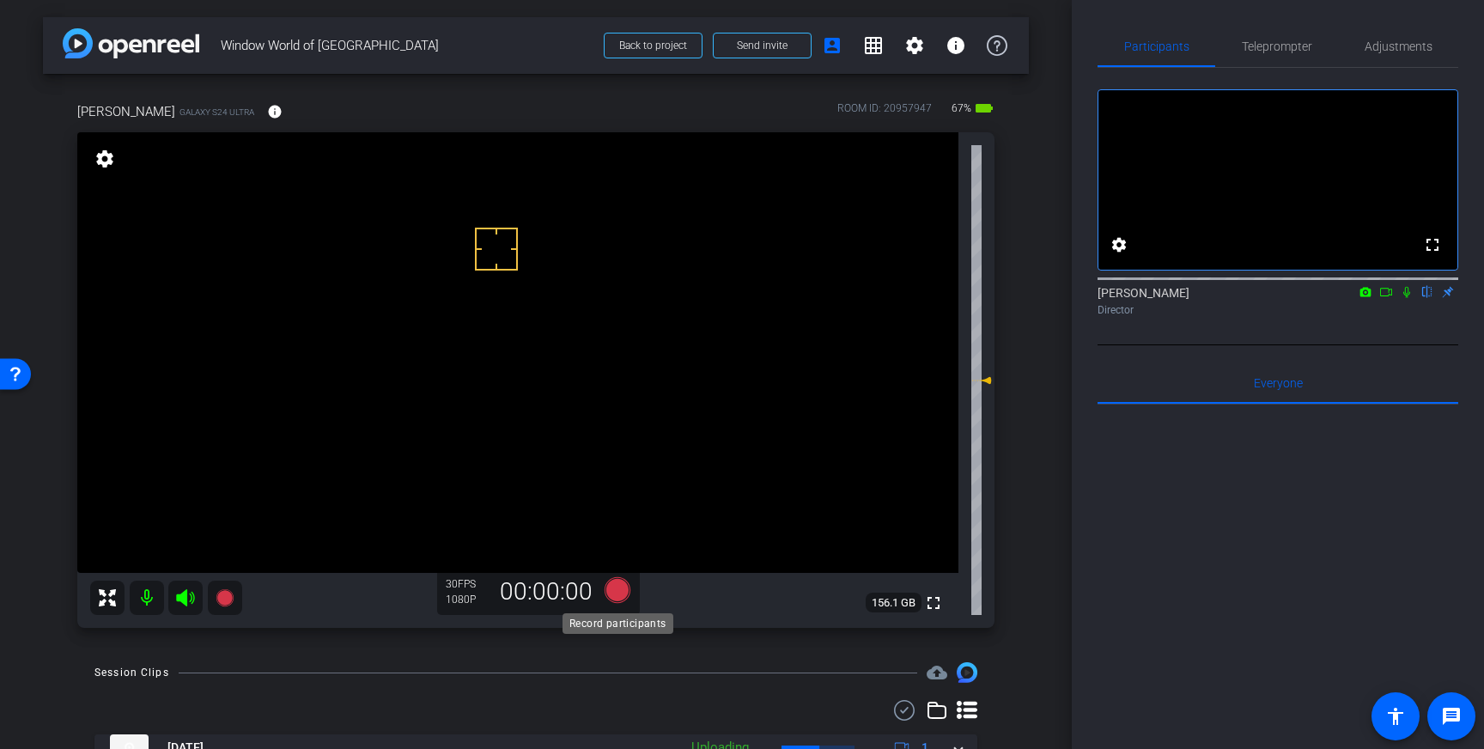
click at [619, 591] on icon at bounding box center [618, 590] width 26 height 26
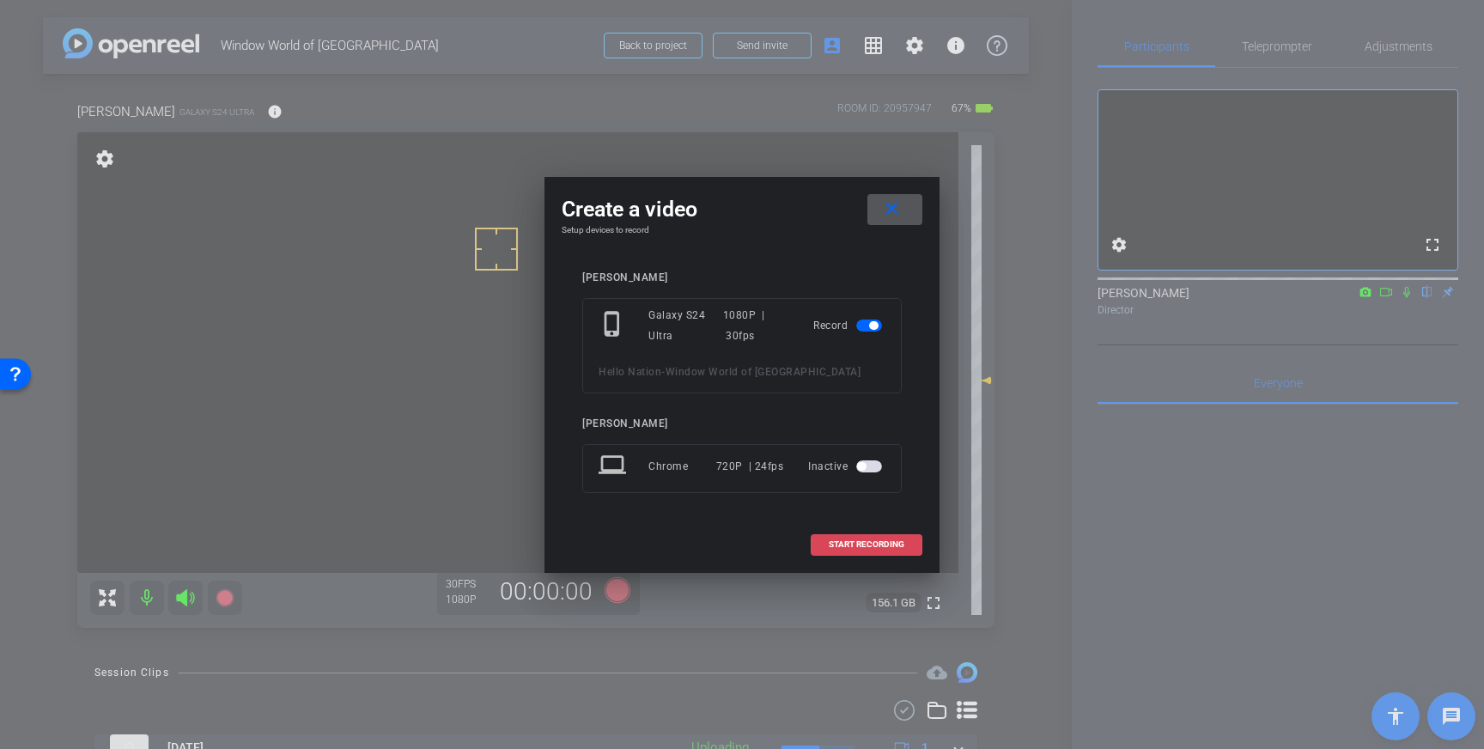
click at [876, 554] on span at bounding box center [867, 544] width 110 height 41
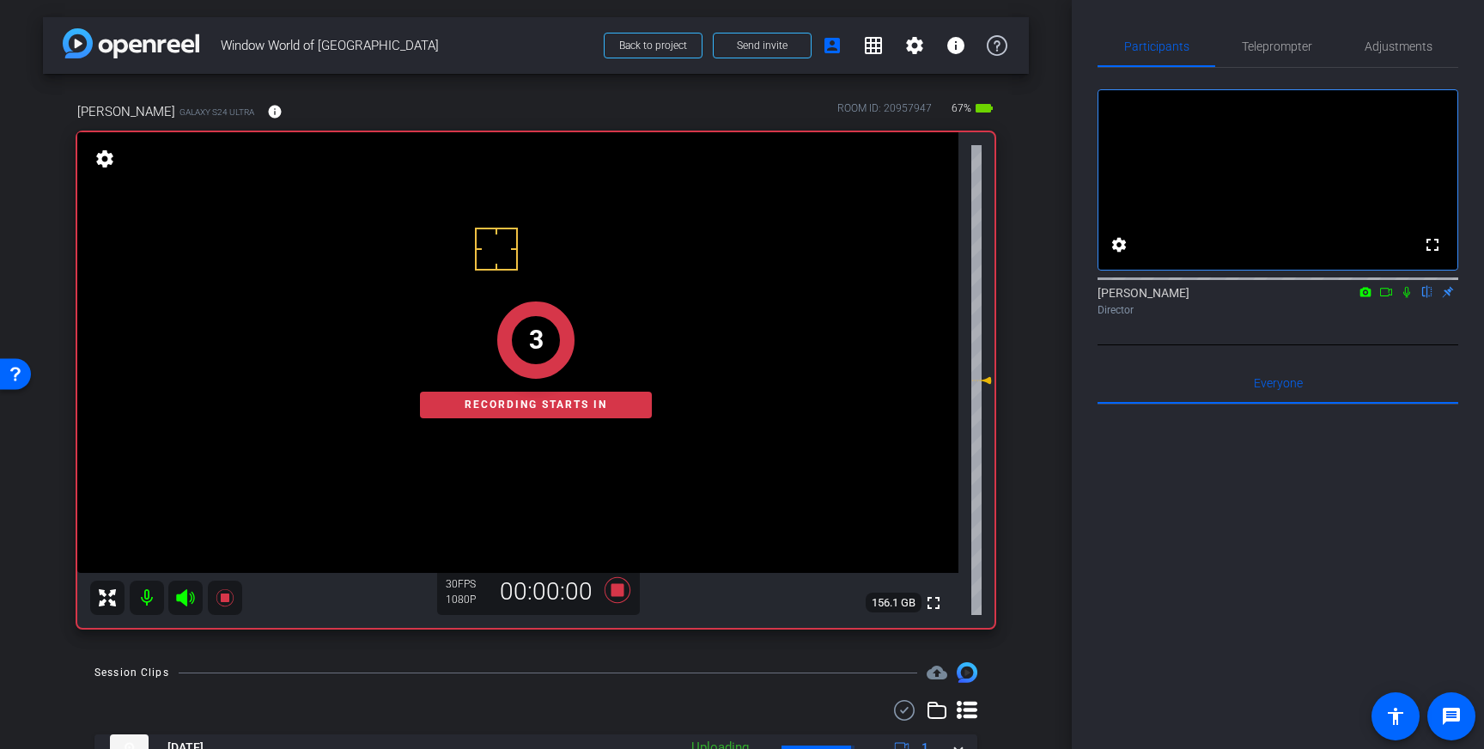
click at [1409, 298] on icon at bounding box center [1407, 292] width 14 height 12
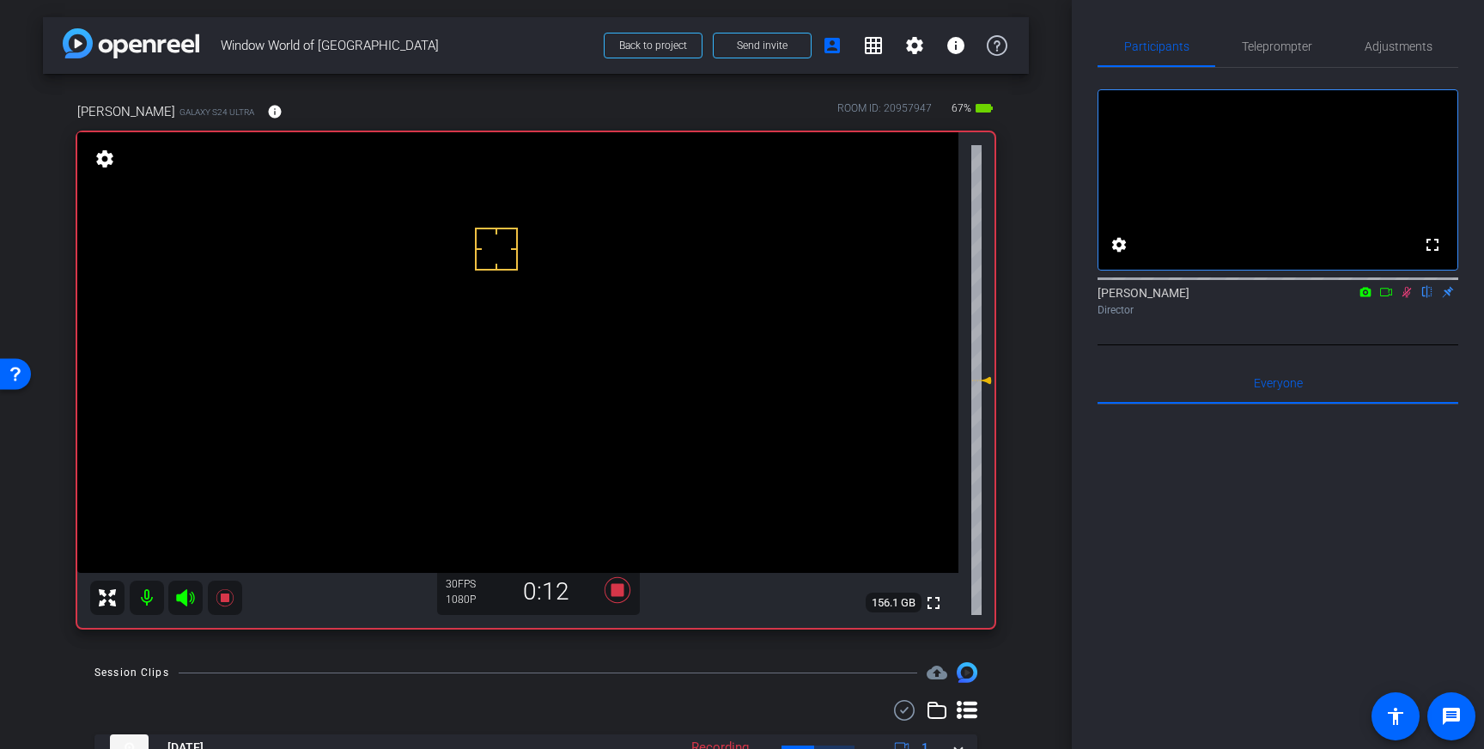
click at [1406, 298] on icon at bounding box center [1407, 292] width 9 height 11
click at [618, 587] on icon at bounding box center [618, 590] width 26 height 26
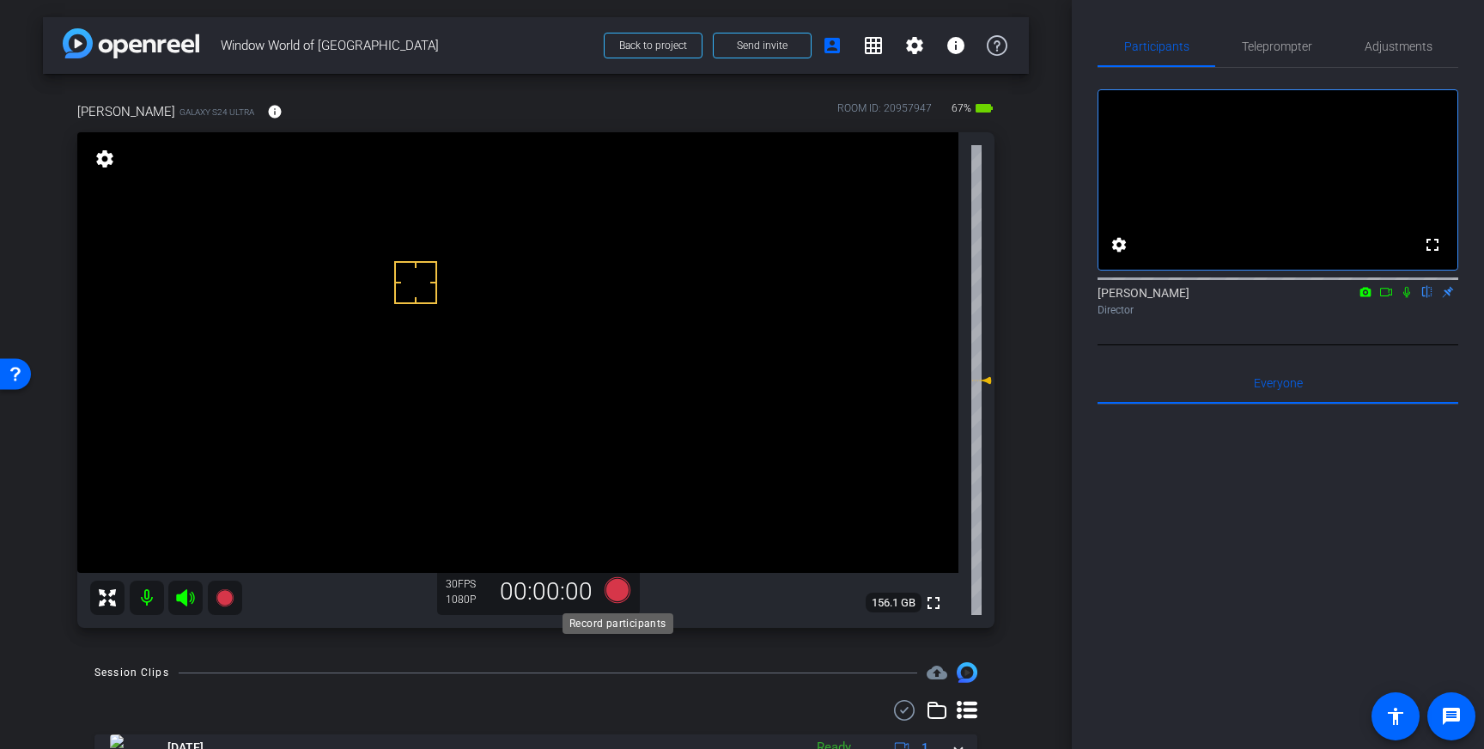
drag, startPoint x: 615, startPoint y: 593, endPoint x: 625, endPoint y: 595, distance: 10.6
click at [625, 595] on icon at bounding box center [618, 590] width 26 height 26
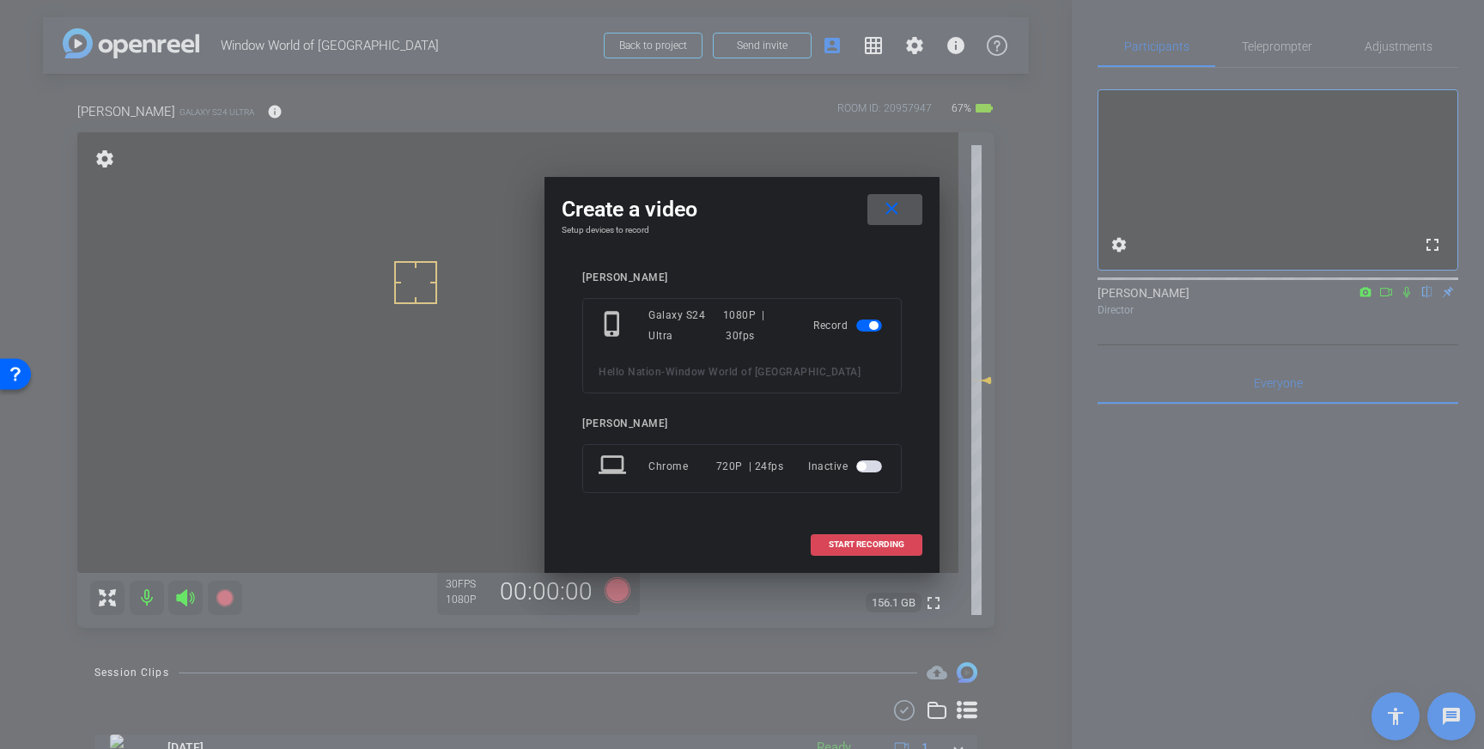
click at [852, 545] on span "START RECORDING" at bounding box center [867, 544] width 76 height 9
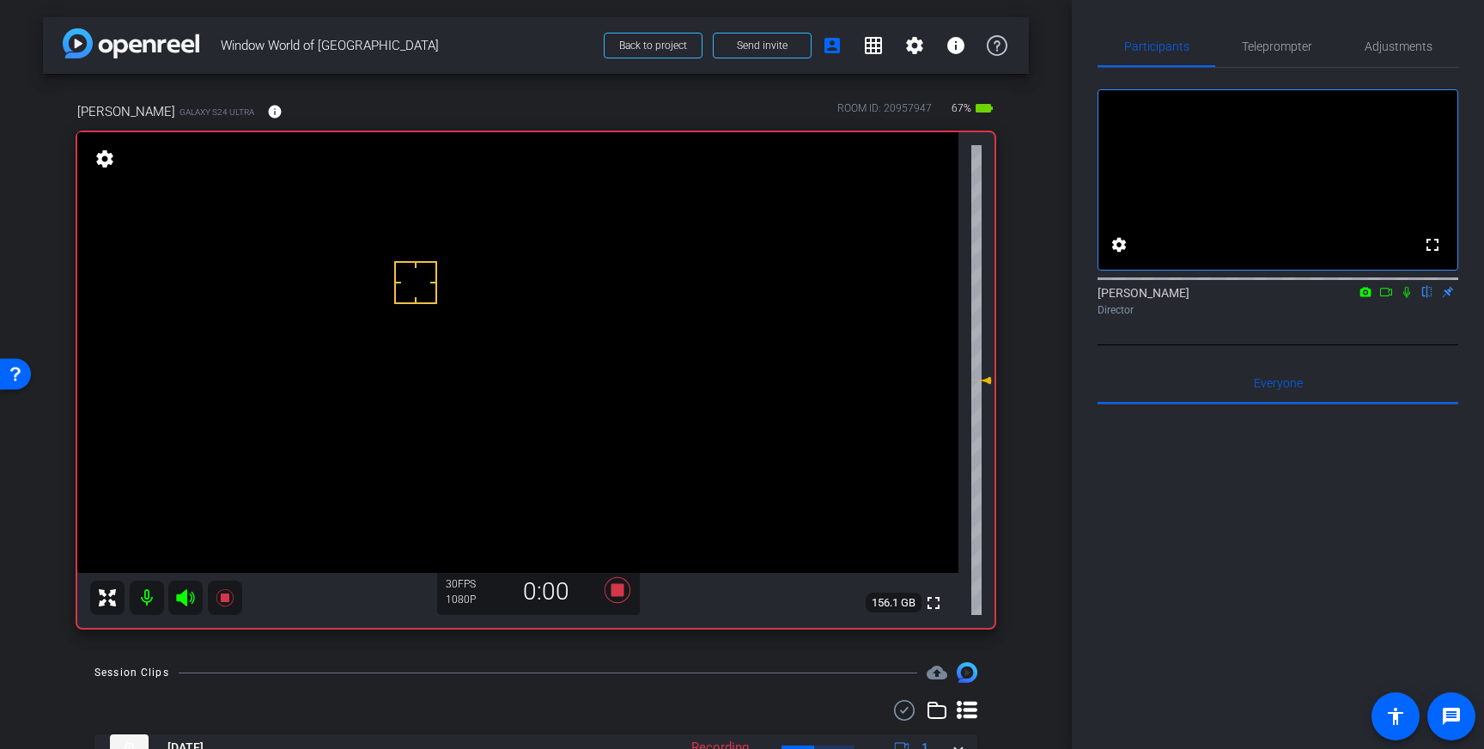
click at [1409, 298] on icon at bounding box center [1407, 292] width 14 height 12
click at [1408, 298] on icon at bounding box center [1407, 292] width 14 height 12
click at [612, 586] on icon at bounding box center [618, 590] width 26 height 26
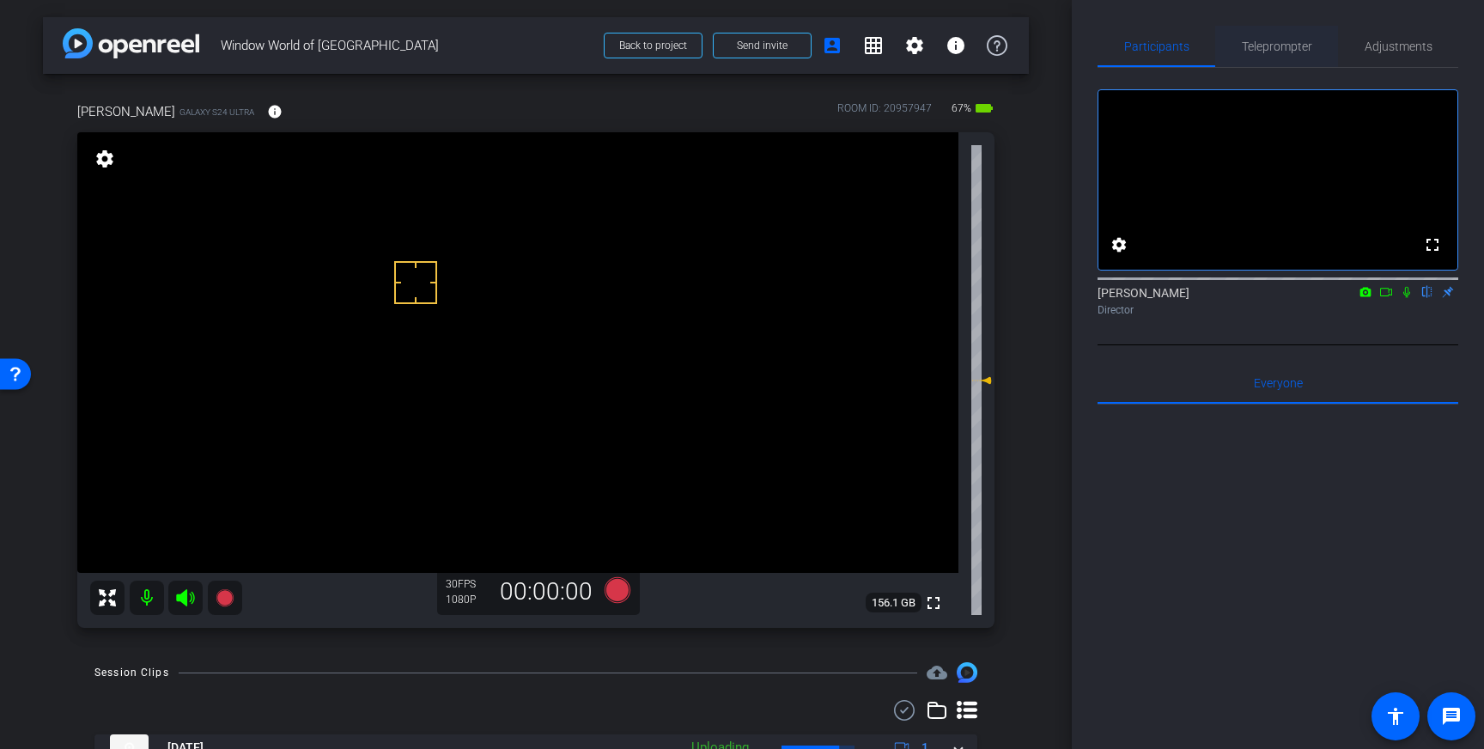
click at [1287, 52] on span "Teleprompter" at bounding box center [1277, 46] width 70 height 12
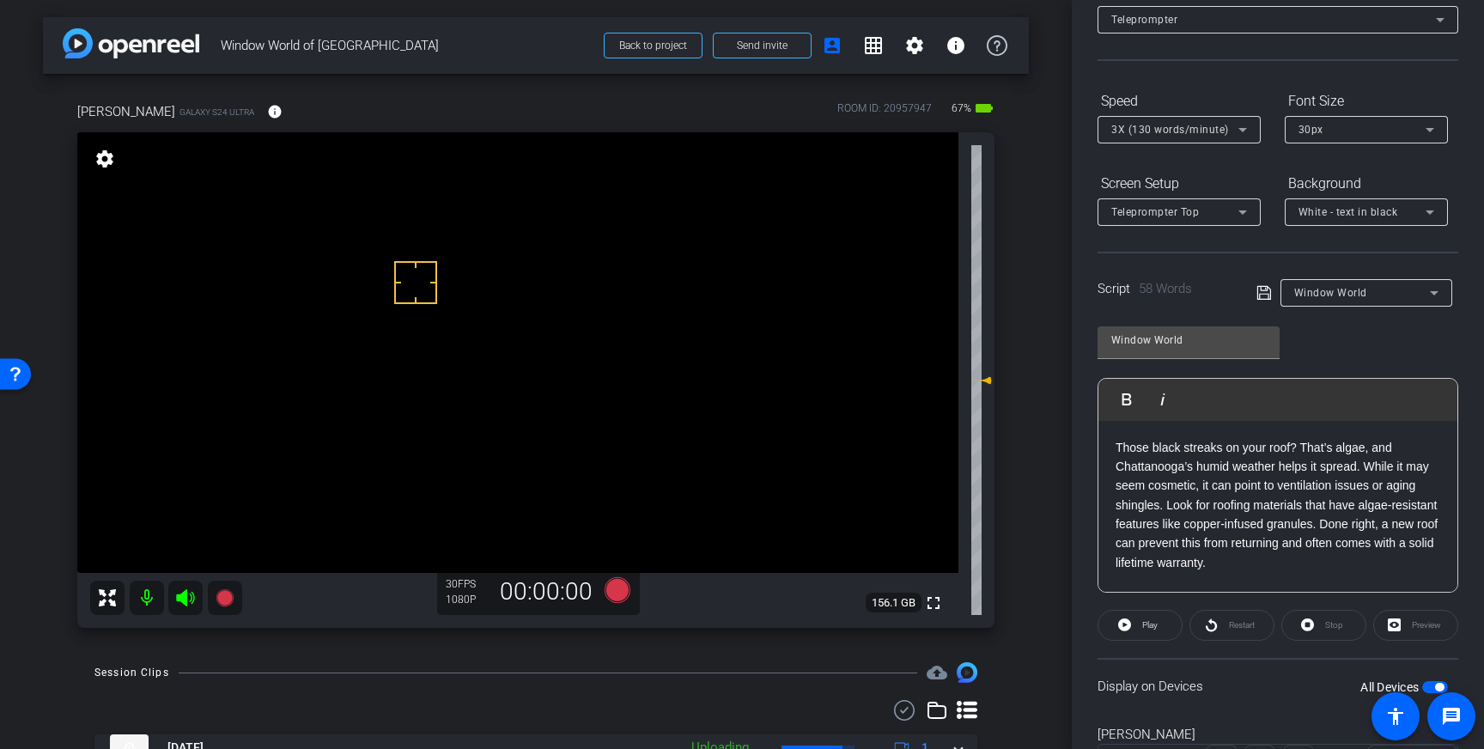
scroll to position [113, 0]
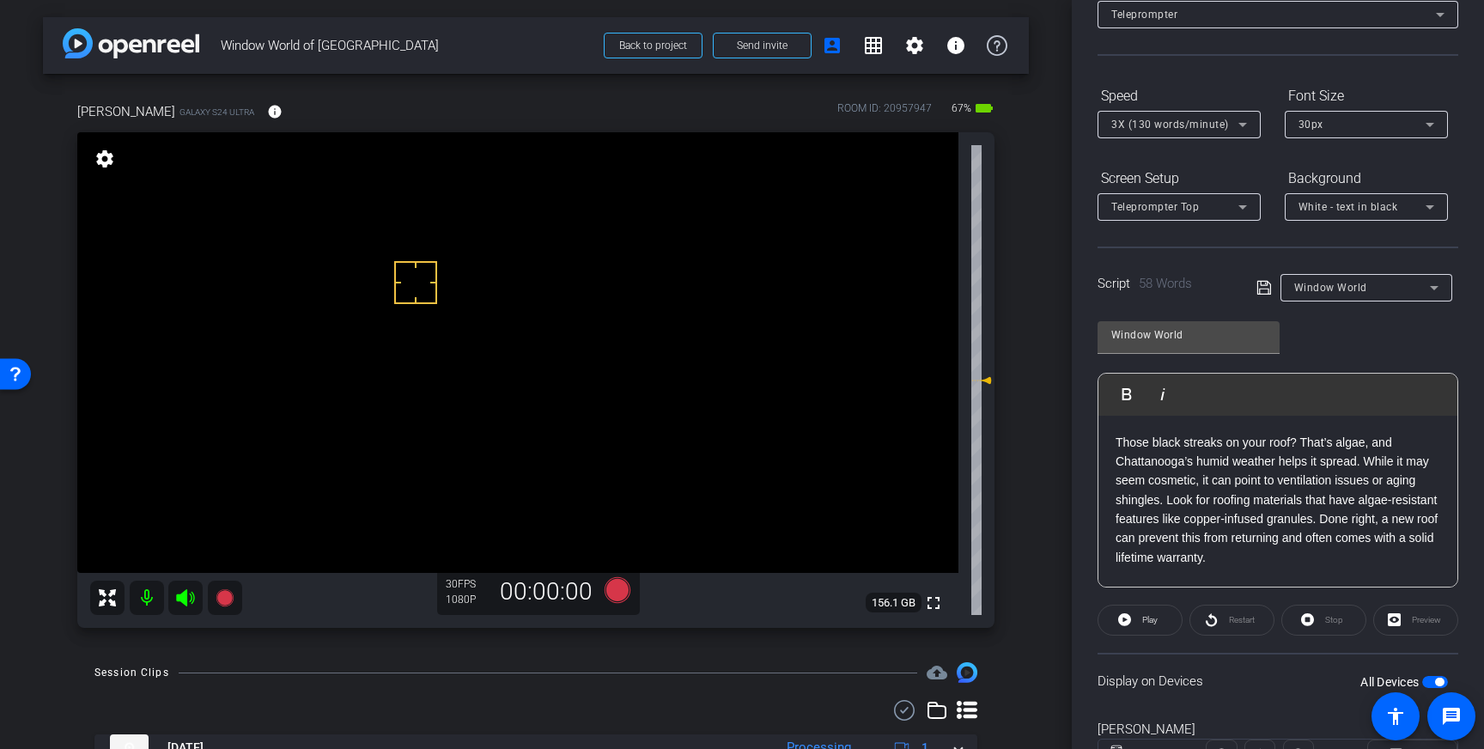
click at [1198, 130] on span "3X (130 words/minute)" at bounding box center [1171, 125] width 118 height 12
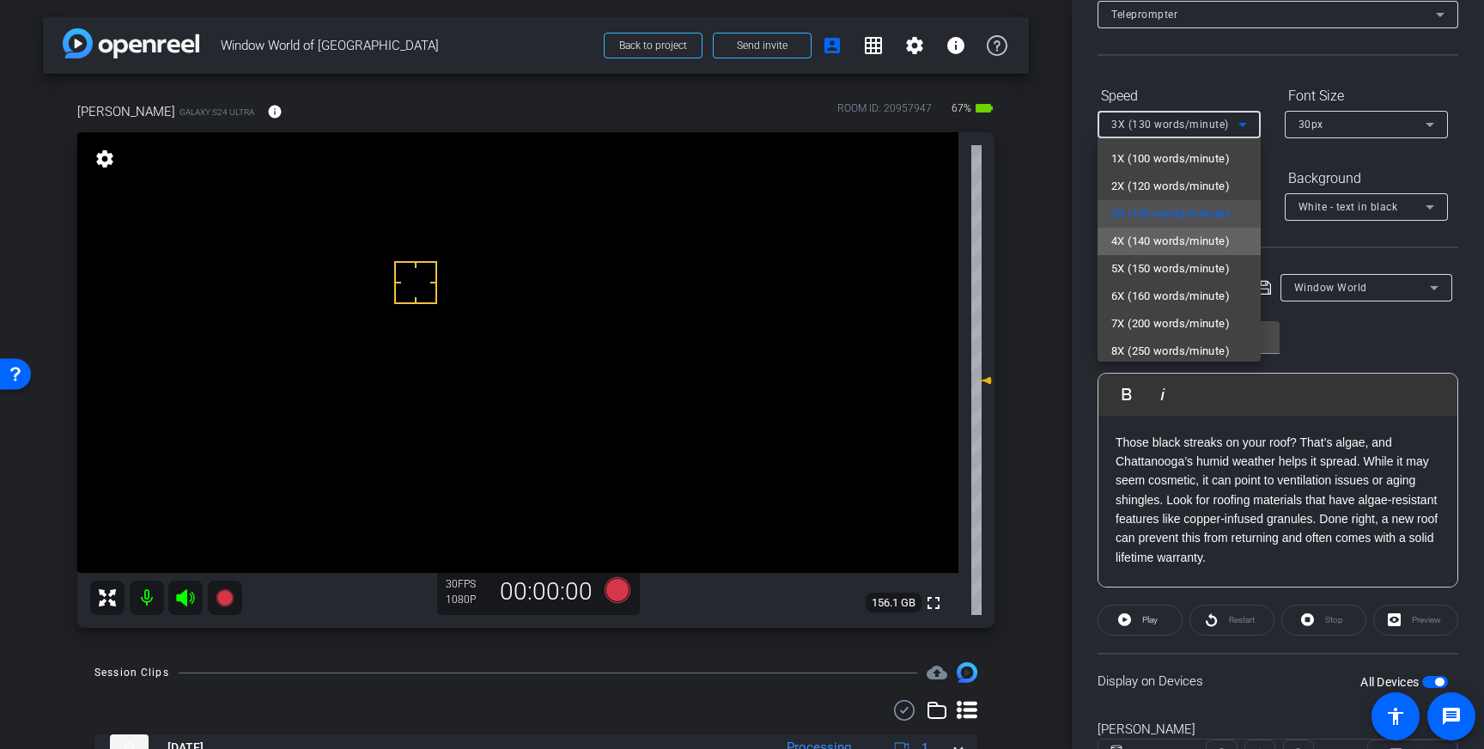
click at [1194, 247] on span "4X (140 words/minute)" at bounding box center [1171, 241] width 119 height 21
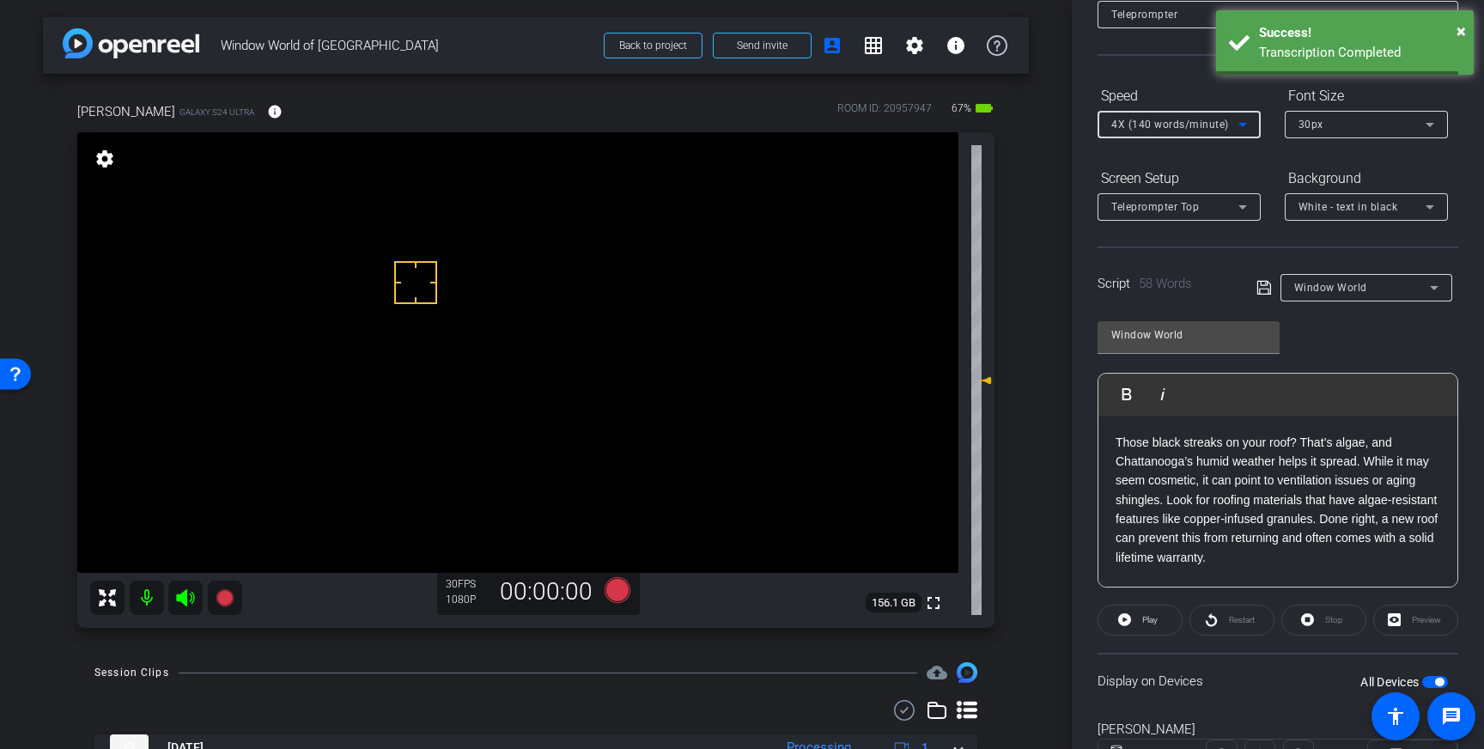
click at [1260, 282] on icon at bounding box center [1264, 287] width 15 height 21
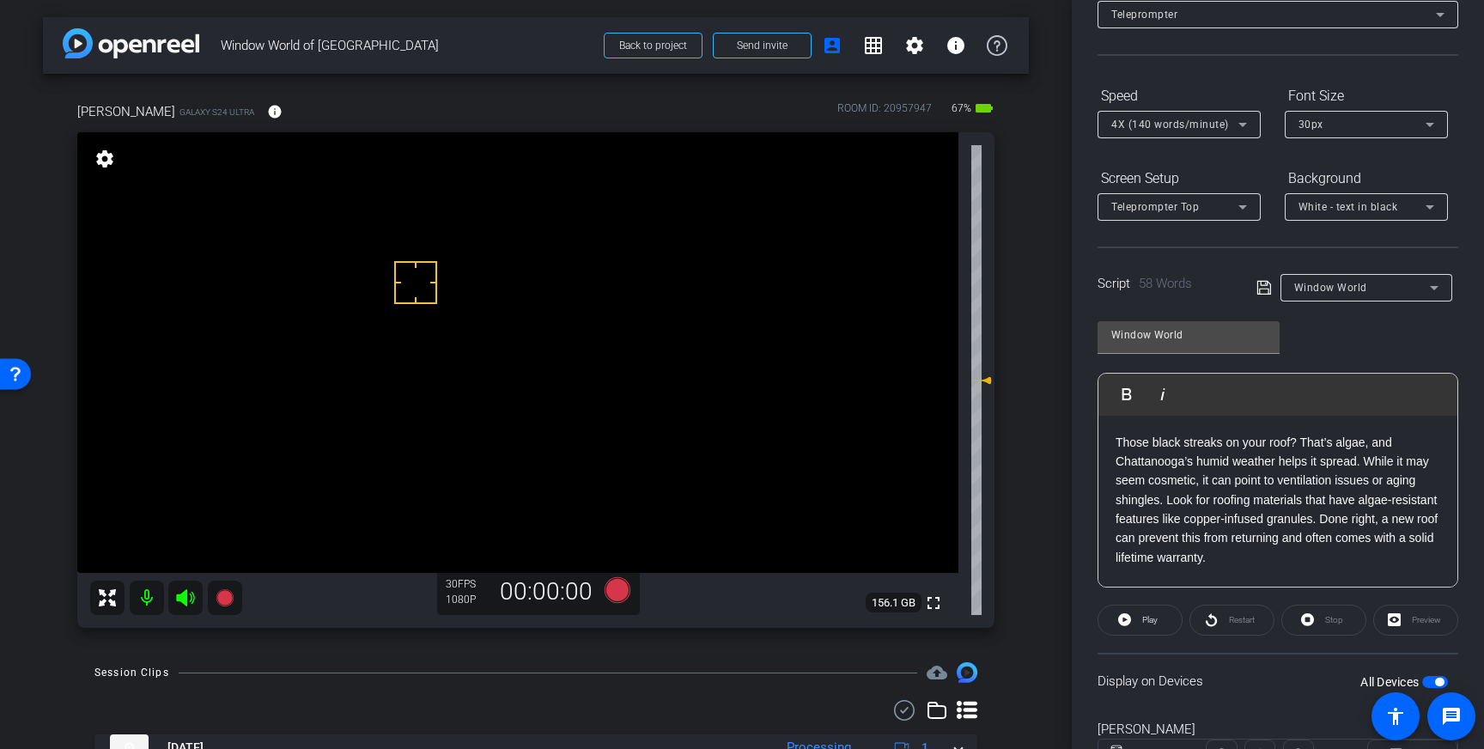
click at [1143, 594] on openreel-capture-teleprompter "Speed 4X (140 words/minute) Font Size 30px Screen Setup Teleprompter Top Backgr…" at bounding box center [1278, 442] width 361 height 720
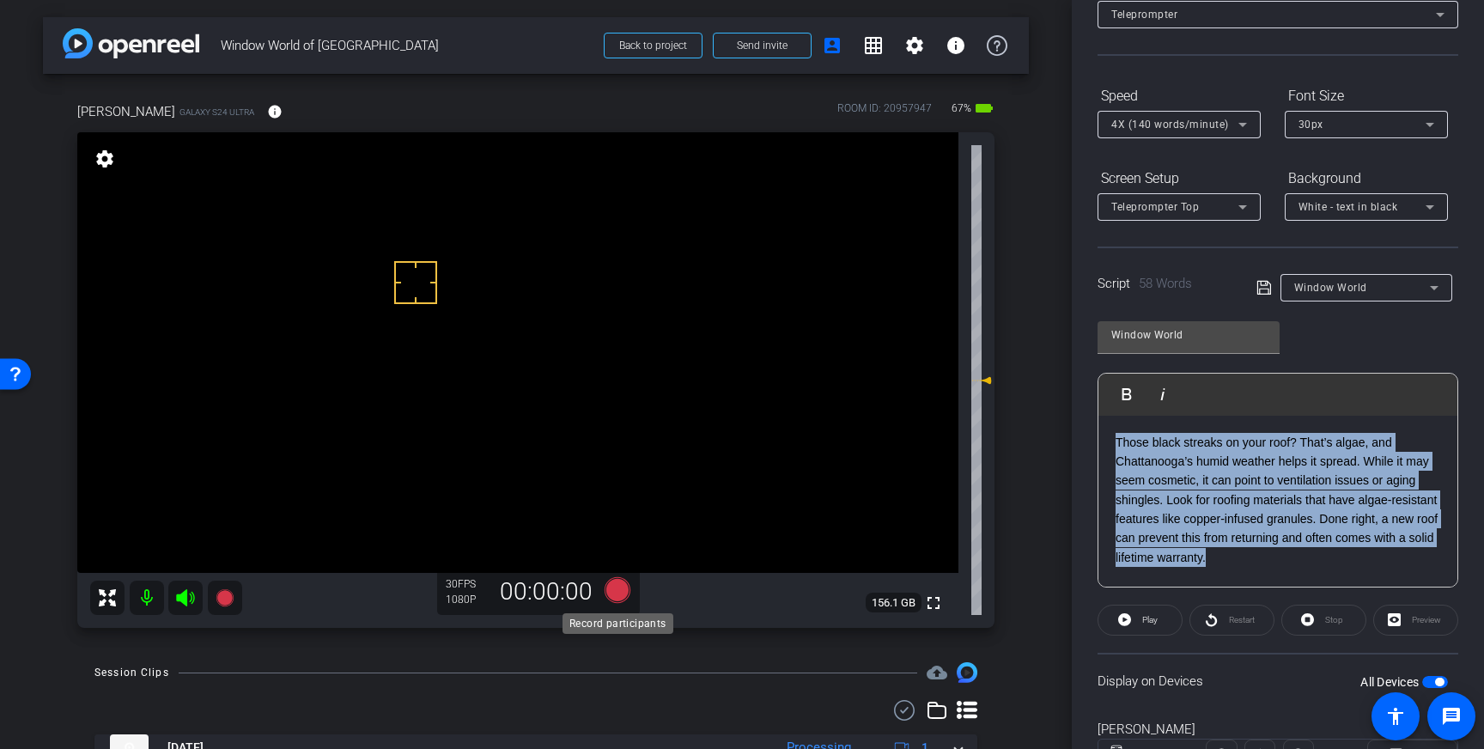
click at [621, 586] on icon at bounding box center [618, 590] width 26 height 26
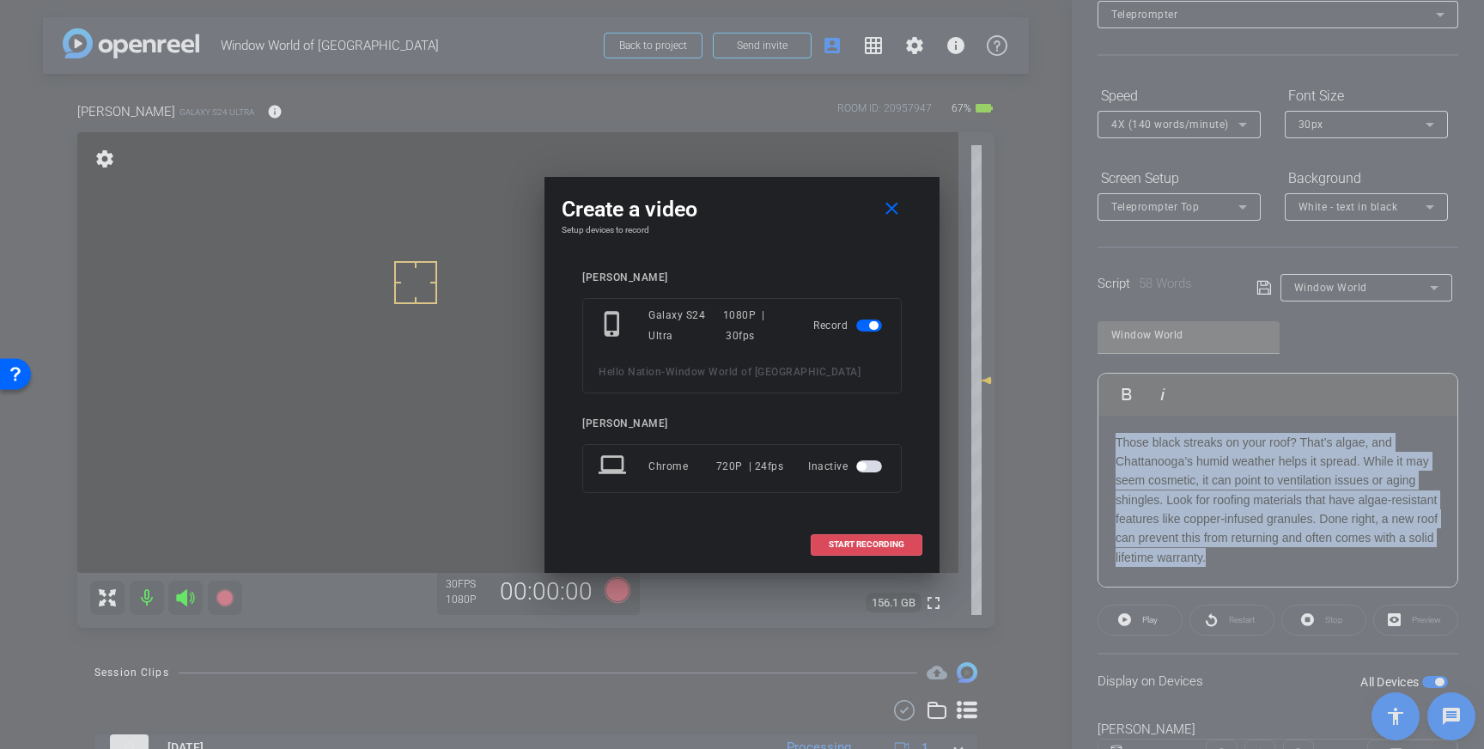
drag, startPoint x: 851, startPoint y: 550, endPoint x: 981, endPoint y: 542, distance: 129.9
click at [851, 550] on span at bounding box center [867, 544] width 110 height 41
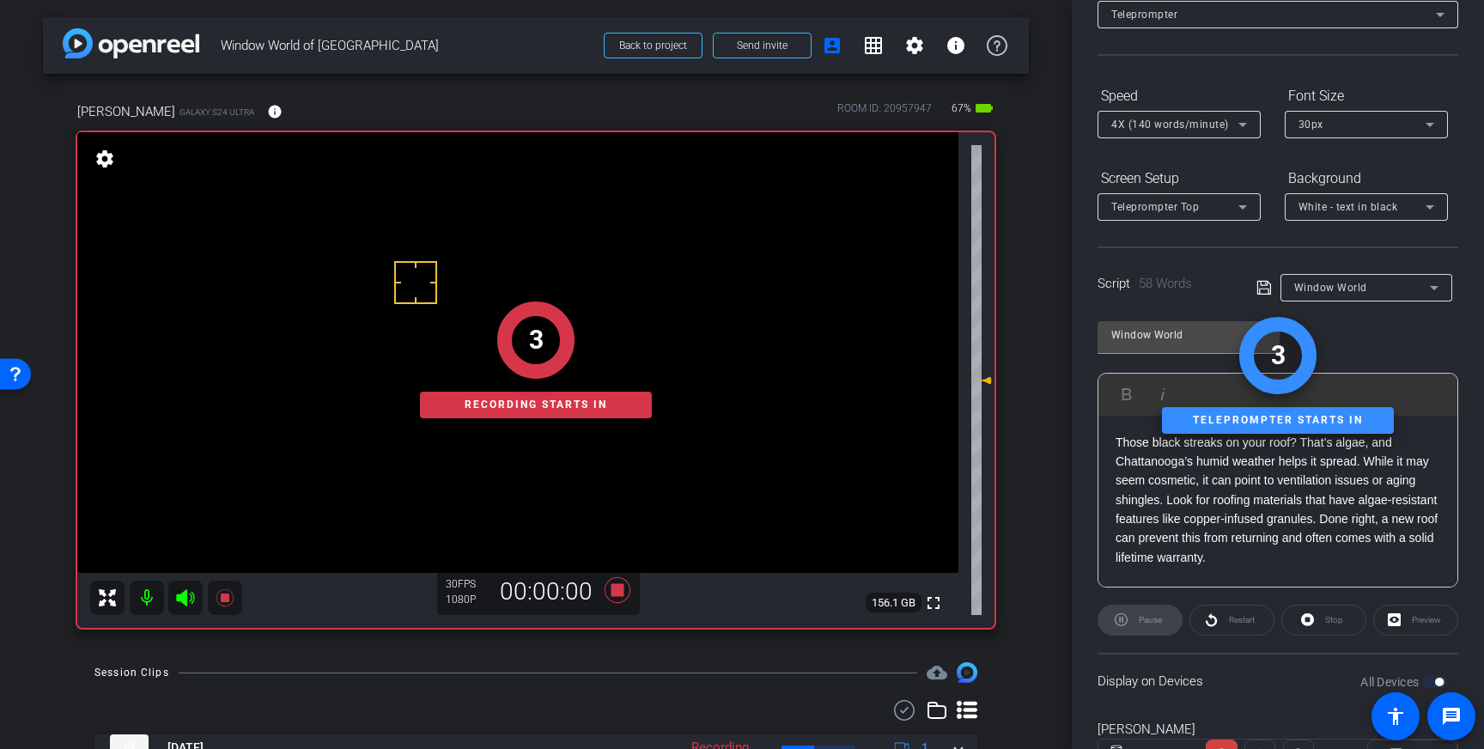
click at [1266, 672] on div "Display on Devices All Devices" at bounding box center [1278, 681] width 361 height 56
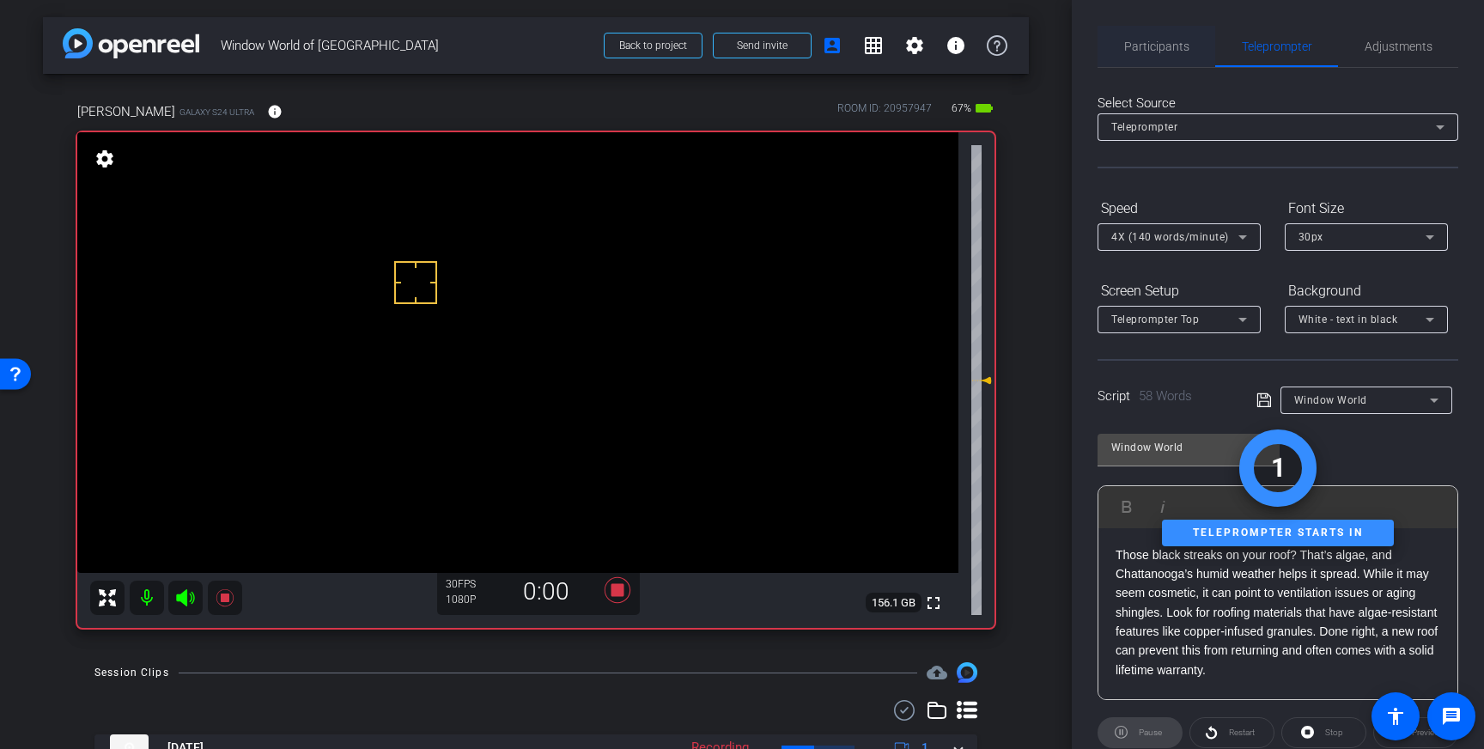
click at [1146, 51] on span "Participants" at bounding box center [1156, 46] width 65 height 12
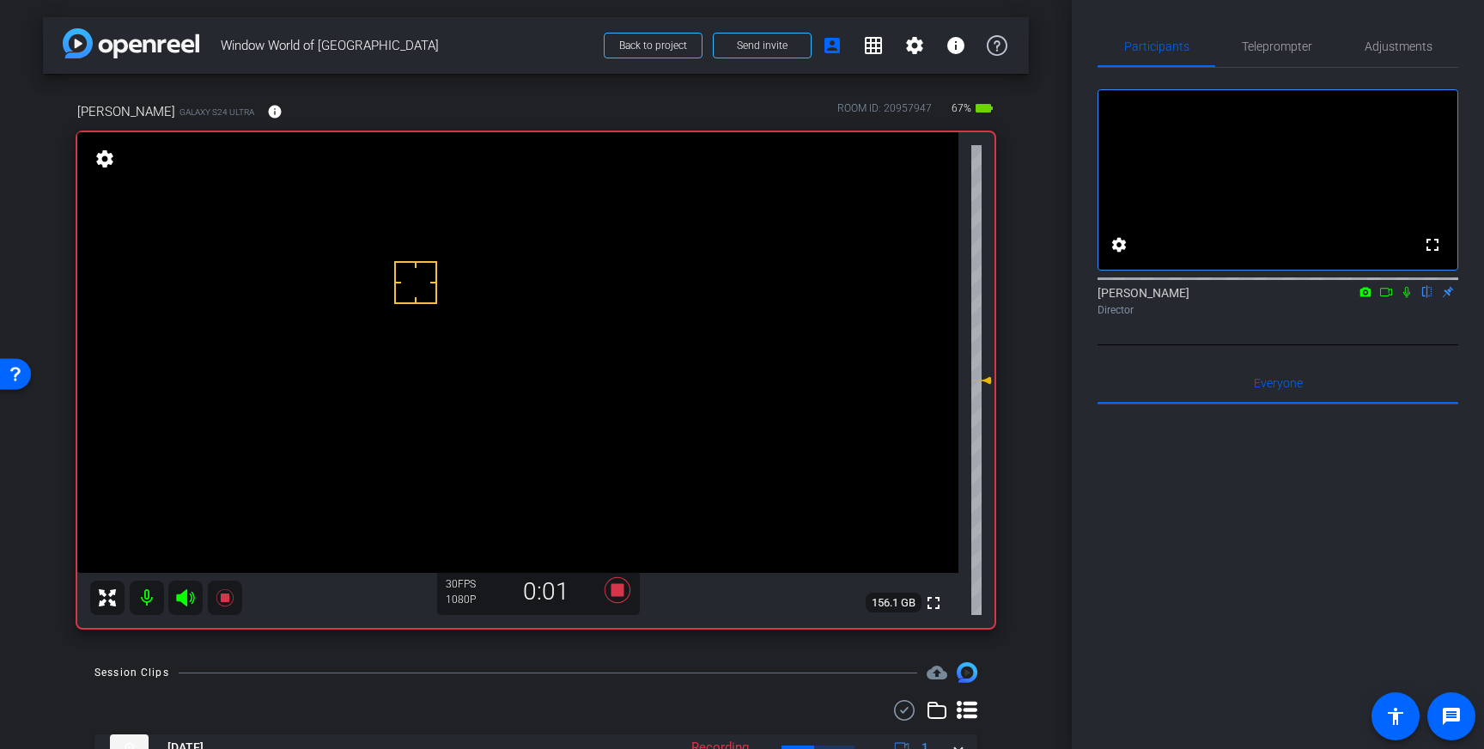
click at [1405, 298] on icon at bounding box center [1407, 292] width 14 height 12
click at [1407, 298] on icon at bounding box center [1407, 292] width 9 height 11
click at [619, 597] on icon at bounding box center [617, 590] width 41 height 31
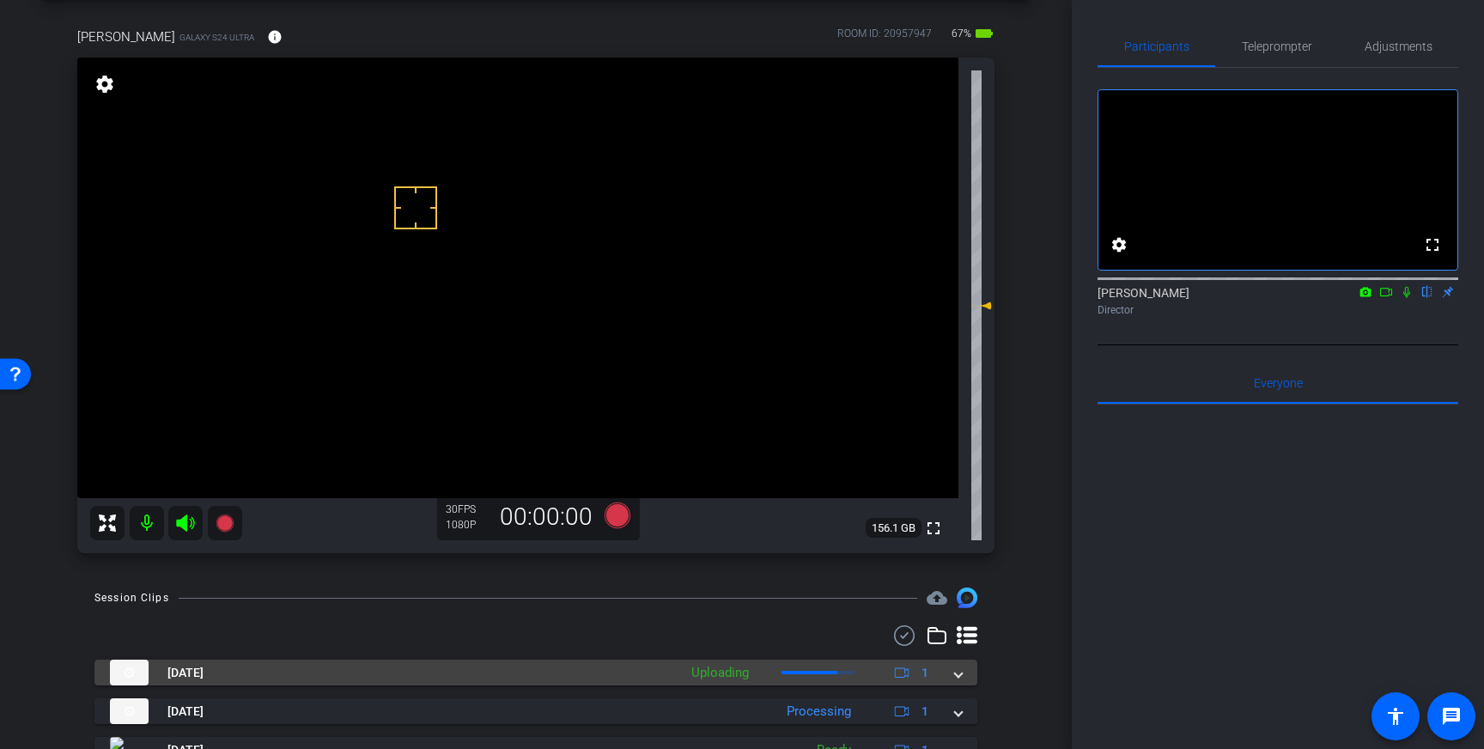
click at [963, 677] on mat-expansion-panel-header "[DATE] Uploading 1" at bounding box center [535, 673] width 883 height 26
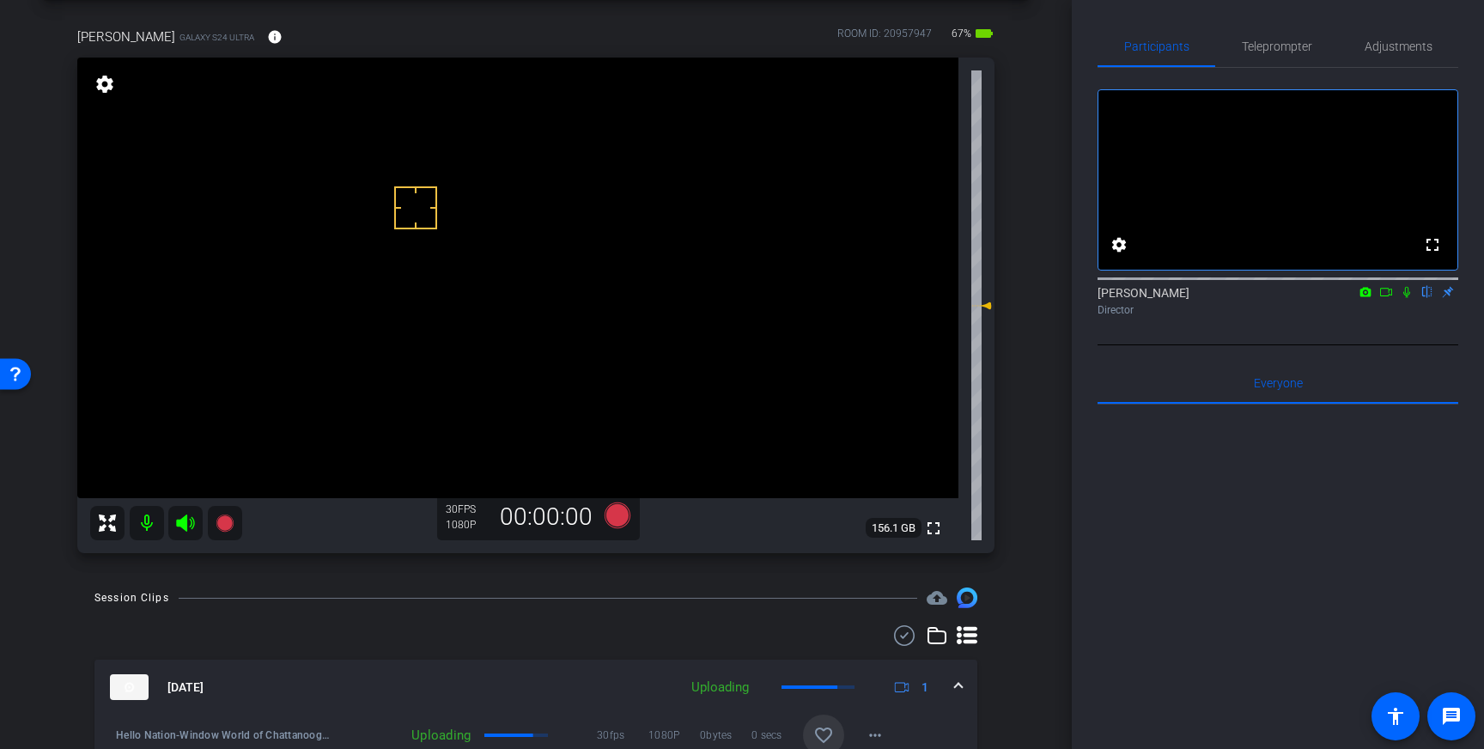
click at [821, 725] on span at bounding box center [823, 735] width 41 height 41
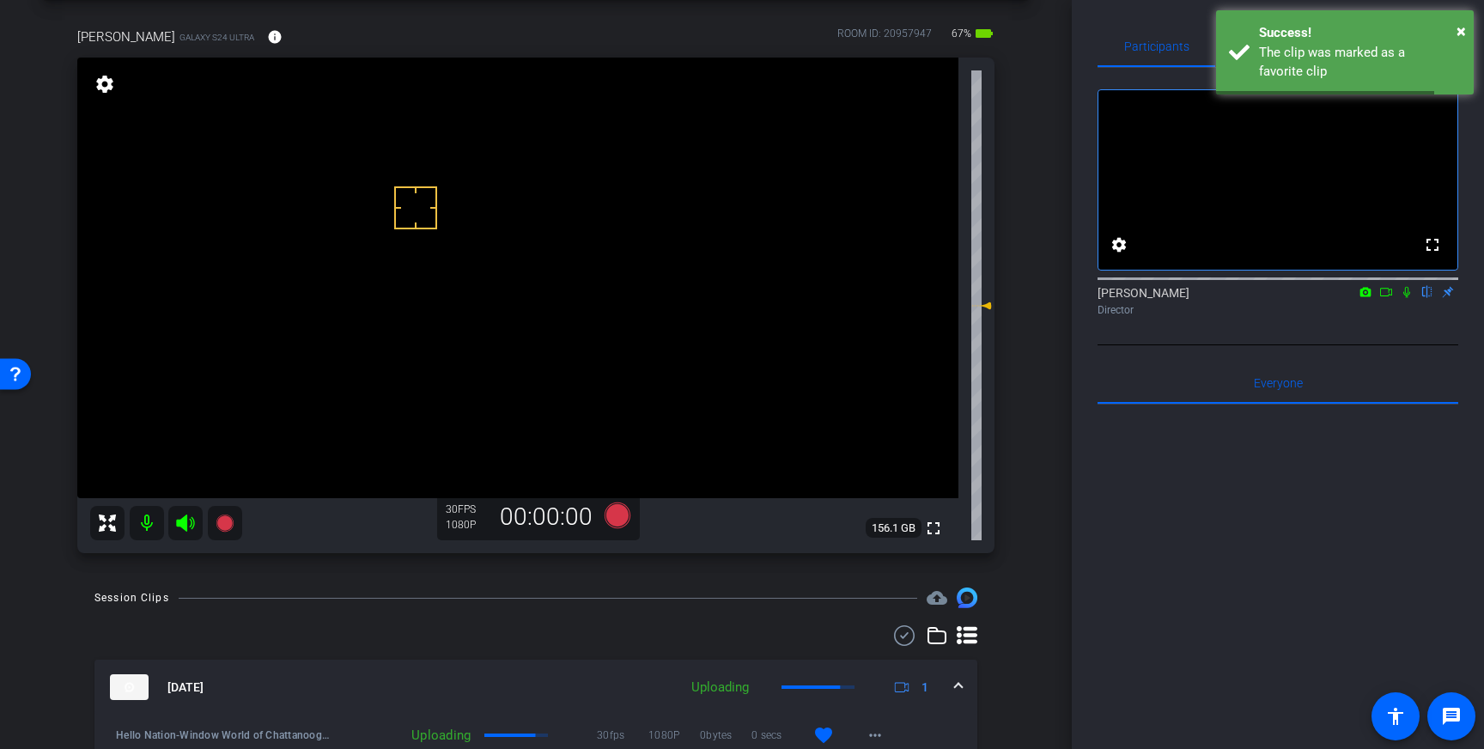
click at [957, 686] on span at bounding box center [958, 688] width 7 height 18
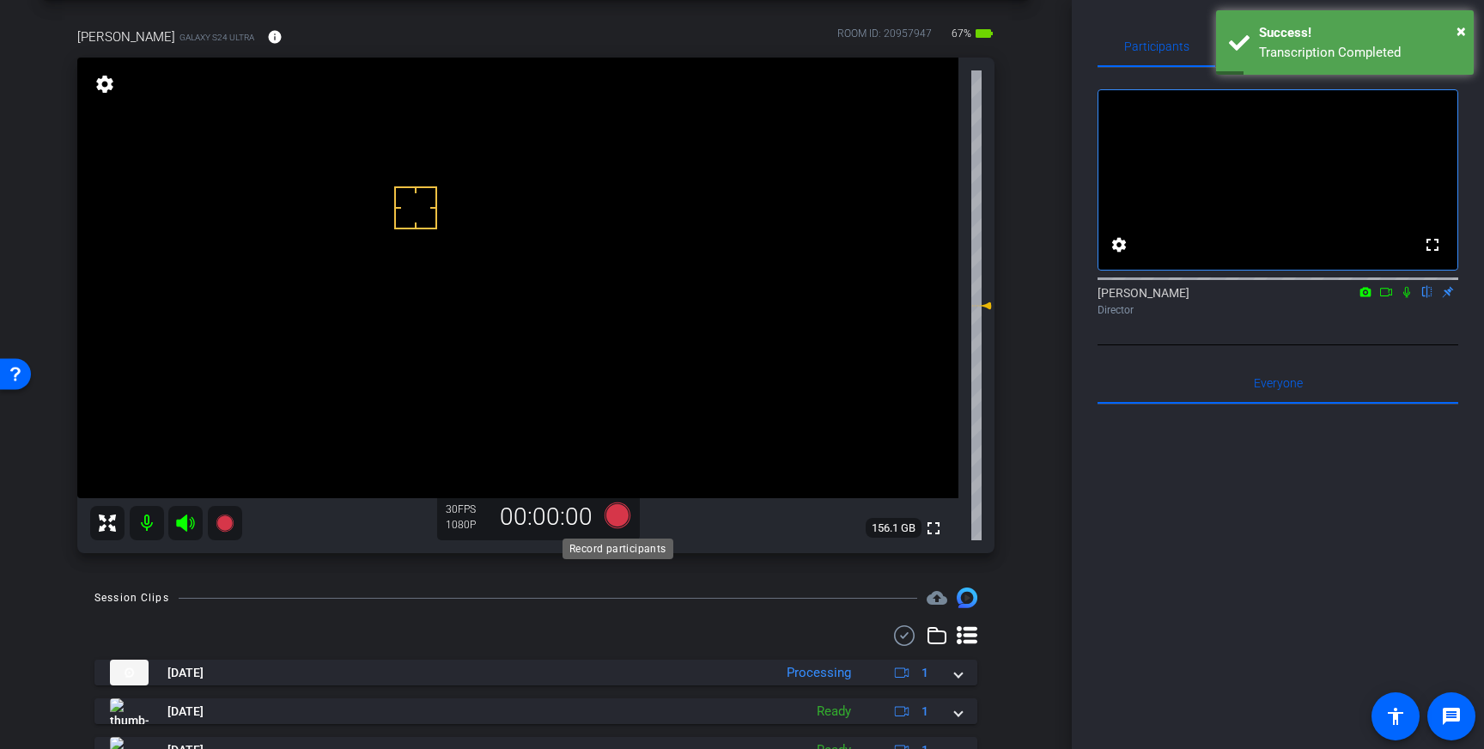
click at [620, 513] on icon at bounding box center [618, 516] width 26 height 26
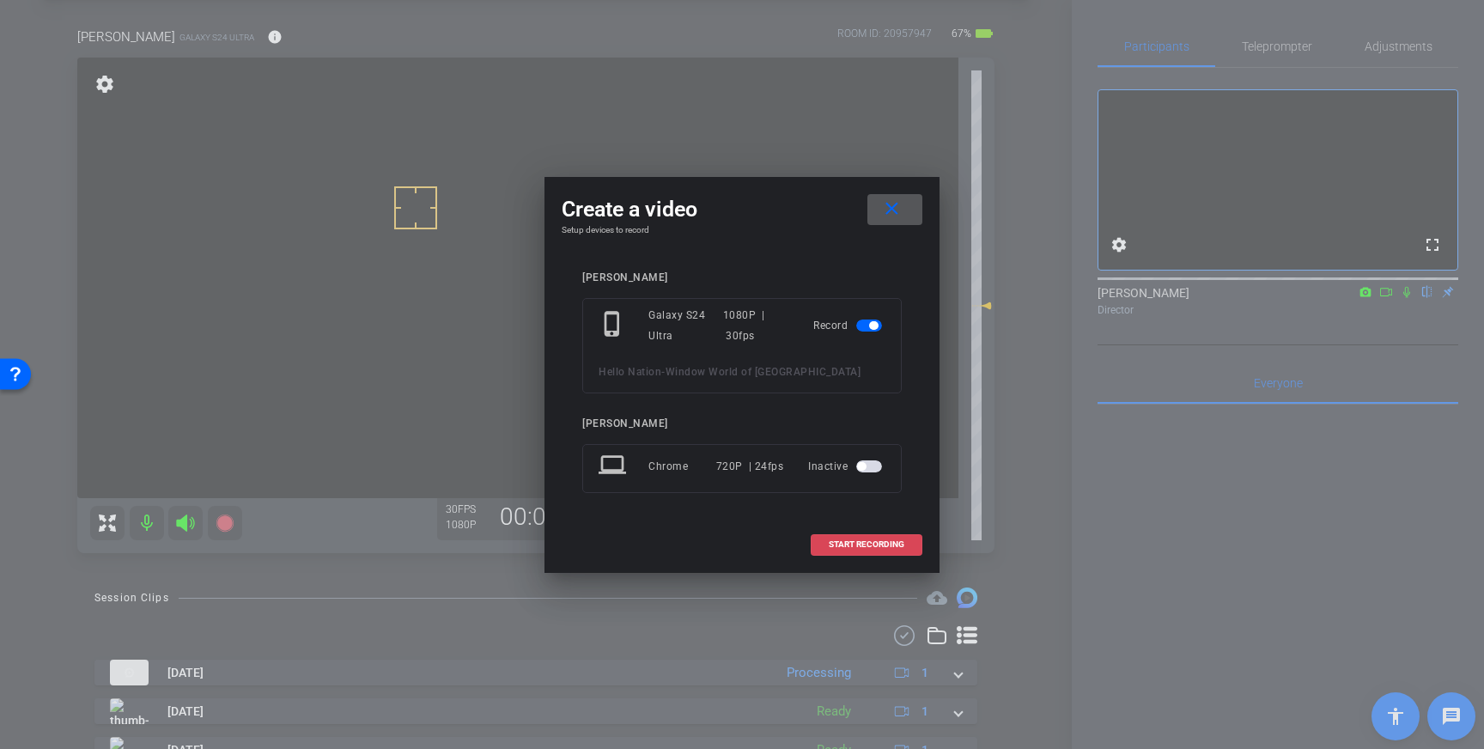
click at [859, 538] on span at bounding box center [867, 544] width 110 height 41
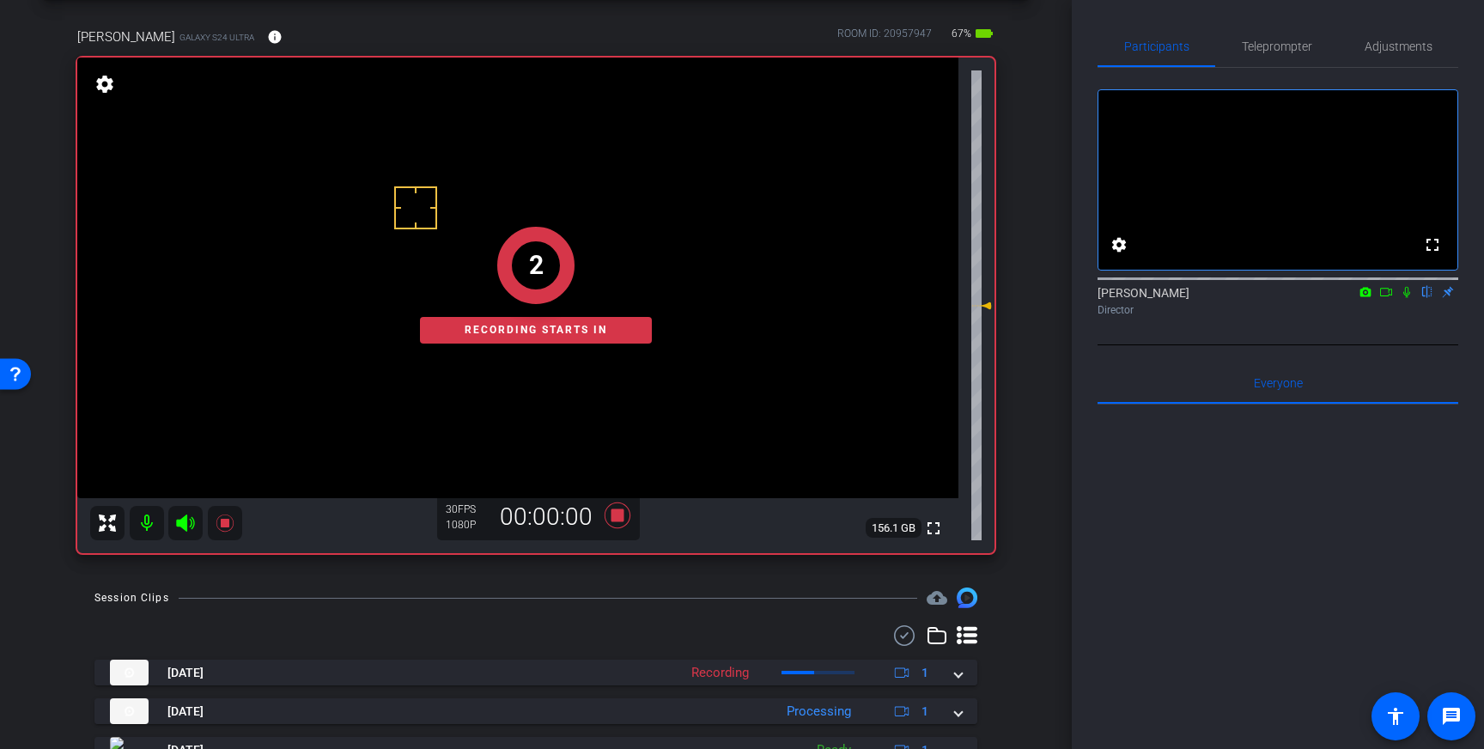
drag, startPoint x: 1410, startPoint y: 312, endPoint x: 1421, endPoint y: 363, distance: 51.9
click at [1411, 298] on icon at bounding box center [1407, 292] width 14 height 12
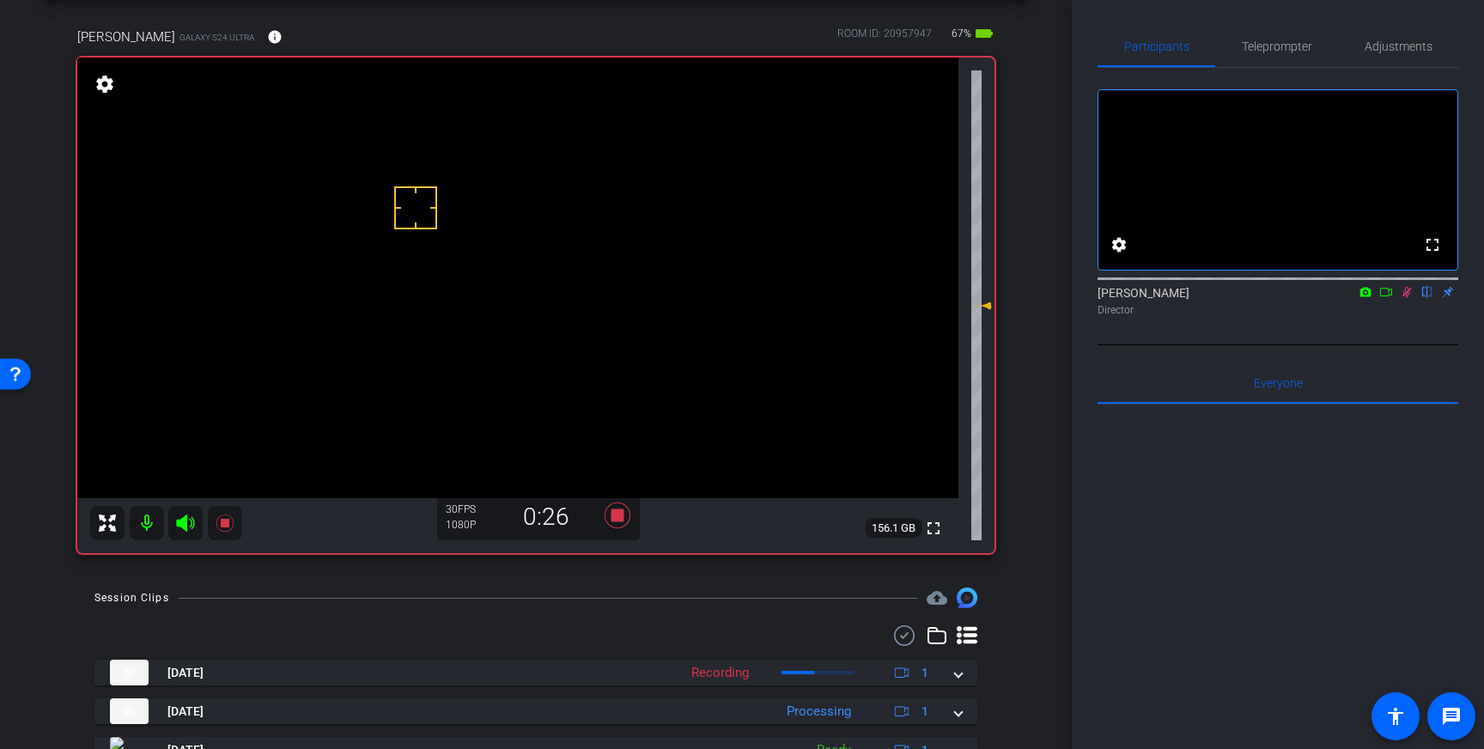
click at [1407, 298] on icon at bounding box center [1407, 292] width 14 height 12
click at [619, 520] on icon at bounding box center [618, 516] width 26 height 26
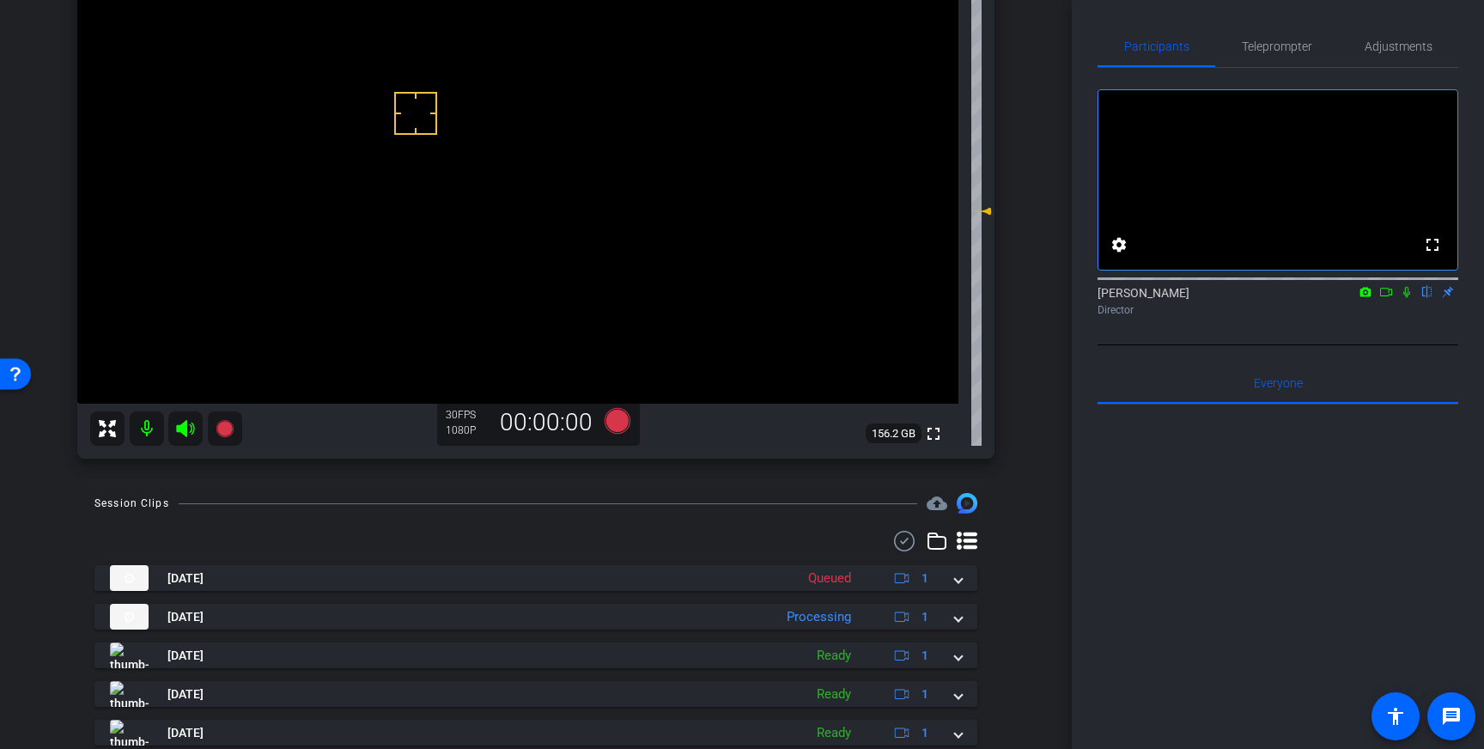
scroll to position [150, 0]
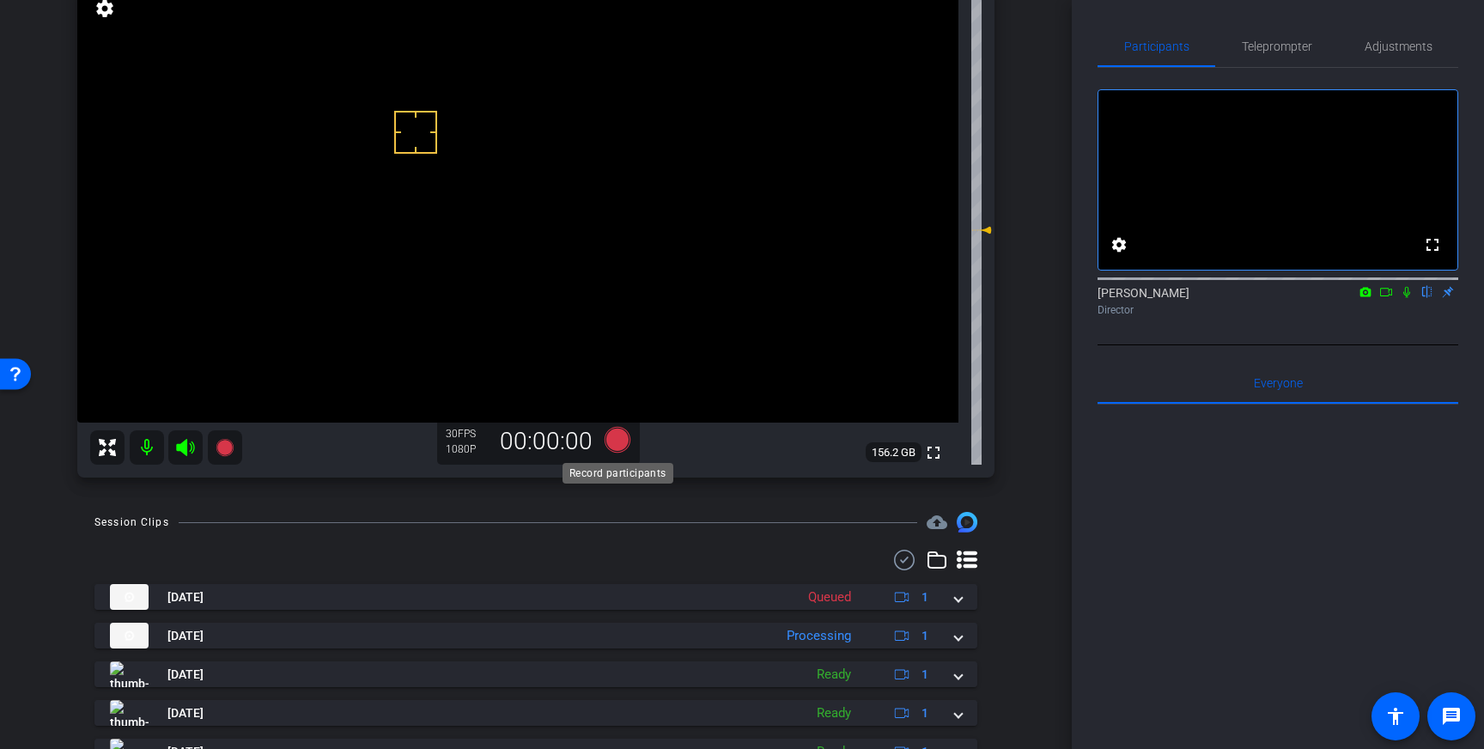
click at [619, 443] on icon at bounding box center [618, 440] width 26 height 26
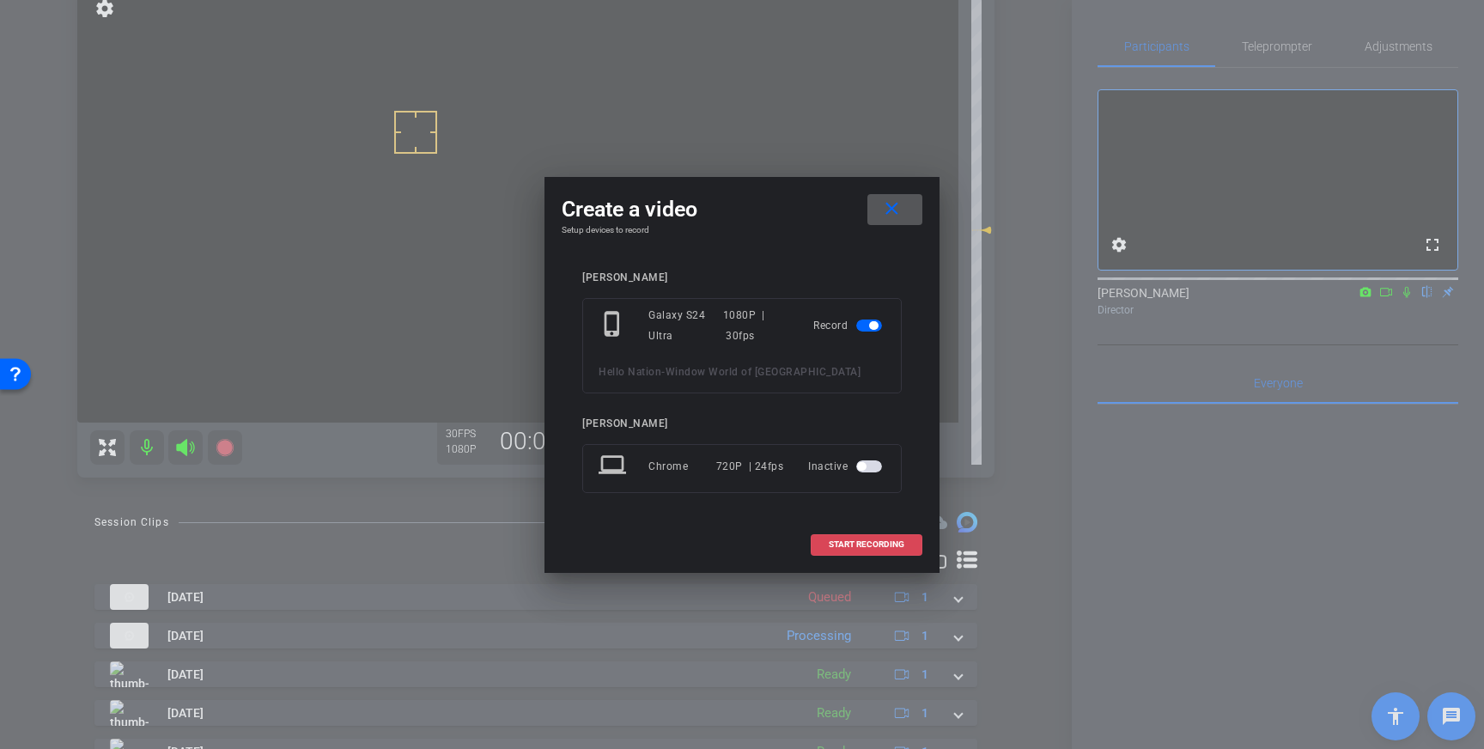
click at [838, 540] on span "START RECORDING" at bounding box center [867, 544] width 76 height 9
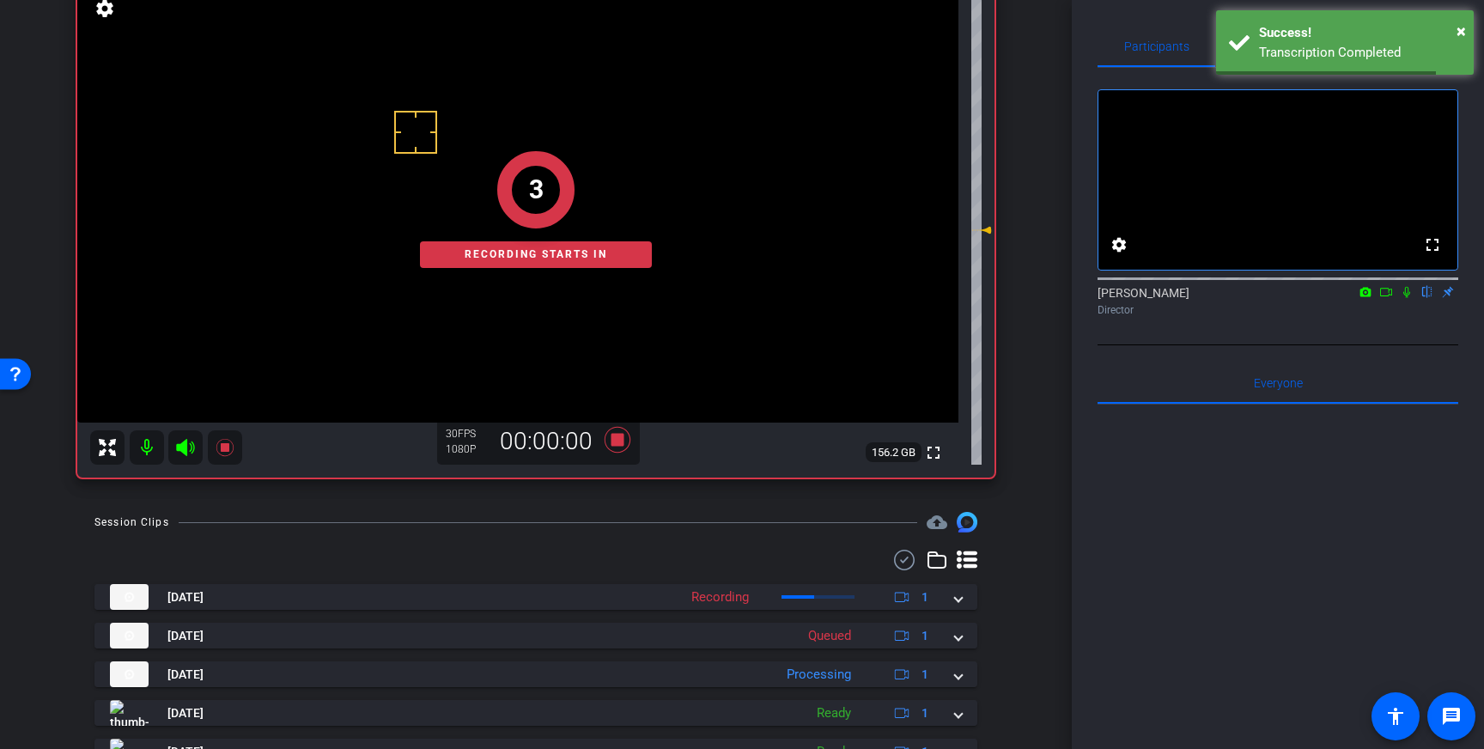
drag, startPoint x: 1408, startPoint y: 311, endPoint x: 1417, endPoint y: 324, distance: 15.5
click at [1409, 298] on icon at bounding box center [1407, 292] width 14 height 12
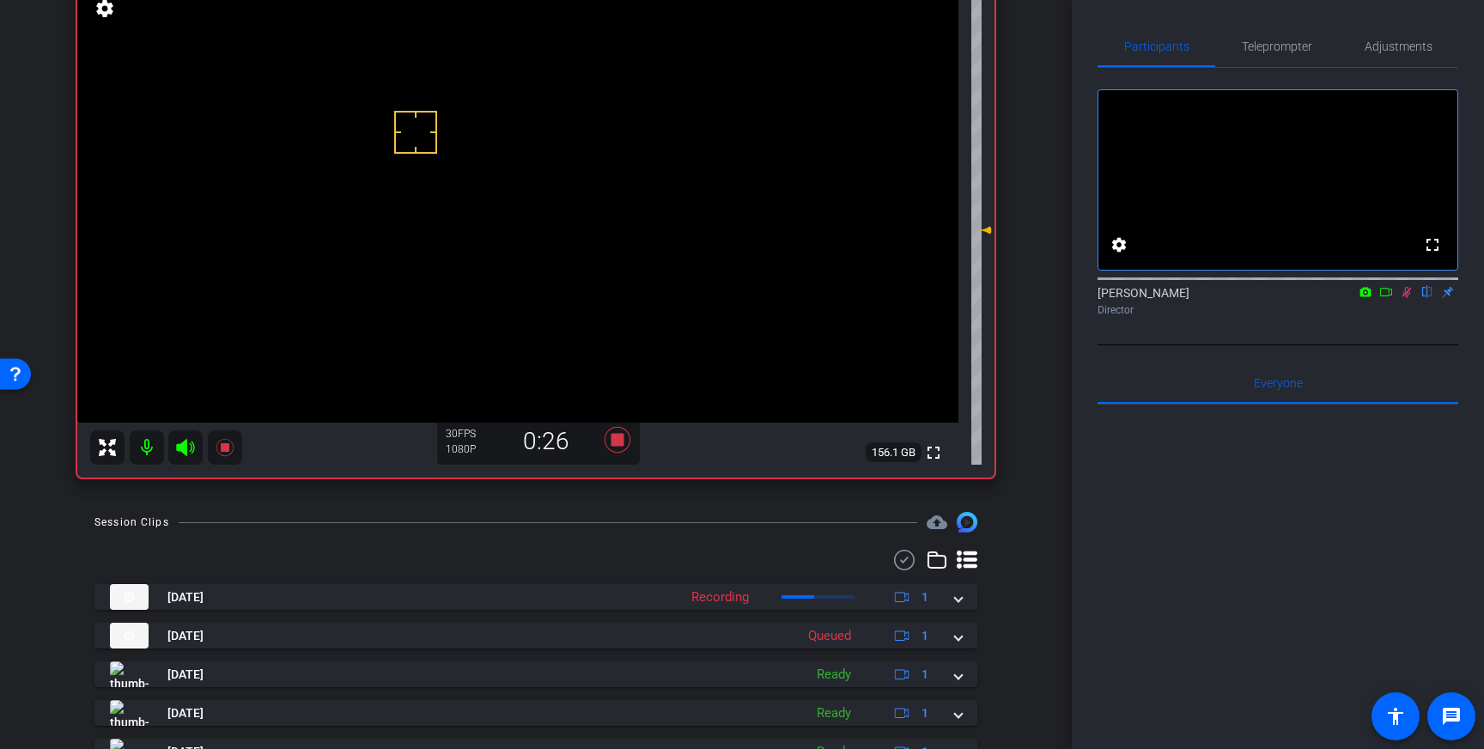
click at [1405, 298] on icon at bounding box center [1407, 292] width 9 height 11
click at [614, 445] on icon at bounding box center [618, 440] width 26 height 26
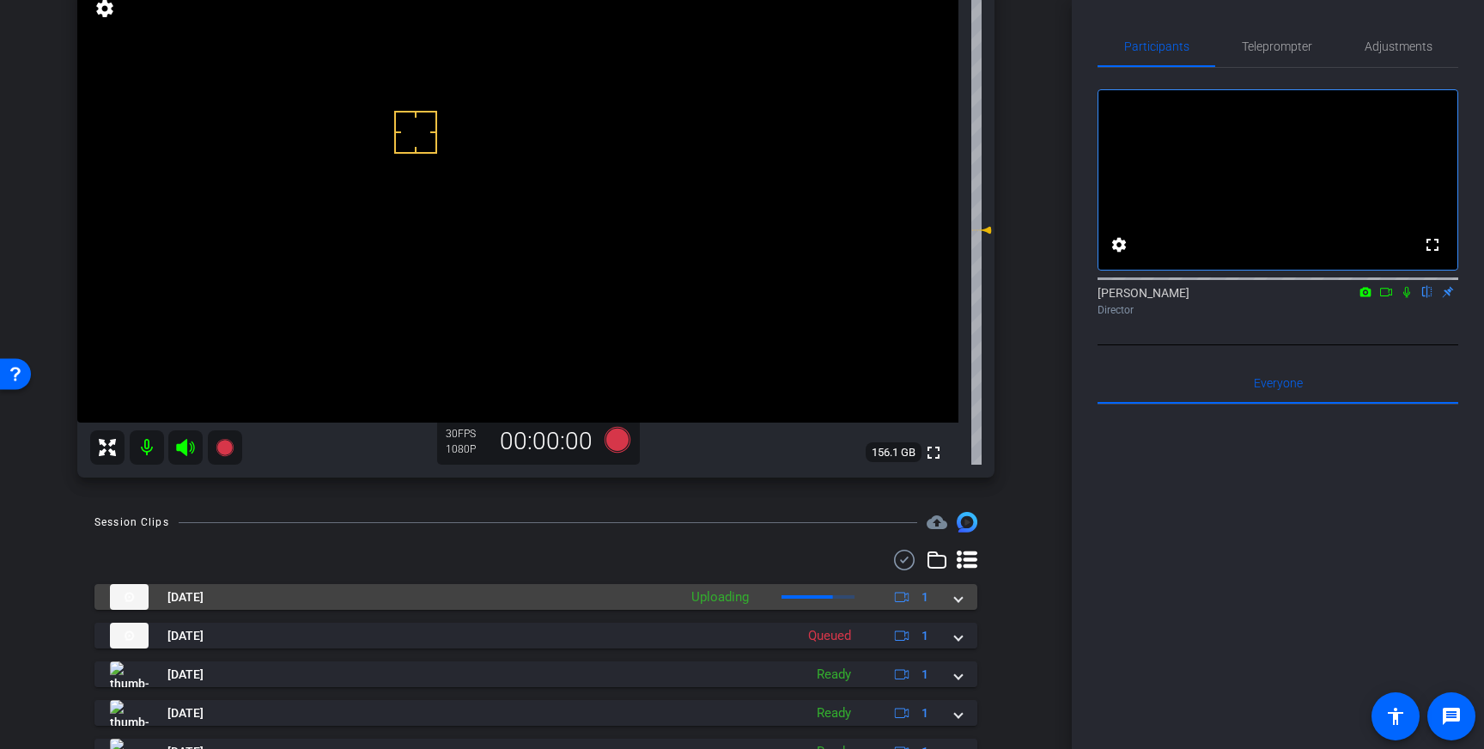
click at [967, 600] on mat-expansion-panel-header "[DATE] Uploading 1" at bounding box center [535, 597] width 883 height 26
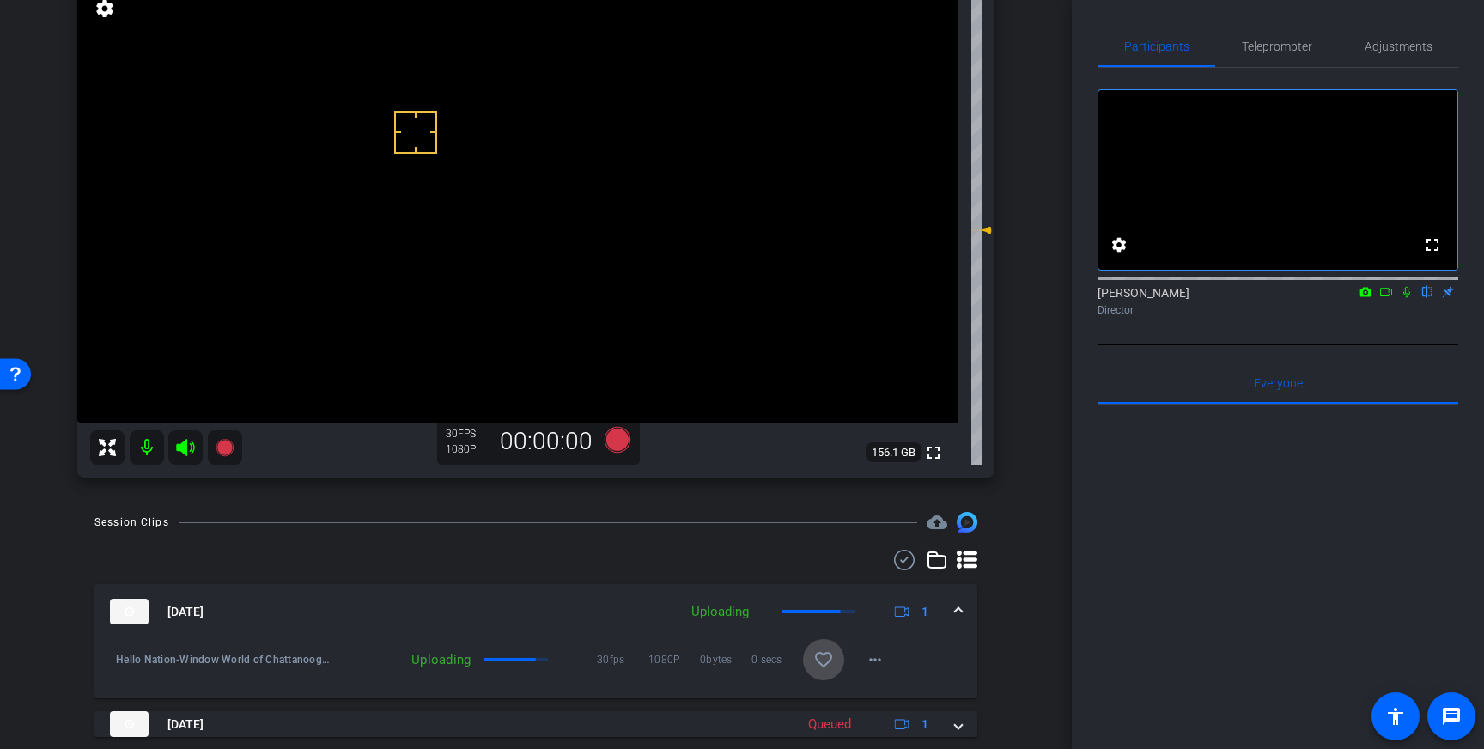
click at [833, 657] on mat-icon "favorite_border" at bounding box center [824, 659] width 21 height 21
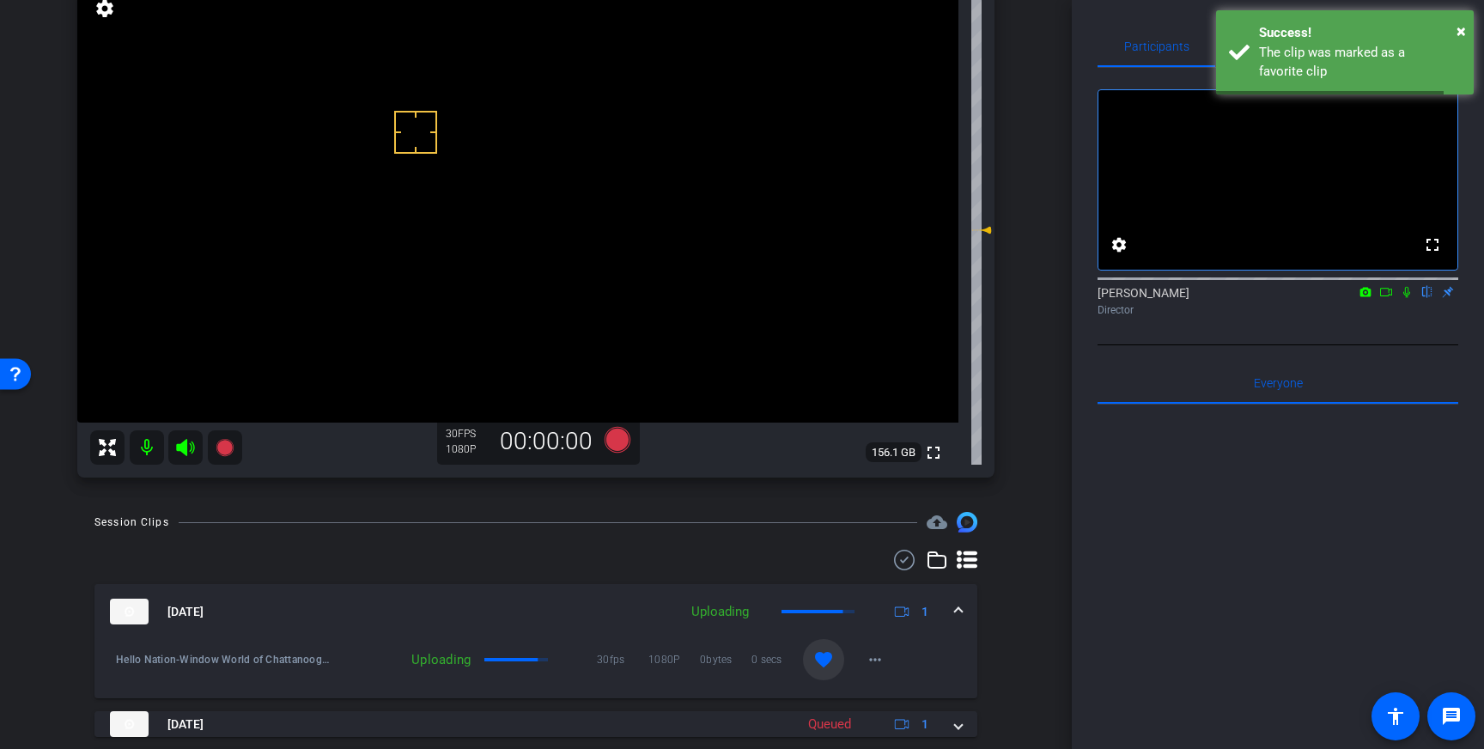
click at [956, 605] on span at bounding box center [958, 612] width 7 height 18
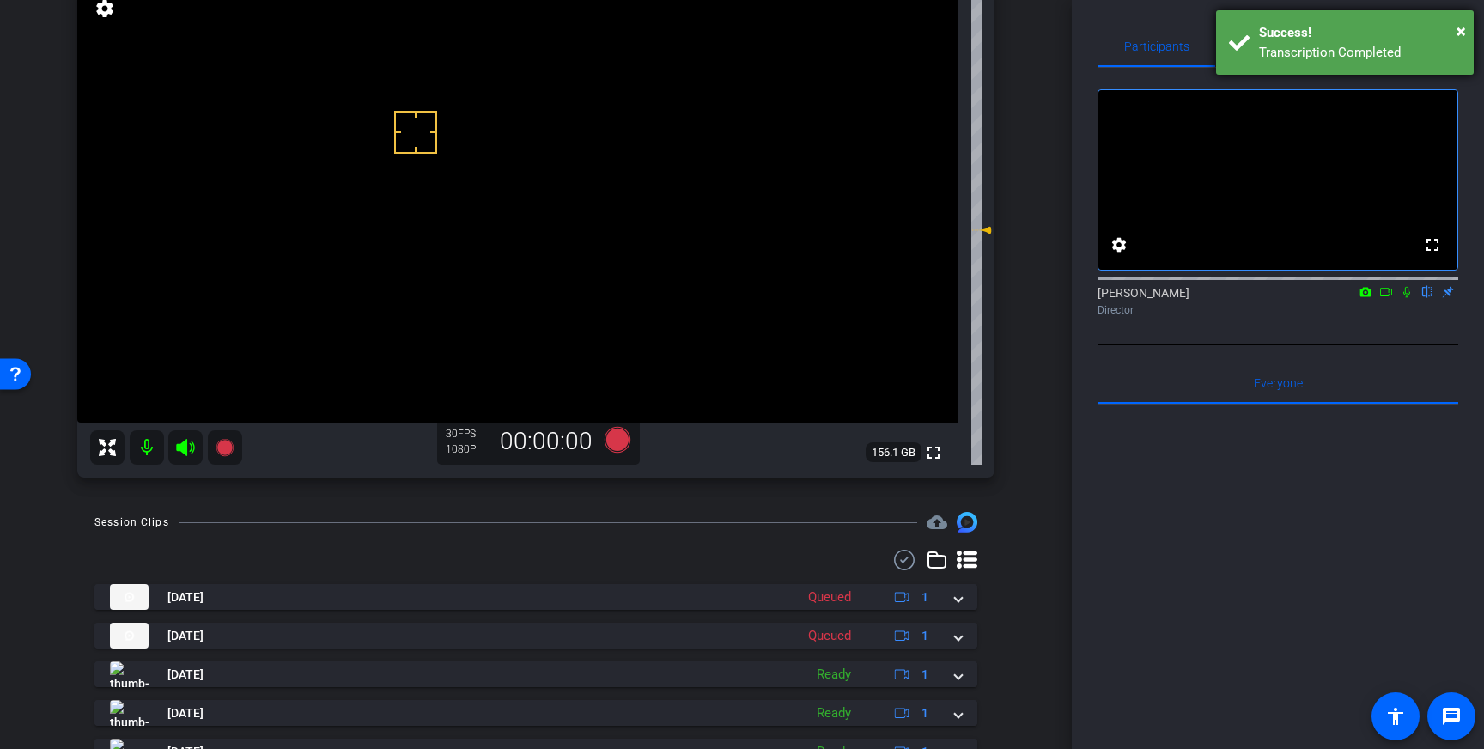
click at [1340, 59] on div "Transcription Completed" at bounding box center [1360, 53] width 202 height 20
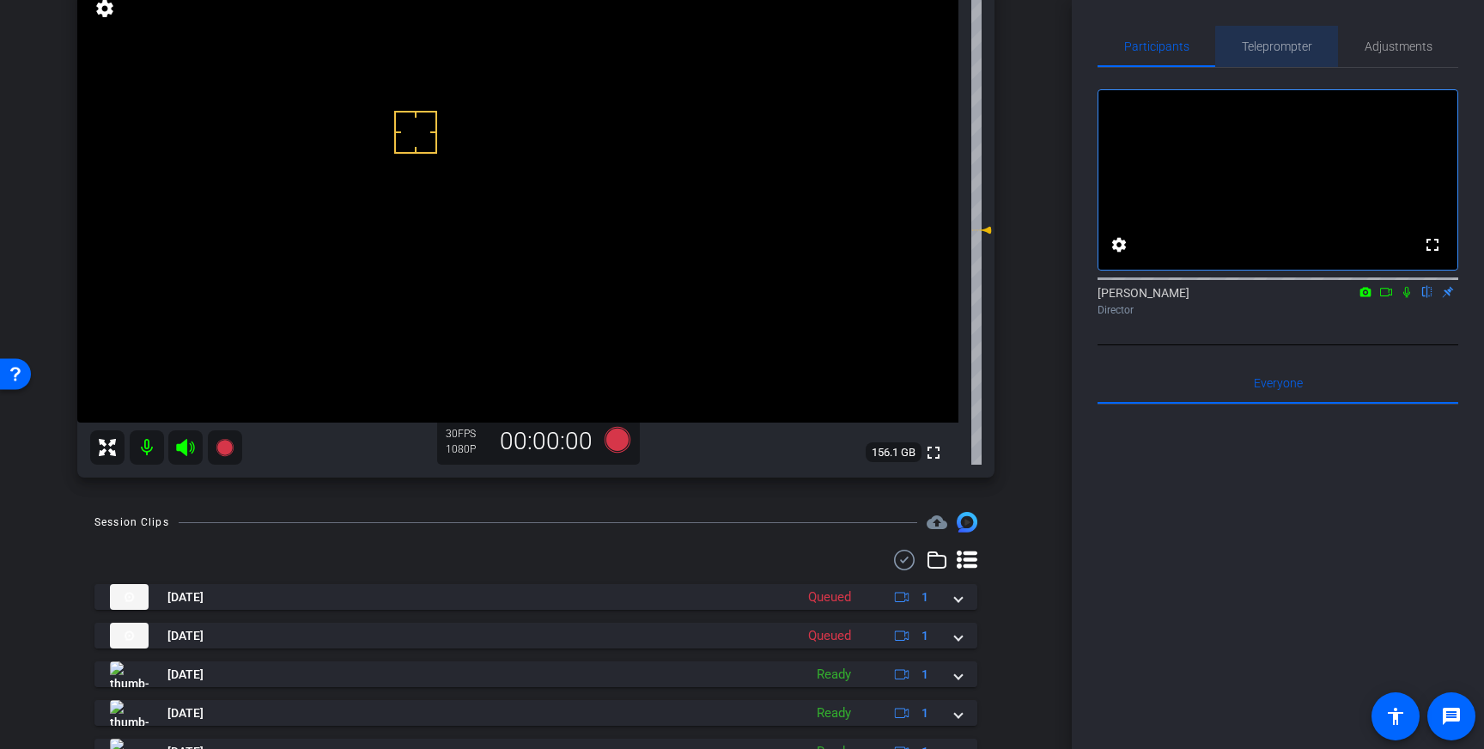
click at [1302, 50] on span "Teleprompter" at bounding box center [1277, 46] width 70 height 12
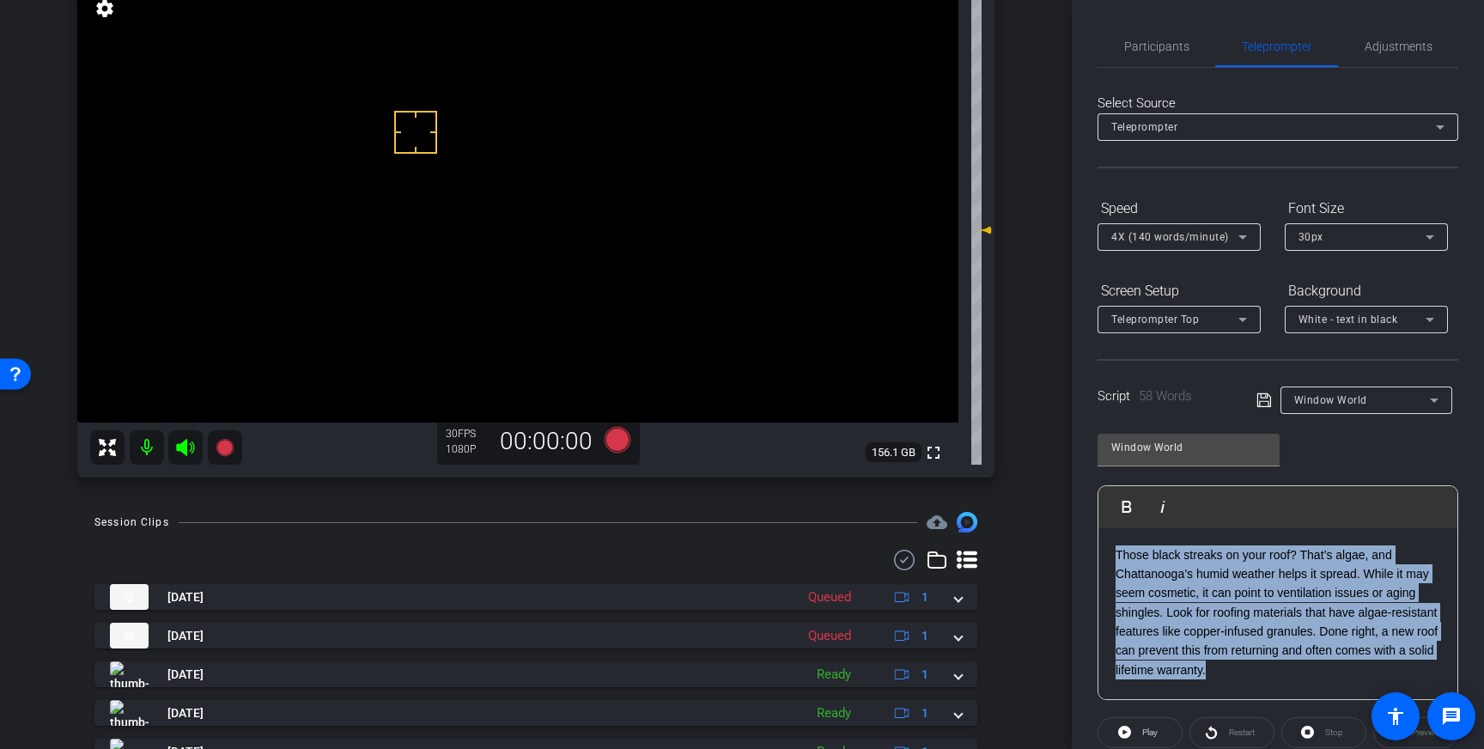
drag, startPoint x: 1216, startPoint y: 672, endPoint x: 1100, endPoint y: 531, distance: 183.0
click at [1100, 531] on div "Those black streaks on your roof? That’s algae, and Chattanooga’s humid weather…" at bounding box center [1278, 614] width 359 height 172
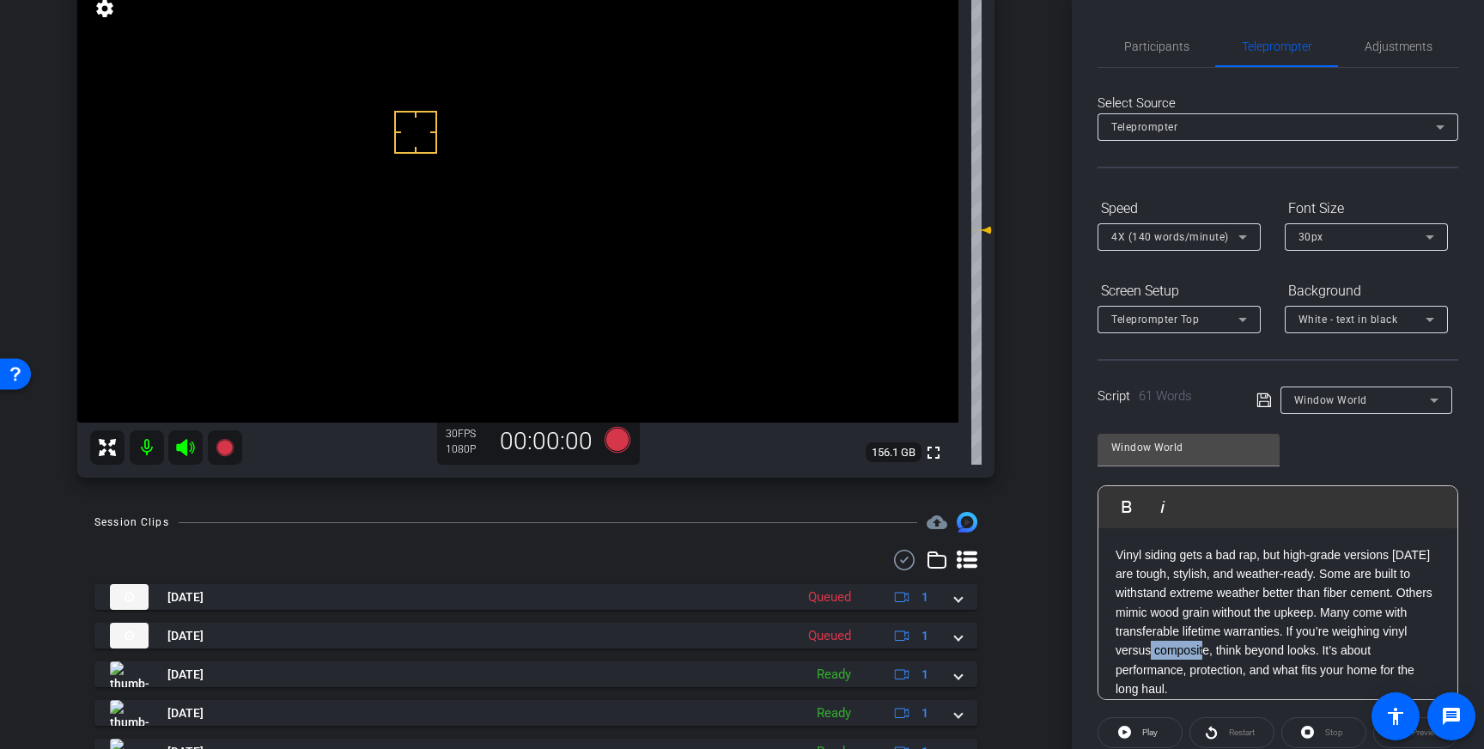
drag, startPoint x: 1154, startPoint y: 653, endPoint x: 1209, endPoint y: 650, distance: 55.0
click at [1209, 650] on p "Vinyl siding gets a bad rap, but high-grade versions [DATE] are tough, stylish,…" at bounding box center [1278, 622] width 325 height 154
click at [1264, 402] on icon at bounding box center [1264, 400] width 15 height 21
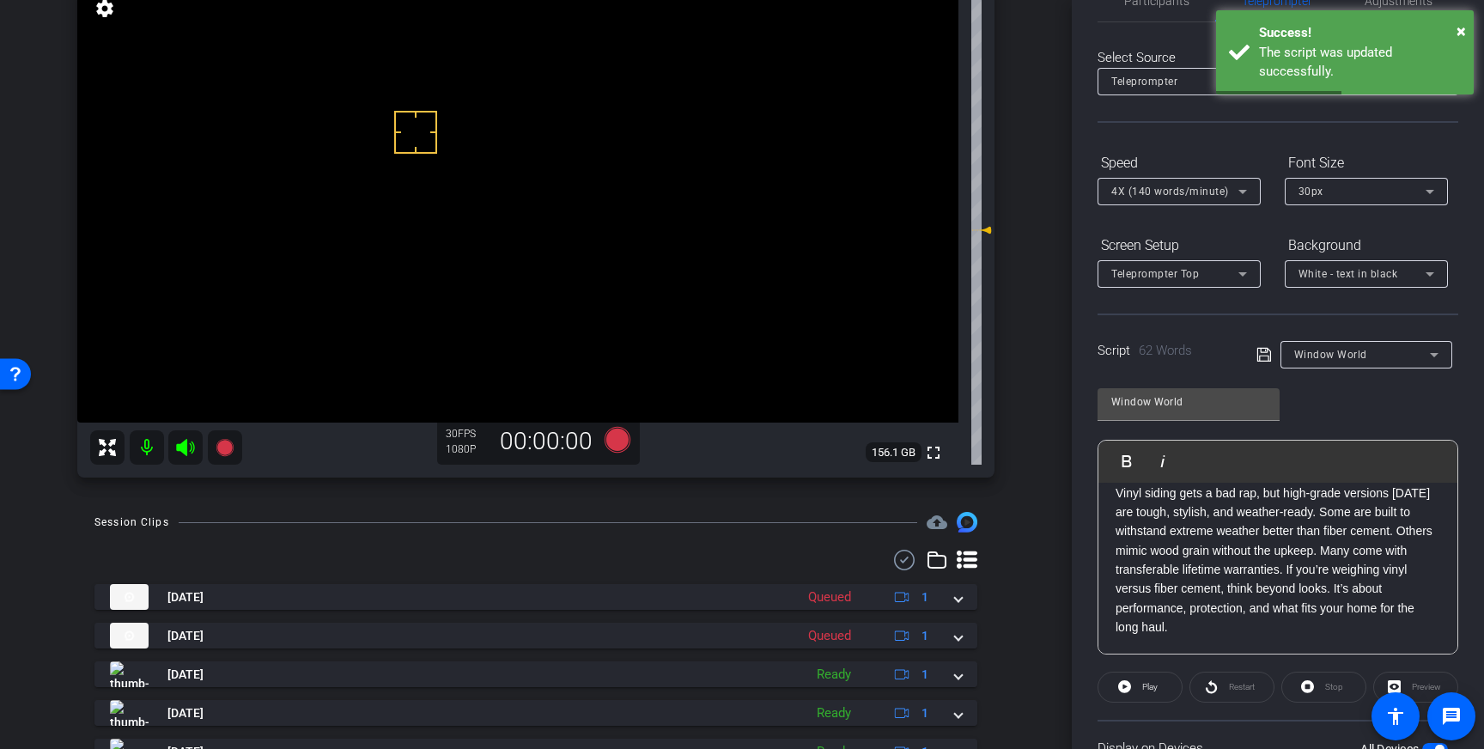
scroll to position [47, 0]
drag, startPoint x: 1265, startPoint y: 355, endPoint x: 1351, endPoint y: 416, distance: 106.1
click at [1265, 356] on icon at bounding box center [1264, 353] width 15 height 21
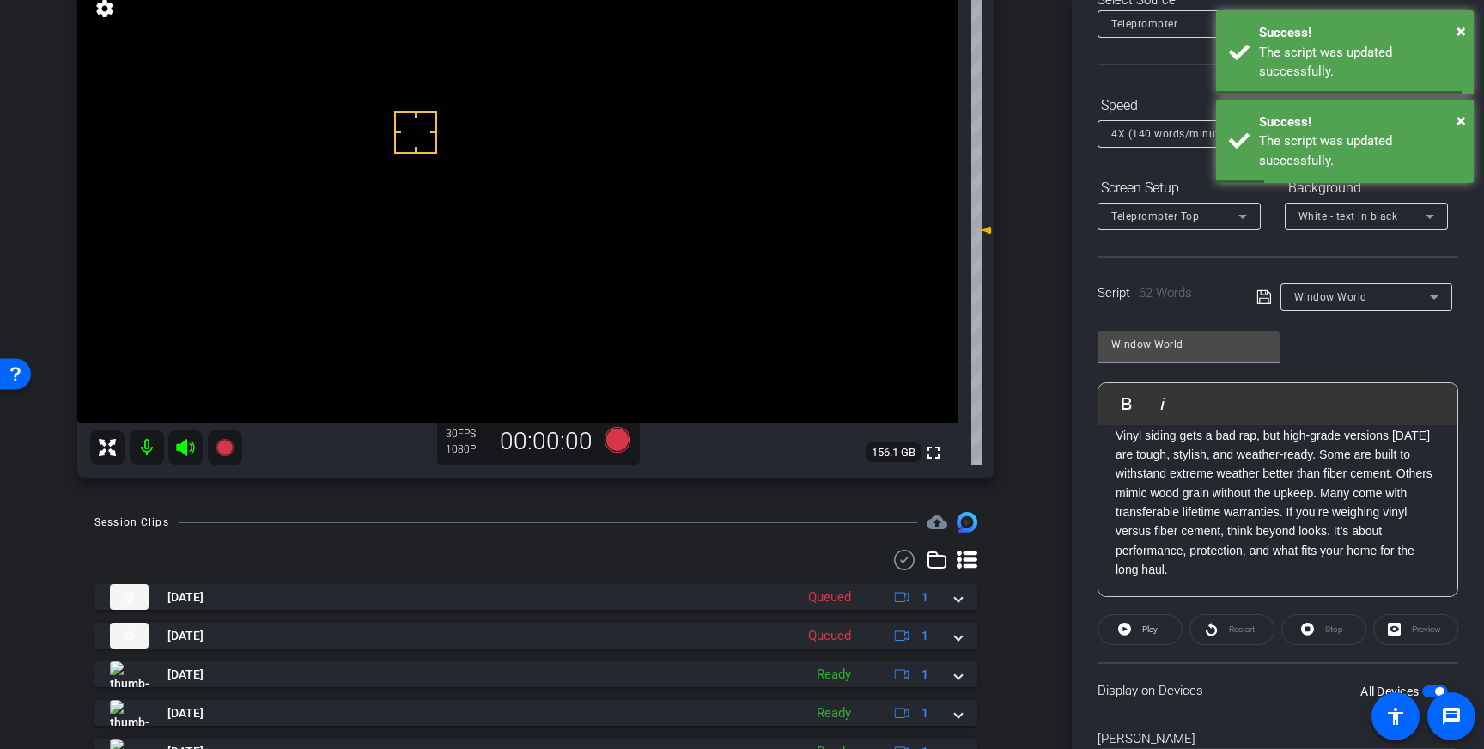
scroll to position [190, 0]
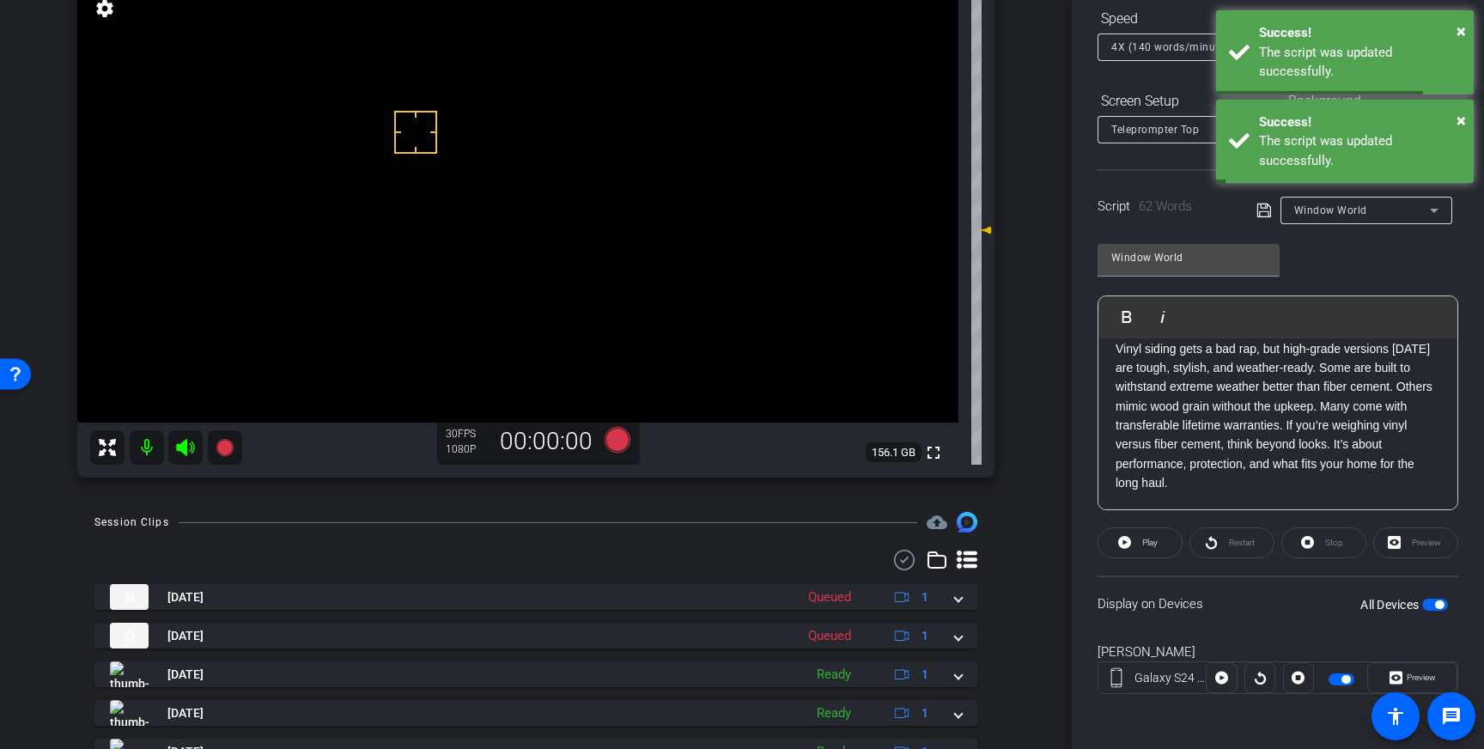
drag, startPoint x: 1429, startPoint y: 601, endPoint x: 1484, endPoint y: 637, distance: 65.0
click at [1429, 601] on span "button" at bounding box center [1436, 605] width 26 height 12
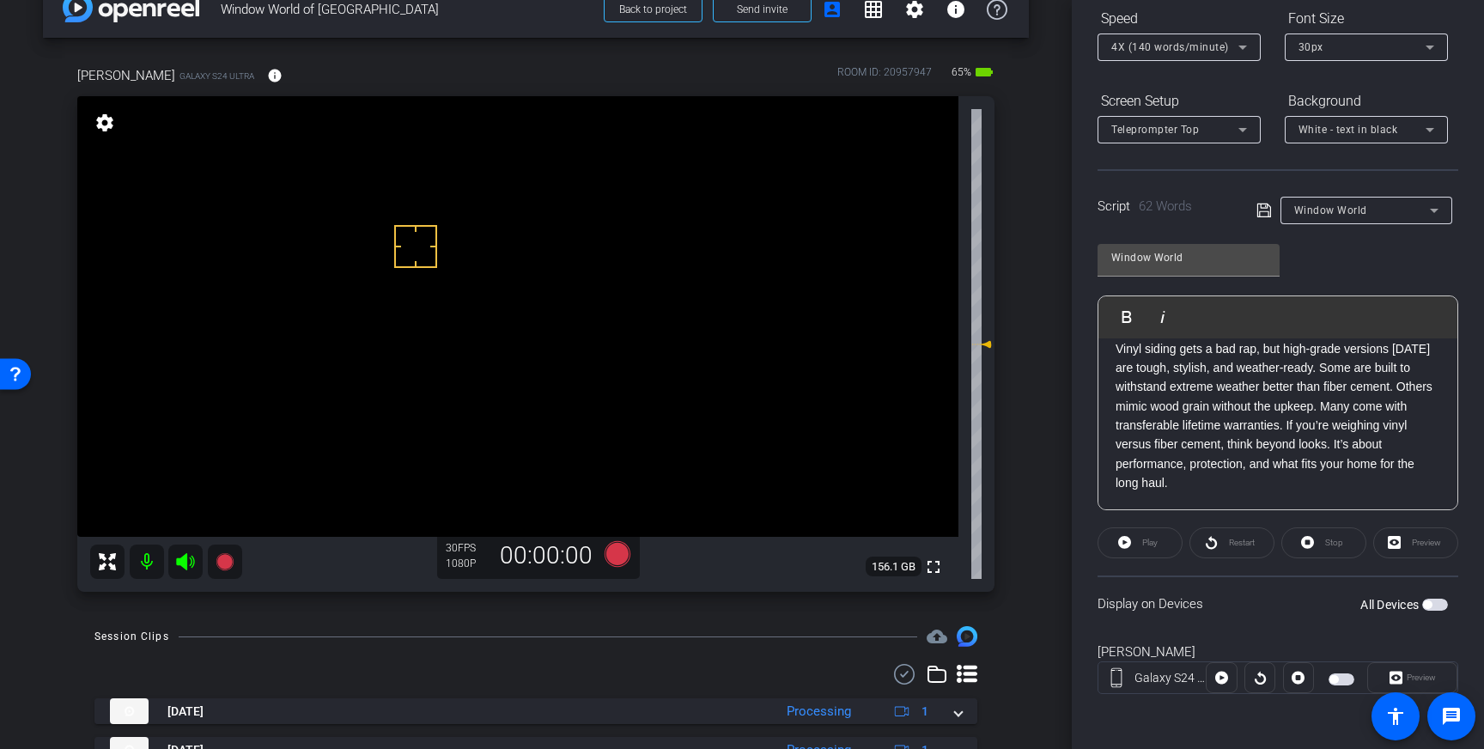
scroll to position [37, 0]
drag, startPoint x: 488, startPoint y: 258, endPoint x: 485, endPoint y: 268, distance: 10.6
drag, startPoint x: 1434, startPoint y: 605, endPoint x: 1442, endPoint y: 611, distance: 10.5
click at [1434, 605] on span "button" at bounding box center [1436, 605] width 26 height 12
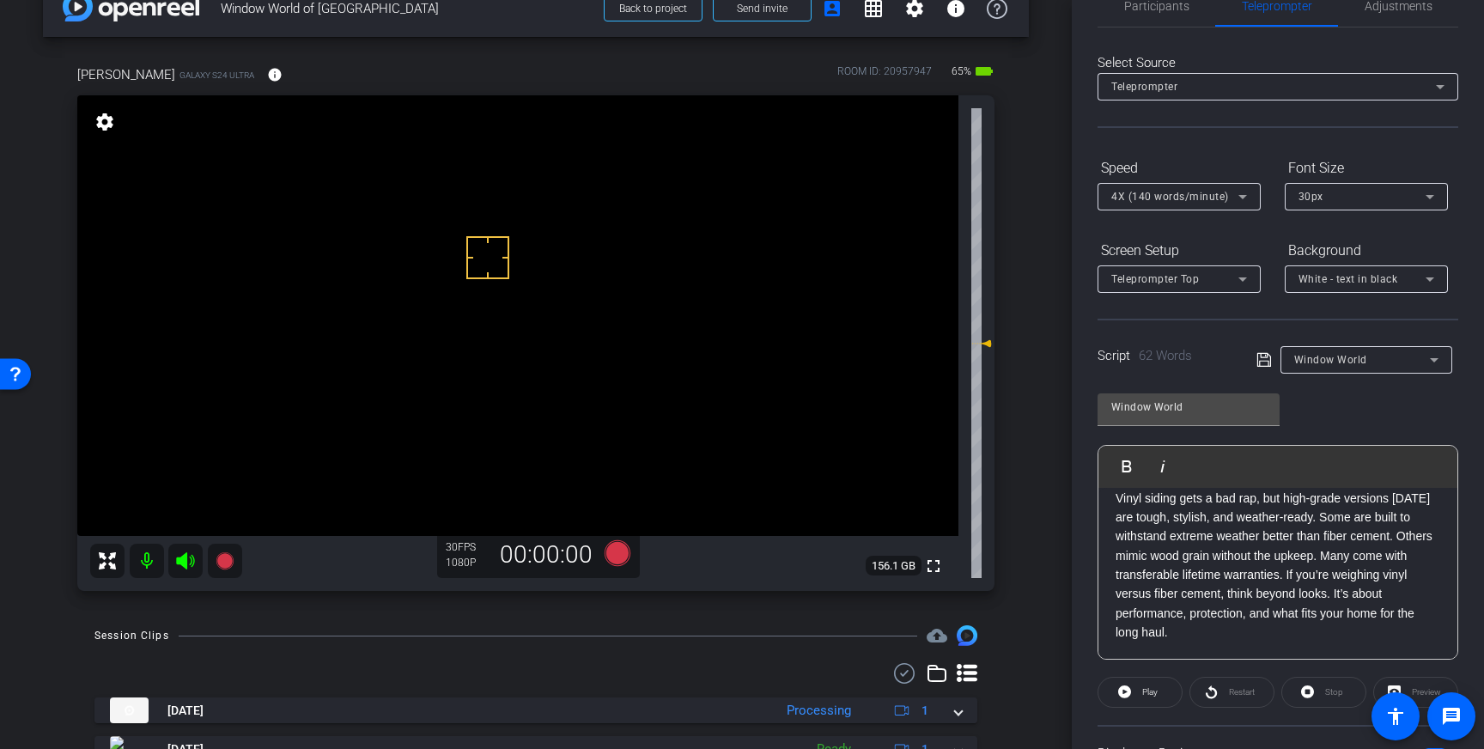
scroll to position [0, 0]
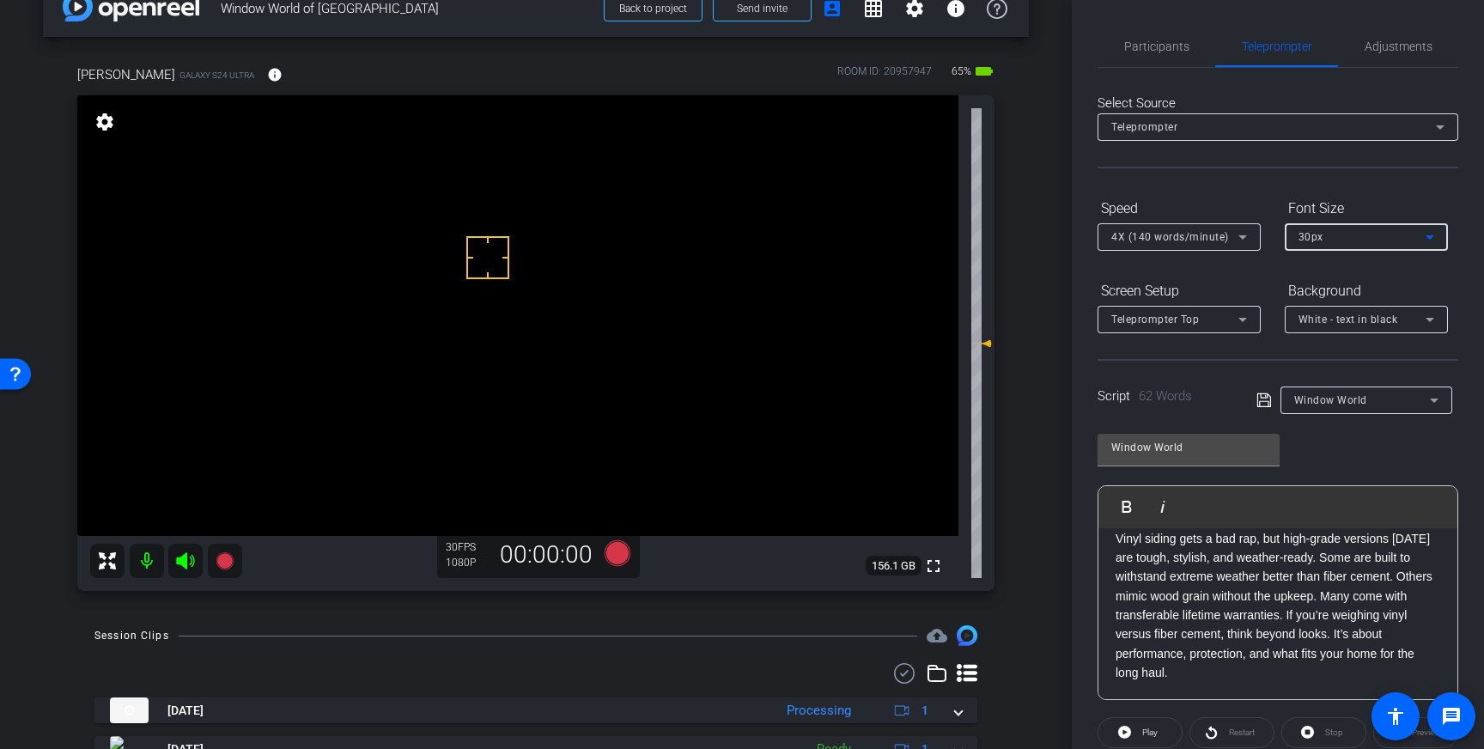
click at [1341, 246] on div "30px" at bounding box center [1362, 236] width 127 height 21
click at [1322, 324] on span "40px" at bounding box center [1311, 326] width 25 height 21
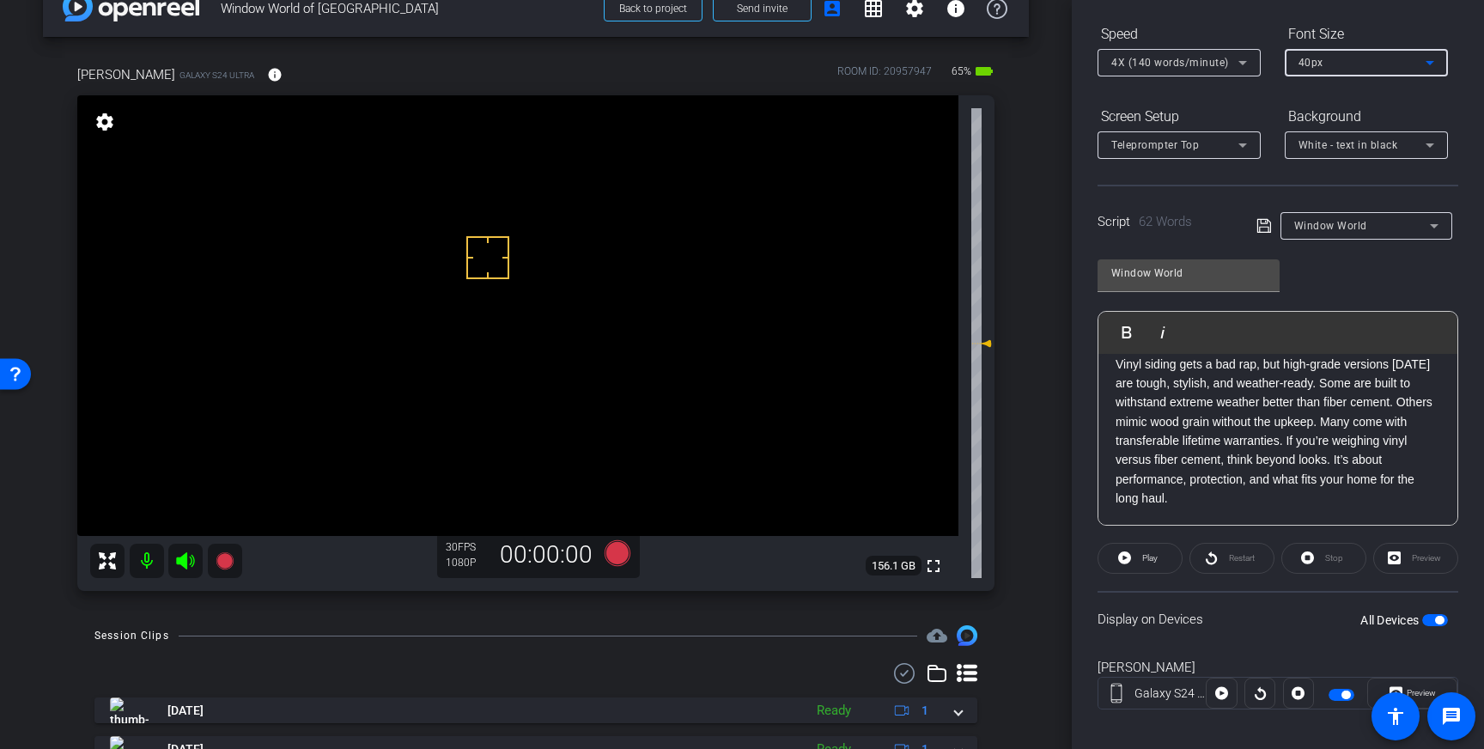
scroll to position [190, 0]
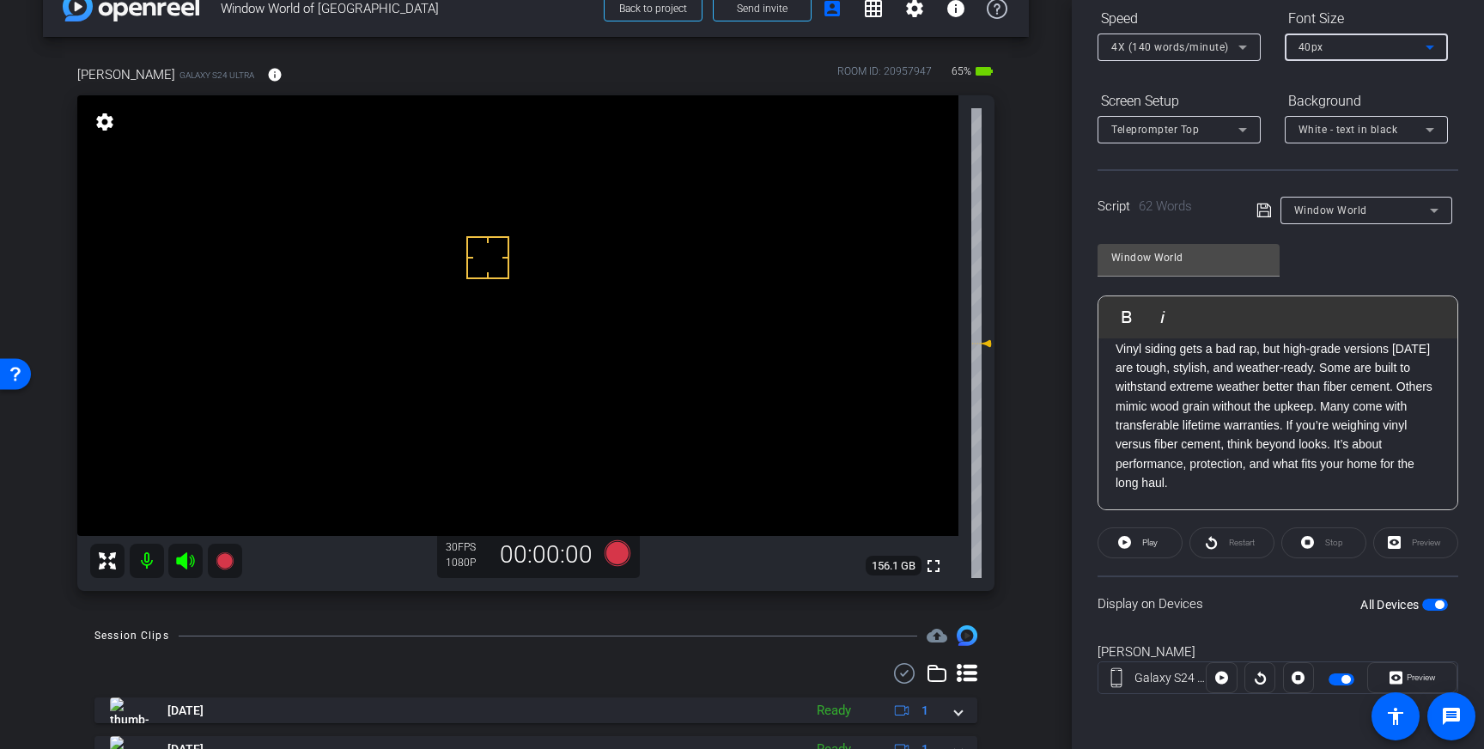
click at [1435, 606] on button "All Devices" at bounding box center [1436, 605] width 26 height 12
click at [616, 553] on icon at bounding box center [618, 553] width 26 height 26
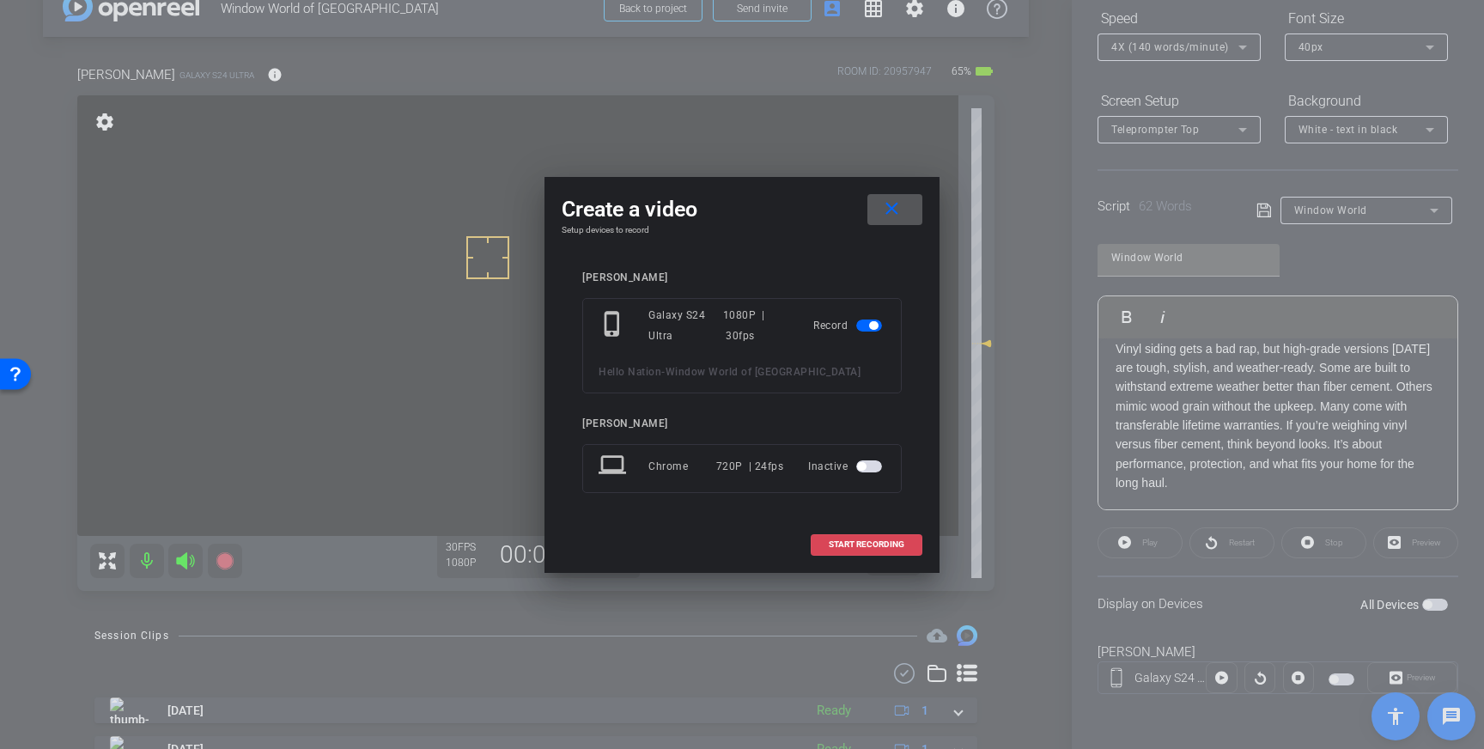
click at [856, 545] on span "START RECORDING" at bounding box center [867, 544] width 76 height 9
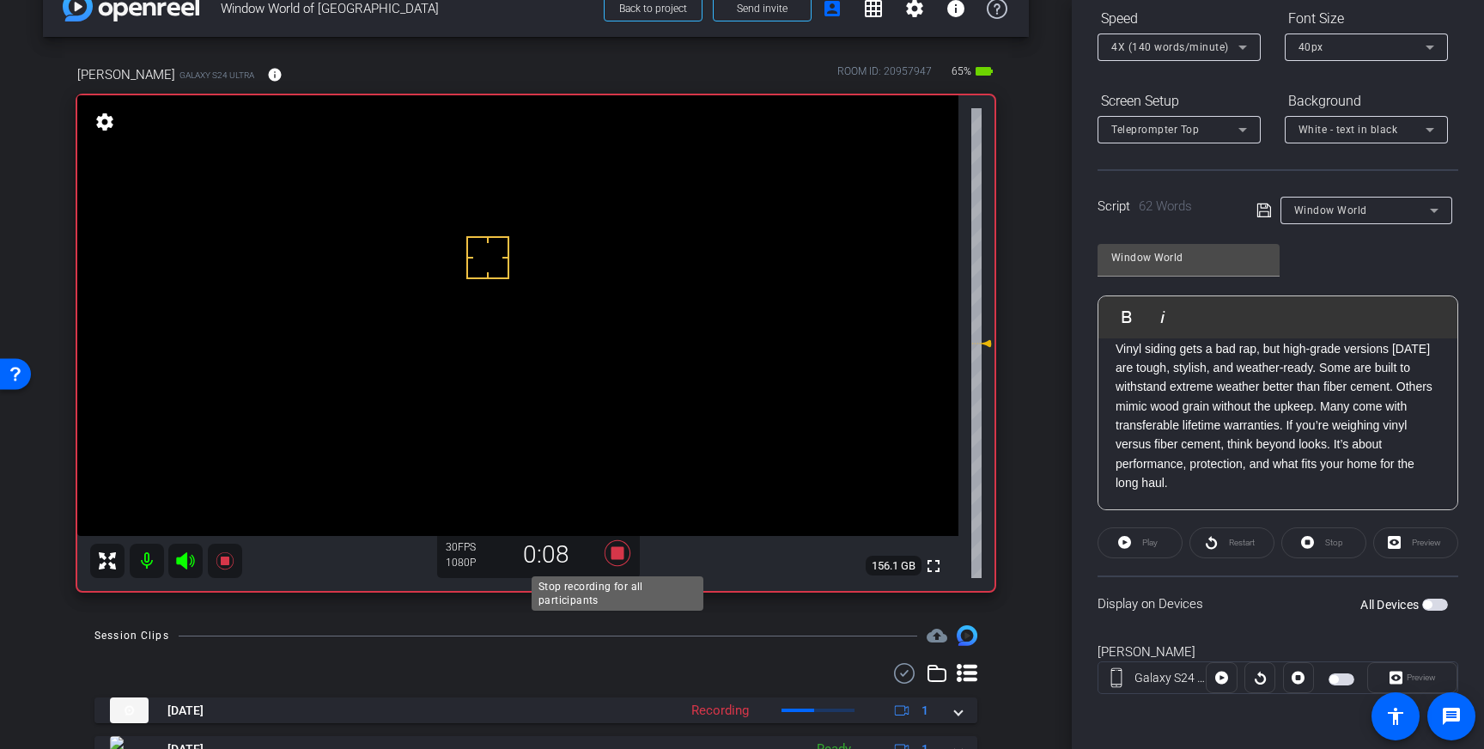
click at [620, 557] on icon at bounding box center [618, 553] width 26 height 26
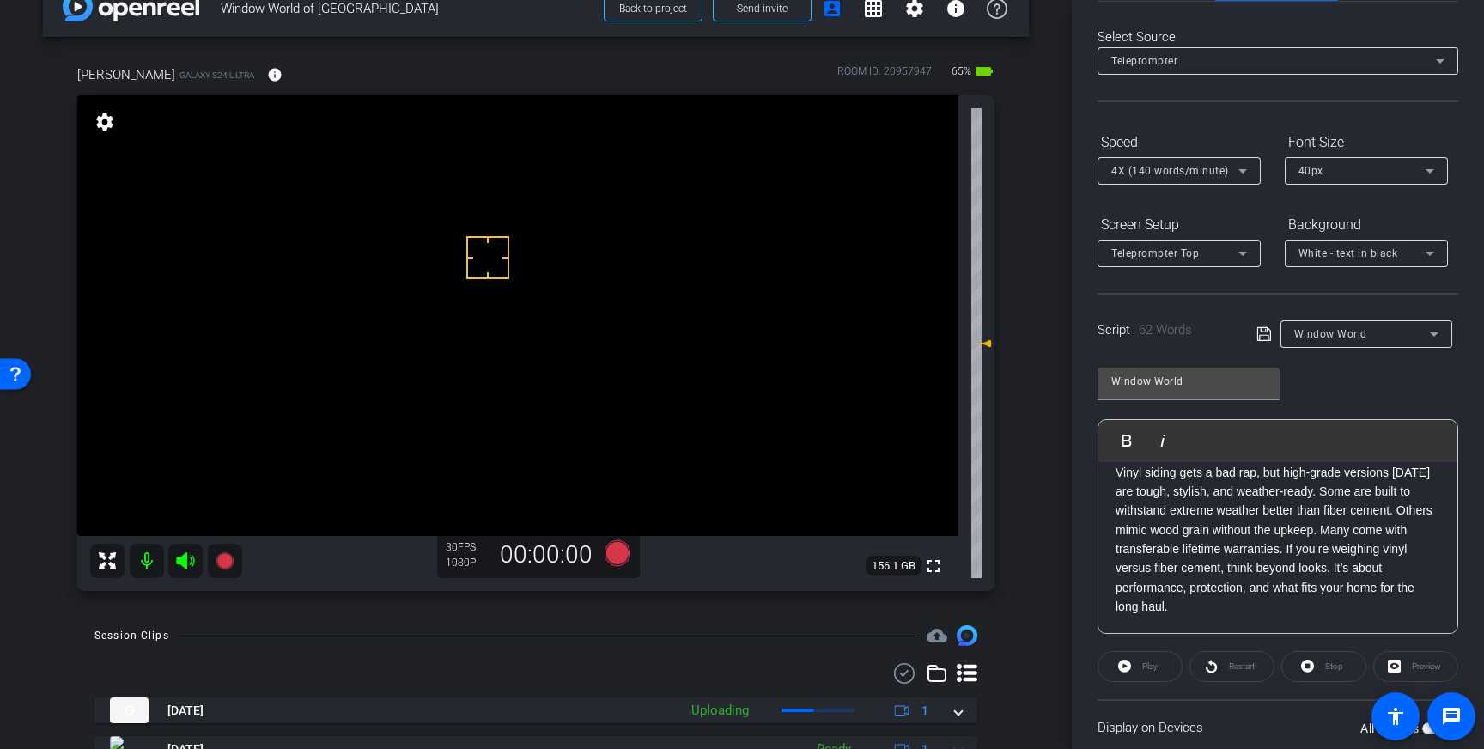
scroll to position [0, 0]
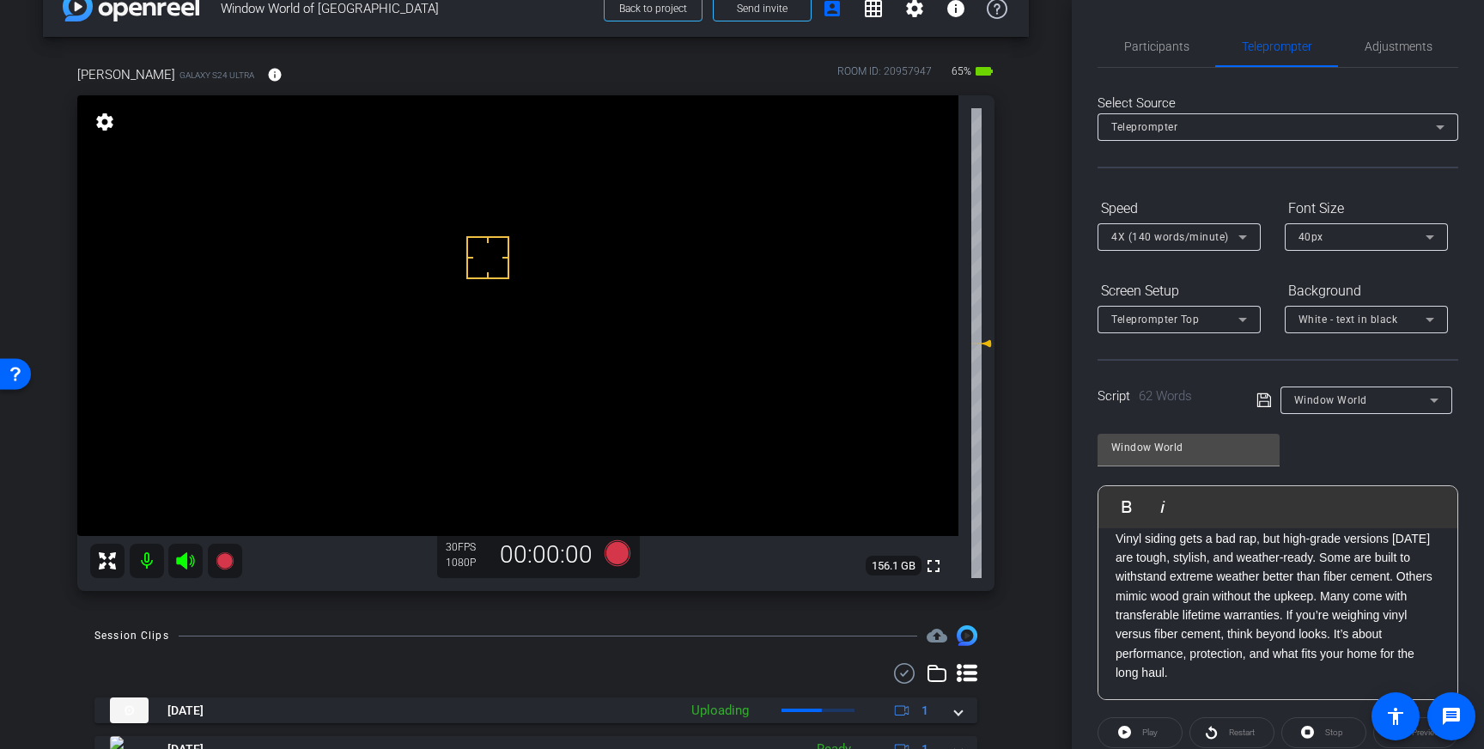
drag, startPoint x: 1141, startPoint y: 43, endPoint x: 850, endPoint y: 478, distance: 522.7
click at [1141, 43] on span "Participants" at bounding box center [1156, 46] width 65 height 12
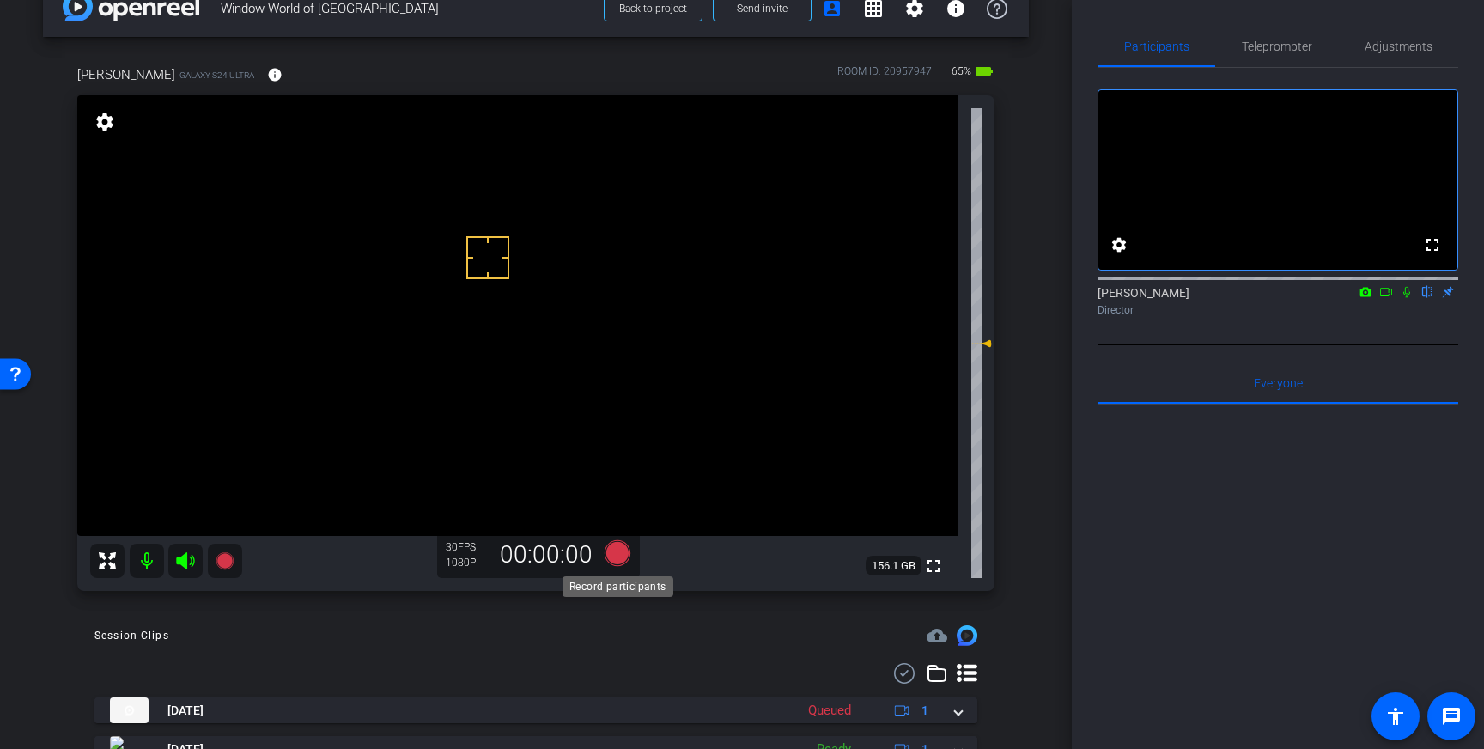
click at [614, 545] on icon at bounding box center [618, 553] width 26 height 26
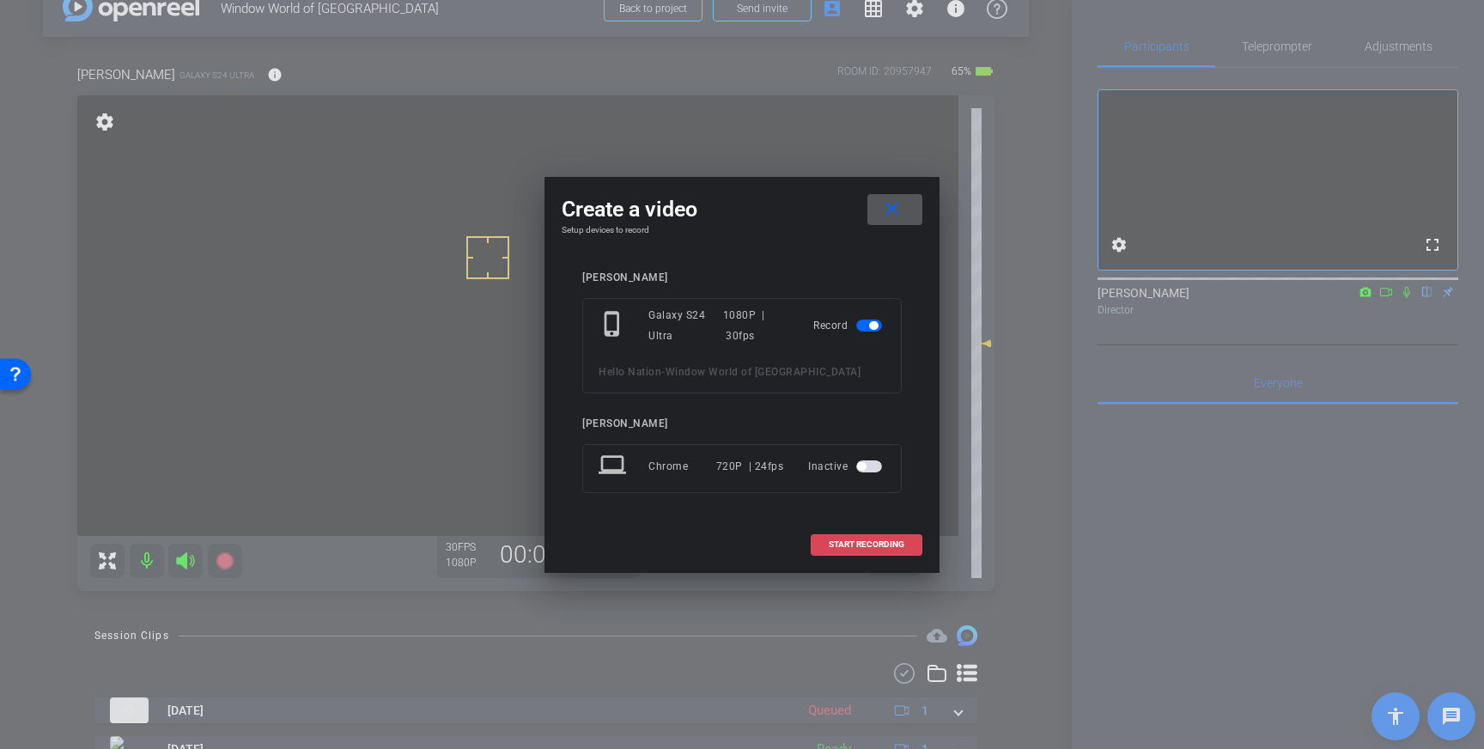
click at [872, 545] on span "START RECORDING" at bounding box center [867, 544] width 76 height 9
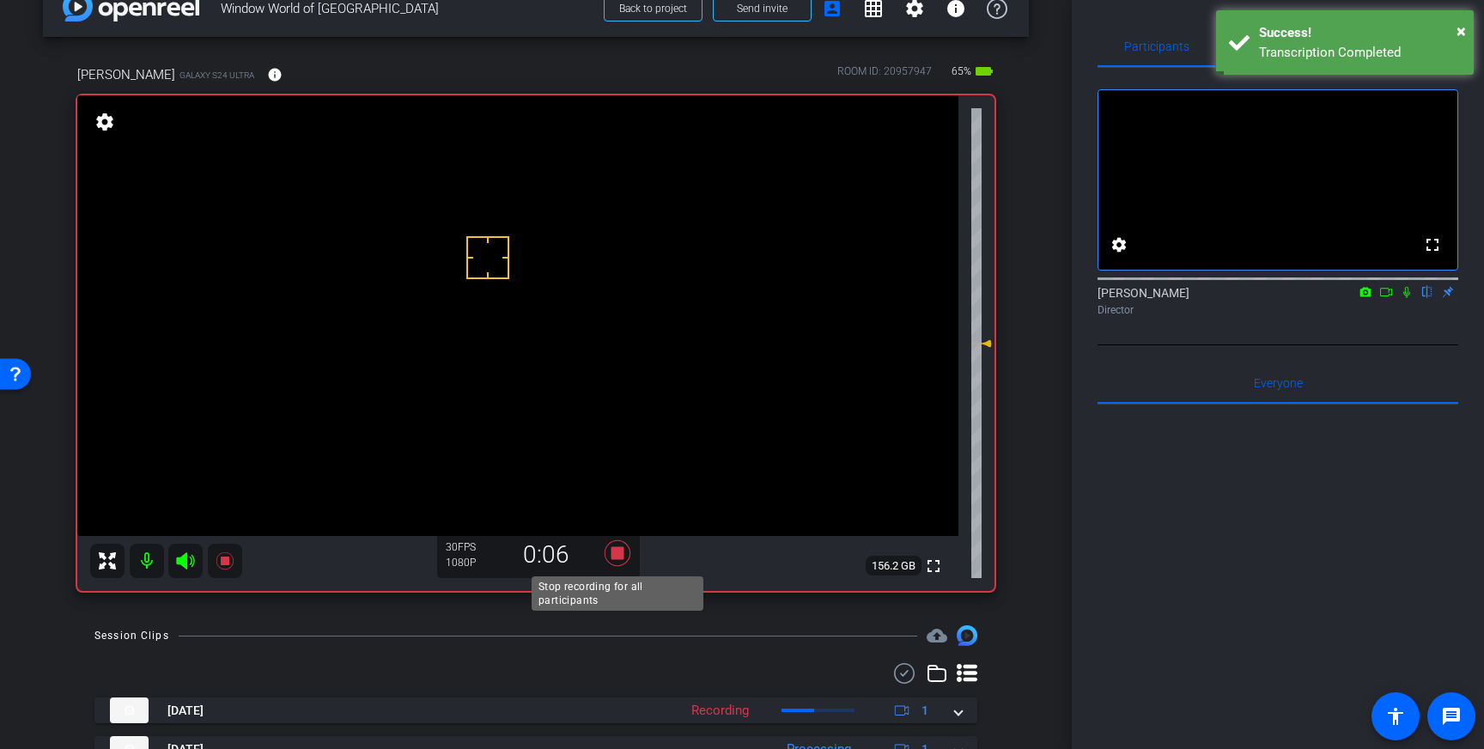
click at [618, 556] on icon at bounding box center [618, 553] width 26 height 26
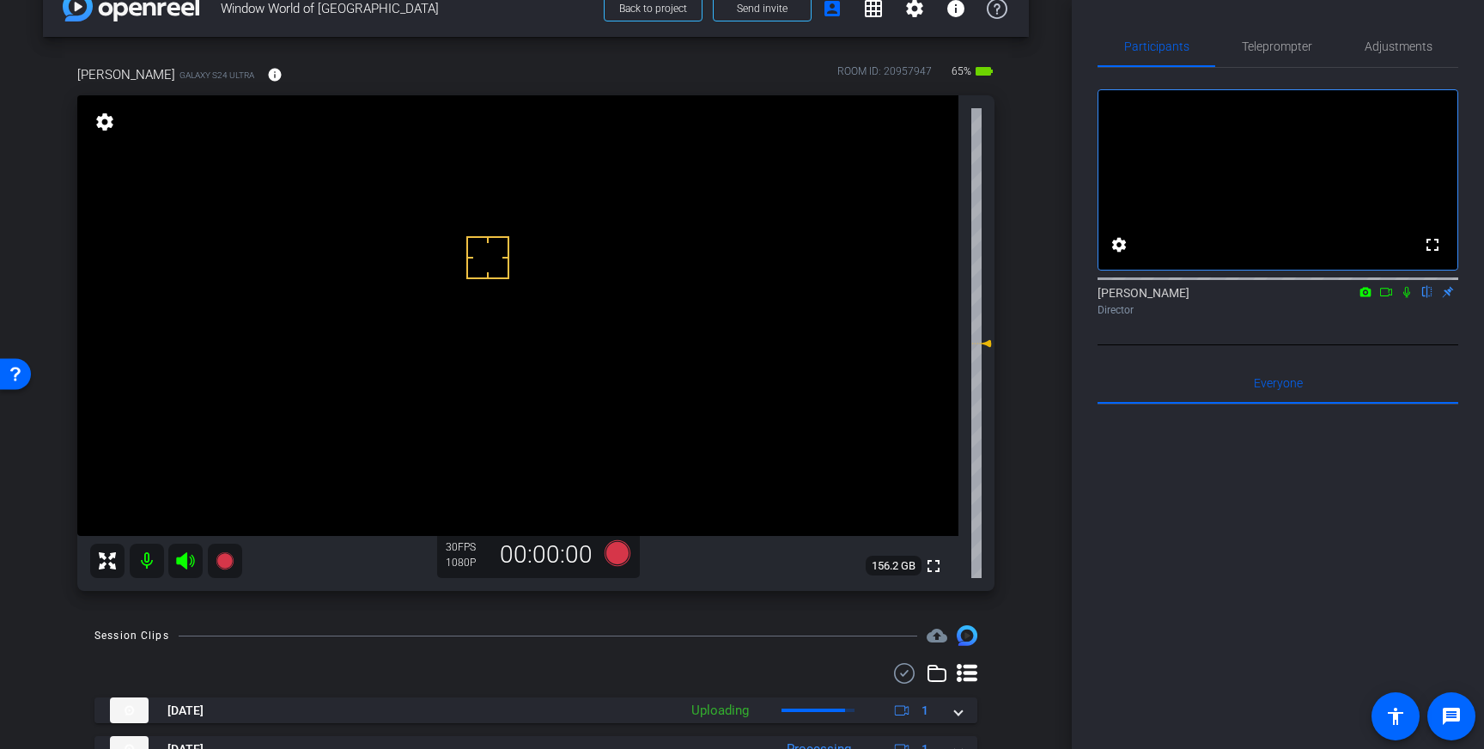
drag, startPoint x: 1304, startPoint y: 46, endPoint x: 1321, endPoint y: 207, distance: 161.6
click at [1304, 50] on span "Teleprompter" at bounding box center [1277, 46] width 70 height 12
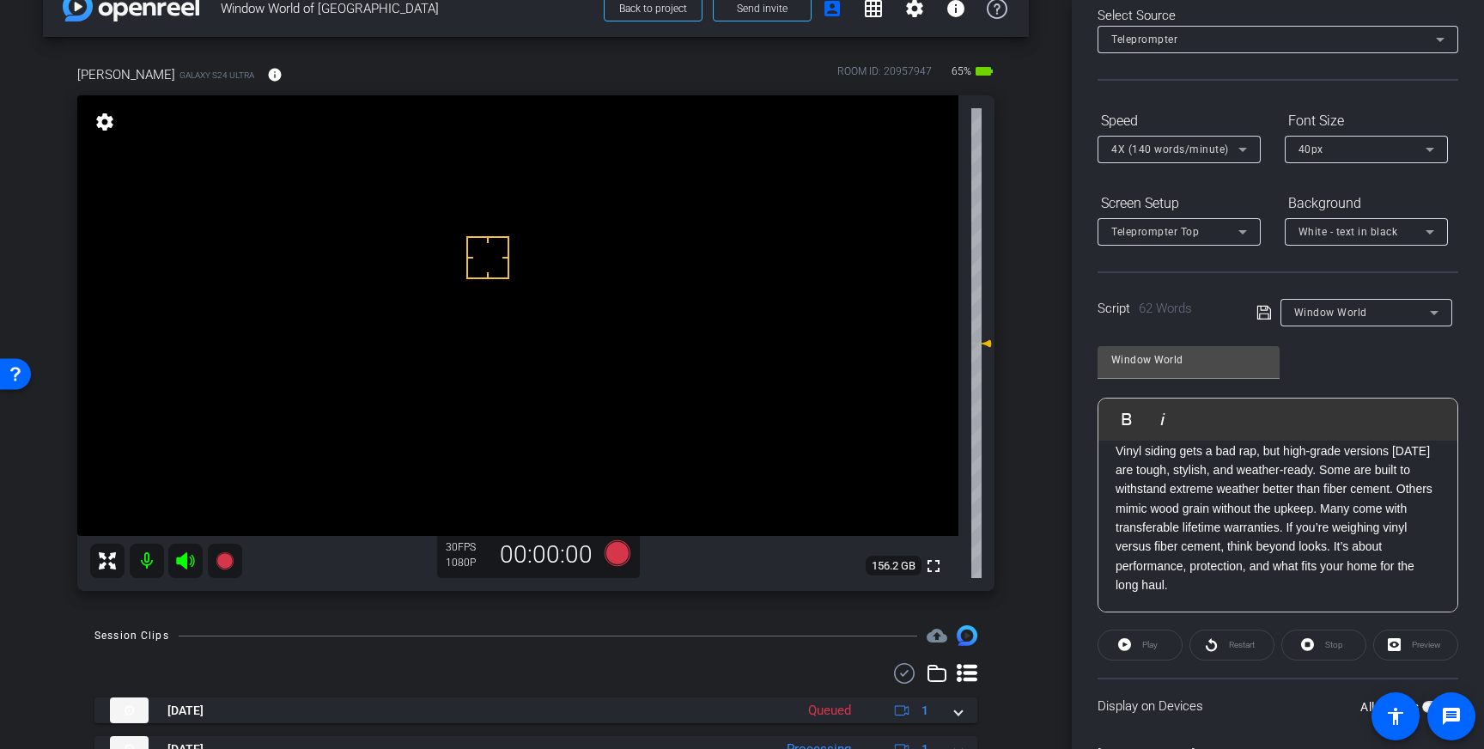
scroll to position [190, 0]
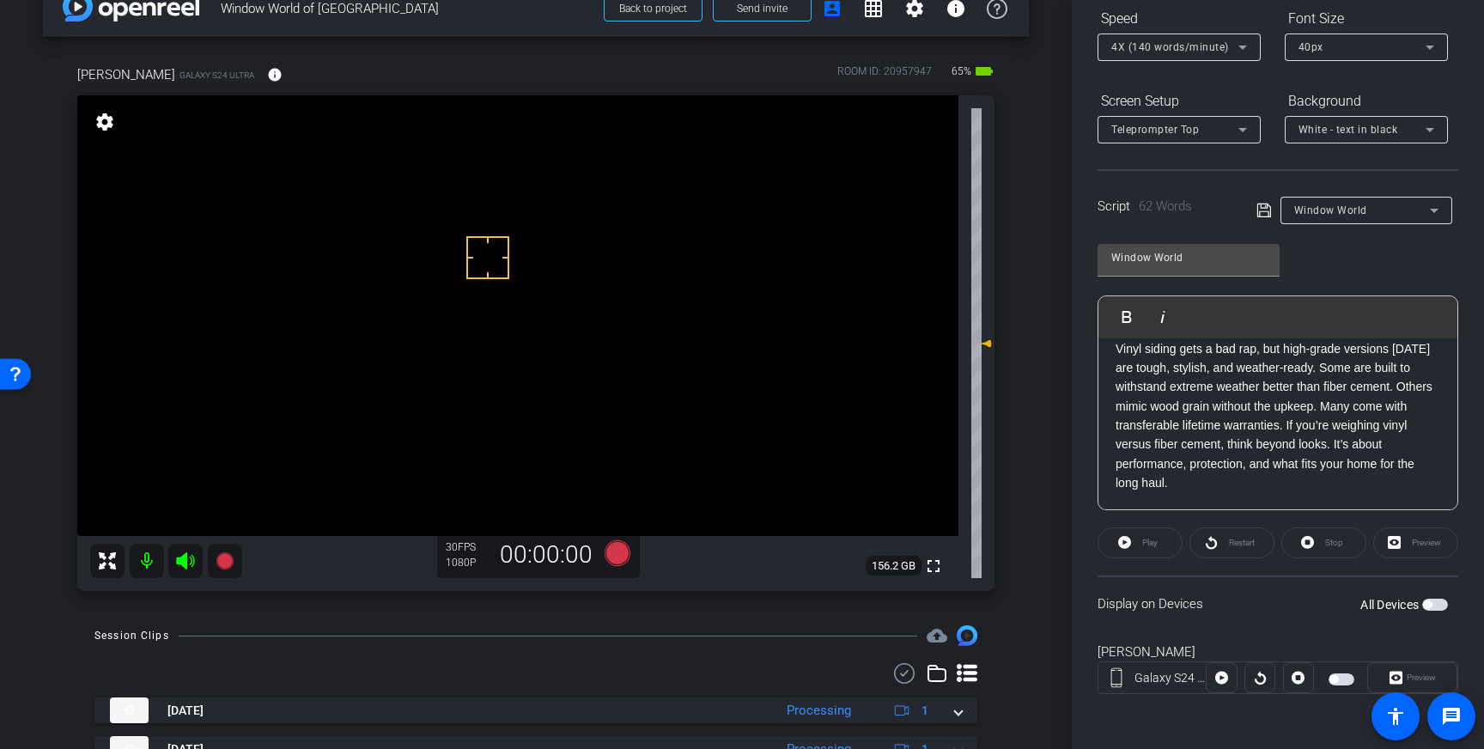
click at [1435, 608] on span "button" at bounding box center [1436, 605] width 26 height 12
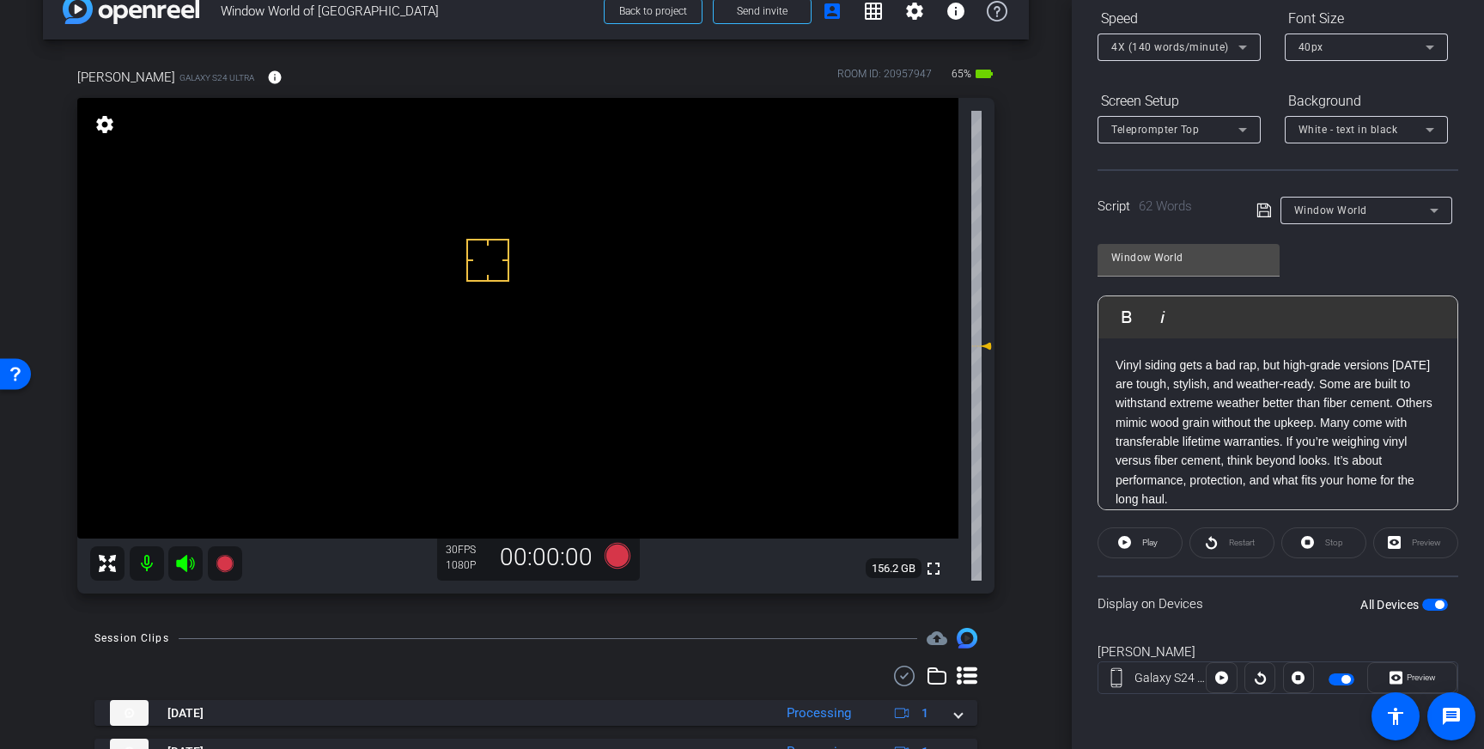
scroll to position [30, 0]
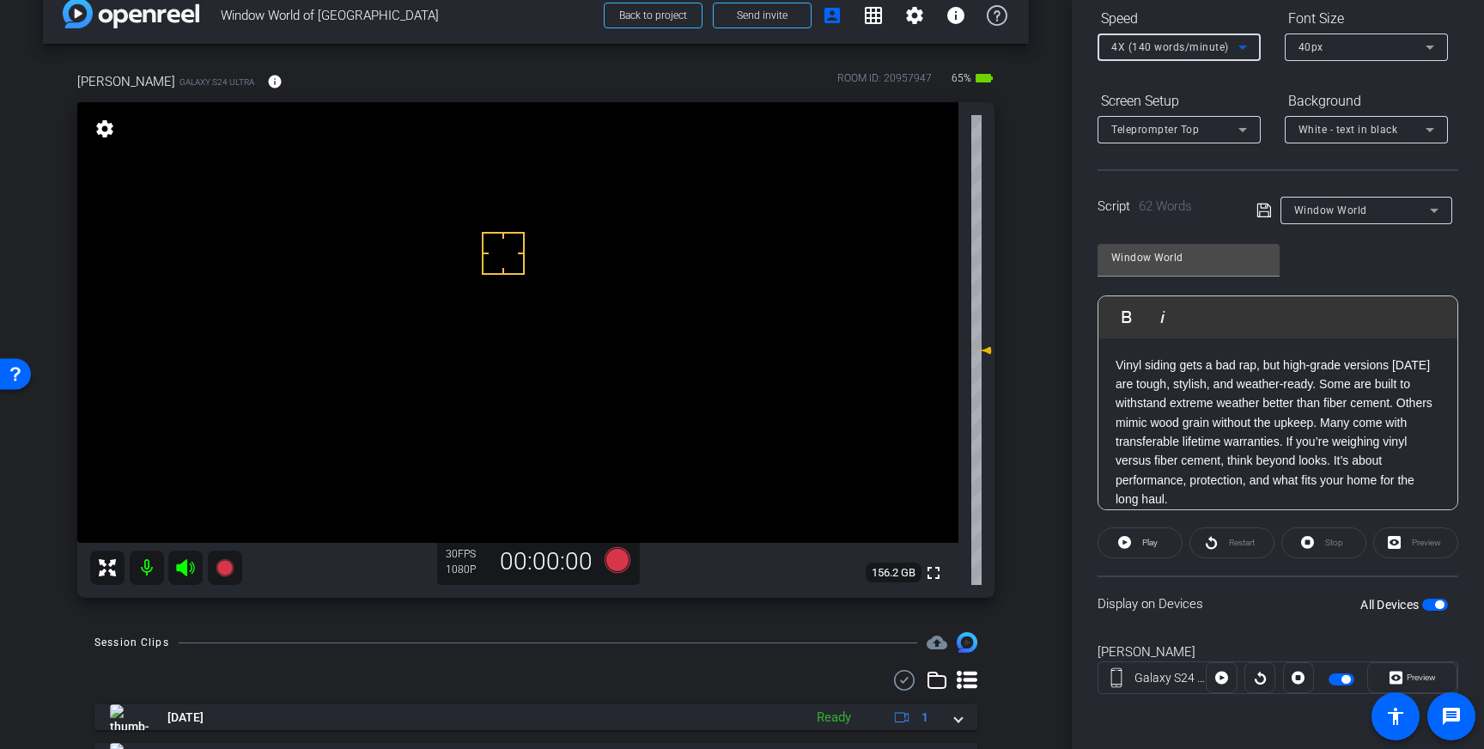
click at [1248, 48] on icon at bounding box center [1243, 47] width 21 height 21
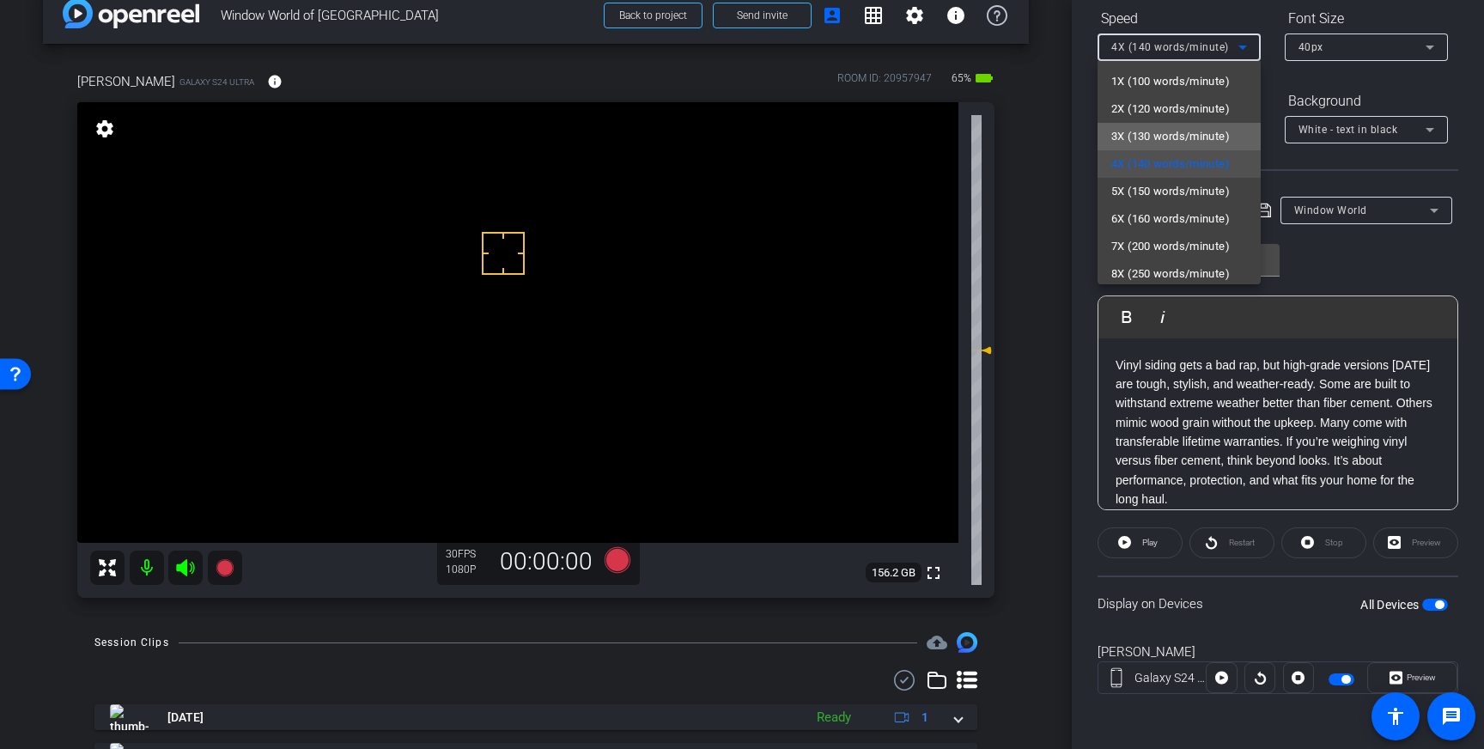
click at [1184, 143] on span "3X (130 words/minute)" at bounding box center [1171, 136] width 119 height 21
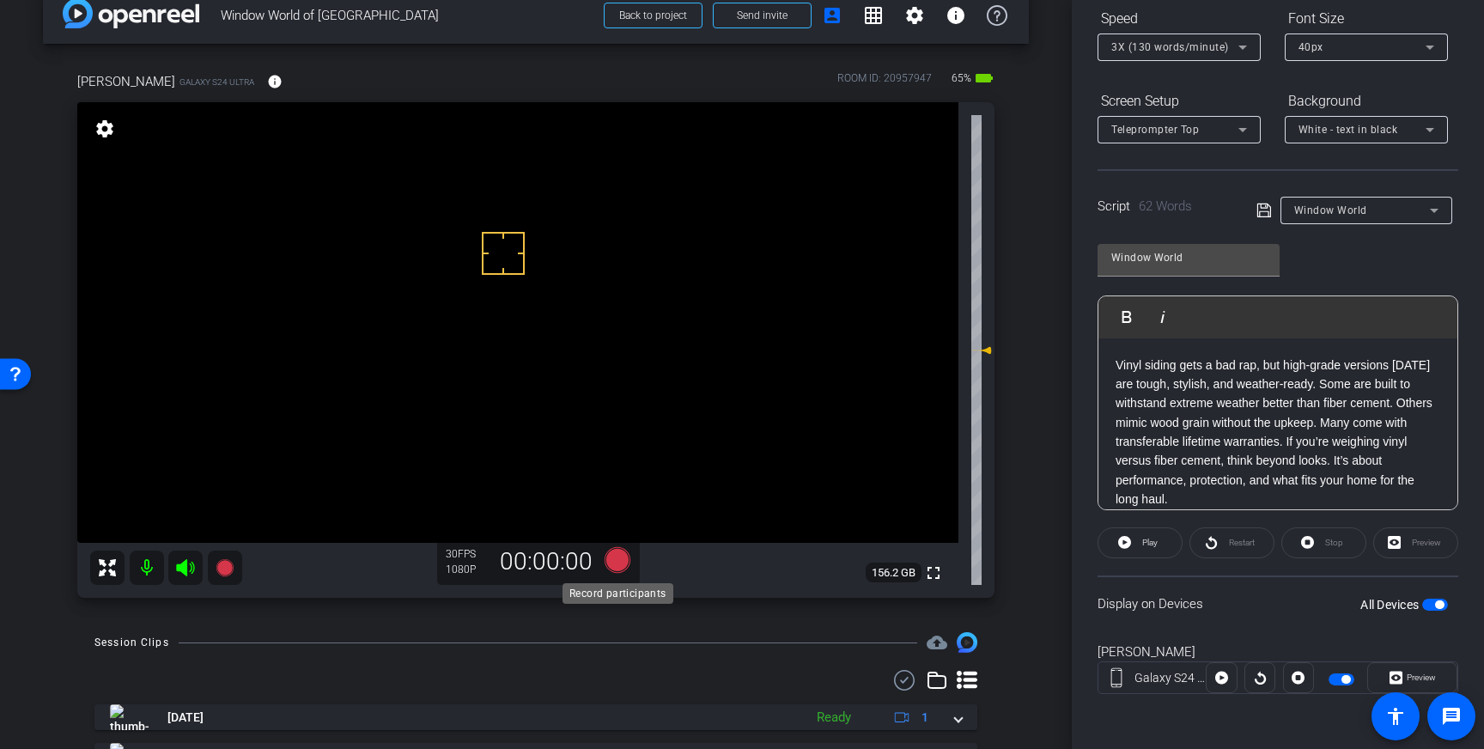
click at [619, 558] on icon at bounding box center [618, 560] width 26 height 26
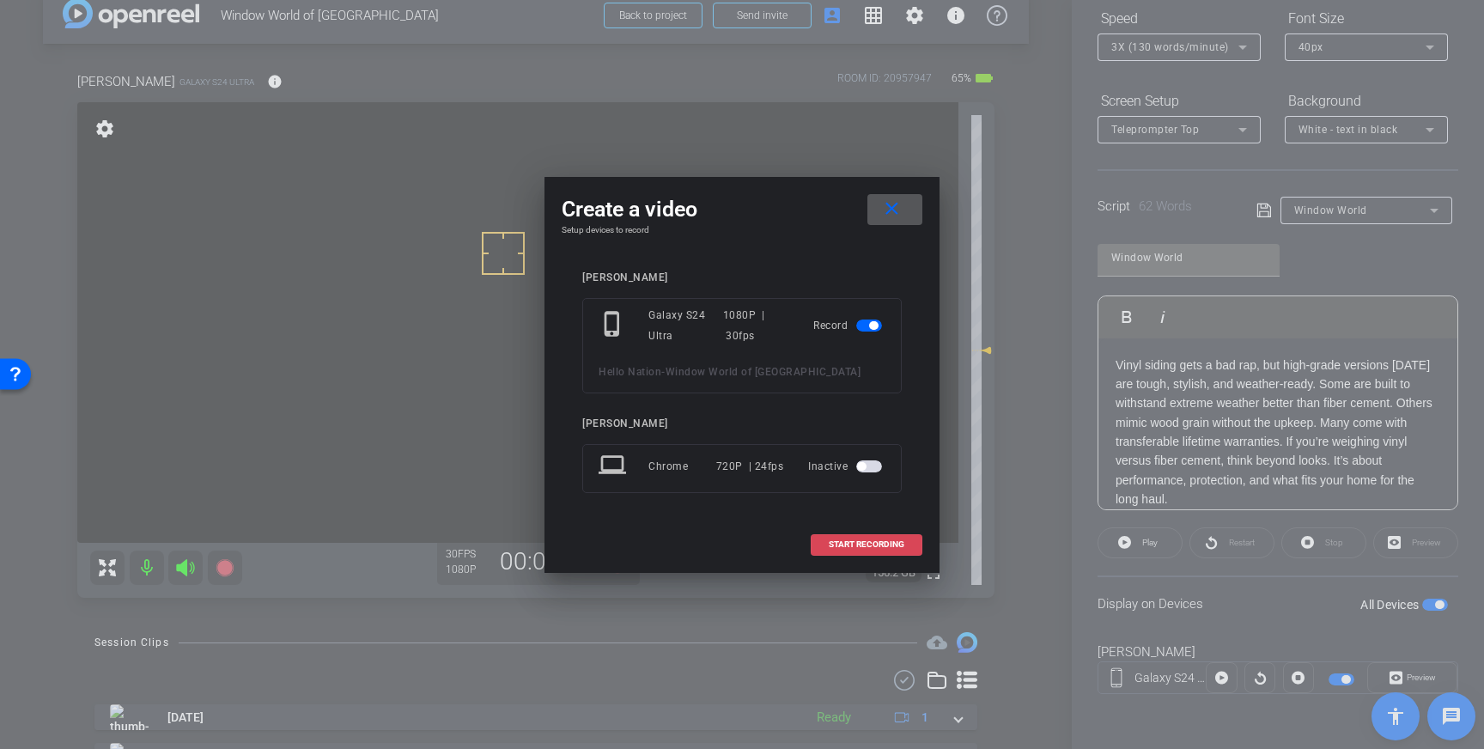
click at [843, 546] on span "START RECORDING" at bounding box center [867, 544] width 76 height 9
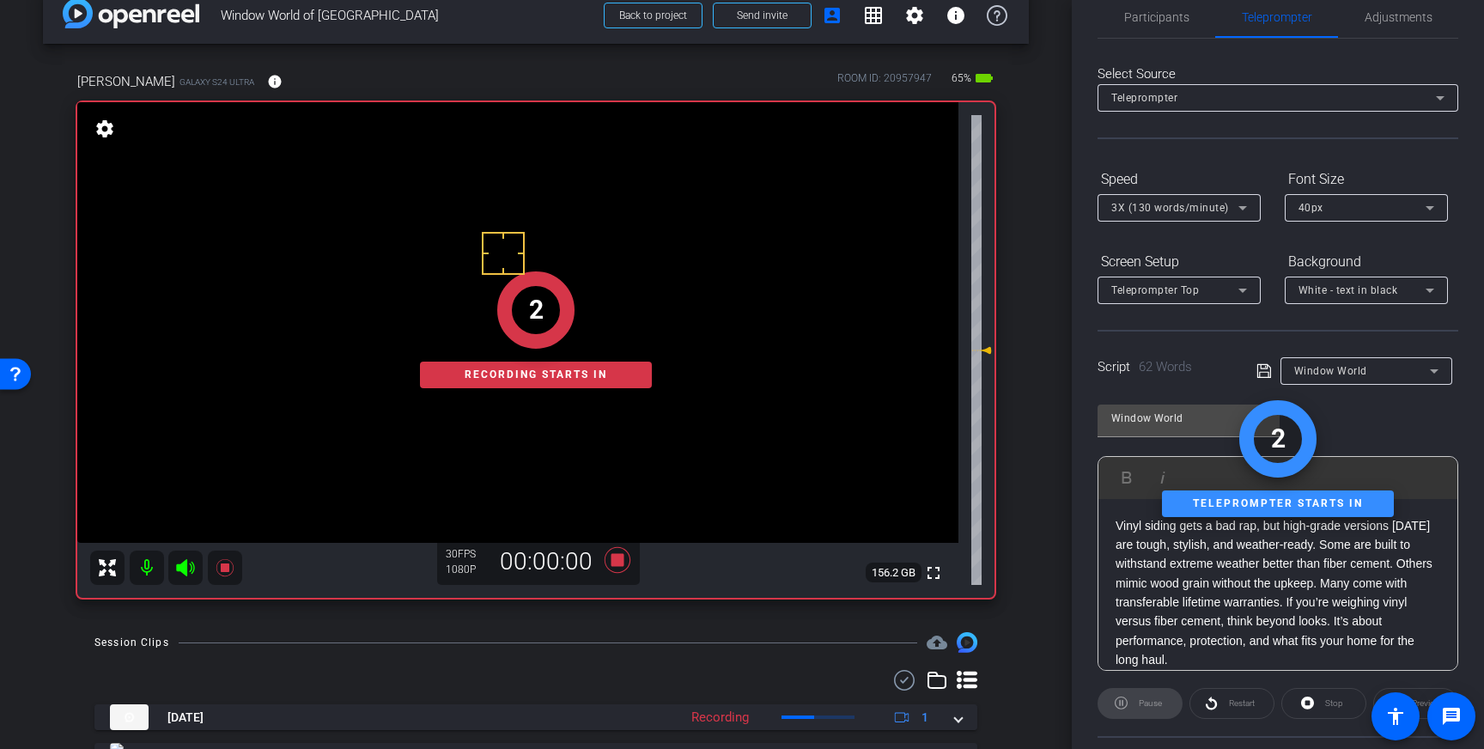
scroll to position [0, 0]
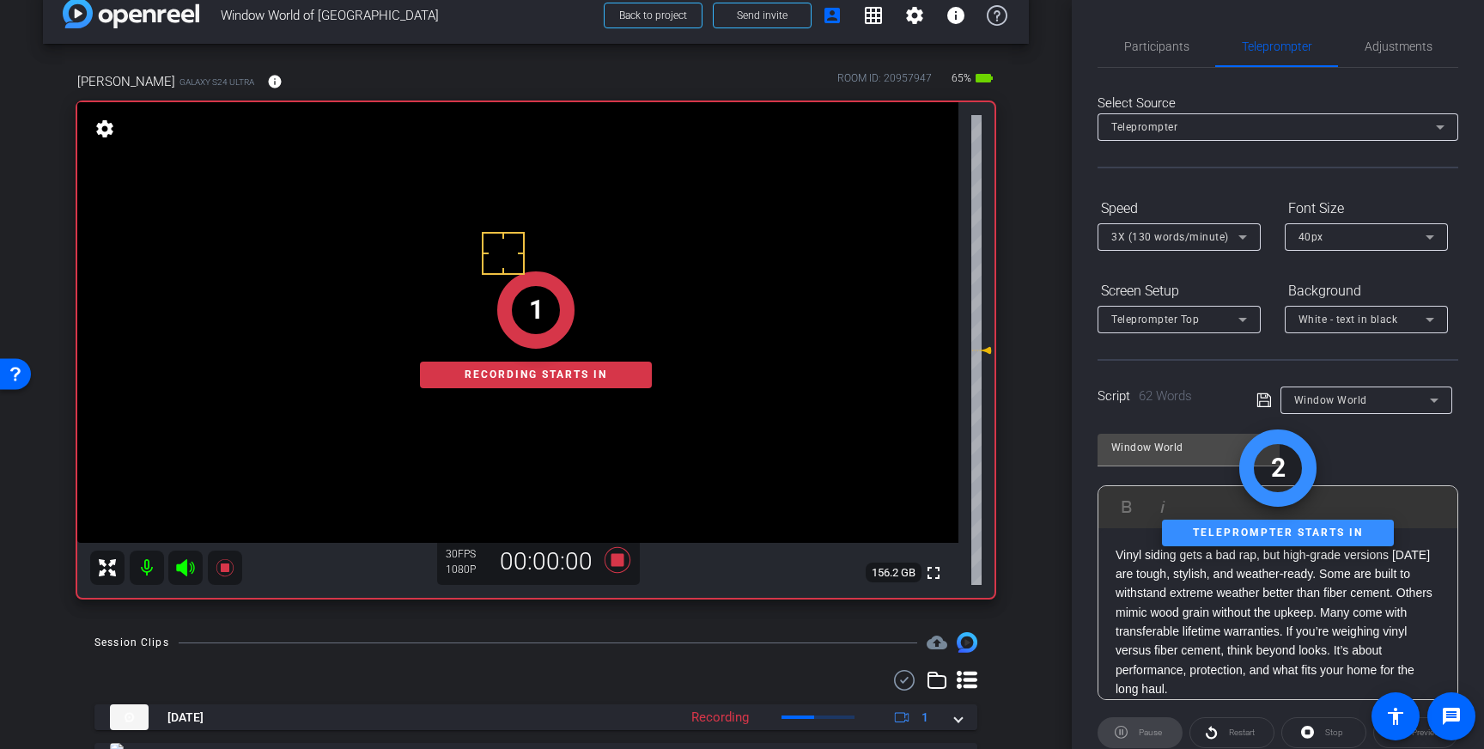
drag, startPoint x: 1152, startPoint y: 56, endPoint x: 1181, endPoint y: 82, distance: 39.5
click at [1152, 57] on span "Participants" at bounding box center [1156, 46] width 65 height 41
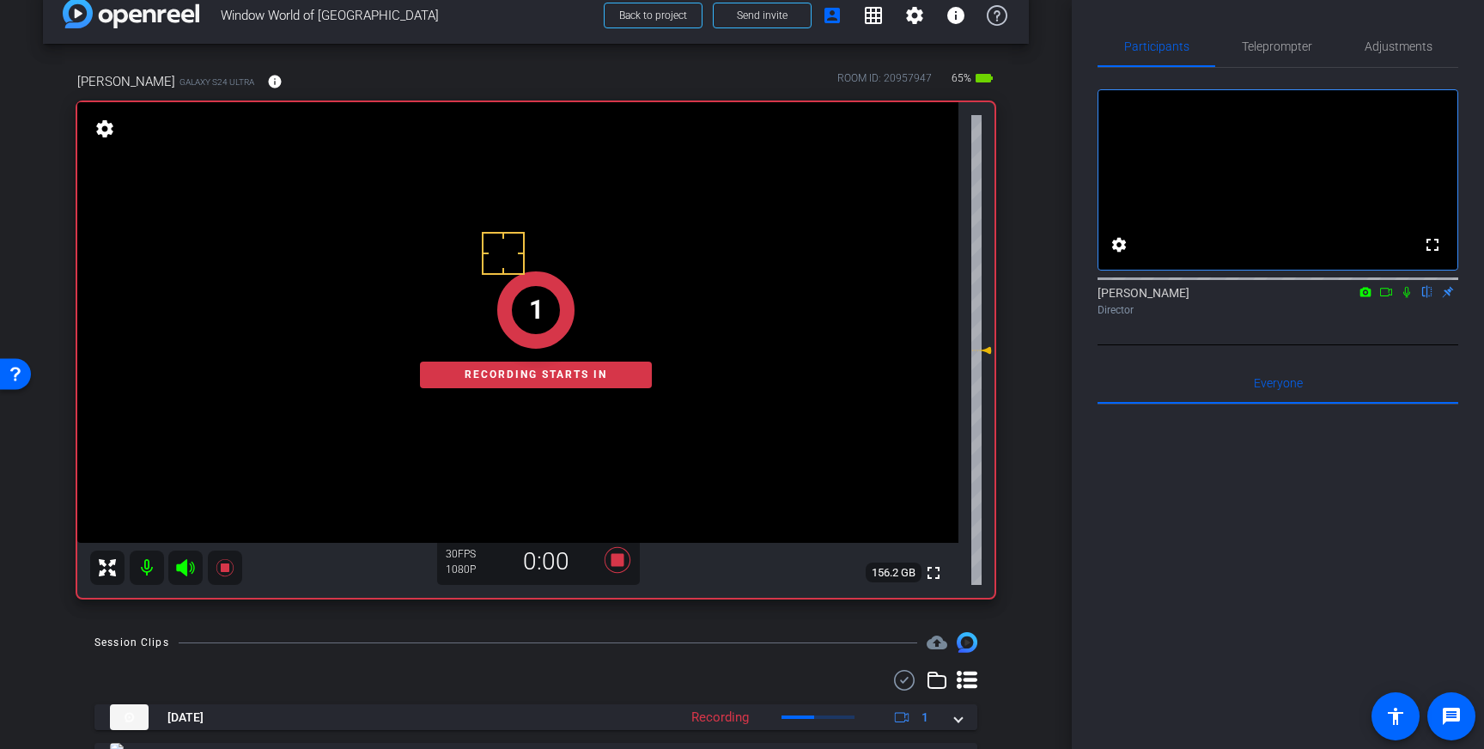
click at [1408, 298] on icon at bounding box center [1407, 292] width 14 height 12
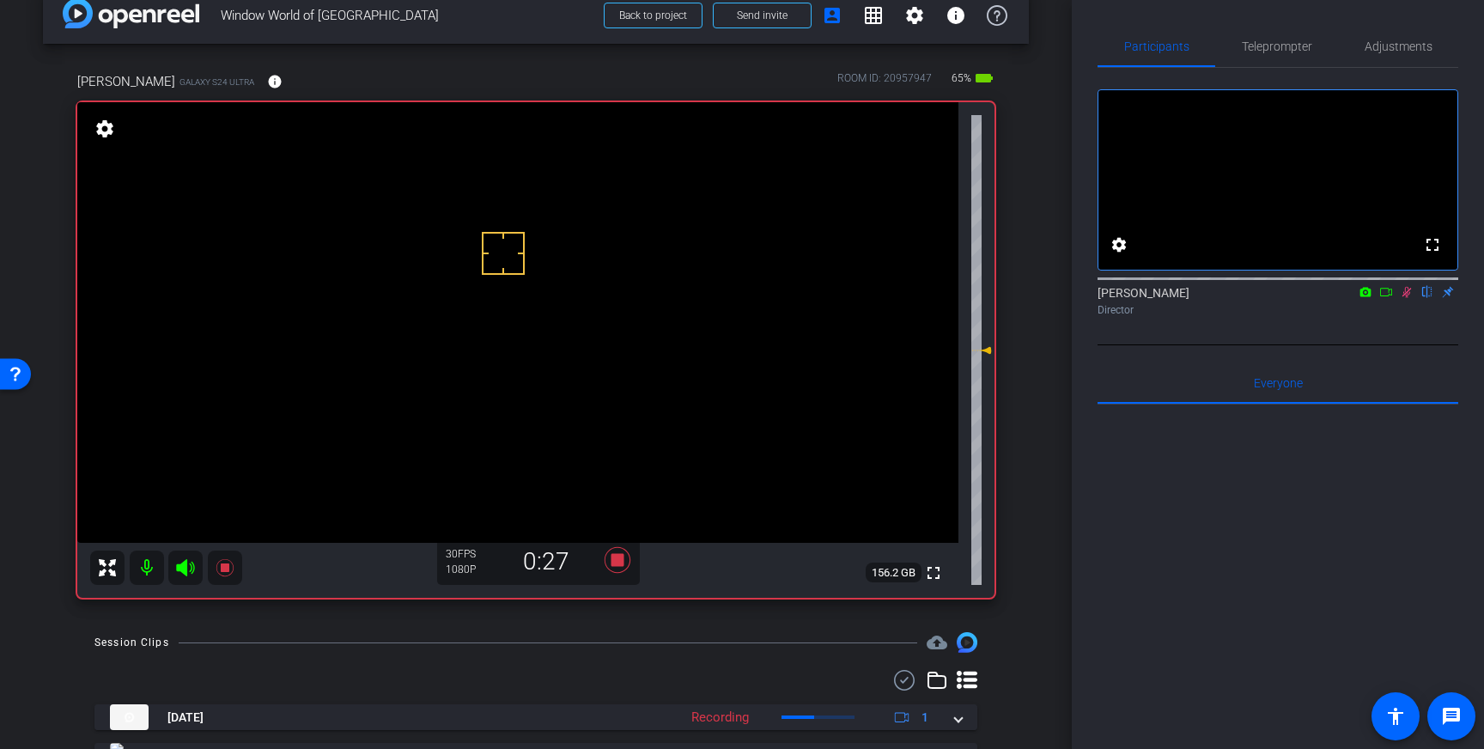
click at [1405, 298] on icon at bounding box center [1407, 292] width 9 height 11
click at [620, 561] on icon at bounding box center [618, 560] width 26 height 26
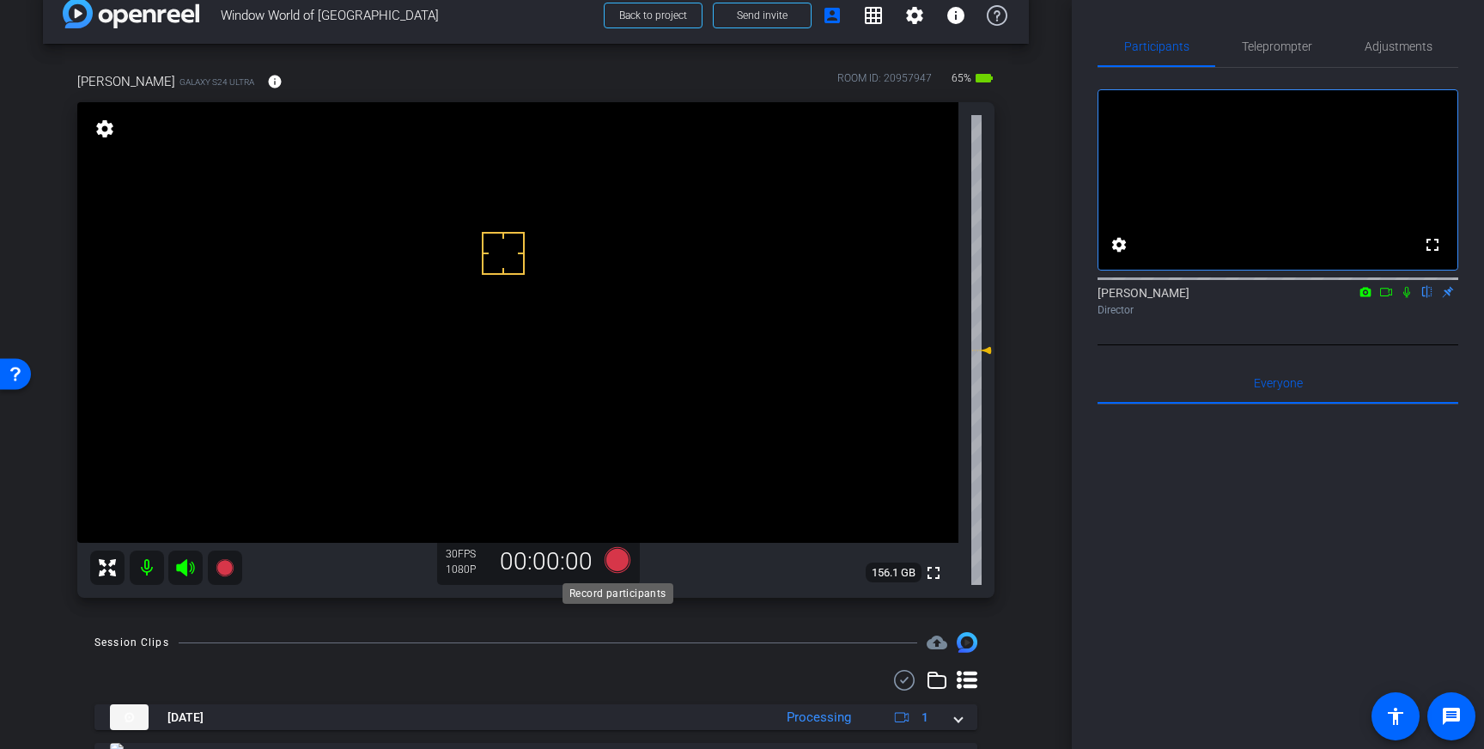
click at [617, 558] on icon at bounding box center [618, 560] width 26 height 26
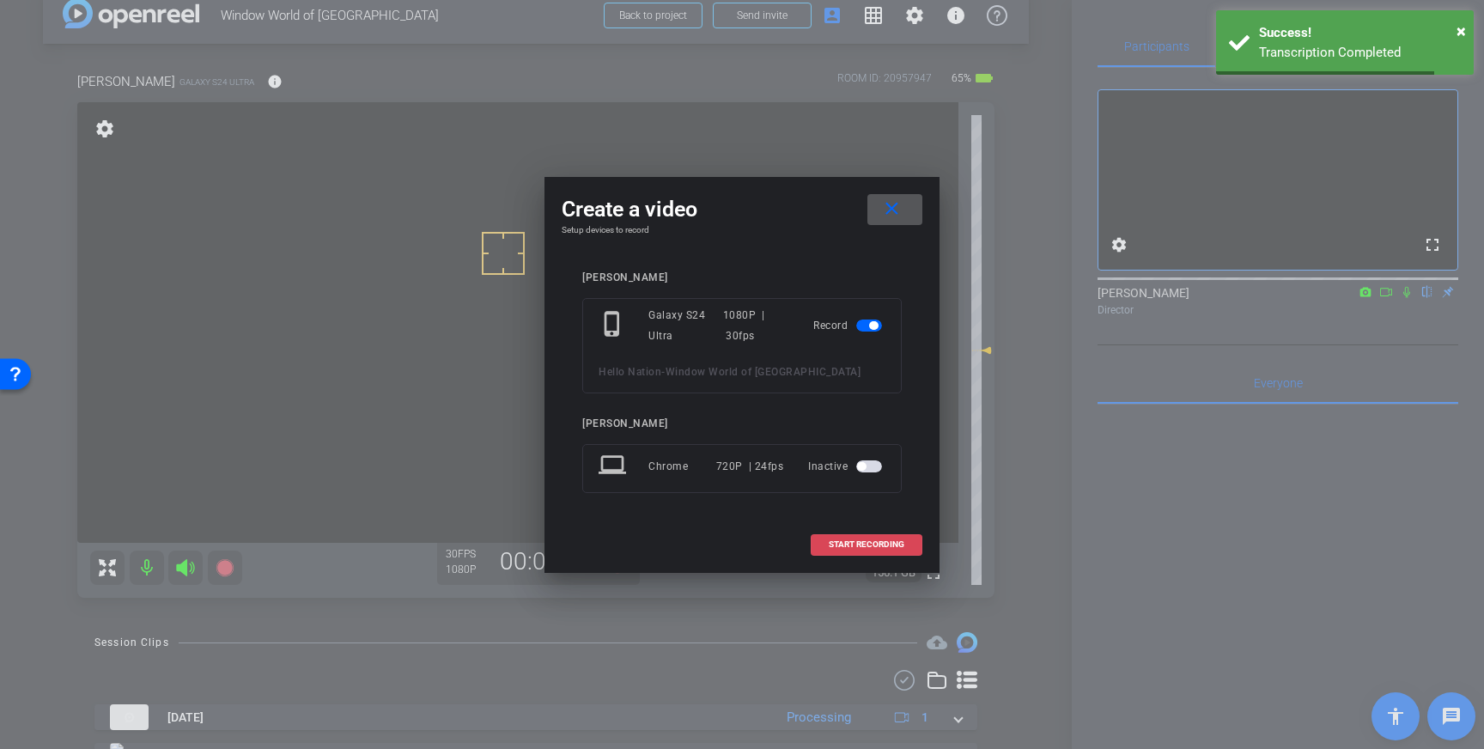
drag, startPoint x: 856, startPoint y: 536, endPoint x: 865, endPoint y: 536, distance: 9.4
click at [858, 536] on span at bounding box center [867, 544] width 110 height 41
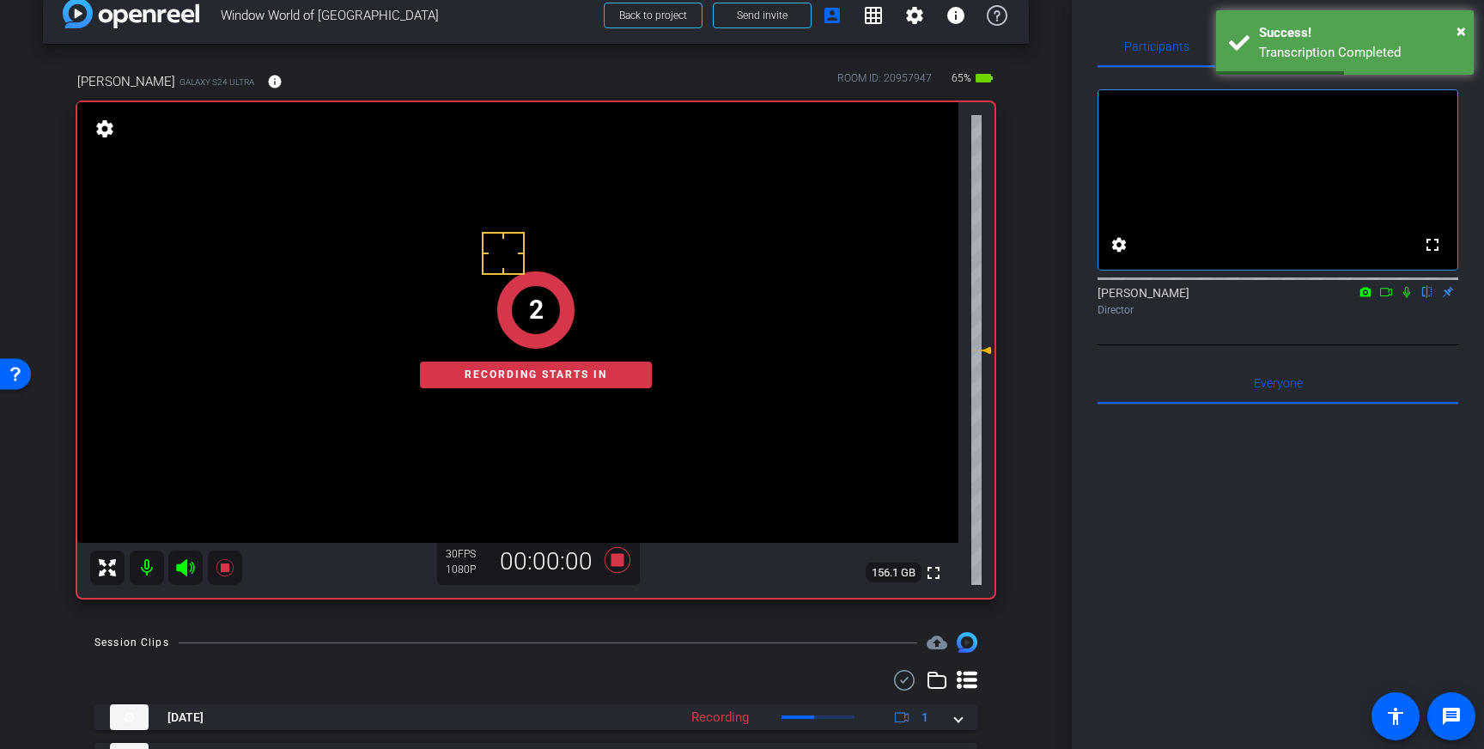
click at [1405, 298] on icon at bounding box center [1407, 292] width 7 height 11
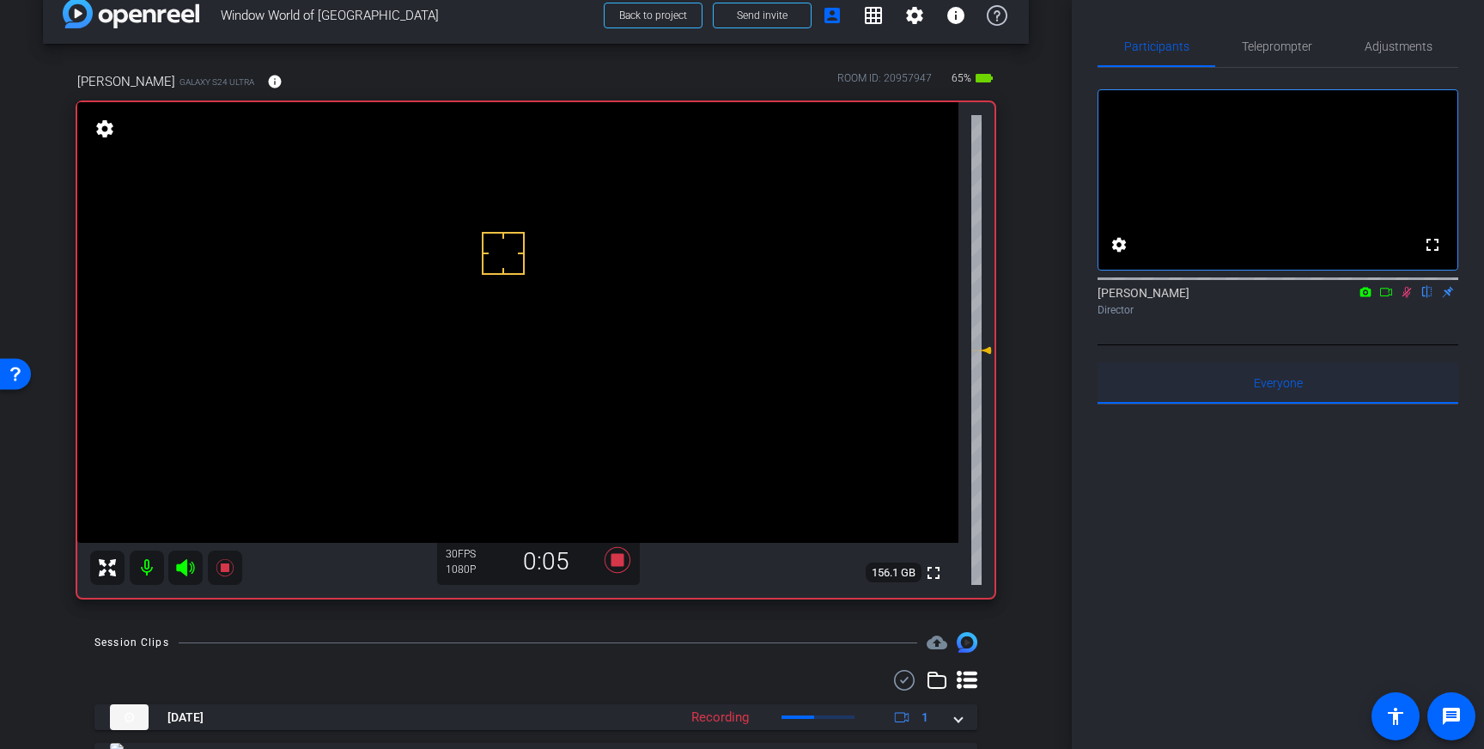
drag, startPoint x: 1403, startPoint y: 317, endPoint x: 1344, endPoint y: 393, distance: 96.2
click at [1401, 300] on mat-icon at bounding box center [1407, 291] width 21 height 15
click at [617, 564] on icon at bounding box center [618, 560] width 26 height 26
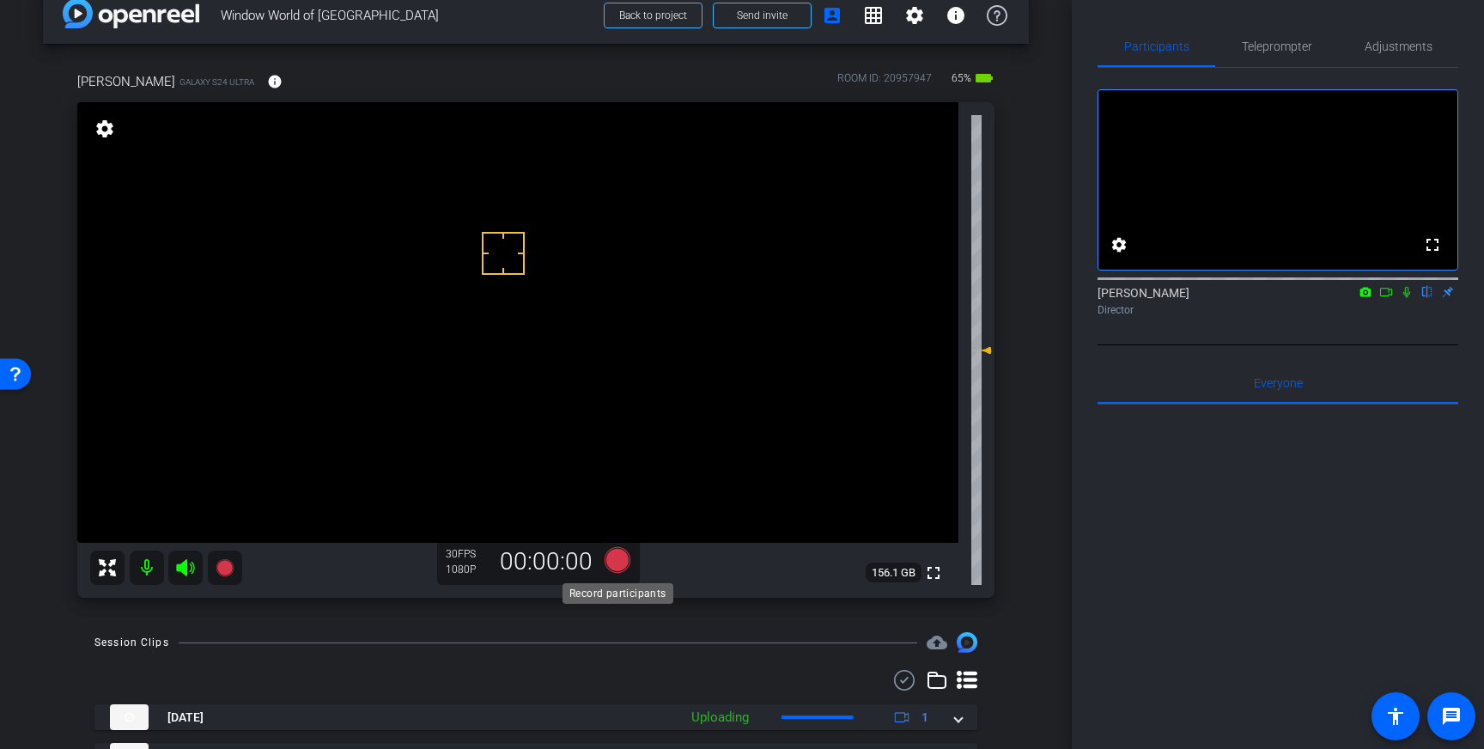
click at [618, 561] on icon at bounding box center [618, 560] width 26 height 26
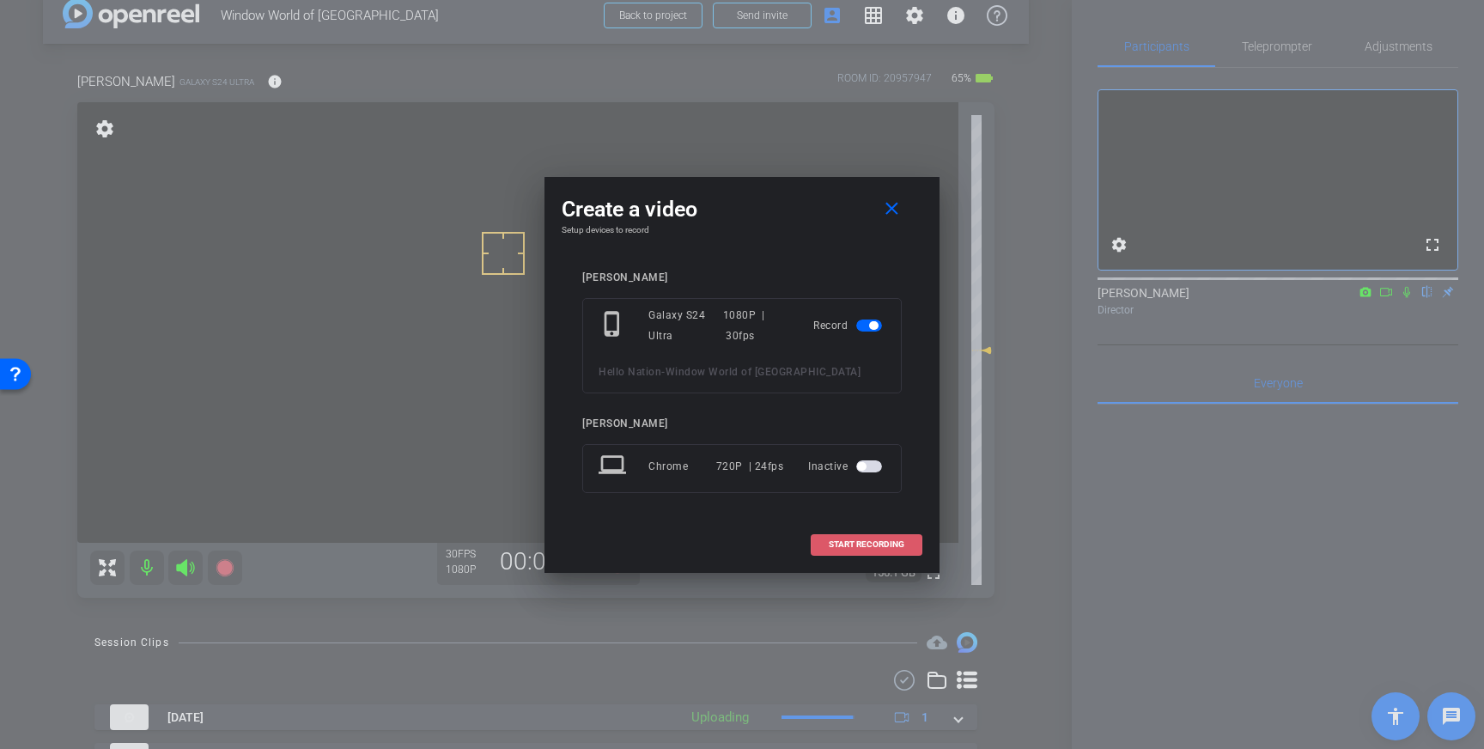
click at [854, 545] on span "START RECORDING" at bounding box center [867, 544] width 76 height 9
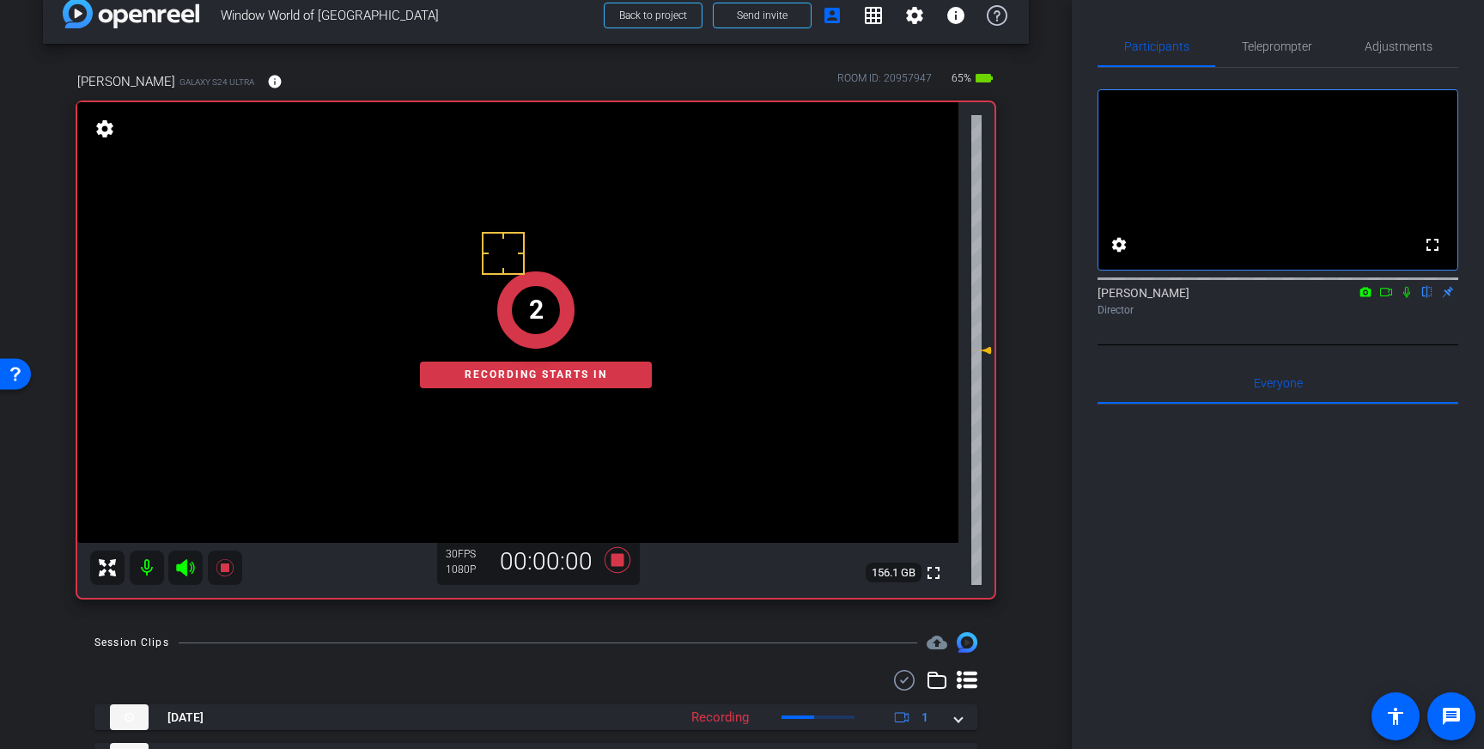
drag, startPoint x: 1407, startPoint y: 316, endPoint x: 1411, endPoint y: 340, distance: 24.4
click at [1407, 298] on icon at bounding box center [1407, 292] width 14 height 12
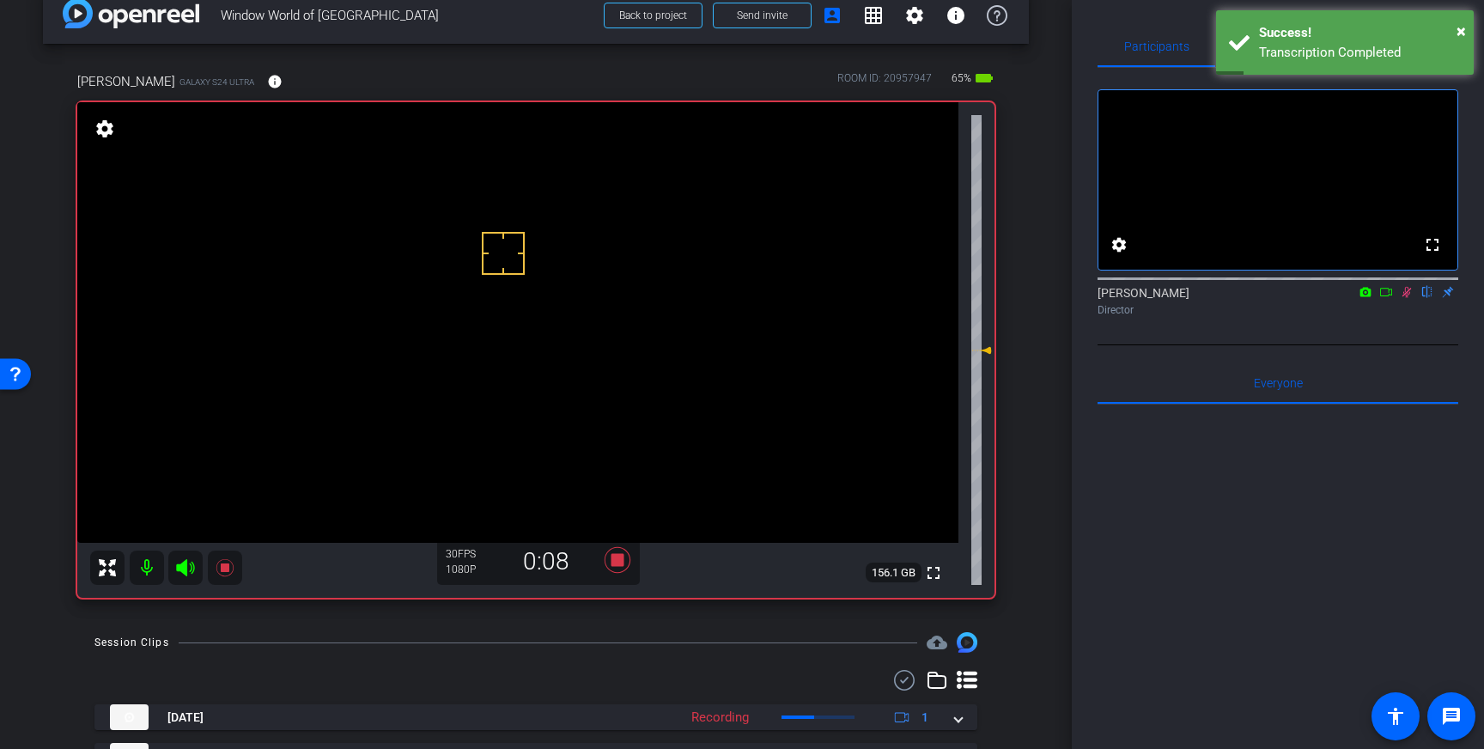
click at [1407, 298] on icon at bounding box center [1407, 292] width 14 height 12
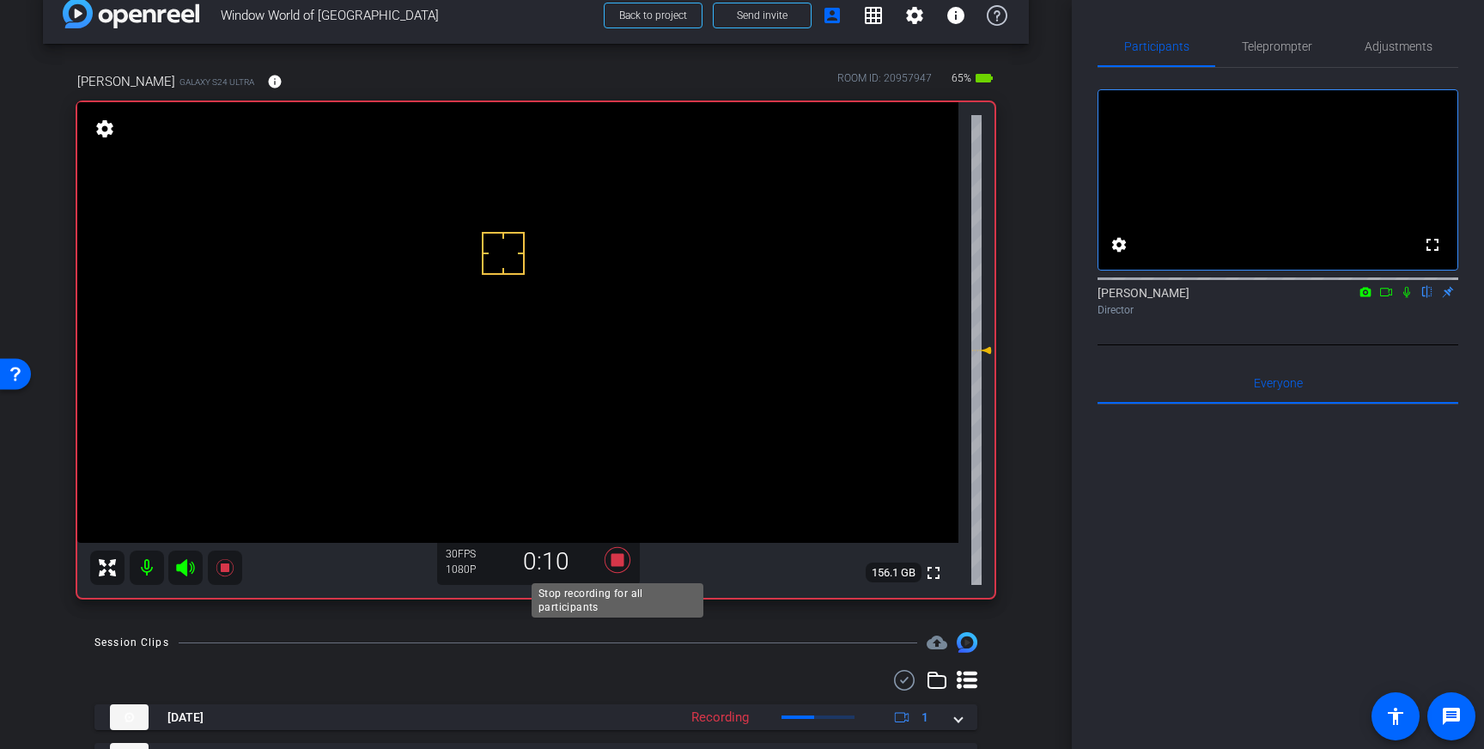
click at [608, 566] on icon at bounding box center [617, 560] width 41 height 31
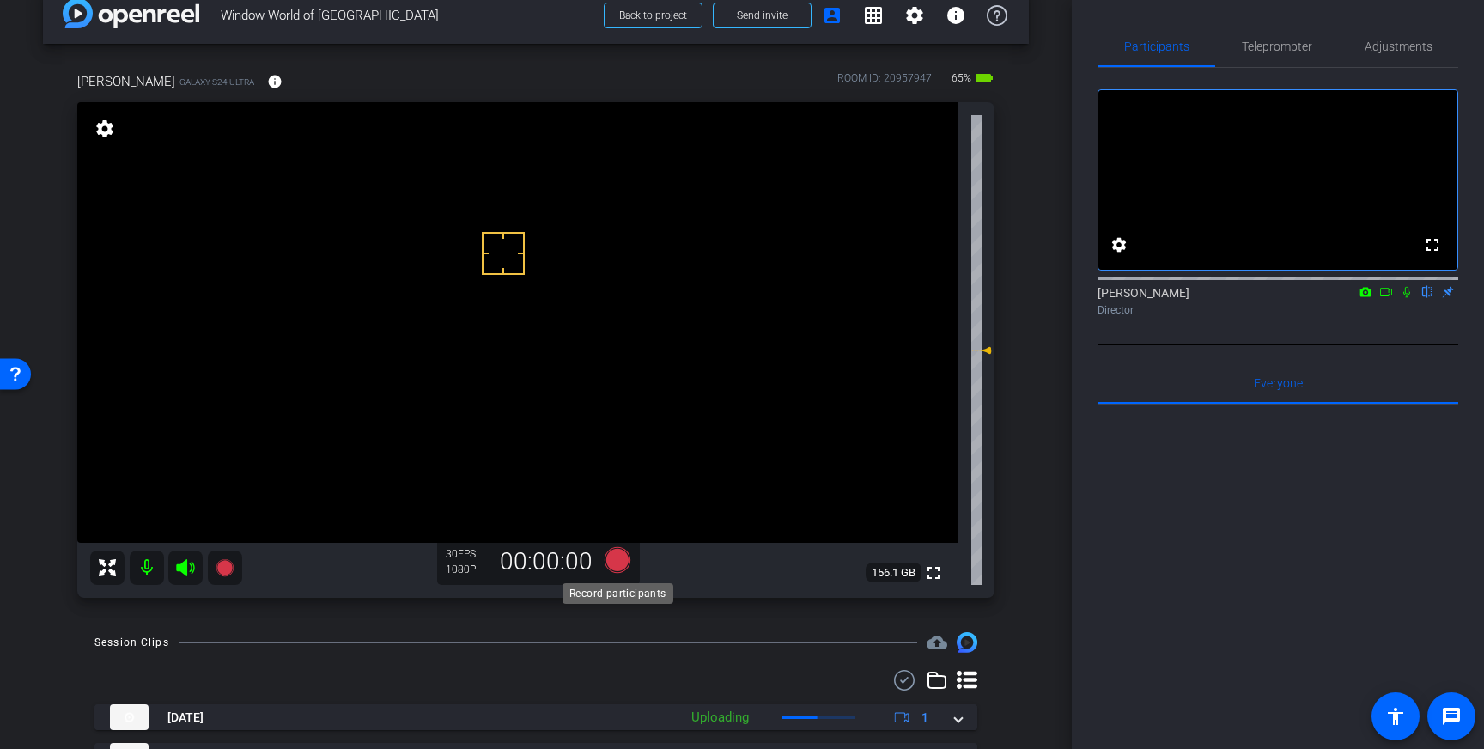
click at [621, 561] on icon at bounding box center [618, 560] width 26 height 26
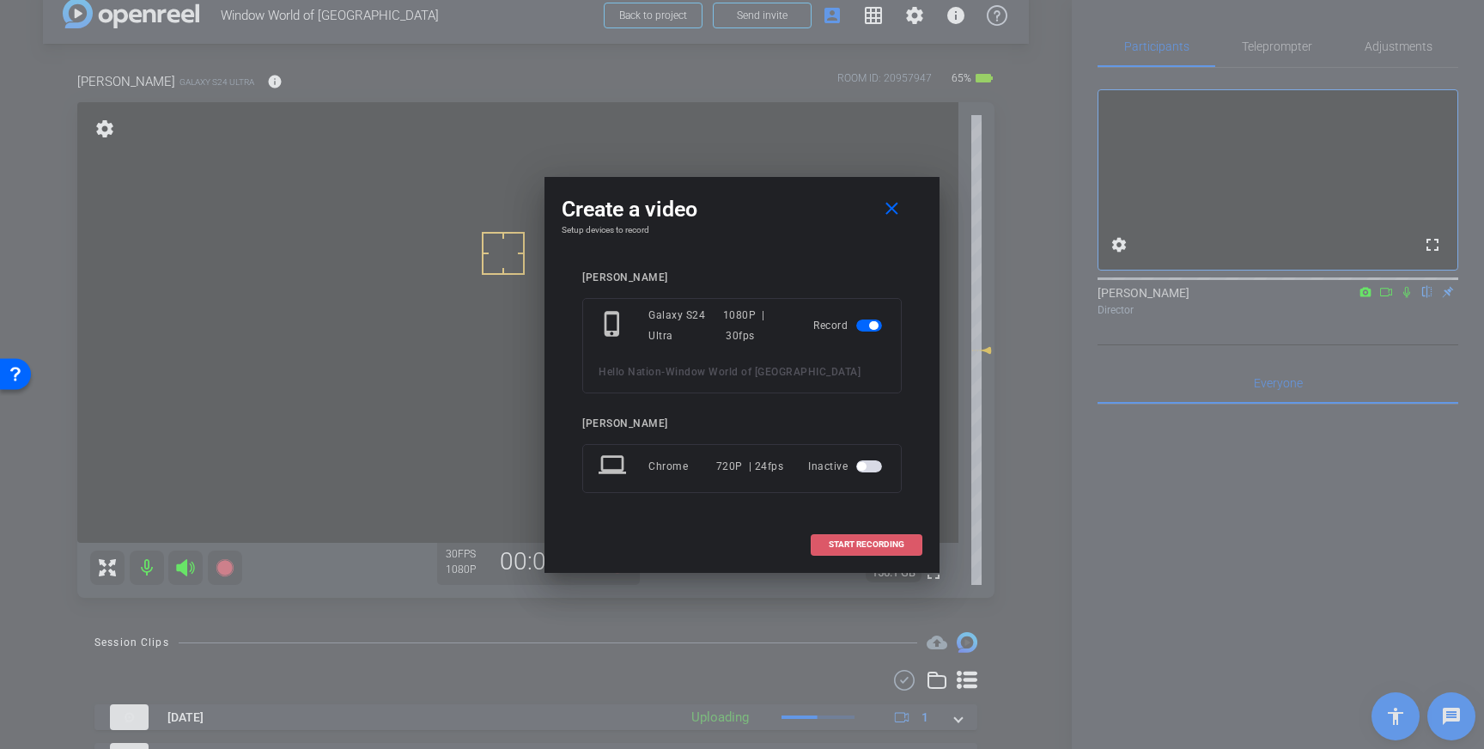
click at [826, 538] on span at bounding box center [867, 544] width 110 height 41
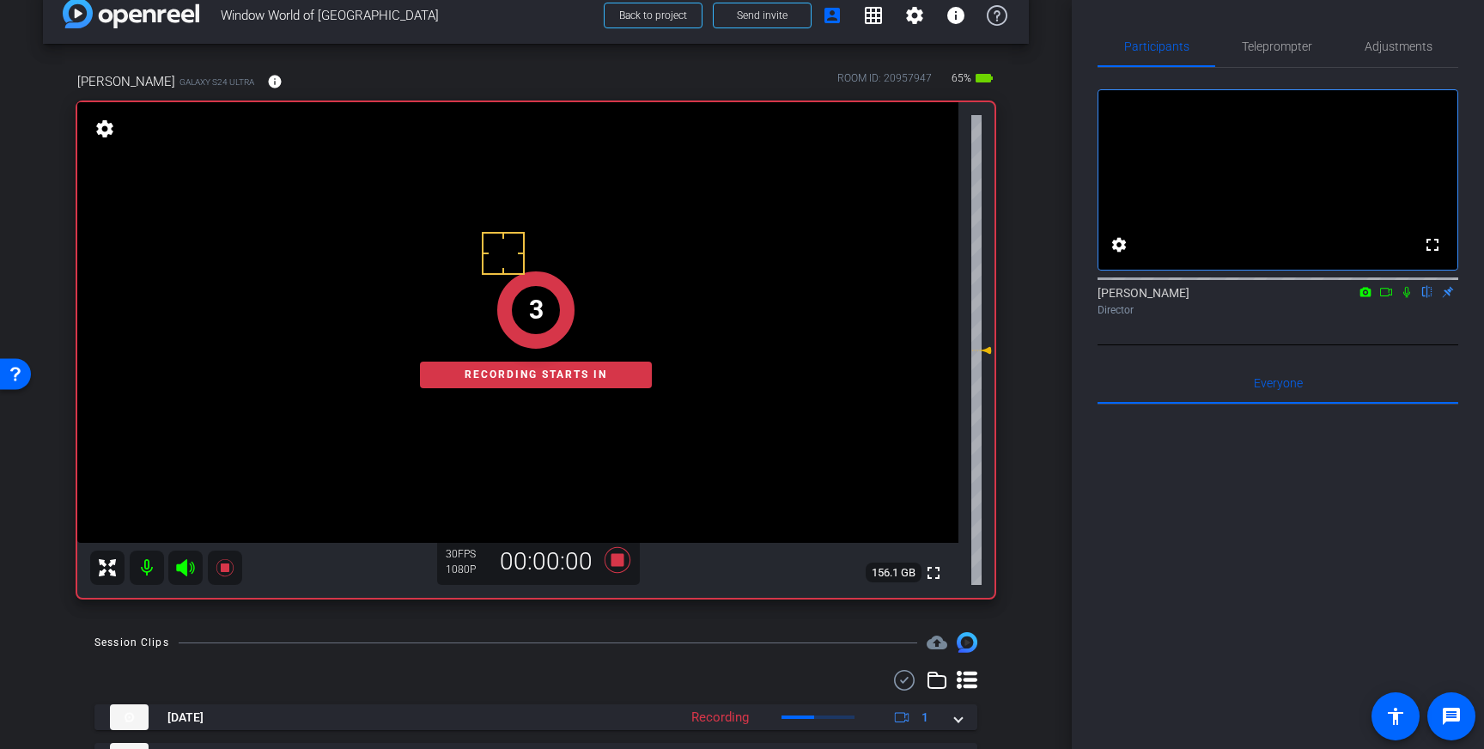
click at [1405, 298] on icon at bounding box center [1407, 292] width 7 height 11
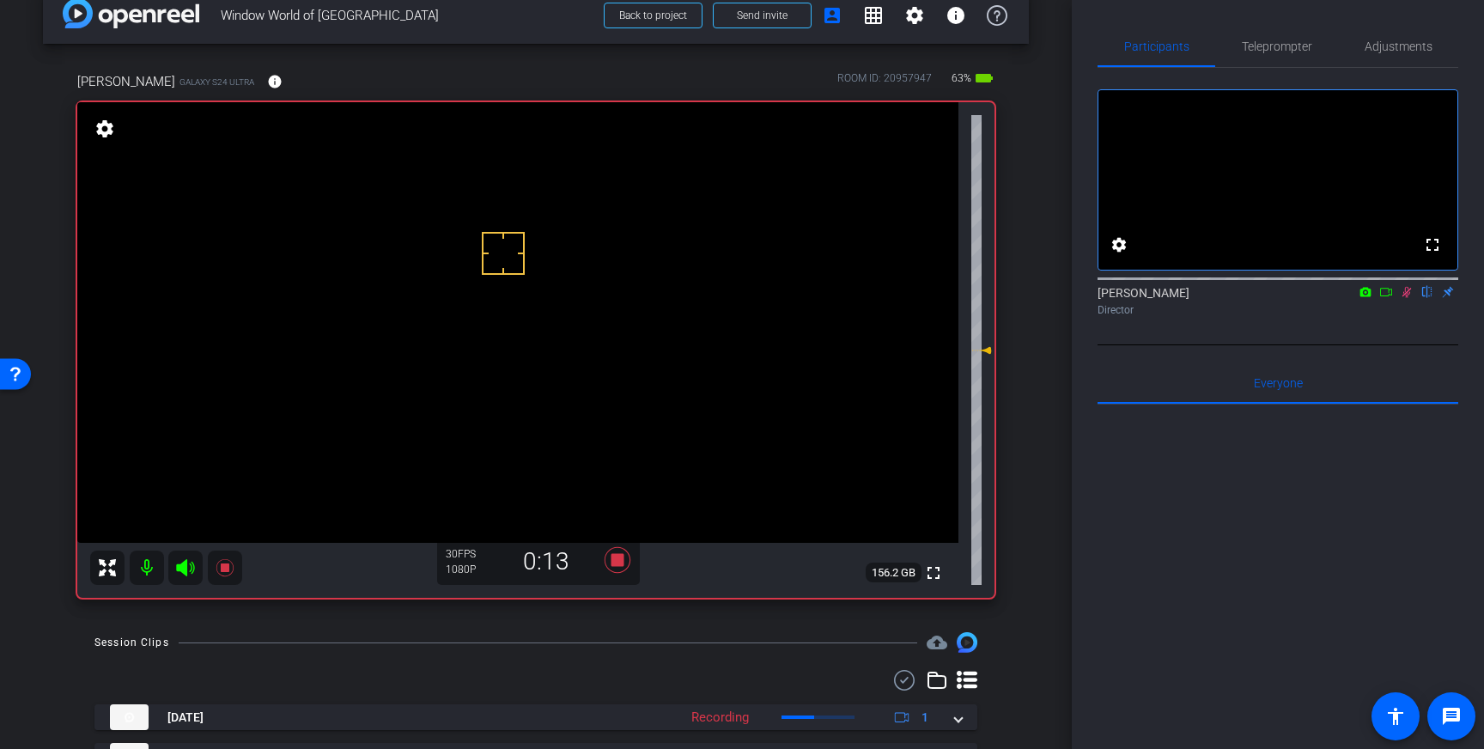
click at [1407, 298] on icon at bounding box center [1407, 292] width 9 height 11
click at [616, 563] on icon at bounding box center [618, 560] width 26 height 26
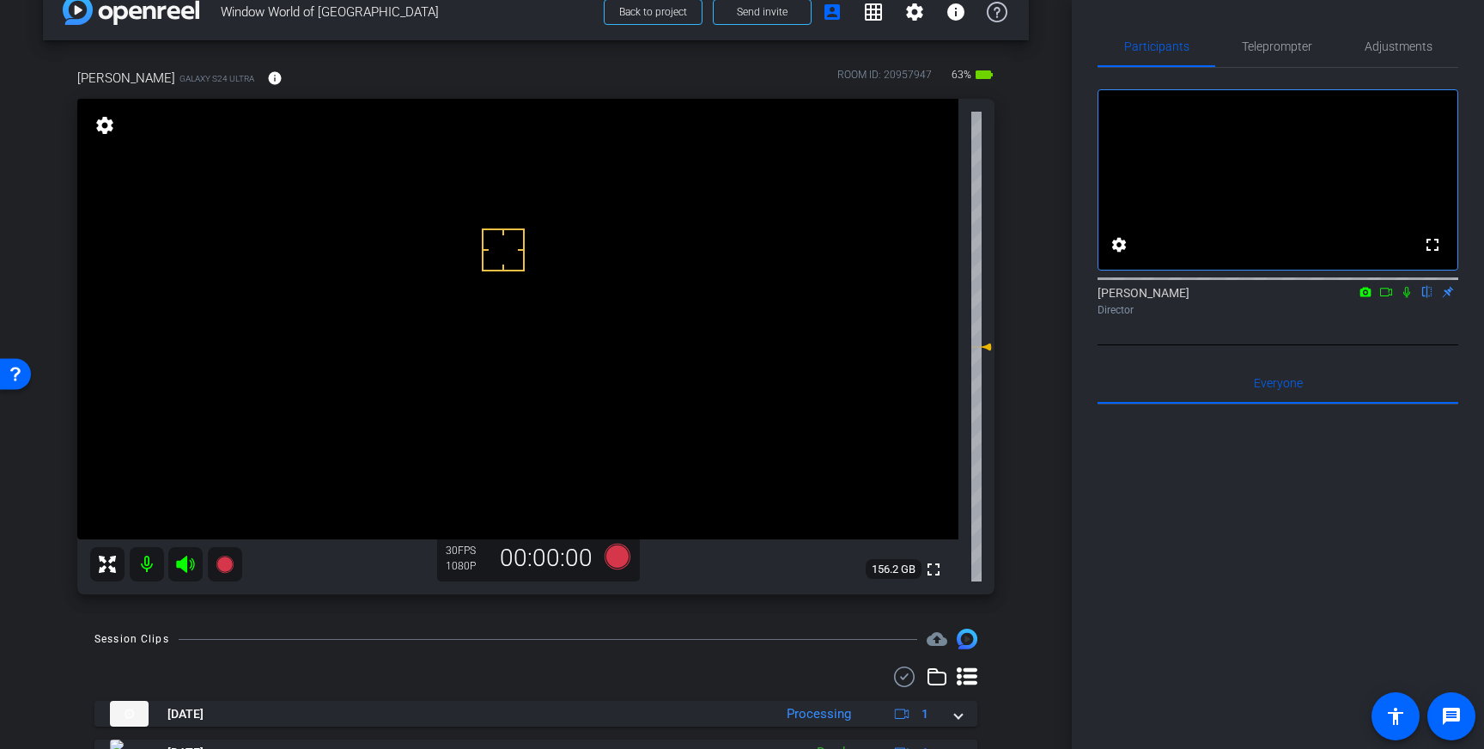
scroll to position [1, 0]
click at [614, 552] on icon at bounding box center [618, 557] width 26 height 26
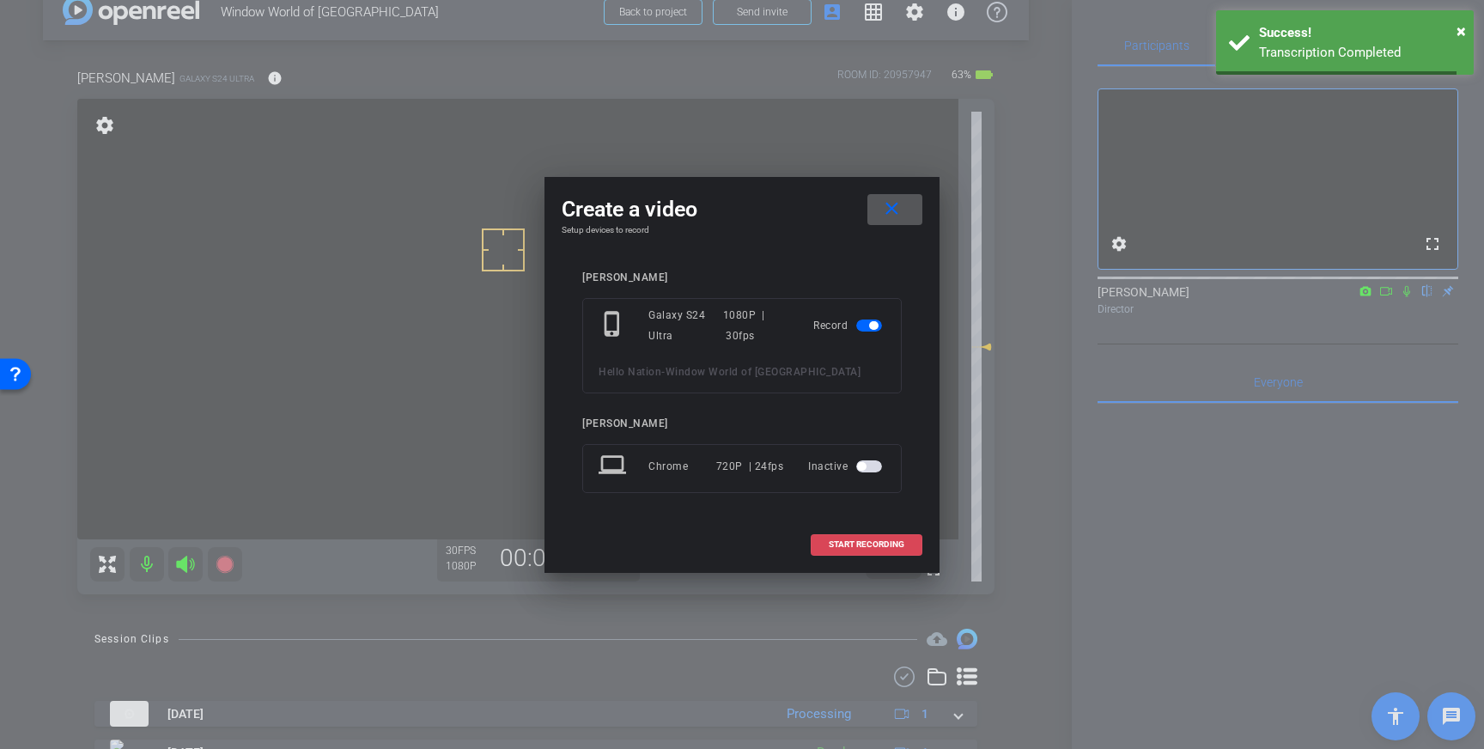
click at [856, 543] on span "START RECORDING" at bounding box center [867, 544] width 76 height 9
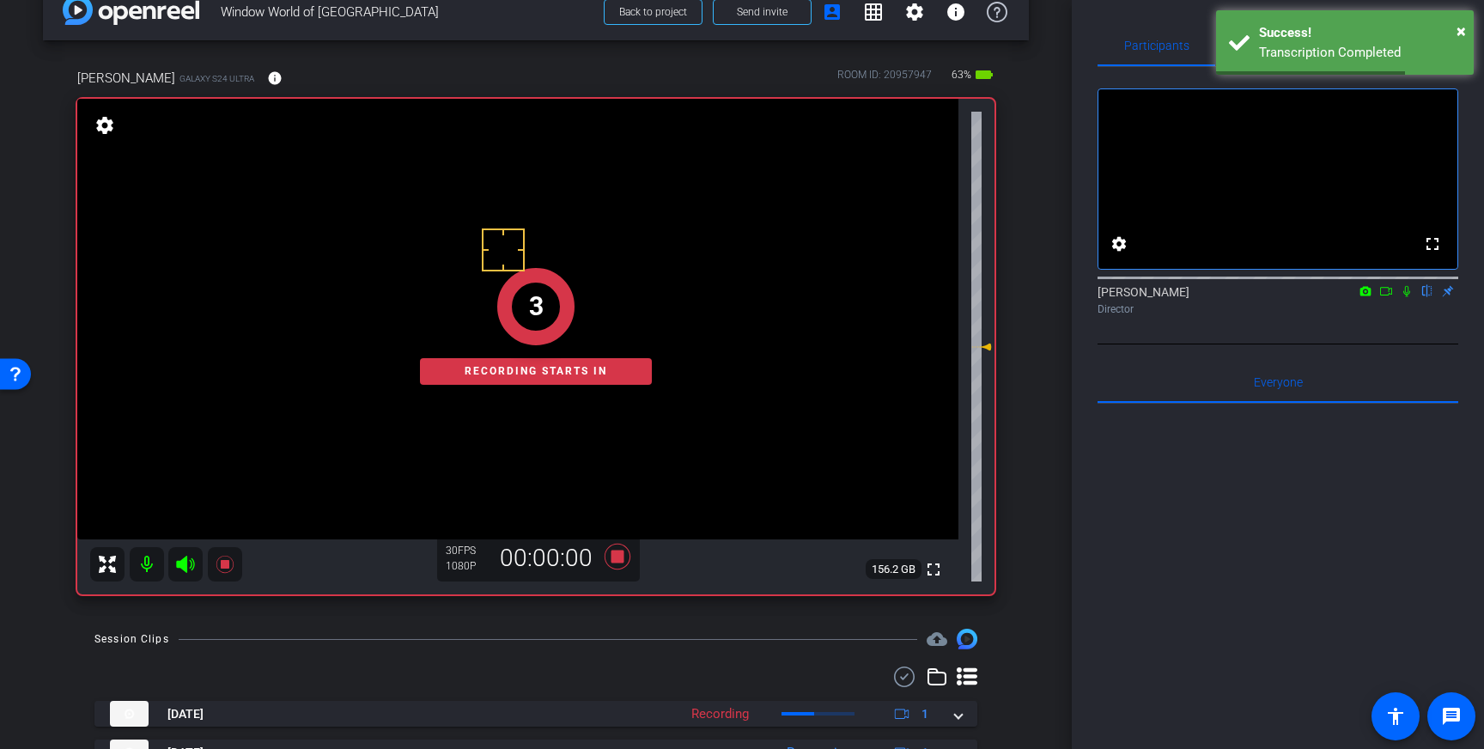
drag, startPoint x: 1410, startPoint y: 316, endPoint x: 1411, endPoint y: 365, distance: 49.0
click at [1411, 317] on div "[PERSON_NAME] flip Director" at bounding box center [1278, 300] width 361 height 34
drag, startPoint x: 1411, startPoint y: 311, endPoint x: 1416, endPoint y: 342, distance: 31.2
click at [1412, 297] on icon at bounding box center [1407, 291] width 14 height 12
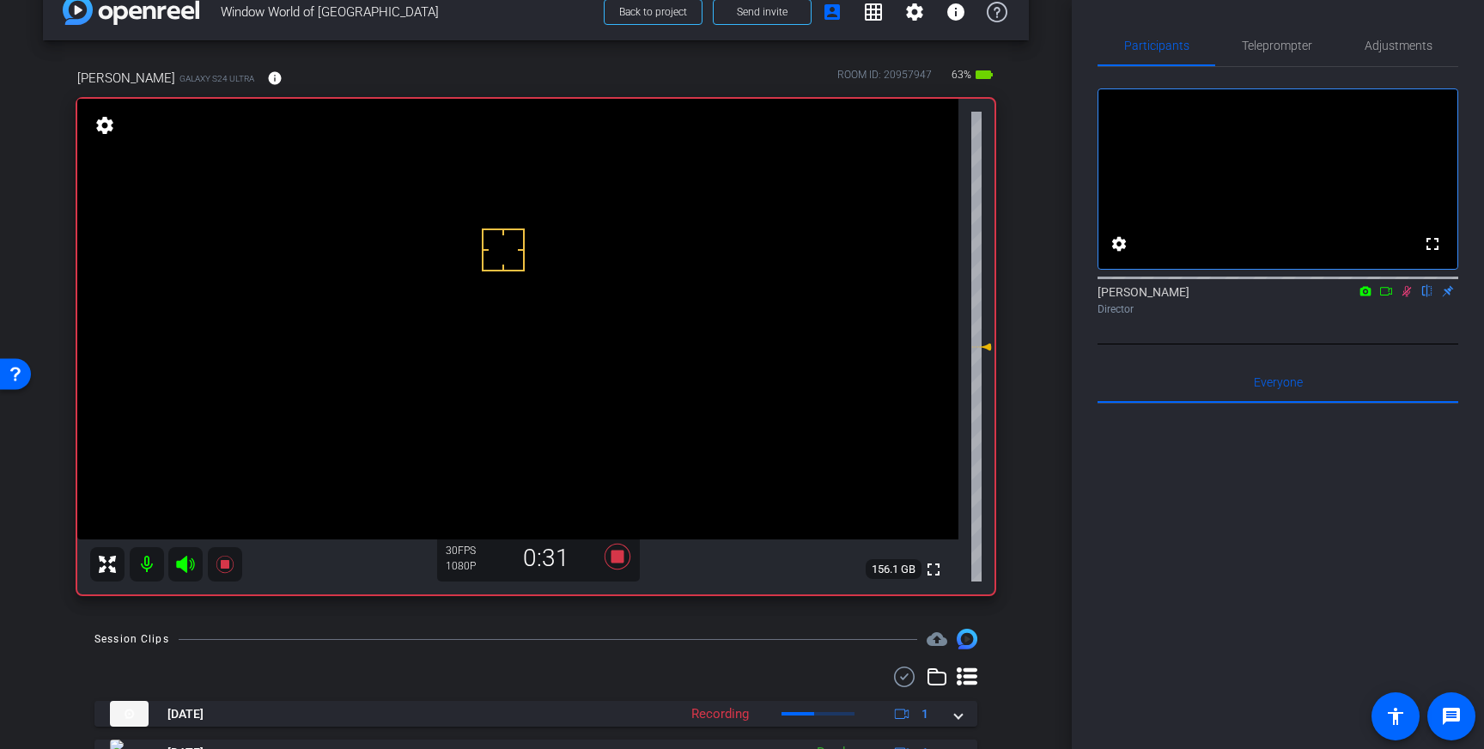
click at [1410, 297] on icon at bounding box center [1407, 291] width 14 height 12
click at [622, 552] on icon at bounding box center [618, 557] width 26 height 26
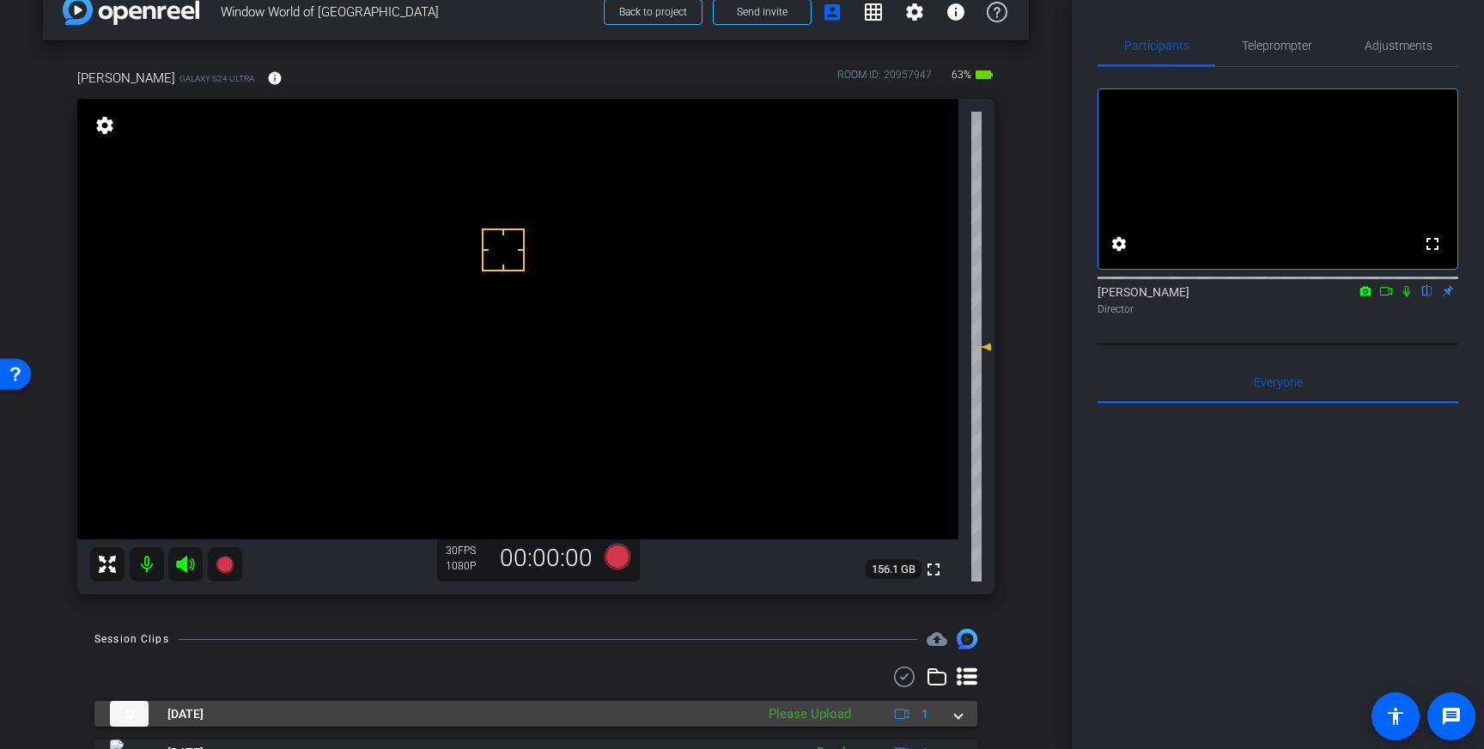
click at [955, 720] on span at bounding box center [958, 714] width 7 height 18
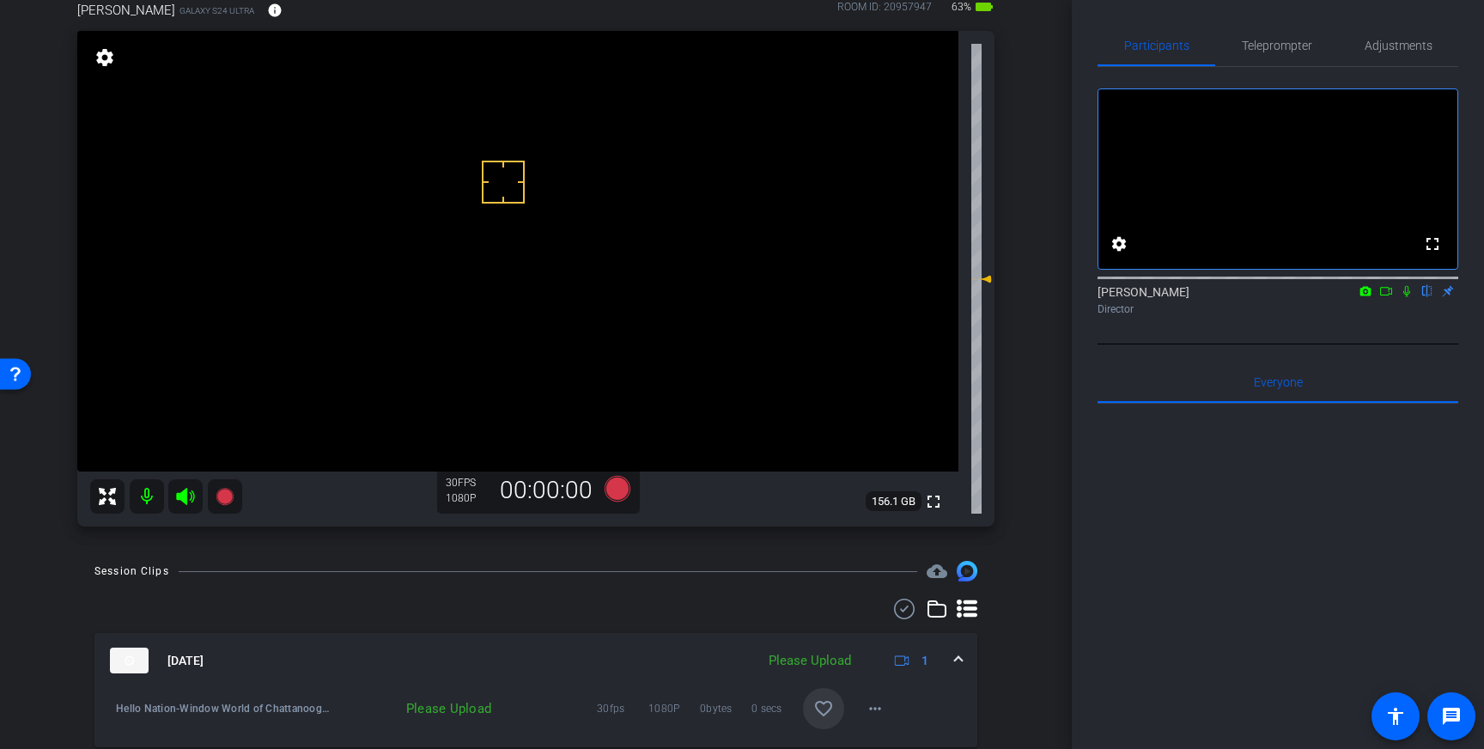
scroll to position [105, 0]
drag, startPoint x: 827, startPoint y: 697, endPoint x: 952, endPoint y: 675, distance: 126.4
click at [828, 697] on mat-icon "favorite_border" at bounding box center [824, 705] width 21 height 21
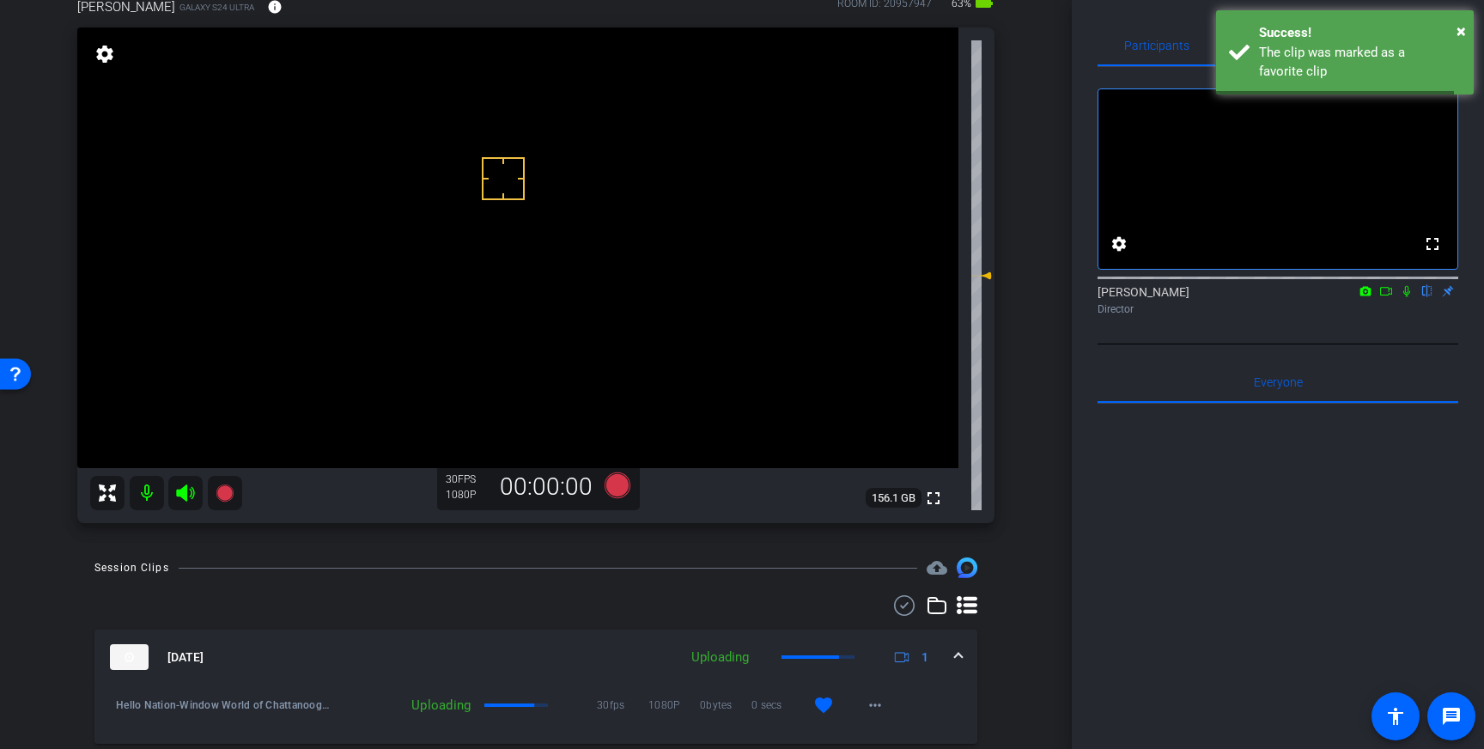
click at [962, 660] on mat-expansion-panel-header "[DATE] Uploading 1" at bounding box center [535, 657] width 883 height 55
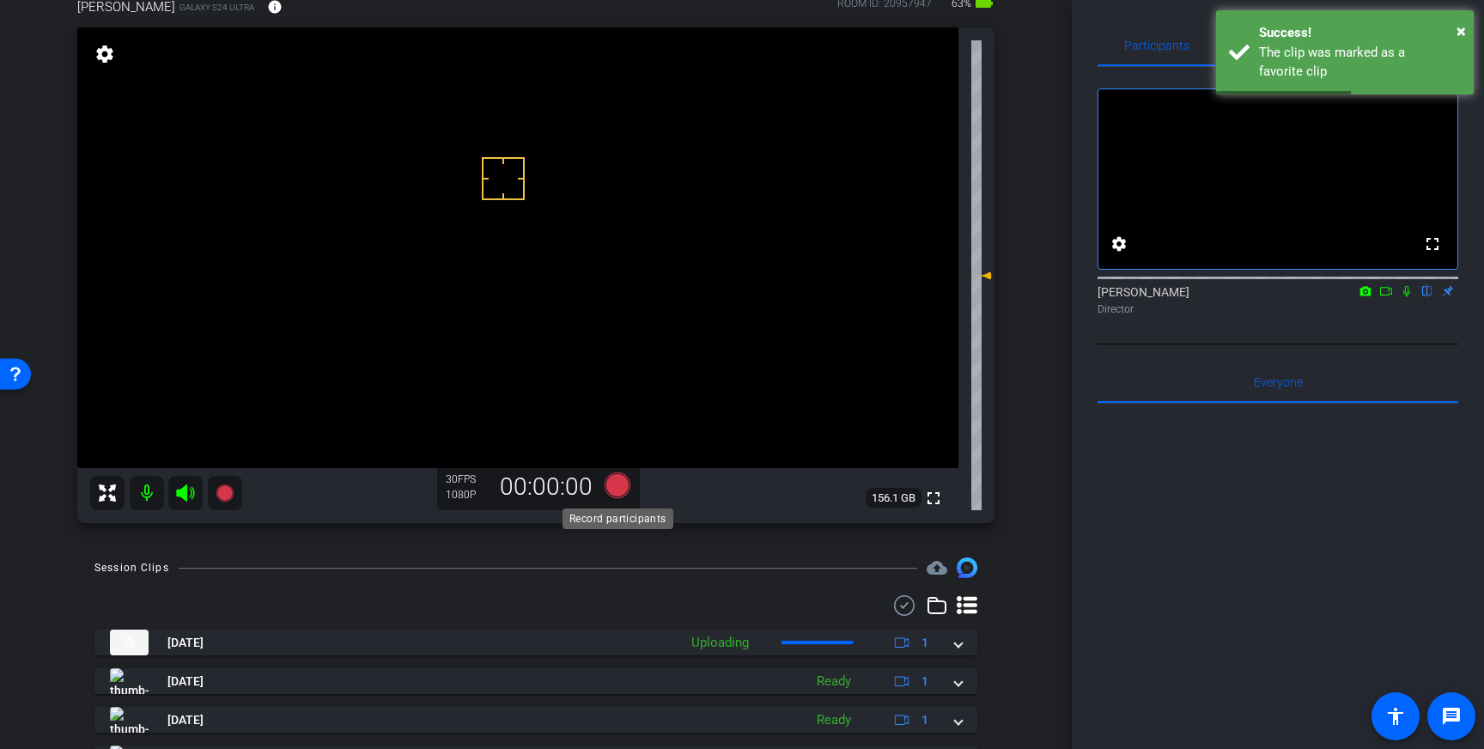
click at [622, 489] on icon at bounding box center [618, 485] width 26 height 26
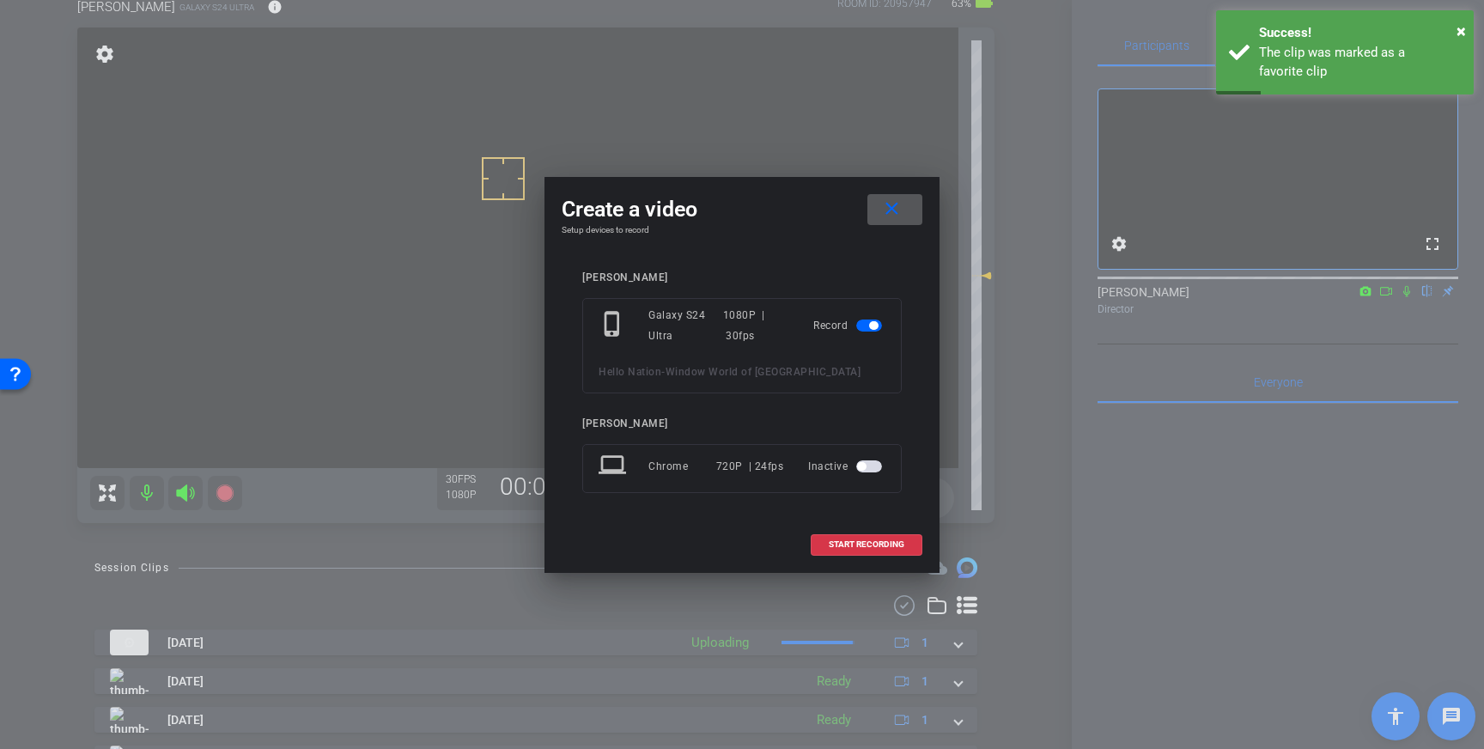
drag, startPoint x: 858, startPoint y: 543, endPoint x: 946, endPoint y: 515, distance: 92.1
click at [859, 543] on span "START RECORDING" at bounding box center [867, 544] width 76 height 9
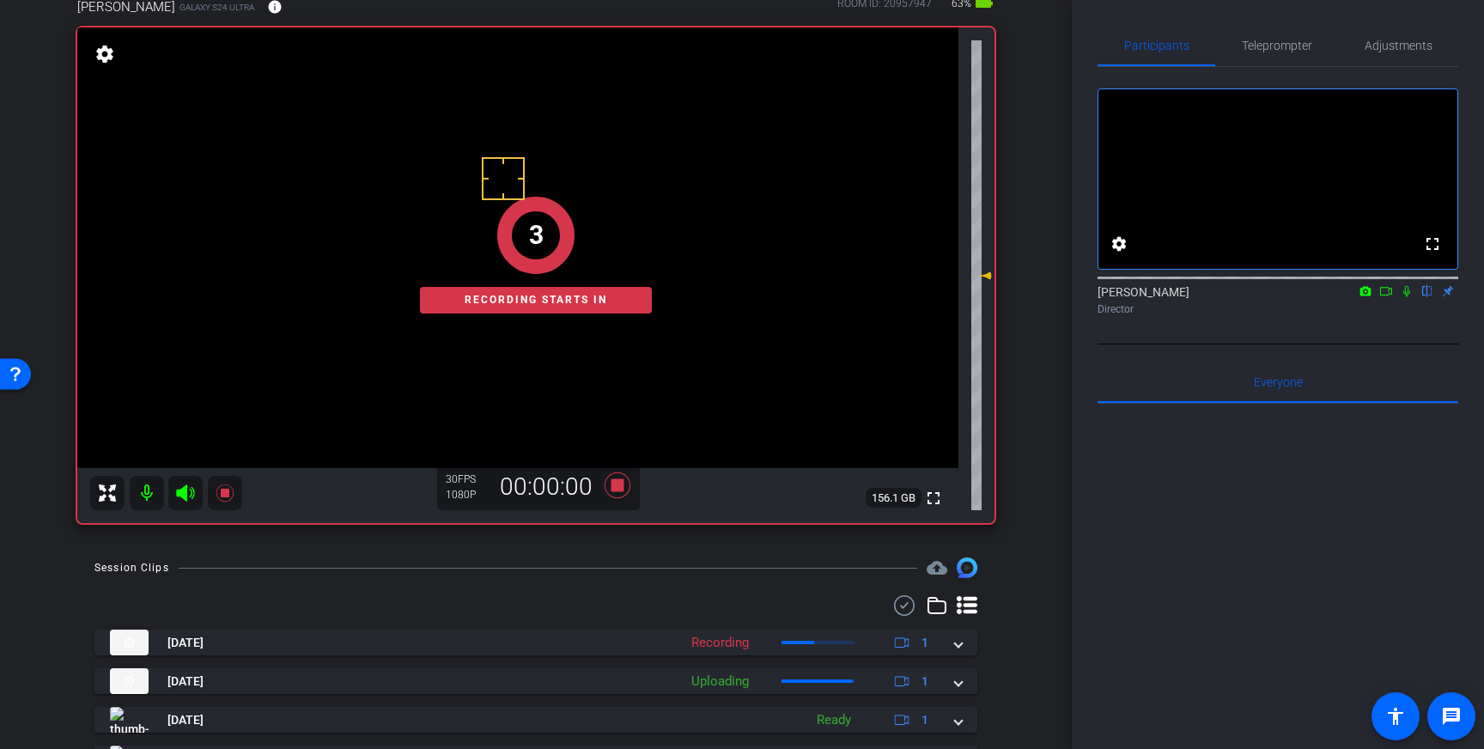
click at [1410, 297] on icon at bounding box center [1407, 291] width 7 height 11
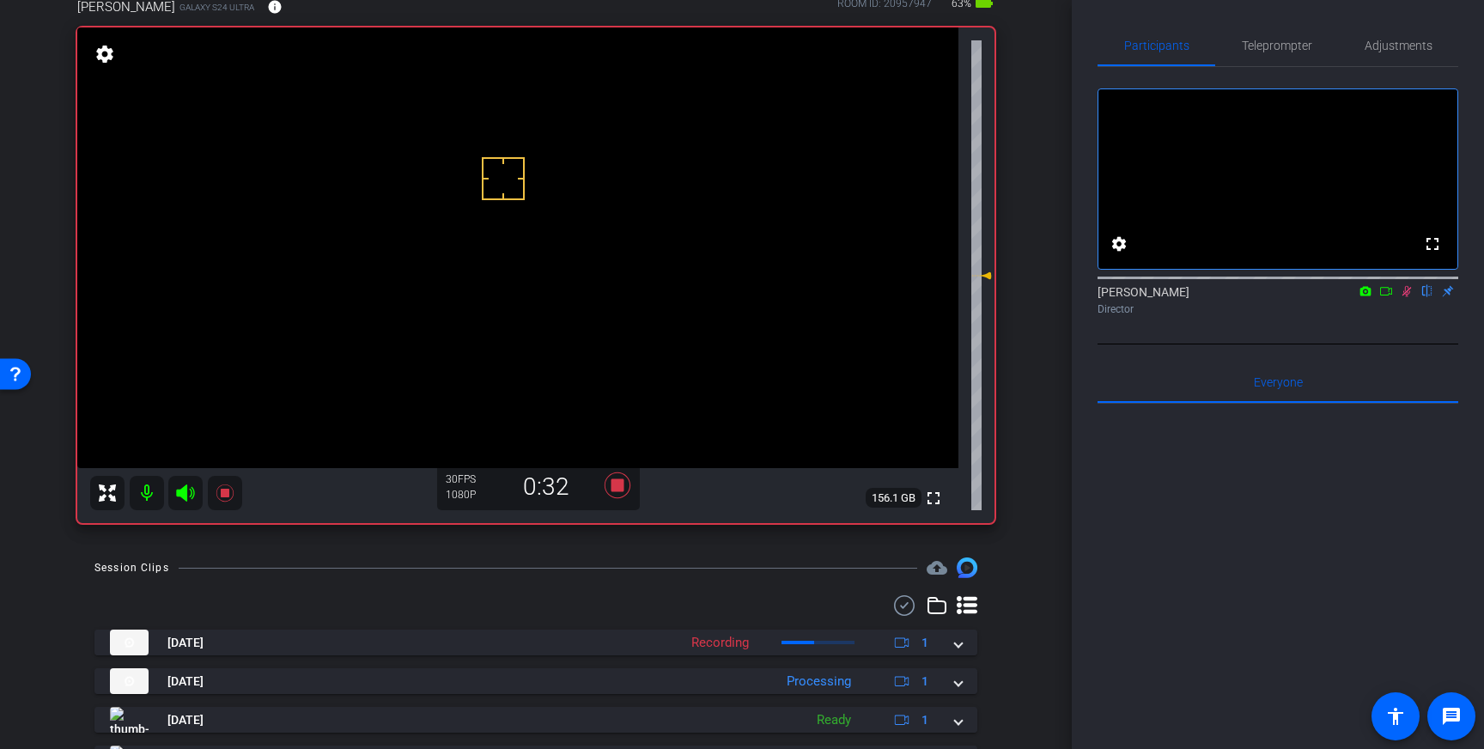
click at [1409, 297] on icon at bounding box center [1407, 291] width 9 height 11
click at [621, 484] on icon at bounding box center [618, 485] width 26 height 26
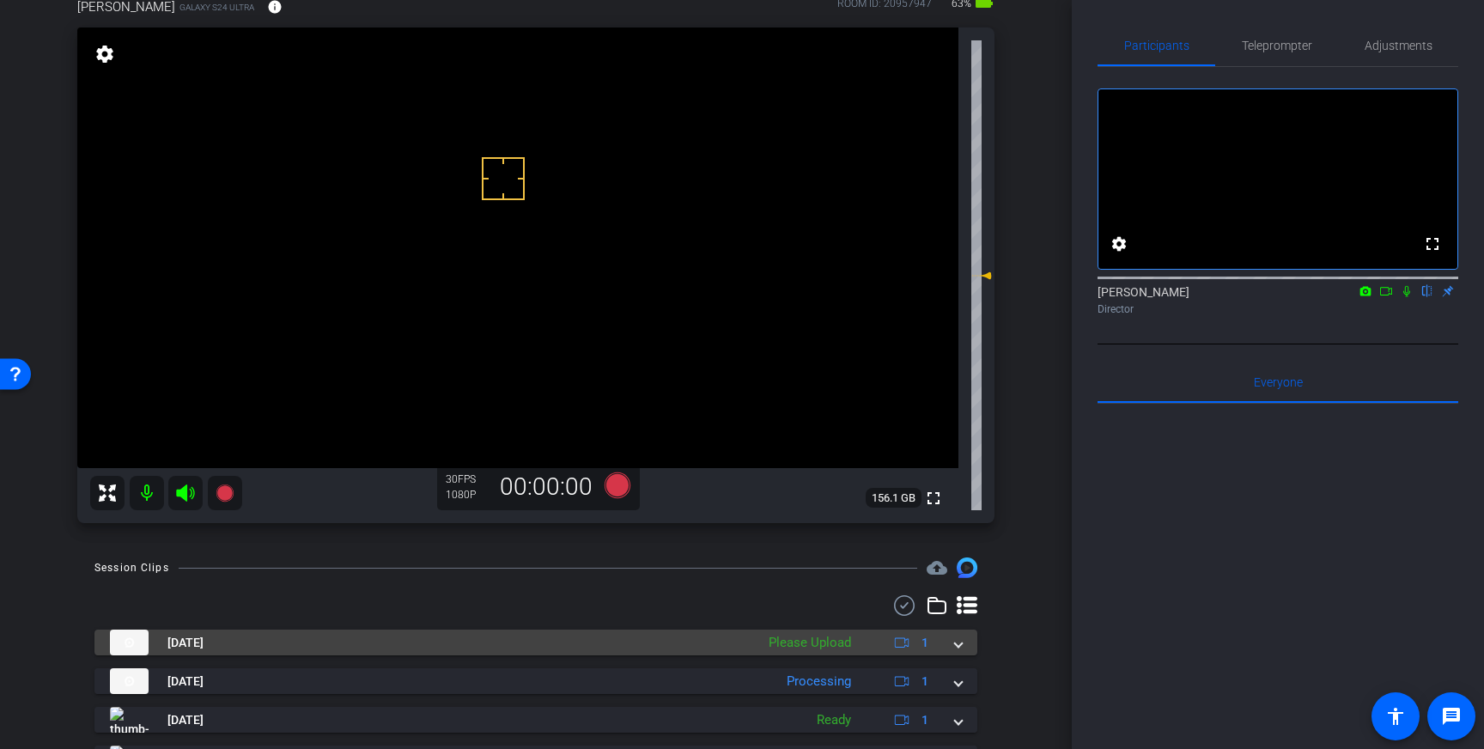
drag, startPoint x: 958, startPoint y: 644, endPoint x: 890, endPoint y: 669, distance: 72.3
click at [958, 644] on span at bounding box center [958, 643] width 7 height 18
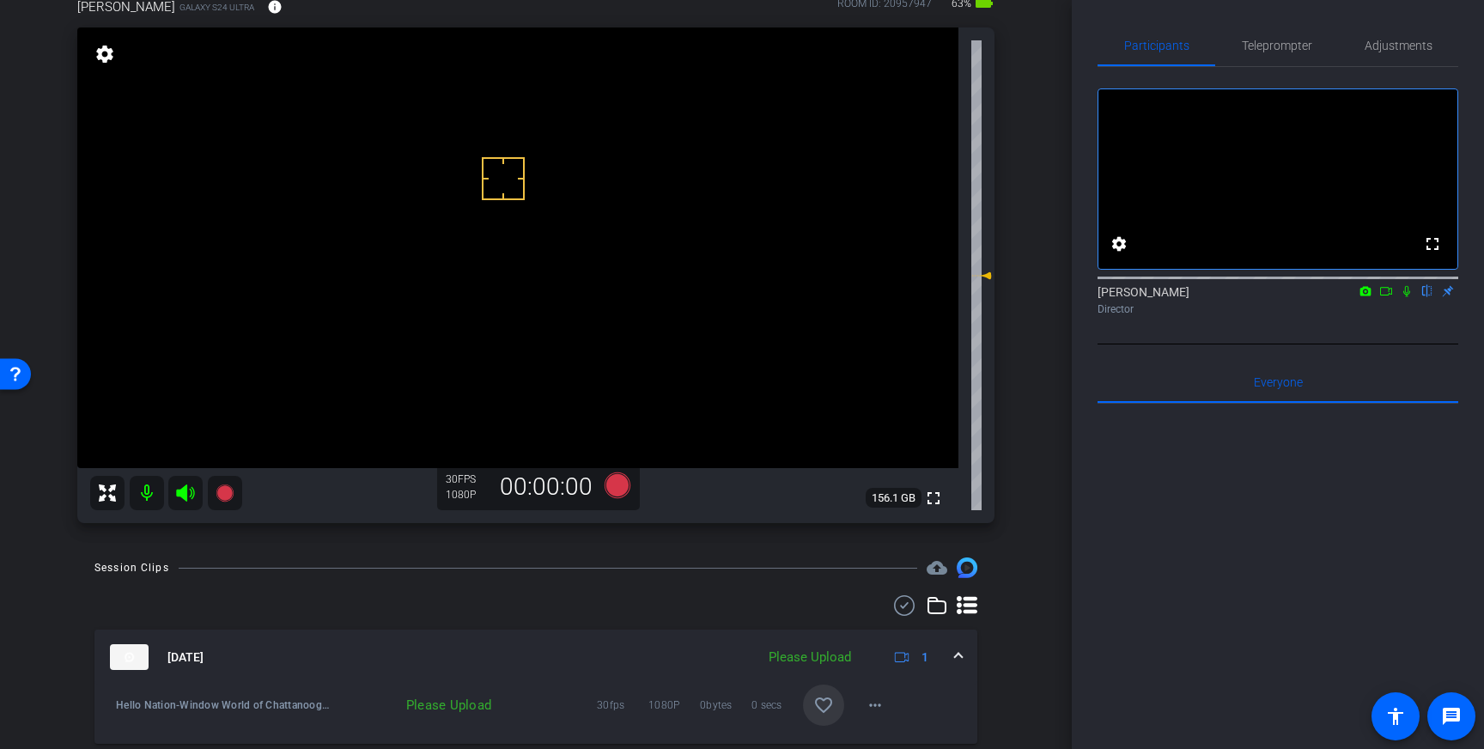
click at [834, 695] on button "favorite_border" at bounding box center [823, 705] width 41 height 41
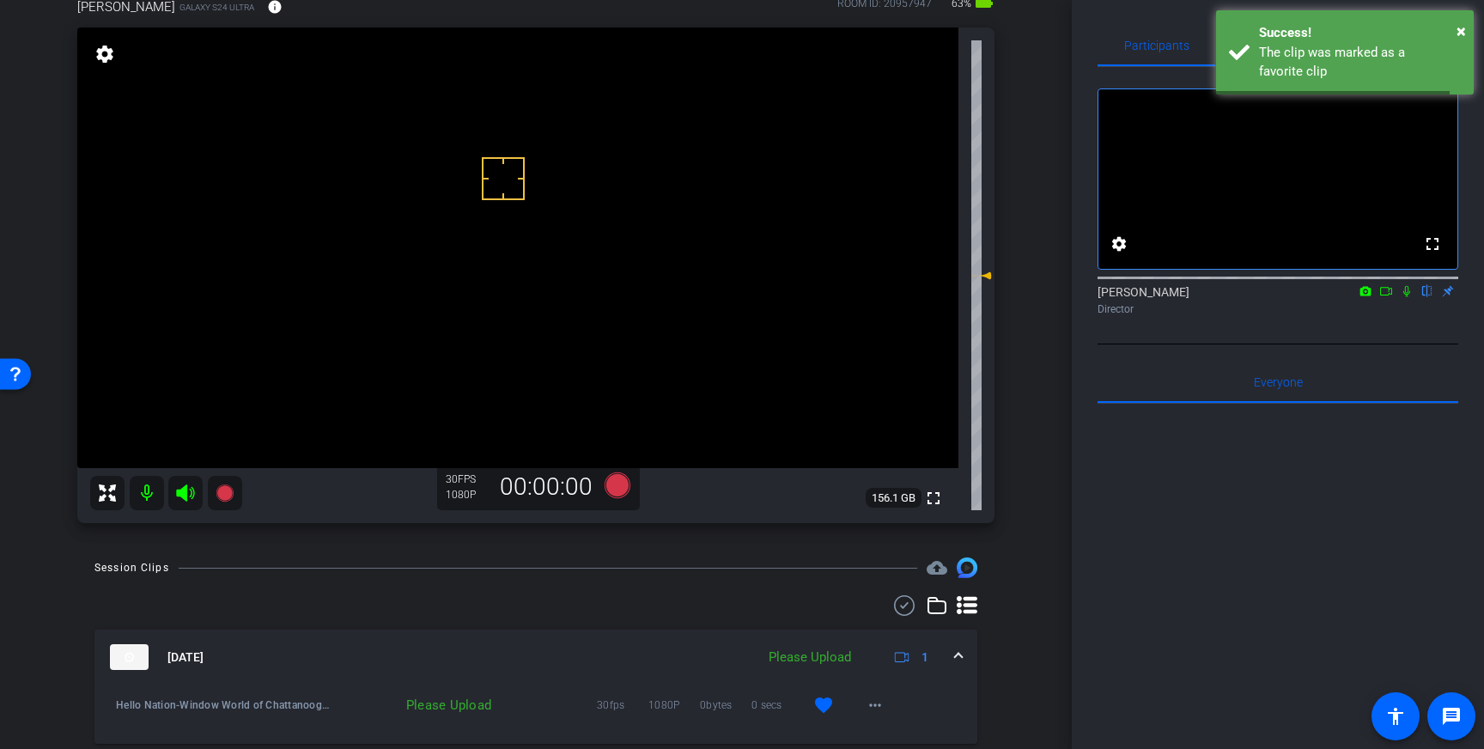
click at [943, 661] on div "[DATE] Please Upload 1" at bounding box center [532, 657] width 845 height 26
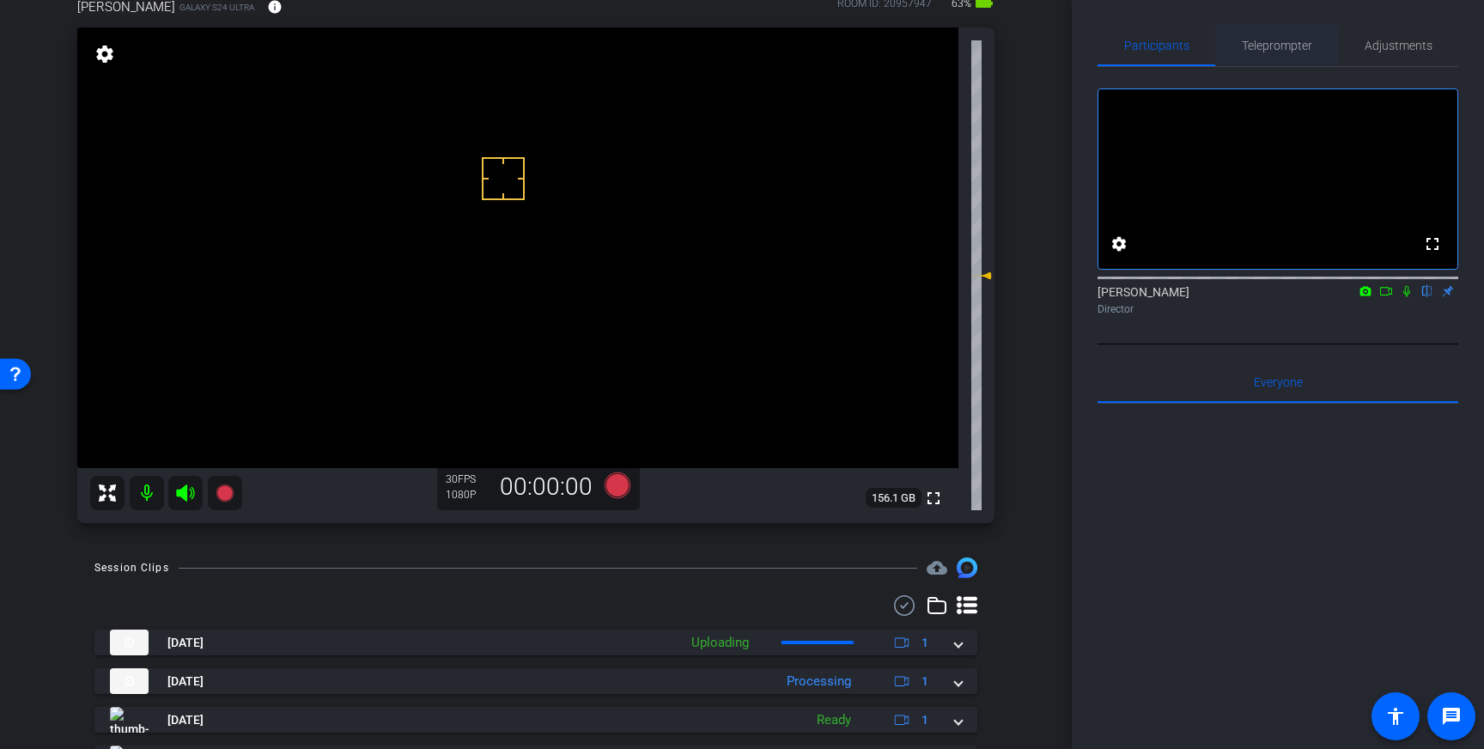
click at [1284, 49] on span "Teleprompter" at bounding box center [1277, 46] width 70 height 12
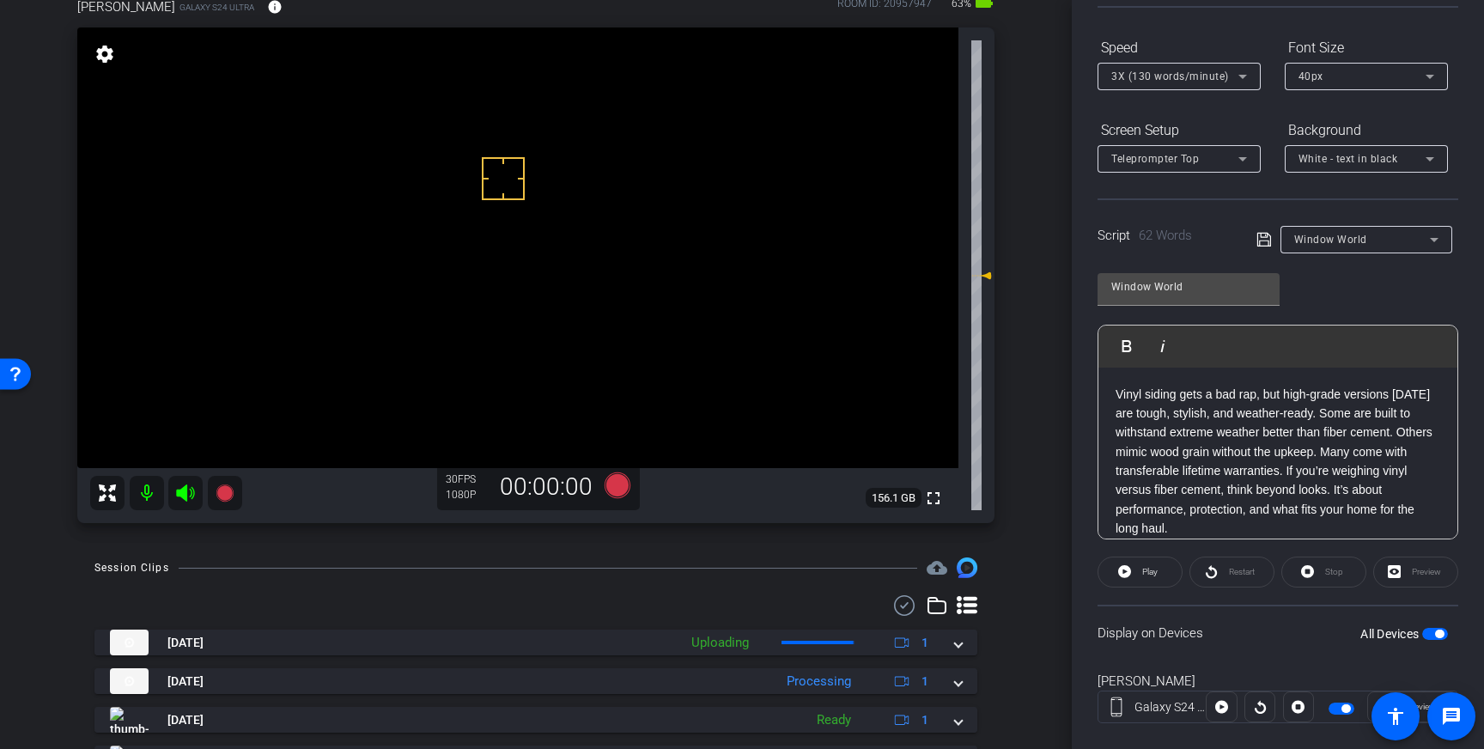
scroll to position [190, 0]
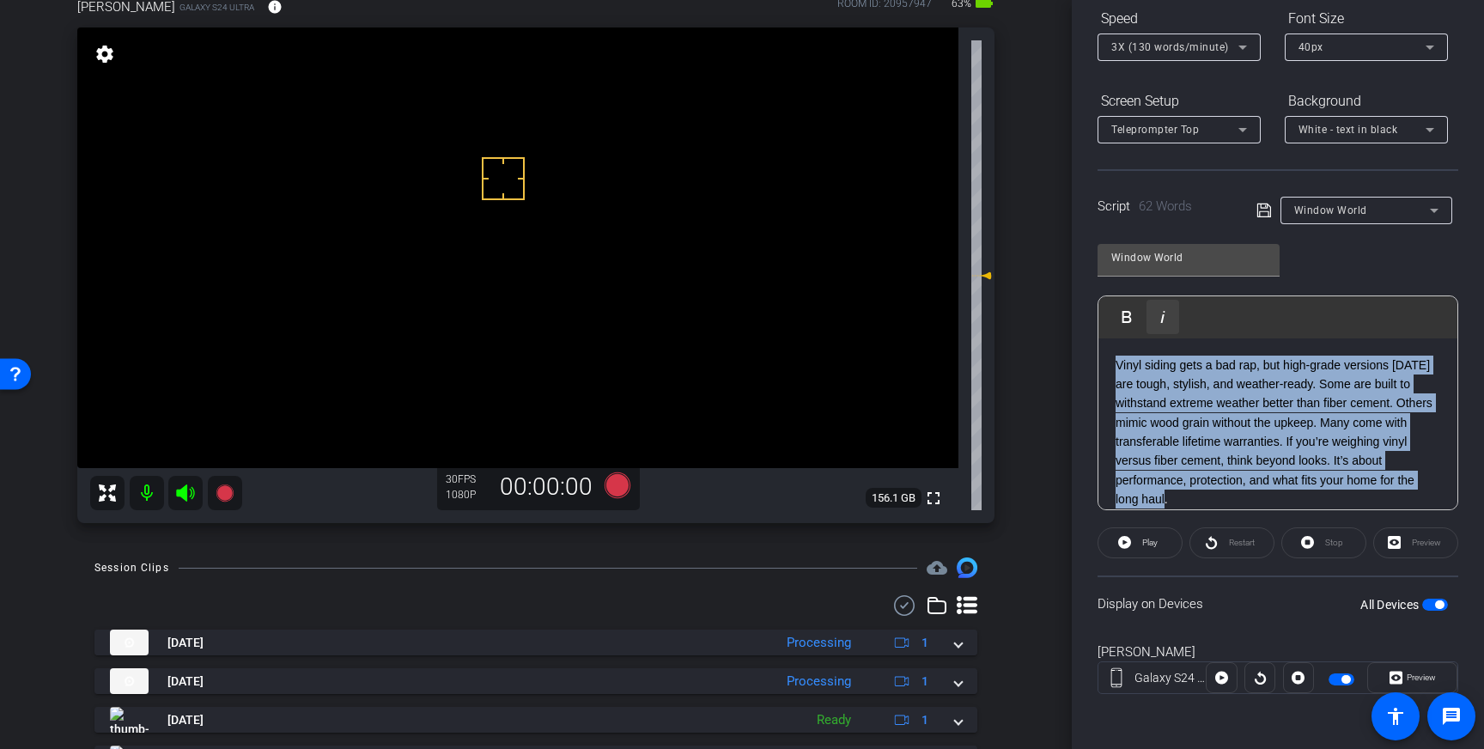
drag, startPoint x: 1176, startPoint y: 497, endPoint x: 1171, endPoint y: 315, distance: 182.2
click at [1114, 357] on div "Vinyl siding gets a bad rap, but high-grade versions [DATE] are tough, stylish,…" at bounding box center [1278, 432] width 359 height 188
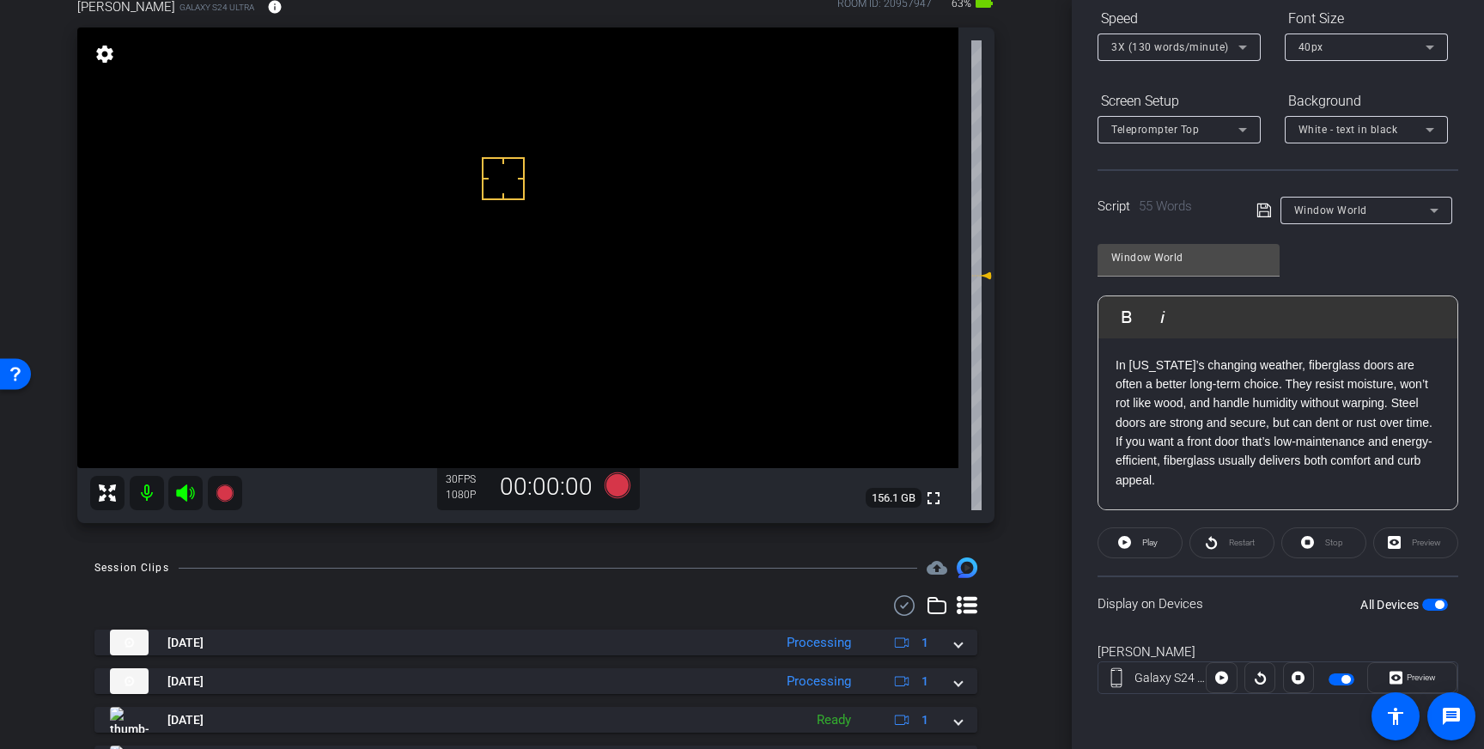
click at [1267, 210] on icon at bounding box center [1264, 210] width 15 height 21
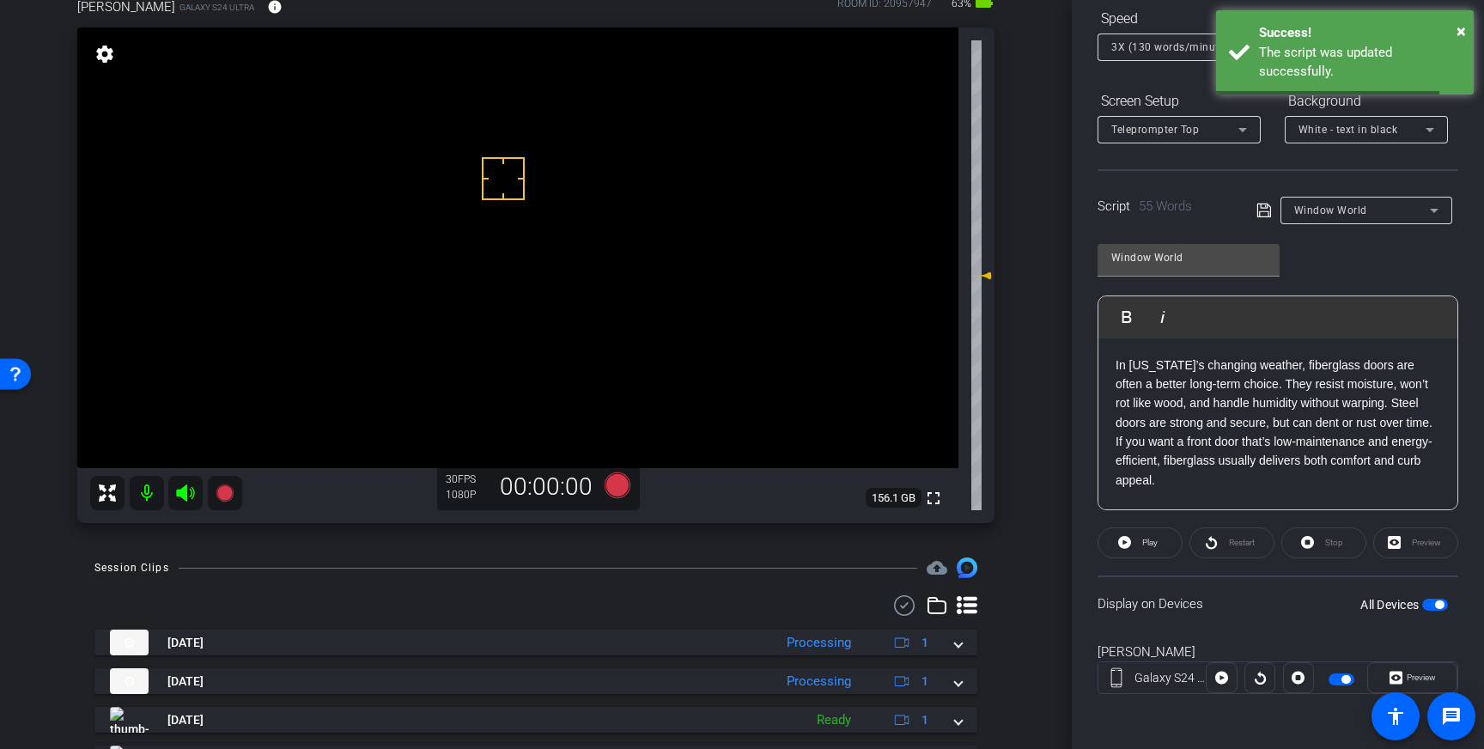
click at [1435, 600] on span "button" at bounding box center [1436, 605] width 26 height 12
drag, startPoint x: 1438, startPoint y: 605, endPoint x: 1414, endPoint y: 469, distance: 137.8
click at [1438, 605] on span "button" at bounding box center [1436, 605] width 26 height 12
click at [1263, 213] on icon at bounding box center [1264, 210] width 15 height 21
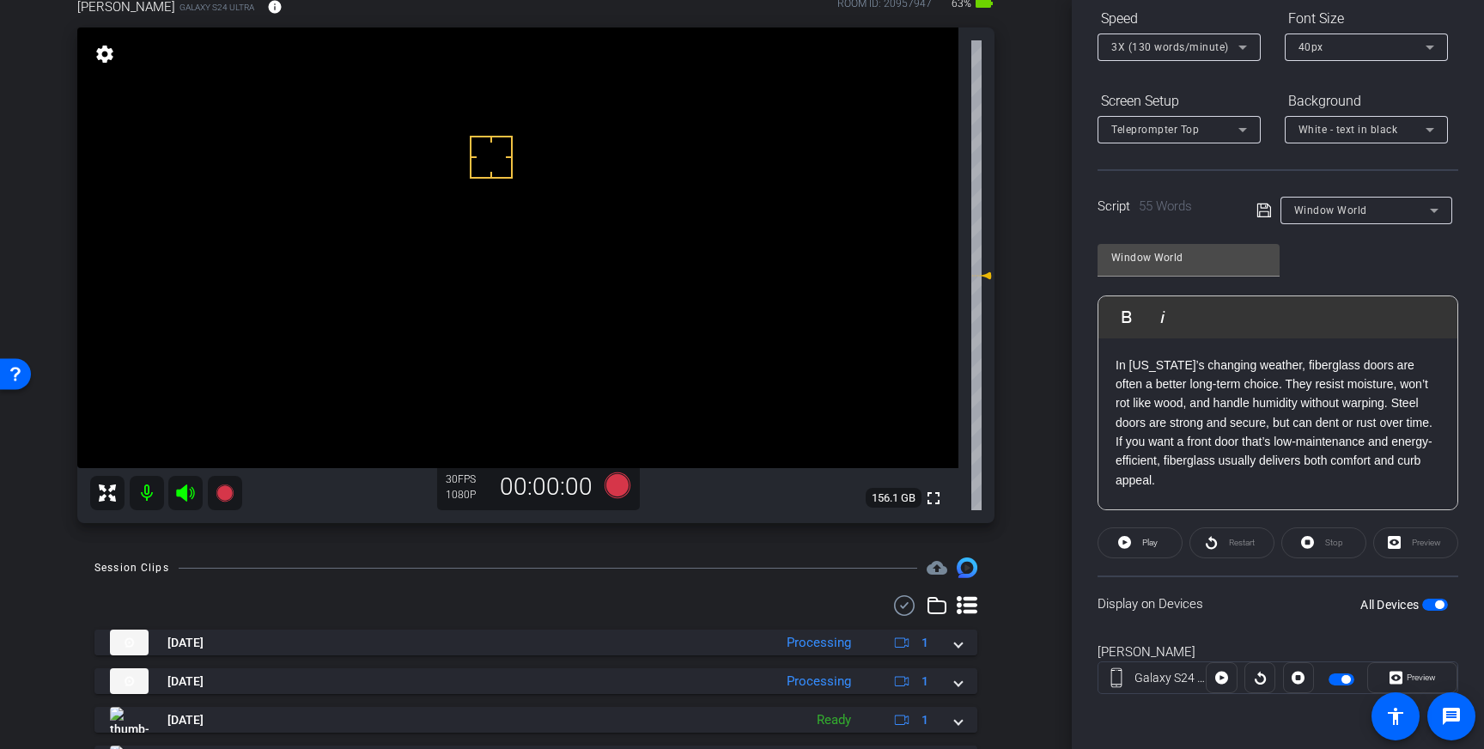
drag, startPoint x: 491, startPoint y: 157, endPoint x: 476, endPoint y: 154, distance: 15.8
click at [614, 483] on icon at bounding box center [618, 485] width 26 height 26
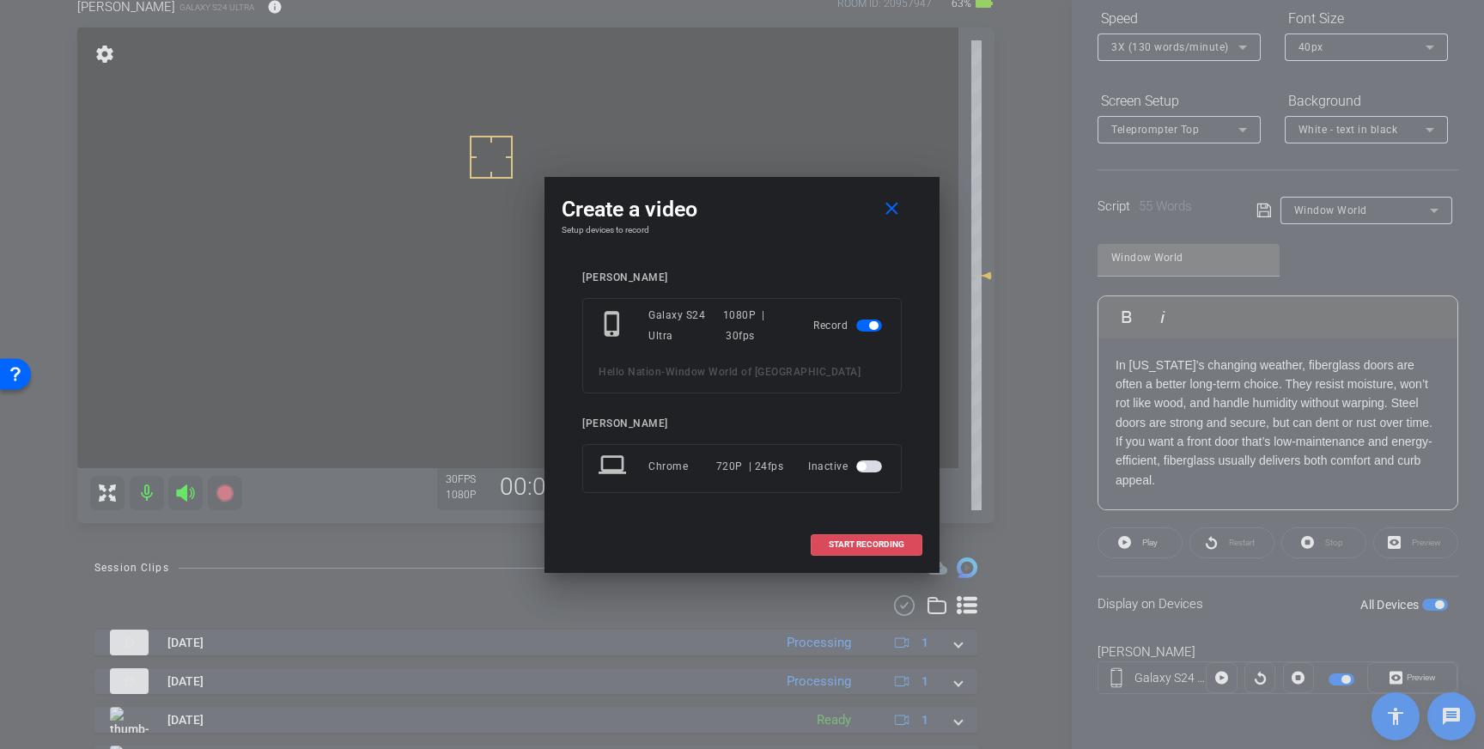
drag, startPoint x: 863, startPoint y: 544, endPoint x: 1058, endPoint y: 449, distance: 216.7
click at [863, 544] on span "START RECORDING" at bounding box center [867, 544] width 76 height 9
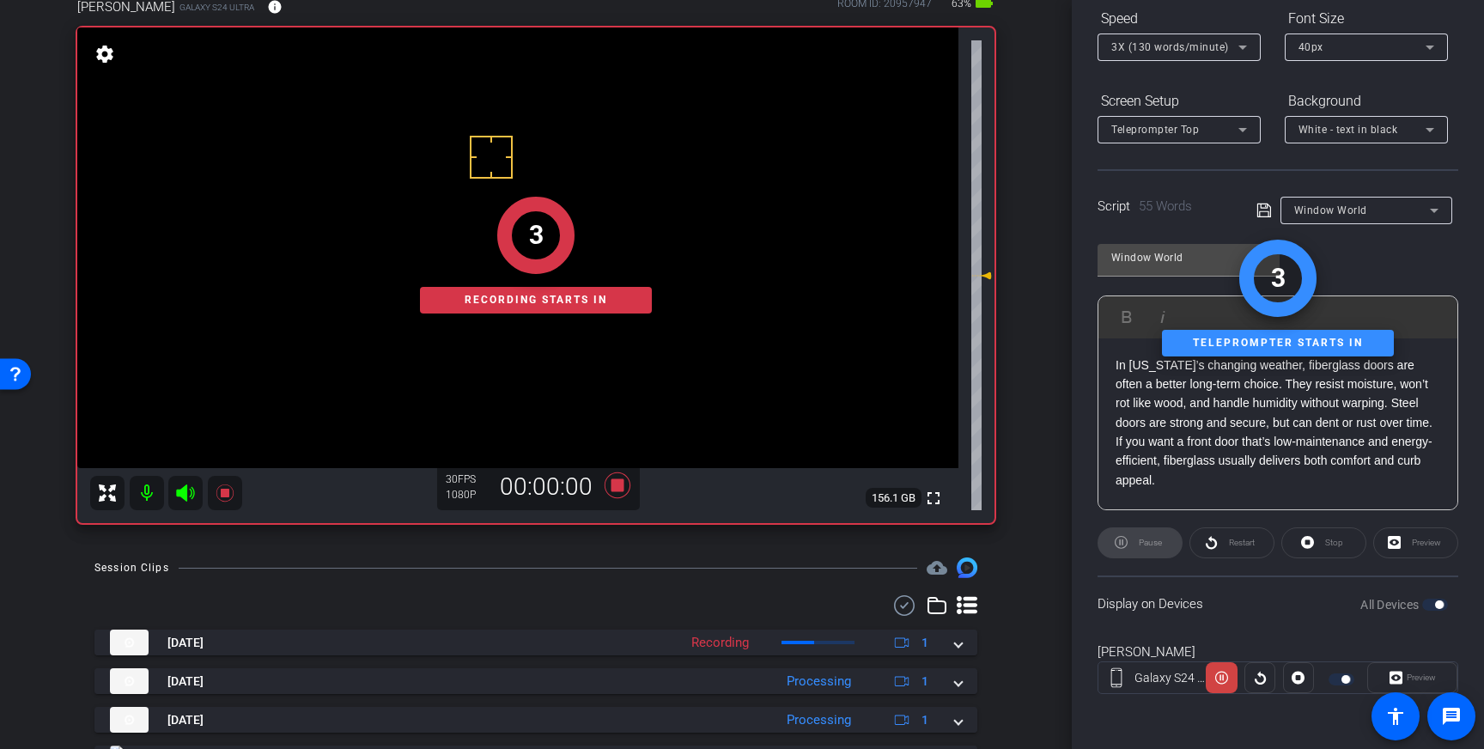
scroll to position [0, 0]
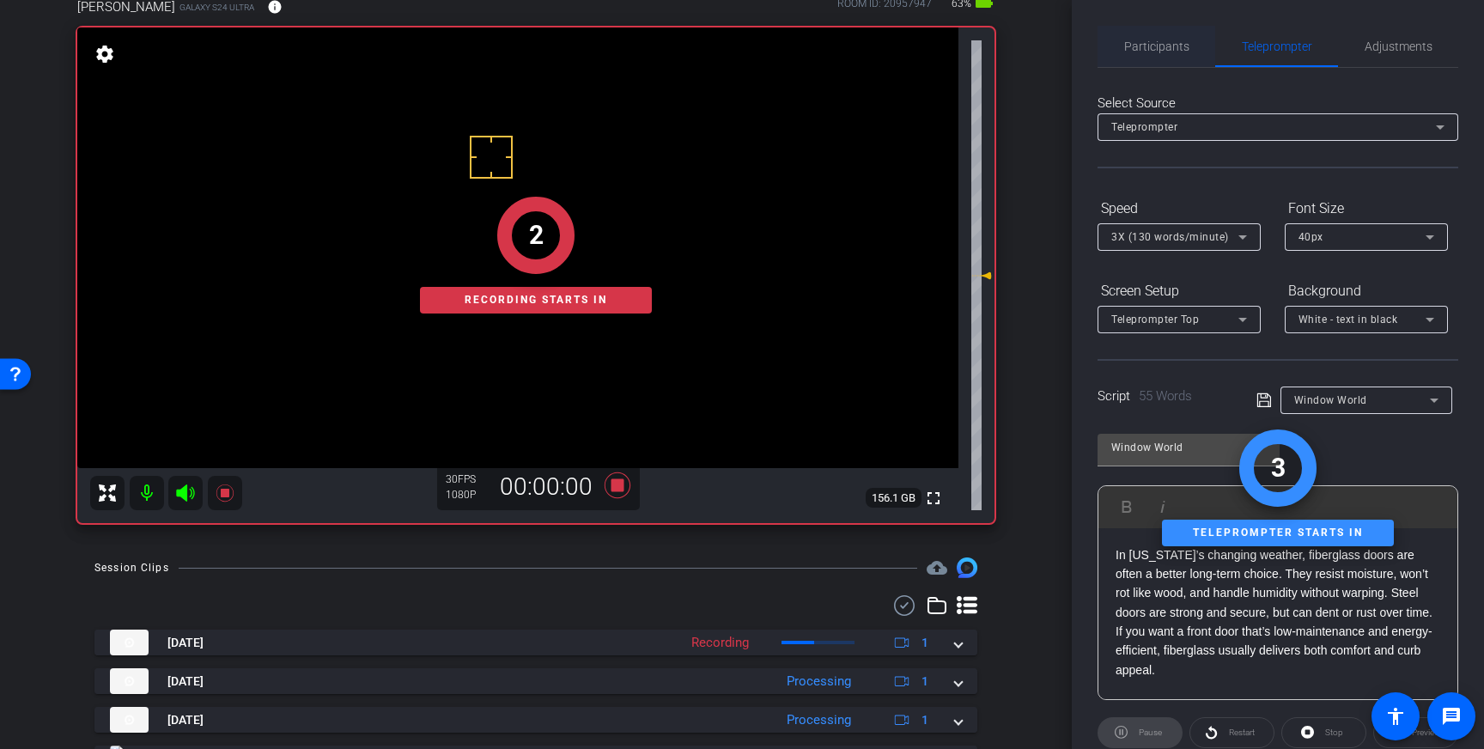
click at [1186, 58] on span "Participants" at bounding box center [1156, 46] width 65 height 41
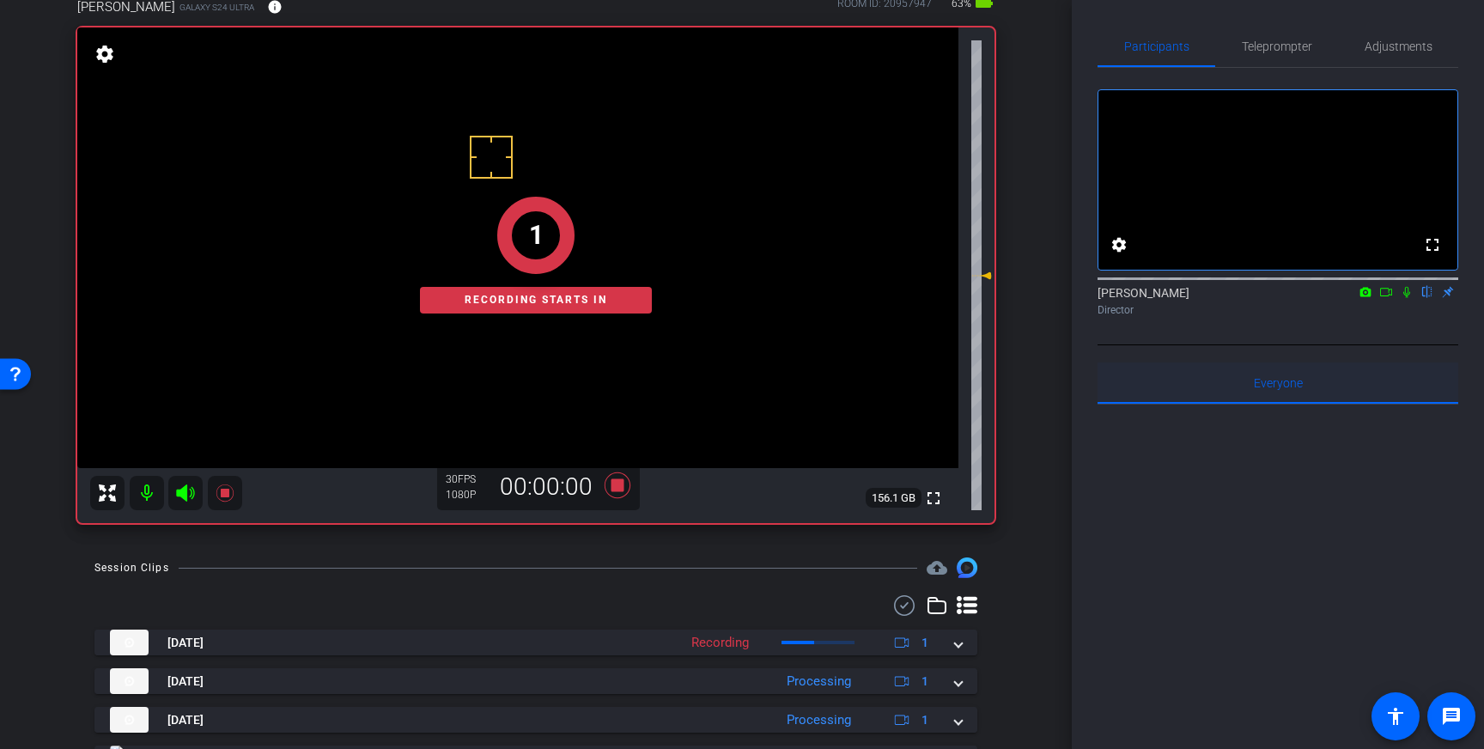
drag, startPoint x: 1410, startPoint y: 314, endPoint x: 1414, endPoint y: 397, distance: 82.6
click at [1410, 298] on icon at bounding box center [1407, 292] width 14 height 12
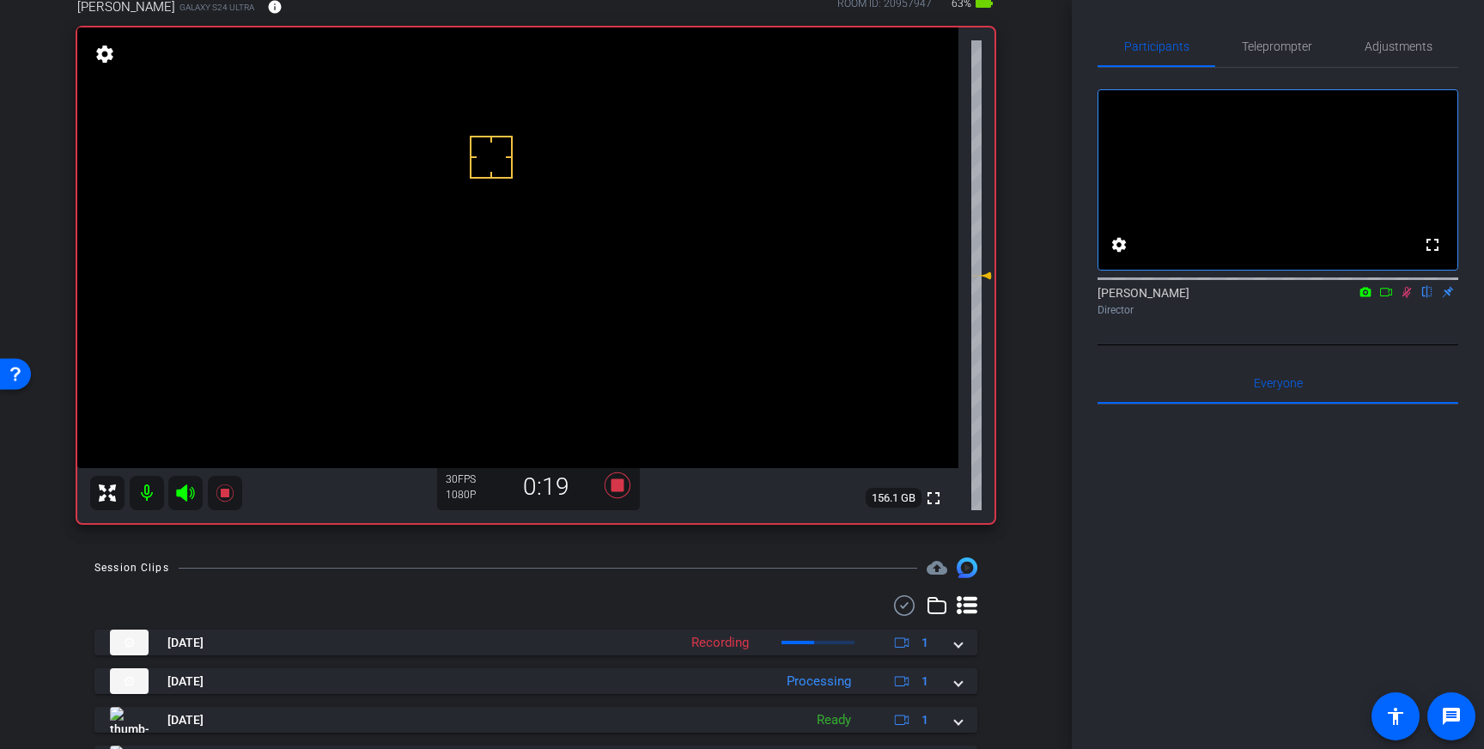
click at [1410, 298] on icon at bounding box center [1407, 292] width 9 height 11
click at [605, 477] on icon at bounding box center [617, 485] width 41 height 31
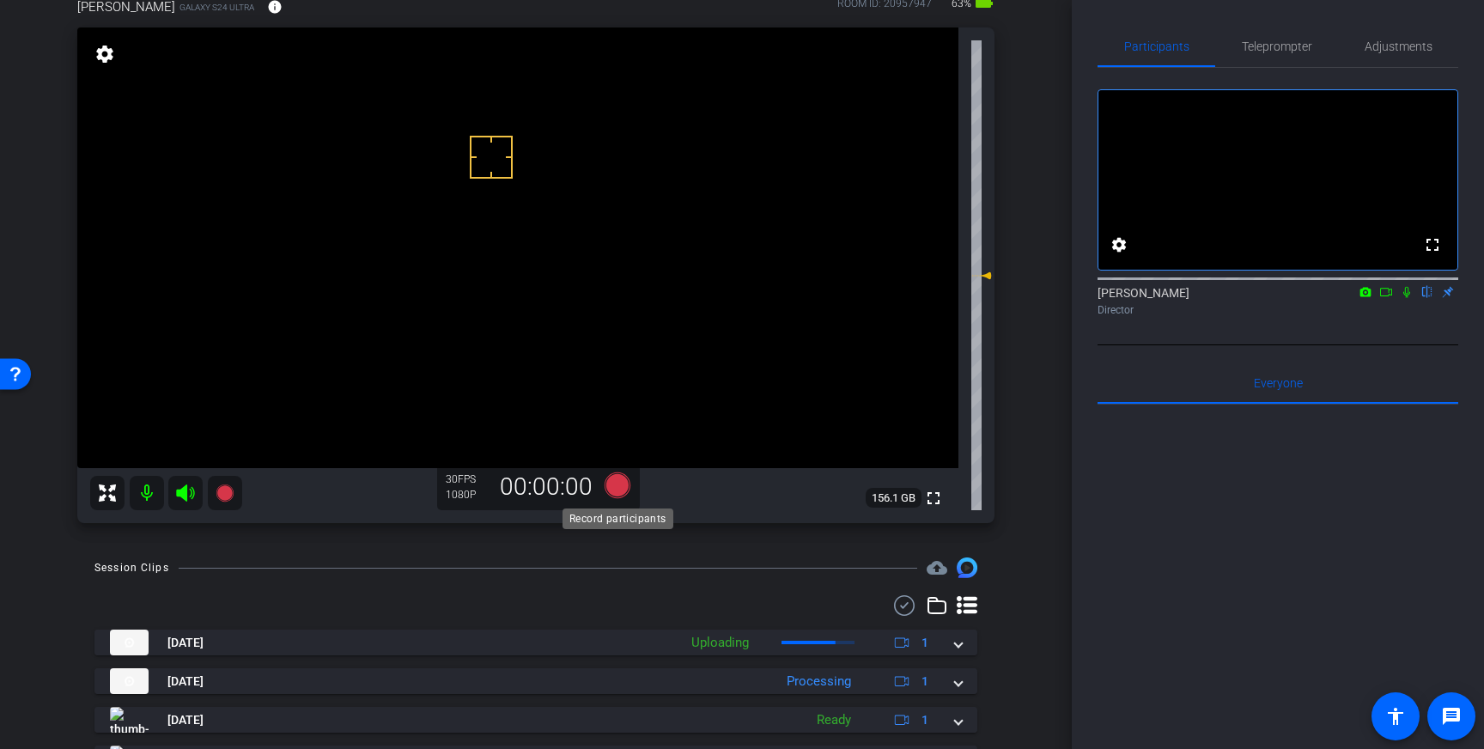
click at [615, 488] on icon at bounding box center [618, 485] width 26 height 26
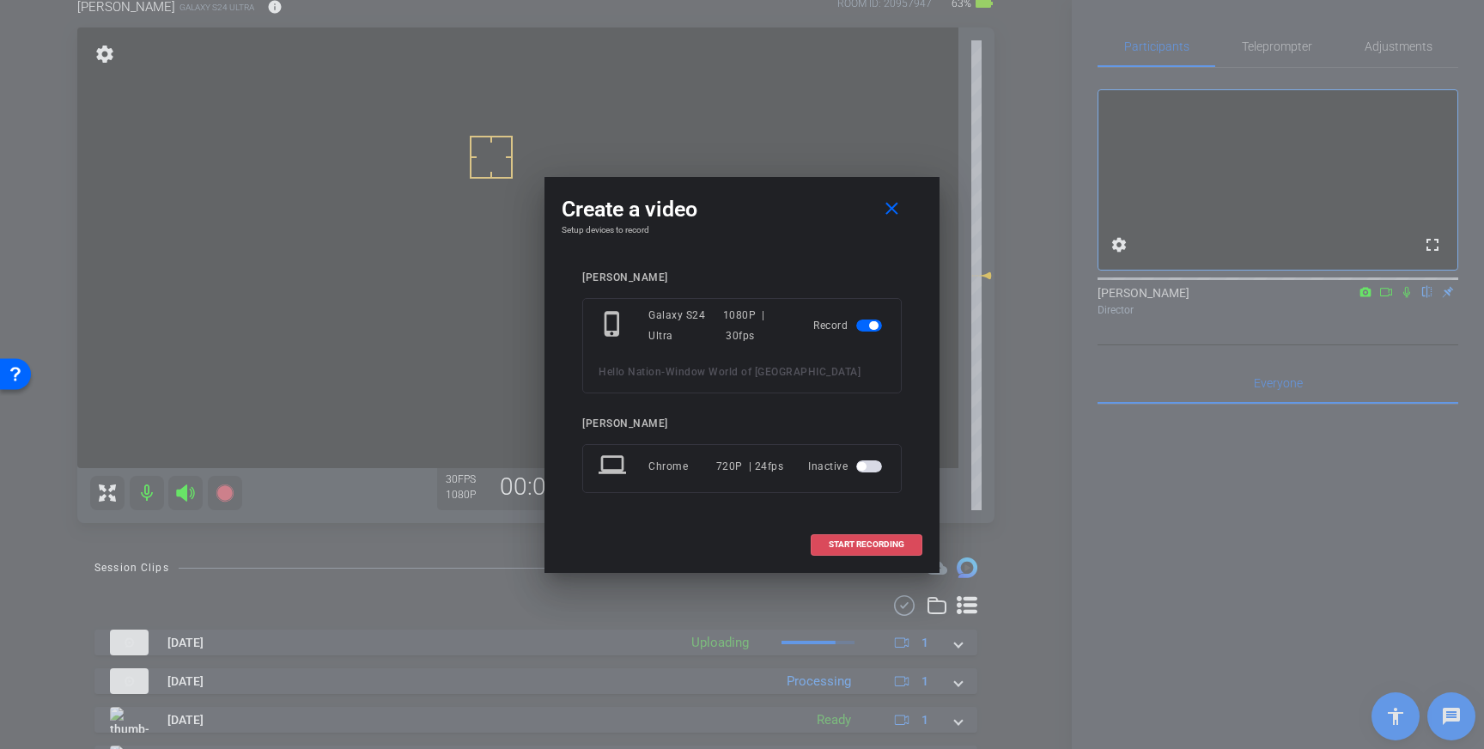
drag, startPoint x: 829, startPoint y: 553, endPoint x: 838, endPoint y: 552, distance: 9.6
click at [835, 552] on span at bounding box center [867, 544] width 110 height 41
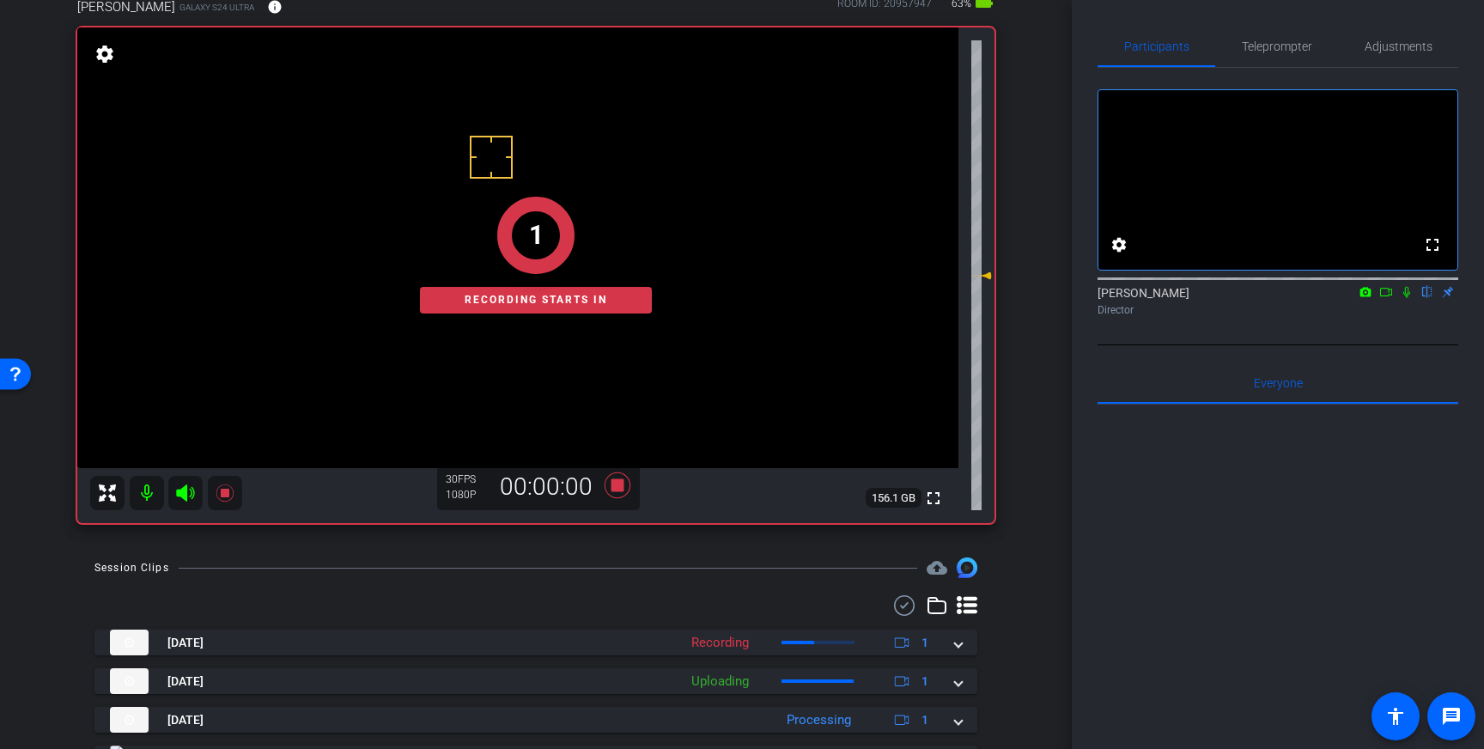
click at [1408, 298] on icon at bounding box center [1407, 292] width 7 height 11
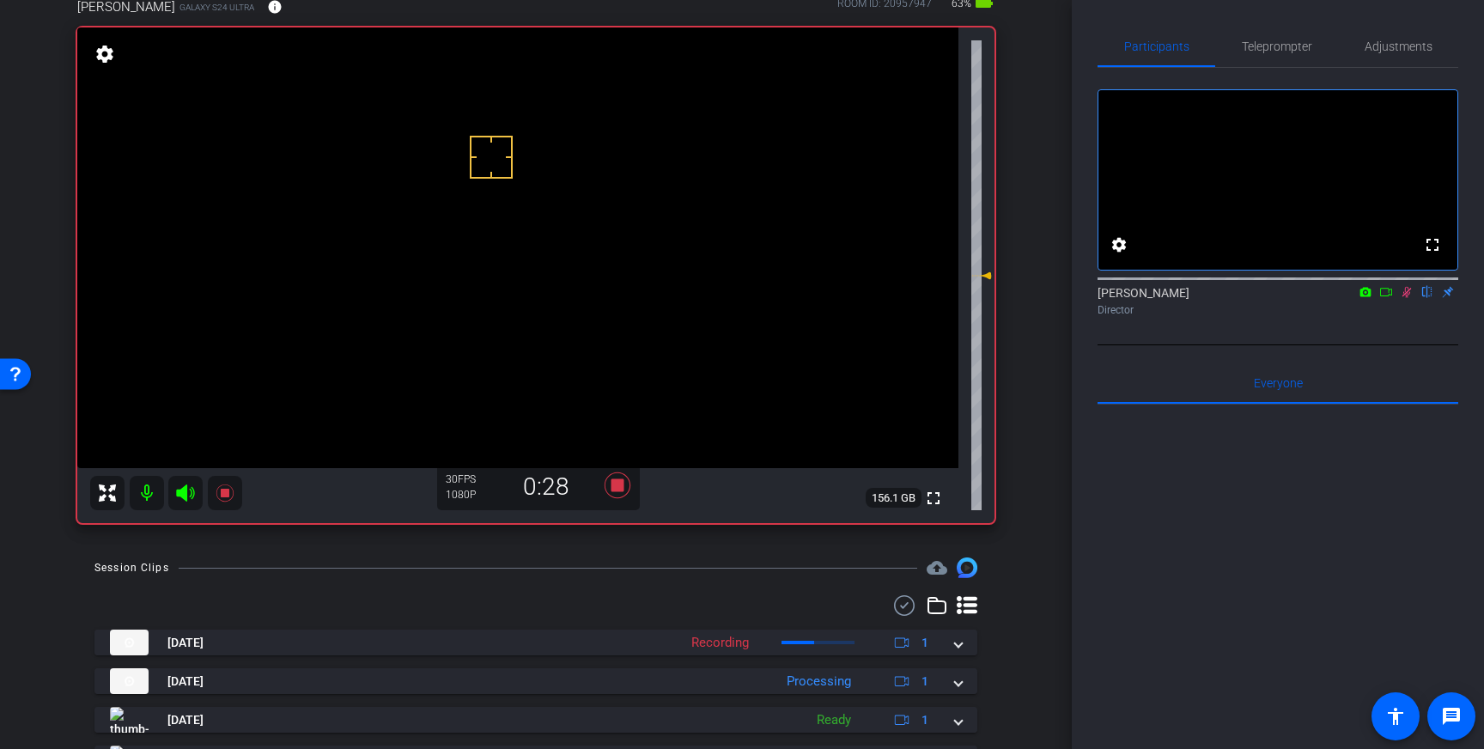
click at [1406, 298] on icon at bounding box center [1407, 292] width 14 height 12
click at [622, 482] on icon at bounding box center [618, 485] width 26 height 26
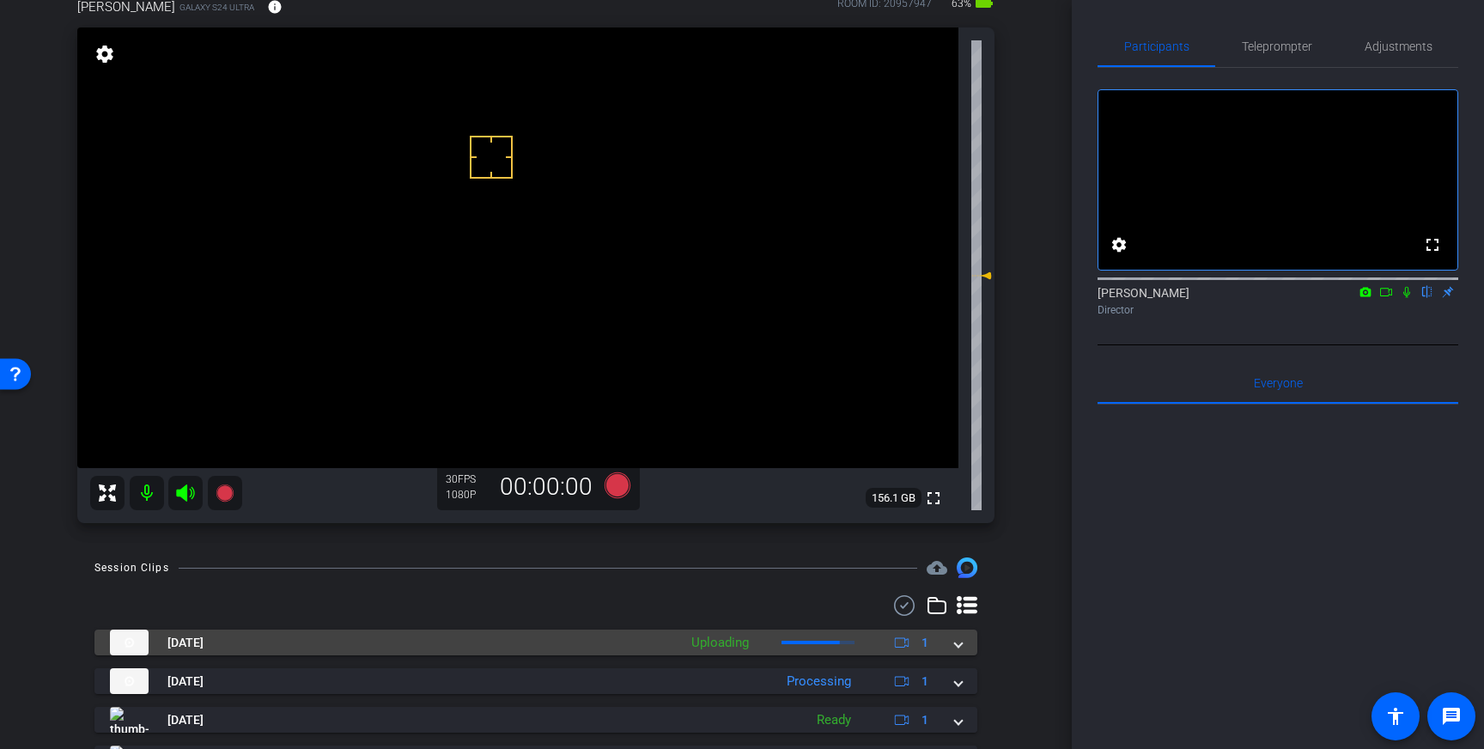
click at [960, 642] on span at bounding box center [958, 643] width 7 height 18
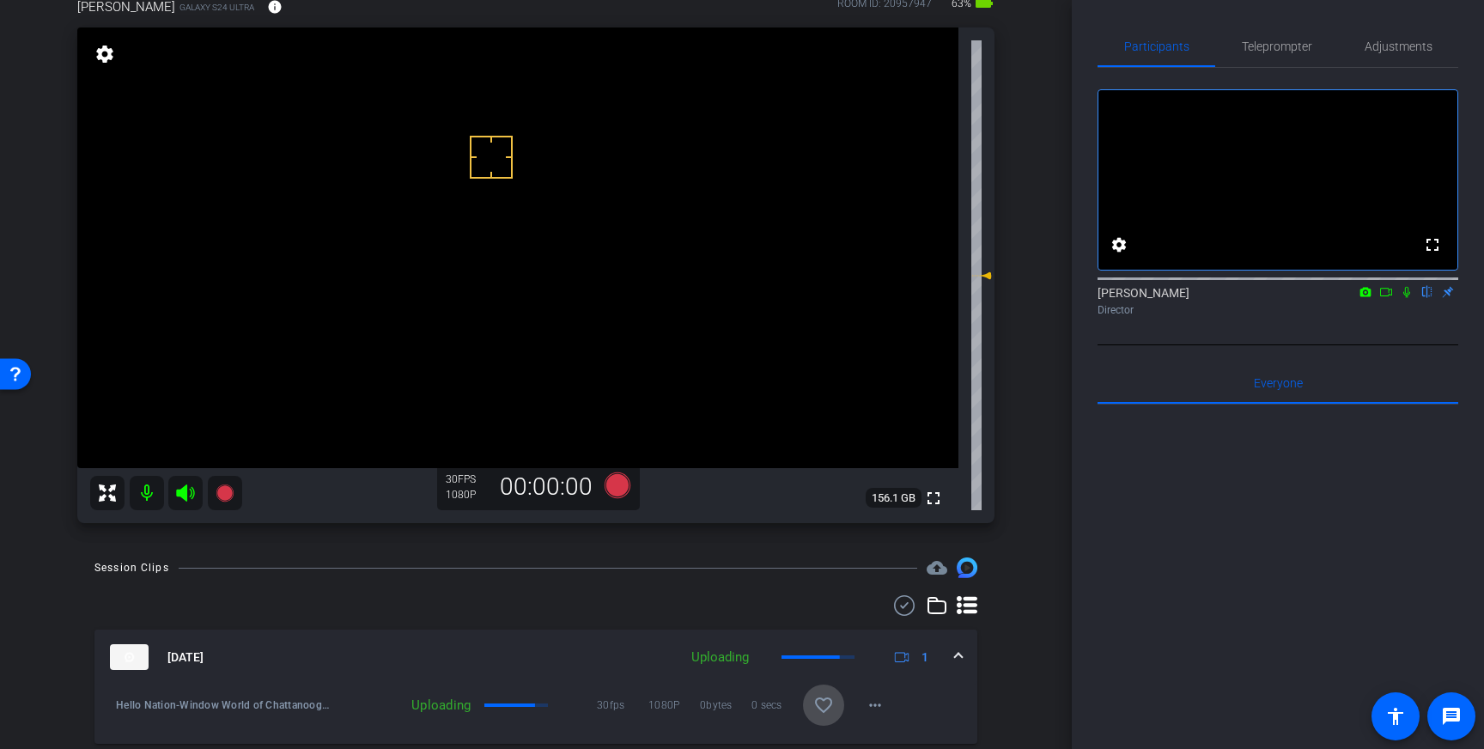
click at [832, 700] on mat-icon "favorite_border" at bounding box center [824, 705] width 21 height 21
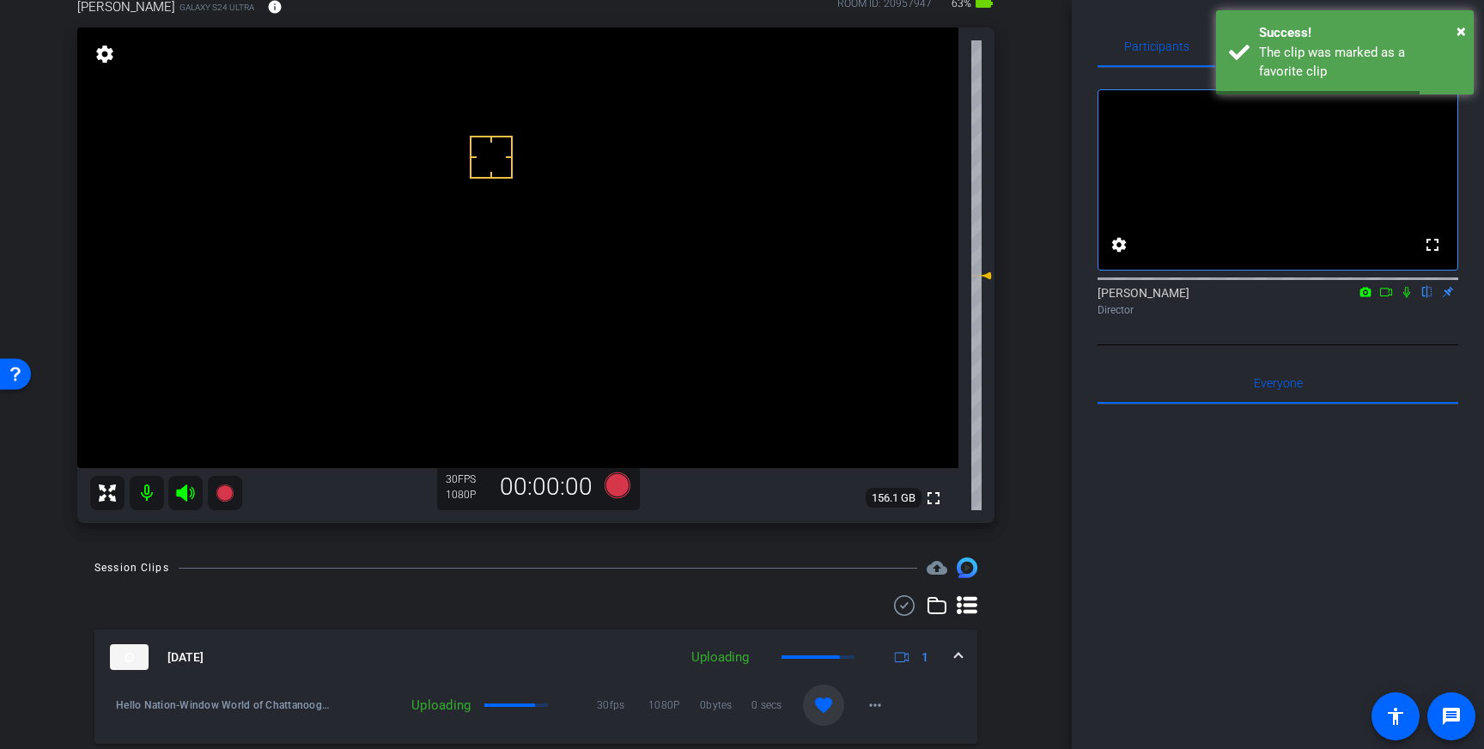
click at [960, 658] on span at bounding box center [958, 658] width 7 height 18
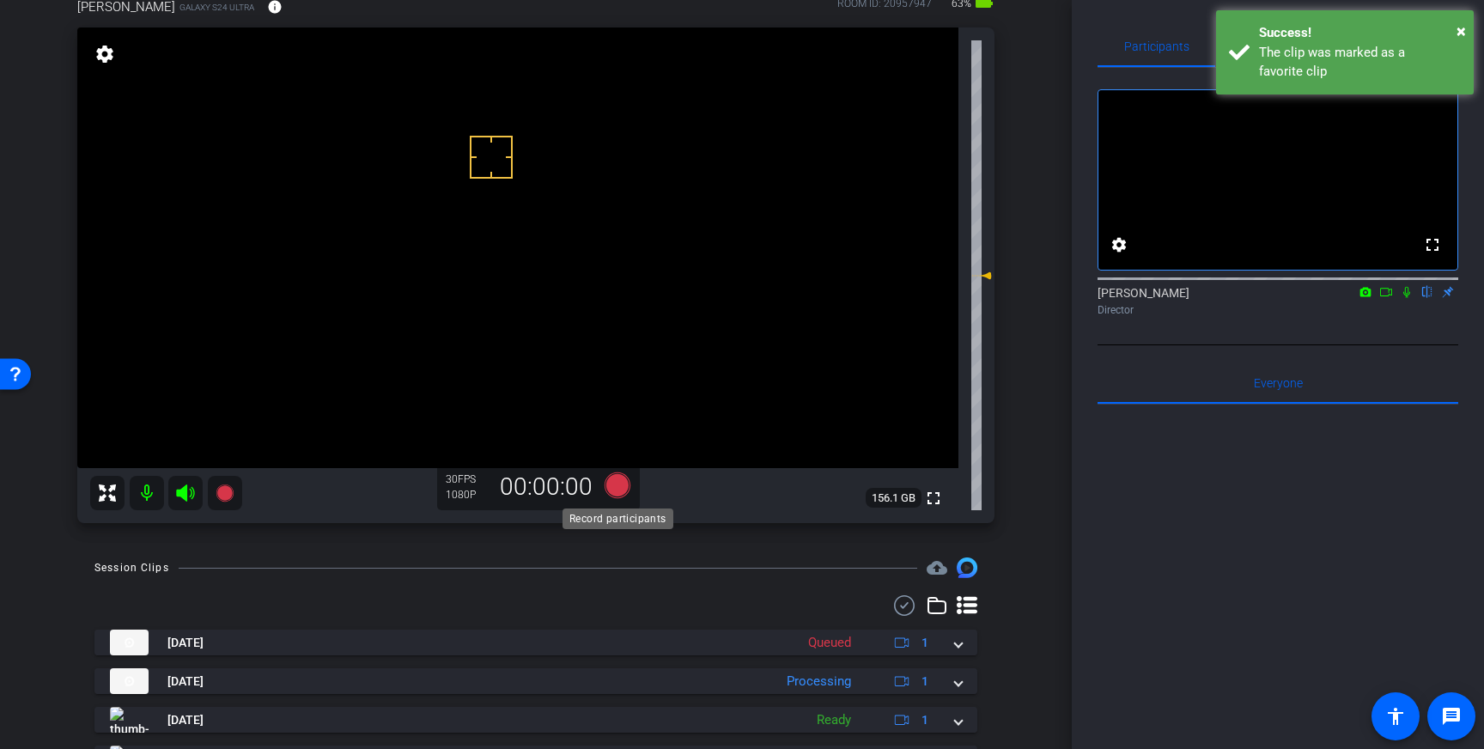
click at [620, 493] on icon at bounding box center [618, 485] width 26 height 26
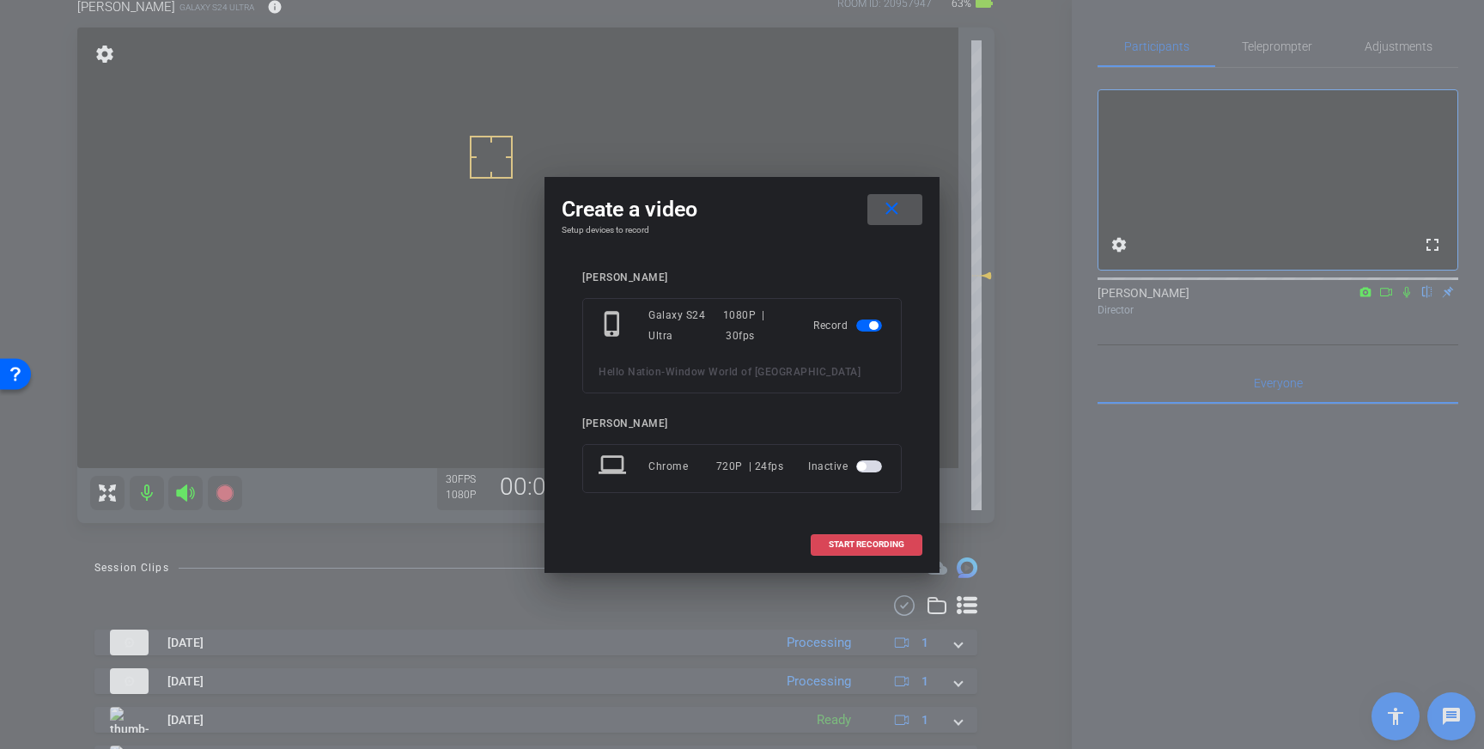
click at [868, 545] on span "START RECORDING" at bounding box center [867, 544] width 76 height 9
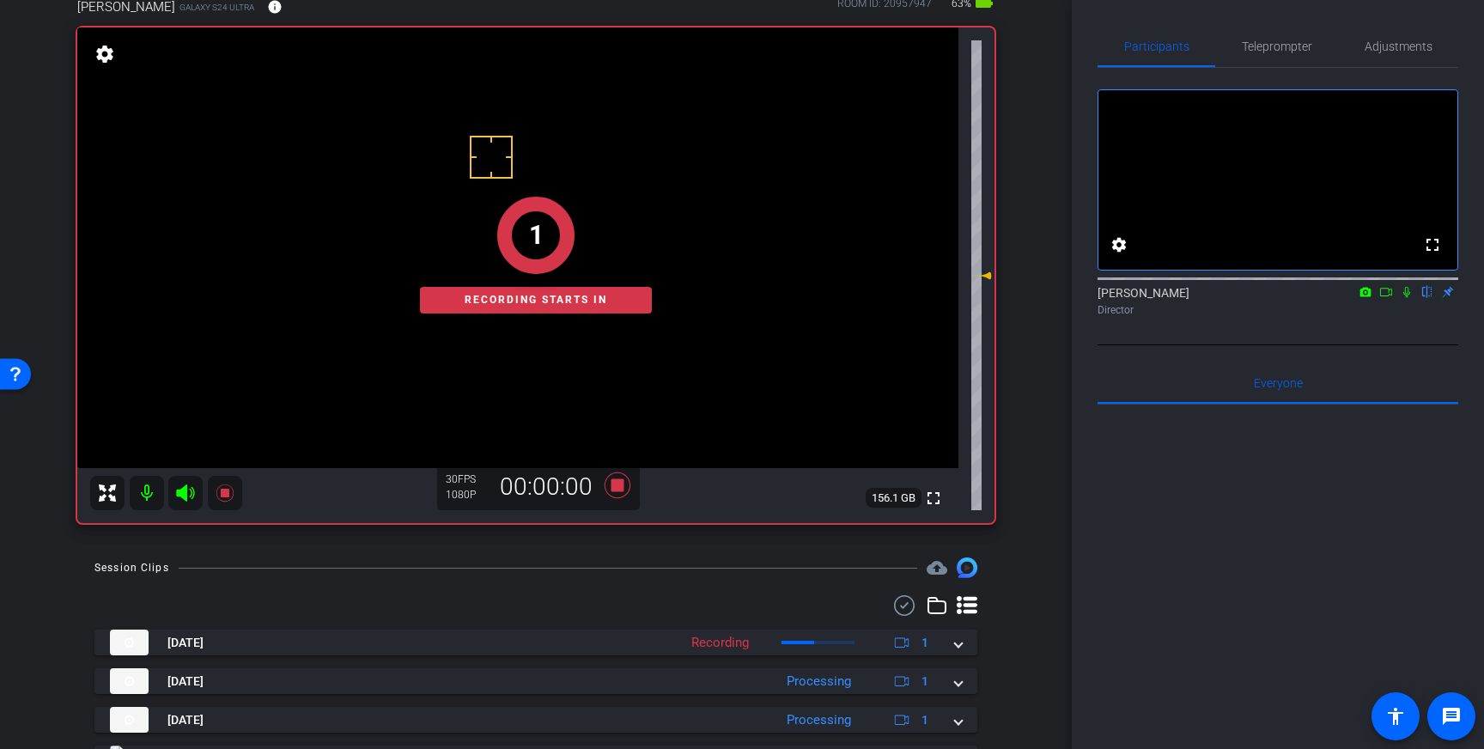
drag, startPoint x: 1410, startPoint y: 314, endPoint x: 1412, endPoint y: 325, distance: 11.5
click at [1410, 298] on icon at bounding box center [1407, 292] width 14 height 12
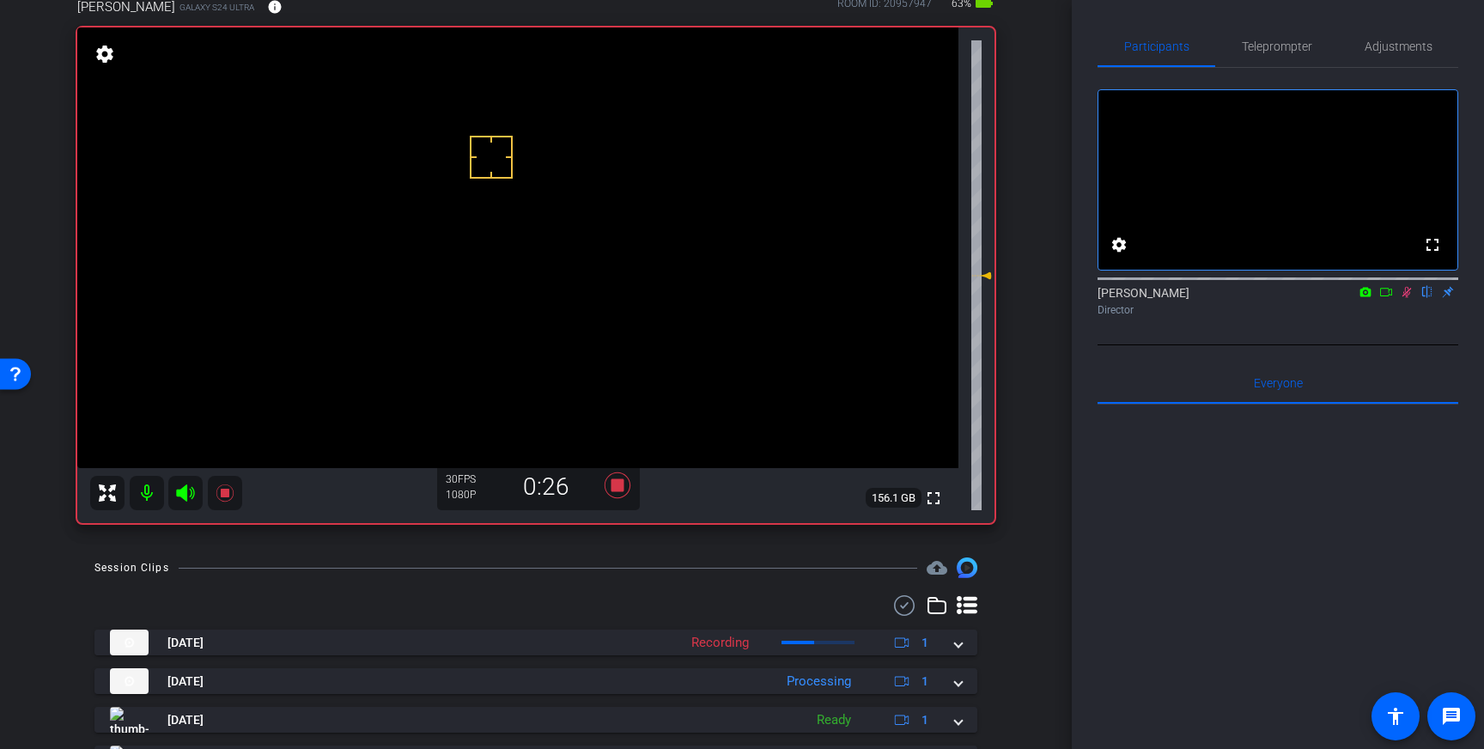
click at [1408, 298] on icon at bounding box center [1407, 292] width 9 height 11
click at [608, 491] on icon at bounding box center [617, 485] width 41 height 31
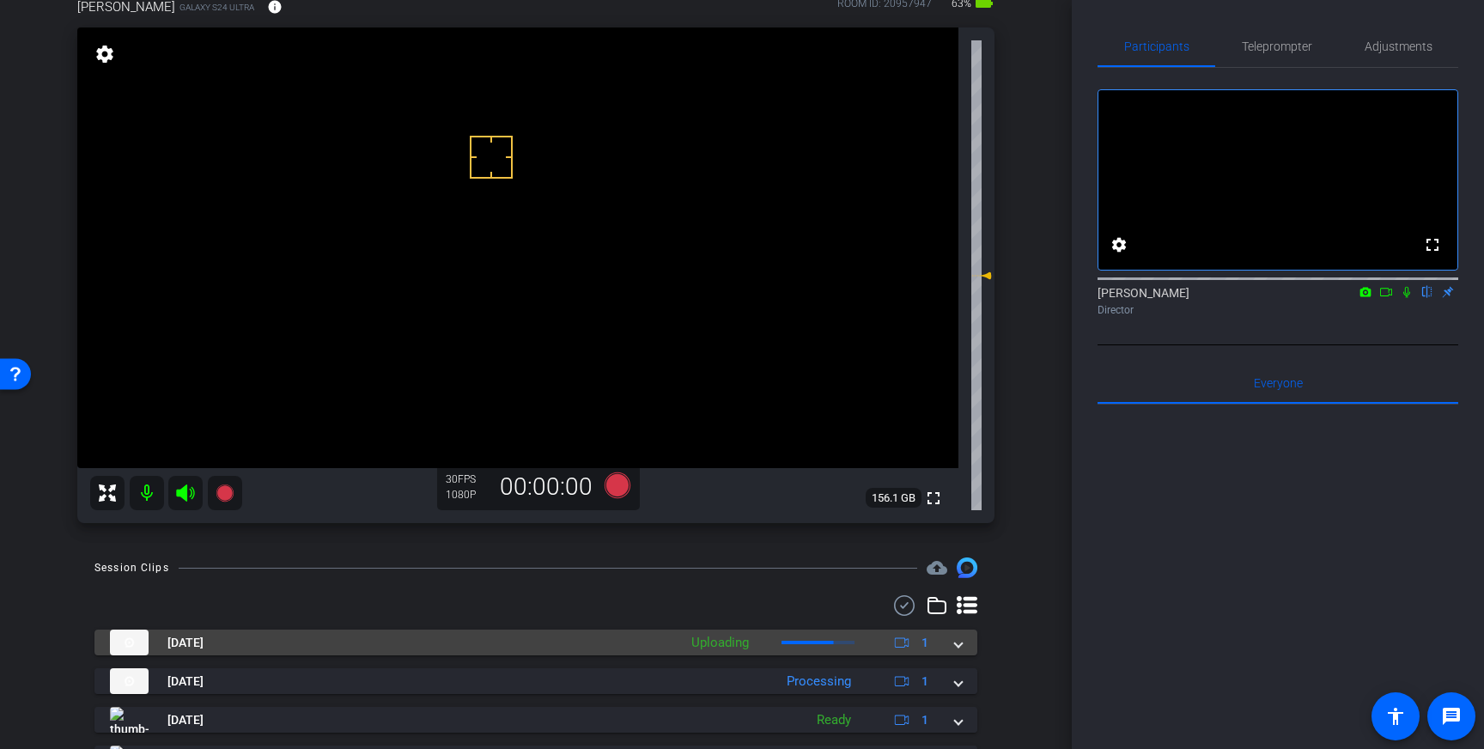
click at [962, 643] on span at bounding box center [958, 643] width 7 height 18
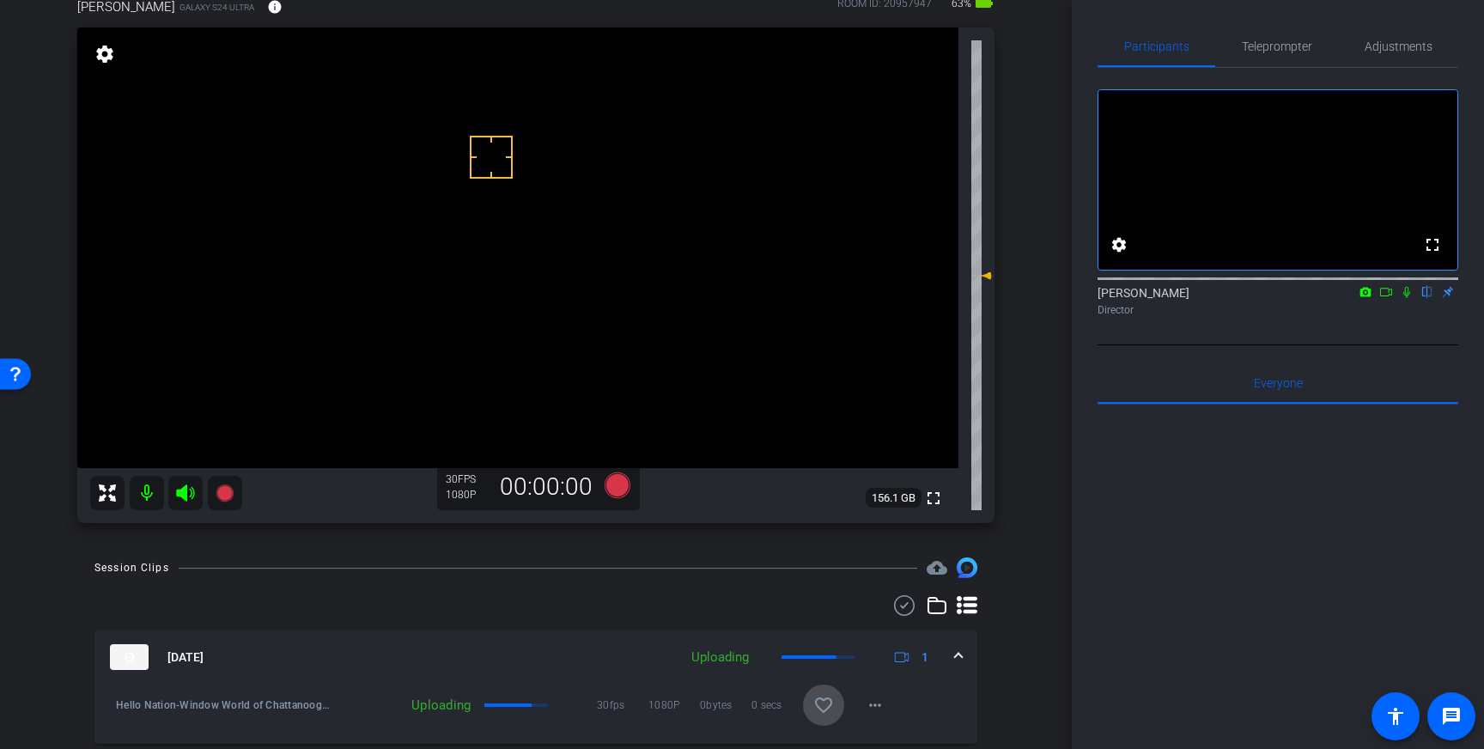
click at [827, 707] on mat-icon "favorite_border" at bounding box center [824, 705] width 21 height 21
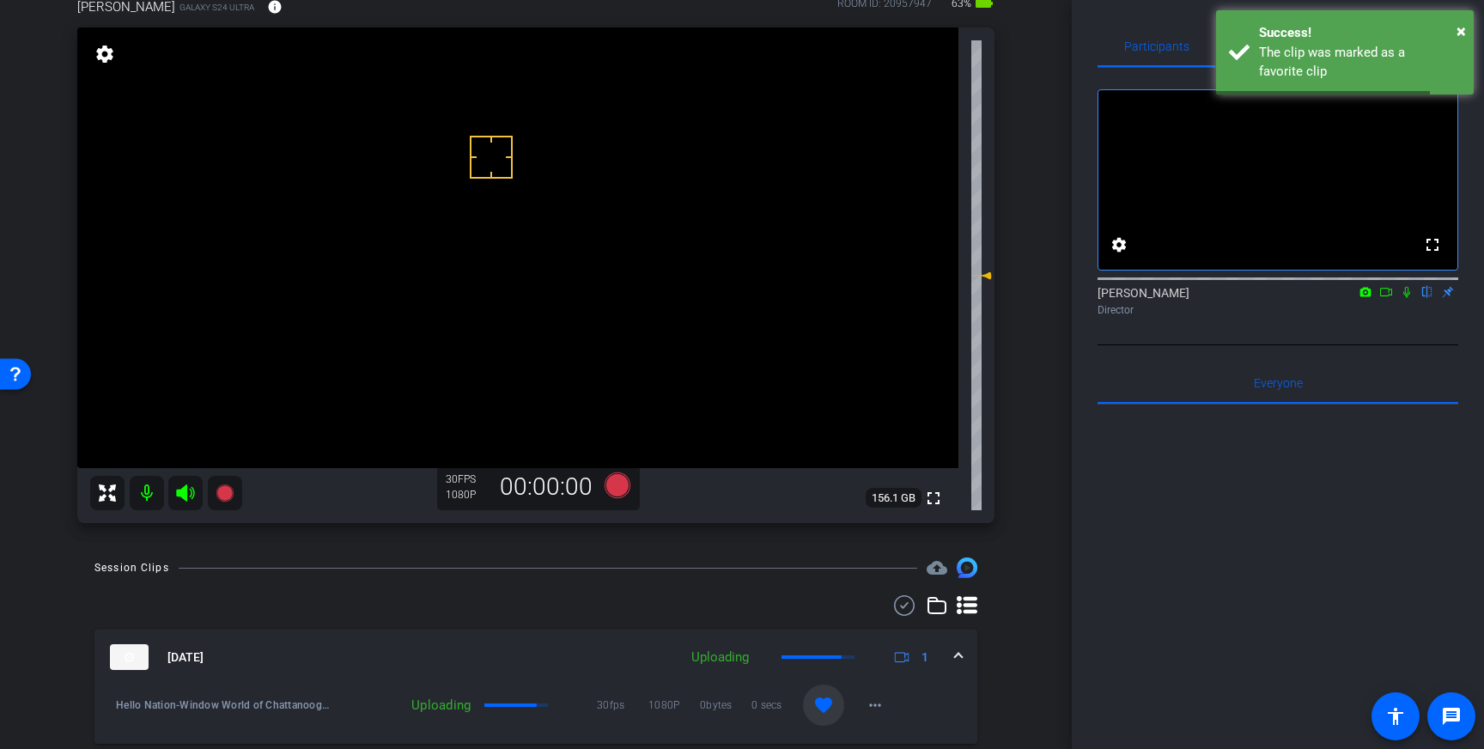
click at [952, 648] on div "[DATE] Uploading 1" at bounding box center [532, 657] width 845 height 26
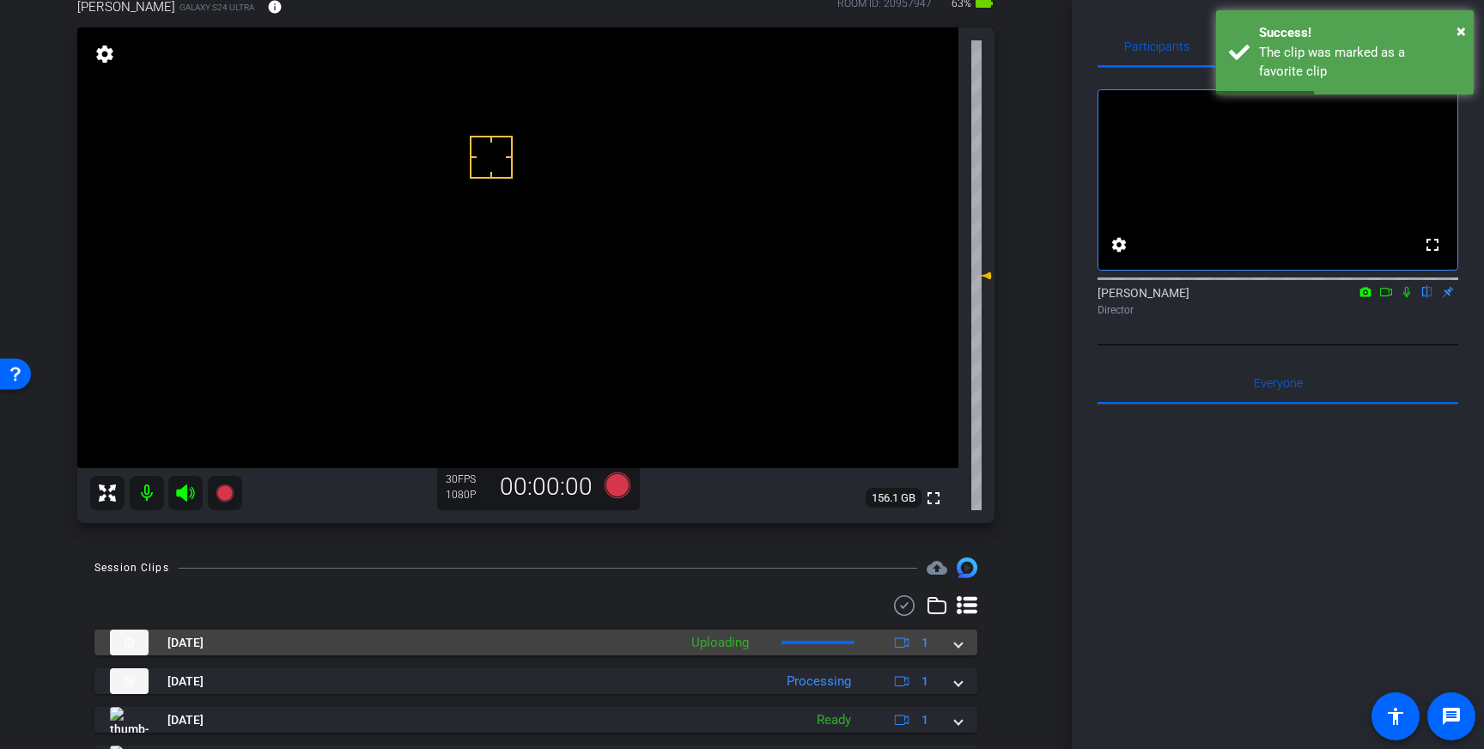
click at [960, 650] on span at bounding box center [958, 643] width 7 height 18
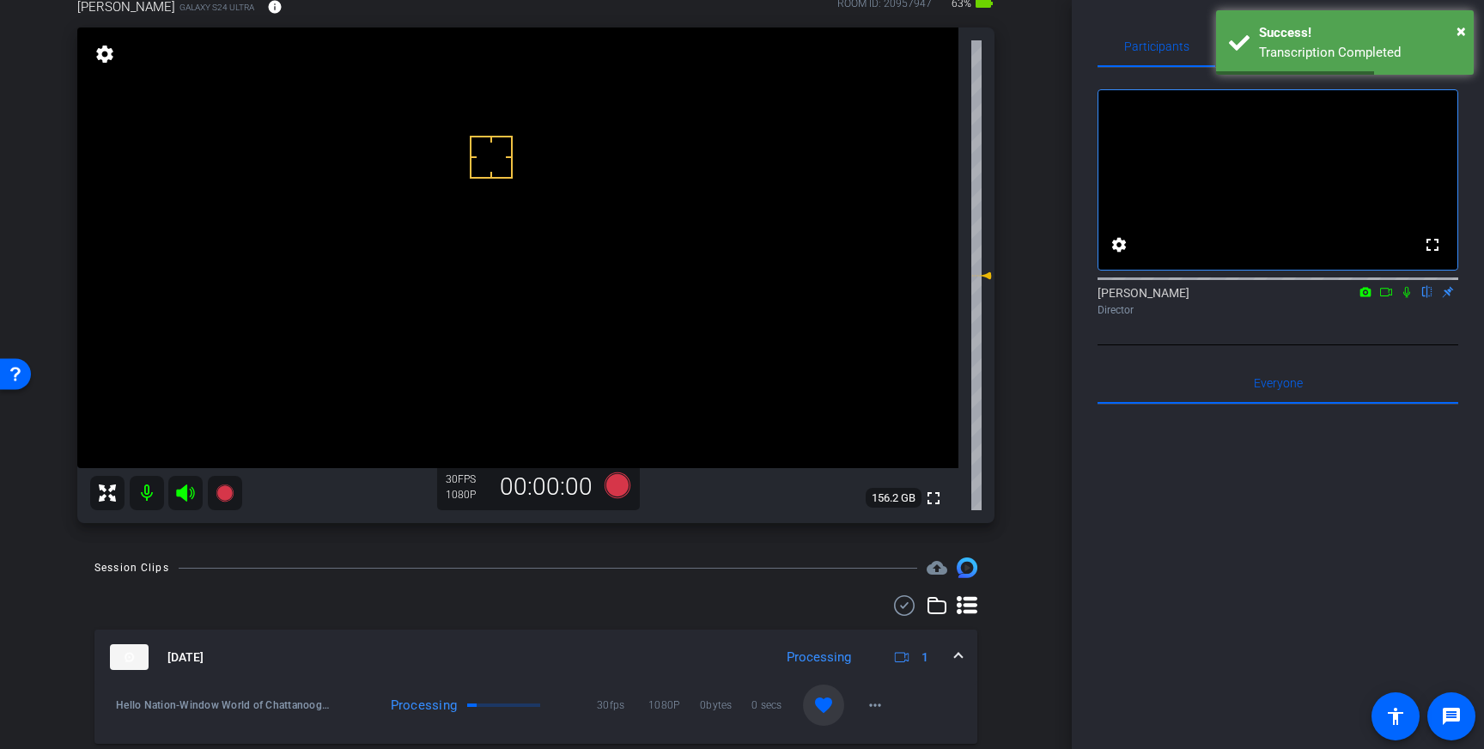
click at [821, 710] on mat-icon "favorite" at bounding box center [824, 705] width 21 height 21
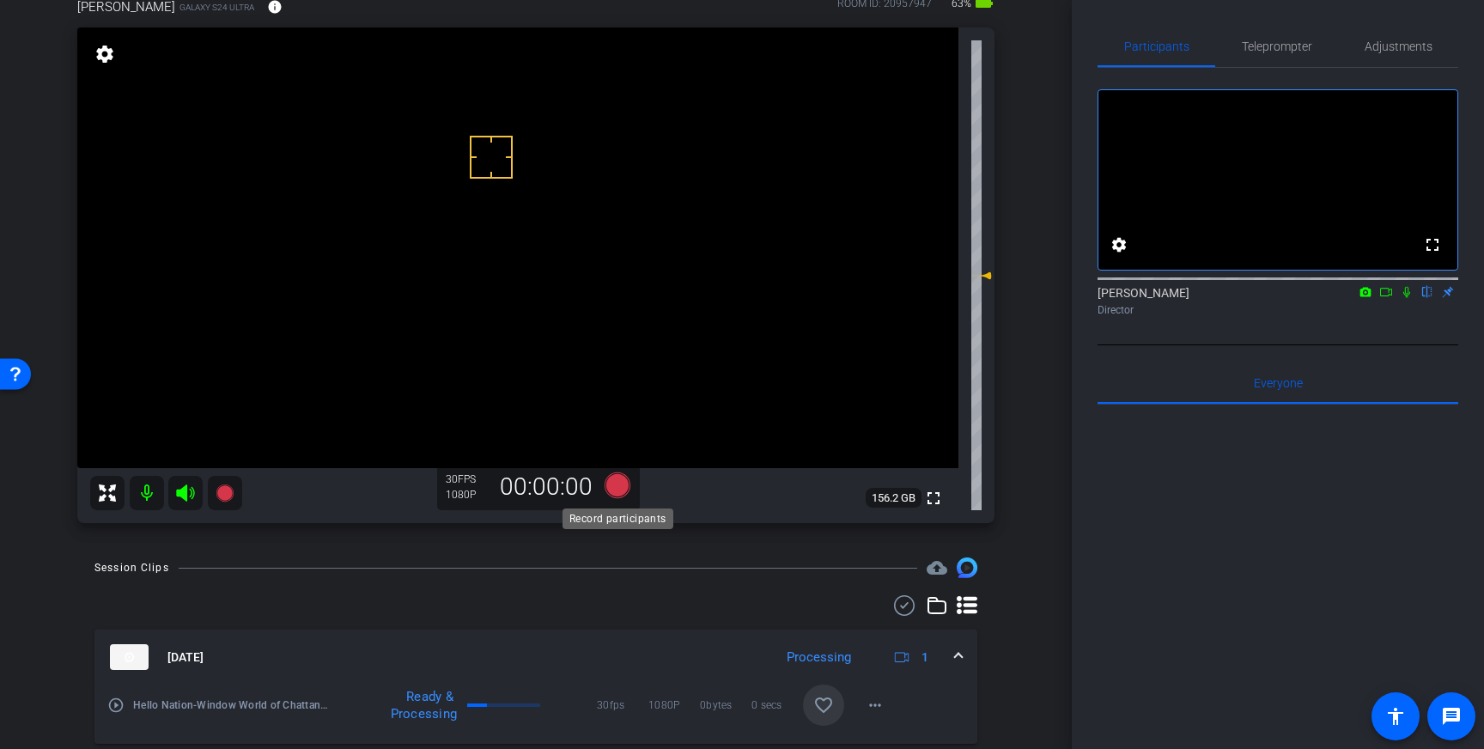
click at [620, 492] on icon at bounding box center [618, 485] width 26 height 26
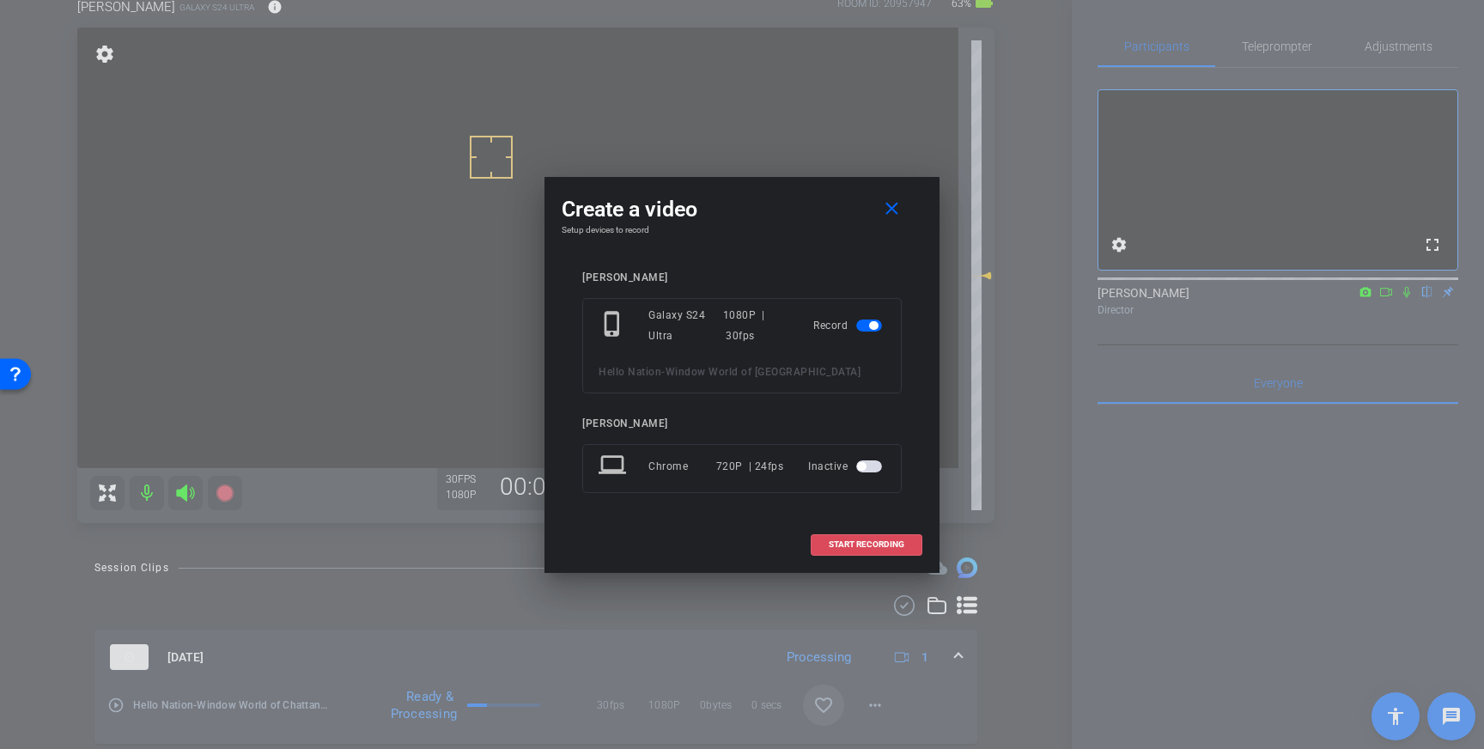
drag, startPoint x: 863, startPoint y: 538, endPoint x: 1325, endPoint y: 347, distance: 499.2
click at [866, 539] on span at bounding box center [867, 544] width 110 height 41
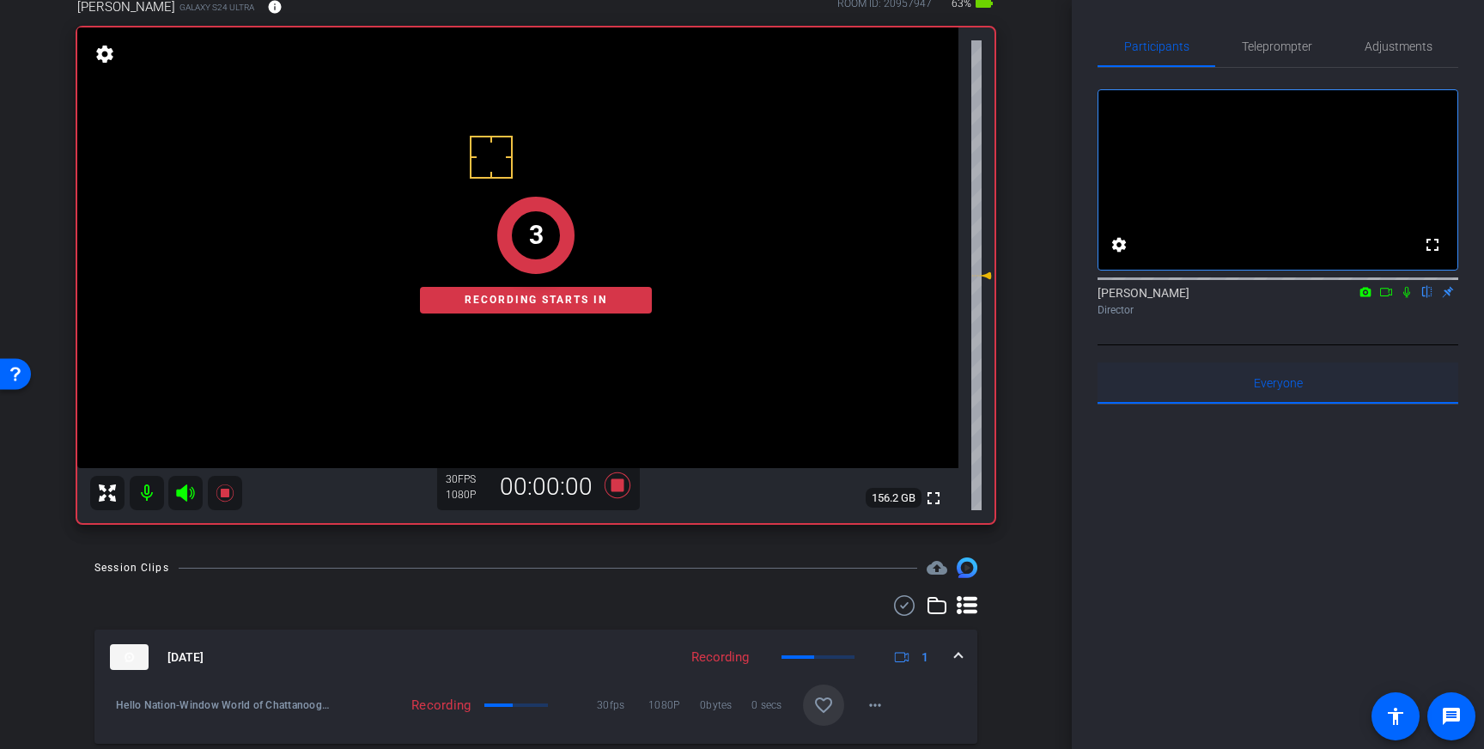
drag, startPoint x: 1411, startPoint y: 314, endPoint x: 1426, endPoint y: 387, distance: 73.6
click at [1410, 298] on icon at bounding box center [1407, 292] width 14 height 12
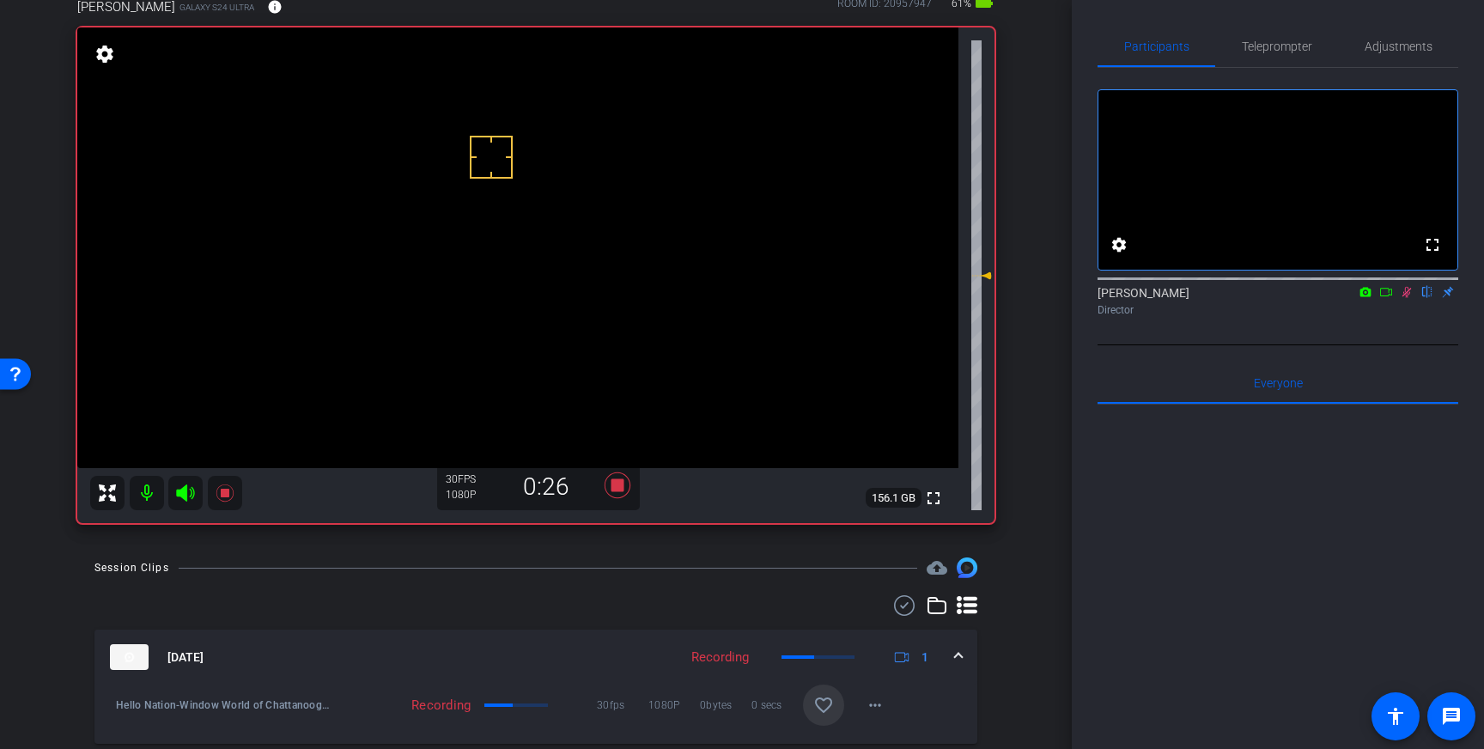
click at [1405, 298] on icon at bounding box center [1407, 292] width 14 height 12
click at [624, 489] on icon at bounding box center [617, 485] width 41 height 31
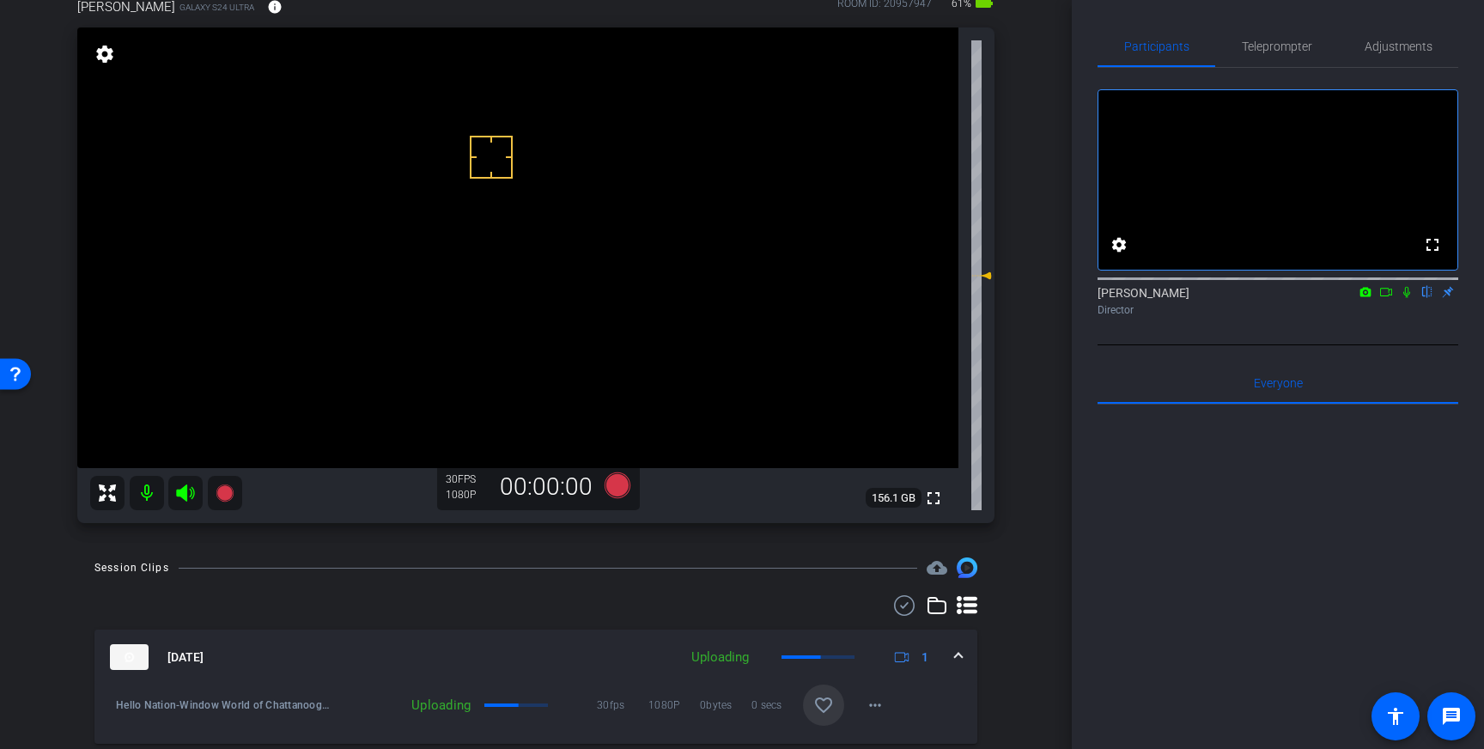
click at [826, 715] on mat-icon "favorite_border" at bounding box center [824, 705] width 21 height 21
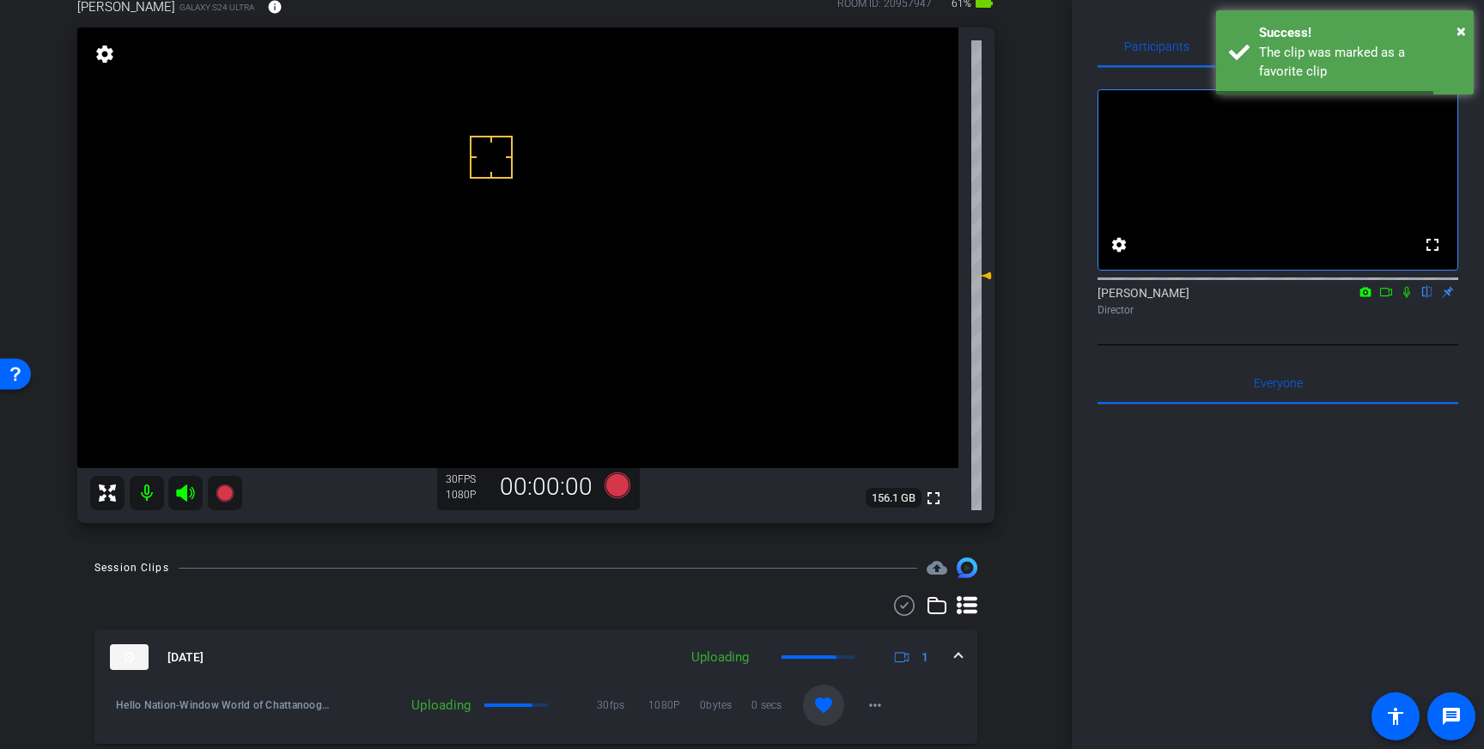
click at [964, 659] on mat-expansion-panel-header "[DATE] Uploading 1" at bounding box center [535, 657] width 883 height 55
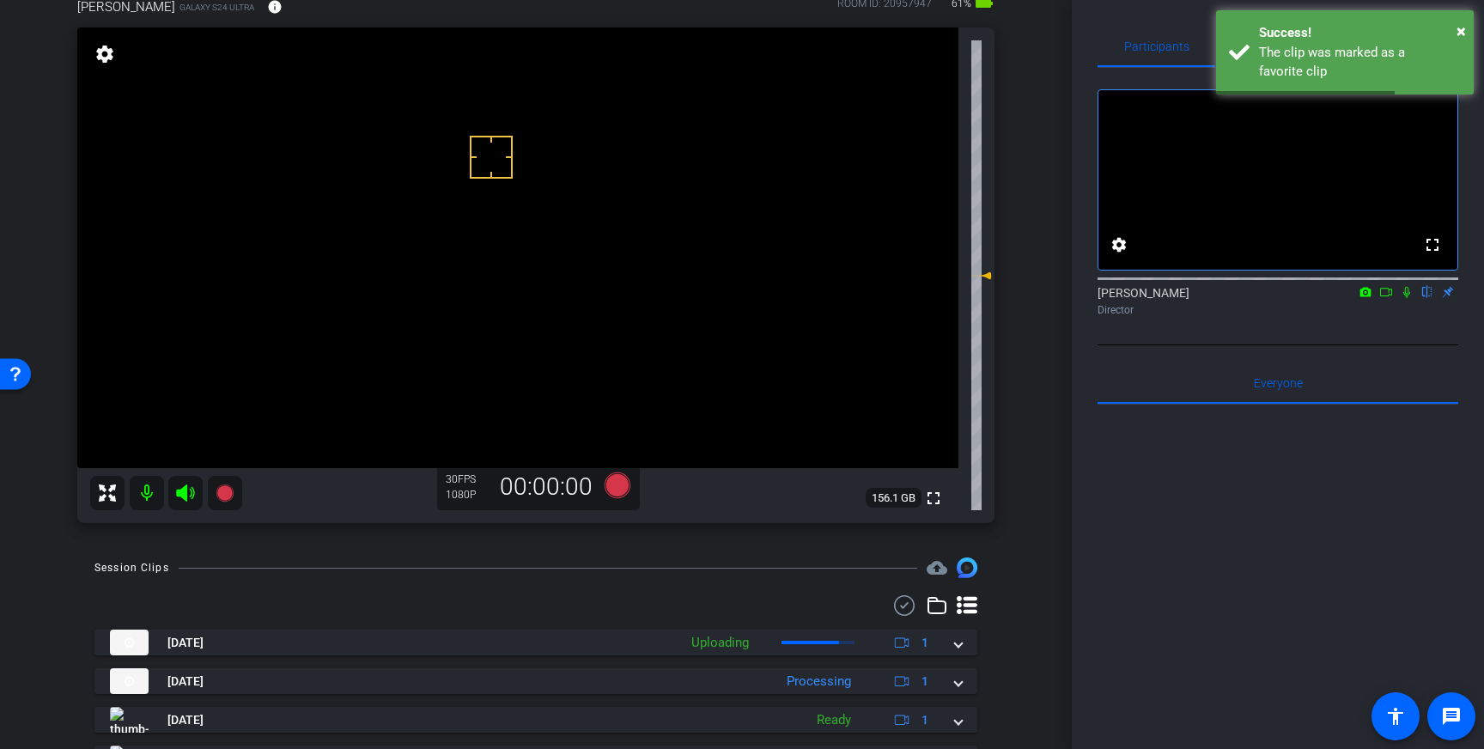
scroll to position [198, 0]
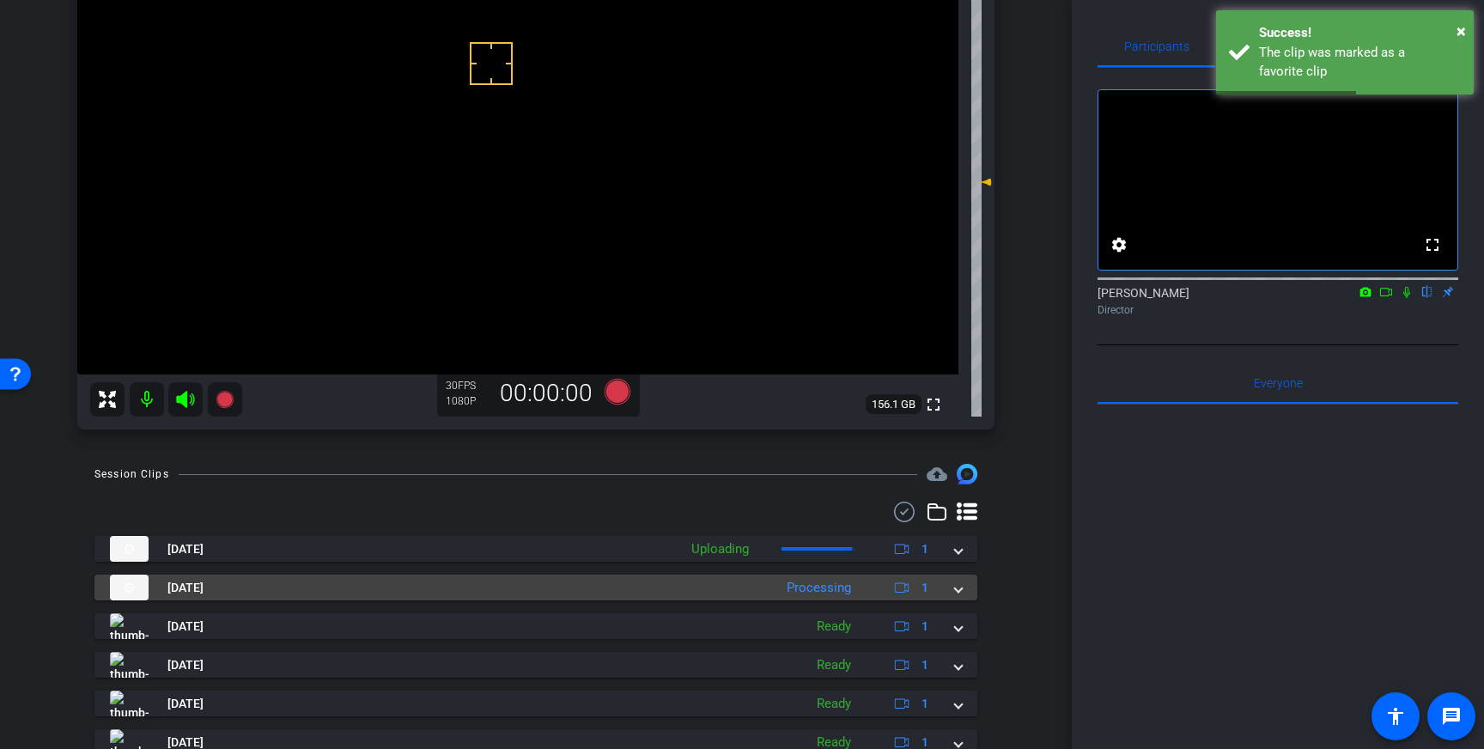
click at [955, 589] on span at bounding box center [958, 588] width 7 height 18
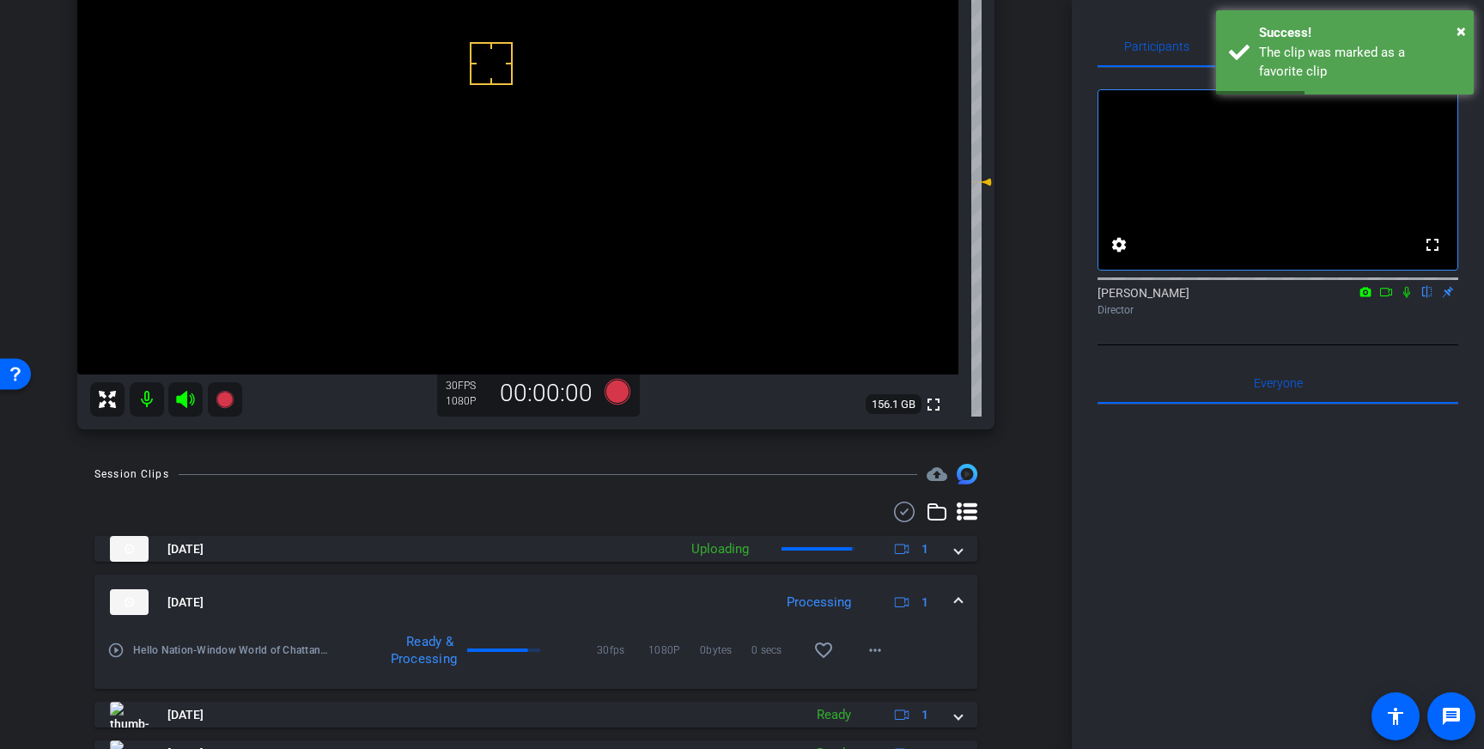
click at [965, 595] on mat-expansion-panel-header "[DATE] Processing 1" at bounding box center [535, 602] width 883 height 55
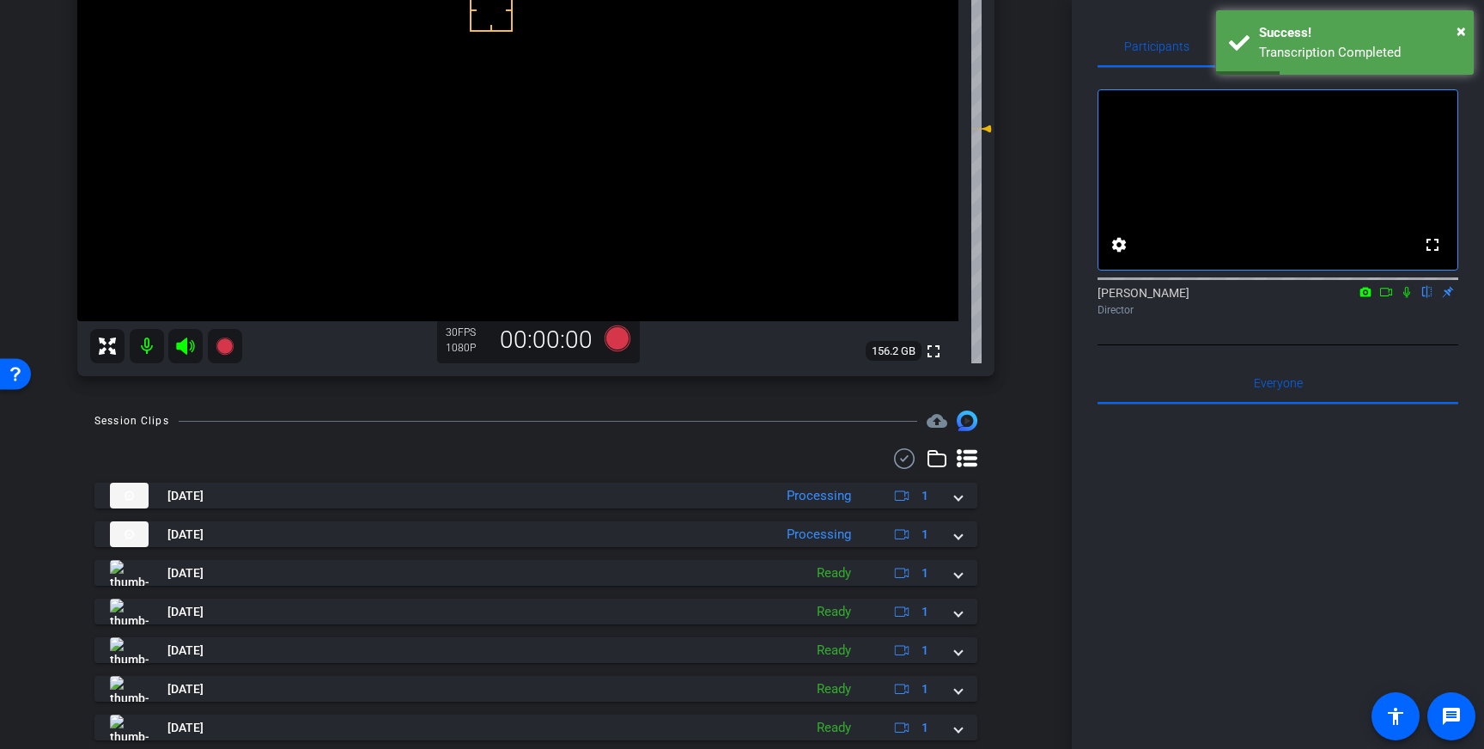
scroll to position [420, 0]
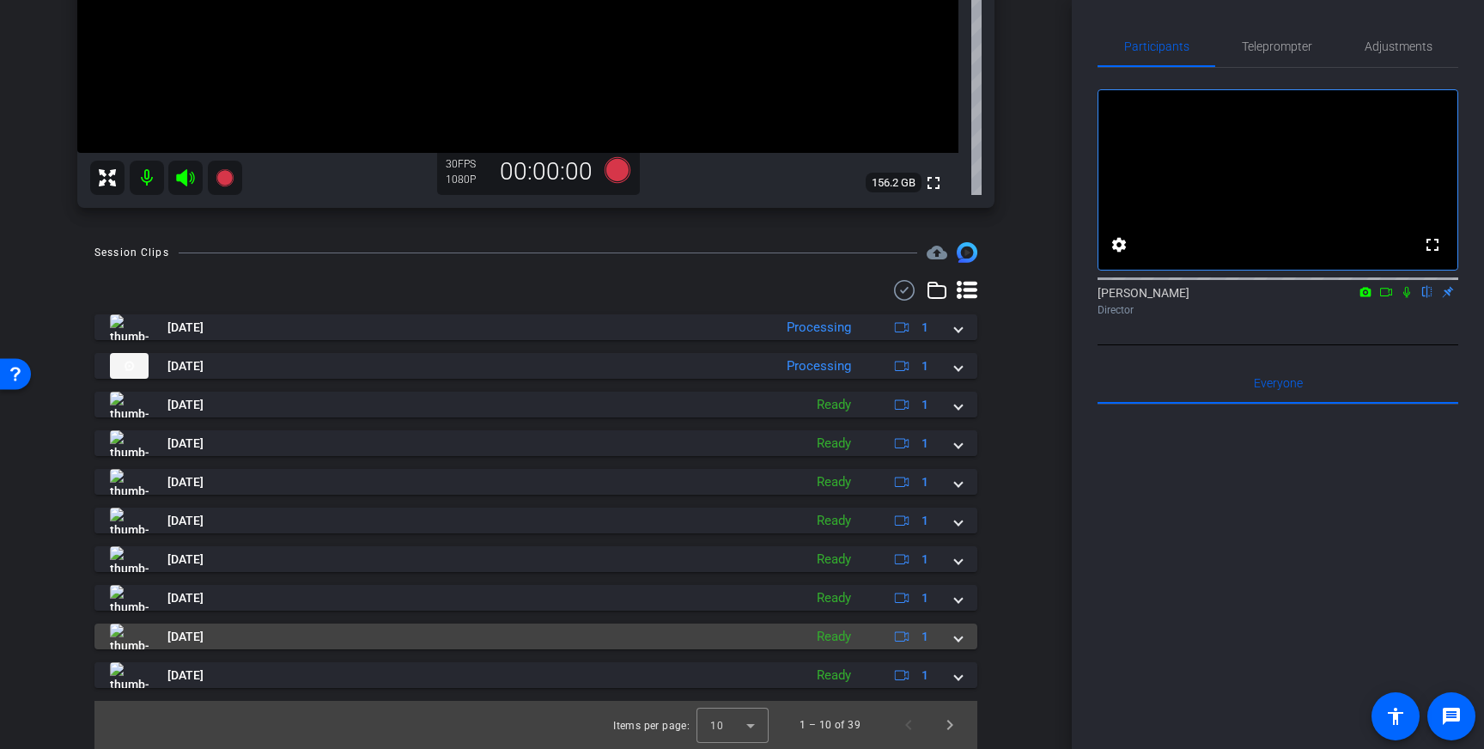
click at [959, 640] on span at bounding box center [958, 637] width 7 height 18
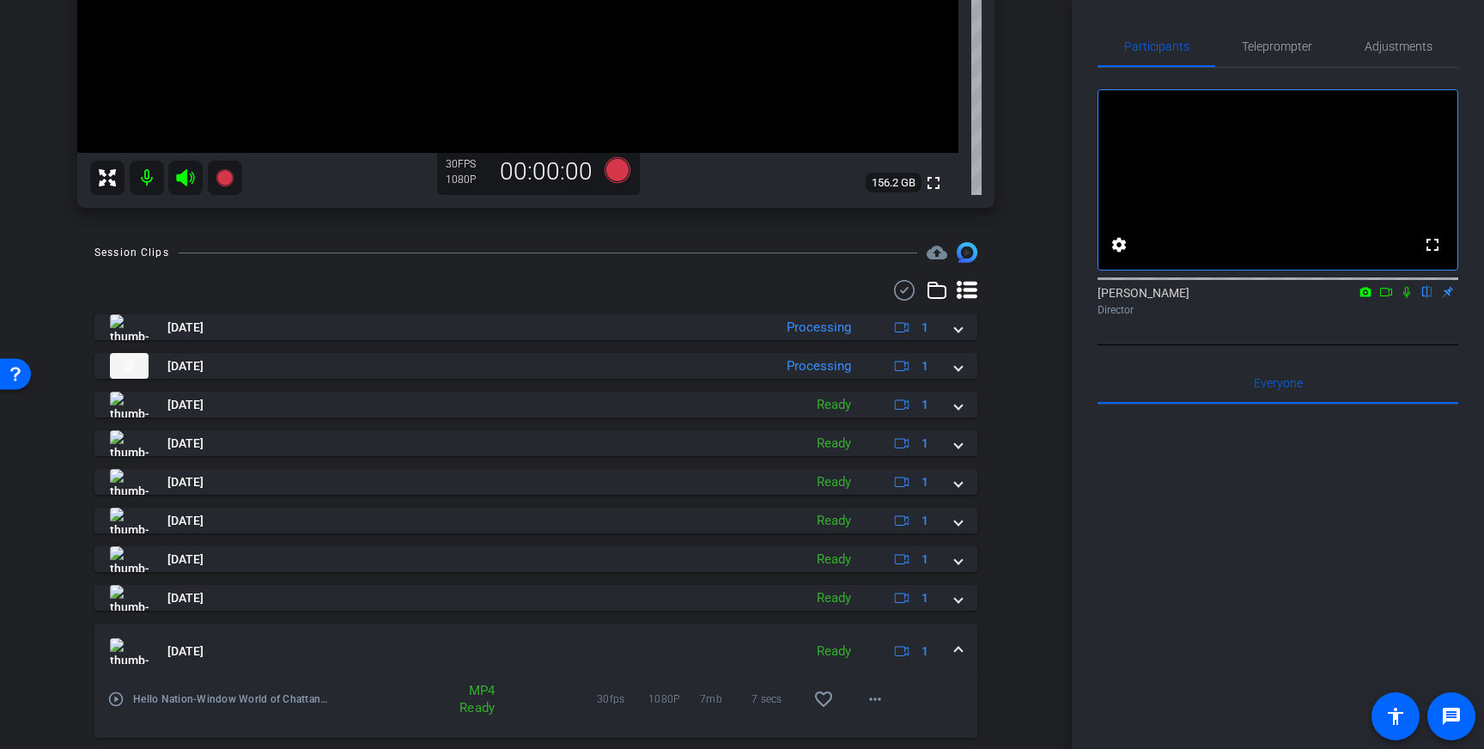
click at [961, 646] on span at bounding box center [958, 652] width 7 height 18
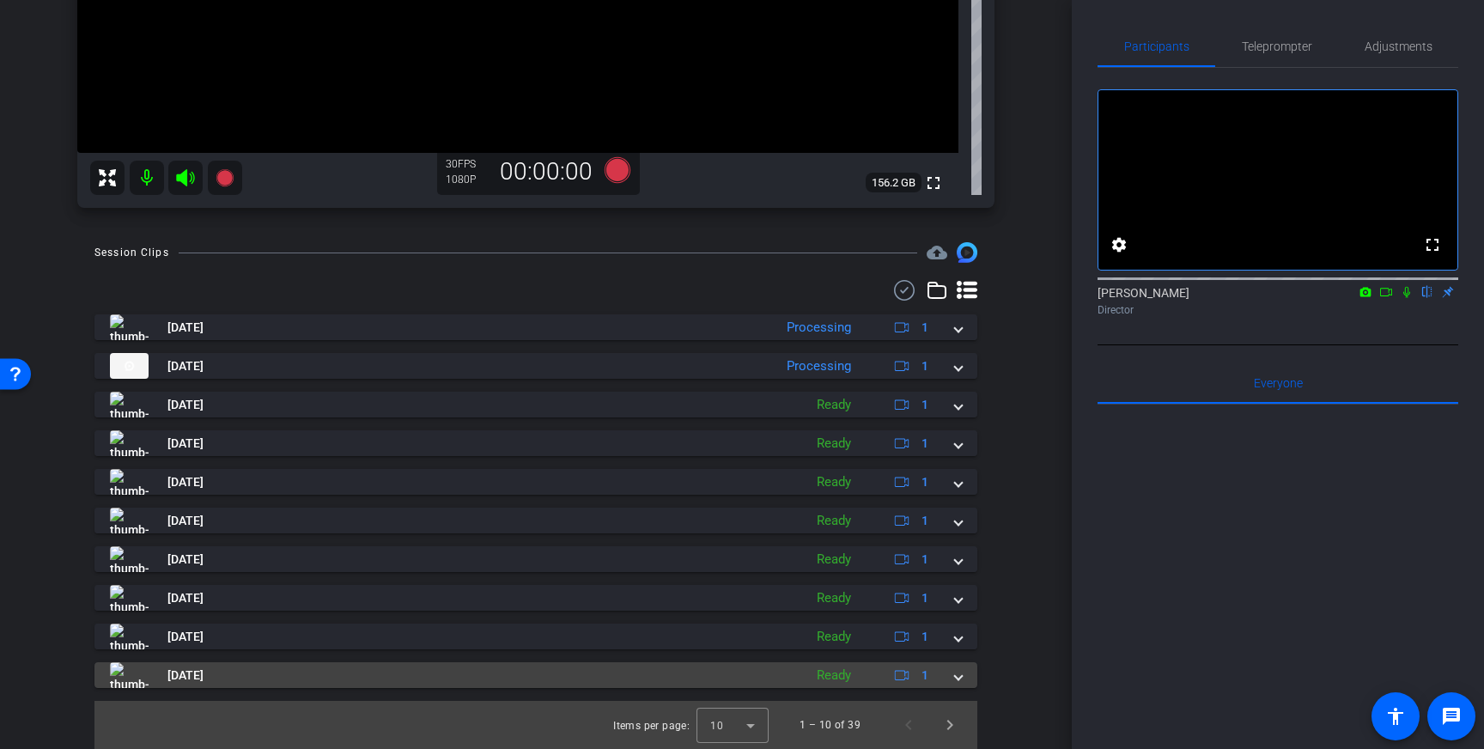
click at [961, 675] on span at bounding box center [958, 676] width 7 height 18
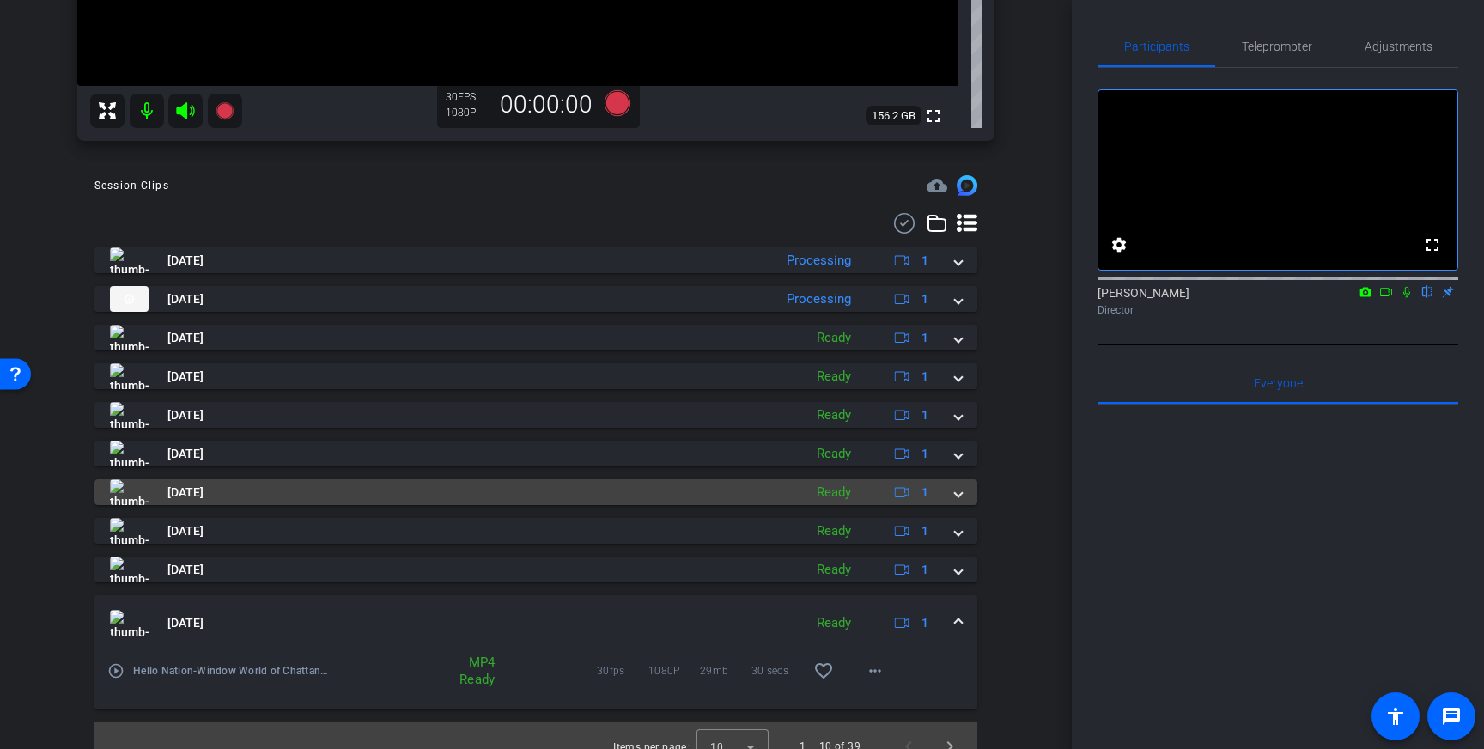
scroll to position [509, 0]
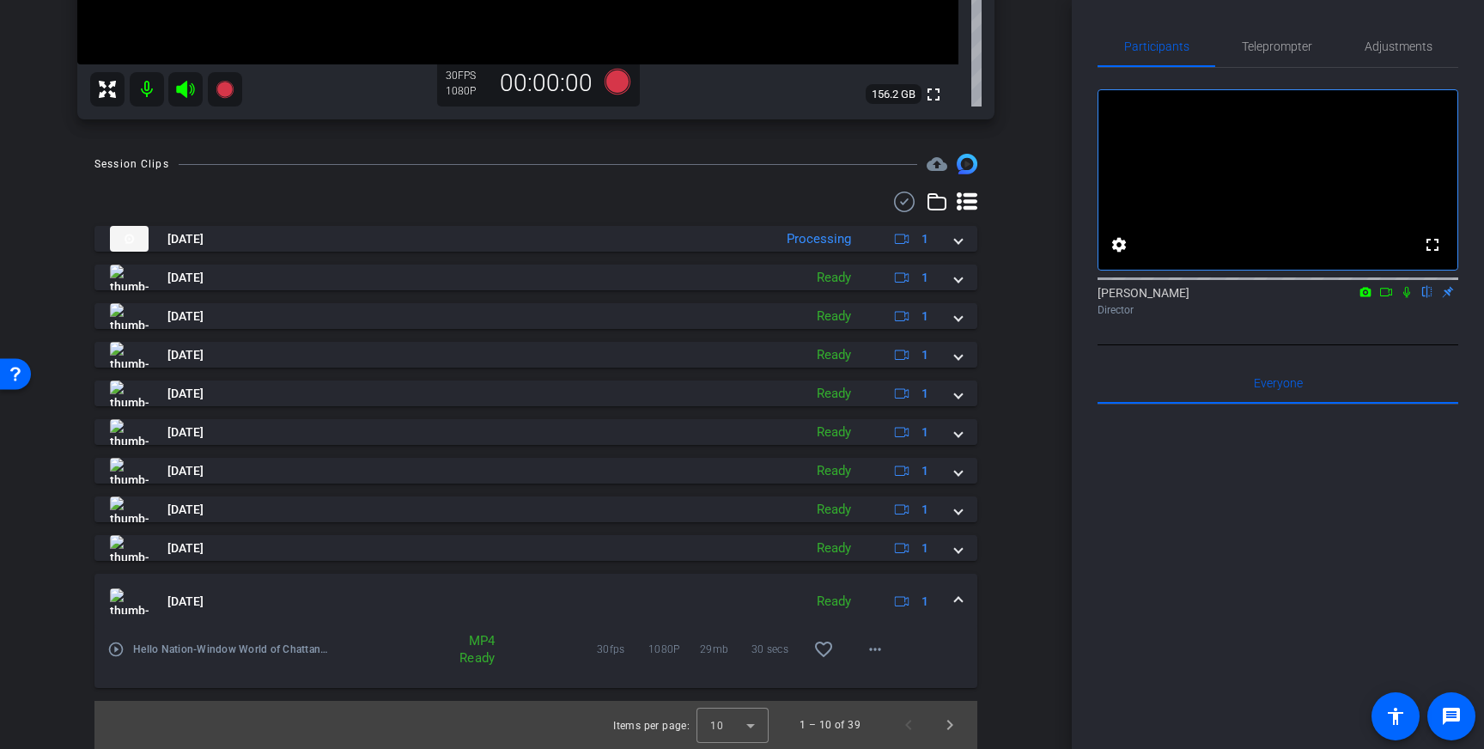
click at [952, 604] on div "[DATE] Ready 1" at bounding box center [532, 601] width 845 height 26
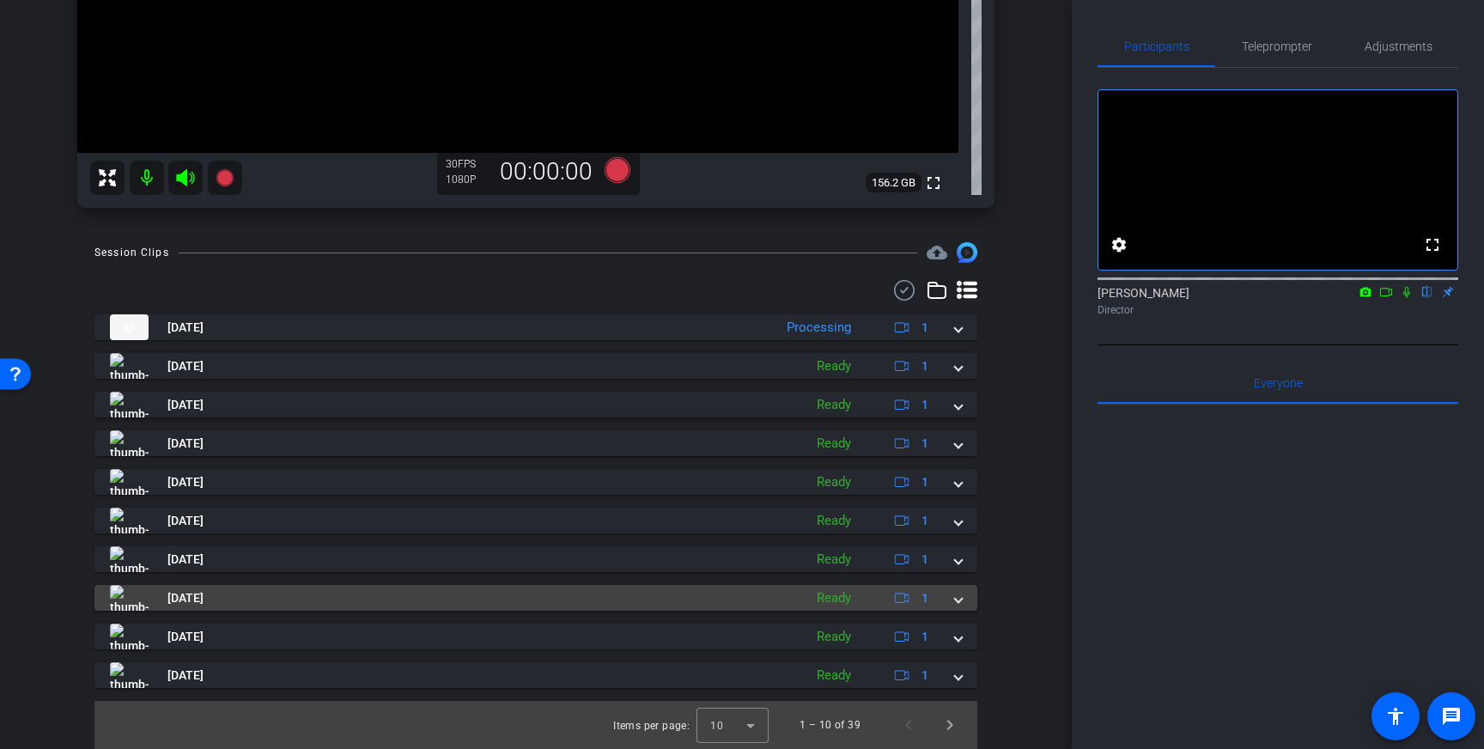
scroll to position [420, 0]
click at [957, 594] on span at bounding box center [958, 598] width 7 height 18
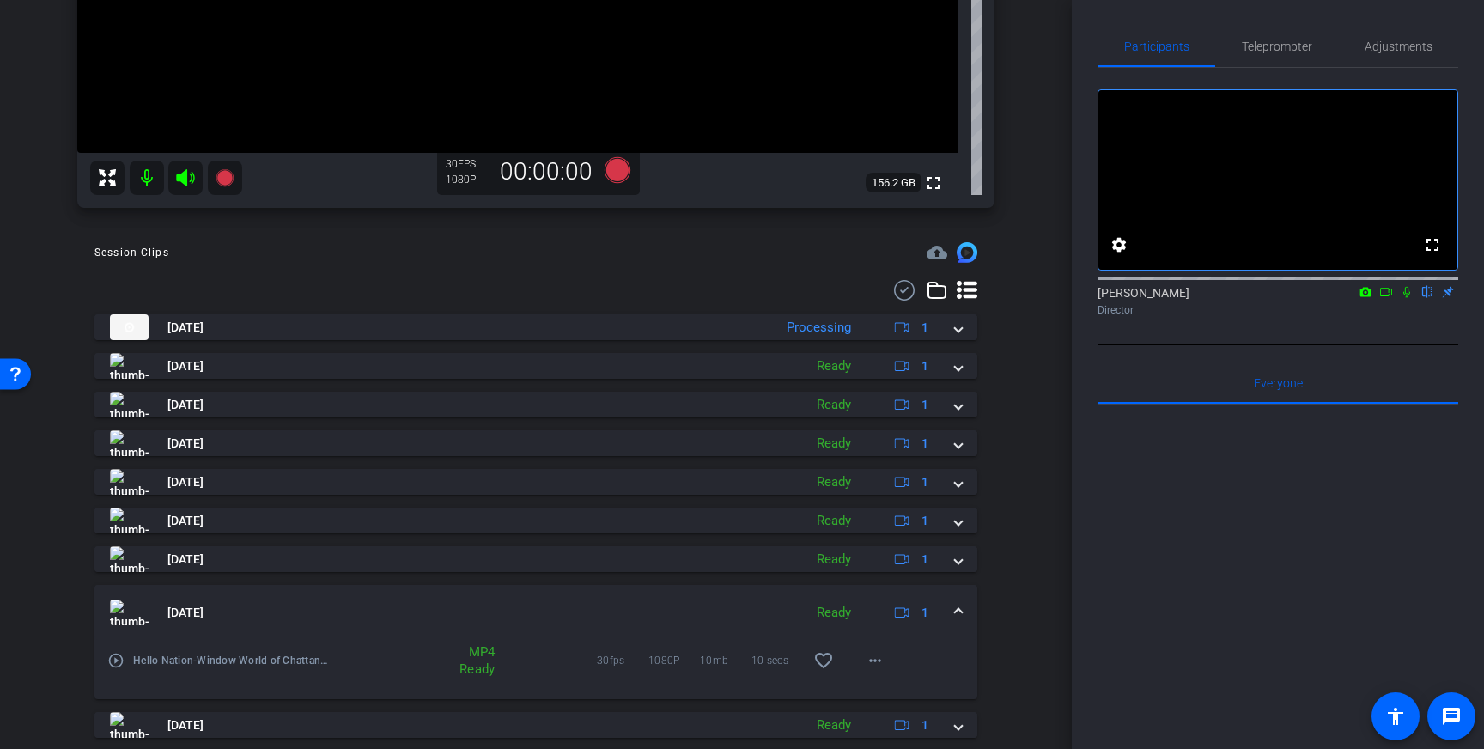
click at [963, 607] on mat-expansion-panel-header "[DATE] Ready 1" at bounding box center [535, 612] width 883 height 55
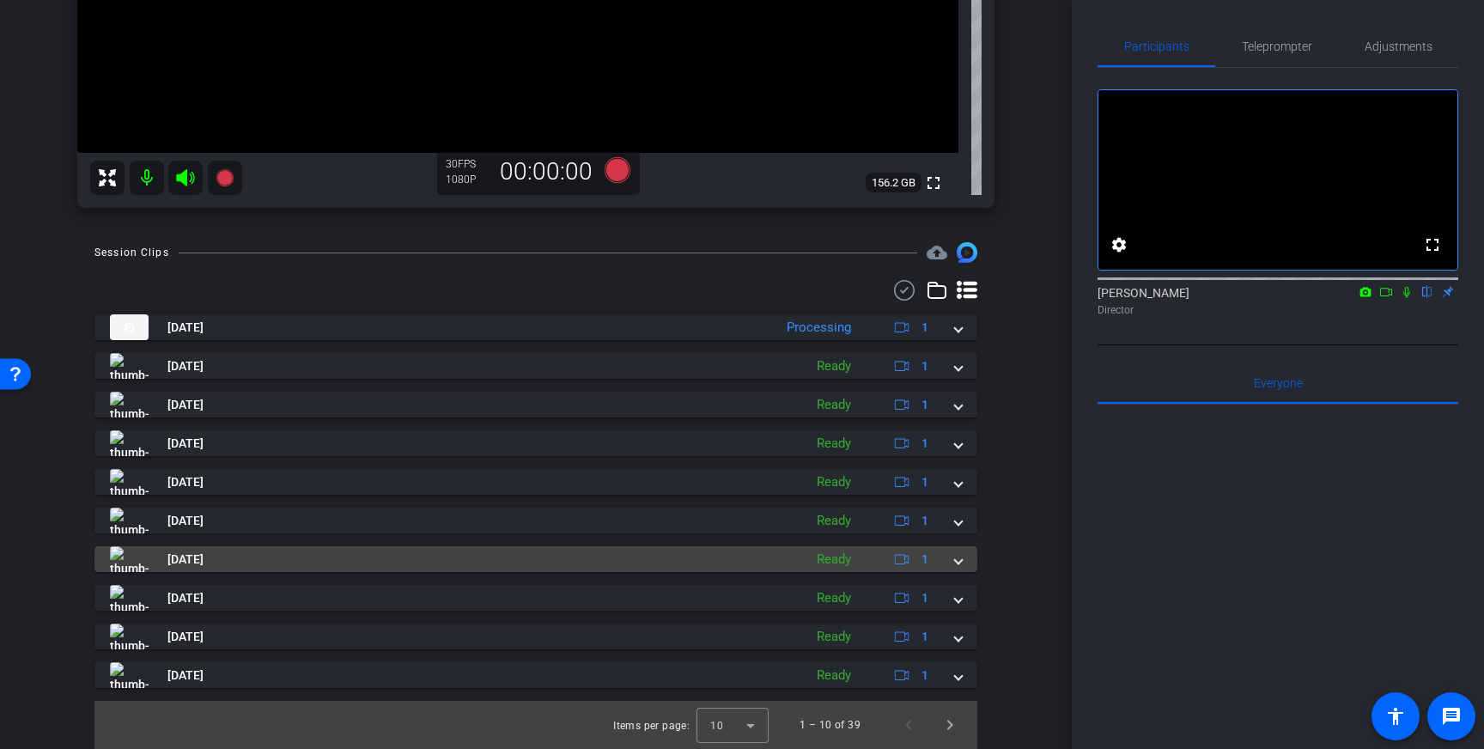
click at [960, 561] on span at bounding box center [958, 560] width 7 height 18
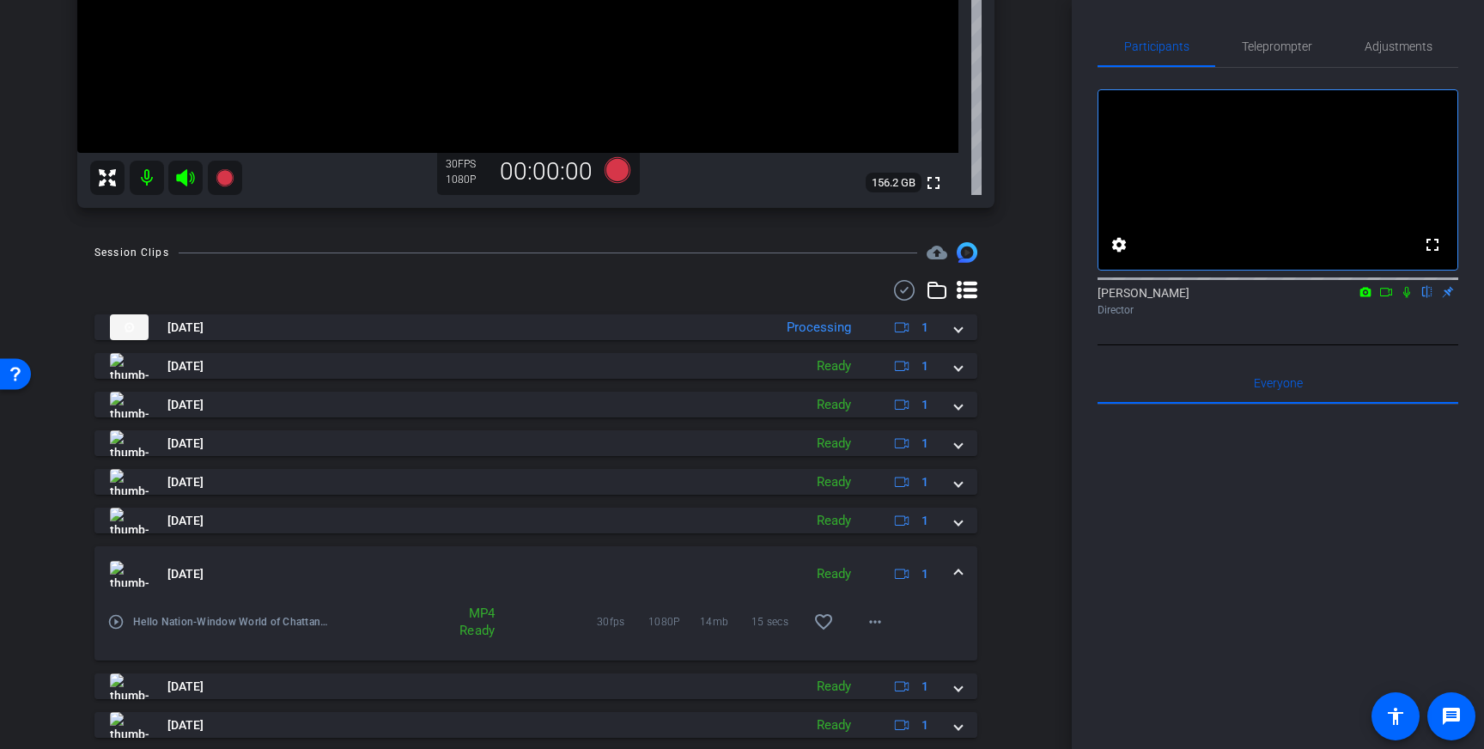
click at [962, 574] on span at bounding box center [958, 574] width 7 height 18
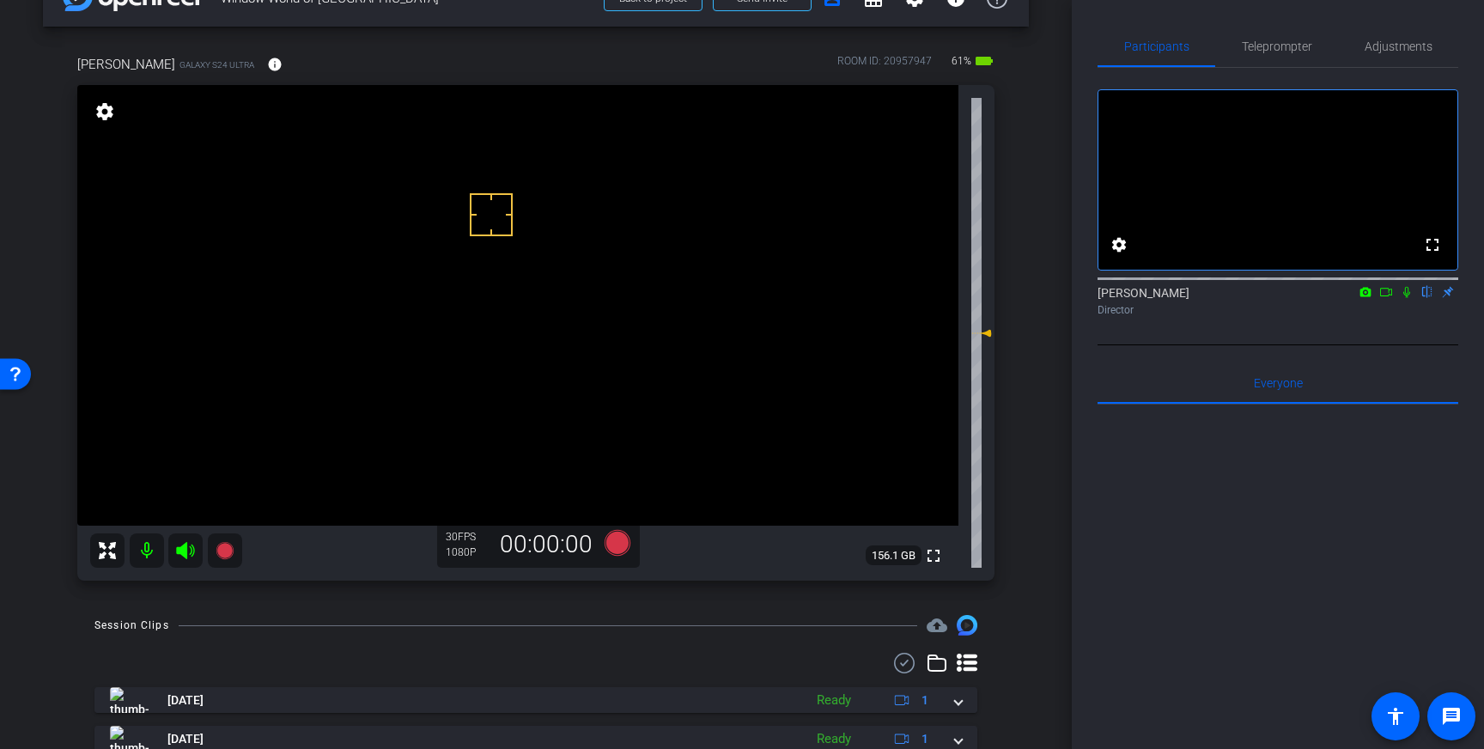
scroll to position [24, 0]
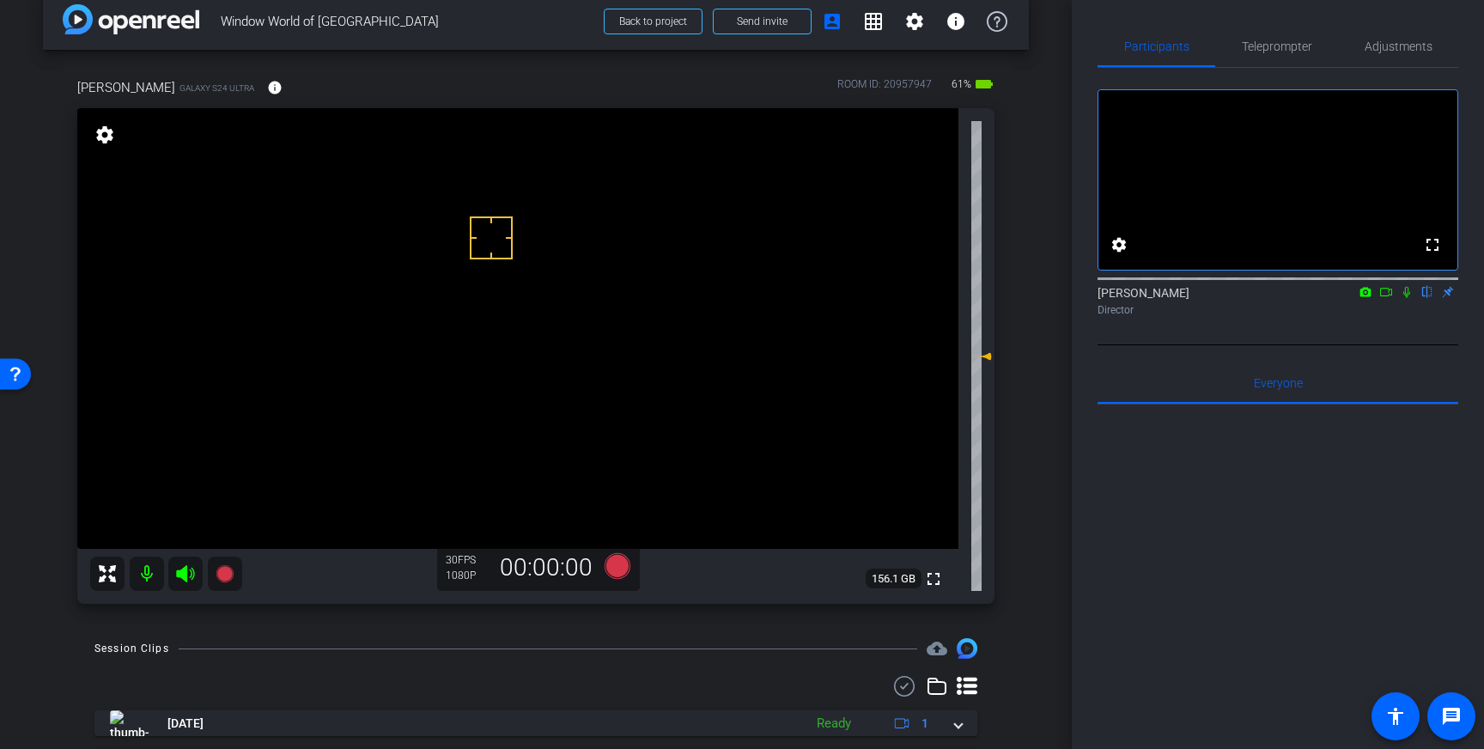
drag, startPoint x: 1230, startPoint y: 2, endPoint x: 1240, endPoint y: 23, distance: 23.8
click at [1232, 6] on div "Participants Teleprompter Adjustments fullscreen settings [PERSON_NAME] flip Di…" at bounding box center [1278, 374] width 412 height 749
click at [1271, 51] on span "Teleprompter" at bounding box center [1277, 46] width 70 height 12
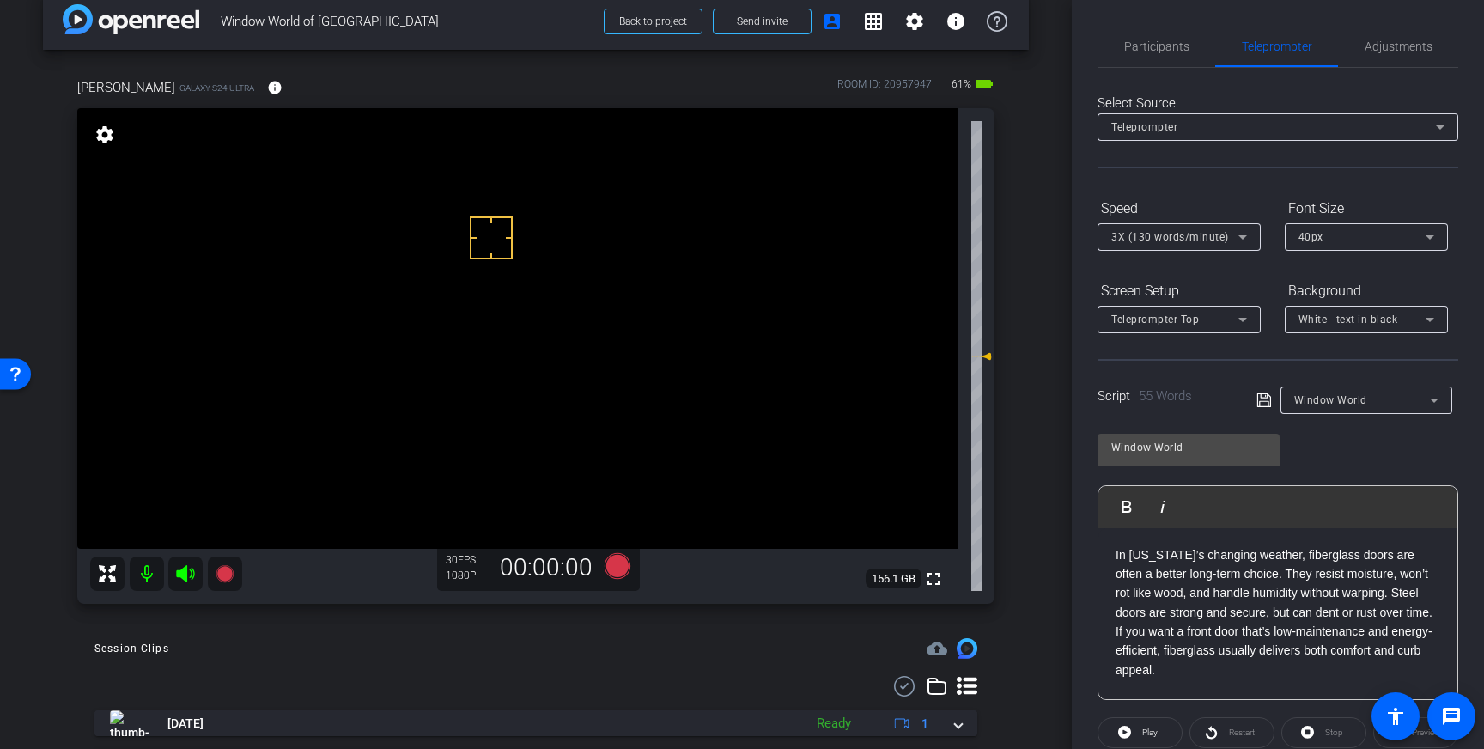
scroll to position [190, 0]
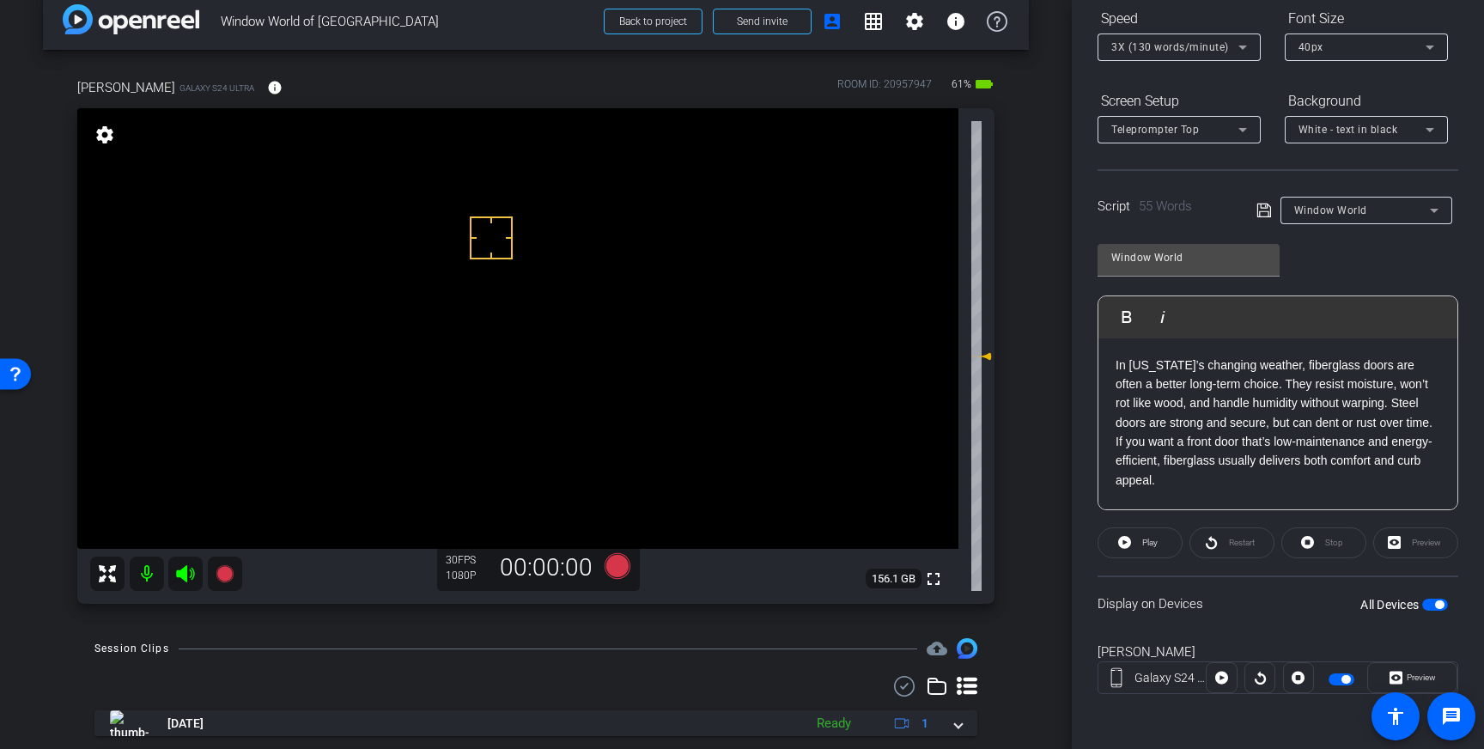
click at [1444, 604] on span "button" at bounding box center [1439, 604] width 9 height 9
click at [1435, 606] on span "button" at bounding box center [1436, 605] width 26 height 12
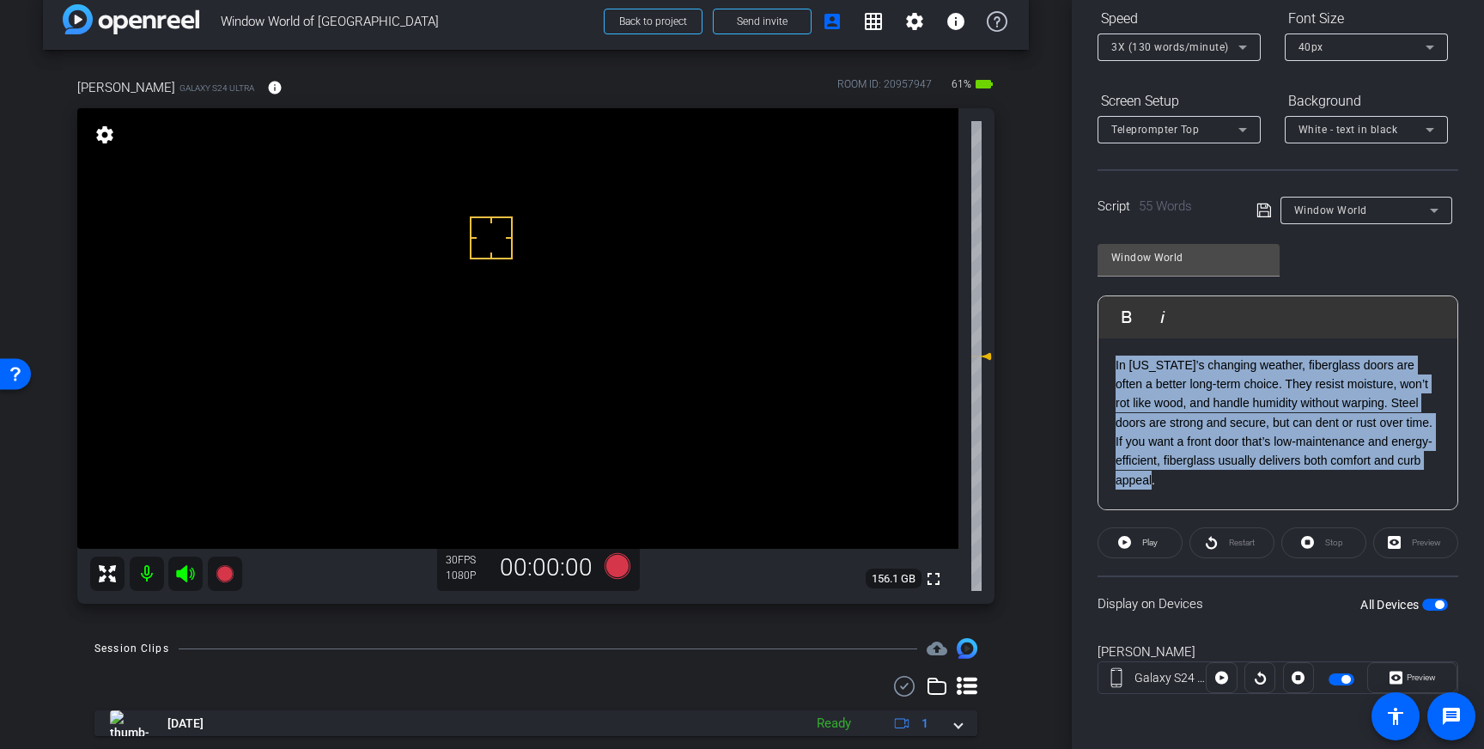
drag, startPoint x: 1163, startPoint y: 485, endPoint x: 1112, endPoint y: 344, distance: 150.0
click at [1112, 344] on div "In [US_STATE]’s changing weather, fiberglass doors are often a better long-term…" at bounding box center [1278, 424] width 359 height 172
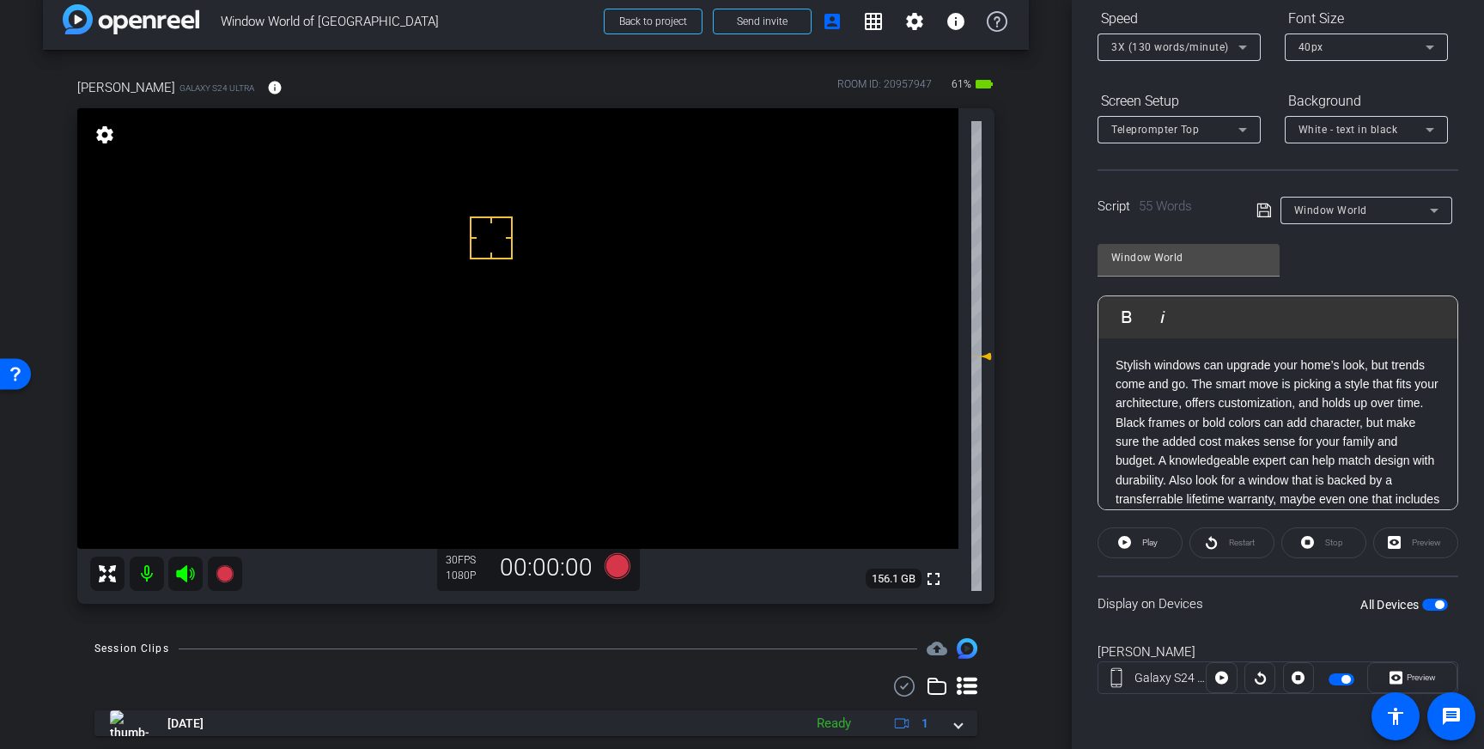
scroll to position [19, 0]
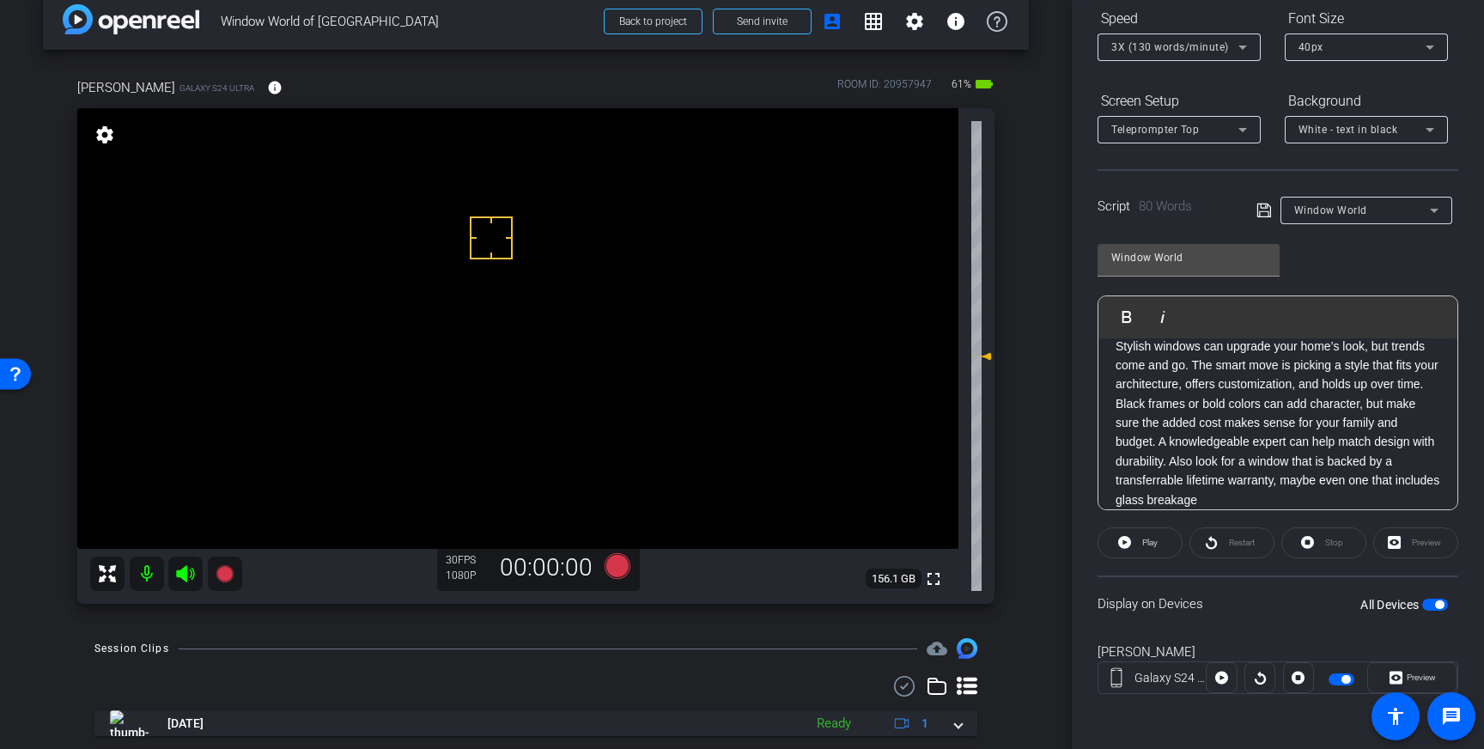
click at [1267, 212] on icon at bounding box center [1264, 210] width 15 height 21
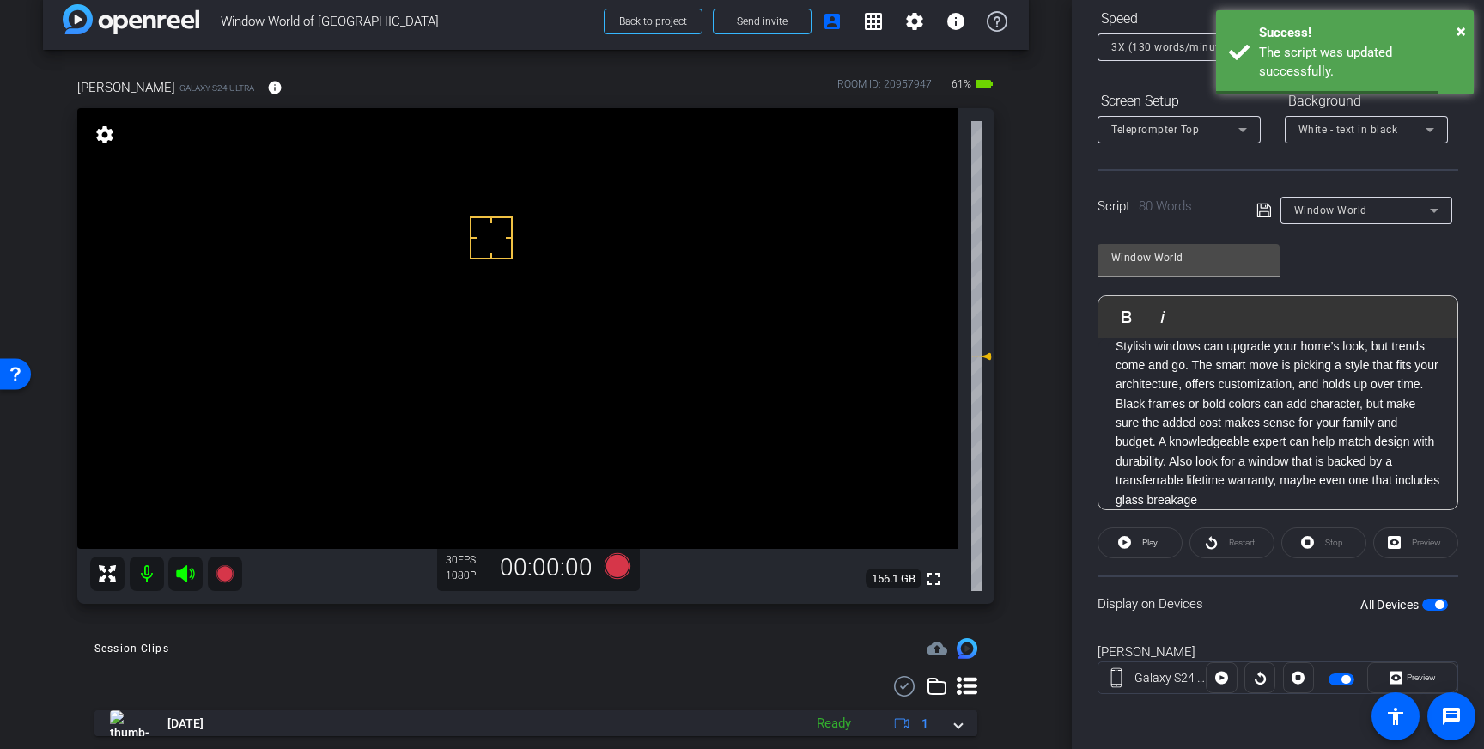
click at [1432, 604] on span "button" at bounding box center [1436, 605] width 26 height 12
click at [1437, 606] on span "button" at bounding box center [1436, 605] width 26 height 12
click at [1265, 209] on icon at bounding box center [1264, 210] width 15 height 21
click at [621, 569] on icon at bounding box center [618, 566] width 26 height 26
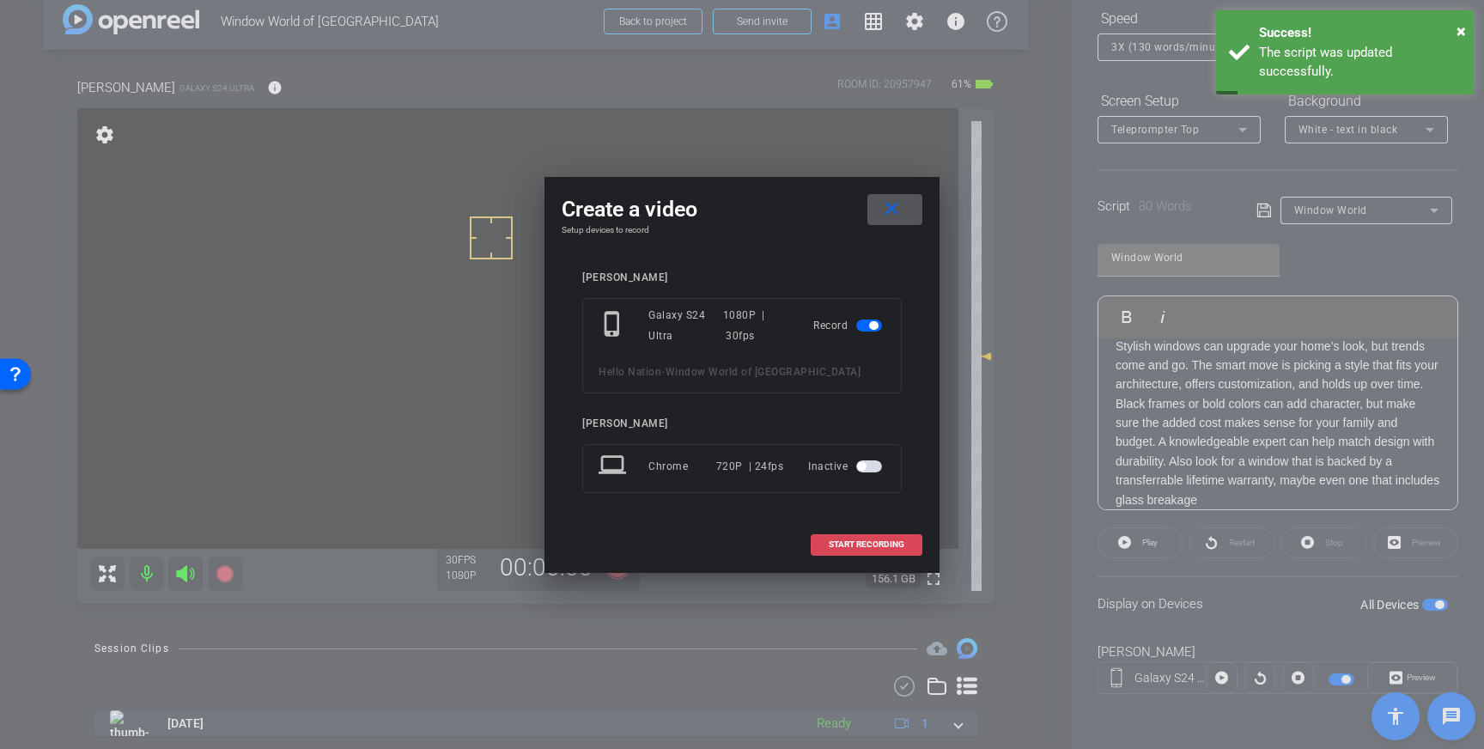
click at [867, 545] on span "START RECORDING" at bounding box center [867, 544] width 76 height 9
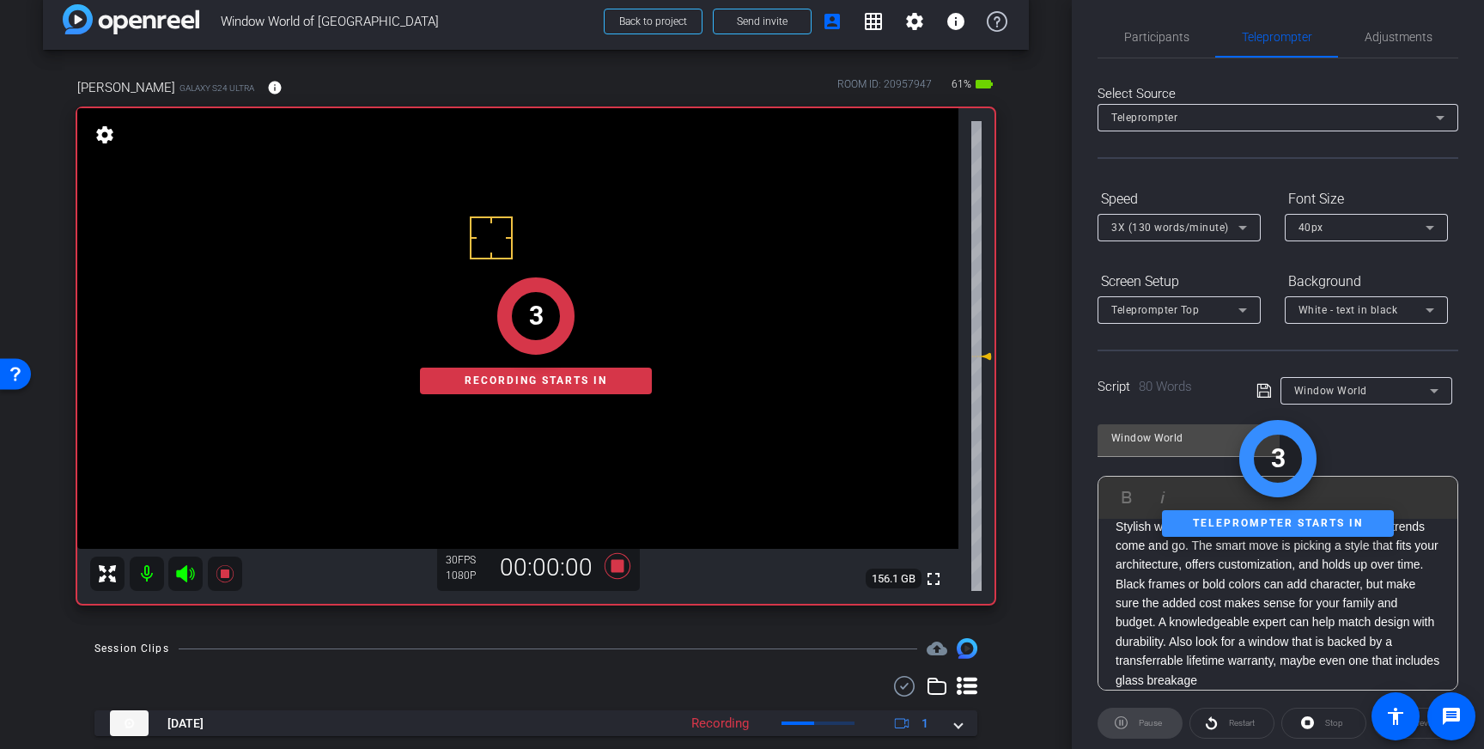
scroll to position [0, 0]
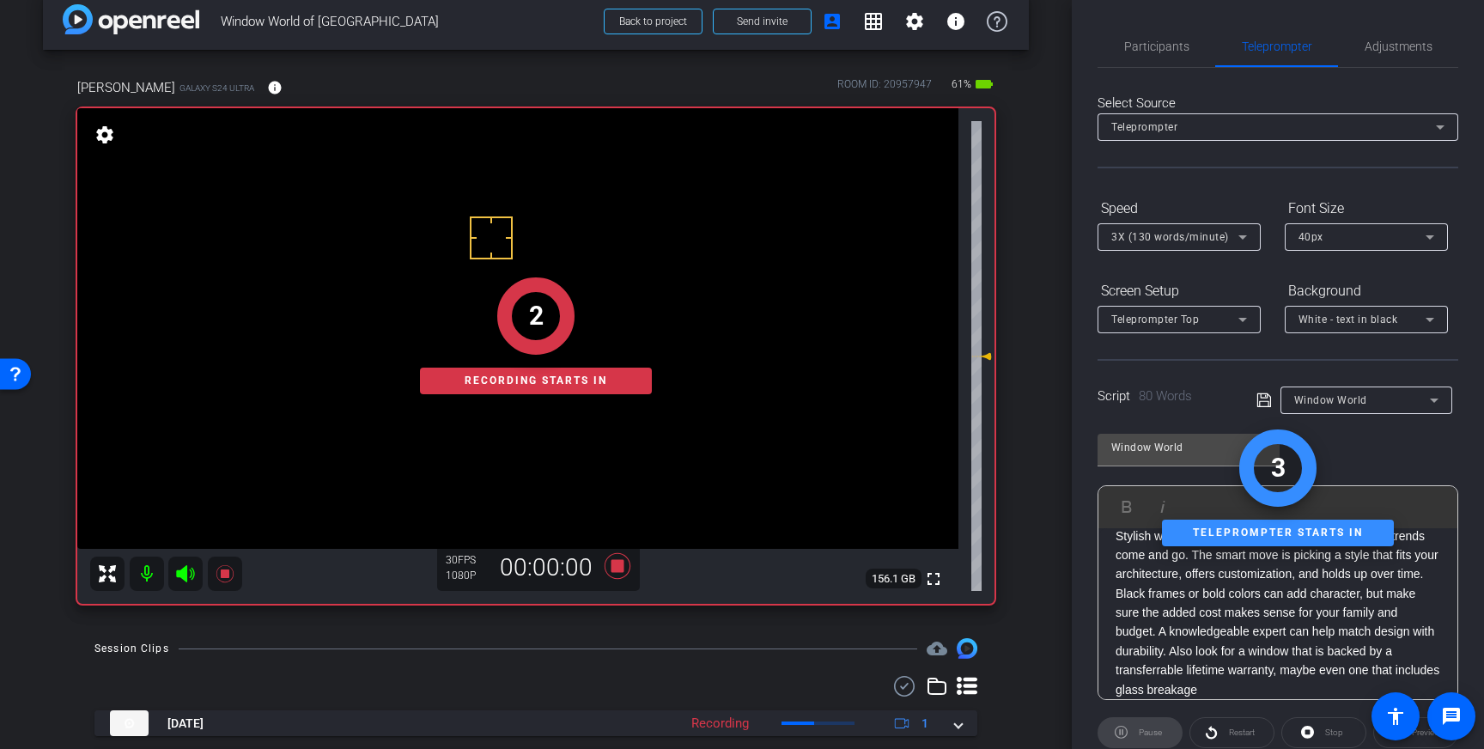
drag, startPoint x: 1153, startPoint y: 43, endPoint x: 1186, endPoint y: 77, distance: 48.0
click at [1154, 44] on span "Participants" at bounding box center [1156, 46] width 65 height 12
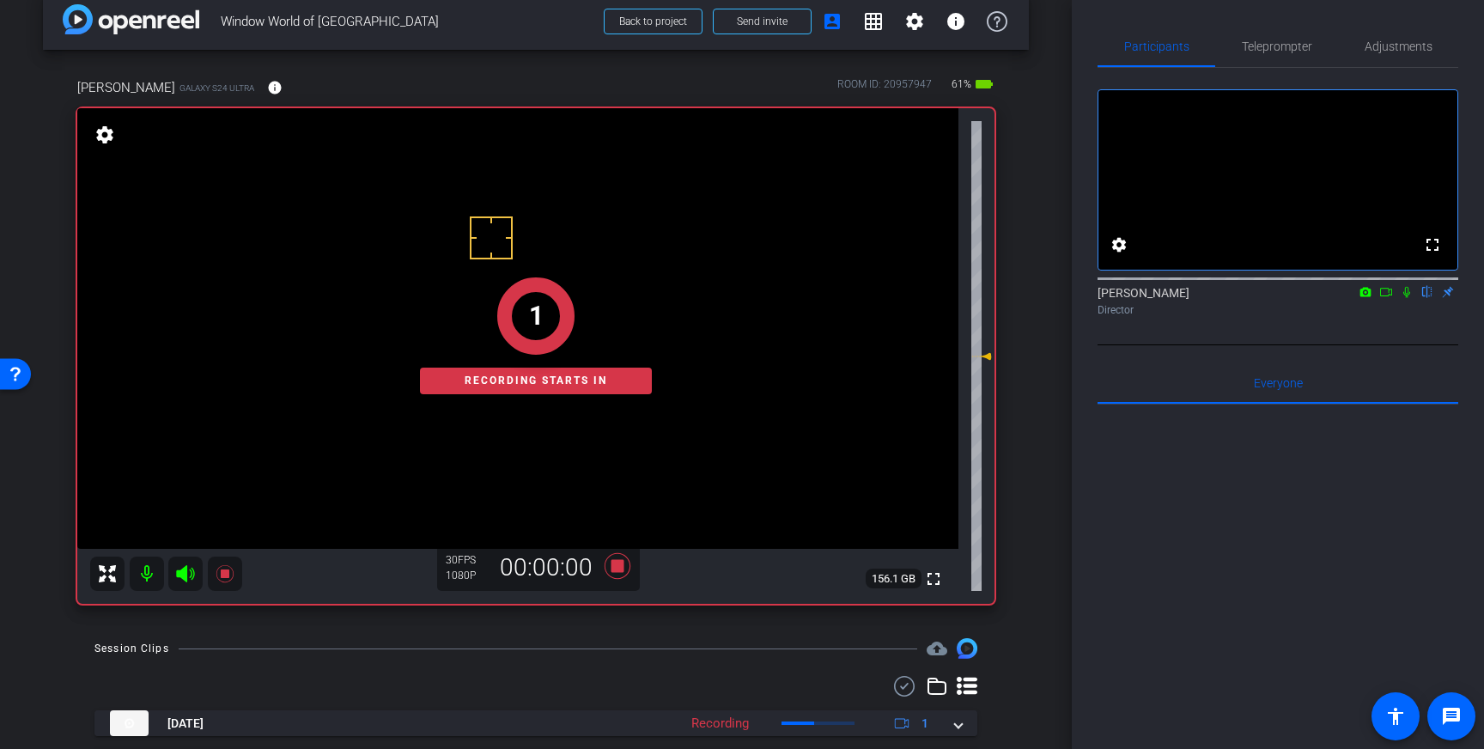
click at [1410, 298] on icon at bounding box center [1407, 292] width 7 height 11
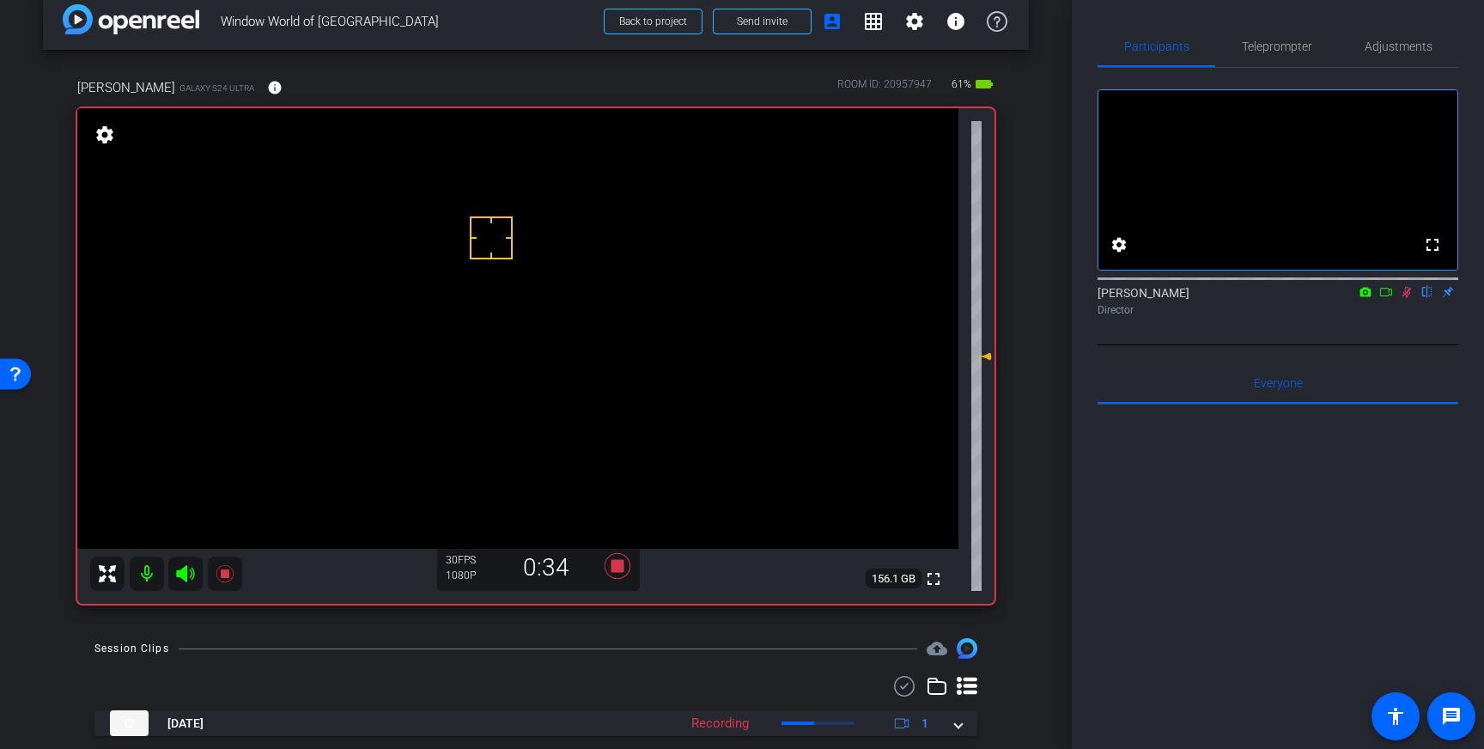
click at [1406, 298] on icon at bounding box center [1407, 292] width 14 height 12
click at [618, 564] on icon at bounding box center [618, 566] width 26 height 26
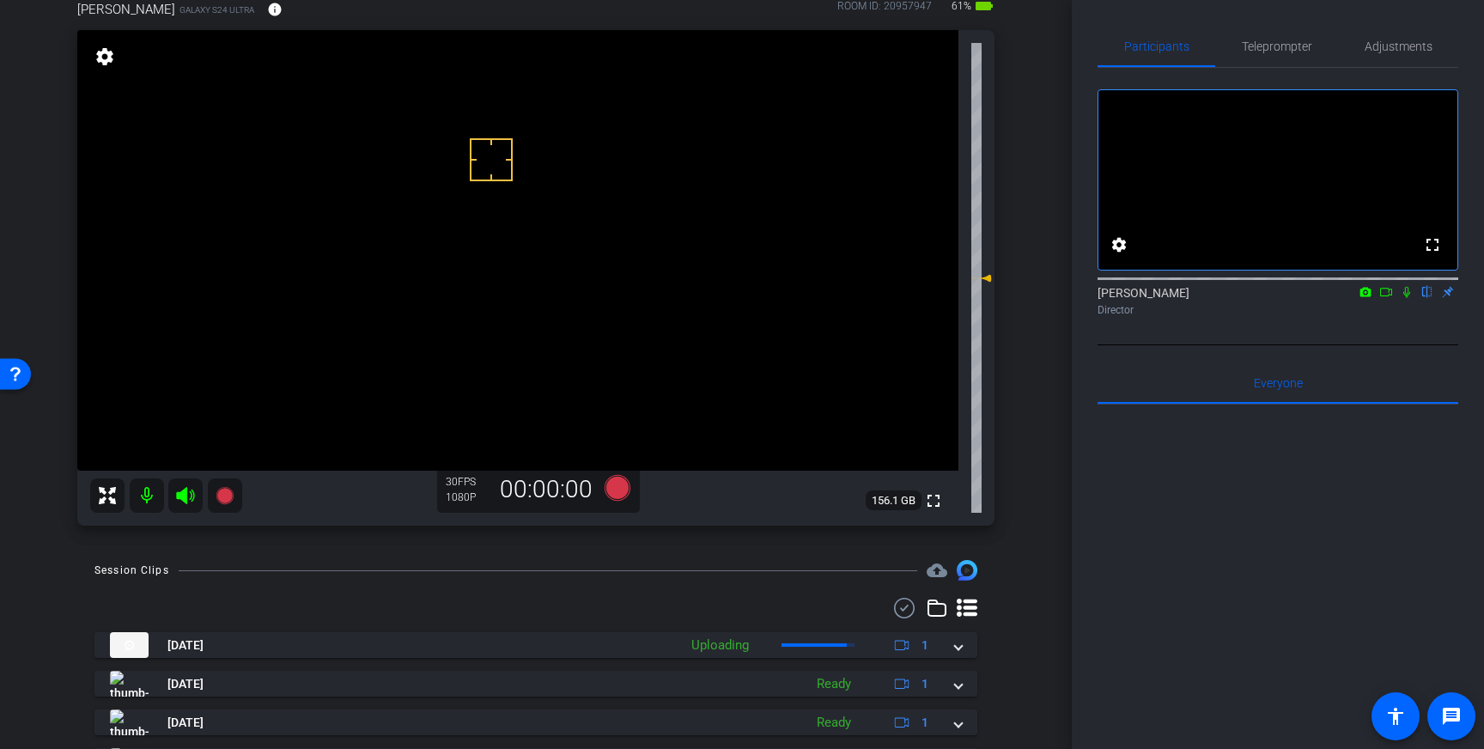
scroll to position [90, 0]
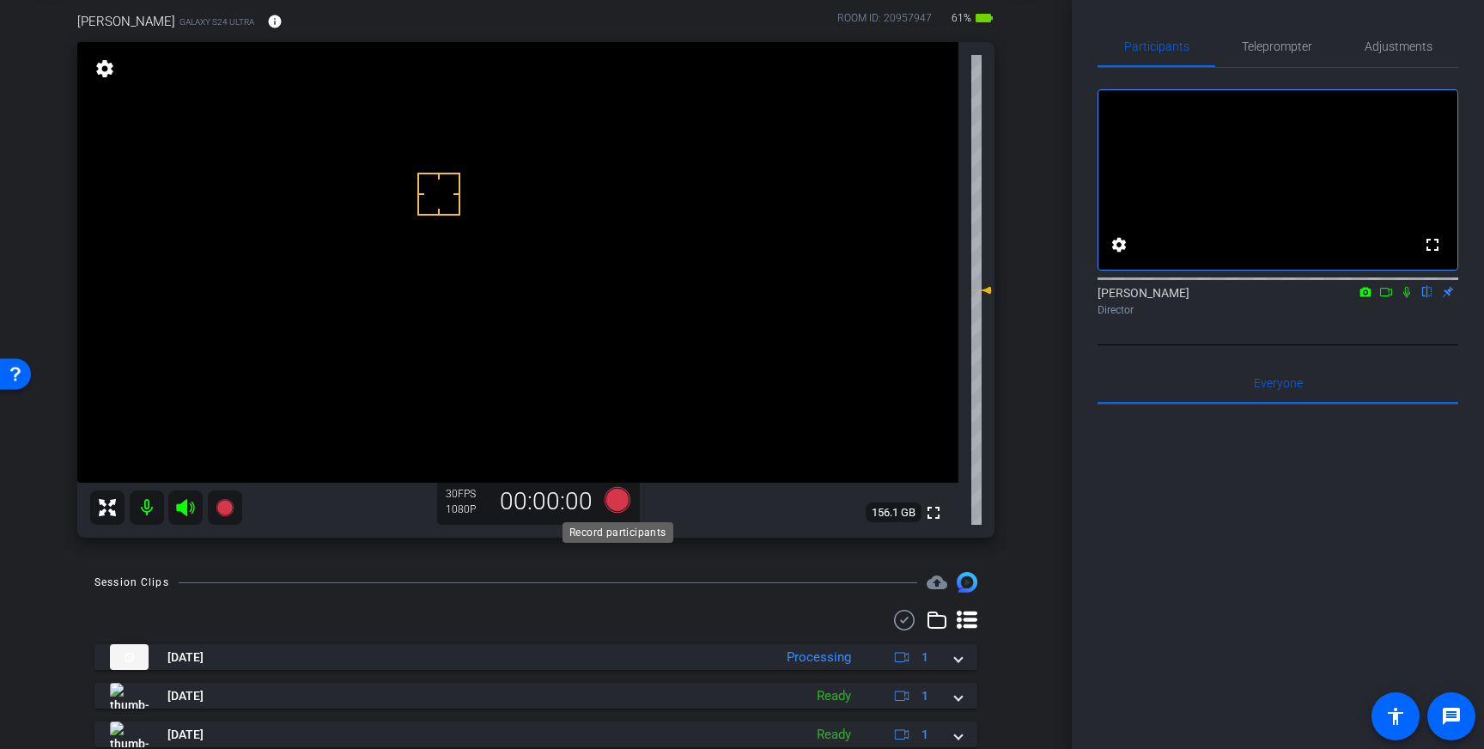
click at [617, 503] on icon at bounding box center [618, 500] width 26 height 26
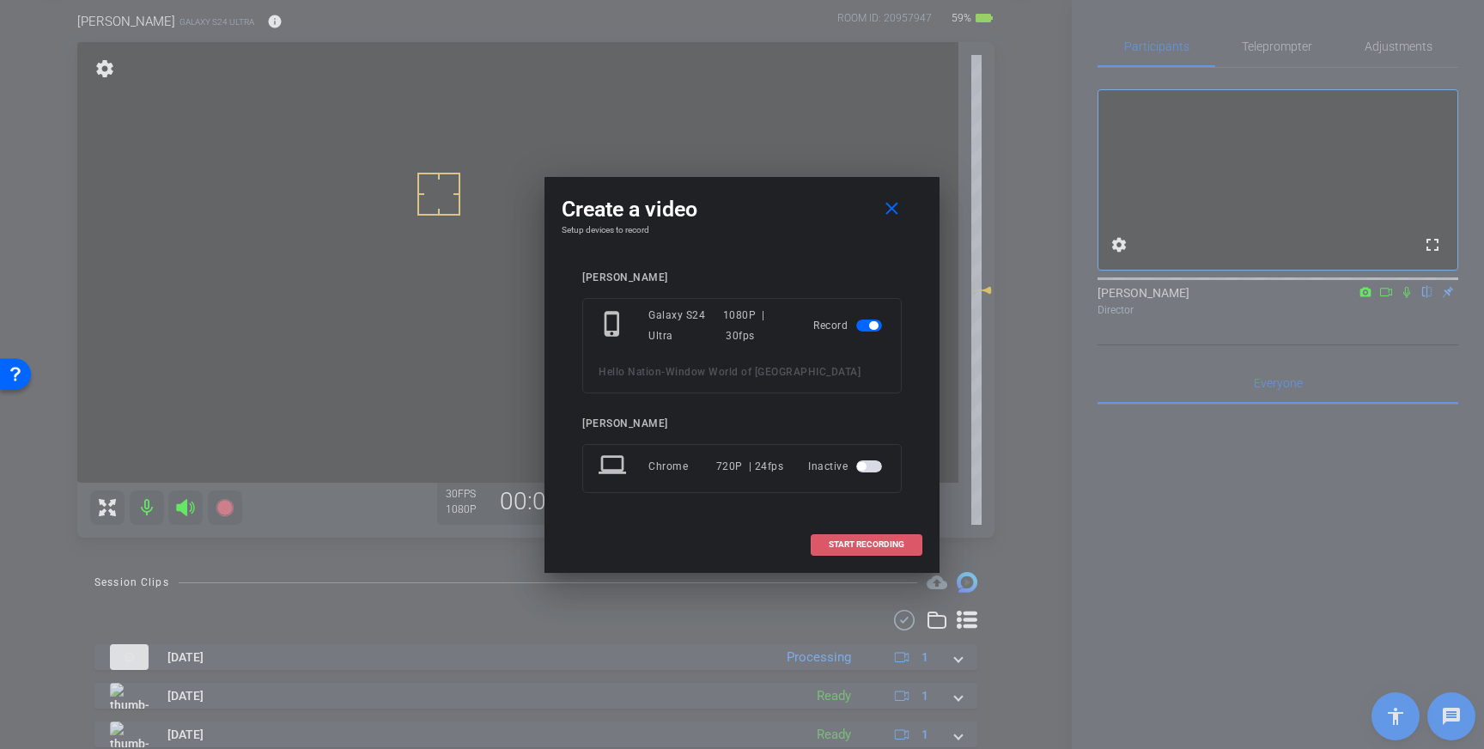
click at [849, 545] on span "START RECORDING" at bounding box center [867, 544] width 76 height 9
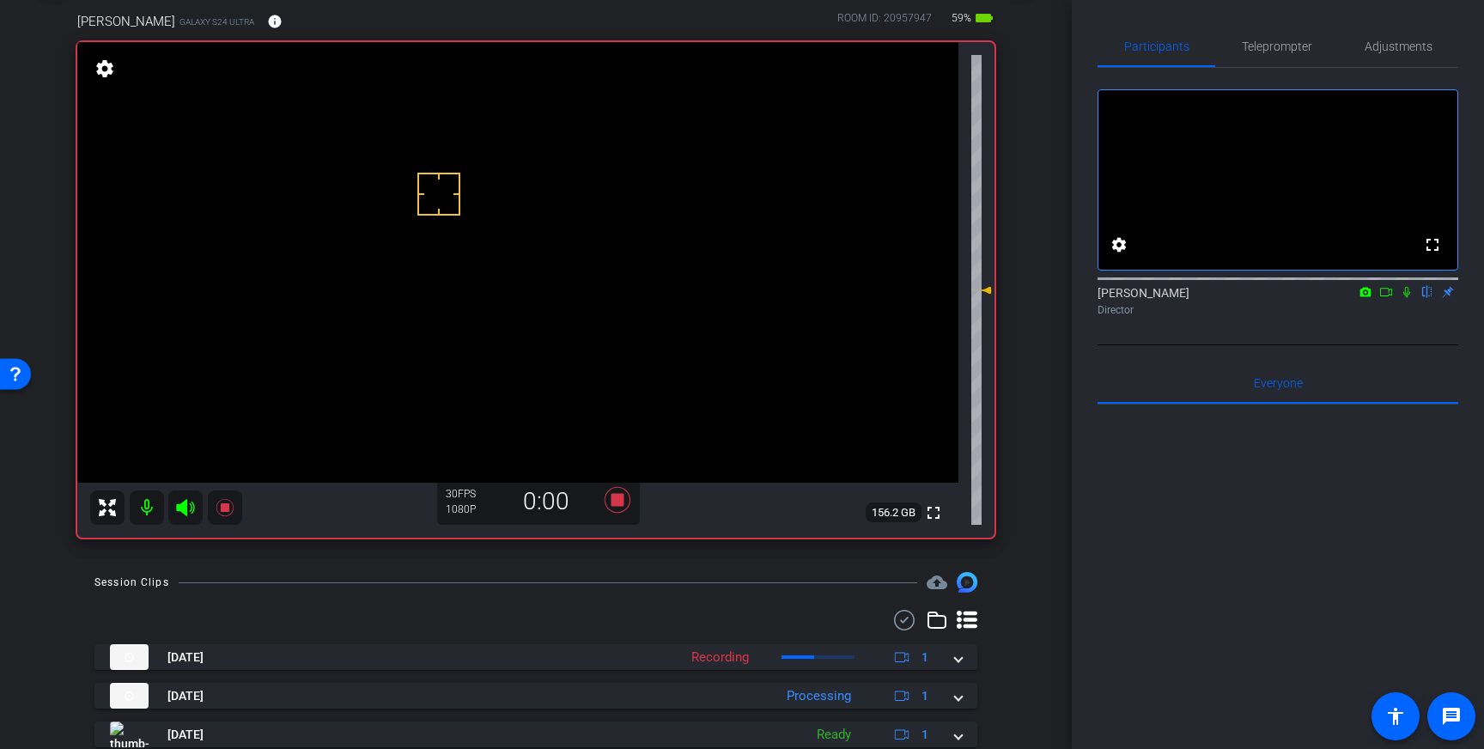
click at [1405, 298] on icon at bounding box center [1407, 292] width 14 height 12
click at [1407, 298] on icon at bounding box center [1407, 292] width 9 height 11
click at [612, 508] on icon at bounding box center [617, 499] width 41 height 31
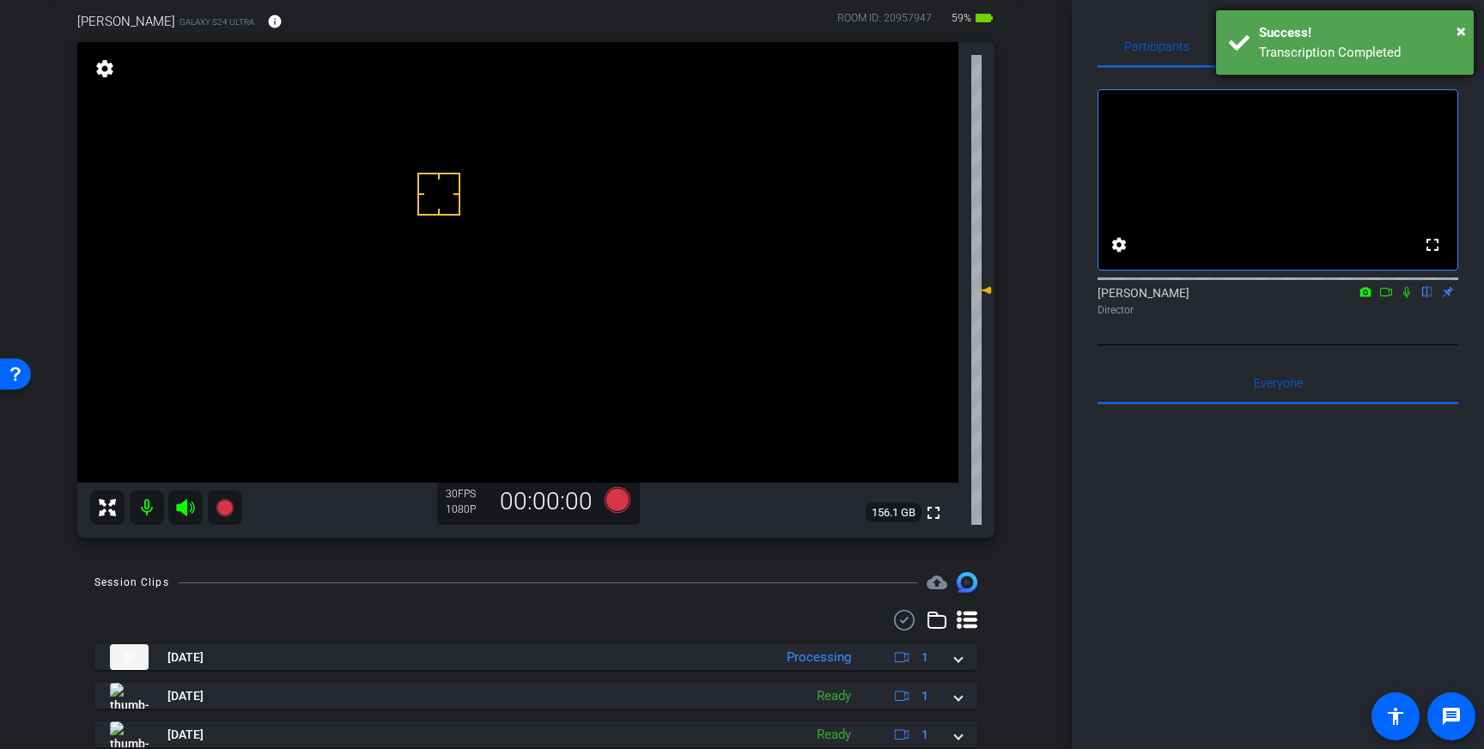
drag, startPoint x: 1250, startPoint y: 58, endPoint x: 1311, endPoint y: 56, distance: 61.0
click at [1250, 58] on div "× Success! Transcription Completed" at bounding box center [1345, 42] width 258 height 64
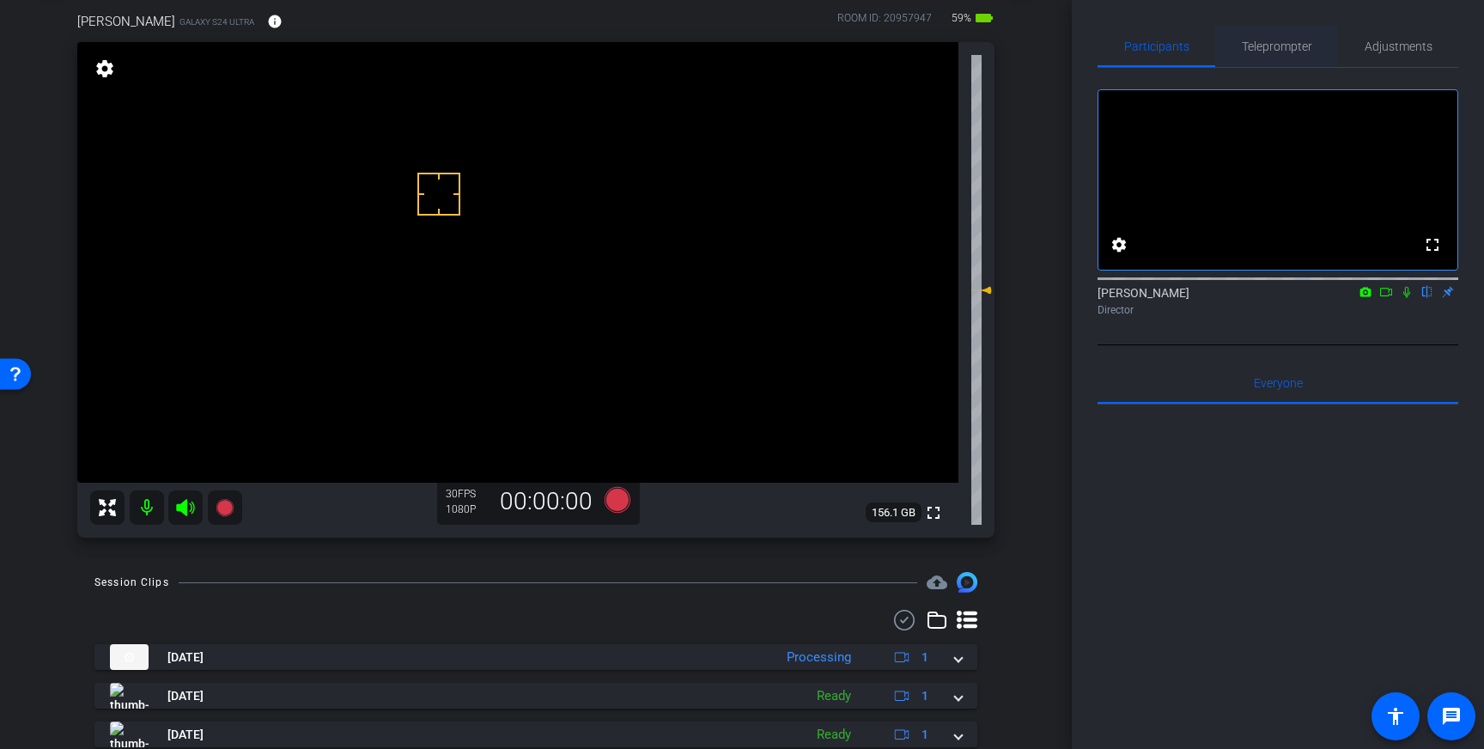
click at [1283, 54] on span "Teleprompter" at bounding box center [1277, 46] width 70 height 41
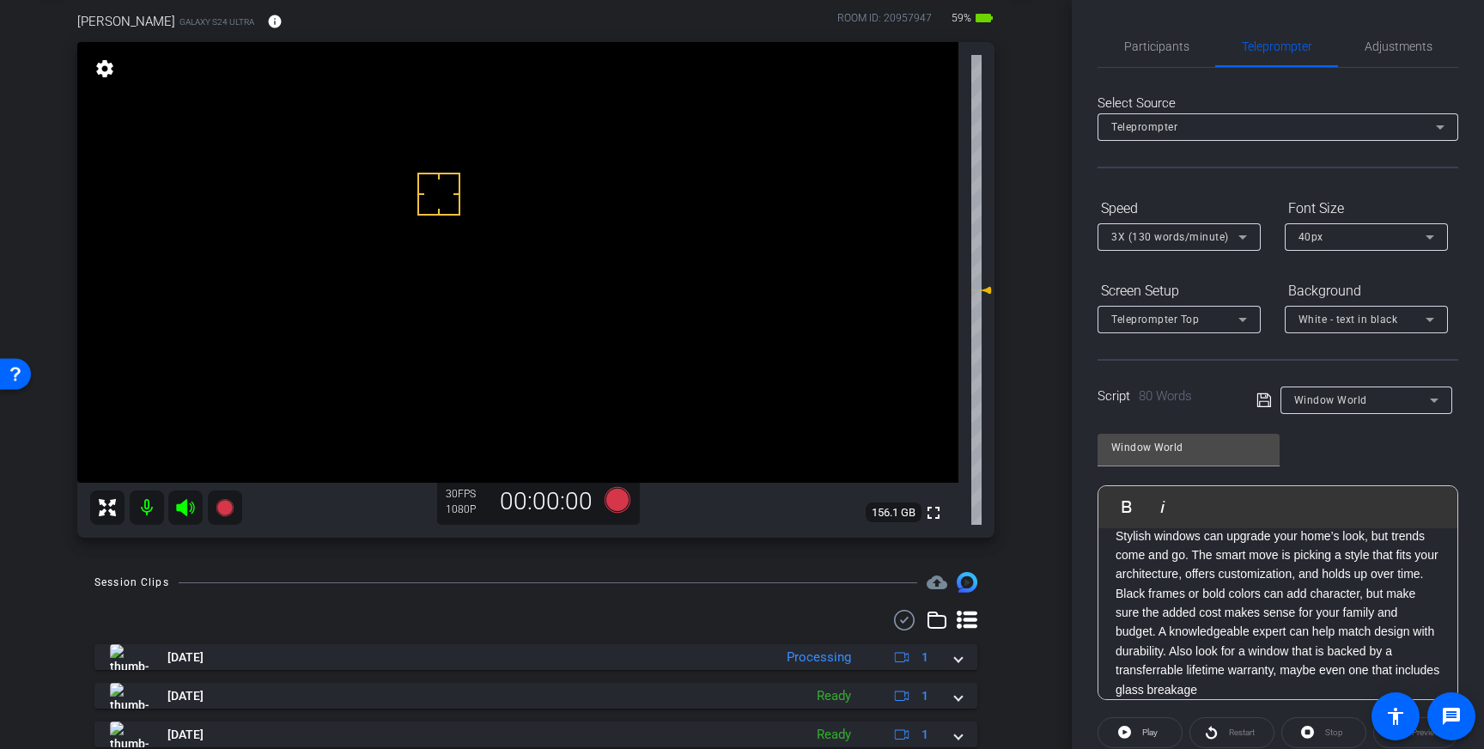
scroll to position [190, 0]
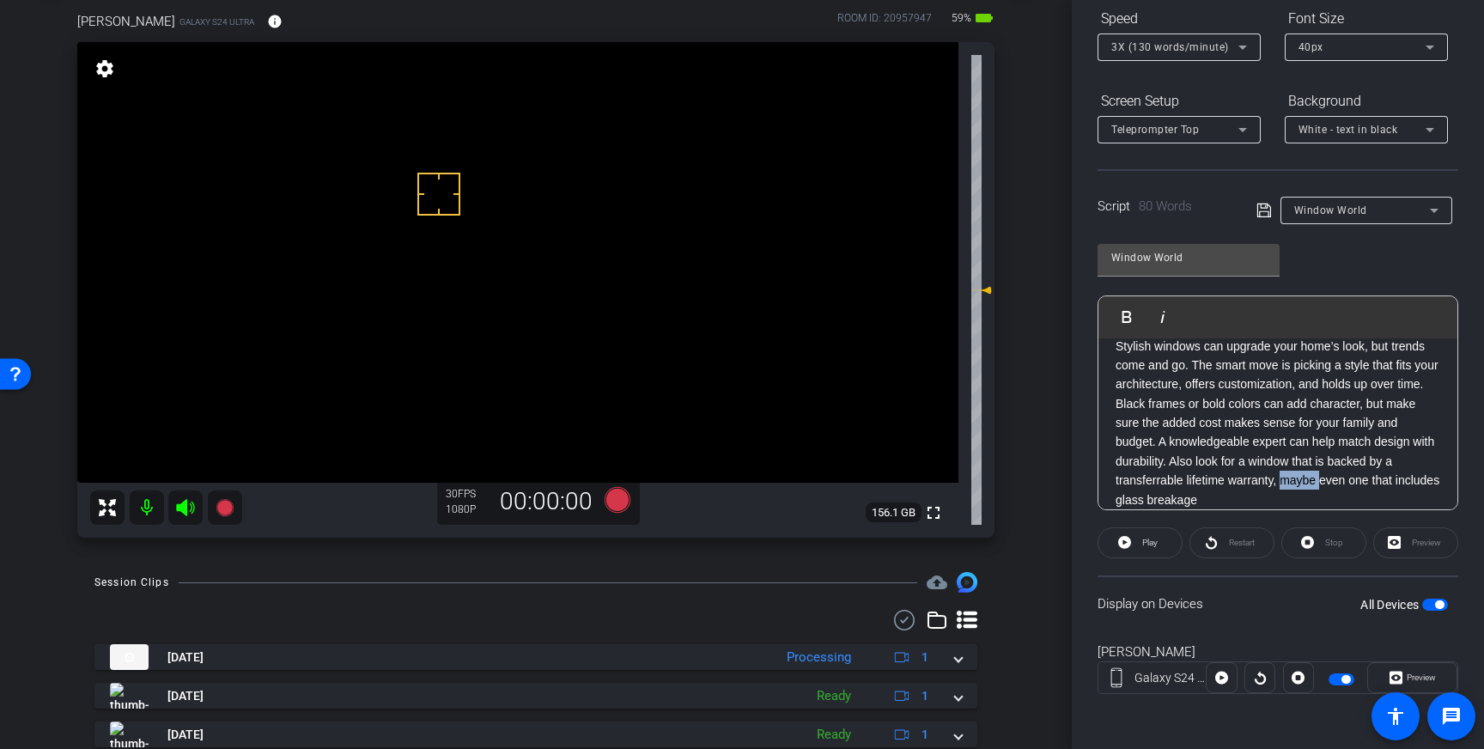
drag, startPoint x: 1321, startPoint y: 484, endPoint x: 1283, endPoint y: 489, distance: 38.9
click at [1283, 489] on p "Stylish windows can upgrade your home’s look, but trends come and go. The smart…" at bounding box center [1278, 424] width 325 height 174
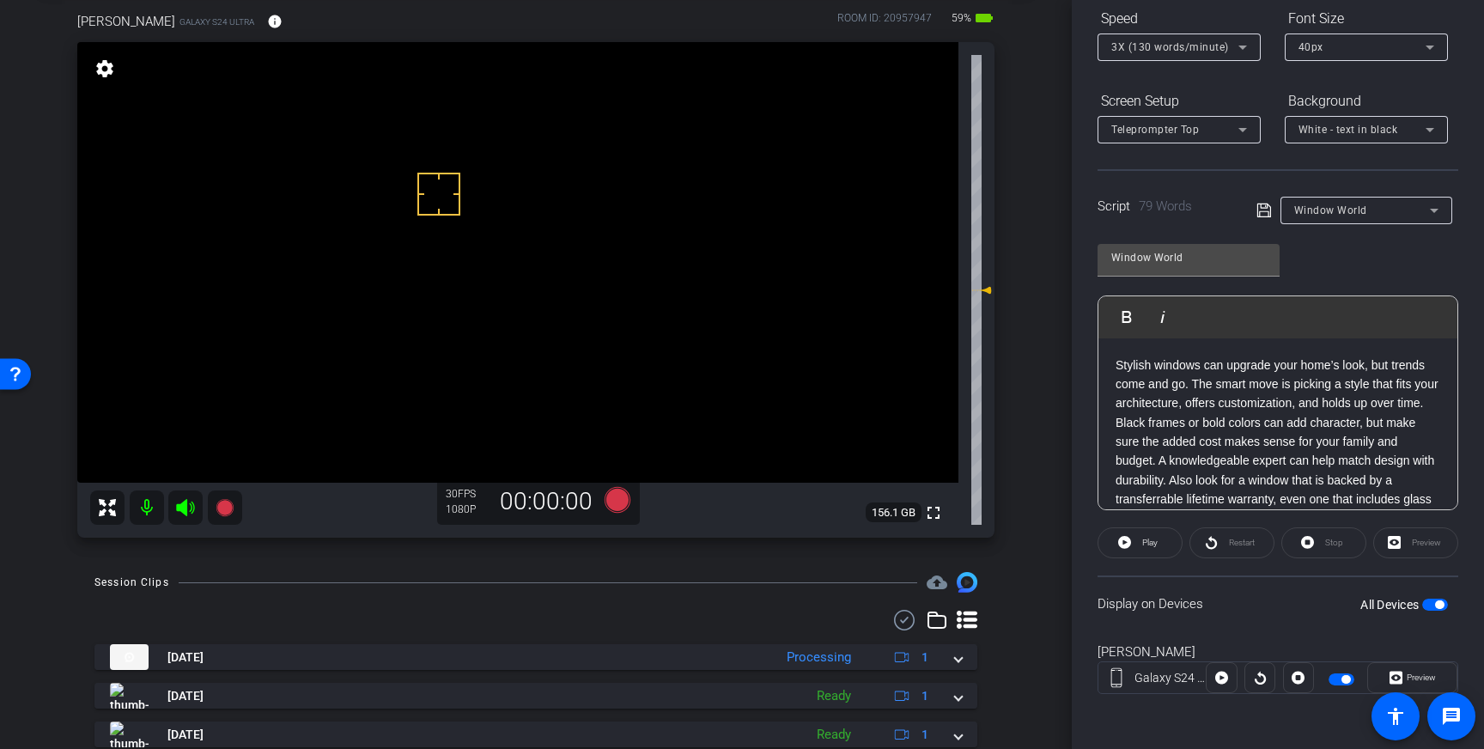
click at [1263, 214] on icon at bounding box center [1264, 210] width 15 height 21
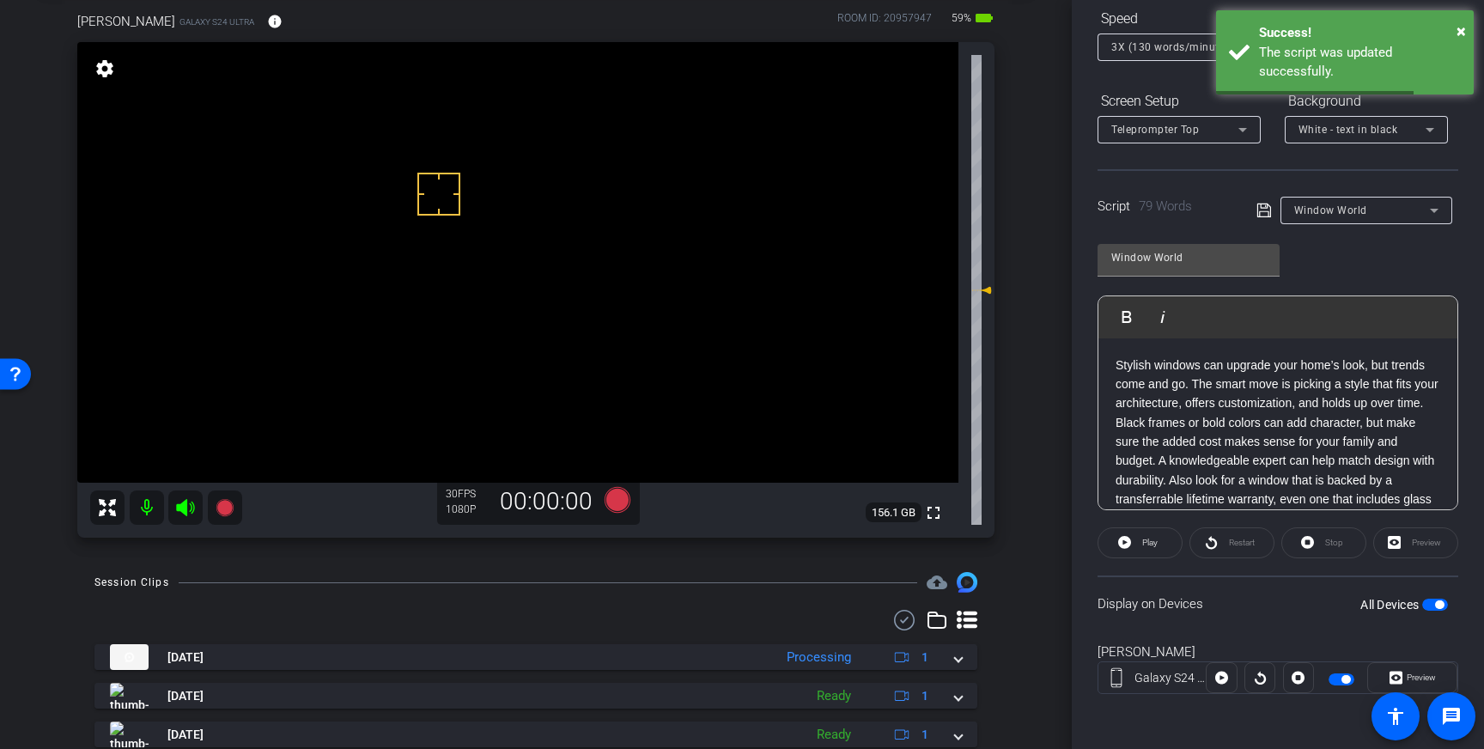
click at [1433, 605] on span "button" at bounding box center [1436, 605] width 26 height 12
click at [1435, 606] on span "button" at bounding box center [1436, 605] width 26 height 12
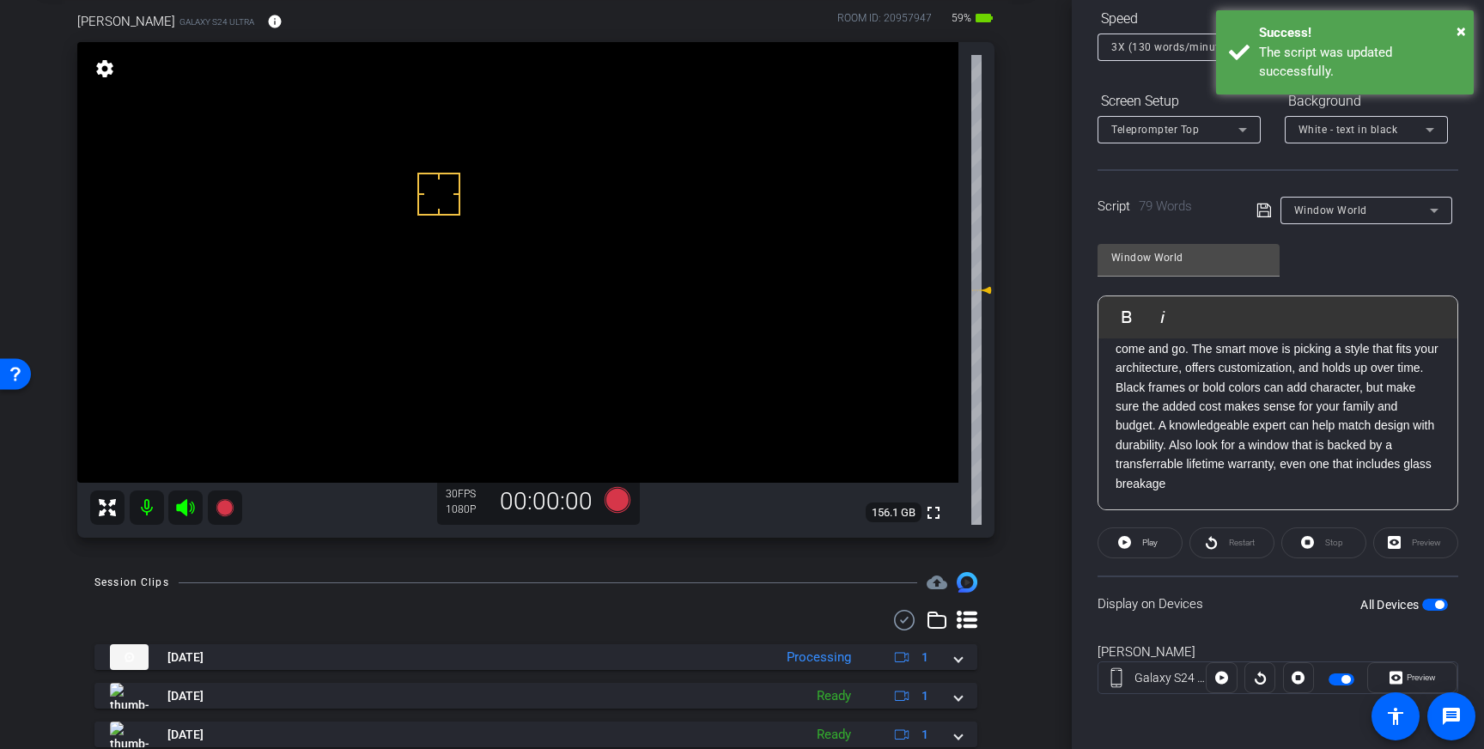
click at [1331, 464] on p "Stylish windows can upgrade your home’s look, but trends come and go. The smart…" at bounding box center [1278, 407] width 325 height 174
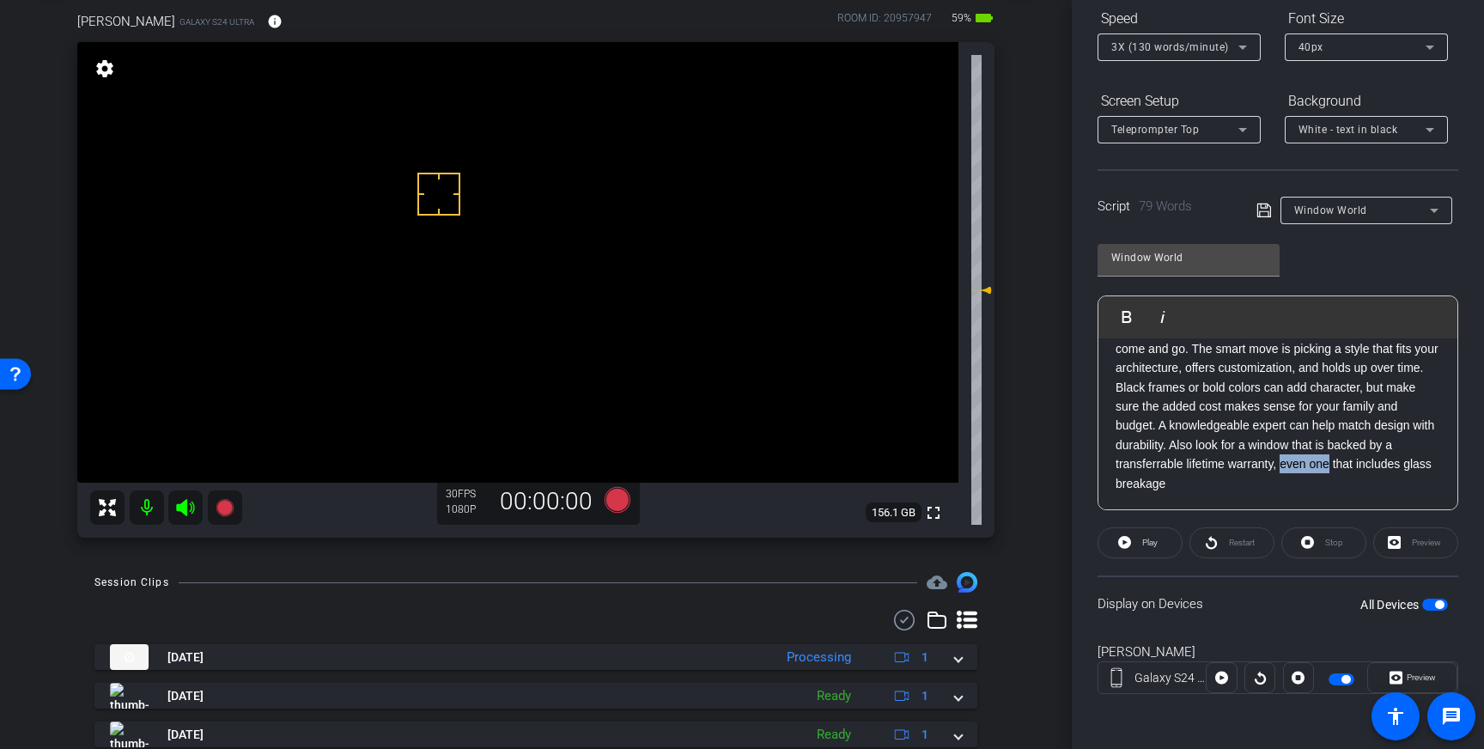
drag, startPoint x: 1331, startPoint y: 466, endPoint x: 1281, endPoint y: 470, distance: 50.0
click at [1281, 470] on p "Stylish windows can upgrade your home’s look, but trends come and go. The smart…" at bounding box center [1278, 407] width 325 height 174
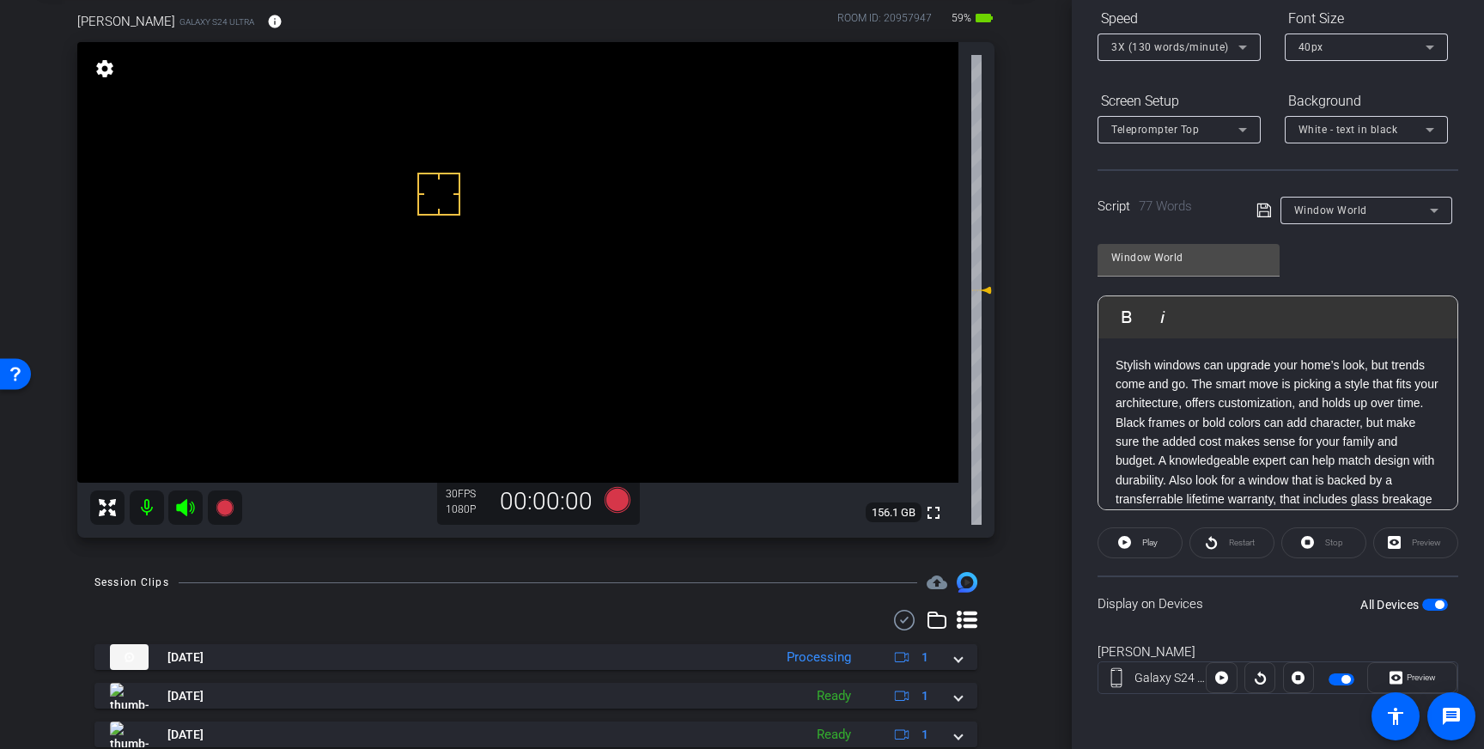
click at [1262, 215] on icon at bounding box center [1264, 210] width 15 height 21
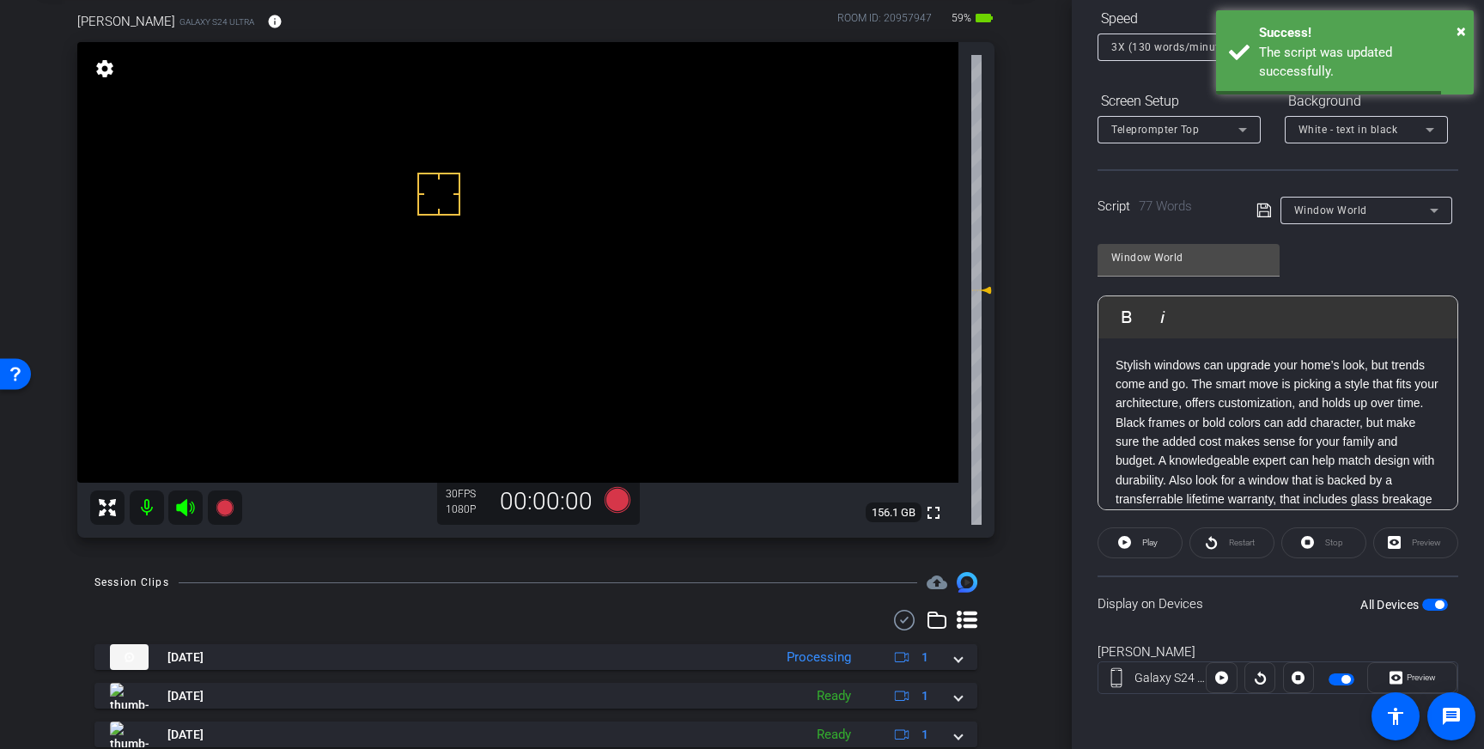
click at [1439, 602] on span "button" at bounding box center [1439, 604] width 9 height 9
click at [1440, 605] on span "button" at bounding box center [1436, 605] width 26 height 12
click at [616, 499] on icon at bounding box center [618, 500] width 26 height 26
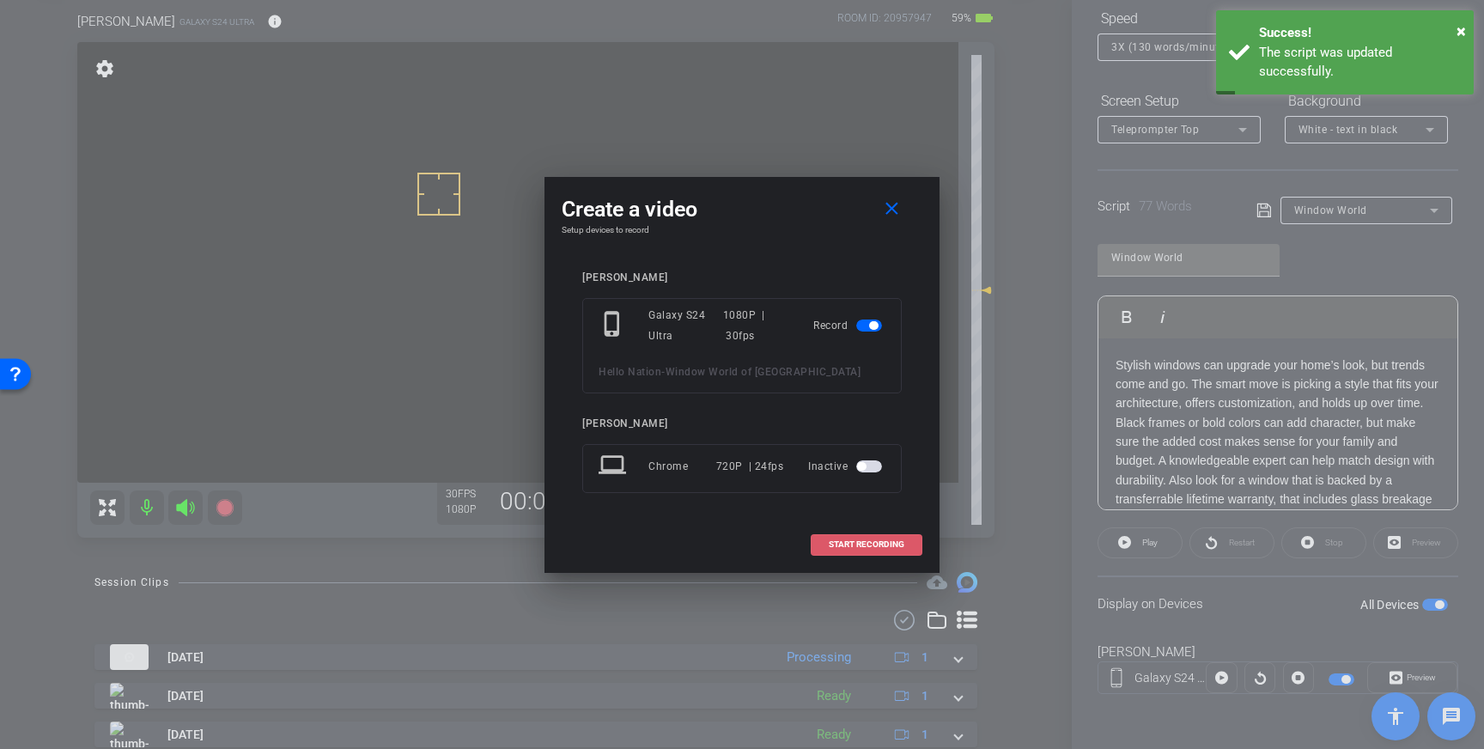
click at [882, 538] on span at bounding box center [867, 544] width 110 height 41
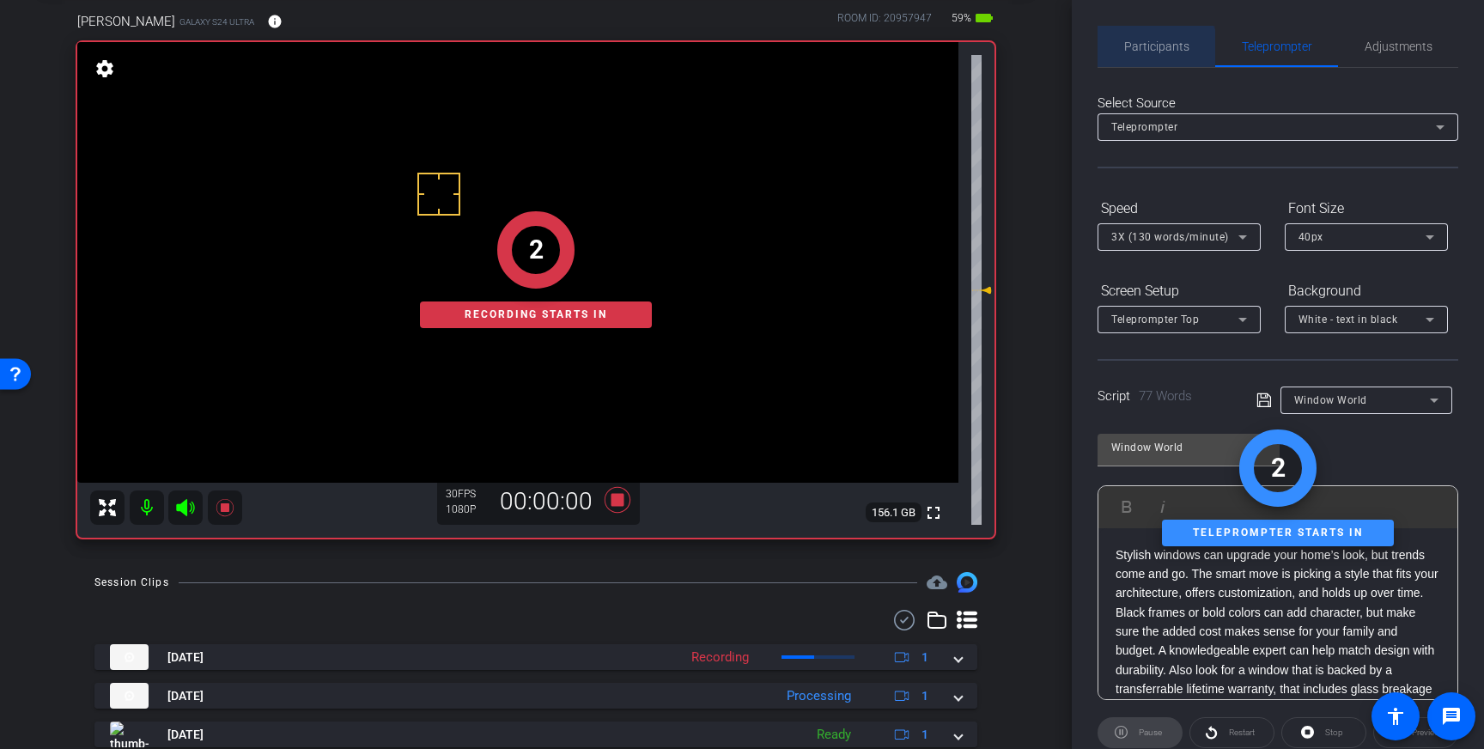
click at [1154, 51] on span "Participants" at bounding box center [1156, 46] width 65 height 12
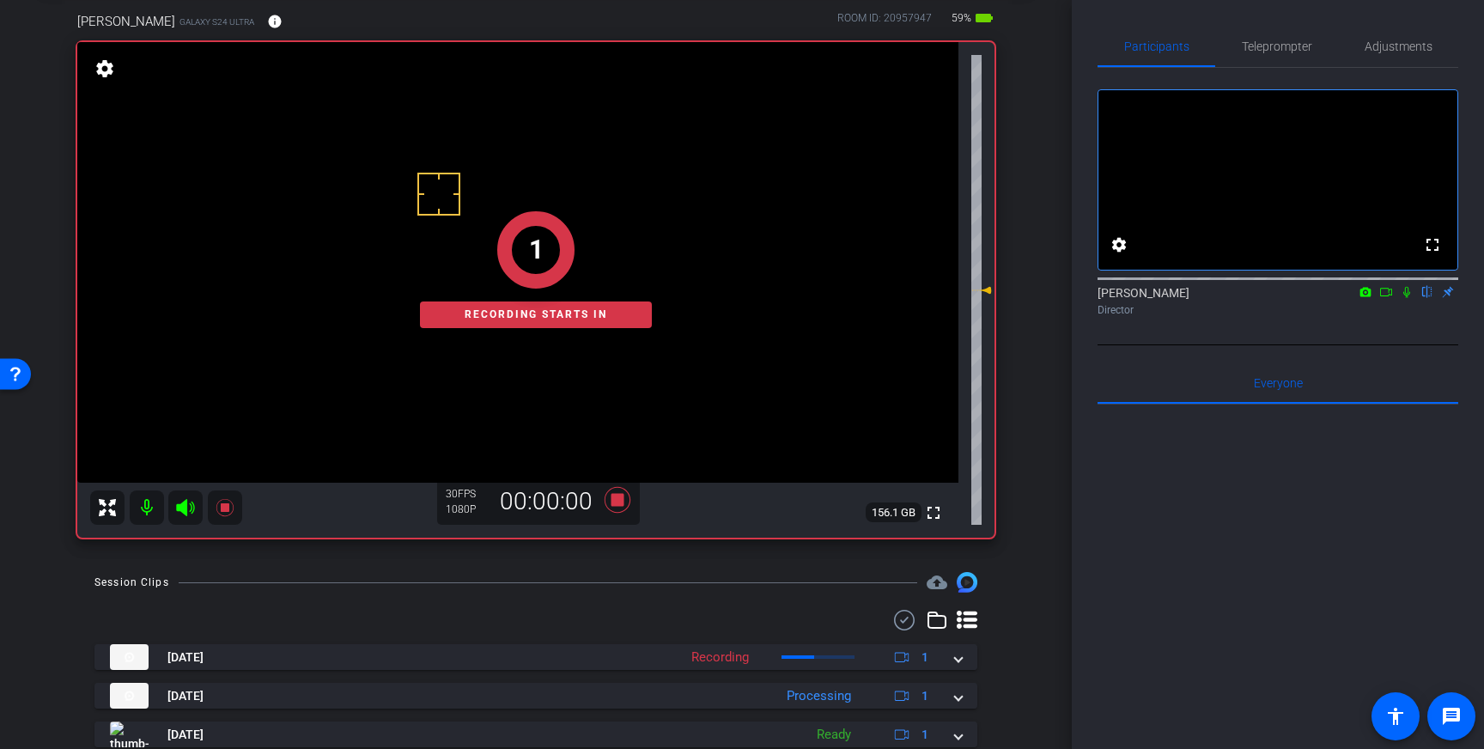
click at [1409, 298] on icon at bounding box center [1407, 292] width 7 height 11
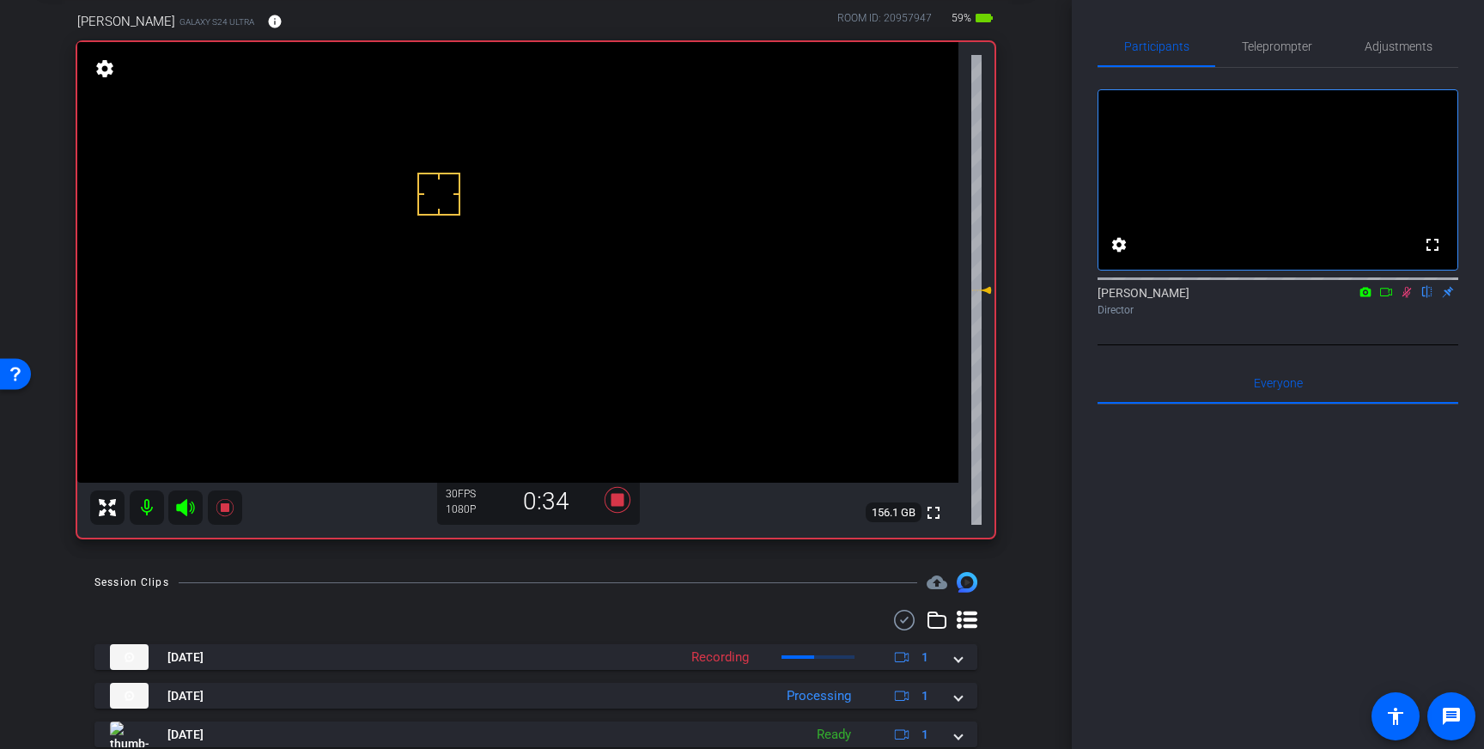
click at [1408, 298] on icon at bounding box center [1407, 292] width 9 height 11
click at [618, 507] on icon at bounding box center [617, 499] width 41 height 31
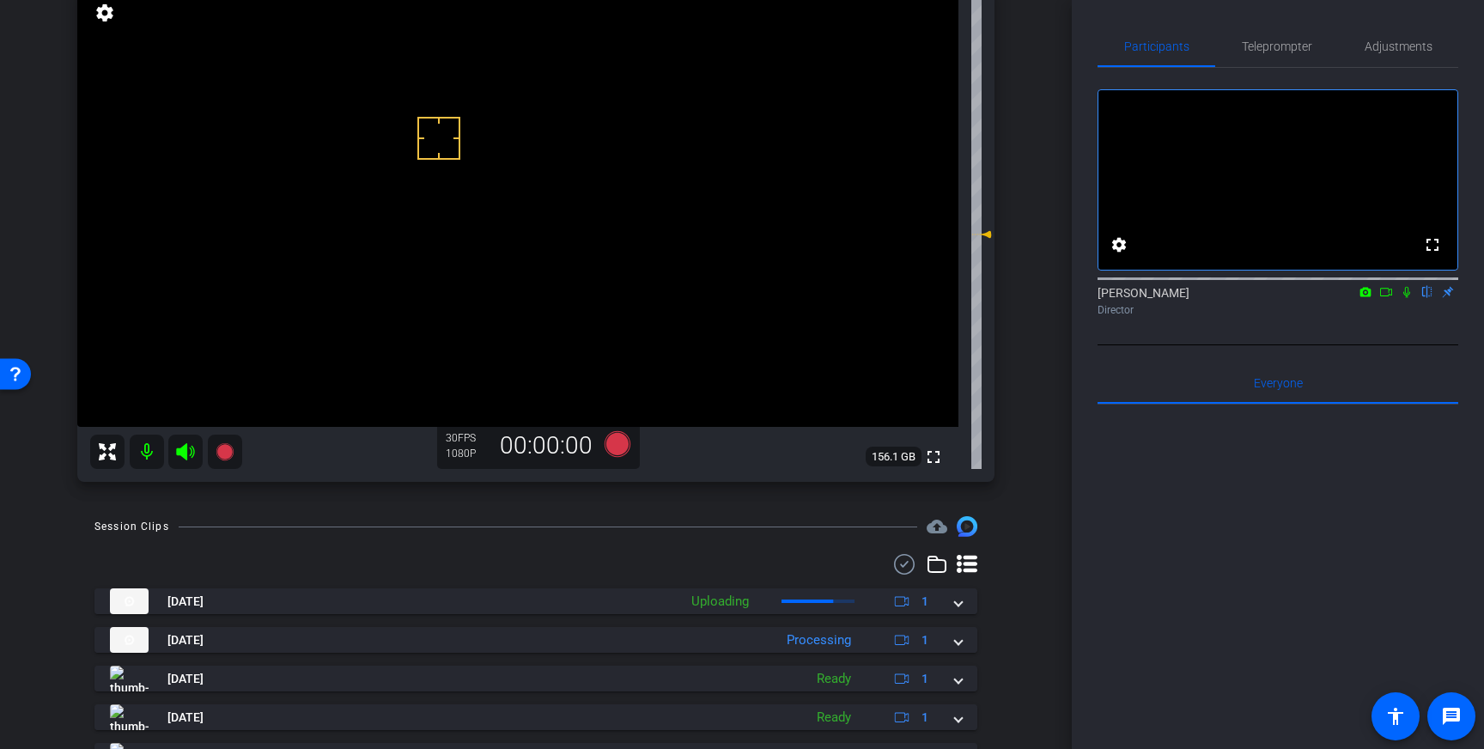
scroll to position [177, 0]
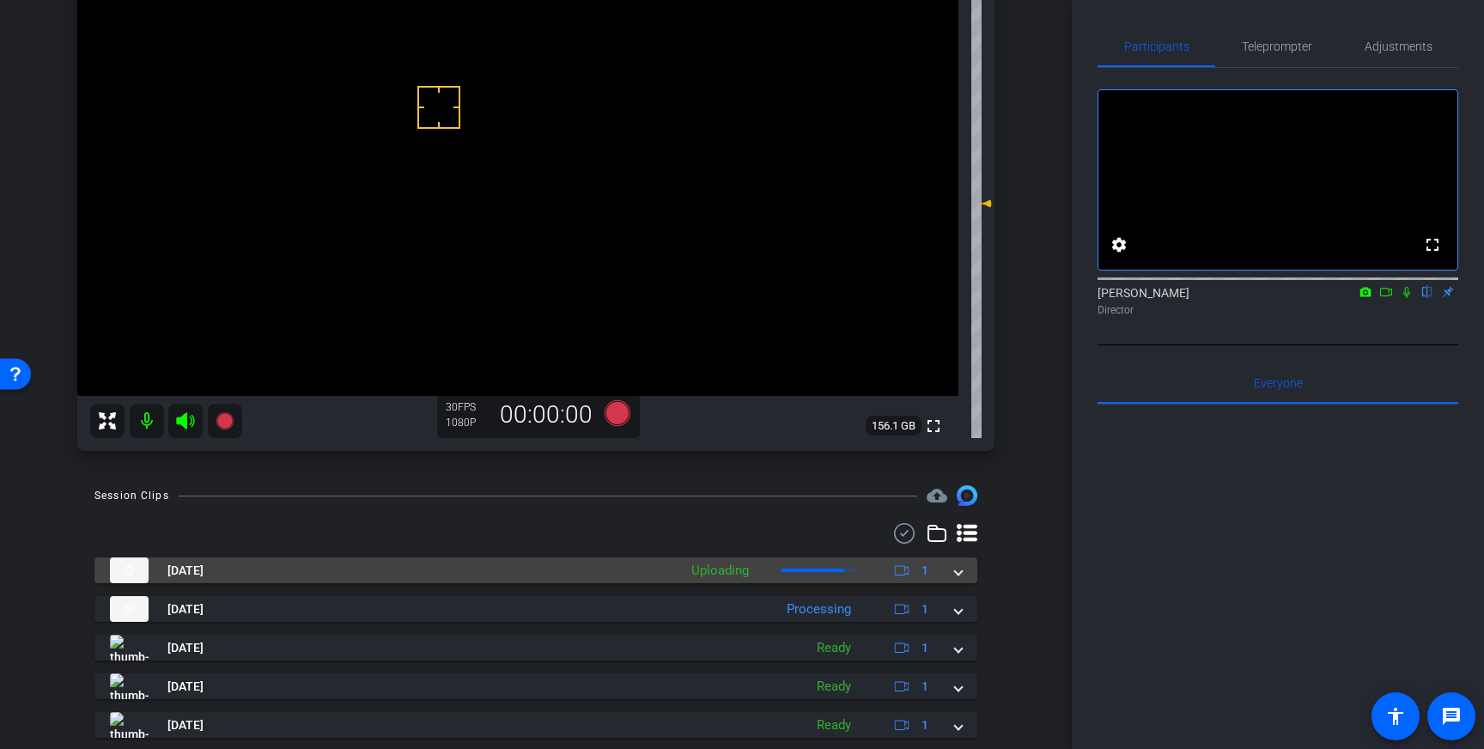
click at [957, 570] on span at bounding box center [958, 571] width 7 height 18
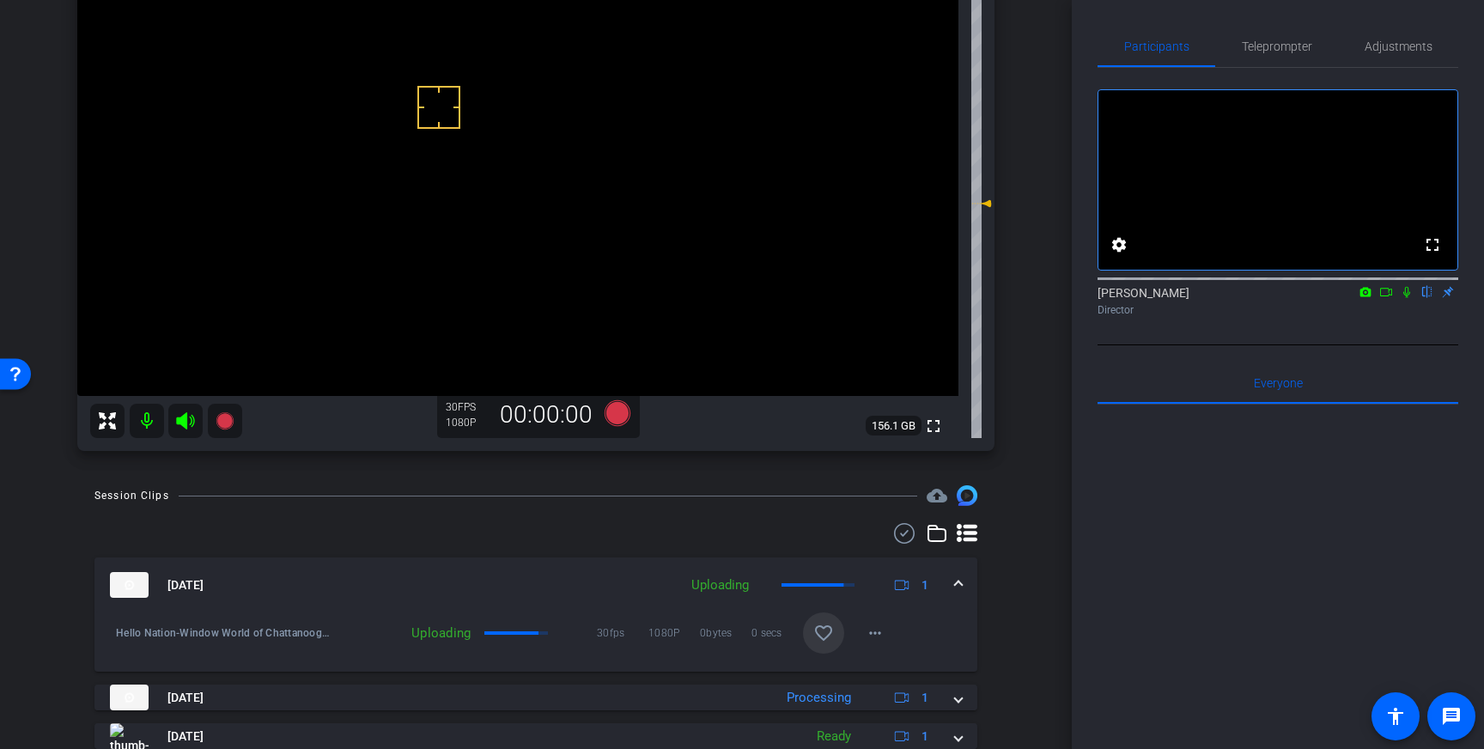
click at [833, 634] on mat-icon "favorite_border" at bounding box center [824, 633] width 21 height 21
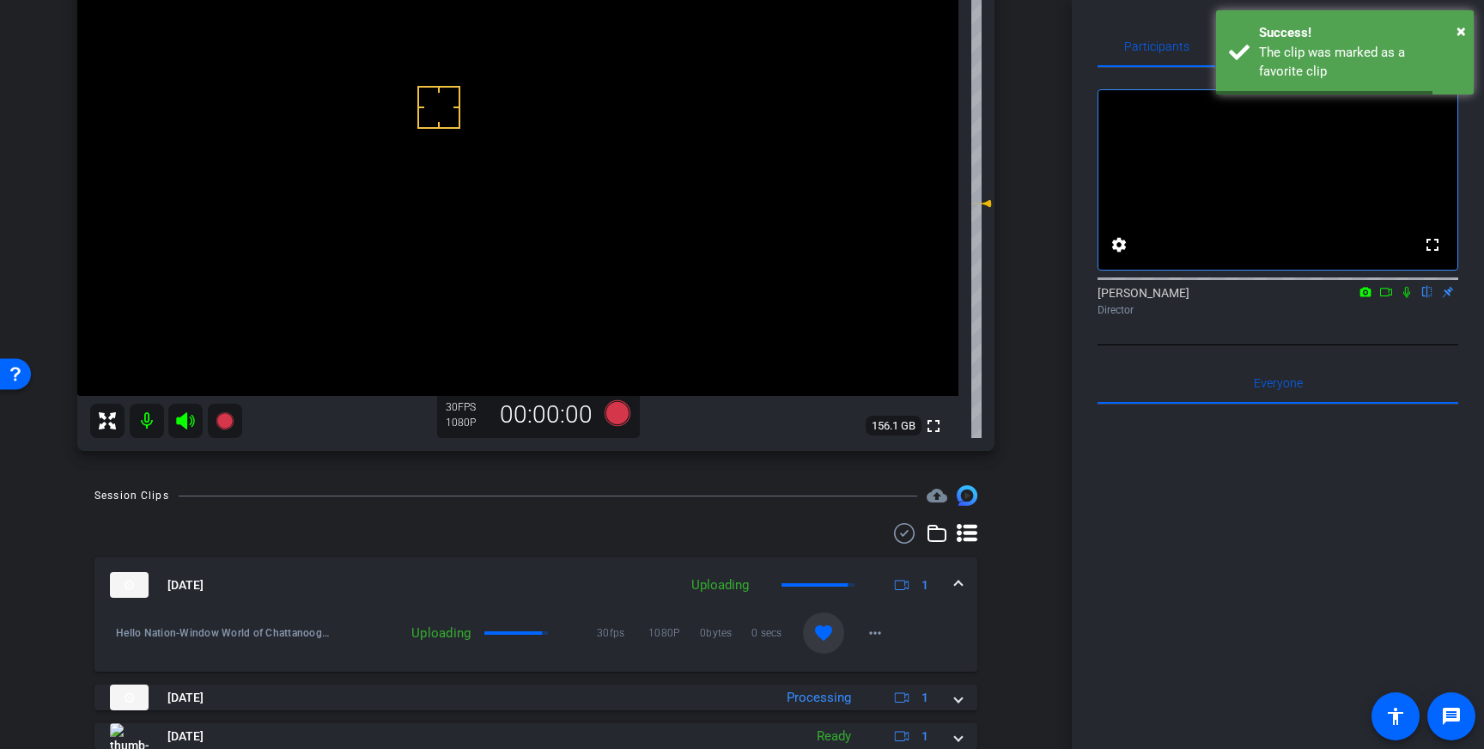
click at [961, 578] on span at bounding box center [958, 585] width 7 height 18
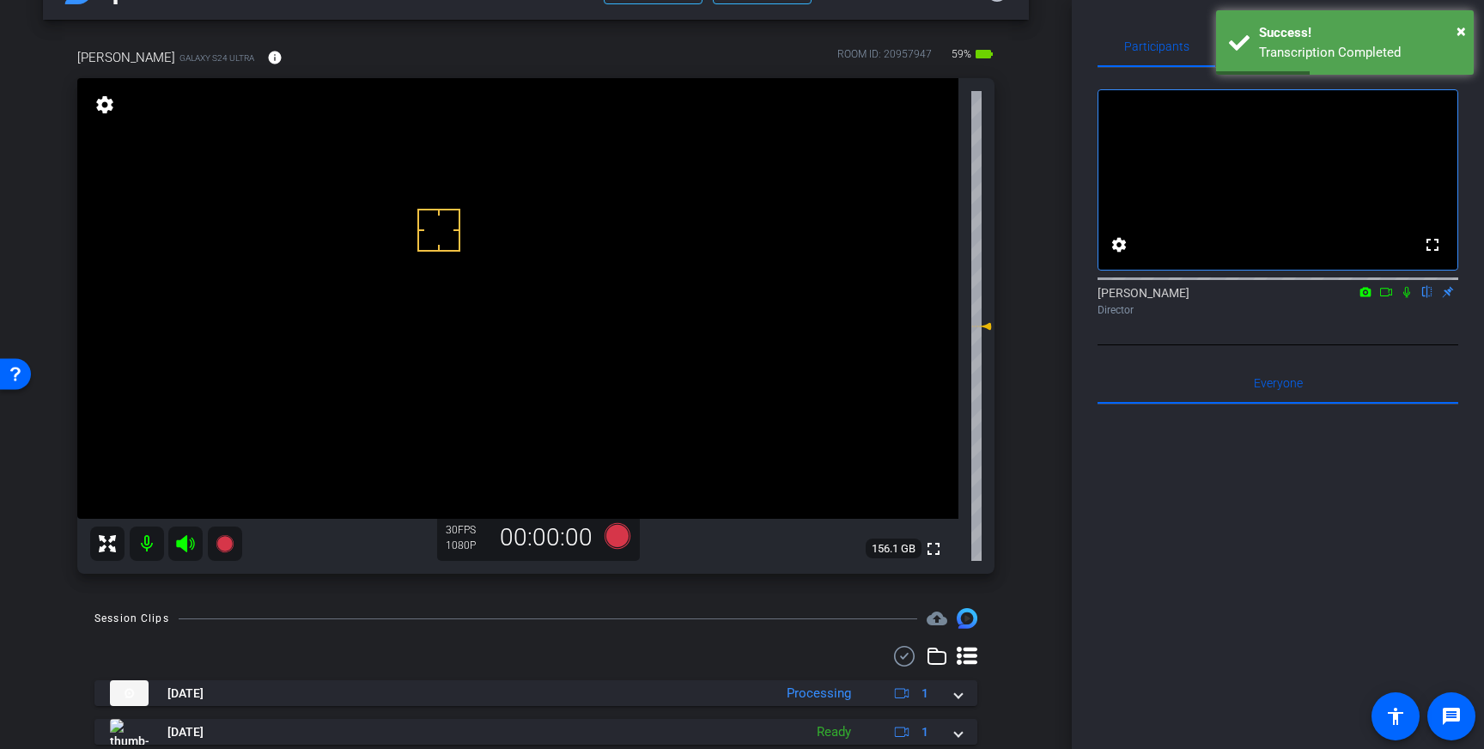
scroll to position [53, 0]
